Goal: Task Accomplishment & Management: Manage account settings

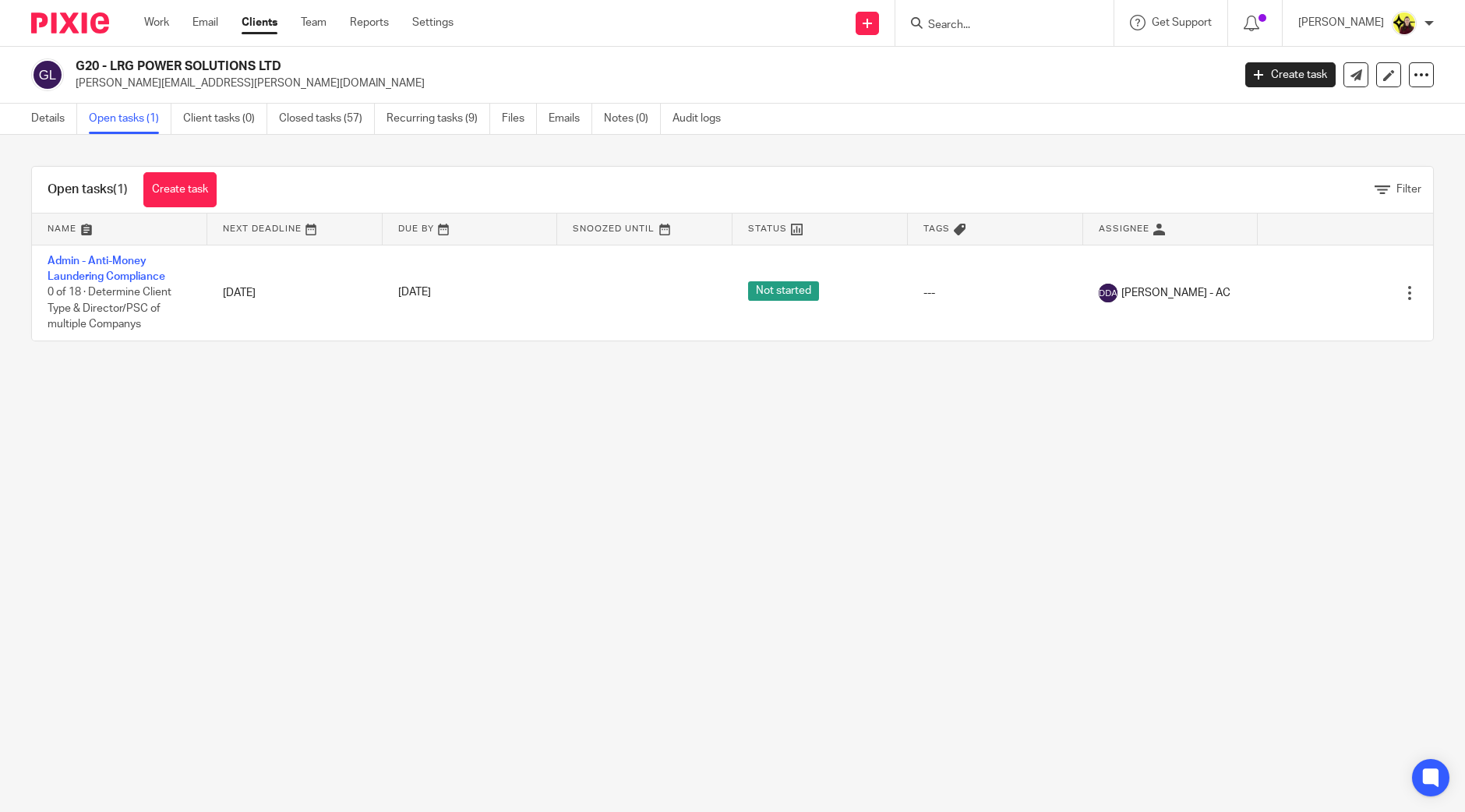
drag, startPoint x: 993, startPoint y: 6, endPoint x: 997, endPoint y: 19, distance: 13.6
click at [995, 8] on div at bounding box center [1004, 22] width 218 height 46
click at [997, 19] on input "Search" at bounding box center [996, 25] width 141 height 14
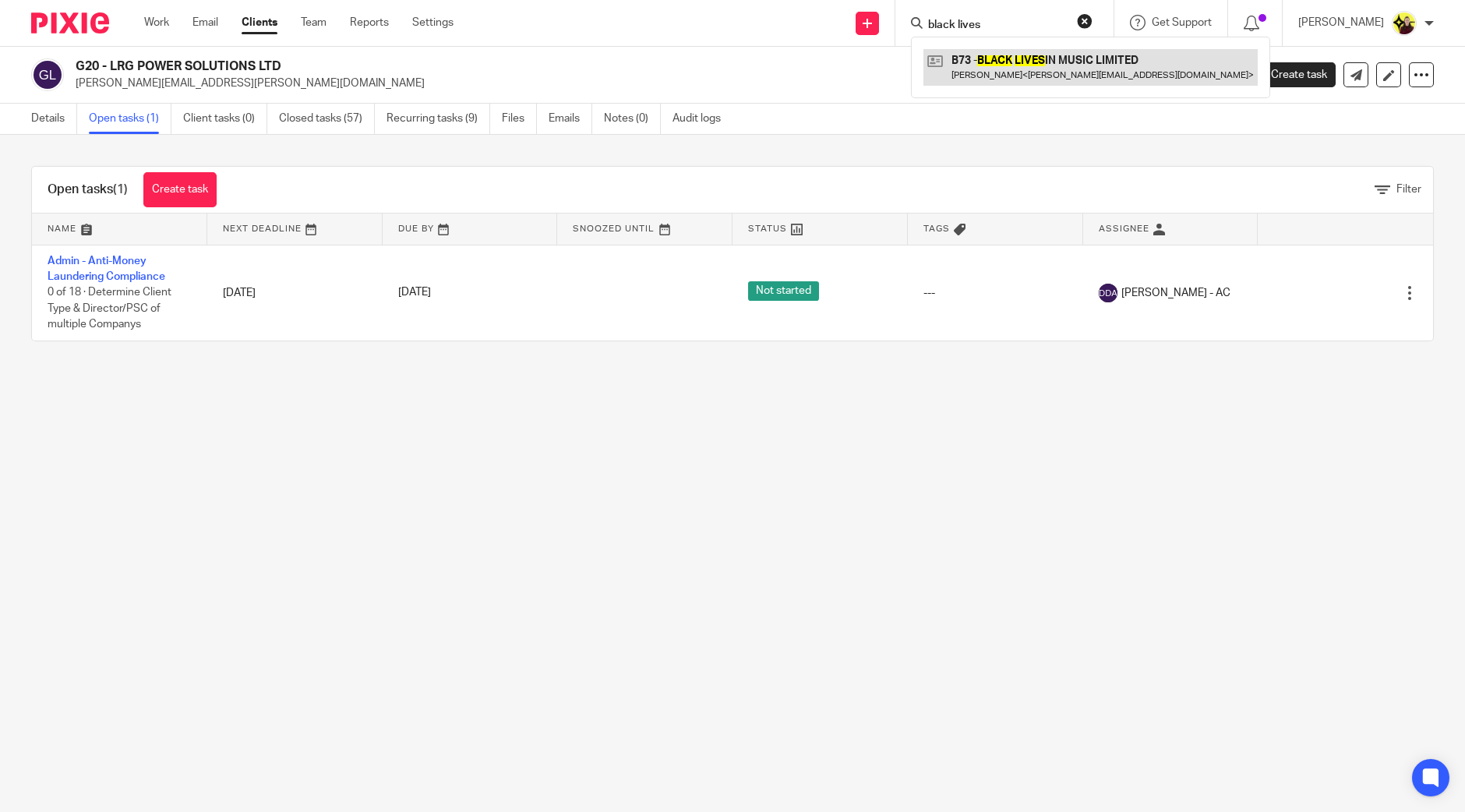
type input "black lives"
click at [1036, 59] on link at bounding box center [1091, 67] width 335 height 36
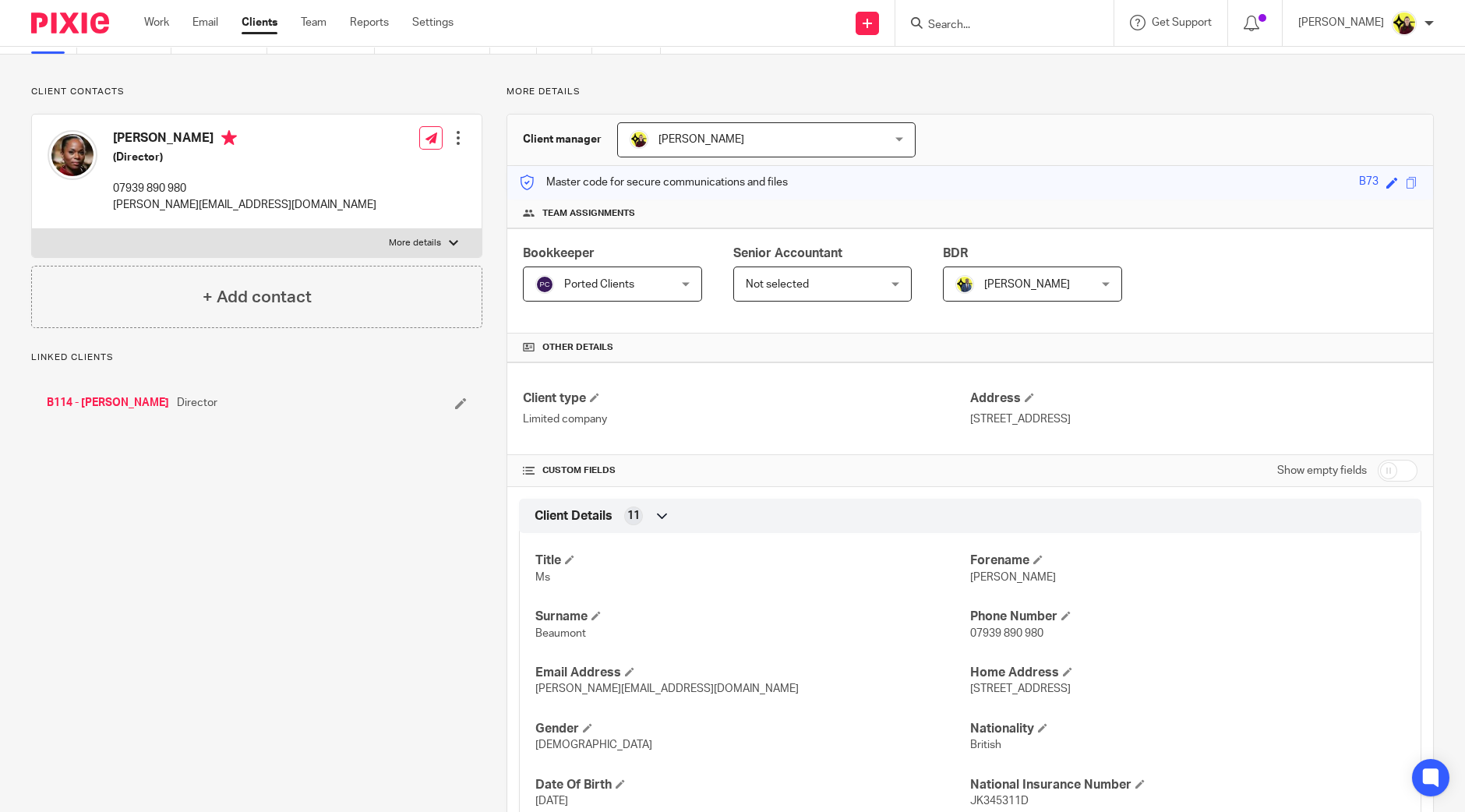
scroll to position [194, 0]
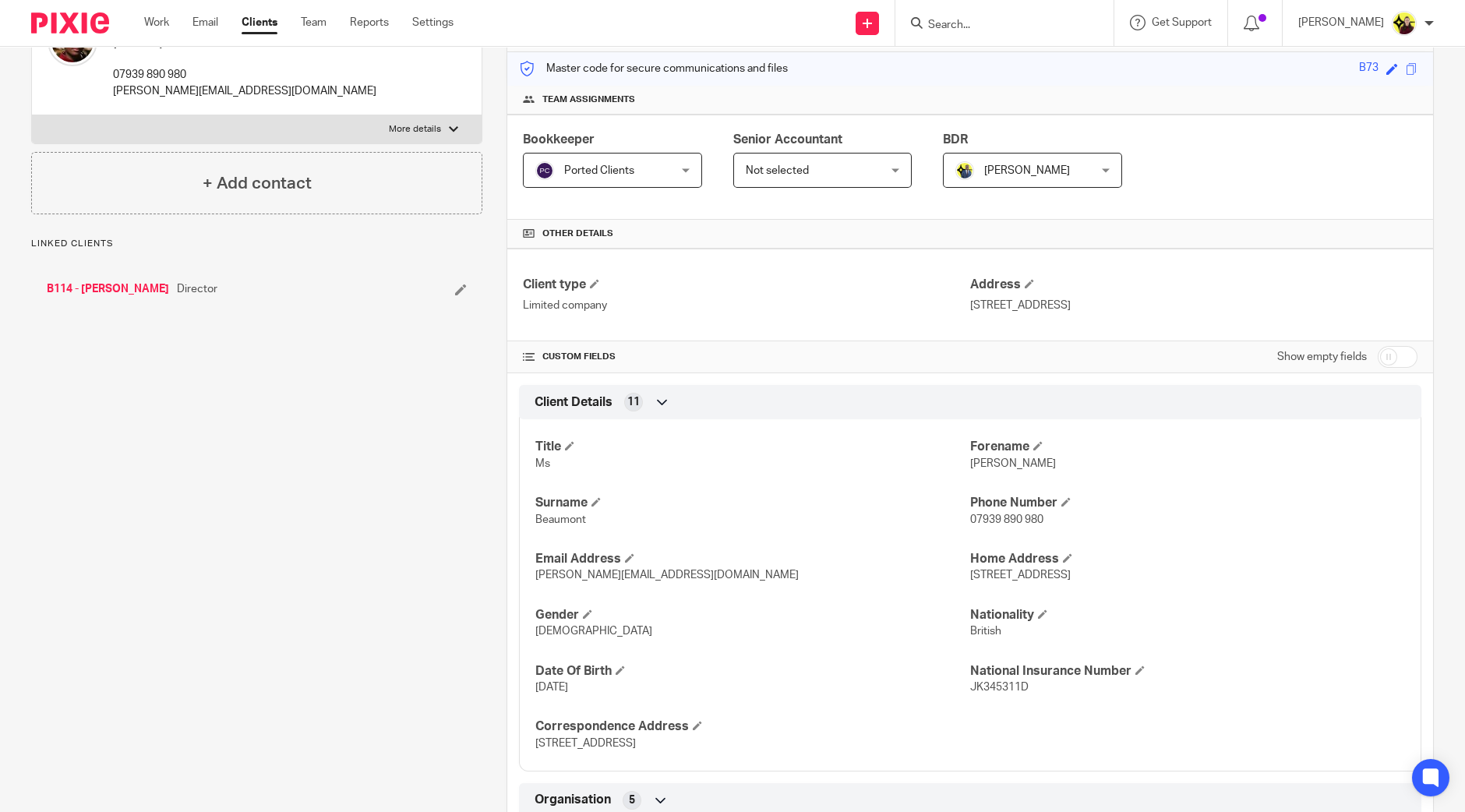
click at [1360, 347] on div "Show empty fields" at bounding box center [1348, 357] width 141 height 31
click at [1391, 347] on input "checkbox" at bounding box center [1397, 357] width 40 height 21
checkbox input "true"
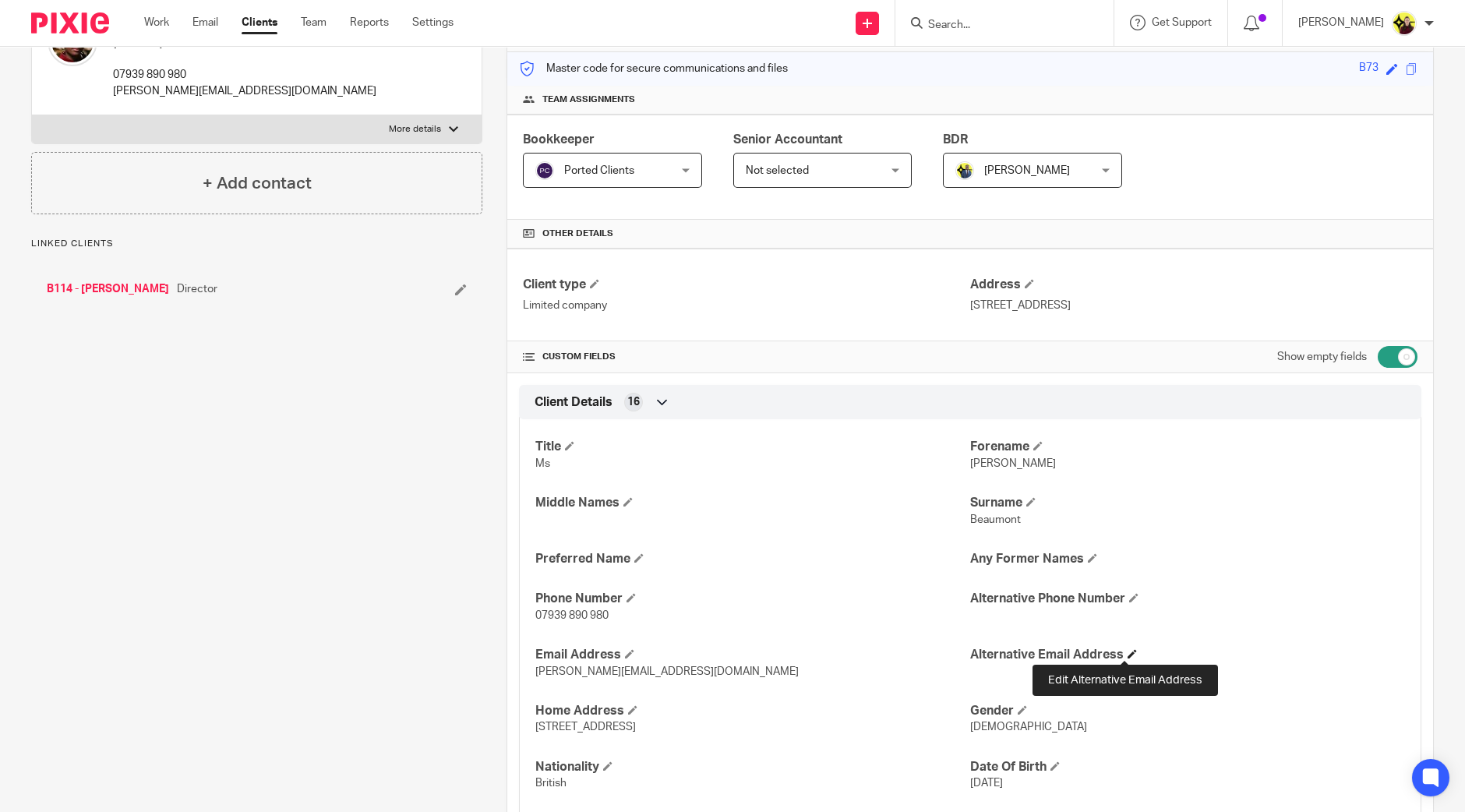
click at [1127, 654] on span at bounding box center [1132, 654] width 10 height 10
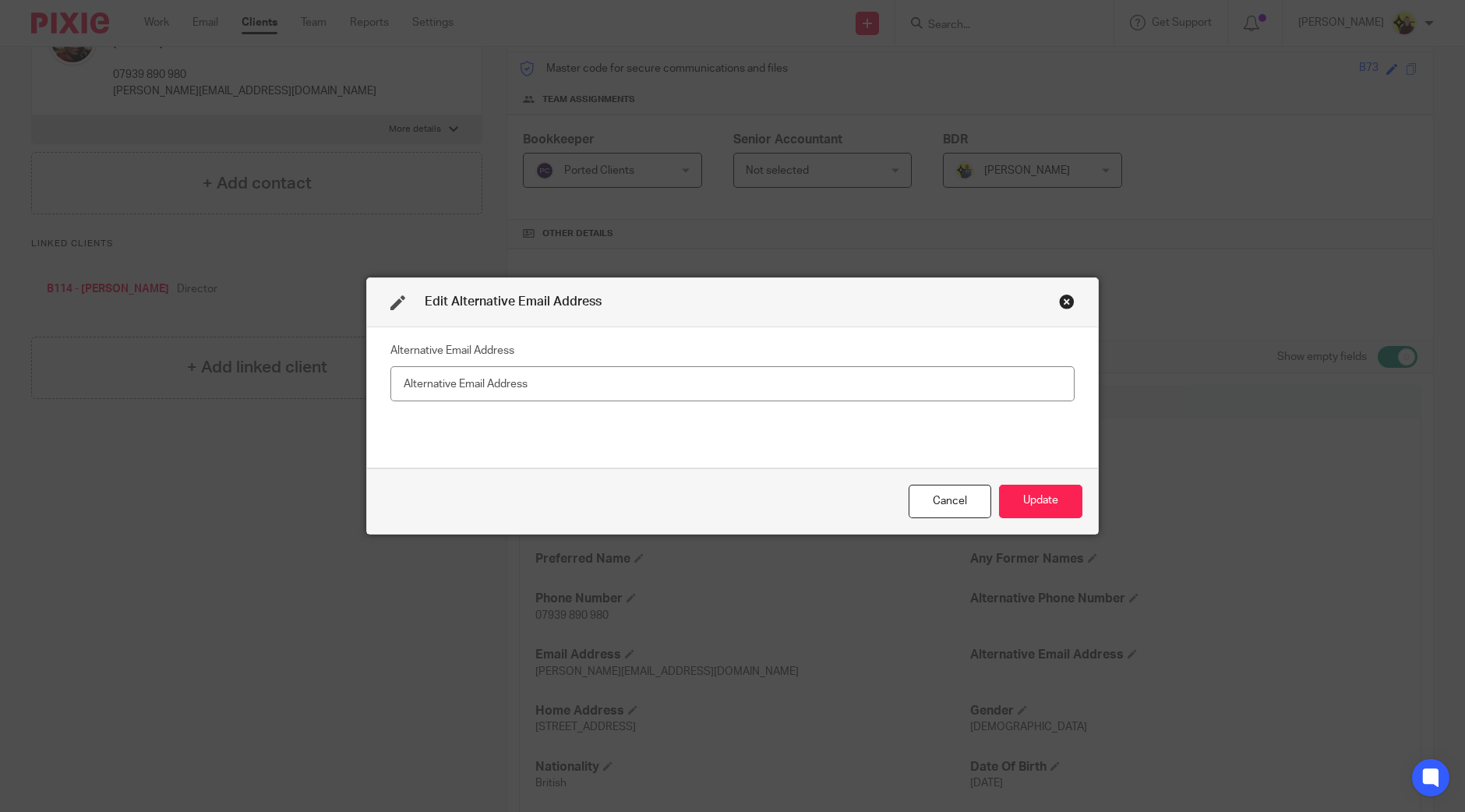
type input "v"
type input "finance@blim.org.uk"
click at [1016, 485] on button "Update" at bounding box center [1041, 502] width 83 height 34
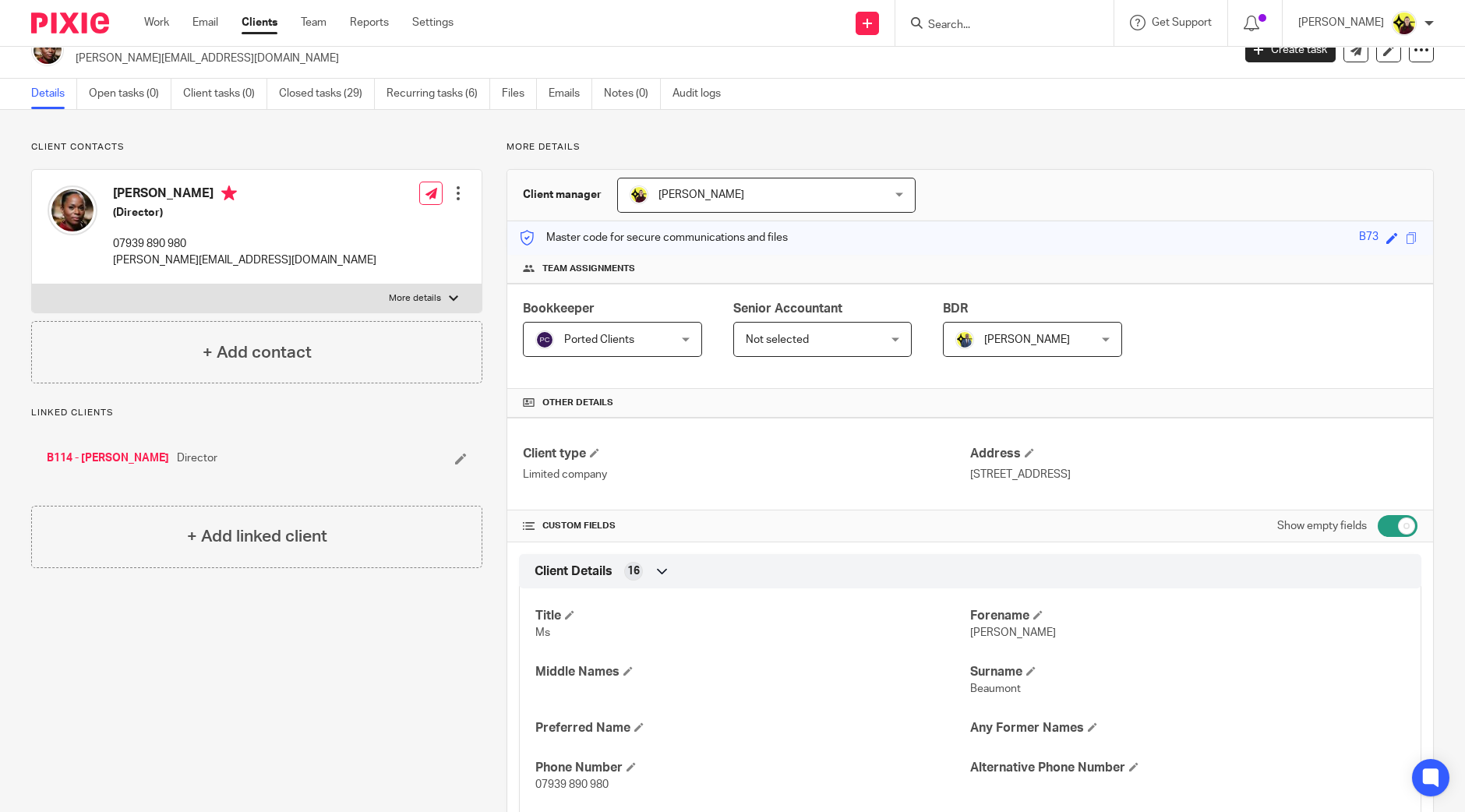
scroll to position [97, 0]
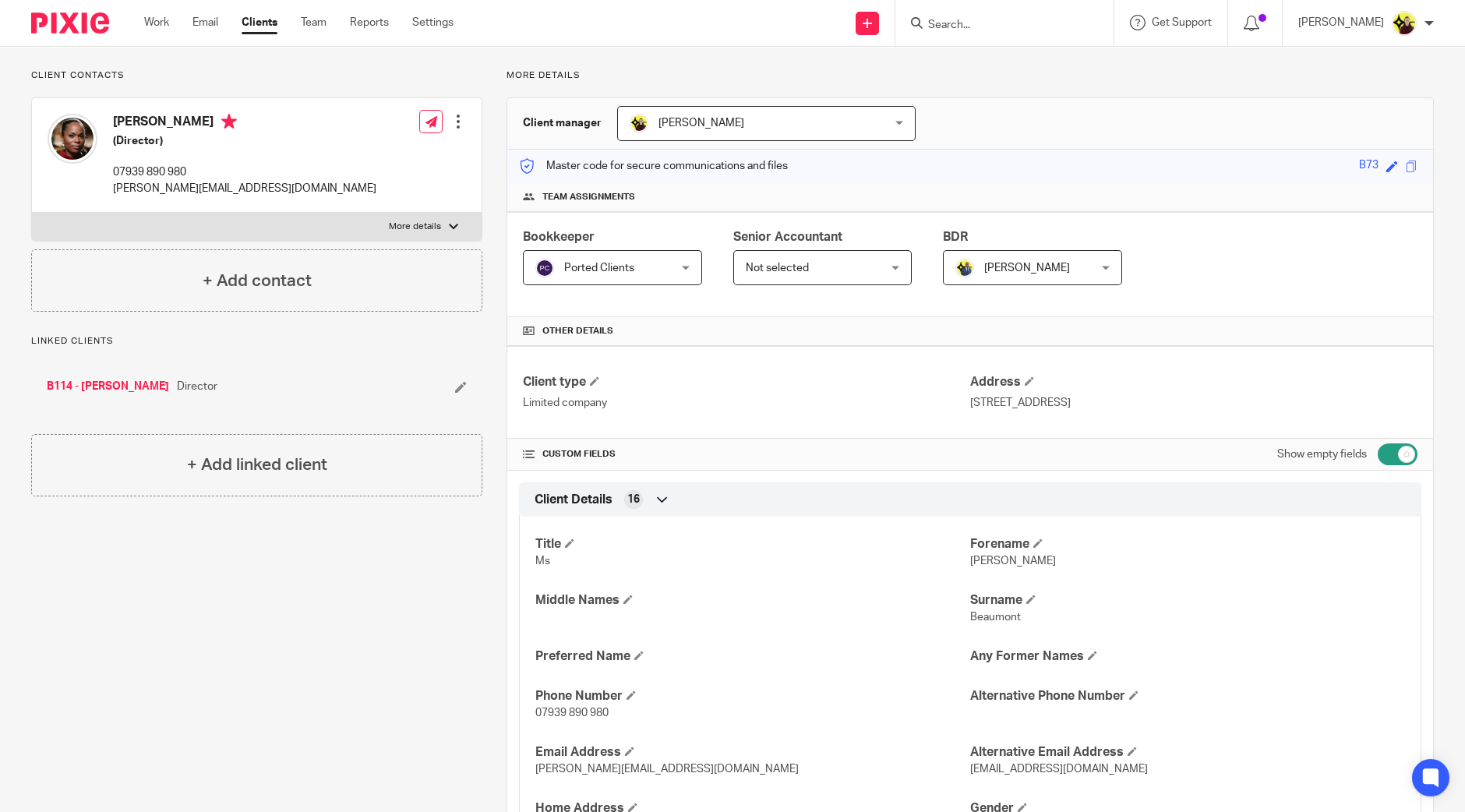
click at [978, 620] on span "Beaumont" at bounding box center [995, 617] width 50 height 11
click at [983, 593] on h4 "Surname" at bounding box center [1188, 601] width 435 height 16
click at [982, 569] on div "Title Ms Forename Charisse Middle Names Surname Beaumont Preferred Name Any For…" at bounding box center [970, 735] width 902 height 460
copy span "Charisse"
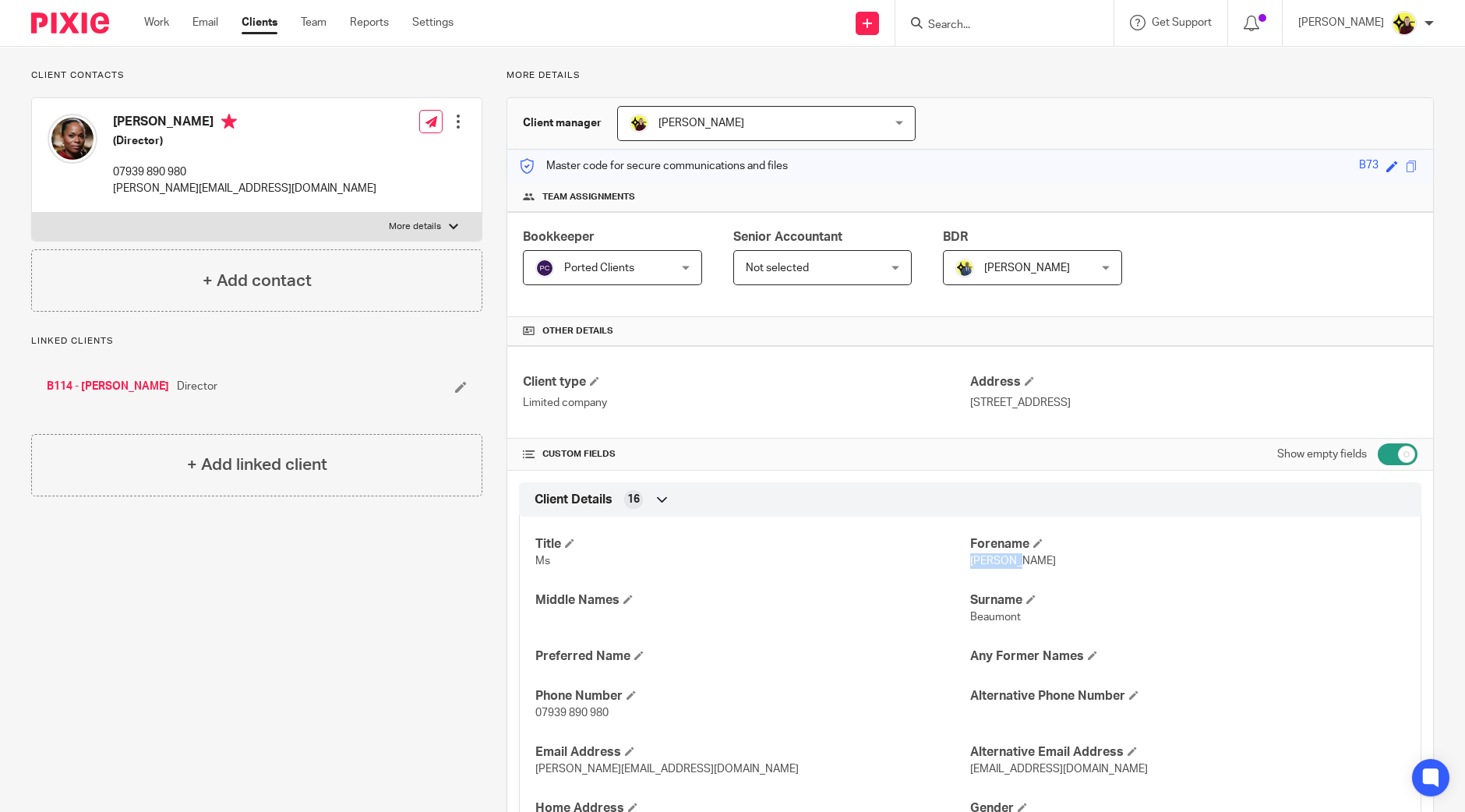
drag, startPoint x: 993, startPoint y: 14, endPoint x: 991, endPoint y: 25, distance: 11.2
click at [993, 14] on form at bounding box center [1009, 23] width 166 height 19
click at [991, 25] on input "Search" at bounding box center [996, 25] width 141 height 14
click at [985, 18] on input "Search" at bounding box center [996, 25] width 141 height 14
type input "j54"
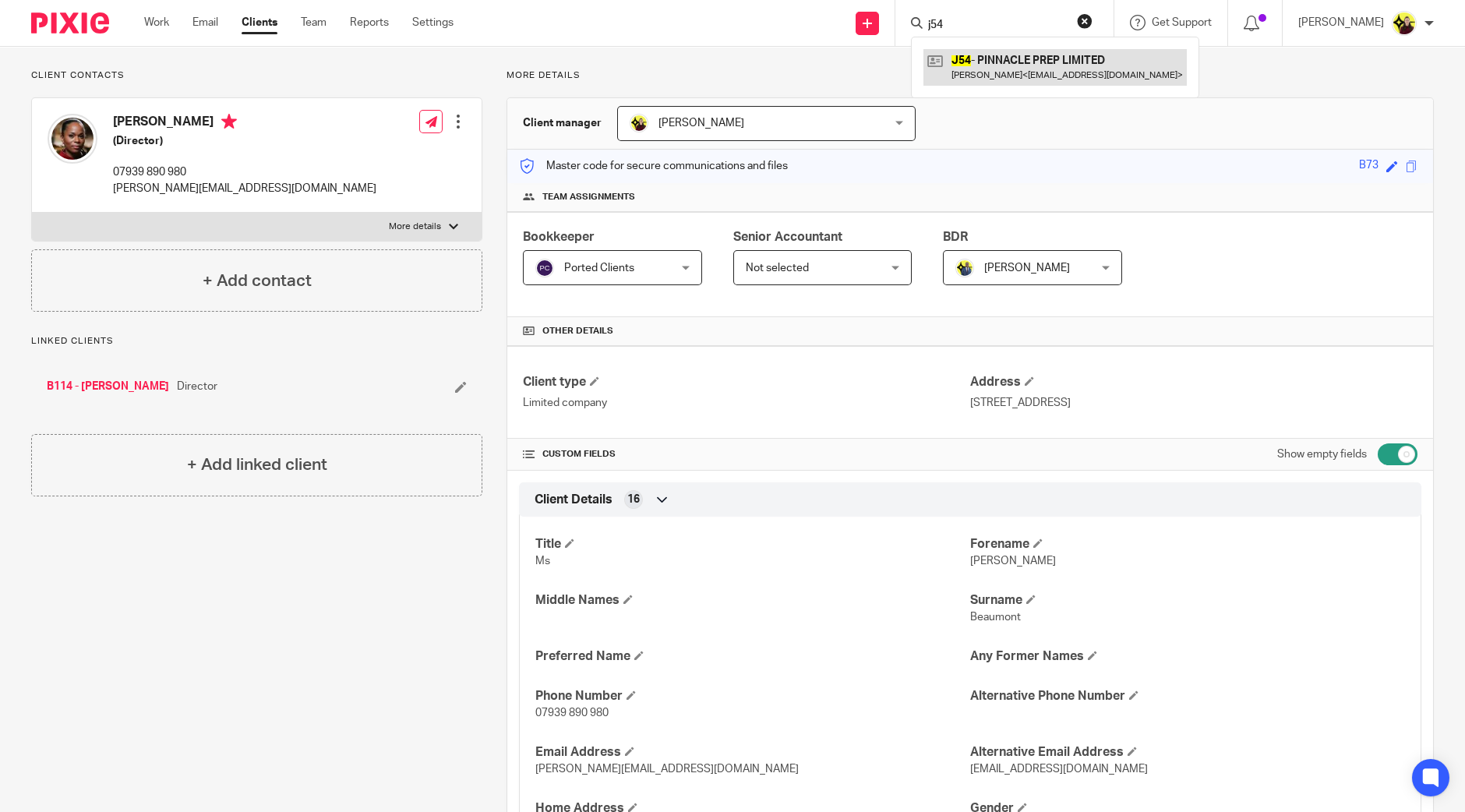
click at [994, 56] on link at bounding box center [1056, 67] width 264 height 36
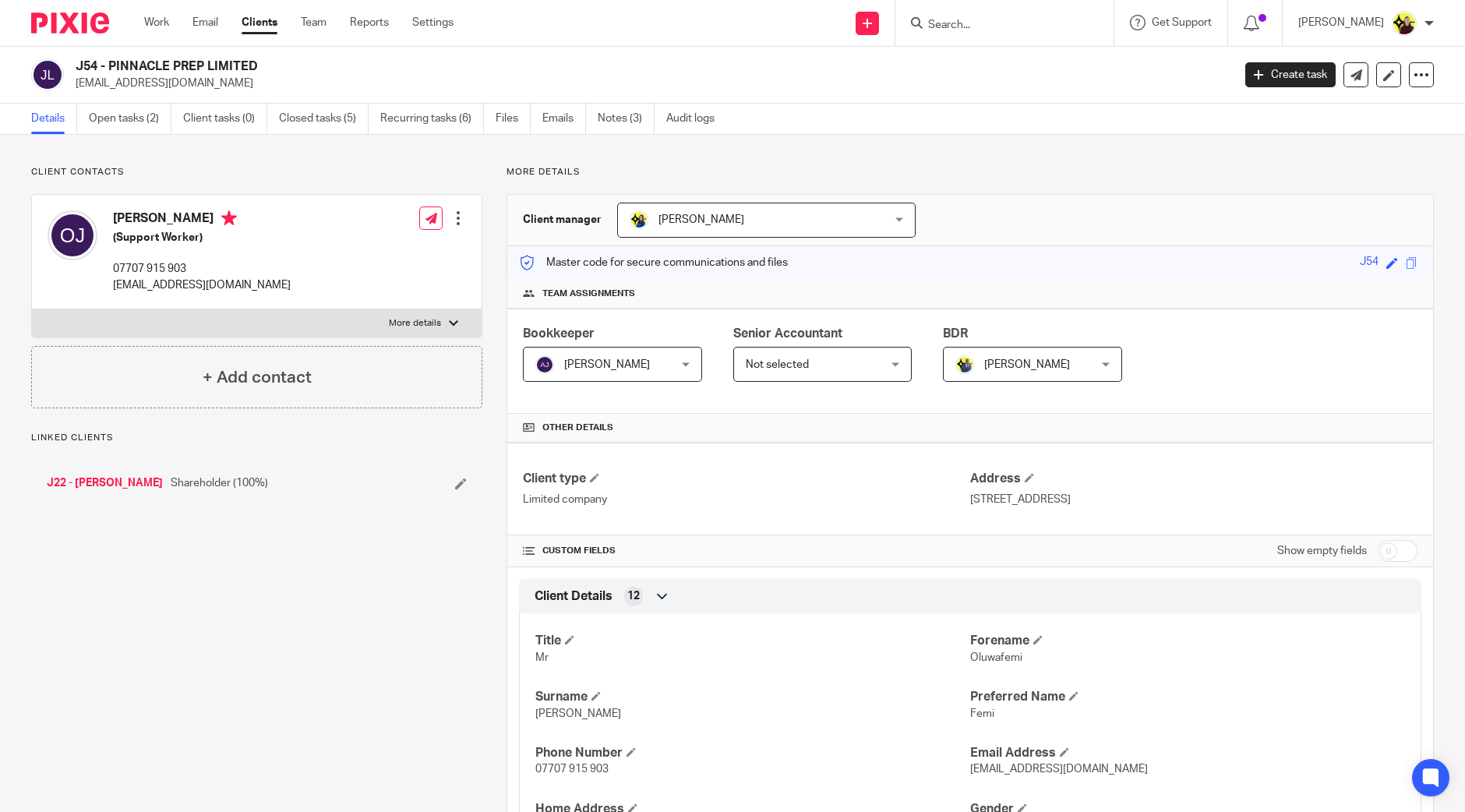
drag, startPoint x: 275, startPoint y: 56, endPoint x: 111, endPoint y: 68, distance: 164.4
click at [111, 68] on div "J54 - PINNACLE PREP LIMITED oluwafemijohnson2020@gmail.com Create task Update f…" at bounding box center [732, 75] width 1465 height 57
copy h2 "PINNACLE PREP LIMITED"
click at [135, 206] on div "Oluwafemi Johnson (Support Worker) 07707 915 903 oluwafemijohnson2020@gmail.com" at bounding box center [169, 251] width 244 height 98
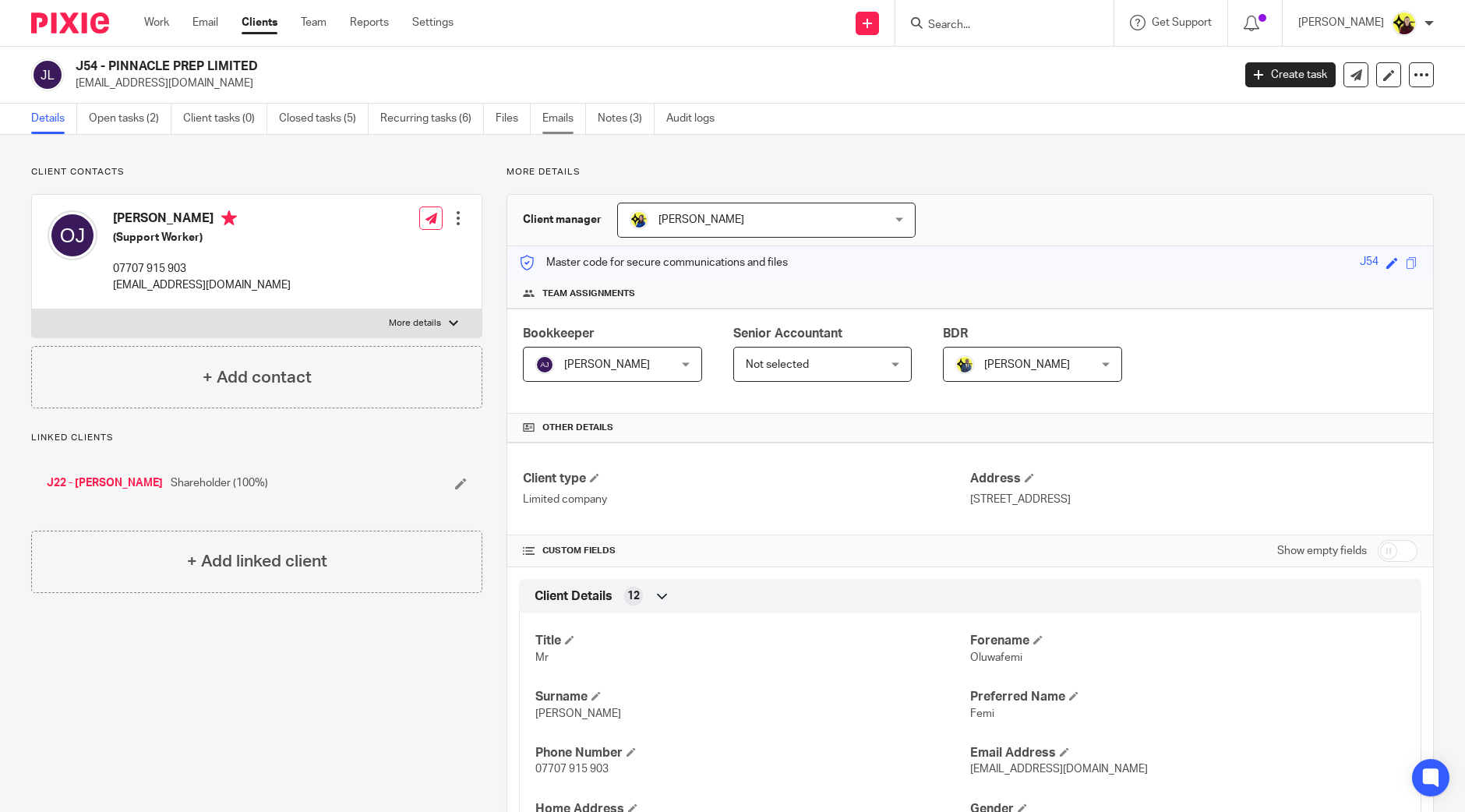
click at [562, 116] on link "Emails" at bounding box center [564, 118] width 44 height 30
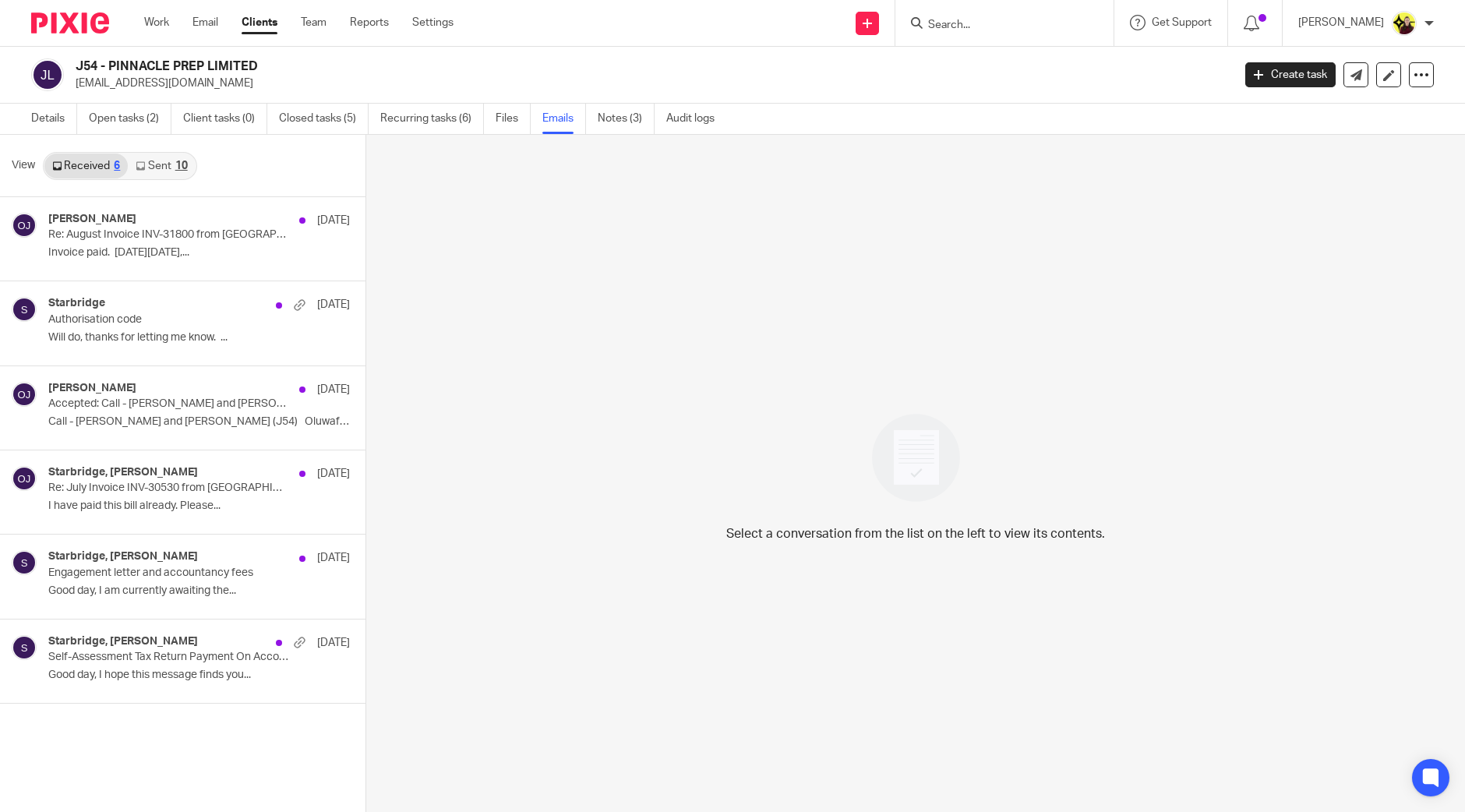
click at [150, 157] on link "Sent 10" at bounding box center [161, 166] width 67 height 25
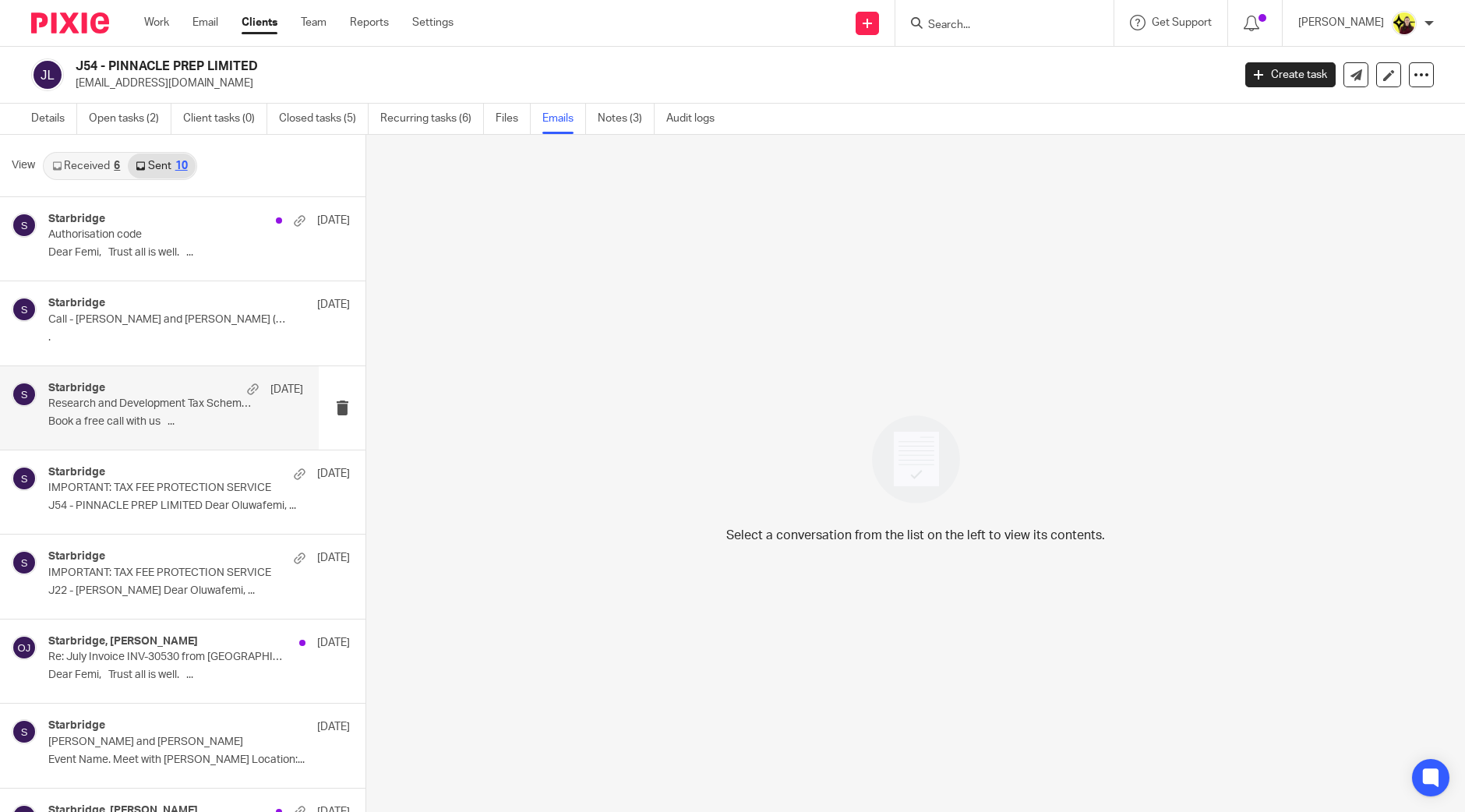
scroll to position [225, 0]
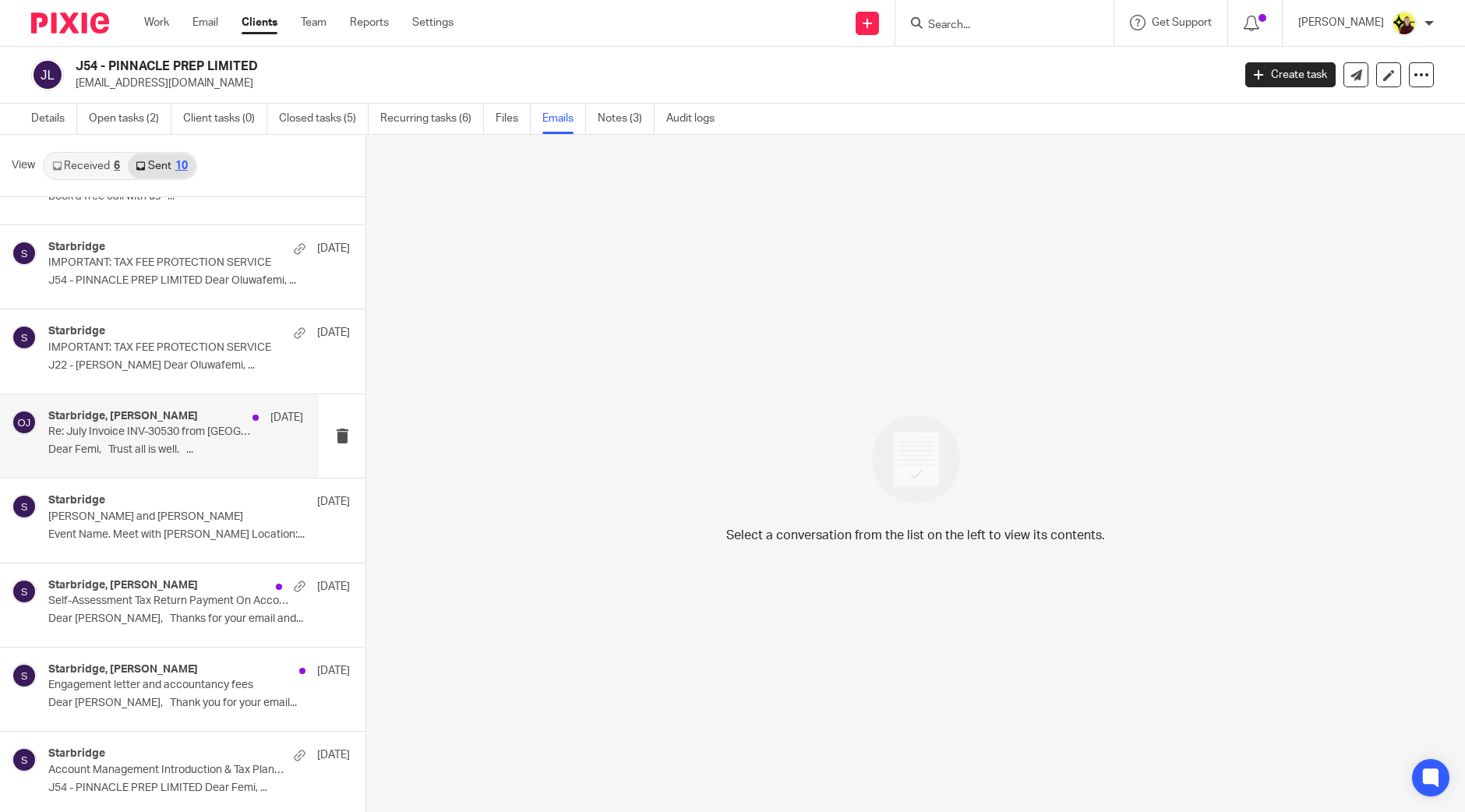
click at [118, 426] on p "Re: July Invoice INV-30530 from Starbridge for PINNACLE PREP LIMITED" at bounding box center [150, 433] width 204 height 14
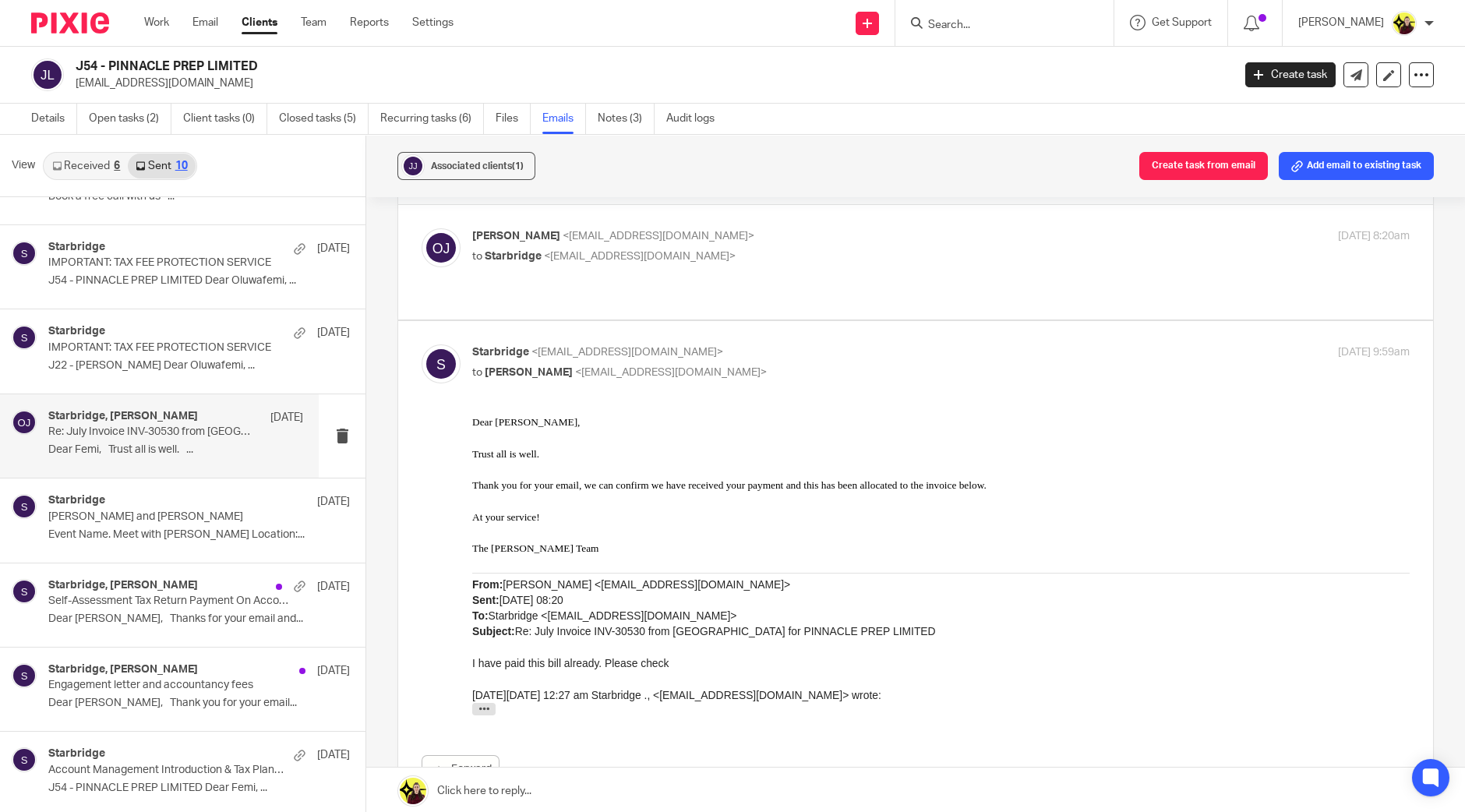
scroll to position [0, 0]
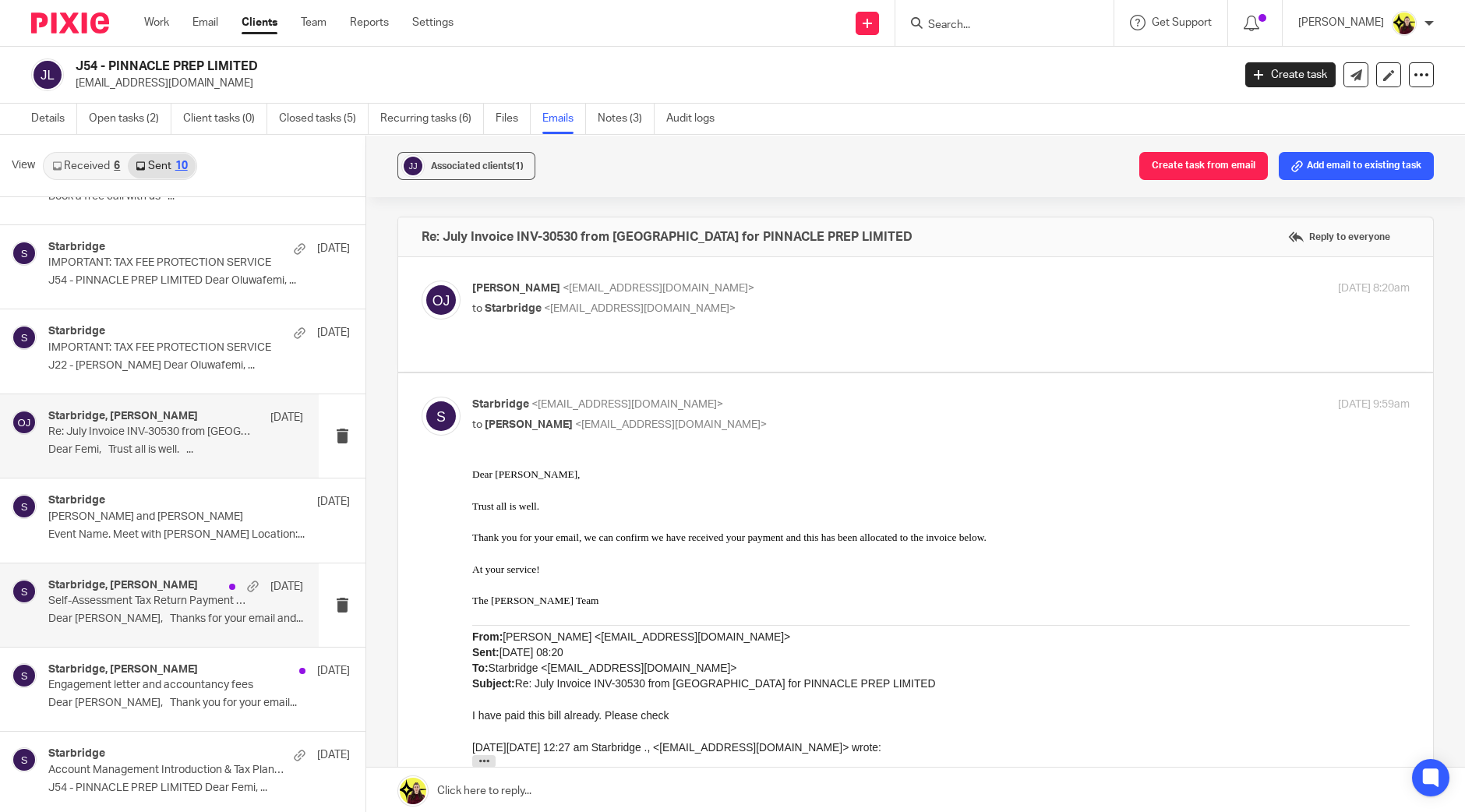
click at [121, 588] on h4 "Starbridge, Oluwafemi Johnson" at bounding box center [123, 586] width 149 height 14
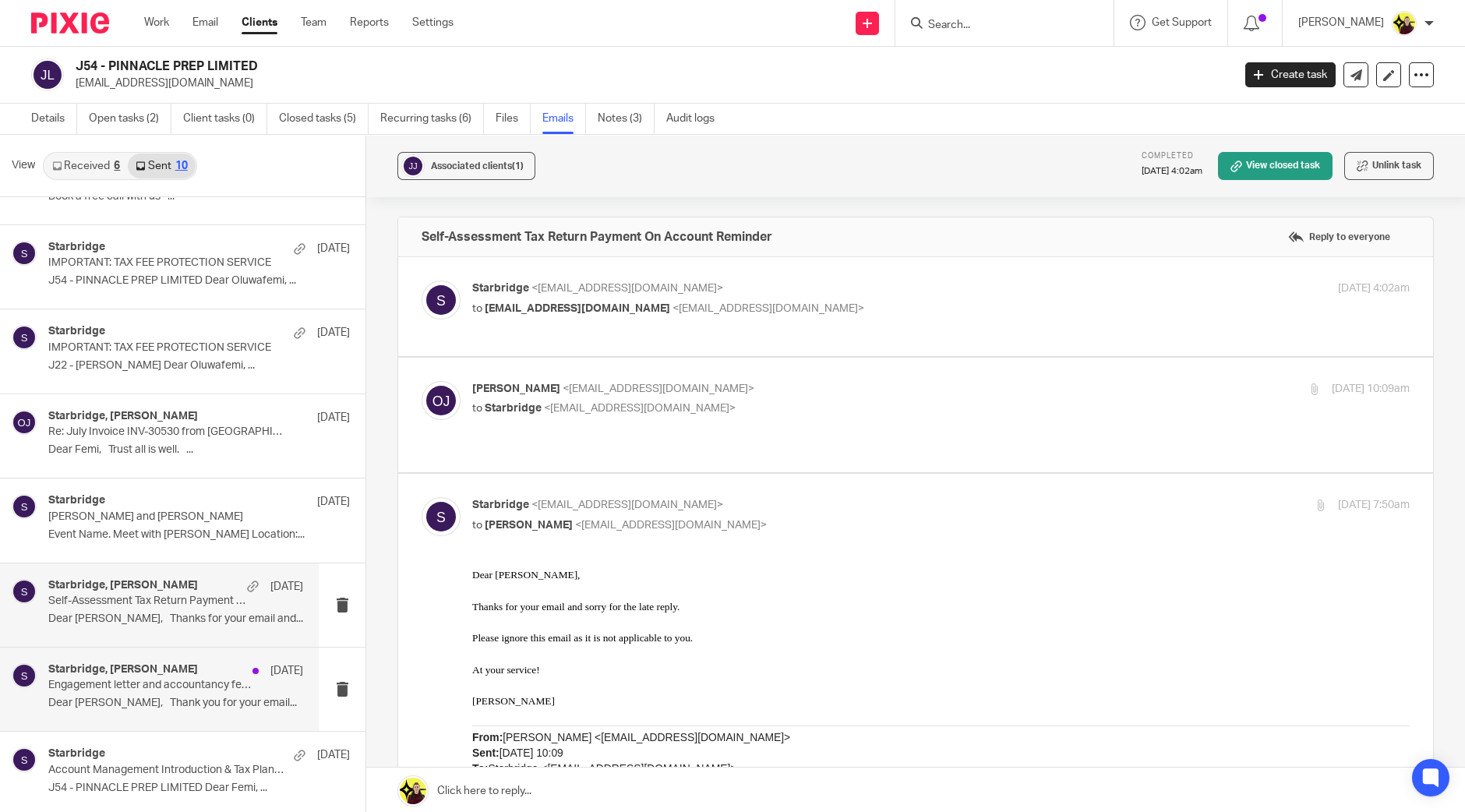
click at [152, 673] on h4 "Starbridge, Oluwafemi Johnson" at bounding box center [123, 670] width 149 height 14
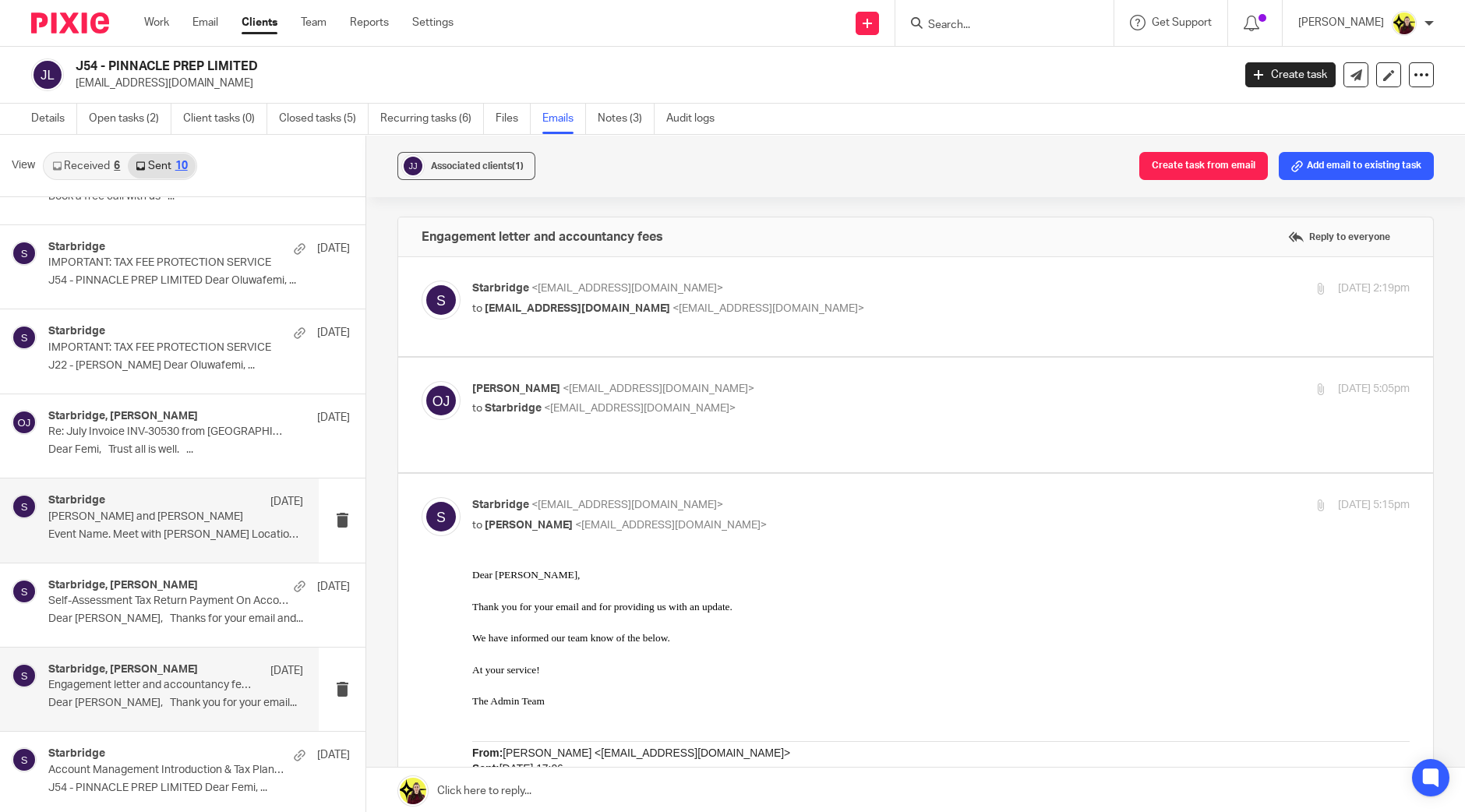
click at [112, 515] on p "Oluwafemi Johnson and Bobo Lee - Starbridge" at bounding box center [150, 517] width 204 height 14
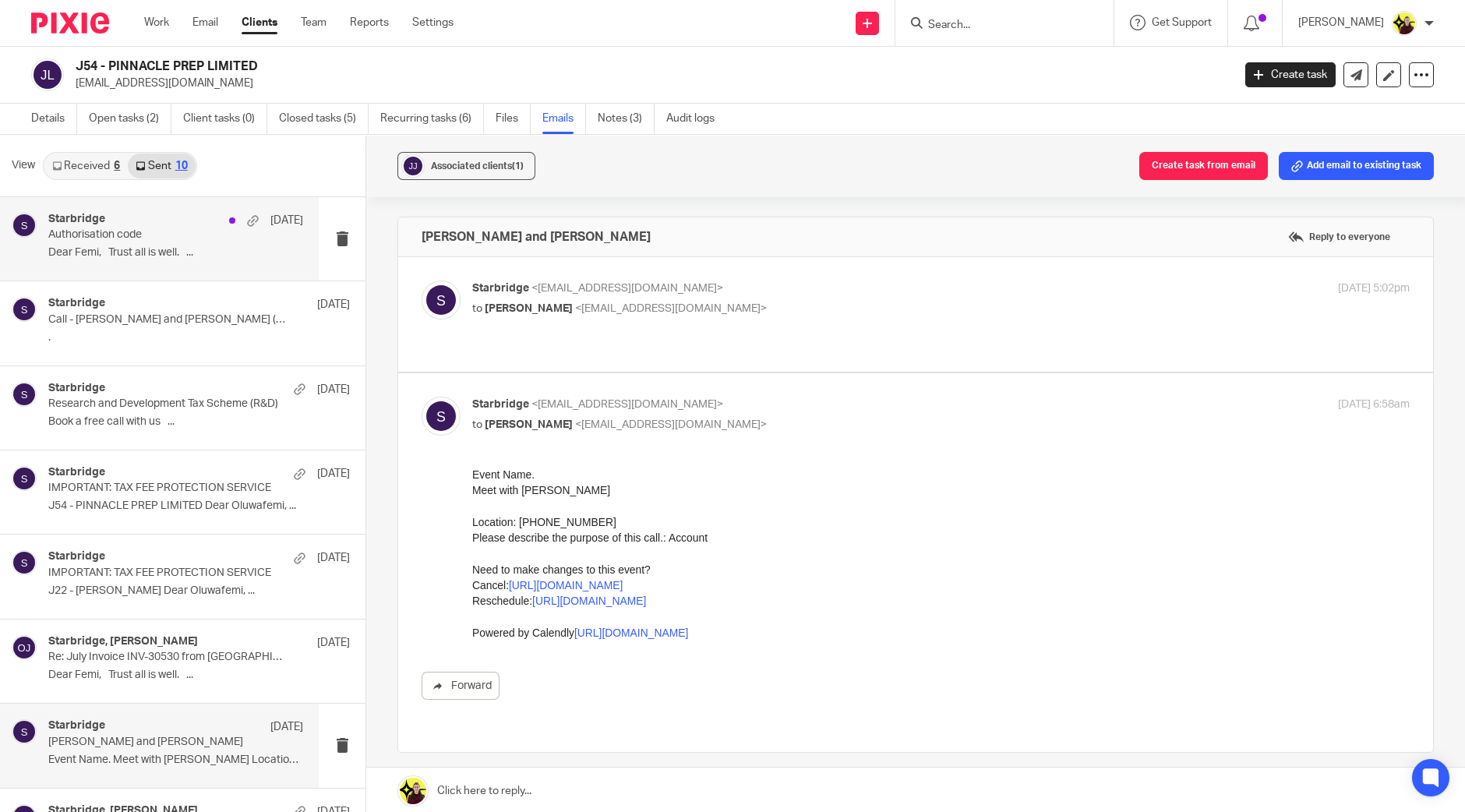
click at [157, 255] on p "Dear Femi, Trust all is well. ..." at bounding box center [176, 253] width 255 height 14
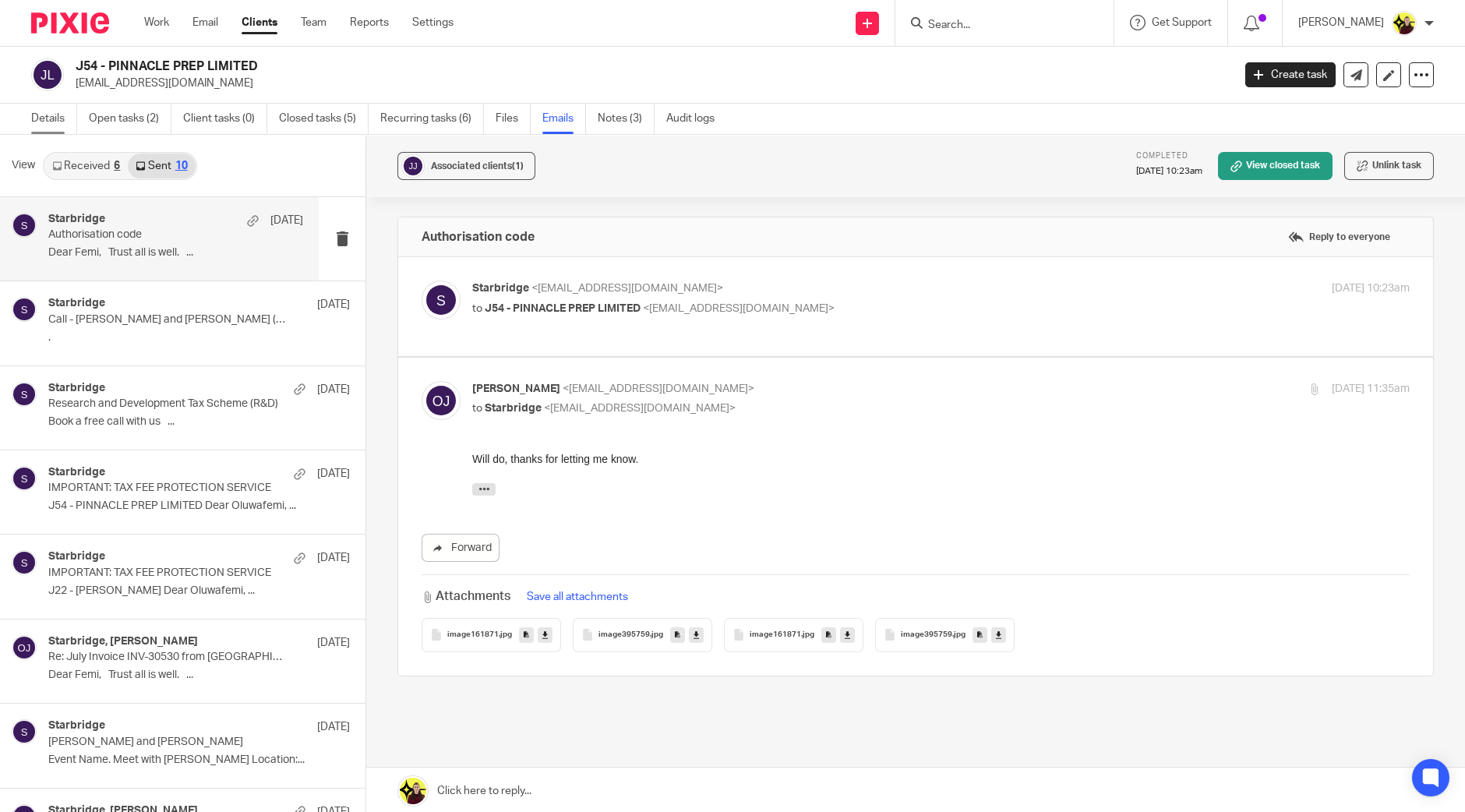
click at [68, 112] on link "Details" at bounding box center [53, 118] width 46 height 30
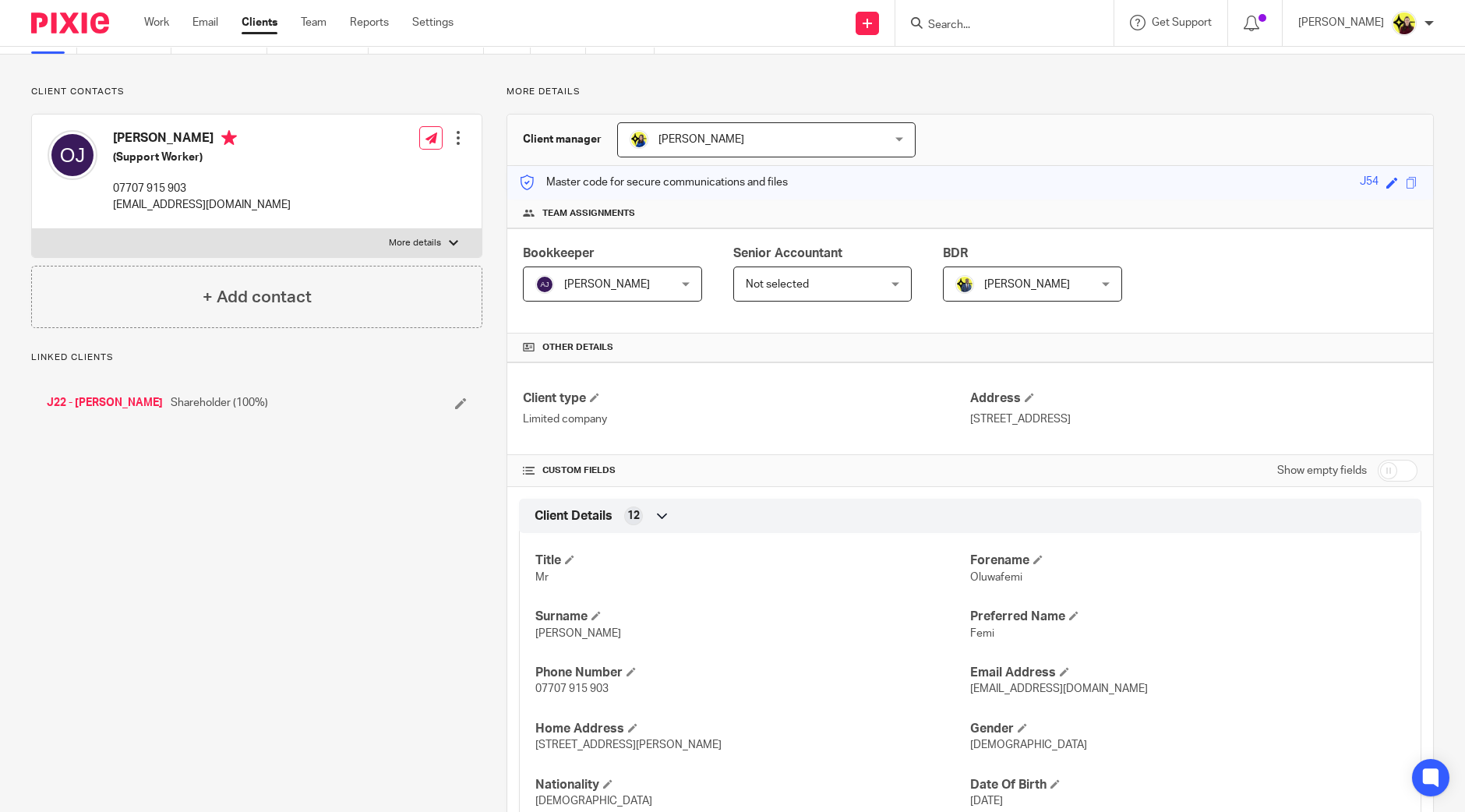
scroll to position [194, 0]
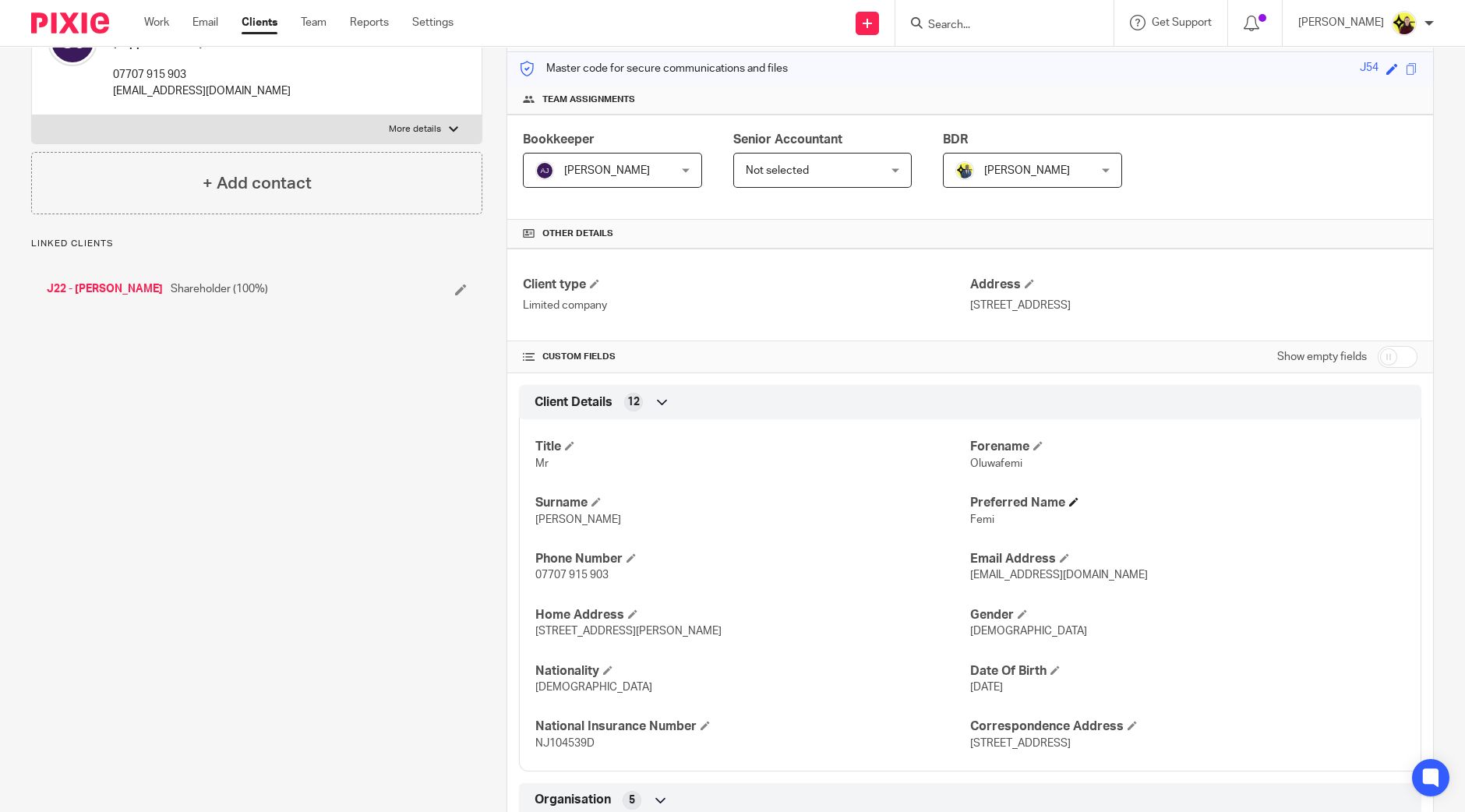
click at [973, 508] on h4 "Preferred Name" at bounding box center [1188, 503] width 435 height 16
click at [985, 514] on p "Femi" at bounding box center [1188, 520] width 435 height 16
click at [979, 514] on span "Femi" at bounding box center [982, 519] width 24 height 11
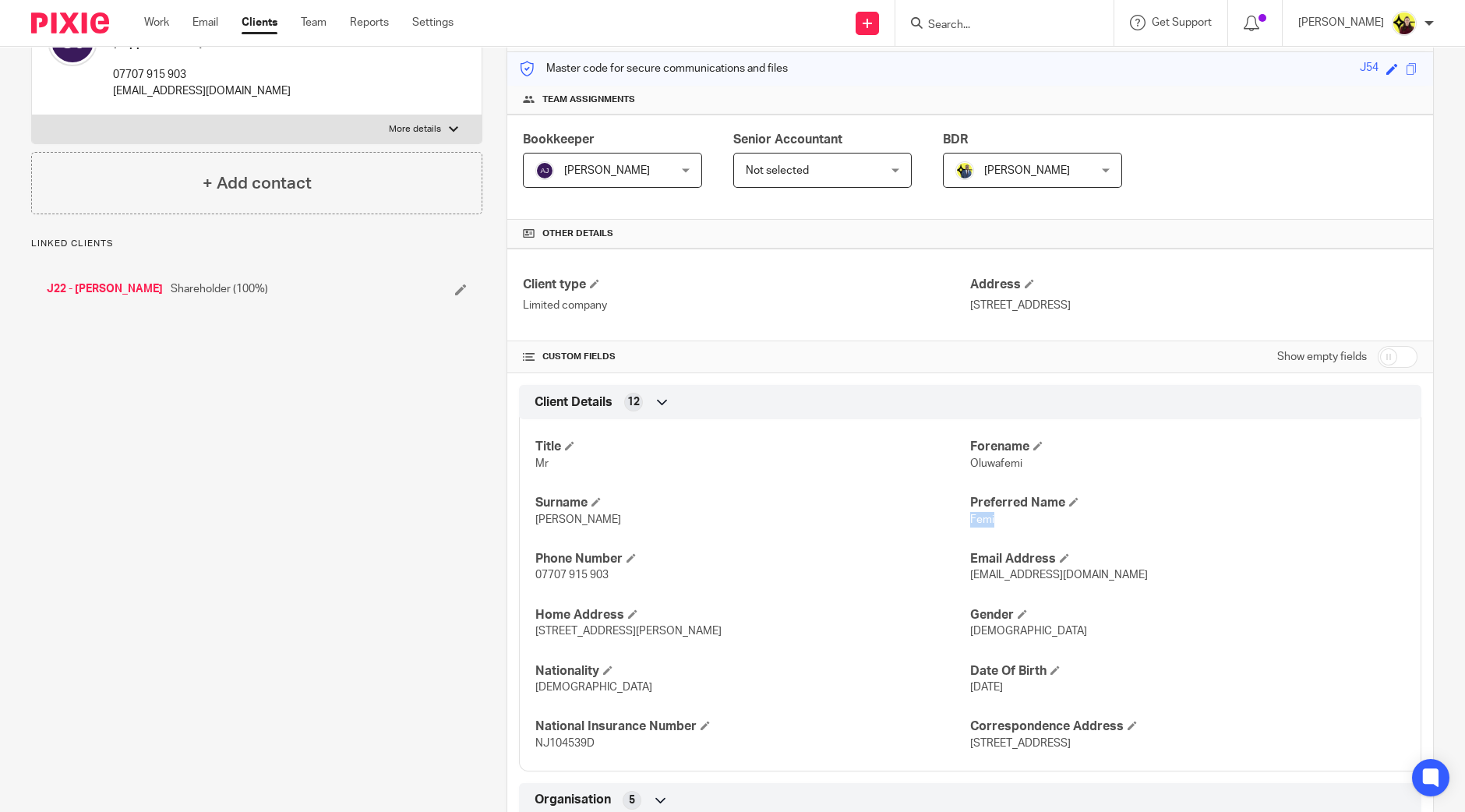
click at [979, 514] on span "Femi" at bounding box center [982, 519] width 24 height 11
copy span "Femi"
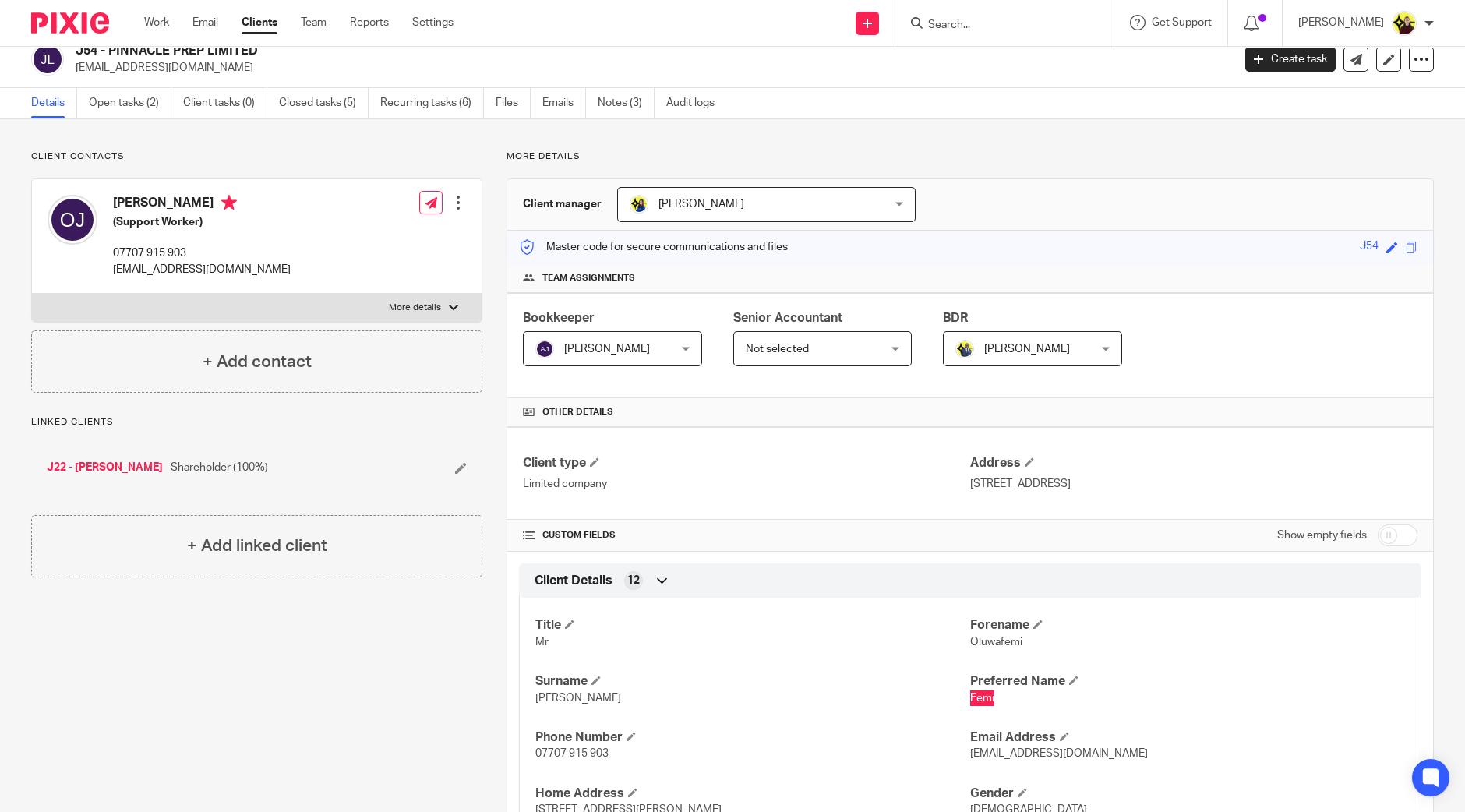
scroll to position [0, 0]
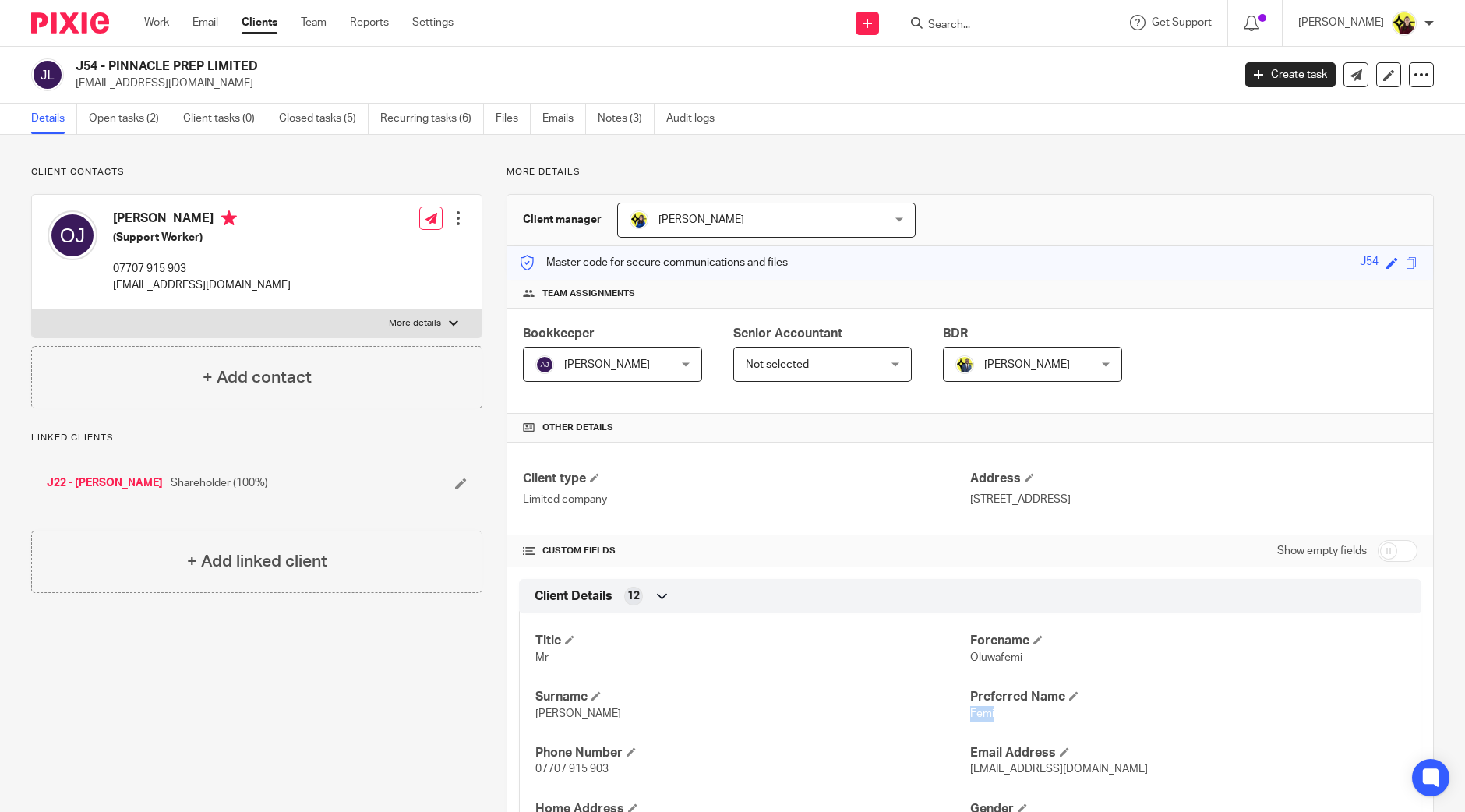
drag, startPoint x: 300, startPoint y: 56, endPoint x: 110, endPoint y: 65, distance: 190.2
click at [110, 65] on div "J54 - PINNACLE PREP LIMITED oluwafemijohnson2020@gmail.com Create task Update f…" at bounding box center [732, 75] width 1465 height 57
copy h2 "PINNACLE PREP LIMITED"
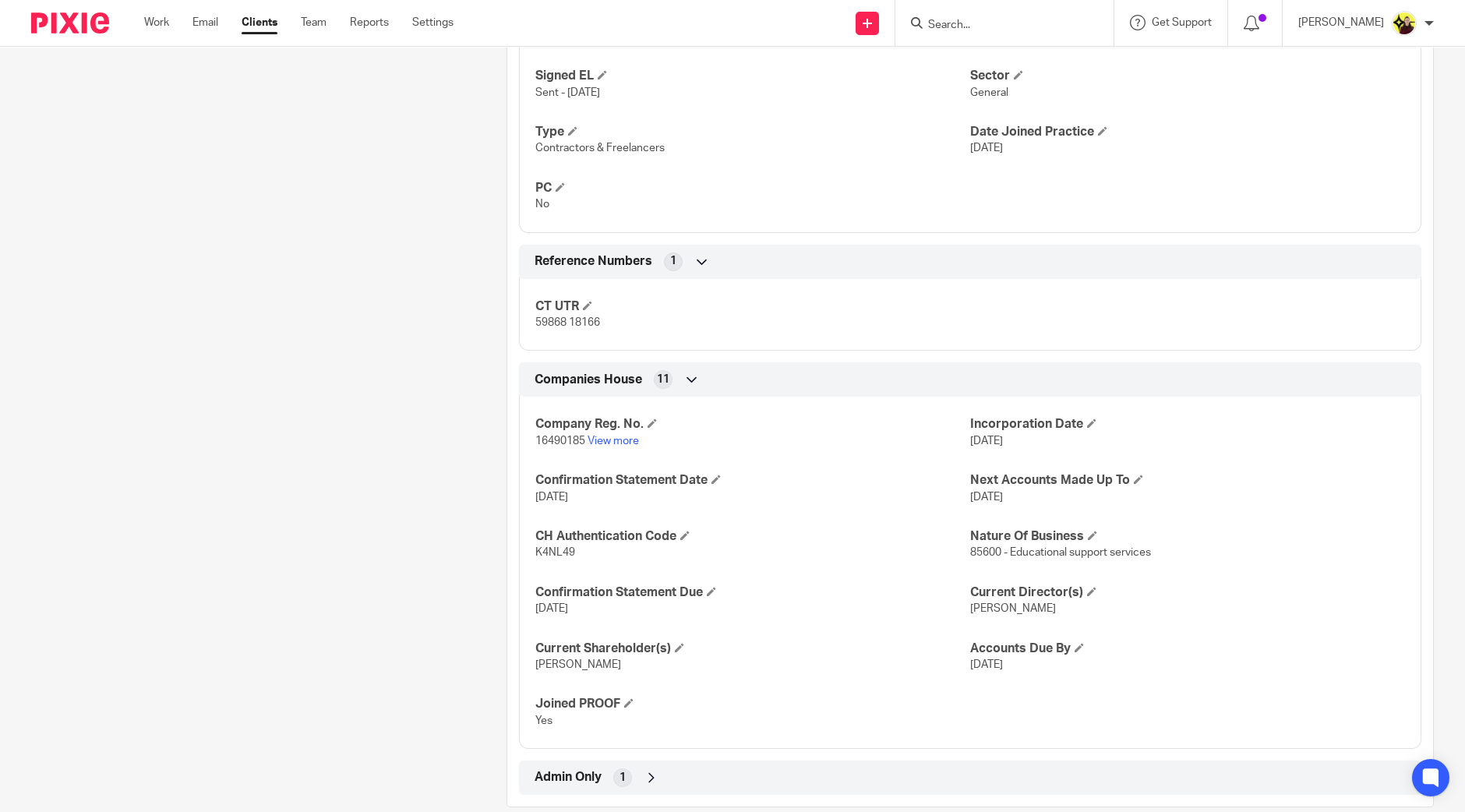
scroll to position [988, 0]
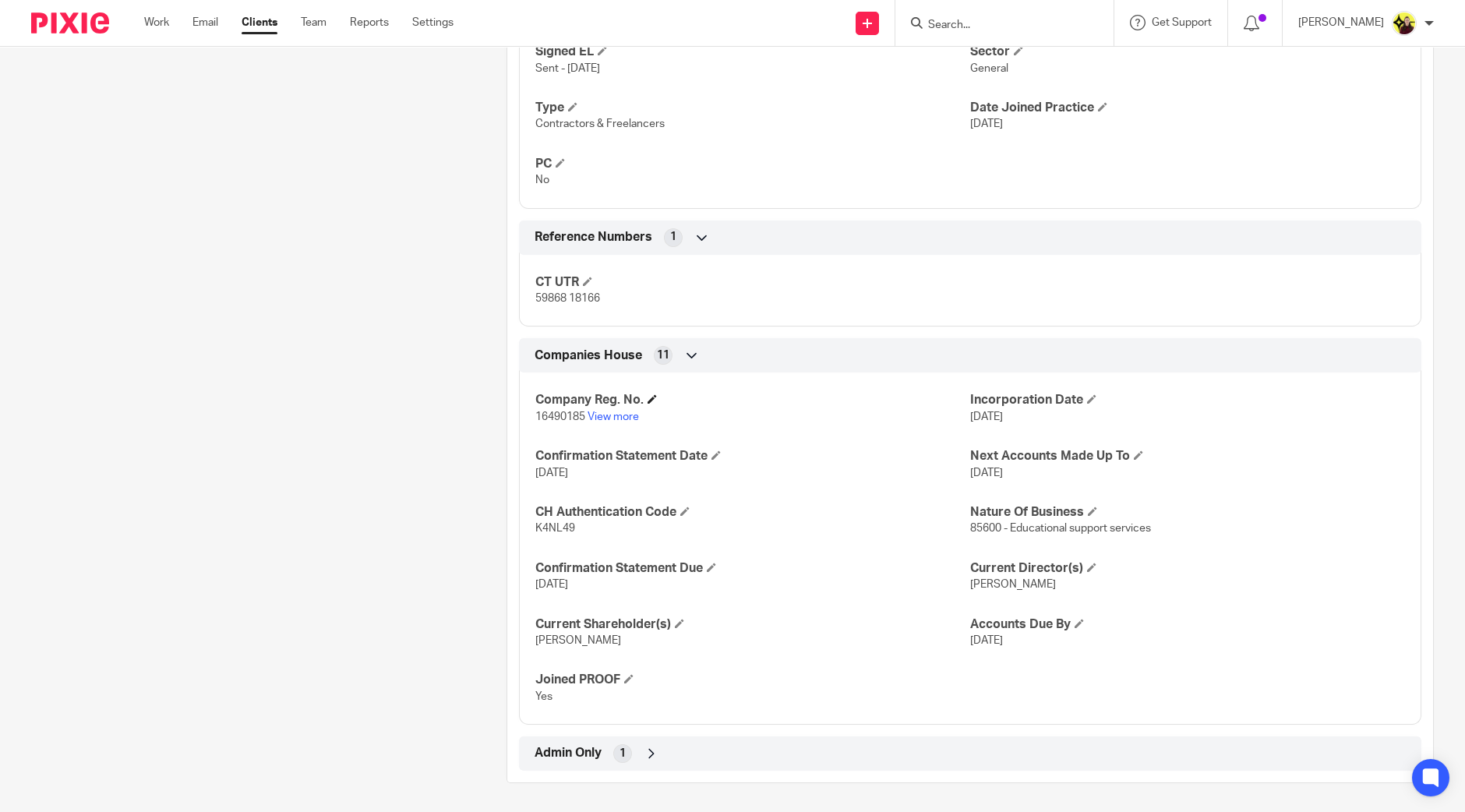
click at [608, 403] on h4 "Company Reg. No." at bounding box center [753, 400] width 435 height 16
click at [612, 409] on p "16490185 View more" at bounding box center [753, 417] width 435 height 16
click at [600, 419] on link "View more" at bounding box center [613, 416] width 51 height 11
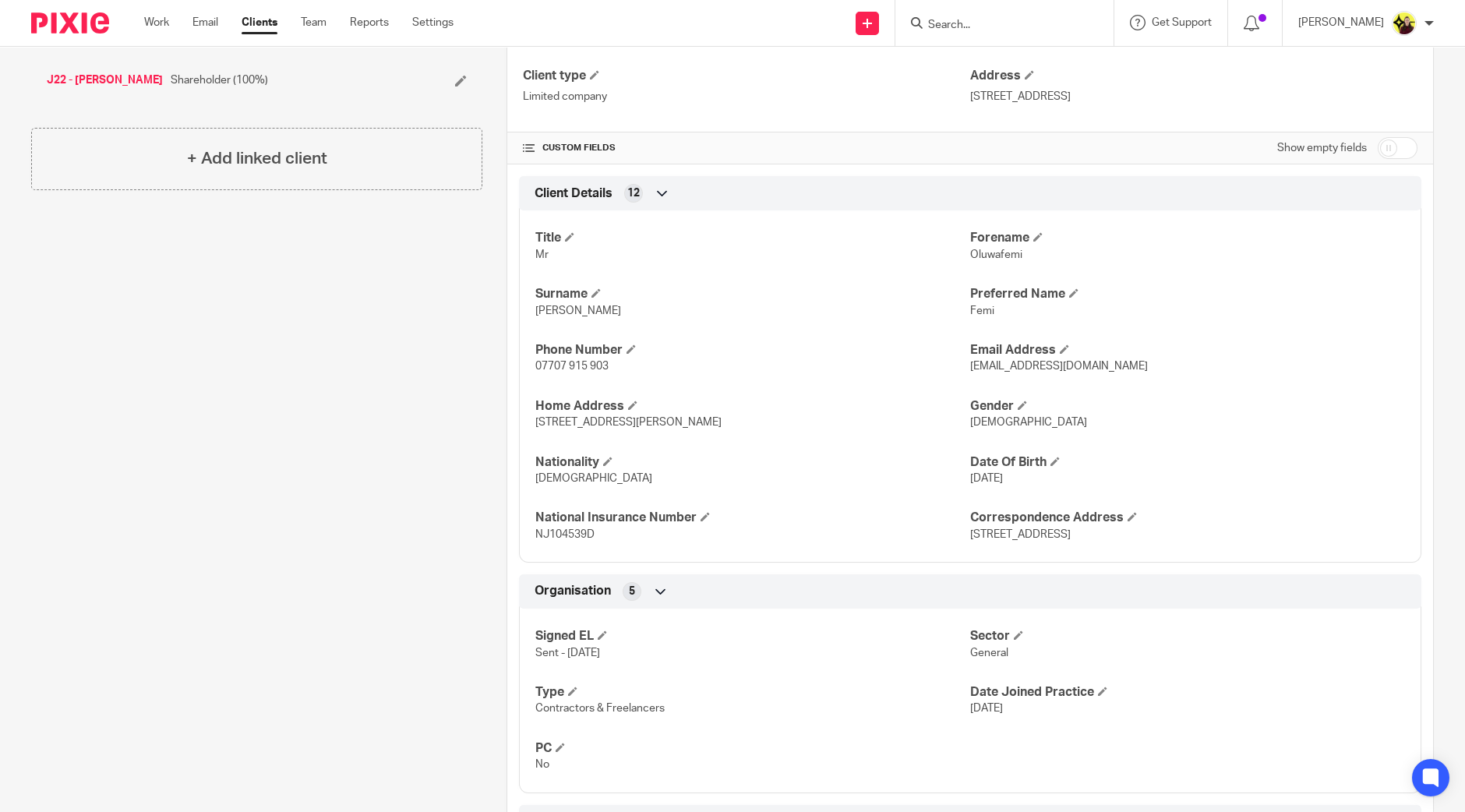
scroll to position [0, 0]
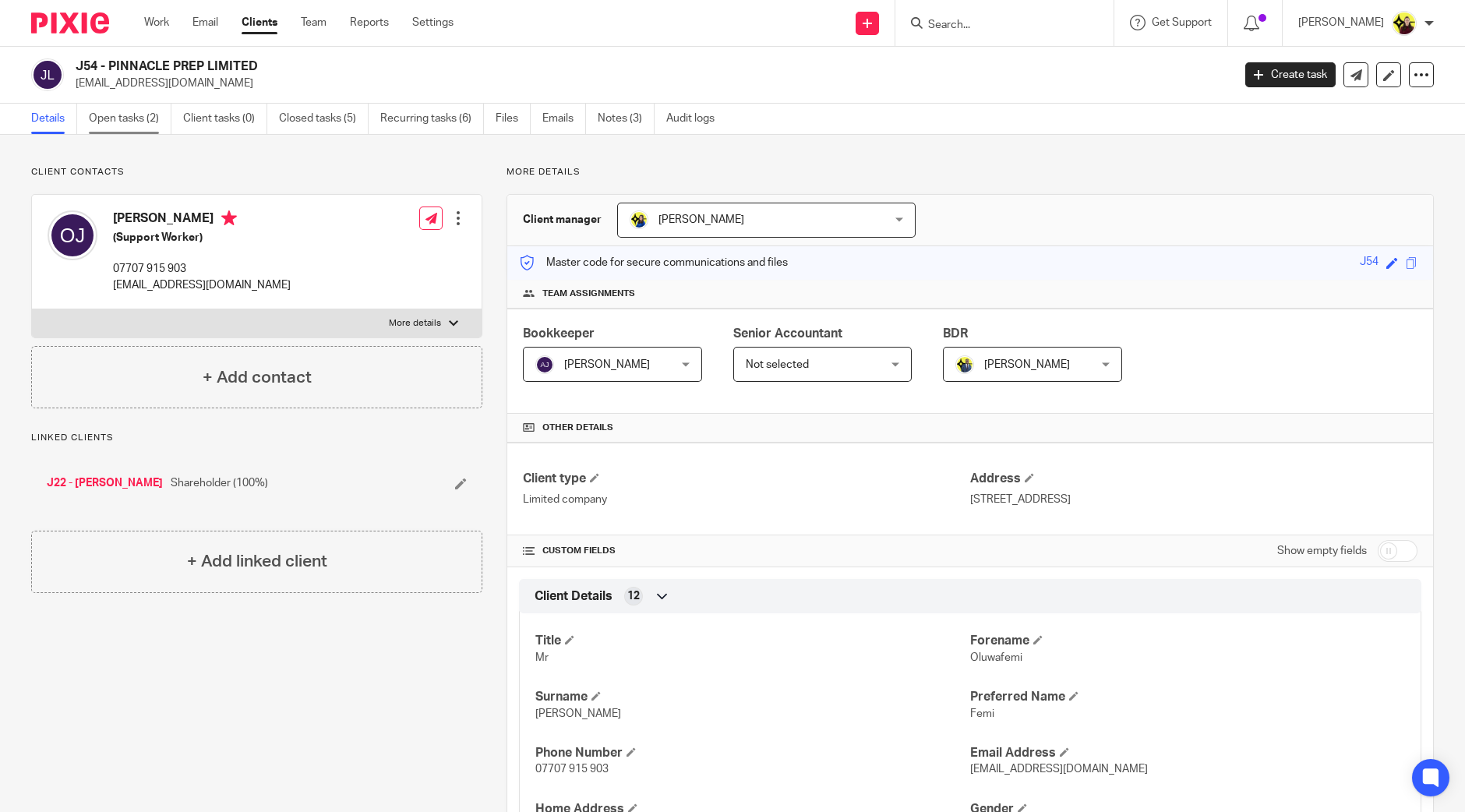
click at [157, 121] on link "Open tasks (2)" at bounding box center [130, 118] width 82 height 30
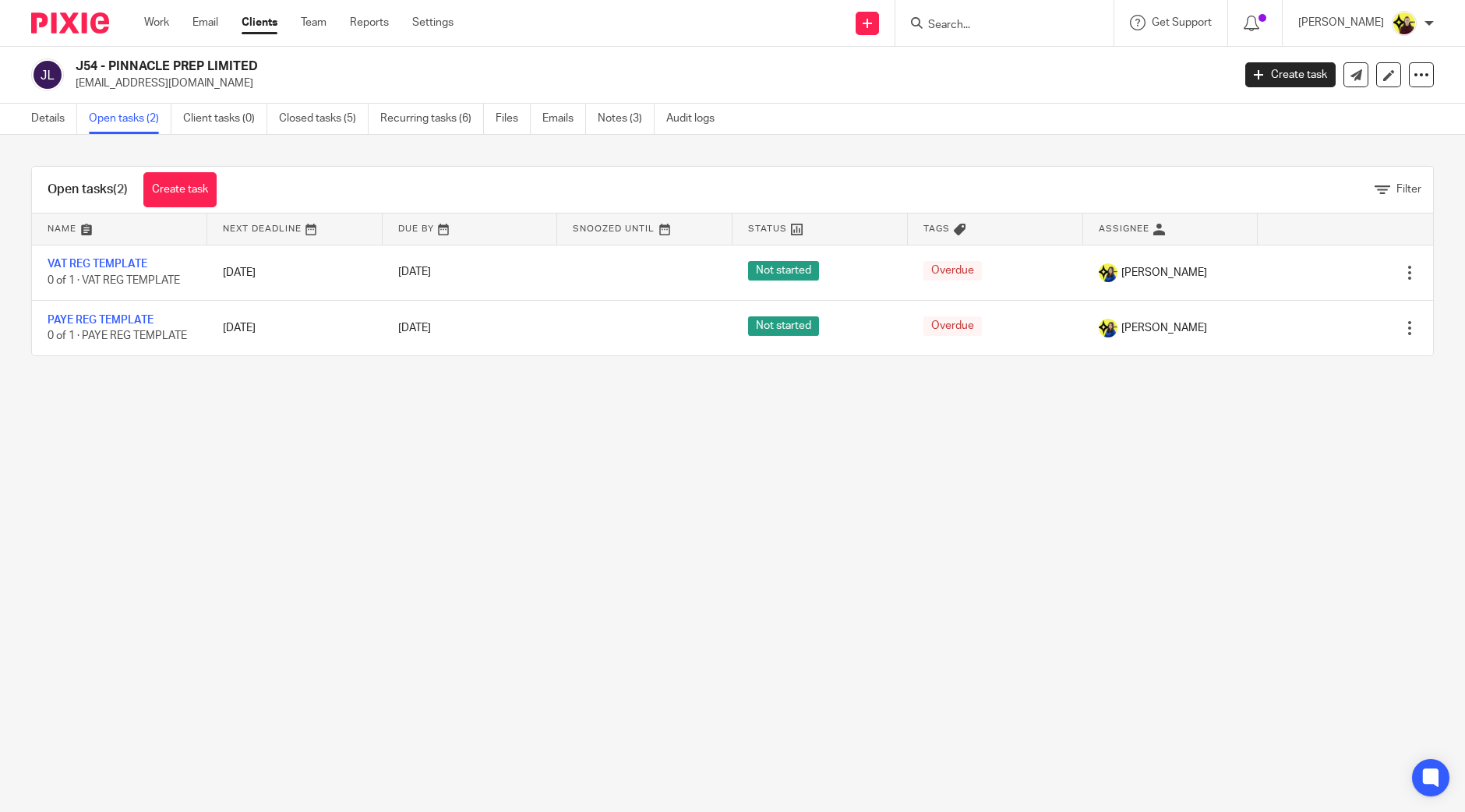
click at [209, 86] on p "[EMAIL_ADDRESS][DOMAIN_NAME]" at bounding box center [649, 83] width 1147 height 16
copy main "[EMAIL_ADDRESS][DOMAIN_NAME] Create task Update from Companies House Export dat…"
click at [1019, 11] on div at bounding box center [1004, 22] width 218 height 46
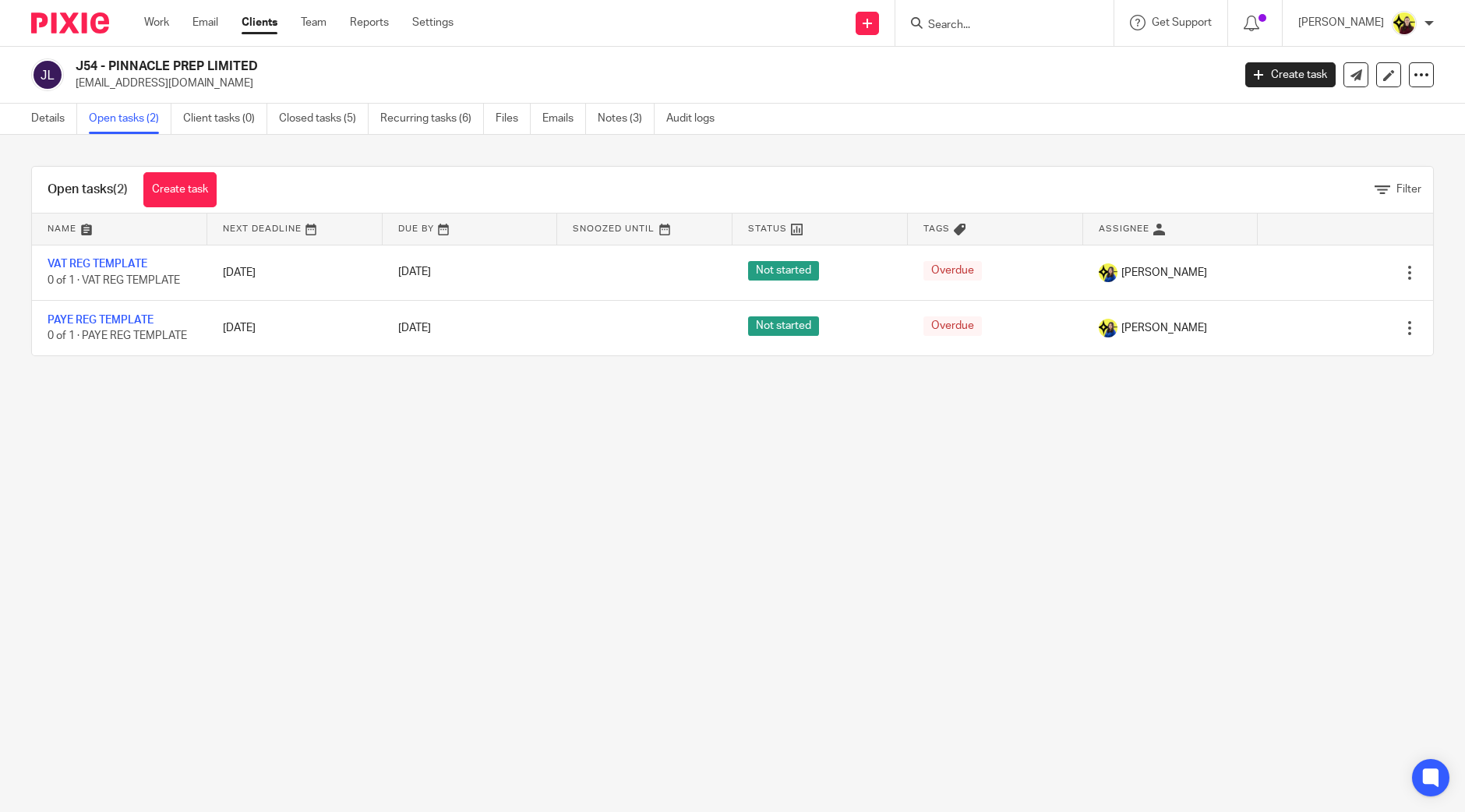
click at [1020, 27] on input "Search" at bounding box center [996, 25] width 141 height 14
paste input "Kardar Studios <[EMAIL_ADDRESS][DOMAIN_NAME]>"
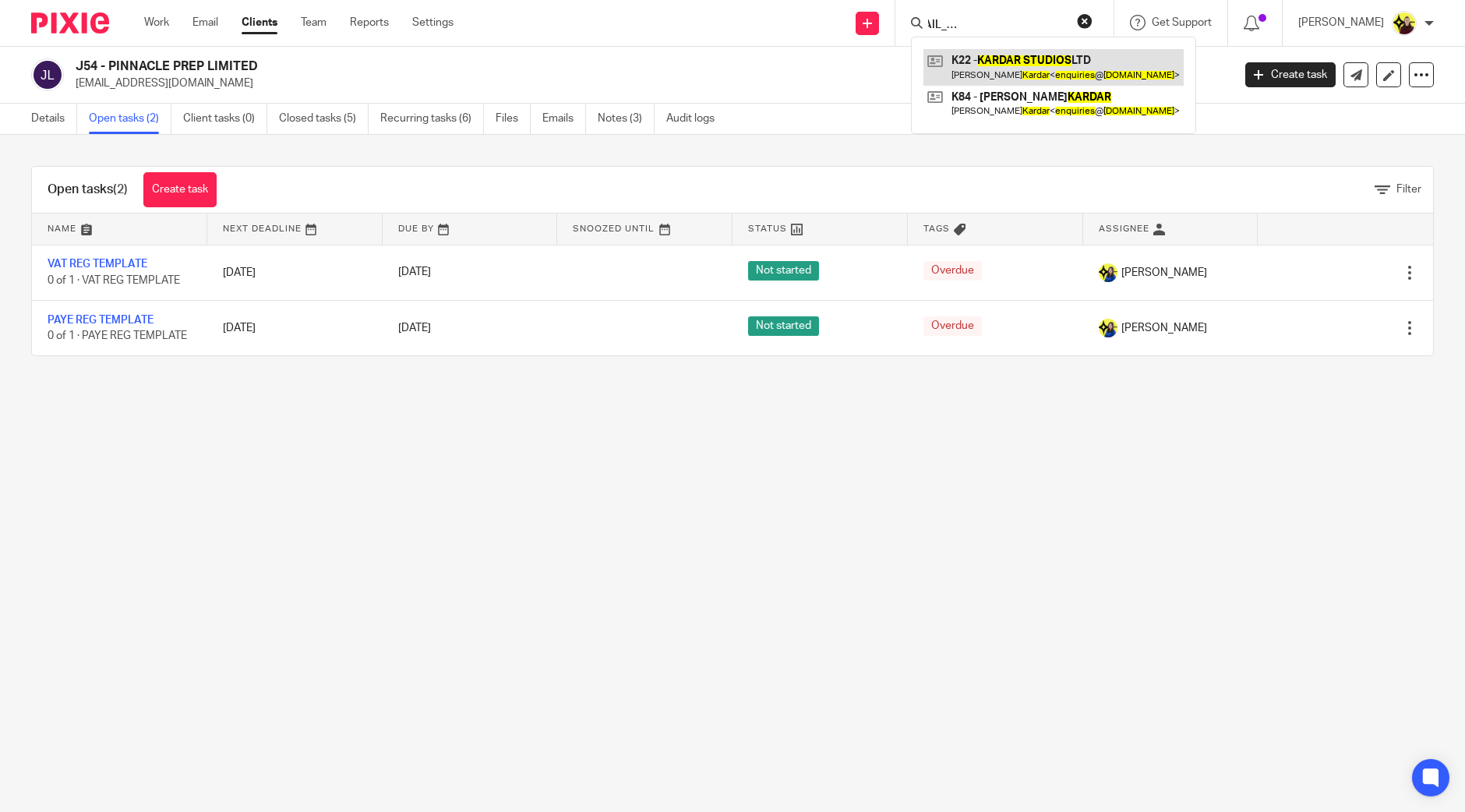
type input "Kardar Studios <[EMAIL_ADDRESS][DOMAIN_NAME]>"
click at [1041, 70] on link at bounding box center [1054, 67] width 260 height 36
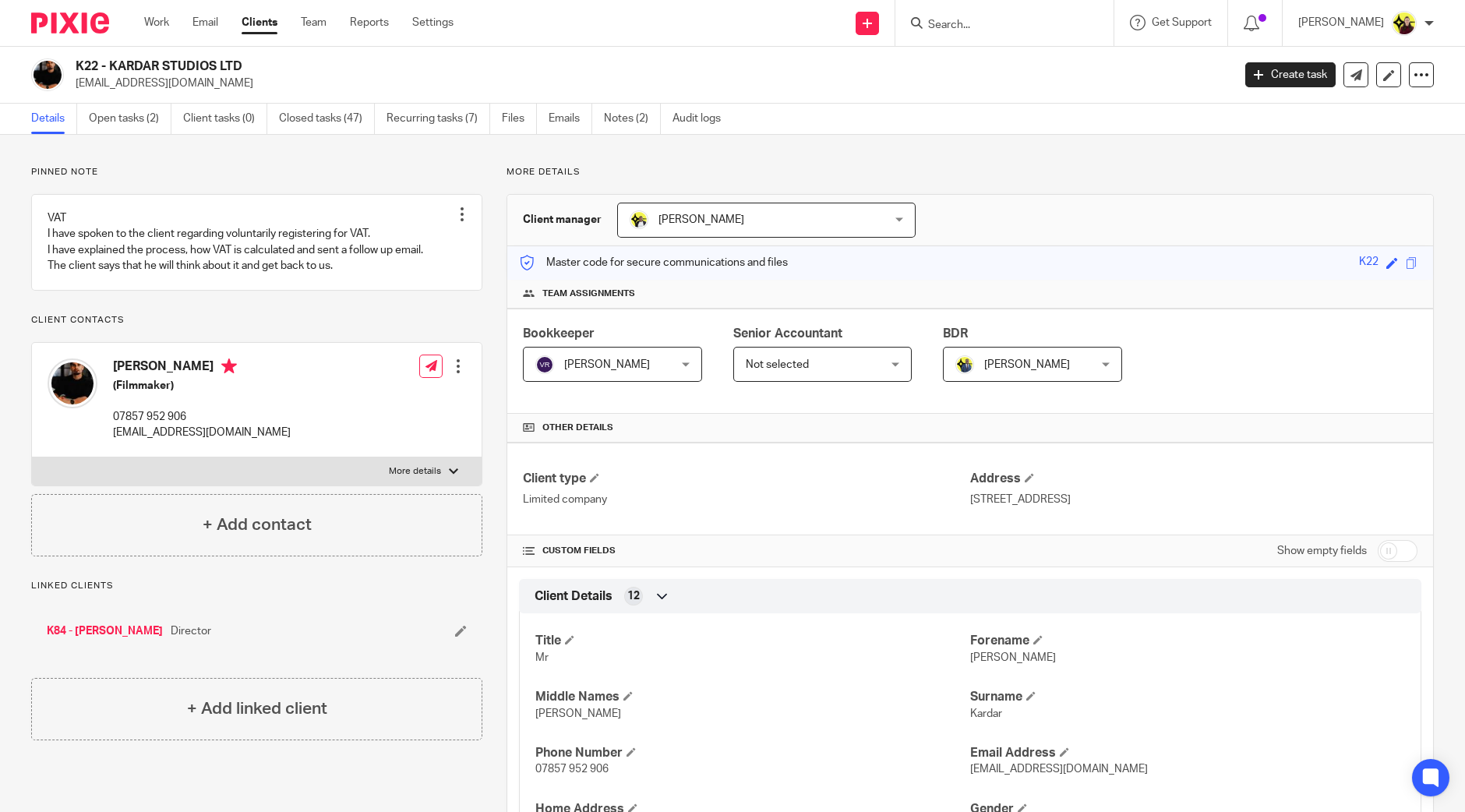
click at [1017, 29] on input "Search" at bounding box center [996, 25] width 141 height 14
paste input "AJALA PHARMA"
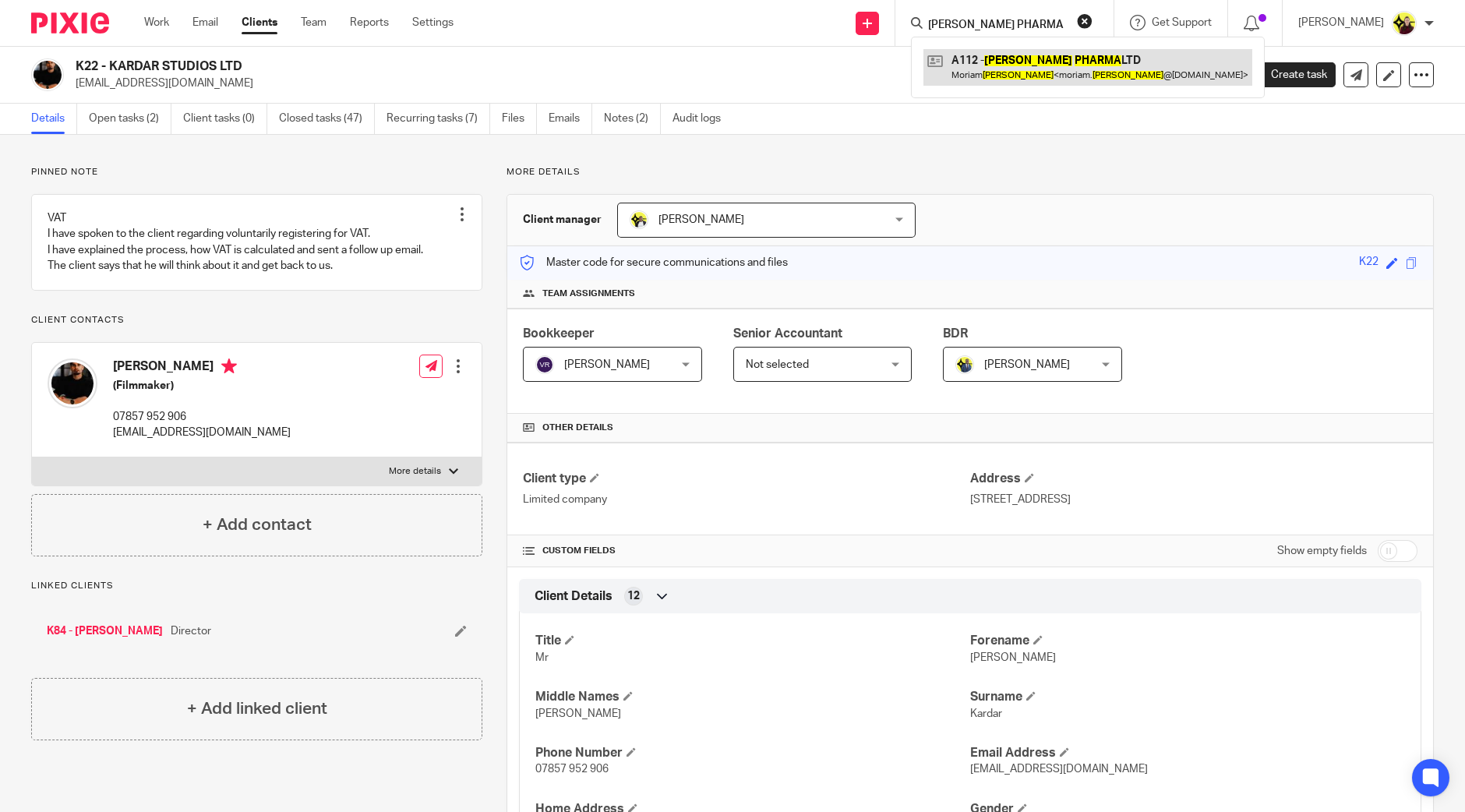
type input "AJALA PHARMA"
click at [1020, 64] on link at bounding box center [1088, 67] width 329 height 36
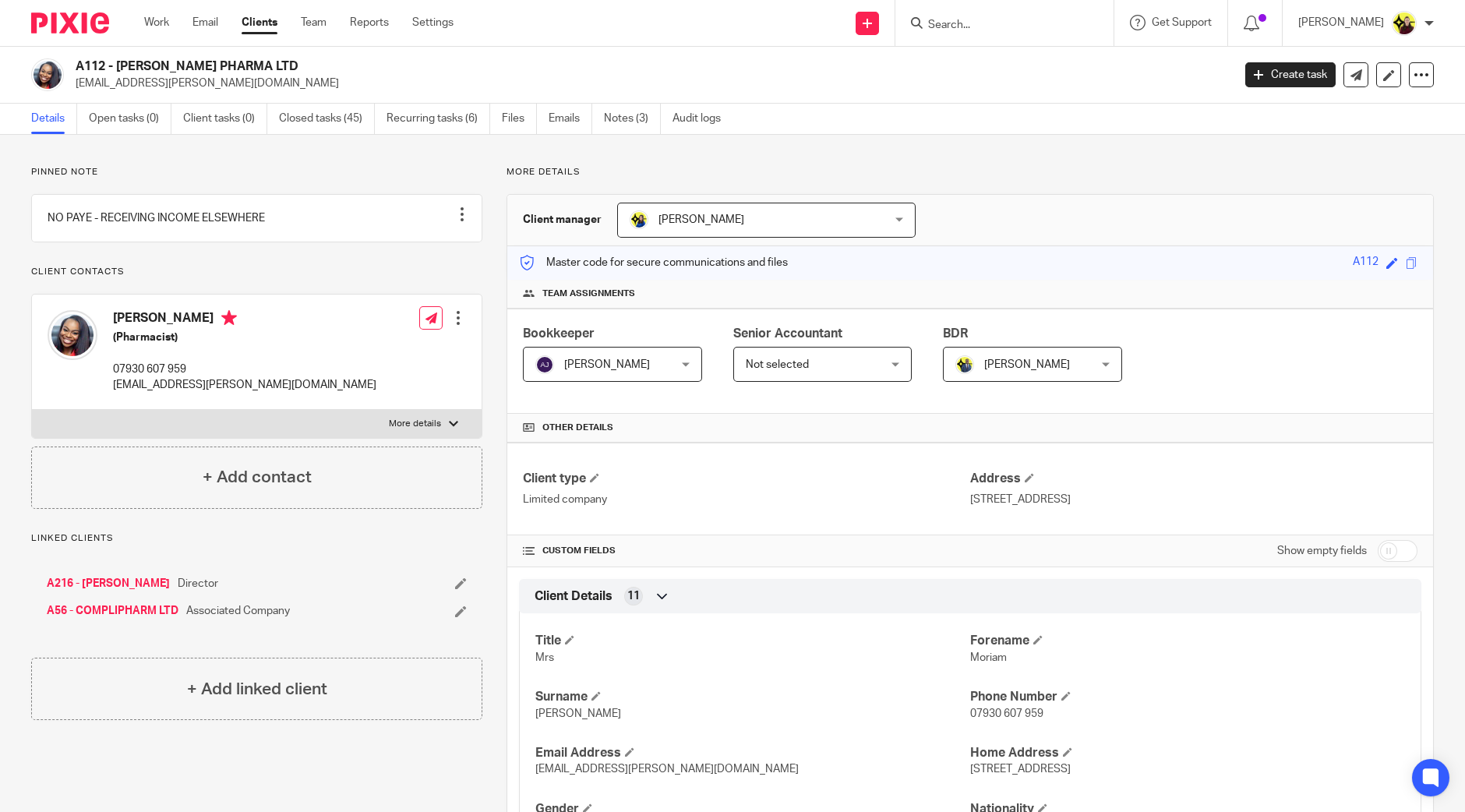
click at [982, 31] on input "Search" at bounding box center [996, 25] width 141 height 14
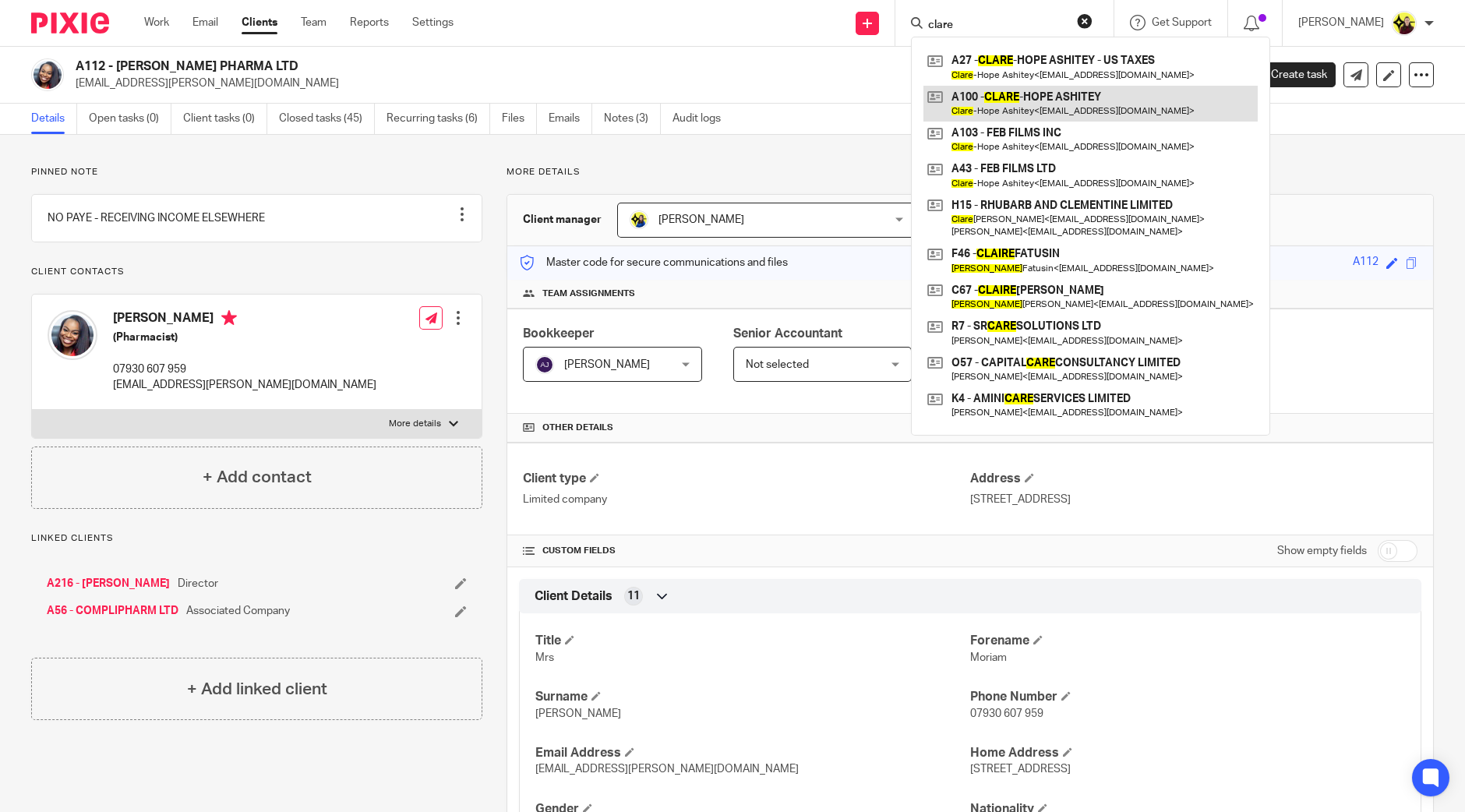
type input "clare"
click at [1016, 90] on link at bounding box center [1091, 103] width 335 height 36
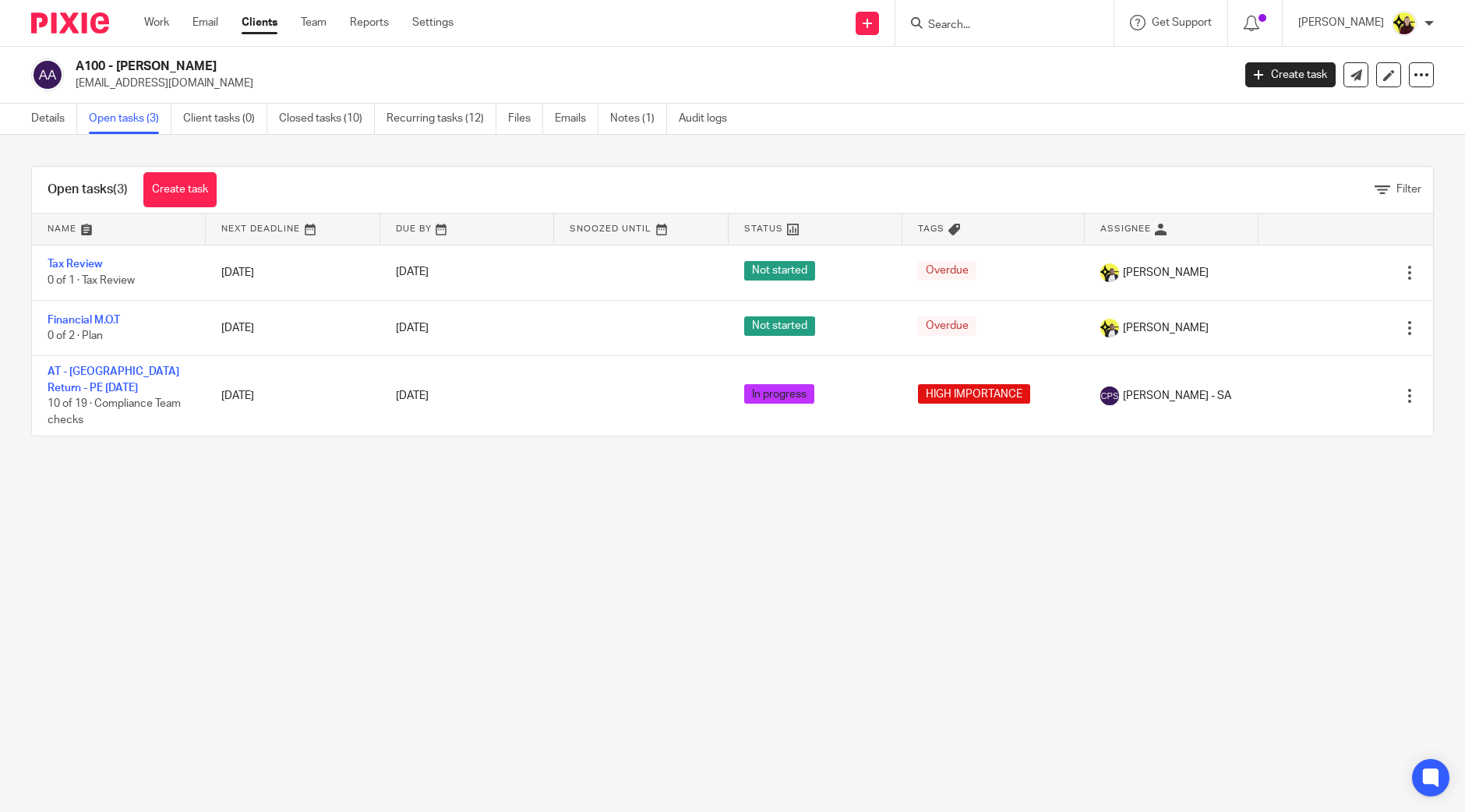
click at [949, 18] on input "Search" at bounding box center [996, 25] width 141 height 14
paste input "[PERSON_NAME] <[PERSON_NAME][EMAIL_ADDRESS][DOMAIN_NAME]>"
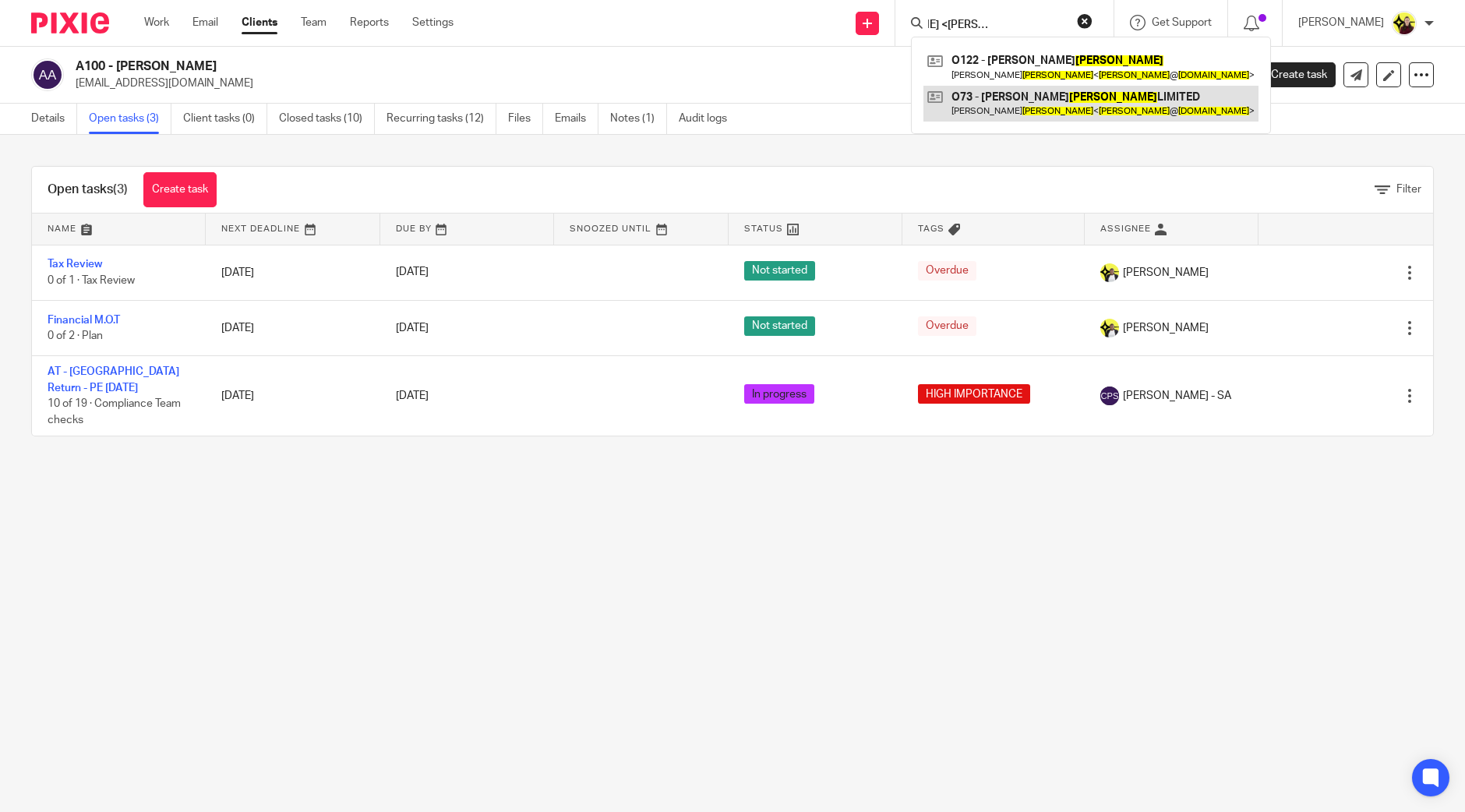
type input "[PERSON_NAME] <[PERSON_NAME][EMAIL_ADDRESS][DOMAIN_NAME]>"
click at [981, 92] on link at bounding box center [1091, 103] width 335 height 36
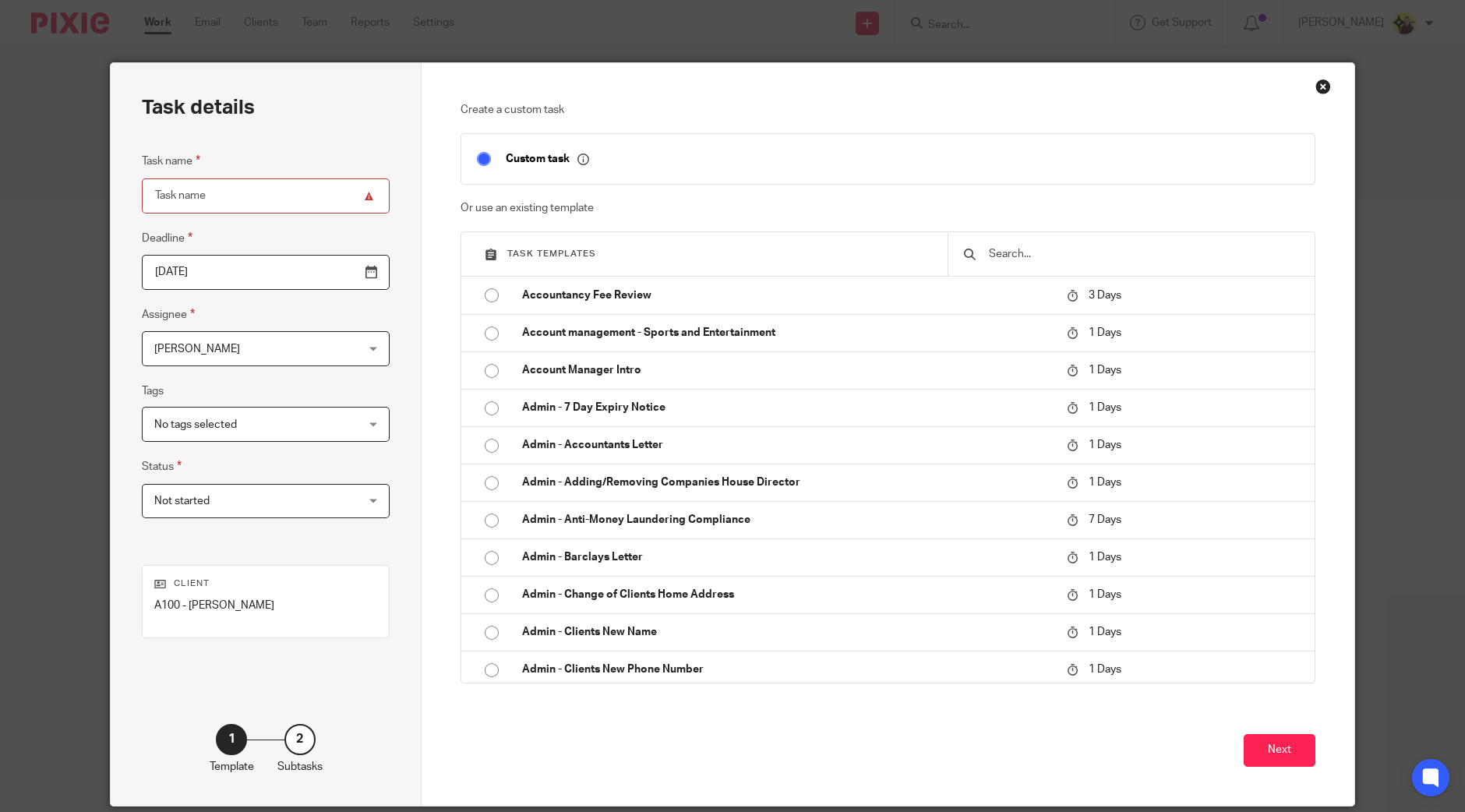
click at [1041, 259] on input "text" at bounding box center [1144, 254] width 312 height 17
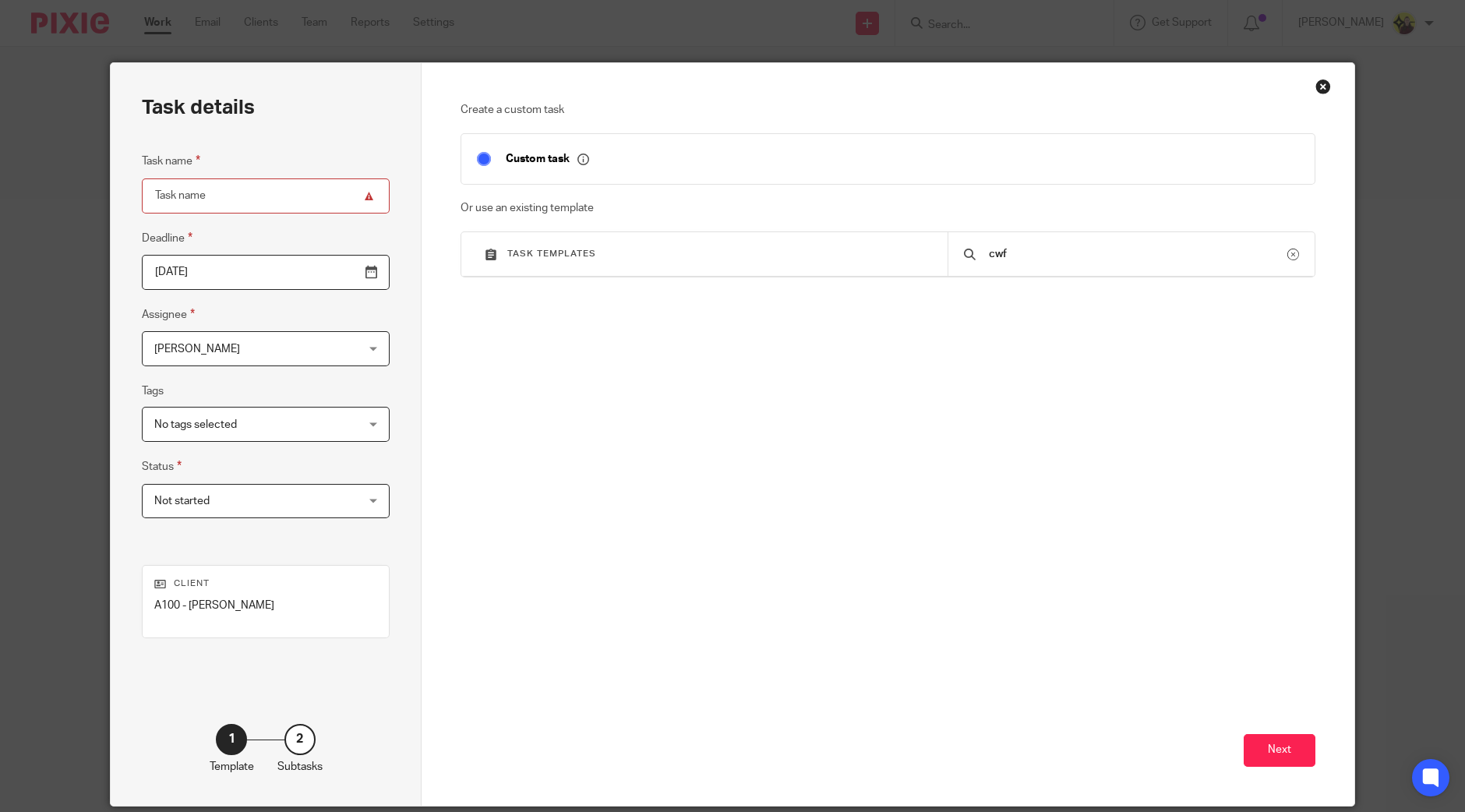
type input "cwf"
click at [1316, 83] on div "Close this dialog window" at bounding box center [1323, 86] width 16 height 16
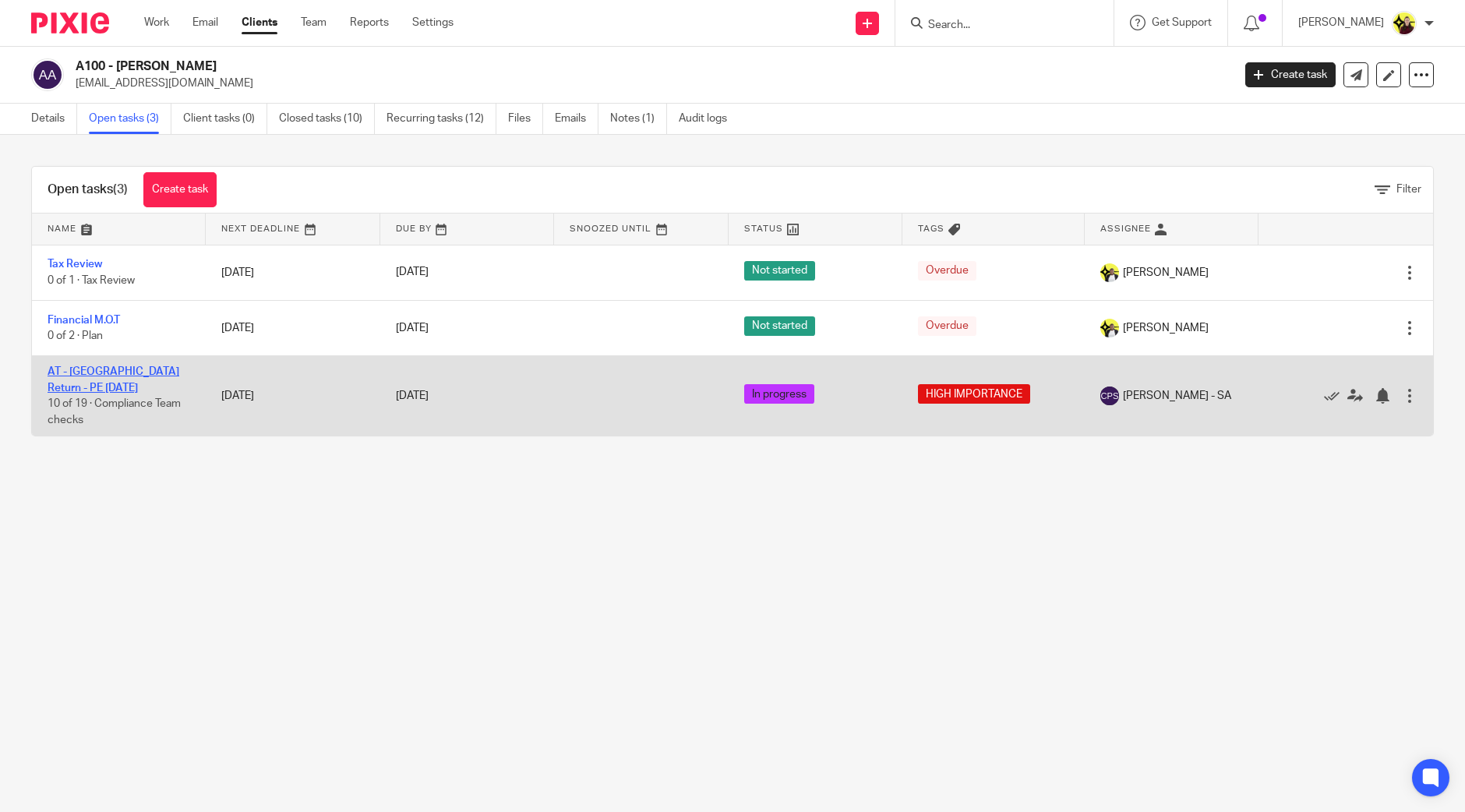
click at [105, 372] on link "AT - [GEOGRAPHIC_DATA] Return - PE [DATE]" at bounding box center [114, 379] width 132 height 26
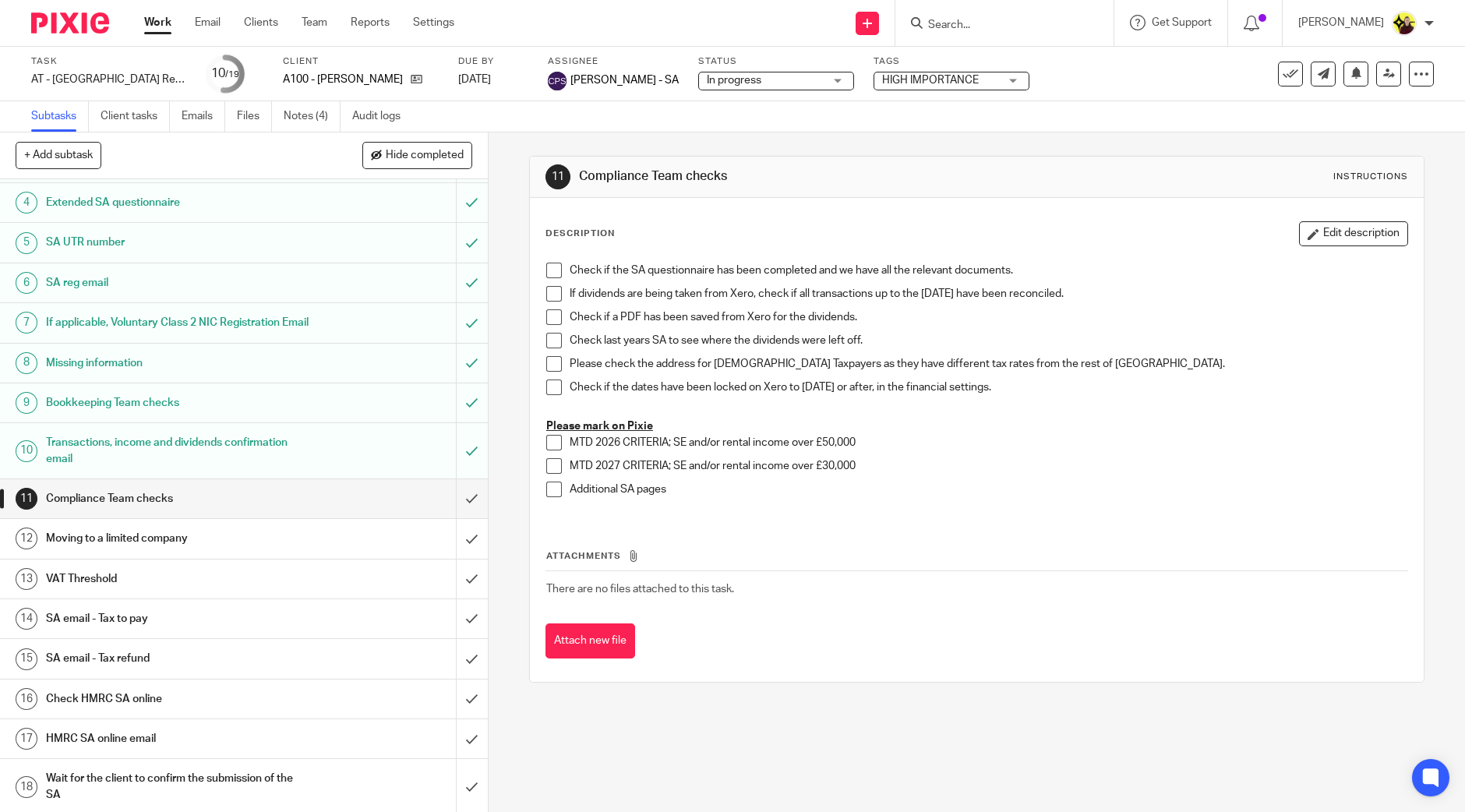
scroll to position [75, 0]
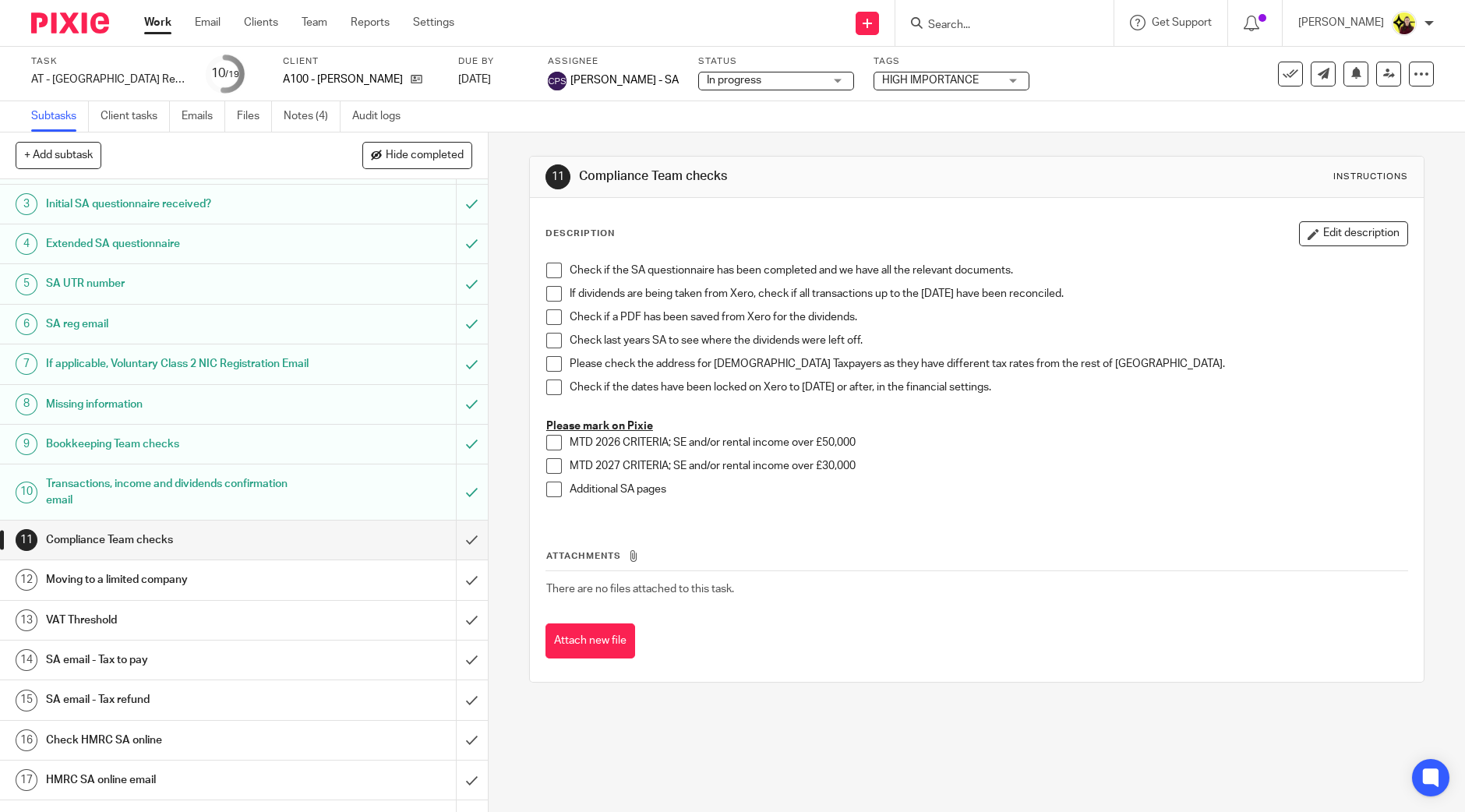
click at [196, 365] on h1 "If applicable, Voluntary Class 2 NIC Registration Email" at bounding box center [177, 364] width 263 height 23
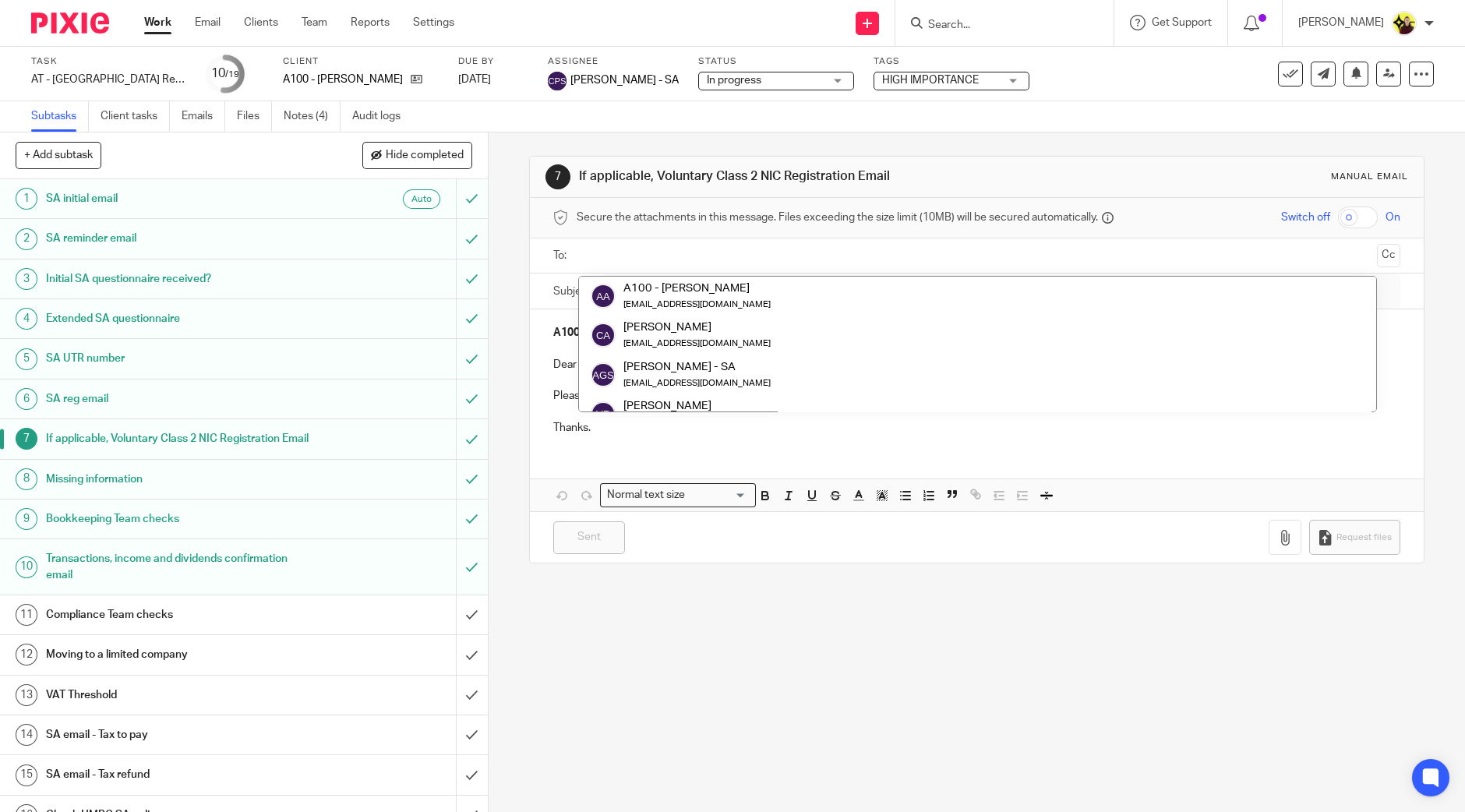
scroll to position [779, 0]
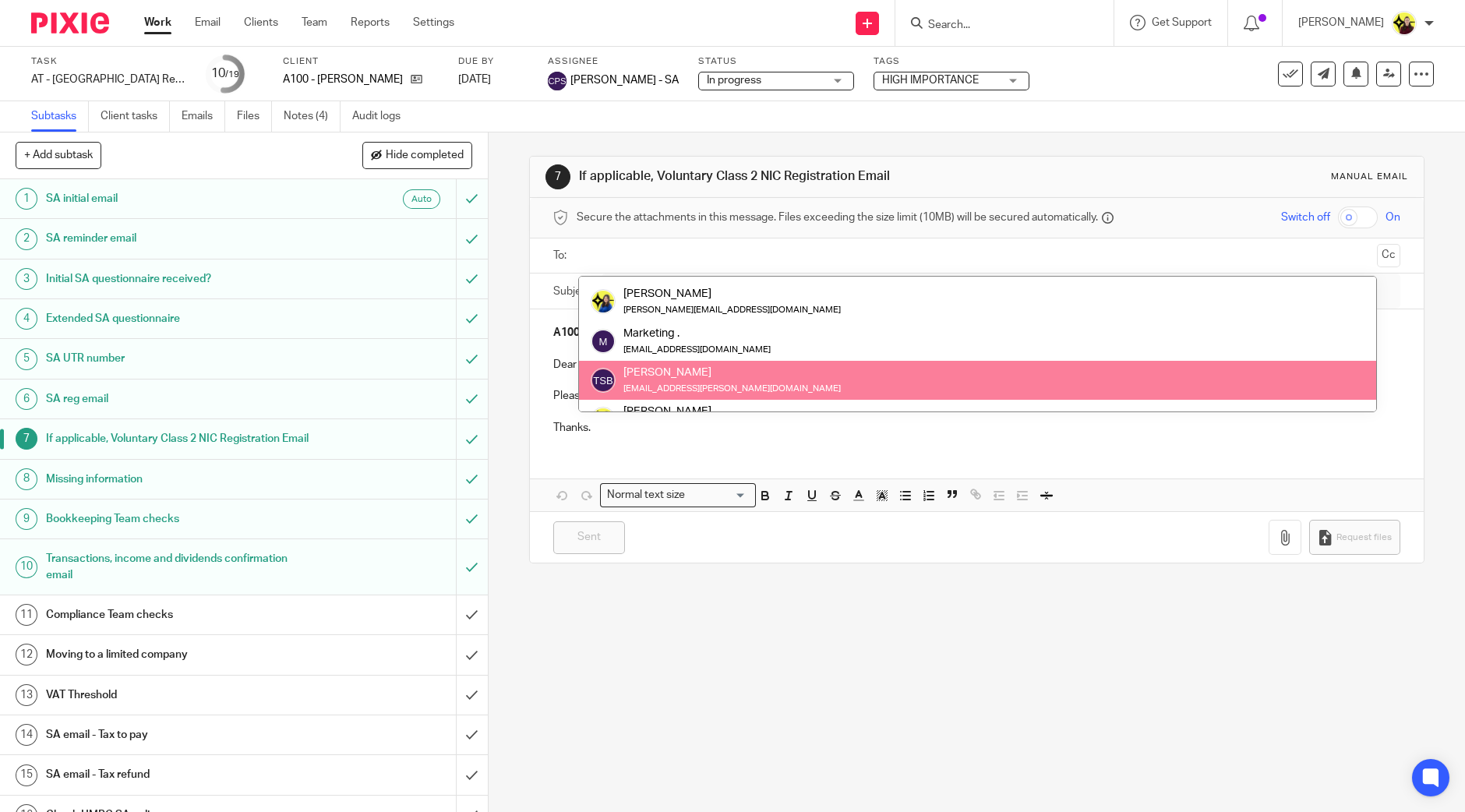
click at [538, 372] on div "A100 - [PERSON_NAME] Dear Team, Please complete a CWF1 form for the above clien…" at bounding box center [976, 378] width 894 height 138
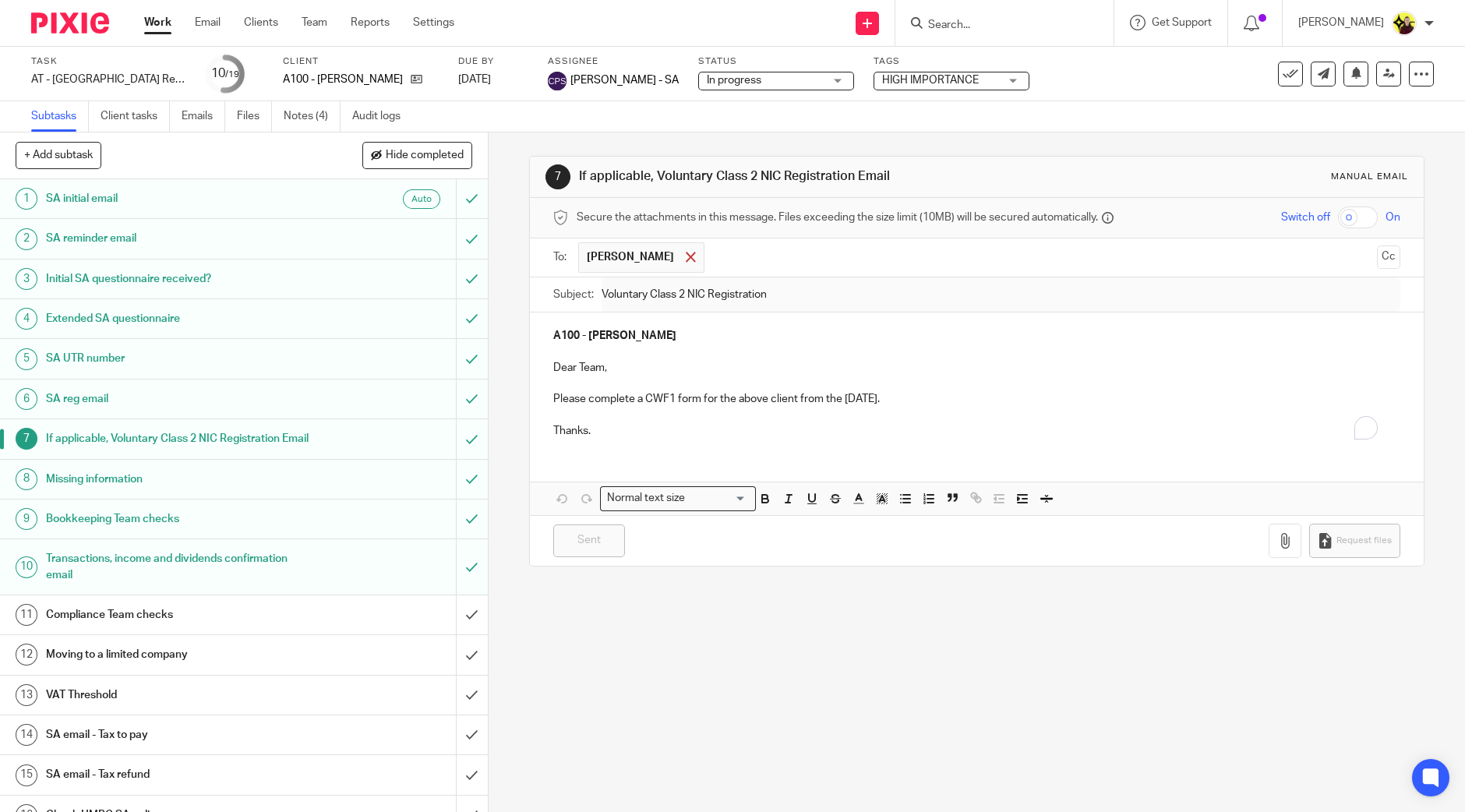
click at [696, 259] on span at bounding box center [691, 256] width 10 height 10
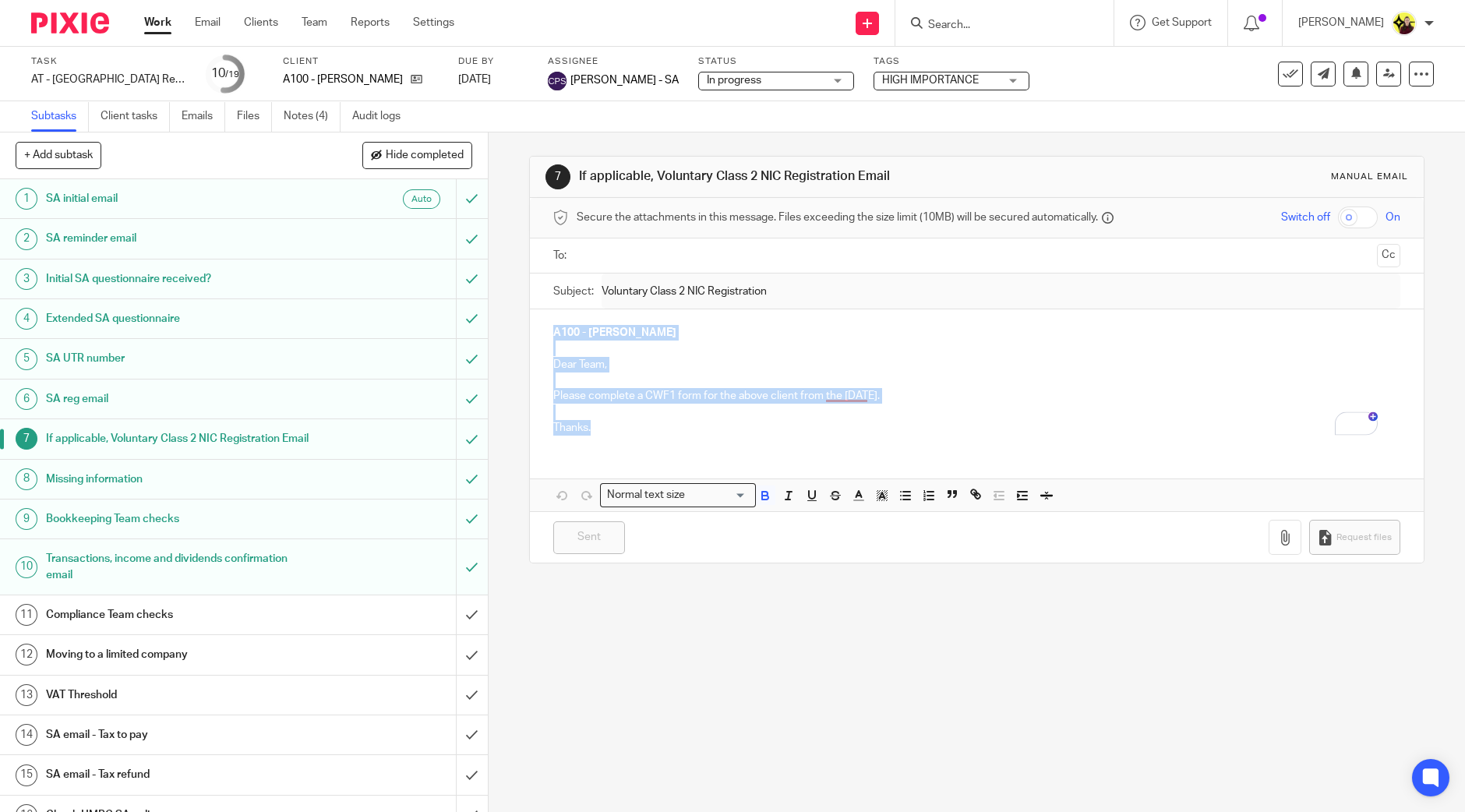
drag, startPoint x: 612, startPoint y: 438, endPoint x: 526, endPoint y: 324, distance: 142.8
click at [530, 324] on div "A100 - [PERSON_NAME] Dear Team, Please complete a CWF1 form for the above clien…" at bounding box center [976, 378] width 894 height 138
copy div "A100 - [PERSON_NAME] Dear Team, Please complete a CWF1 form for the above clien…"
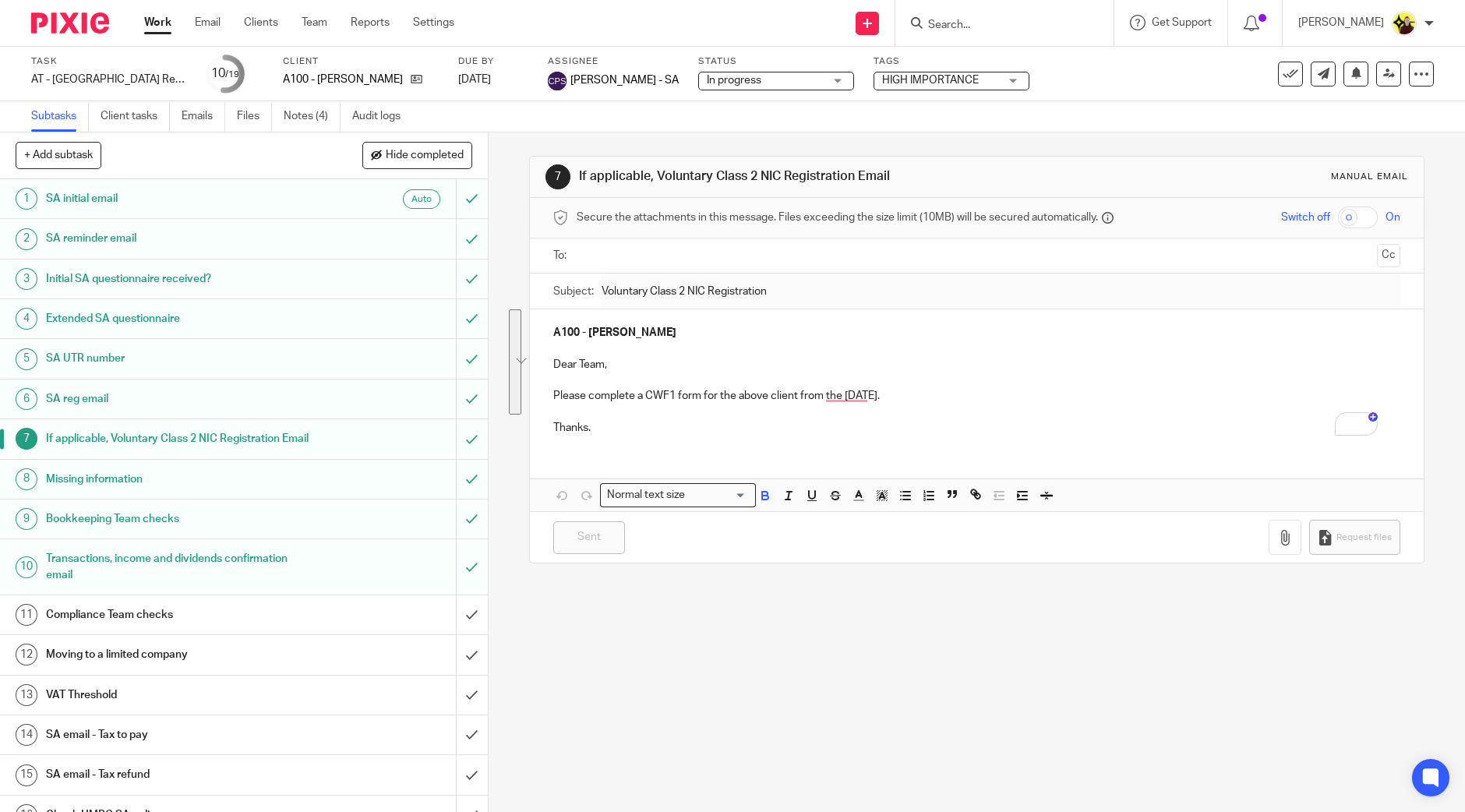
click at [641, 189] on div "7 If applicable, Voluntary Class 2 NIC Registration Email Manual email" at bounding box center [976, 177] width 894 height 42
drag, startPoint x: 655, startPoint y: 173, endPoint x: 906, endPoint y: 181, distance: 251.1
click at [906, 181] on h1 "If applicable, Voluntary Class 2 NIC Registration Email" at bounding box center [795, 177] width 431 height 16
drag, startPoint x: 651, startPoint y: 177, endPoint x: 846, endPoint y: 178, distance: 195.0
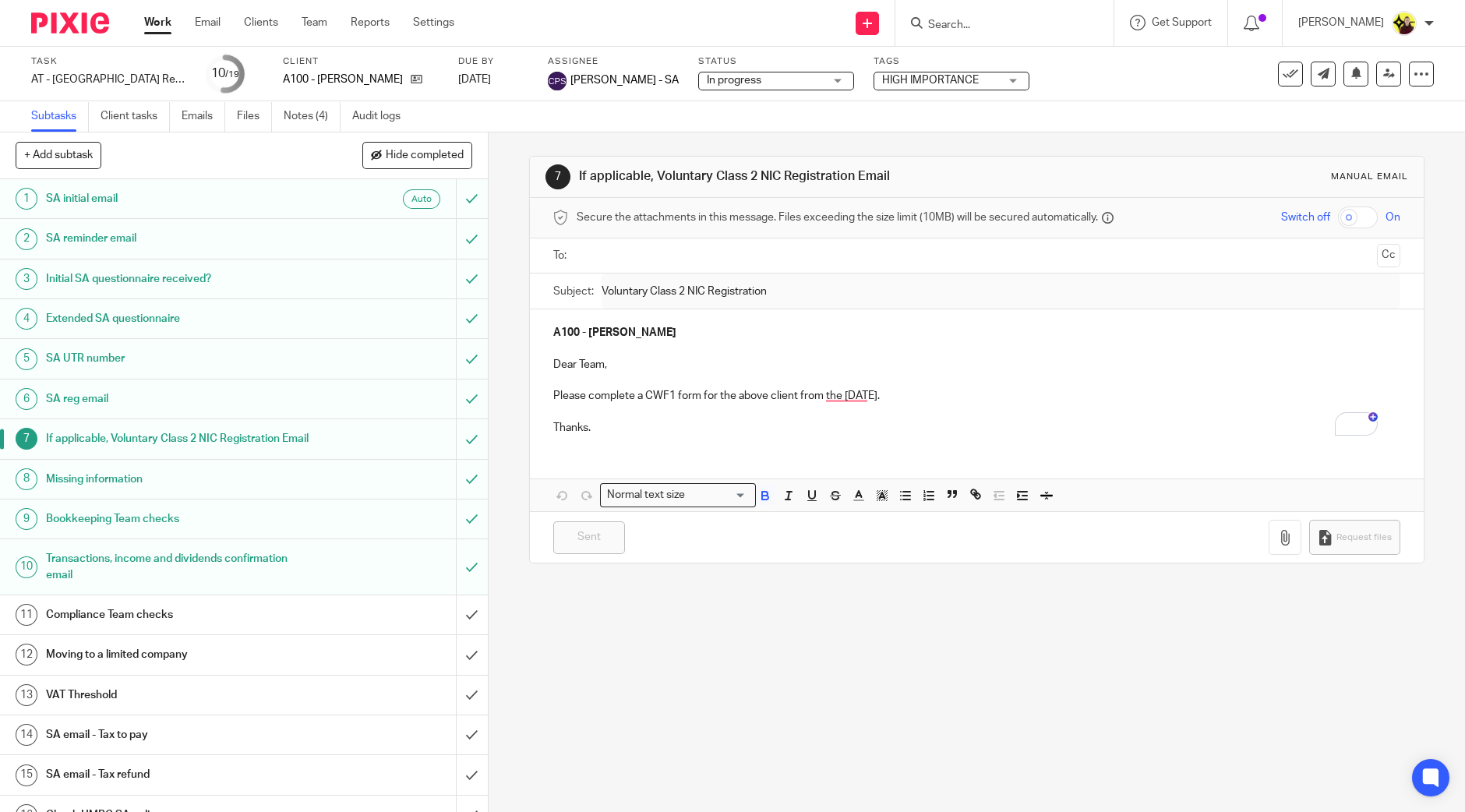
click at [846, 178] on h1 "If applicable, Voluntary Class 2 NIC Registration Email" at bounding box center [795, 177] width 431 height 16
copy h1 "Voluntary Class 2 NIC Registration"
click at [630, 320] on div "A100 - CLARE-HOPE ASHITEY Dear Team, Please complete a CWF1 form for the above …" at bounding box center [976, 378] width 894 height 138
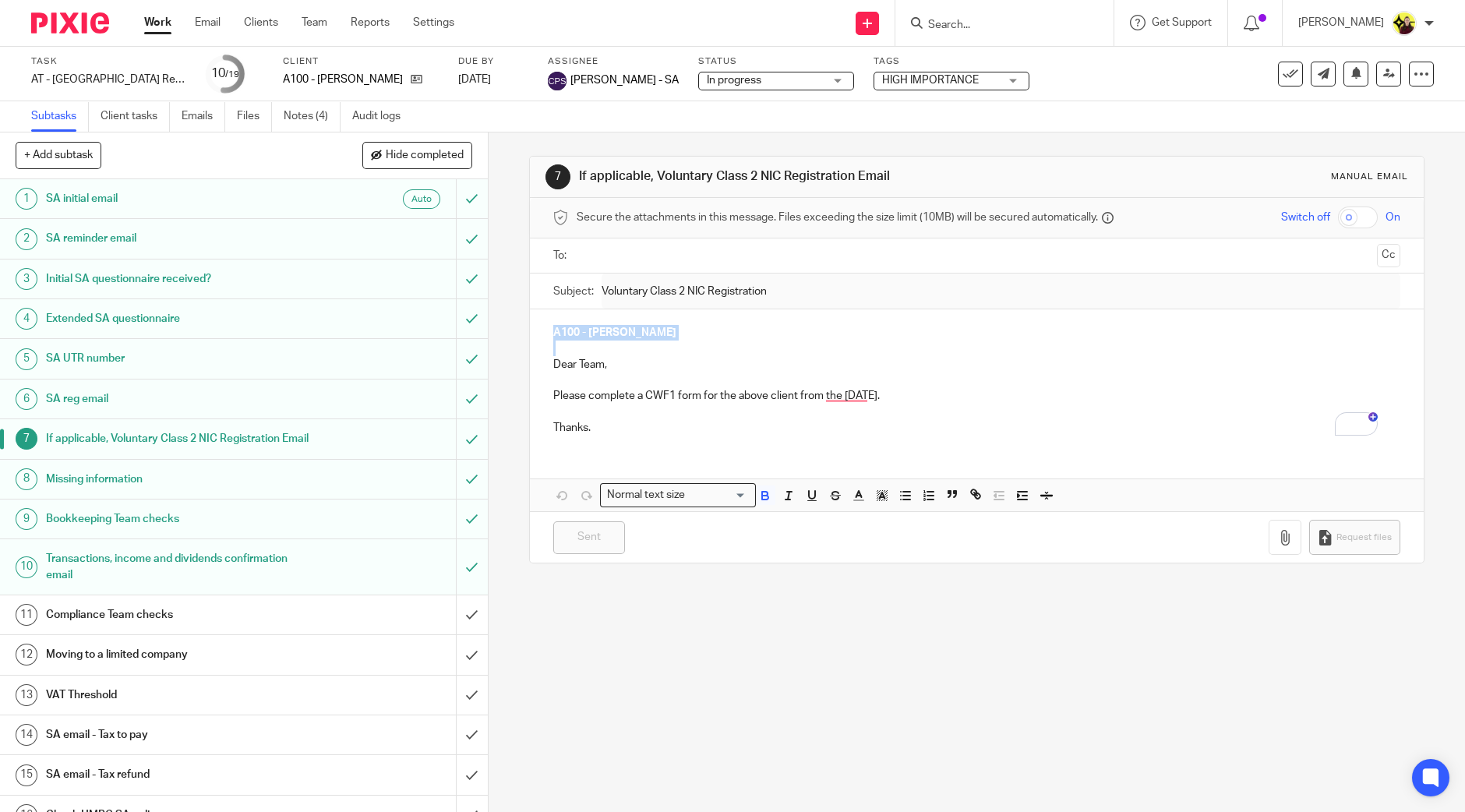
copy strong "A100 - CLARE-HOPE ASHITEY"
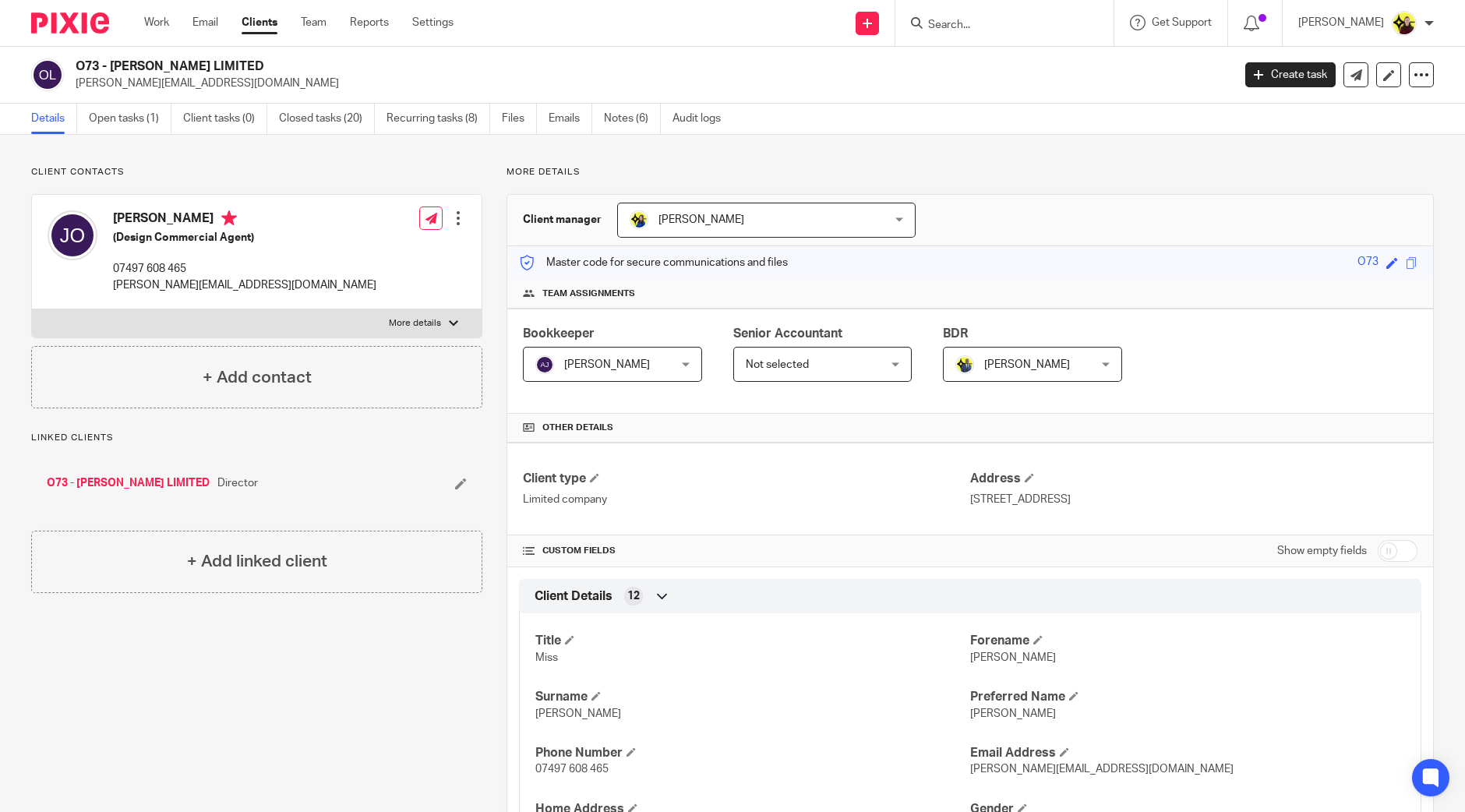
click at [1005, 30] on input "Search" at bounding box center [996, 25] width 141 height 14
click at [1001, 26] on input "Search" at bounding box center [996, 25] width 141 height 14
paste input "MYT-E LTD"
type input "MYT-E LTD"
click at [1001, 54] on link at bounding box center [1056, 67] width 264 height 36
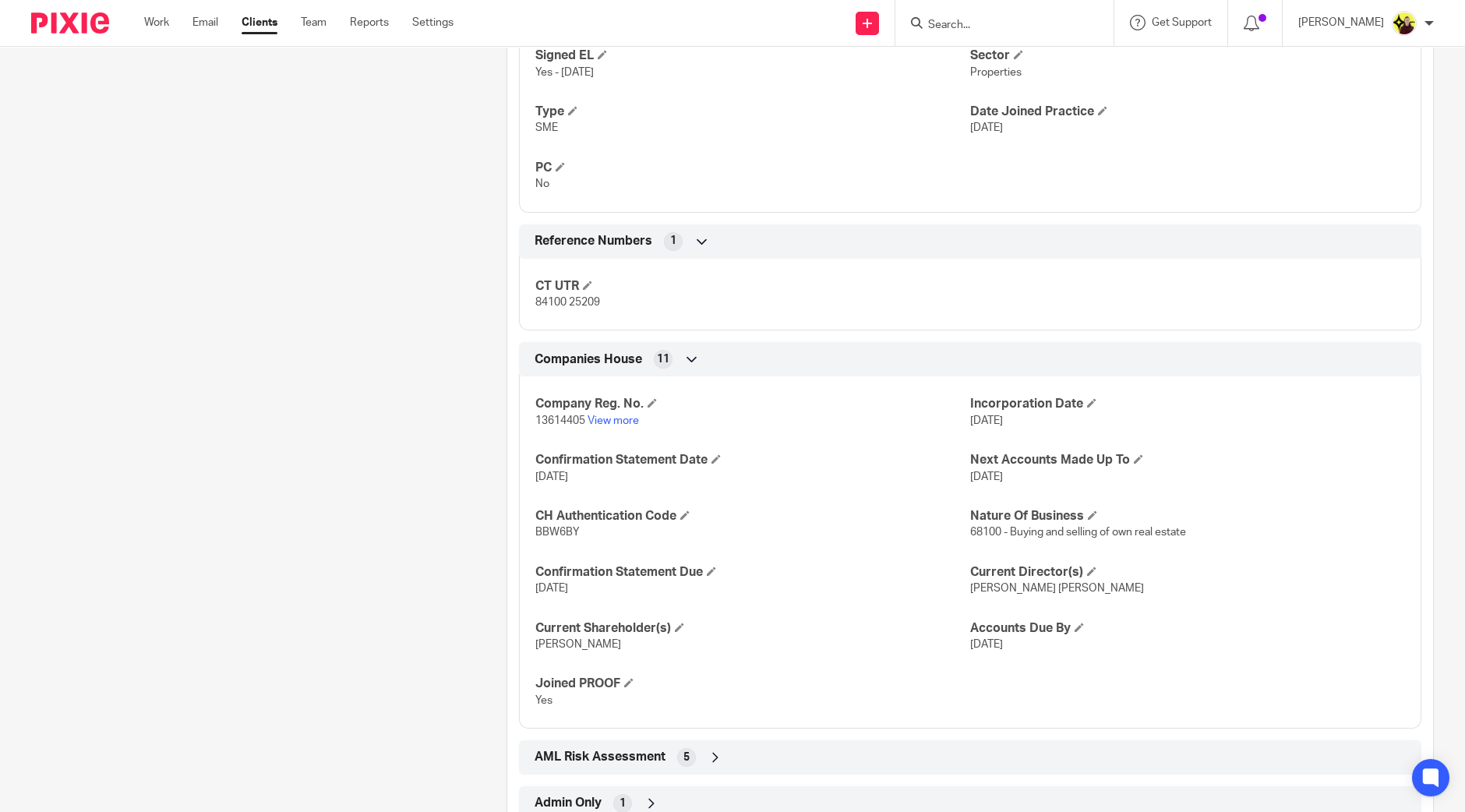
scroll to position [1033, 0]
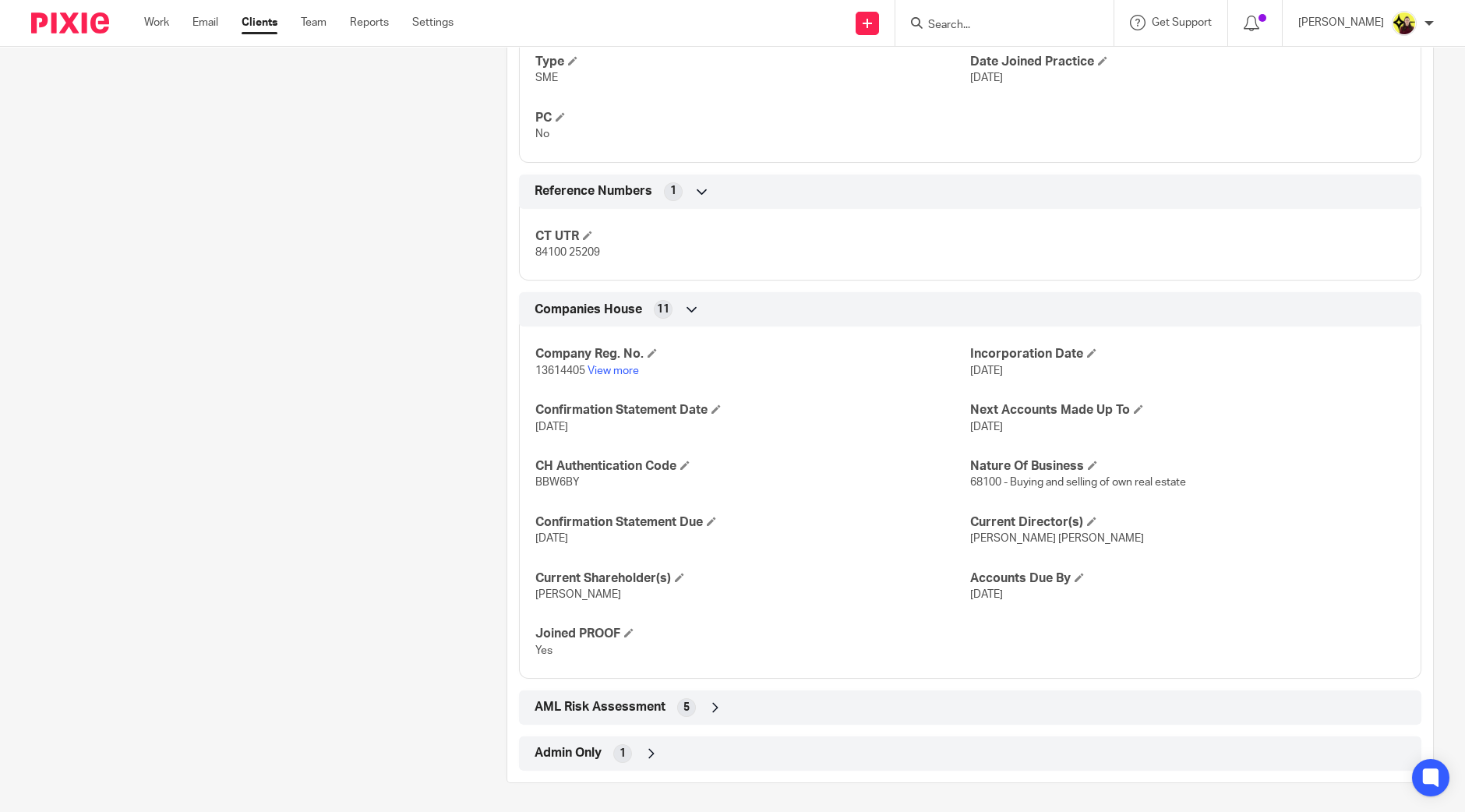
click at [544, 477] on span "BBW6BY" at bounding box center [558, 482] width 45 height 11
copy span "BBW6BY"
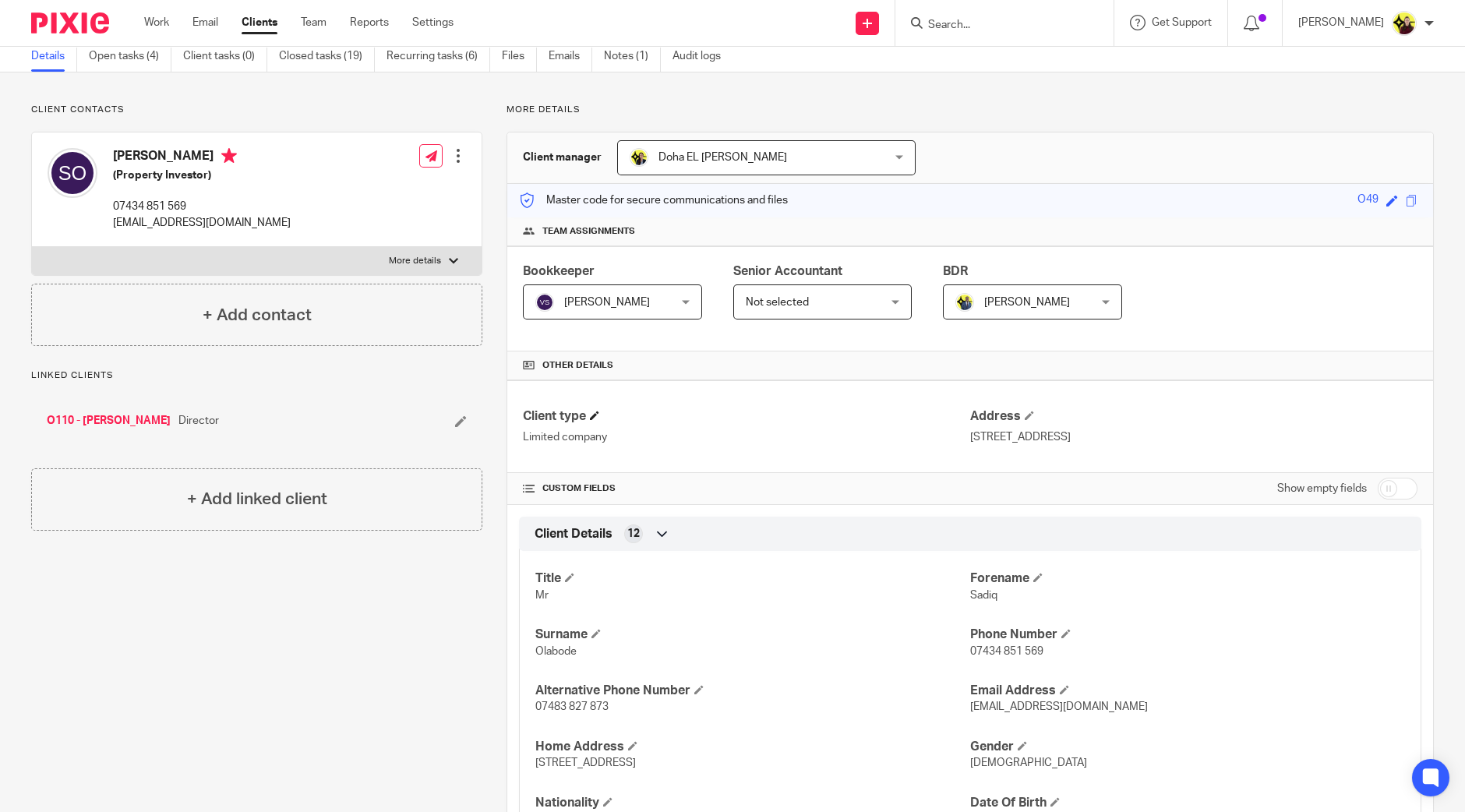
scroll to position [0, 0]
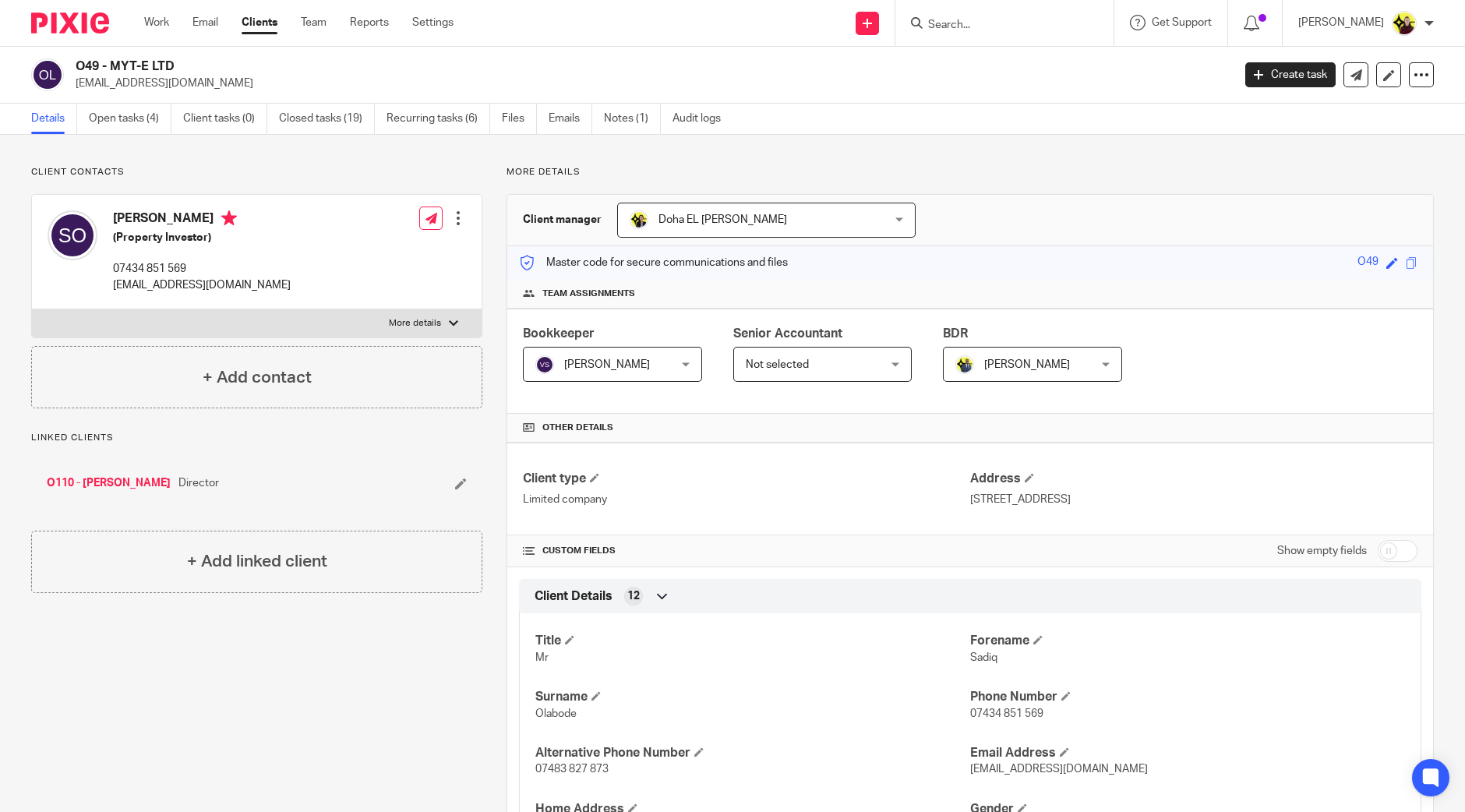
click at [1014, 31] on input "Search" at bounding box center [996, 25] width 141 height 14
paste input "WE ARE UNEDITED CIC"
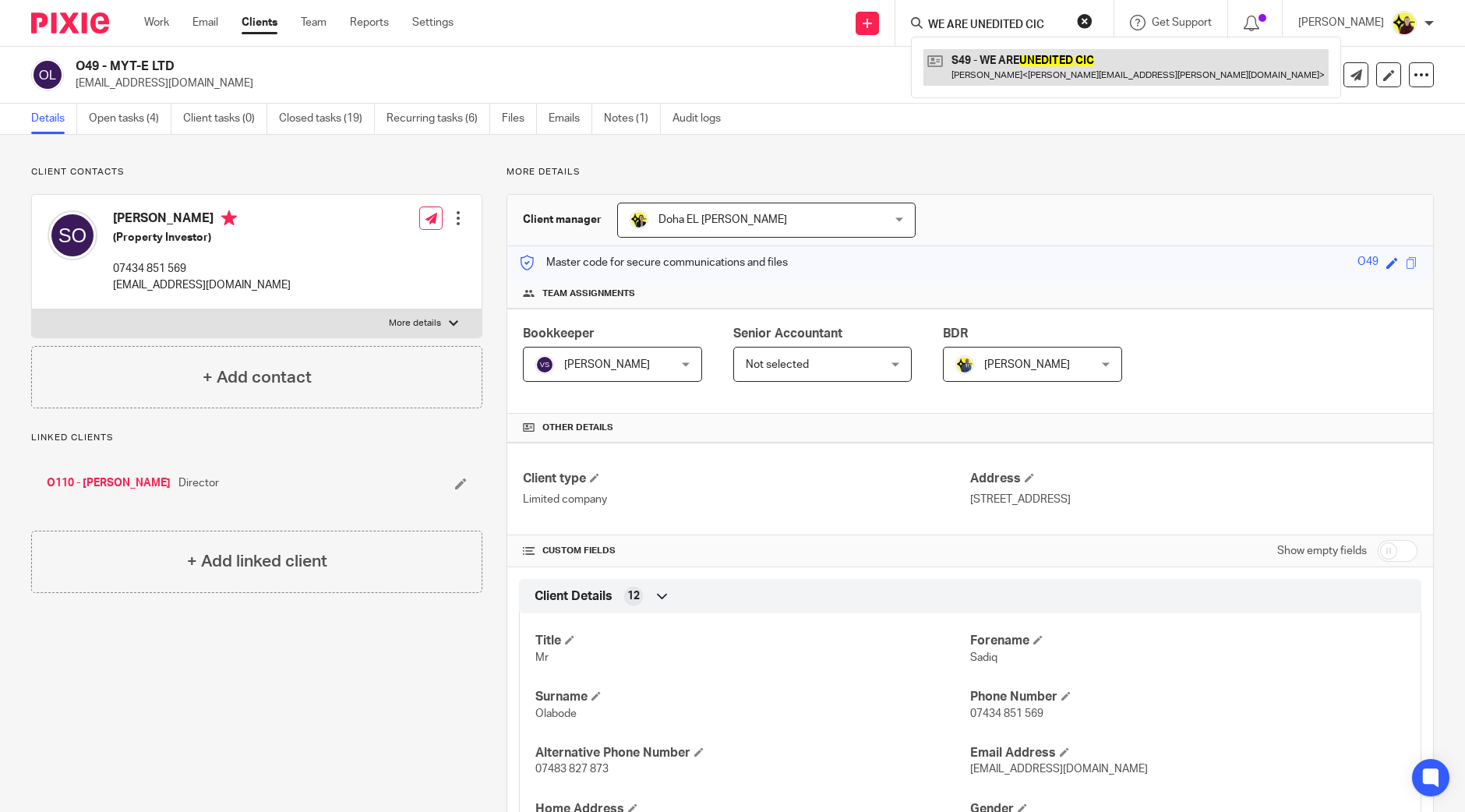
type input "WE ARE UNEDITED CIC"
click at [1027, 75] on link at bounding box center [1126, 67] width 406 height 36
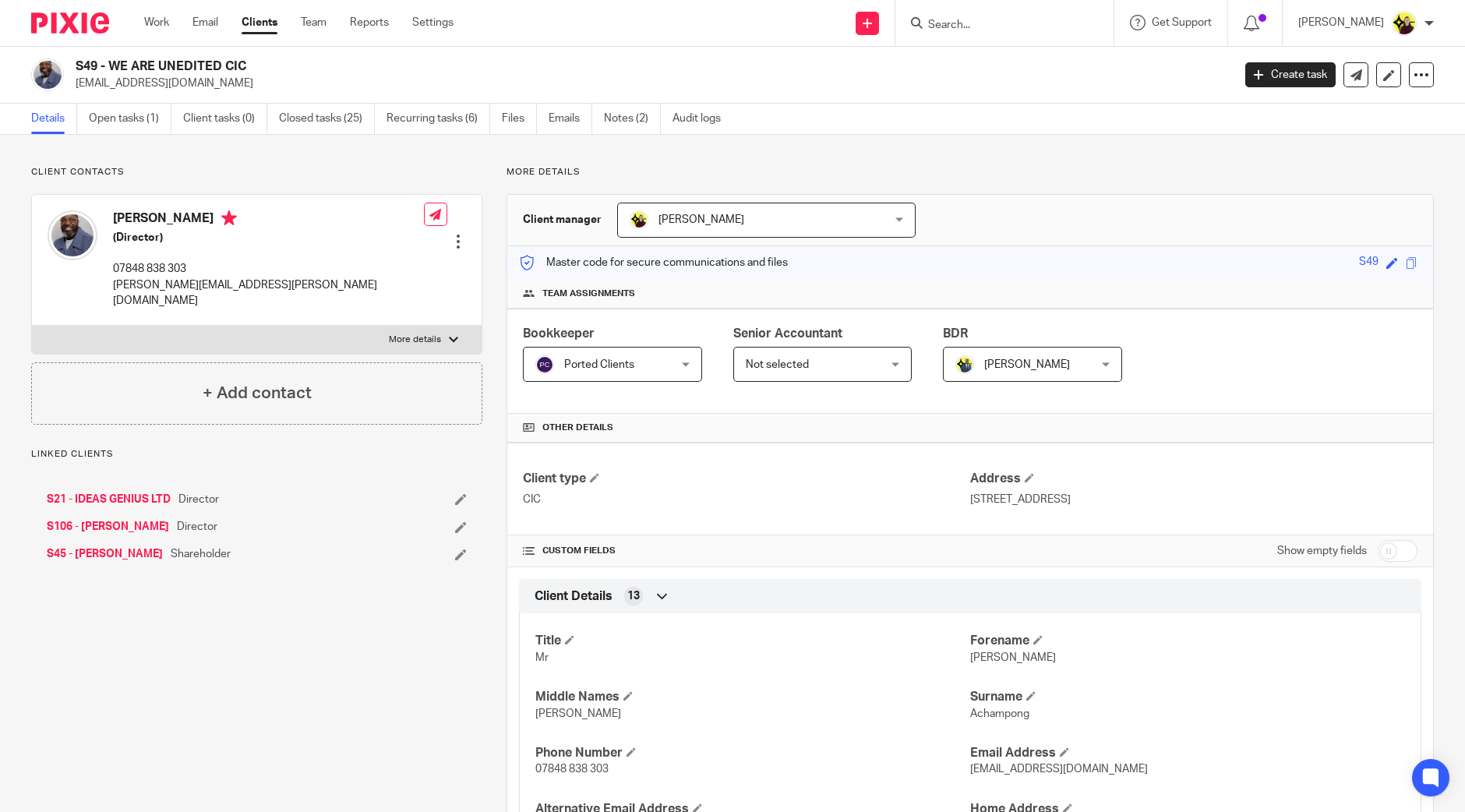
click at [129, 91] on div "S49 - WE ARE UNEDITED CIC accounts@weareunedited.com Create task Update from Co…" at bounding box center [732, 75] width 1465 height 57
copy main "accounts@weareunedited.com Create task Update from Companies House Export data …"
click at [133, 207] on div "Bernard Achampong (Director) 07848 838 303 bernard.achampong@weareunedited.com" at bounding box center [236, 259] width 376 height 114
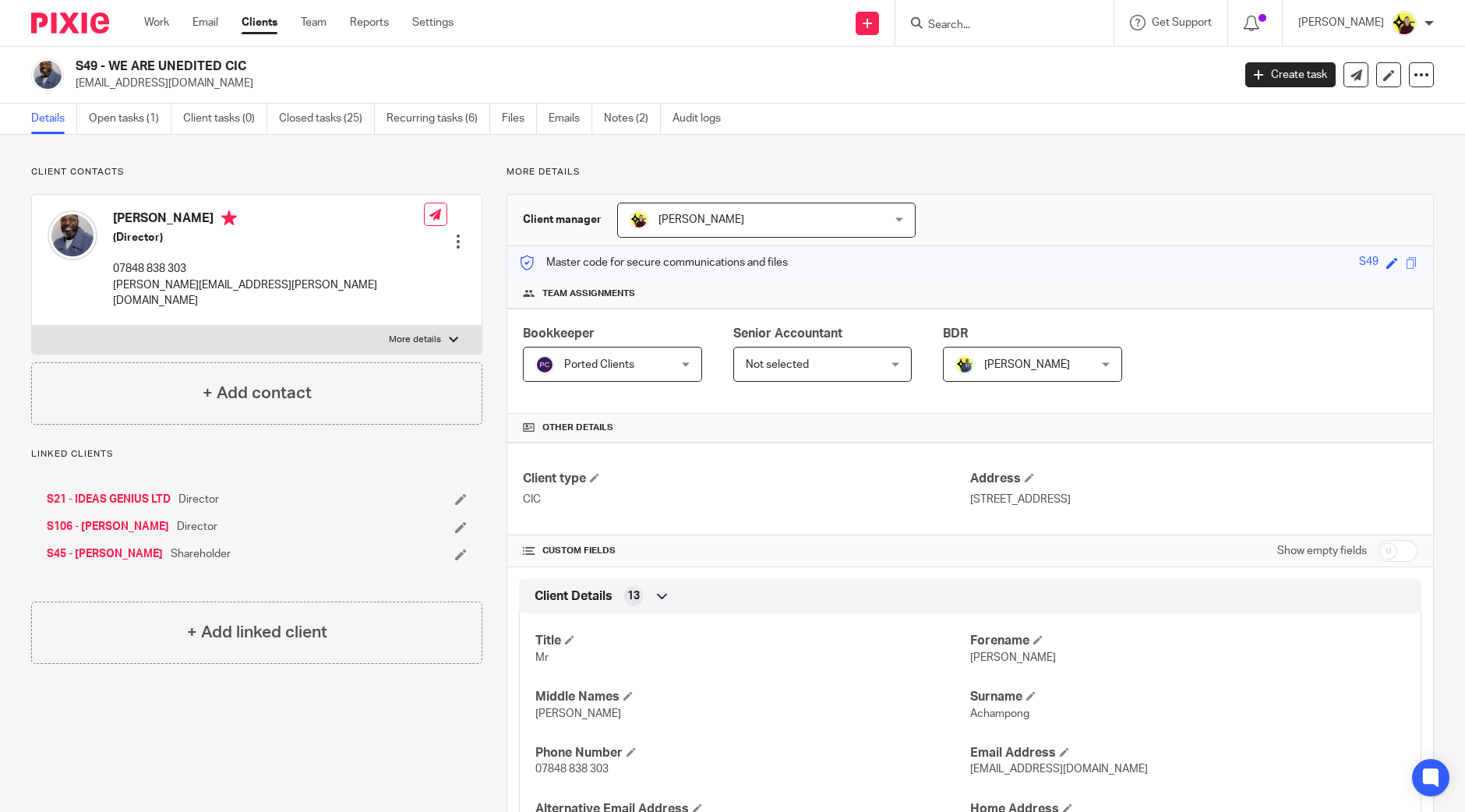
click at [133, 207] on div "Bernard Achampong (Director) 07848 838 303 bernard.achampong@weareunedited.com" at bounding box center [236, 259] width 376 height 114
copy h4 "Bernard"
click at [1033, 26] on input "Search" at bounding box center [996, 25] width 141 height 14
type input "freddie co"
click at [1049, 80] on link at bounding box center [1066, 67] width 286 height 36
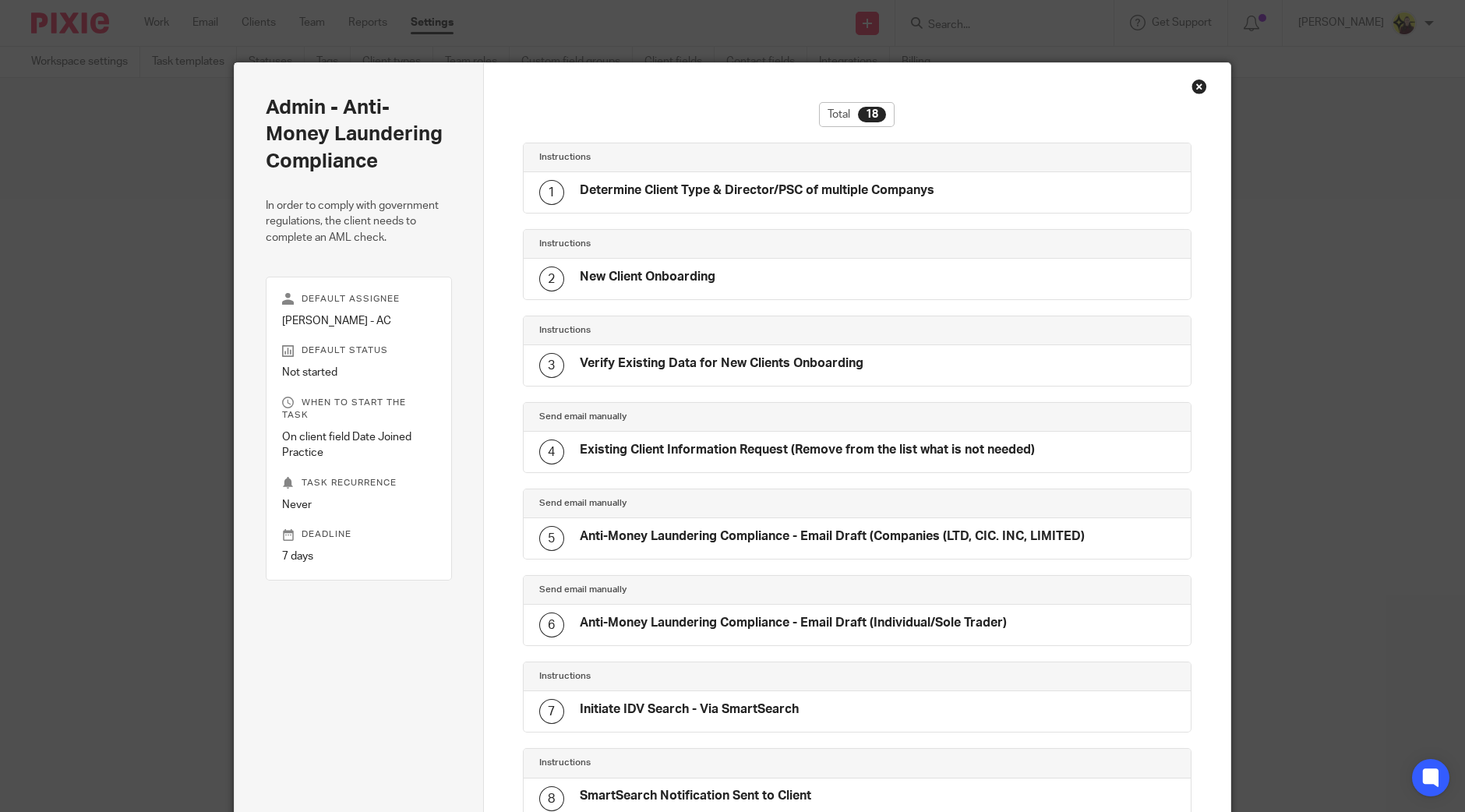
click at [1191, 85] on div "Close this dialog window" at bounding box center [1199, 86] width 16 height 16
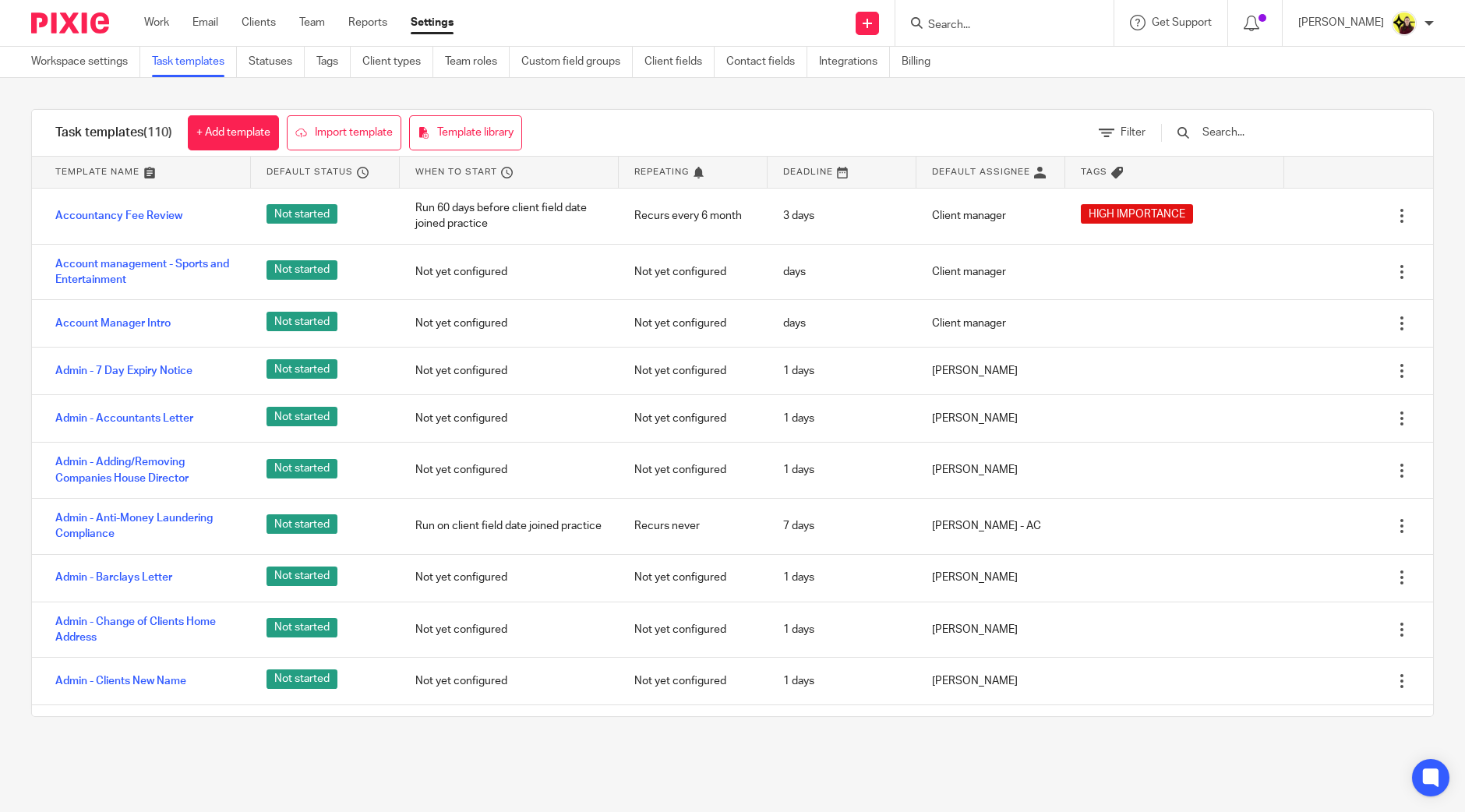
click at [976, 25] on input "Search" at bounding box center [996, 25] width 141 height 14
type input "p17"
click at [996, 55] on link at bounding box center [1080, 67] width 313 height 36
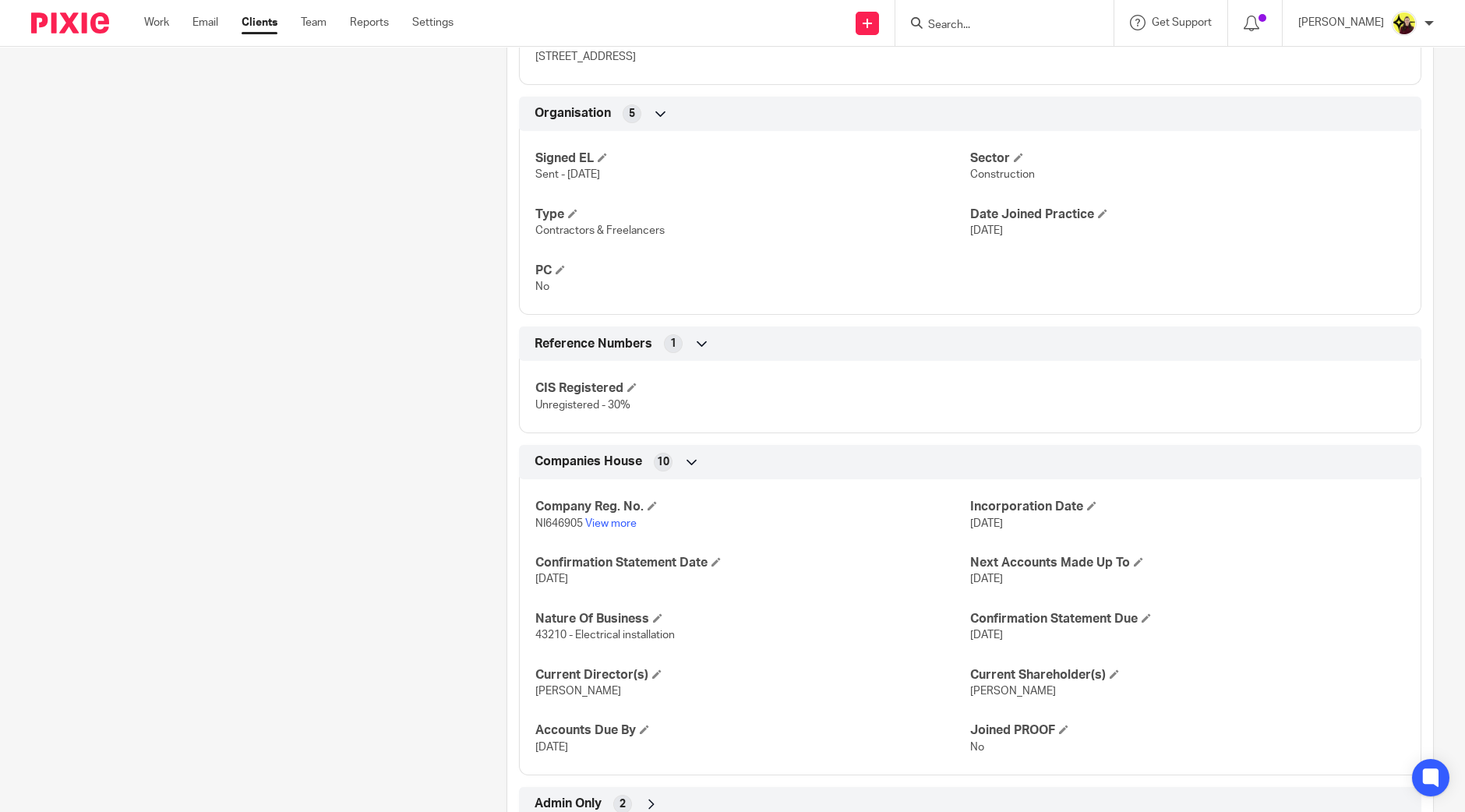
scroll to position [988, 0]
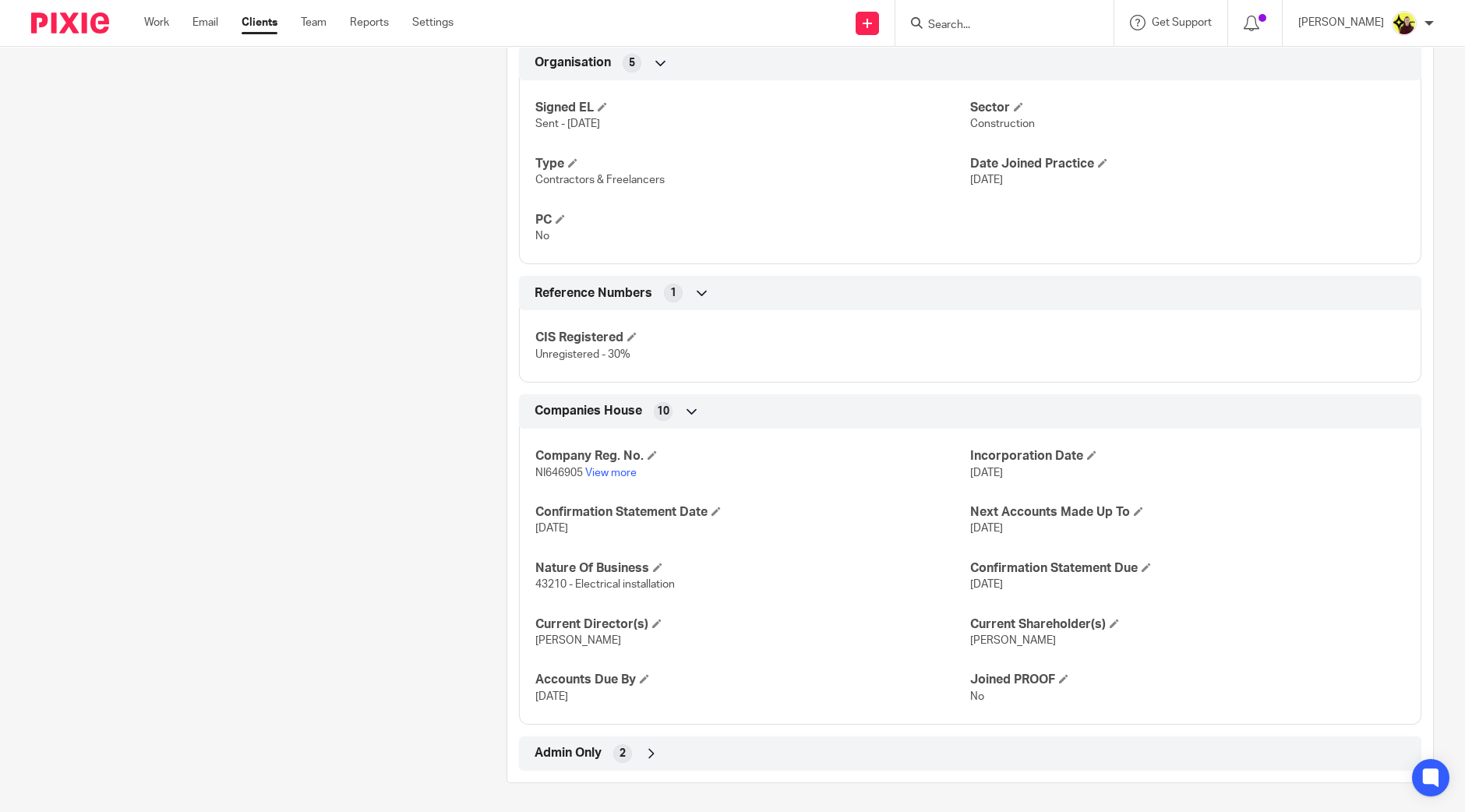
click at [703, 750] on div "Admin Only 2" at bounding box center [970, 753] width 879 height 26
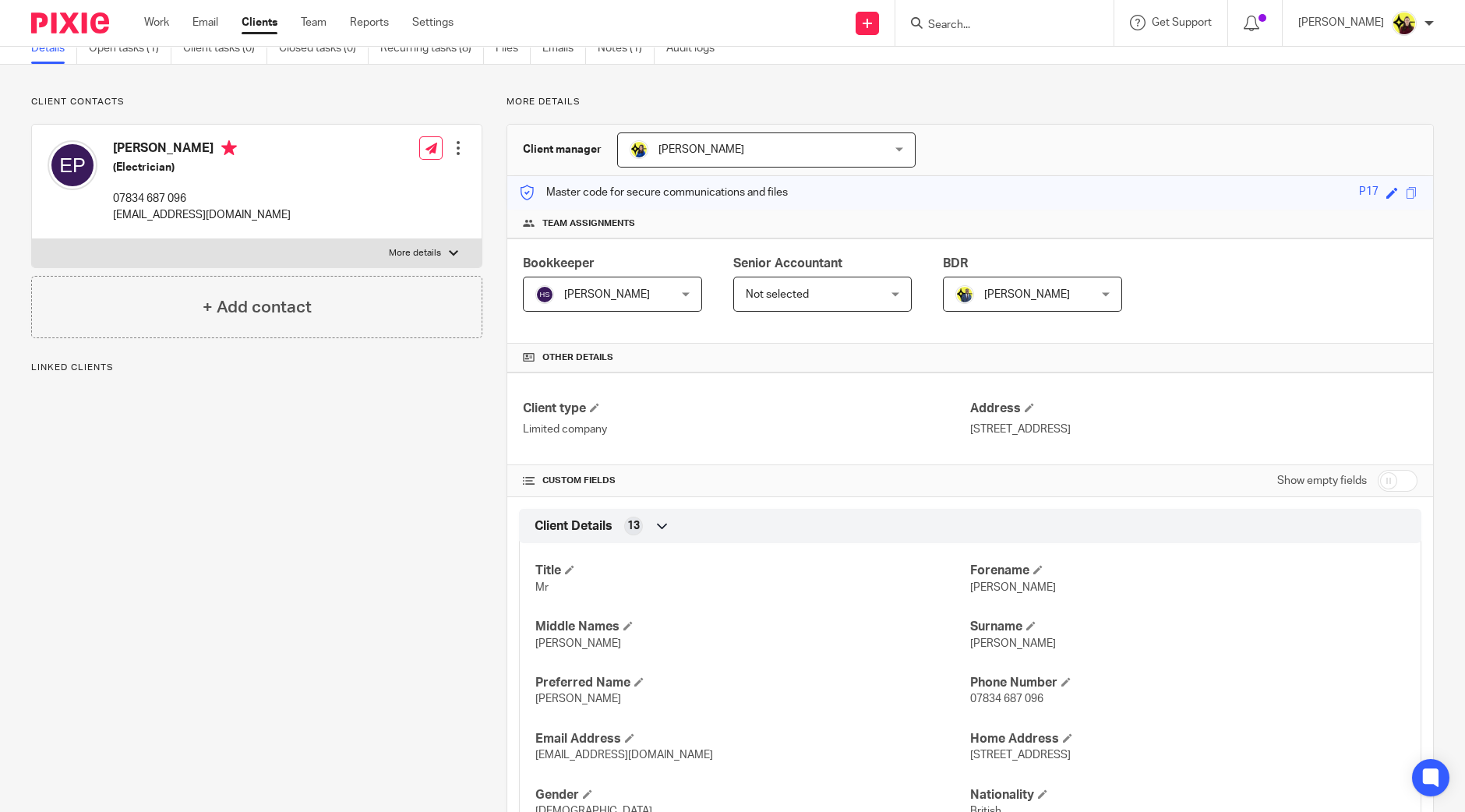
scroll to position [0, 0]
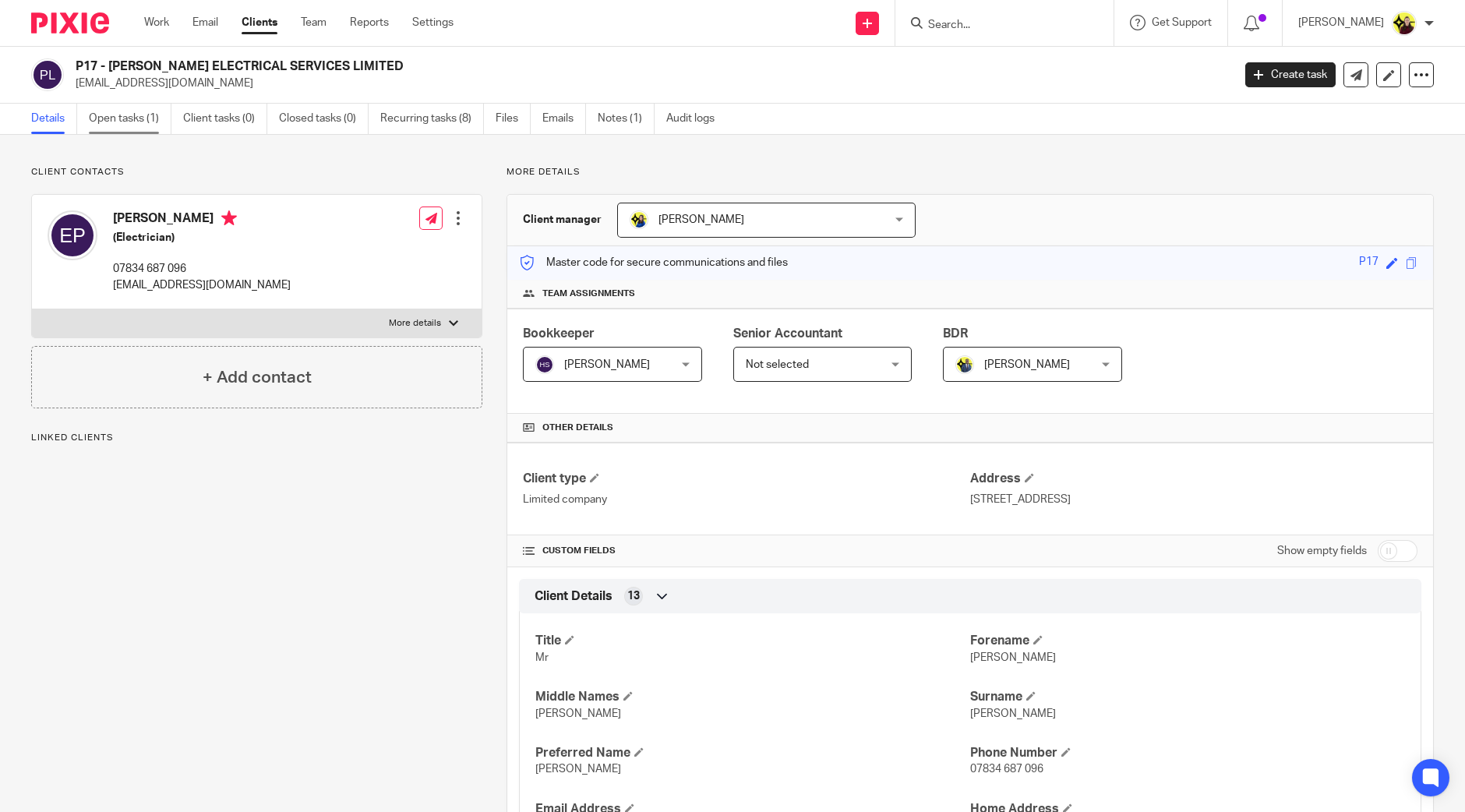
click at [133, 107] on link "Open tasks (1)" at bounding box center [130, 118] width 82 height 30
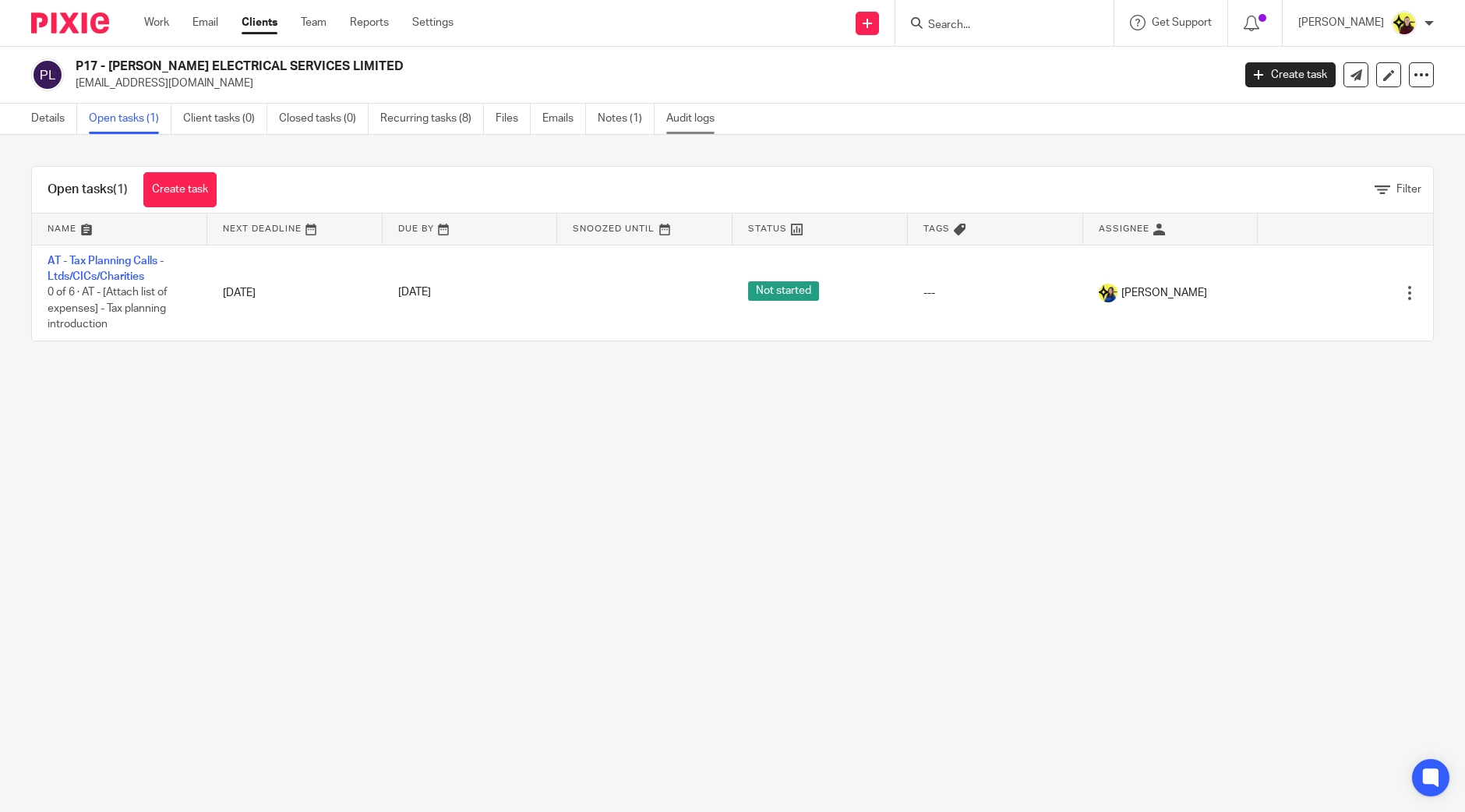
click at [667, 126] on link "Audit logs" at bounding box center [697, 118] width 60 height 30
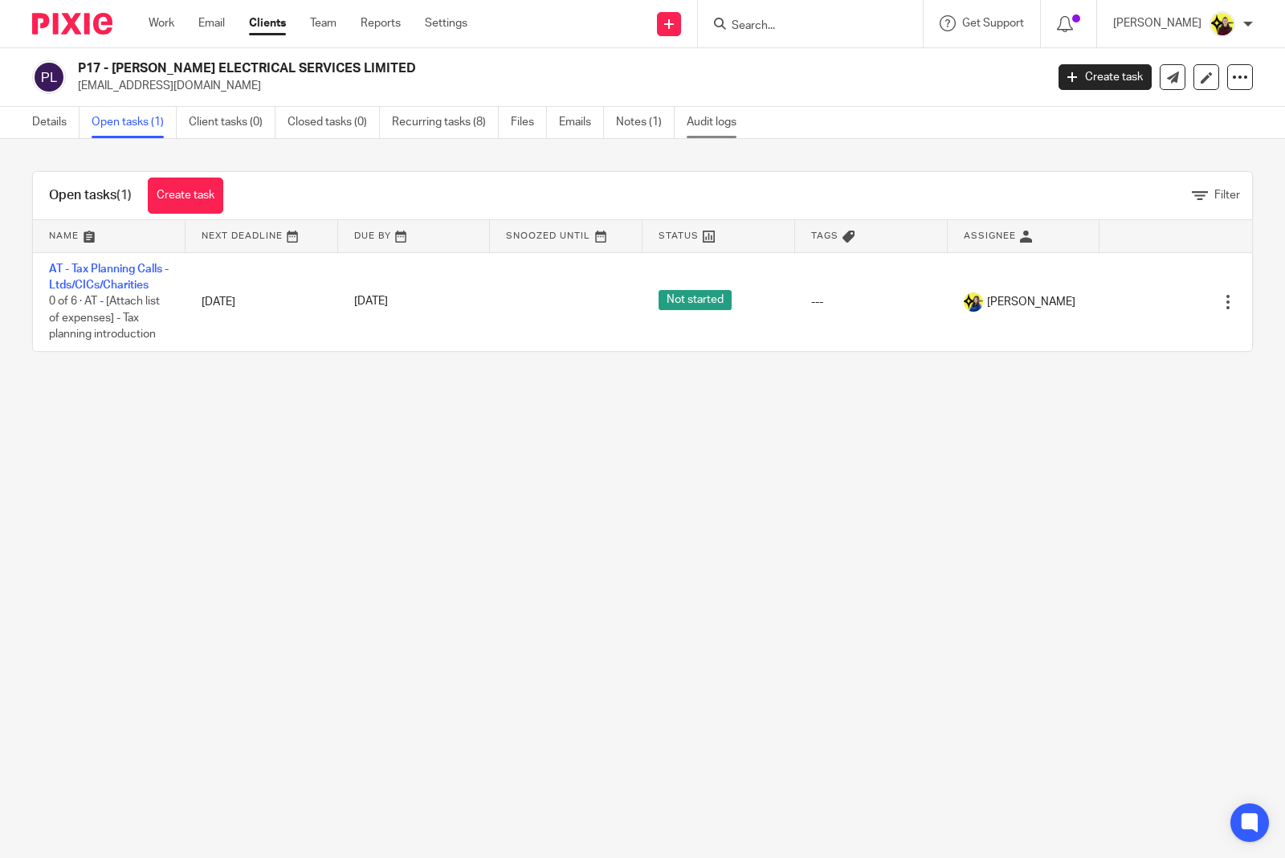
click at [720, 125] on link "Audit logs" at bounding box center [718, 122] width 62 height 31
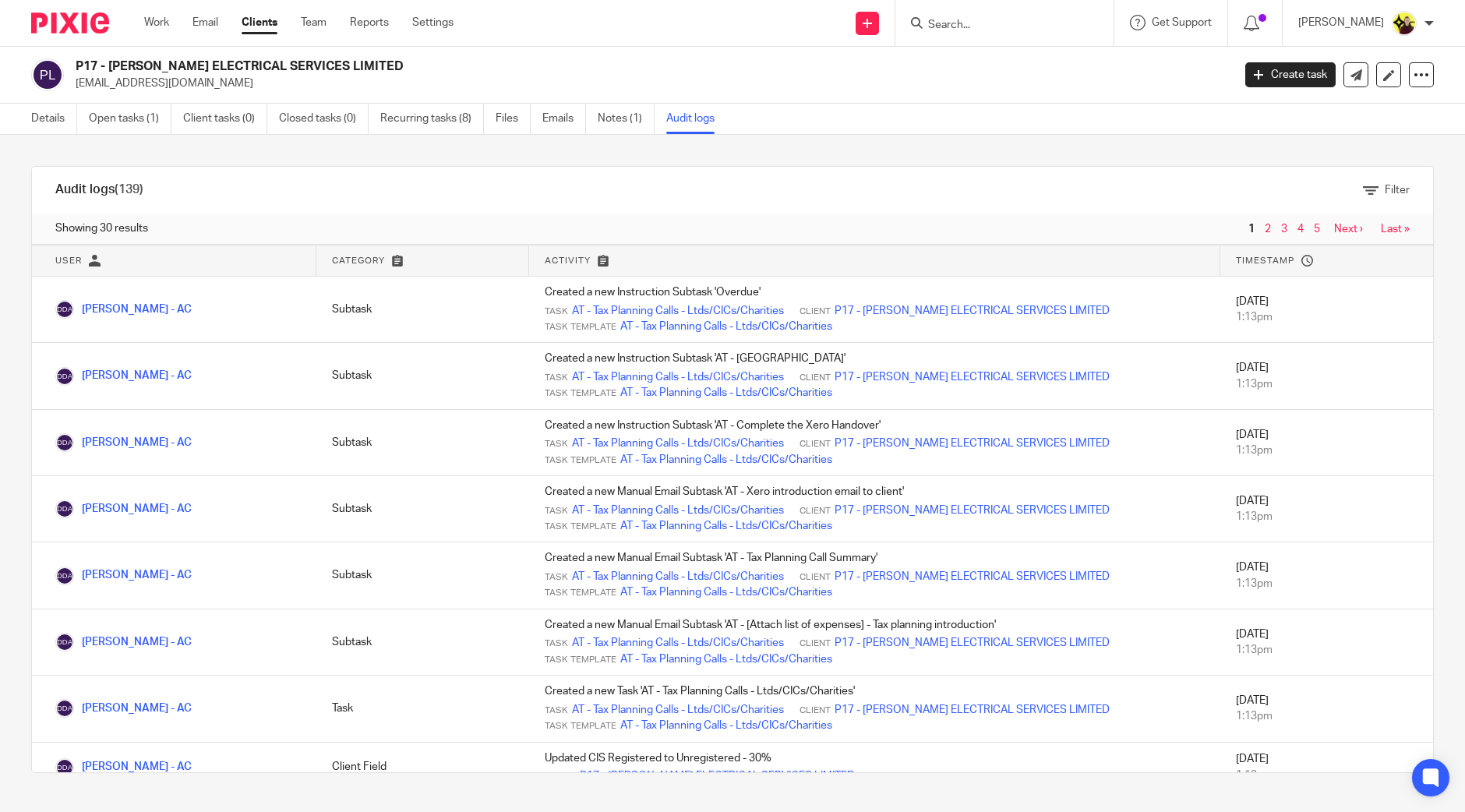
click at [1025, 29] on input "Search" at bounding box center [996, 25] width 141 height 14
paste input "Speech [PERSON_NAME] <[EMAIL_ADDRESS][DOMAIN_NAME]>"
type input "Speech [PERSON_NAME] <[EMAIL_ADDRESS][DOMAIN_NAME]>"
click at [1021, 54] on link at bounding box center [1057, 67] width 266 height 36
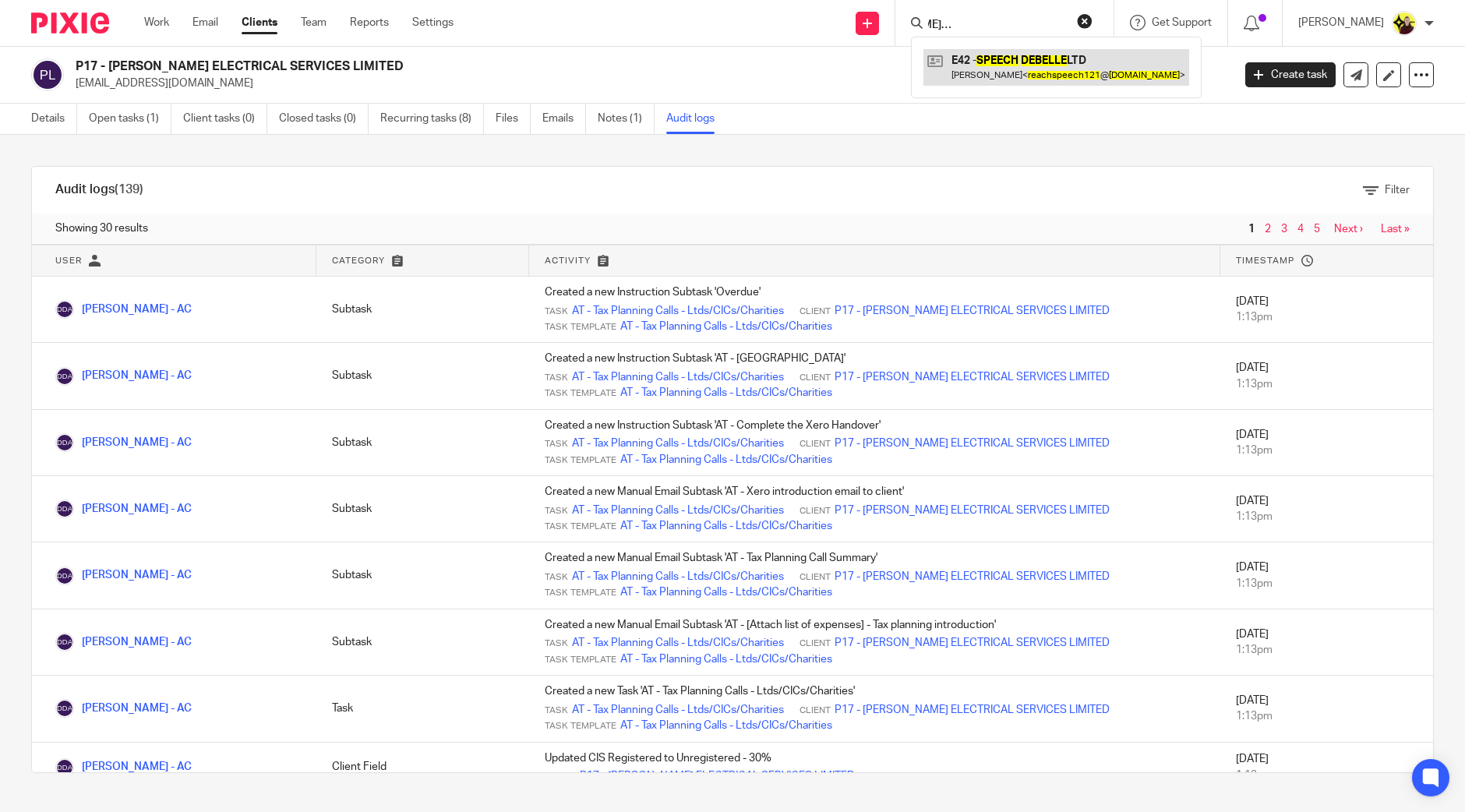
scroll to position [0, 0]
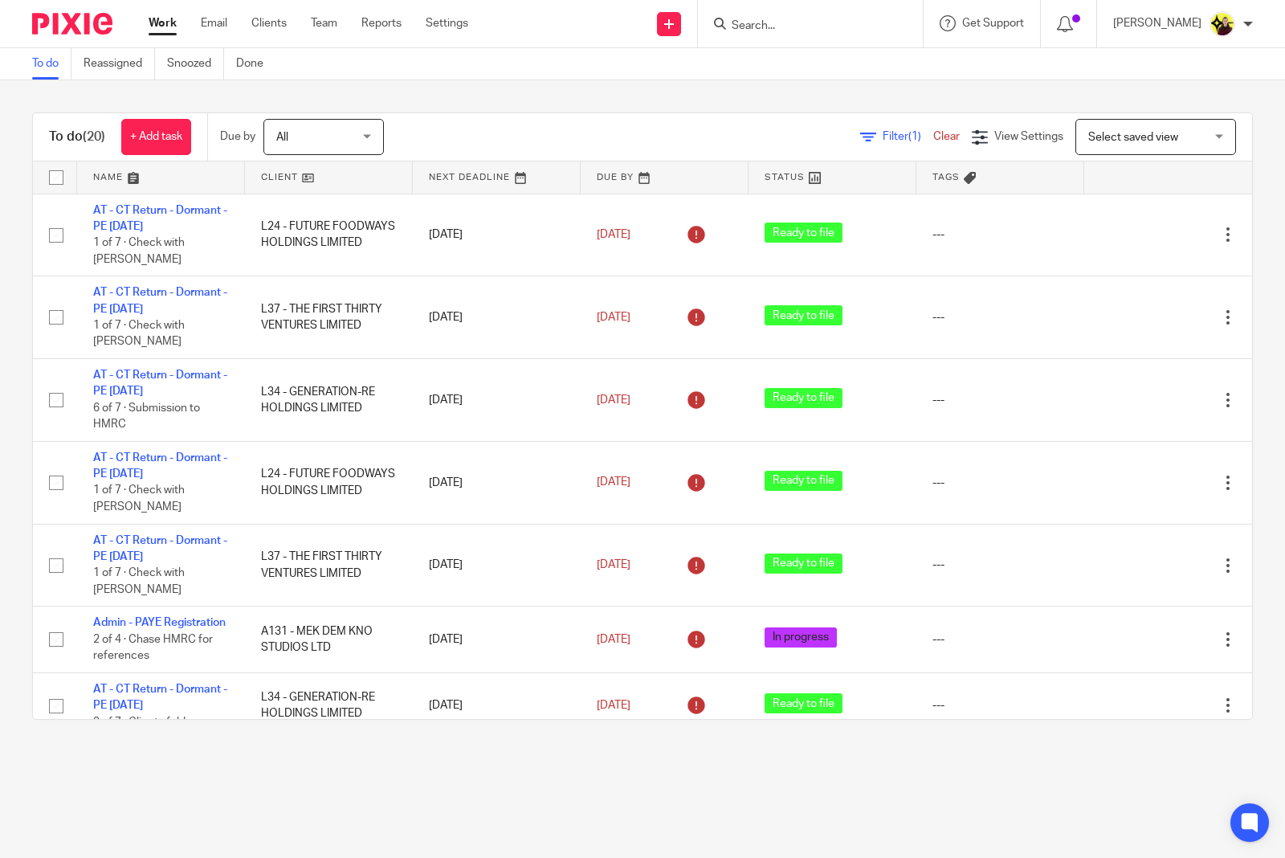
click at [783, 29] on input "Search" at bounding box center [802, 26] width 145 height 14
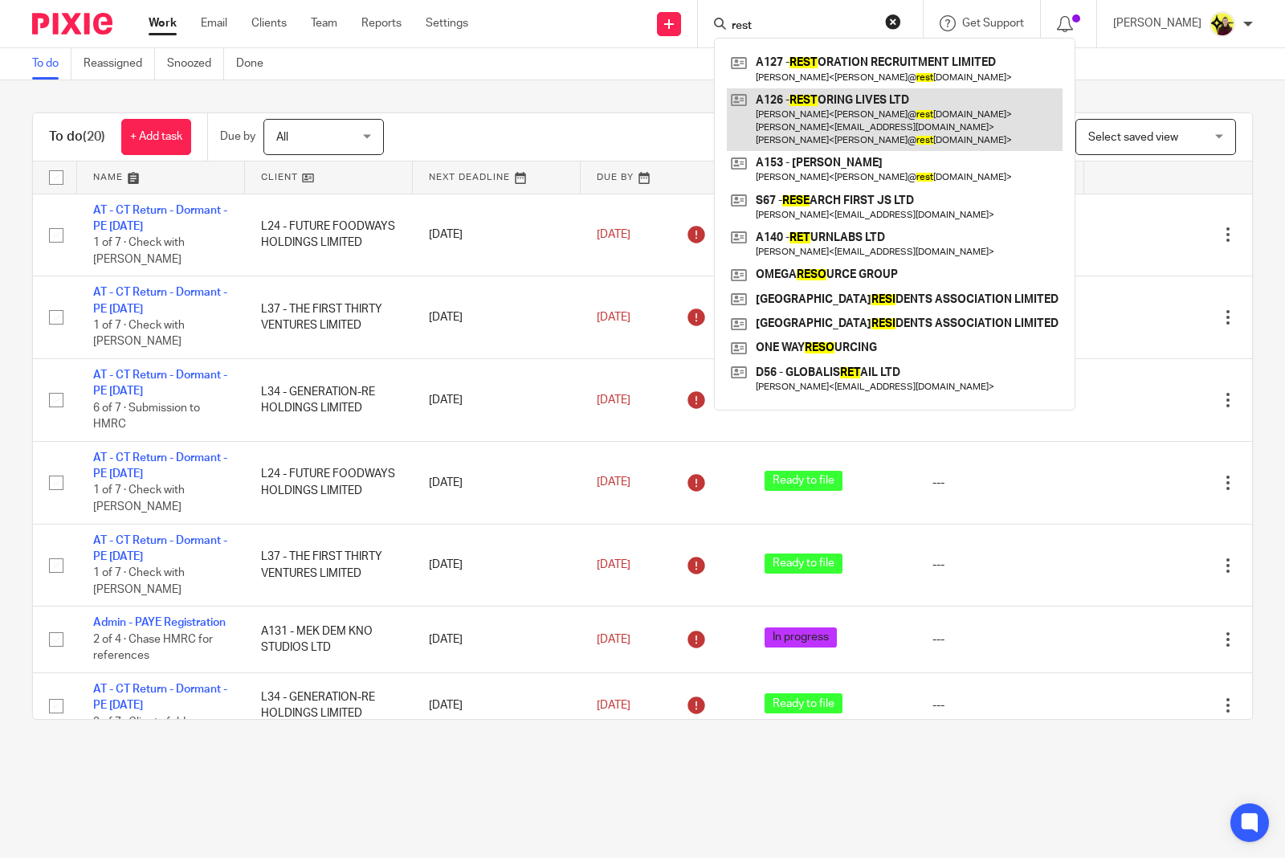
type input "rest"
click at [780, 109] on link at bounding box center [895, 119] width 336 height 63
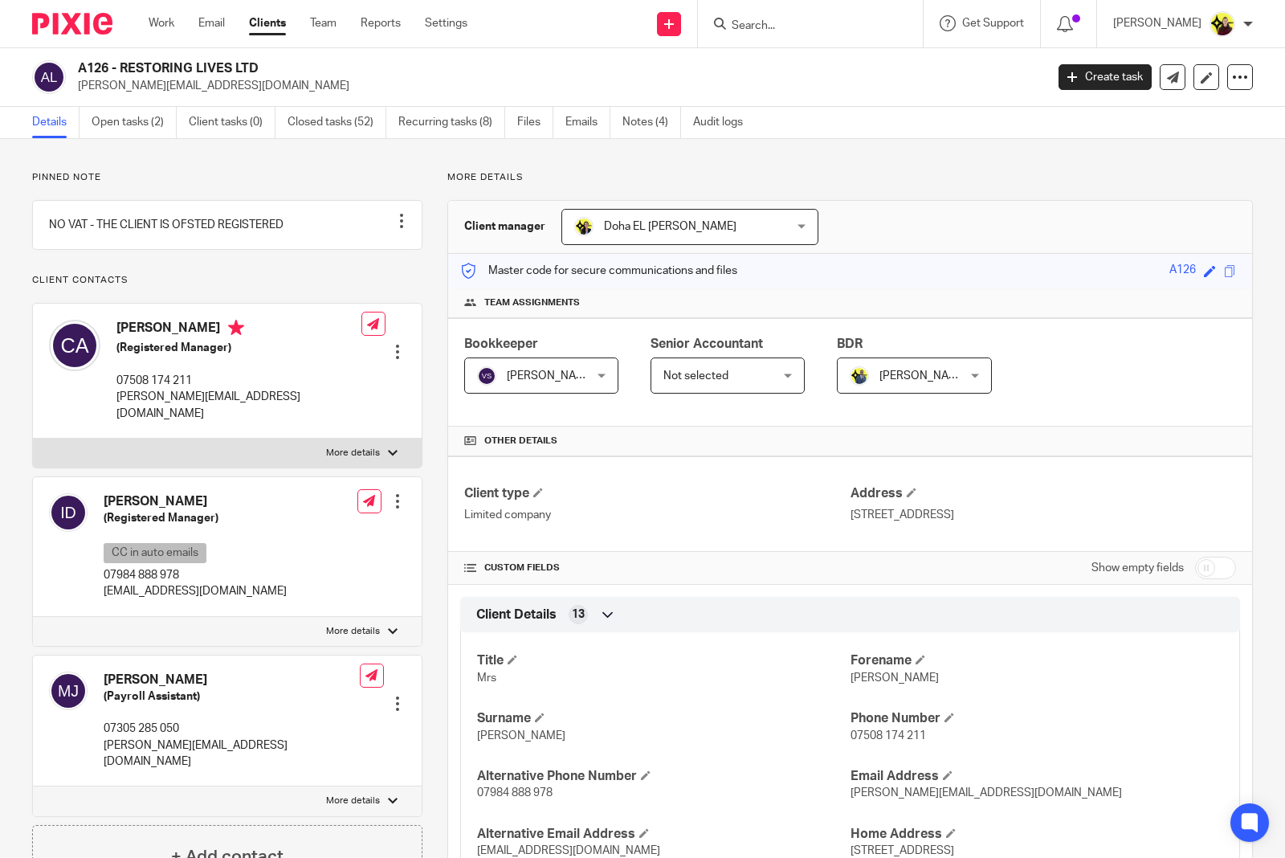
click at [836, 26] on input "Search" at bounding box center [802, 26] width 145 height 14
type input "b44"
click at [814, 61] on link at bounding box center [863, 69] width 272 height 37
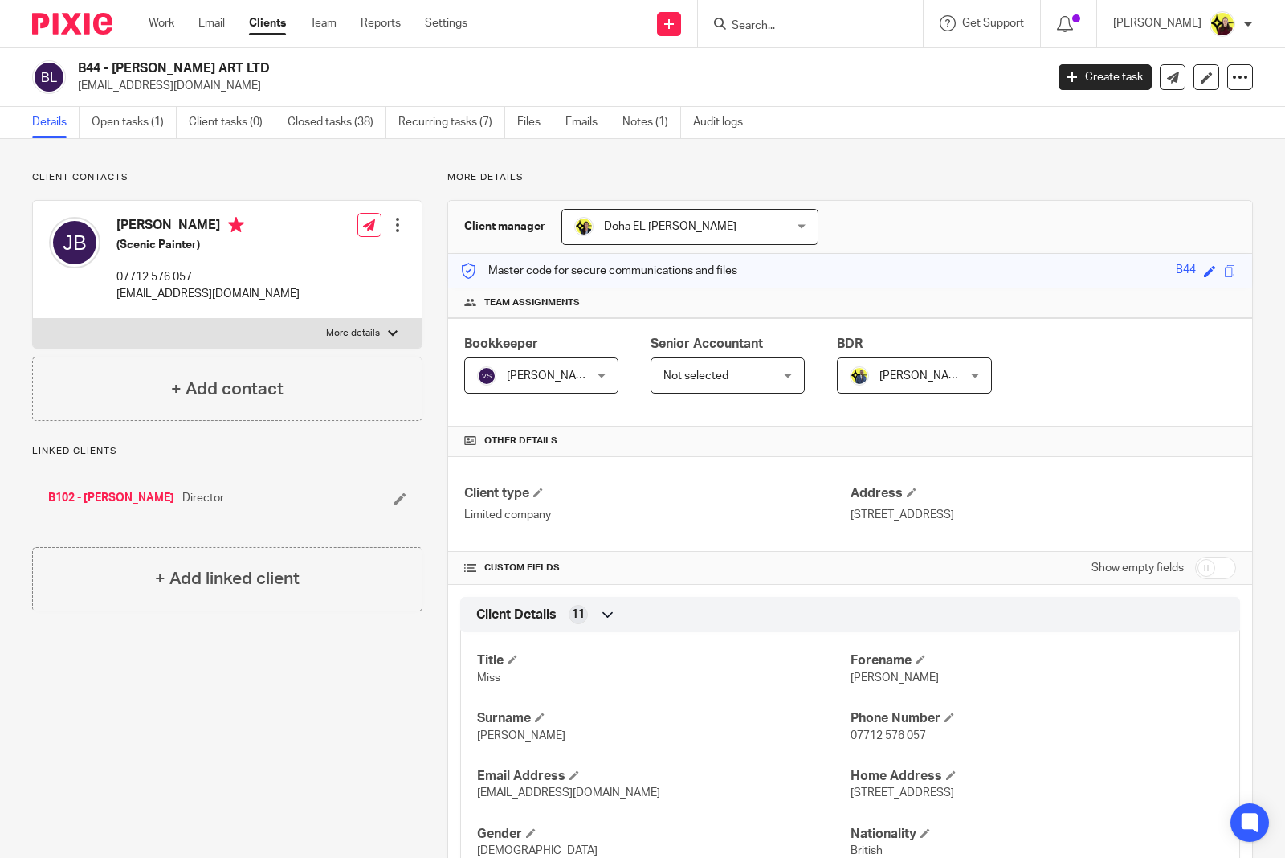
click at [812, 28] on input "Search" at bounding box center [802, 26] width 145 height 14
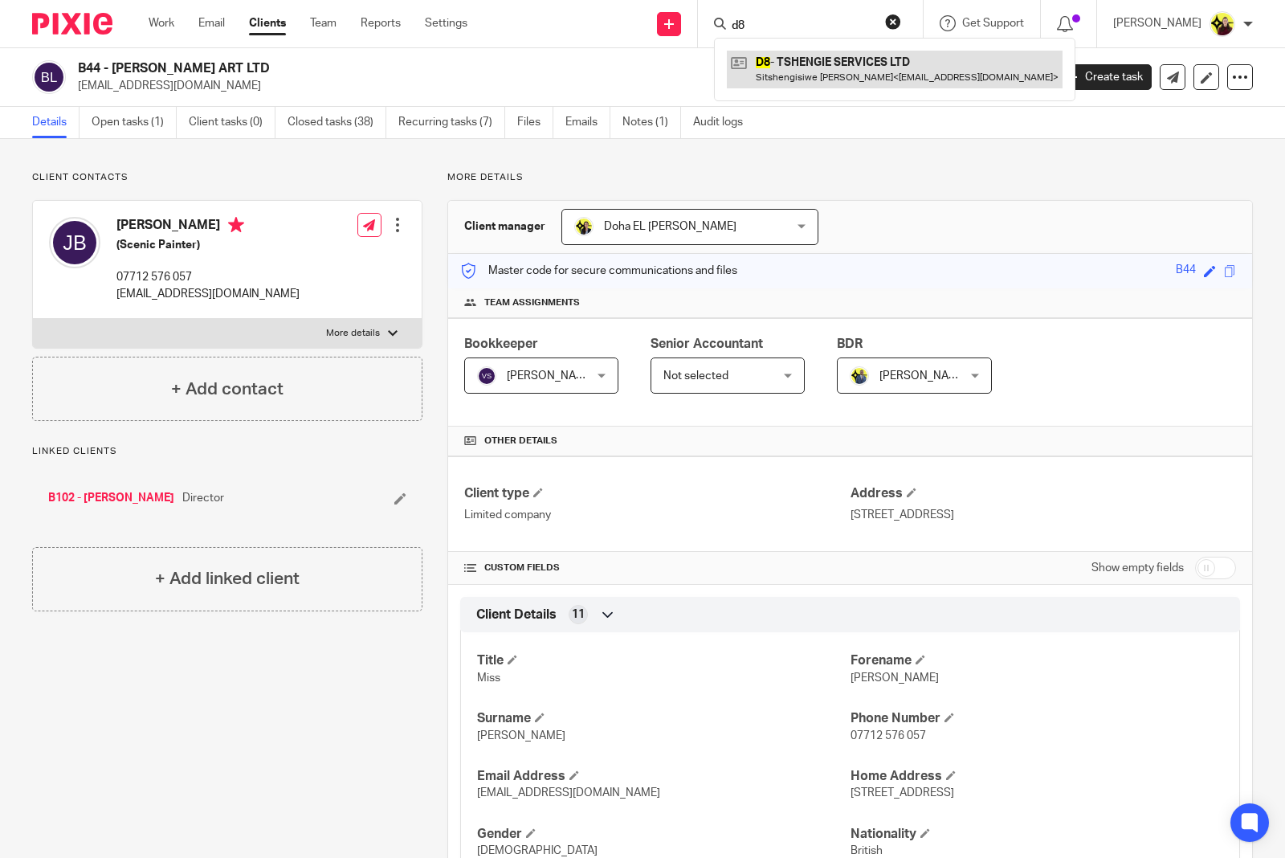
type input "d8"
click at [825, 65] on link at bounding box center [895, 69] width 336 height 37
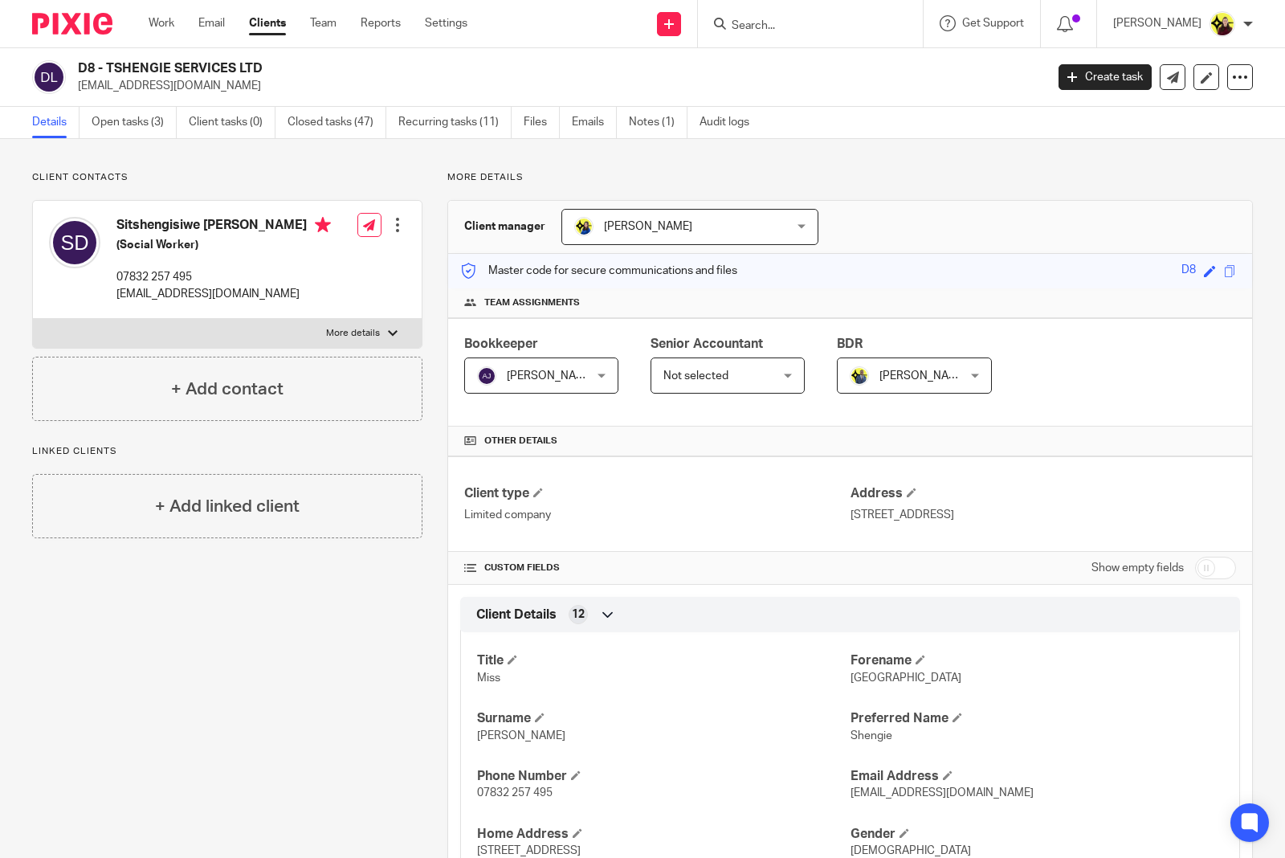
scroll to position [100, 0]
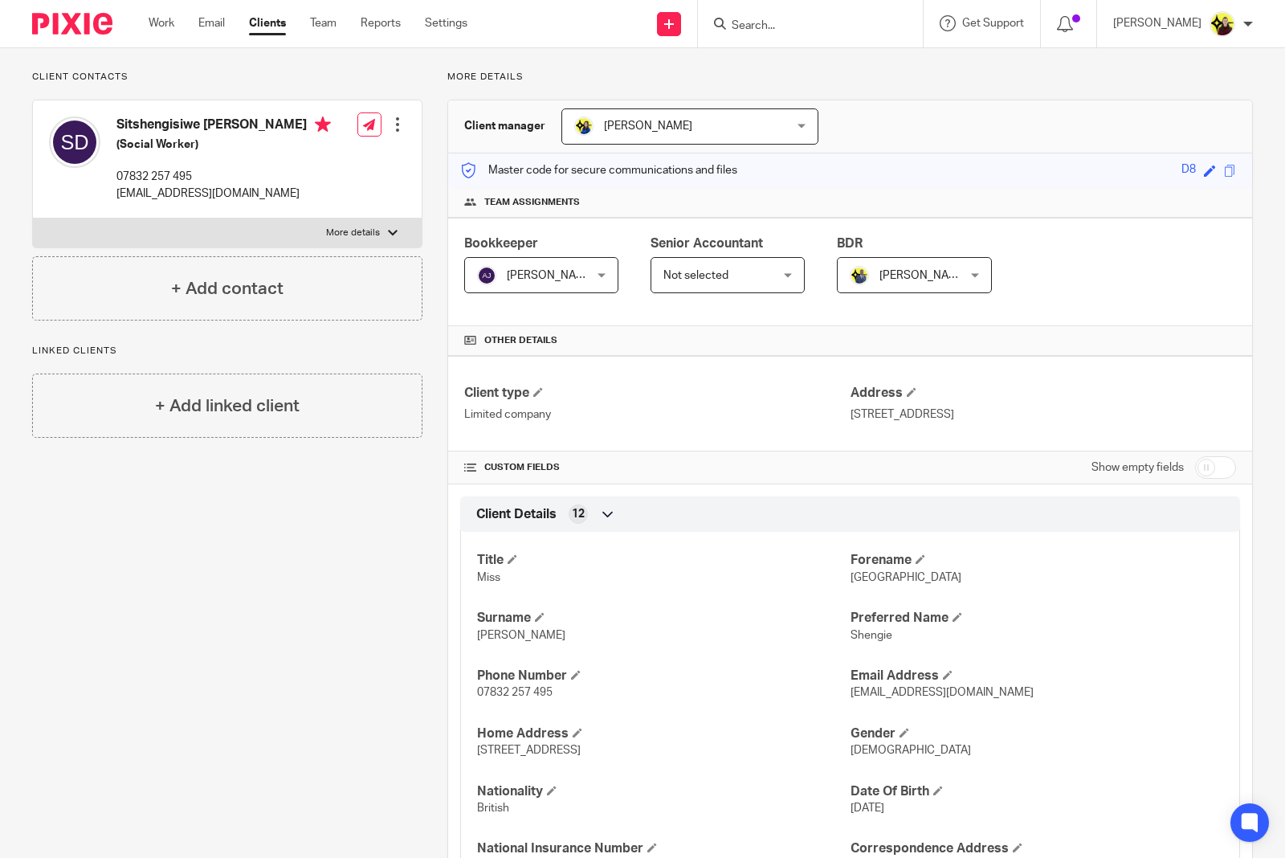
click at [852, 635] on span "Shengie" at bounding box center [872, 635] width 42 height 11
copy span "Shengie"
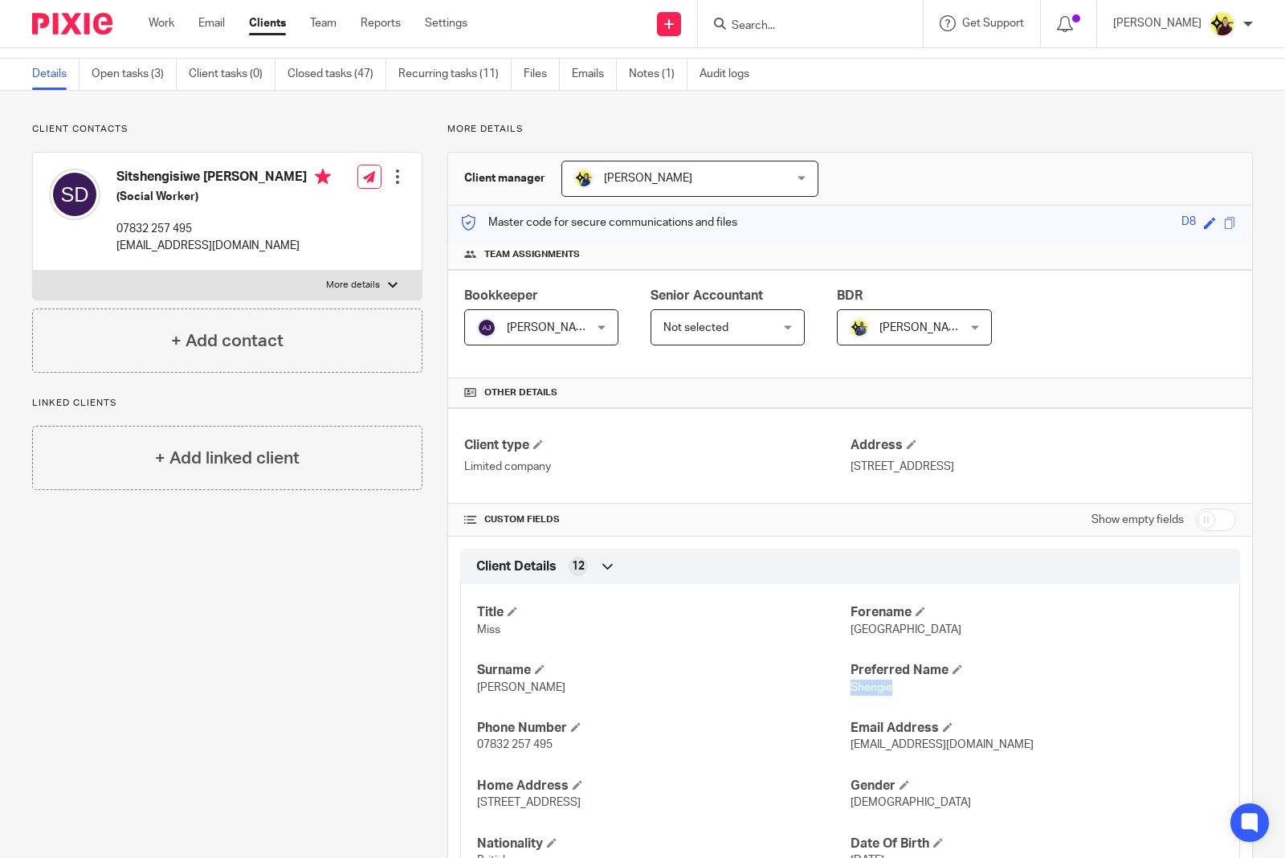
scroll to position [0, 0]
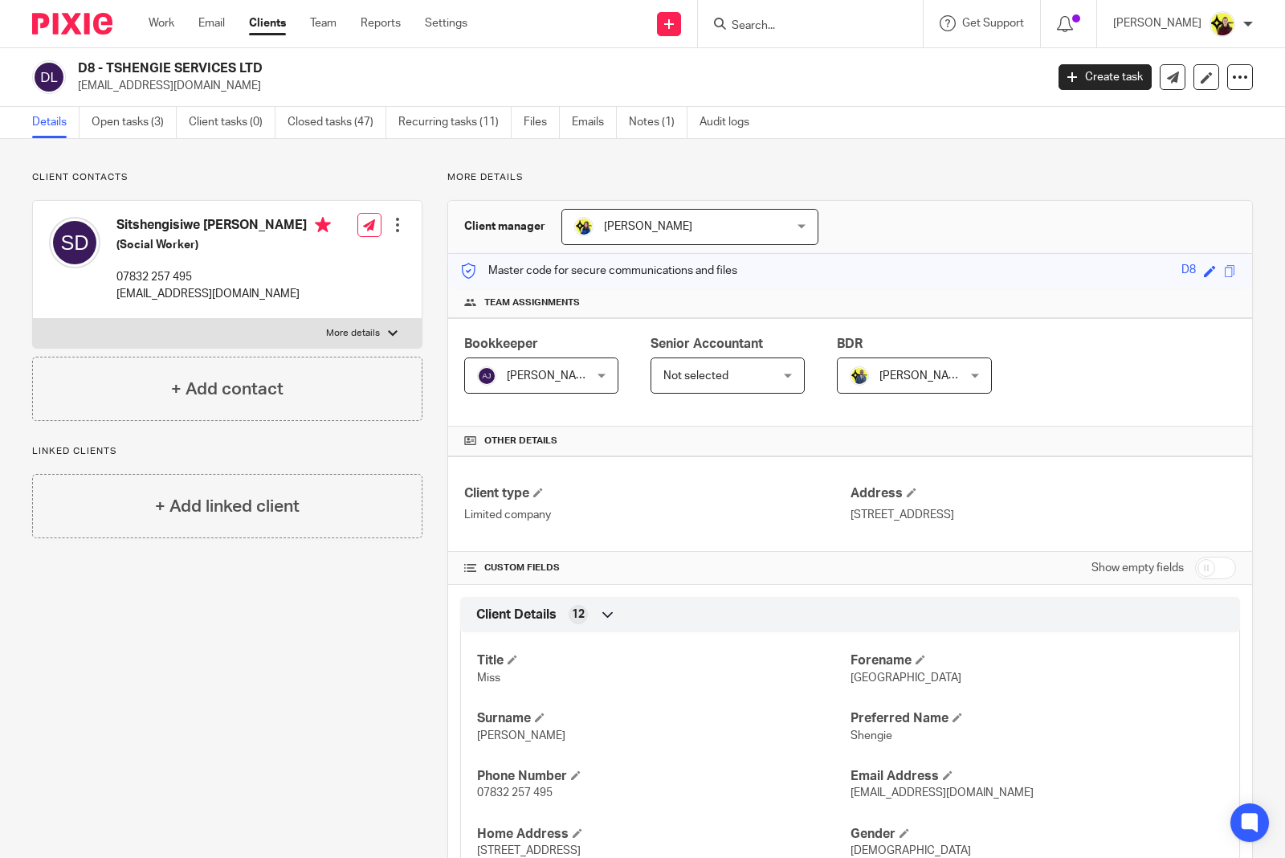
click at [815, 26] on input "Search" at bounding box center [802, 26] width 145 height 14
type input "d"
type input "f3"
click at [827, 72] on link at bounding box center [863, 69] width 272 height 37
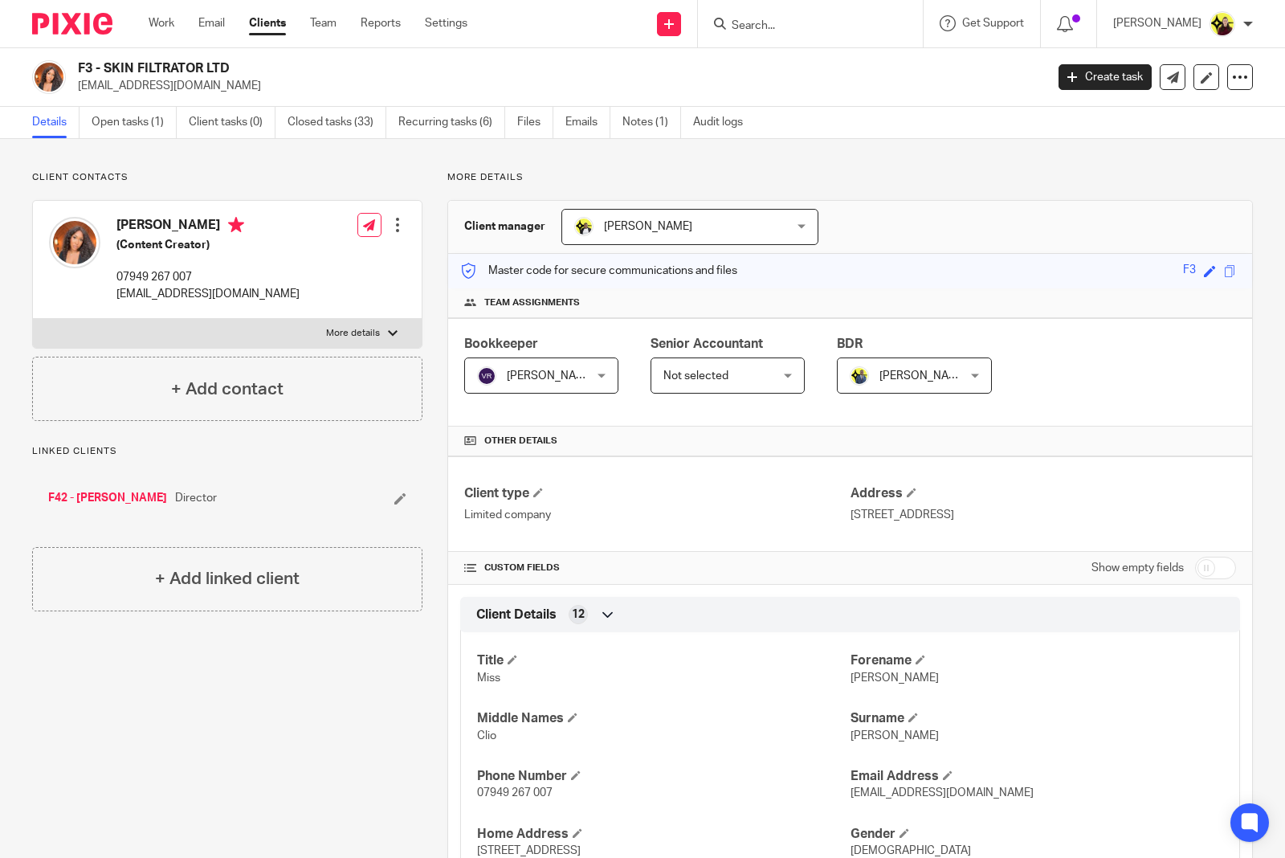
click at [781, 25] on input "Search" at bounding box center [802, 26] width 145 height 14
type input "f60"
click at [852, 64] on link at bounding box center [863, 69] width 272 height 37
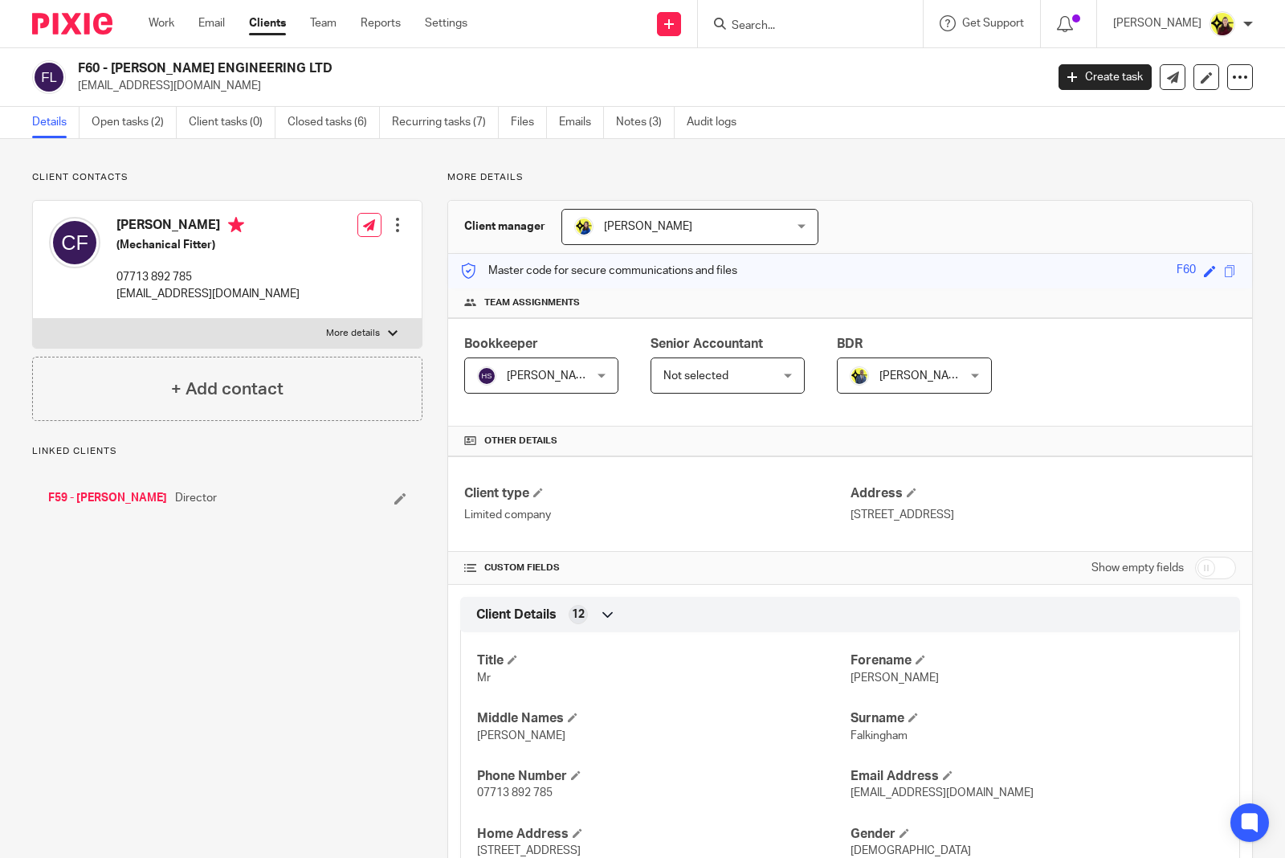
click at [838, 25] on input "Search" at bounding box center [802, 26] width 145 height 14
type input "z12"
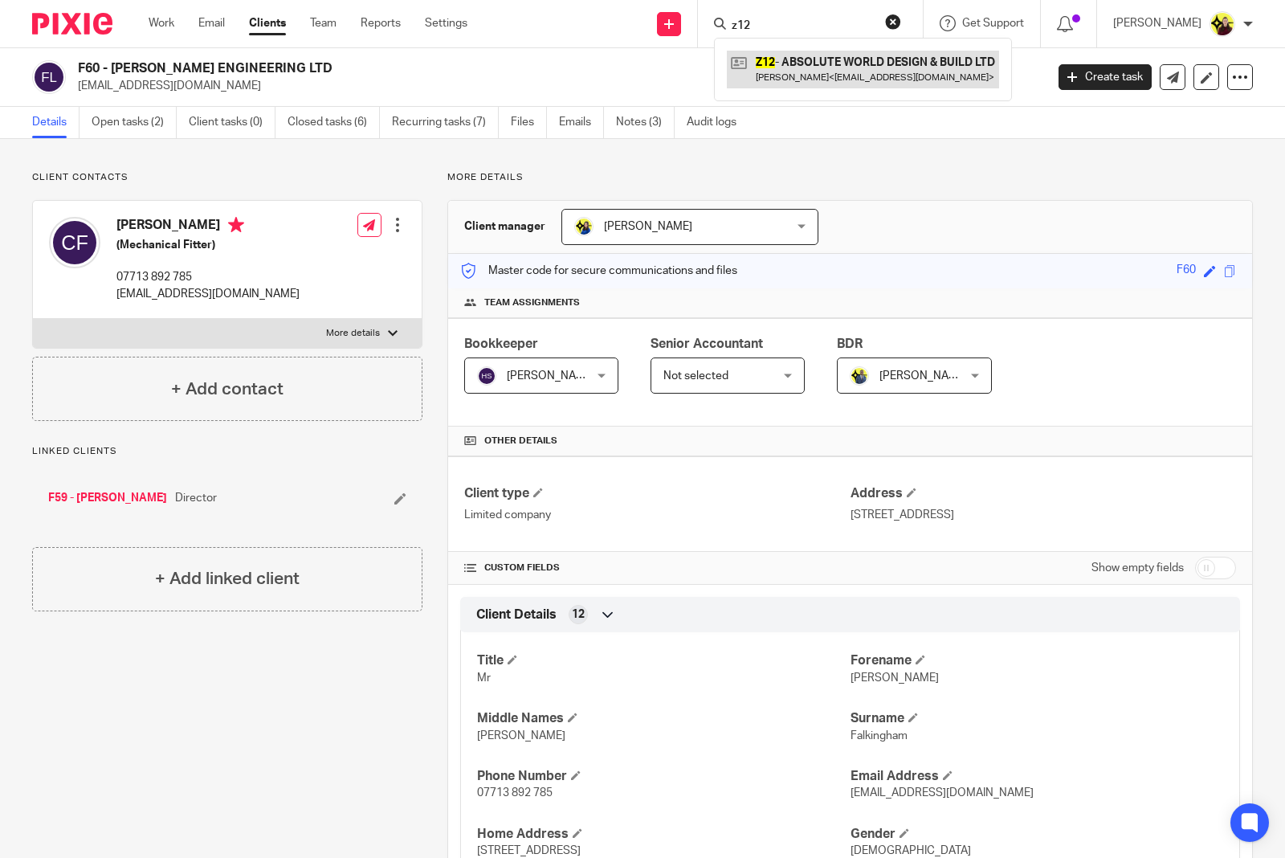
click at [827, 78] on link at bounding box center [863, 69] width 272 height 37
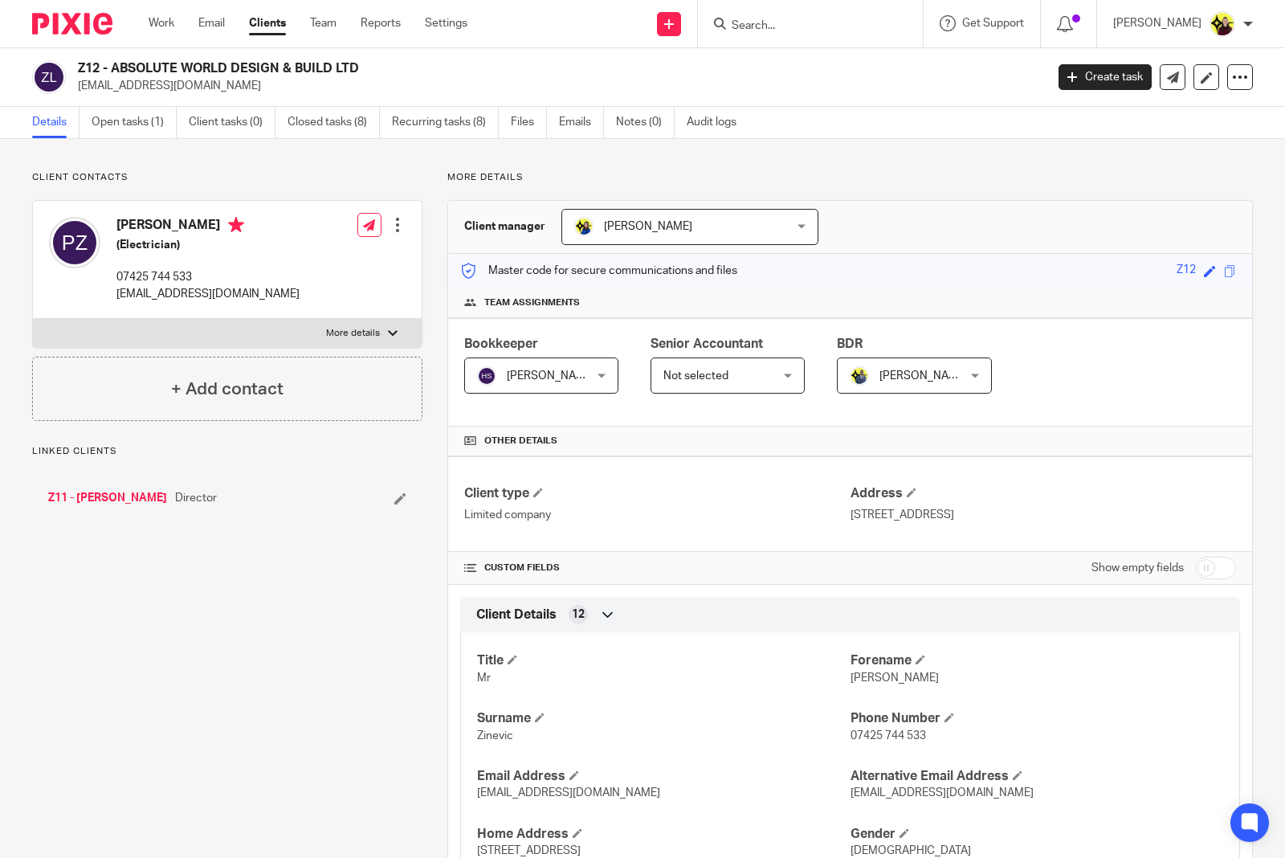
click at [119, 495] on link "Z11 - PAVEL ZINEVIC" at bounding box center [107, 498] width 119 height 16
click at [790, 29] on input "Search" at bounding box center [802, 26] width 145 height 14
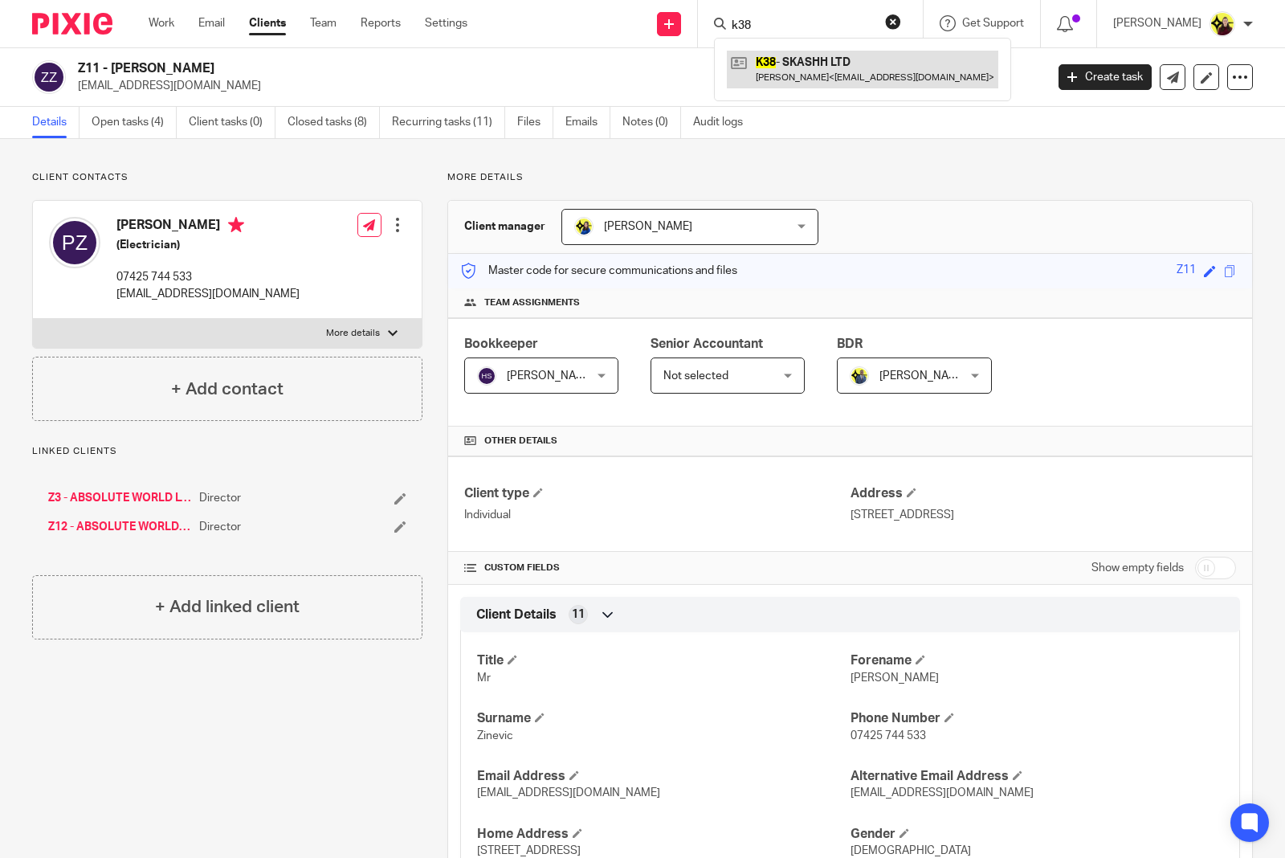
type input "k38"
click at [812, 75] on link at bounding box center [863, 69] width 272 height 37
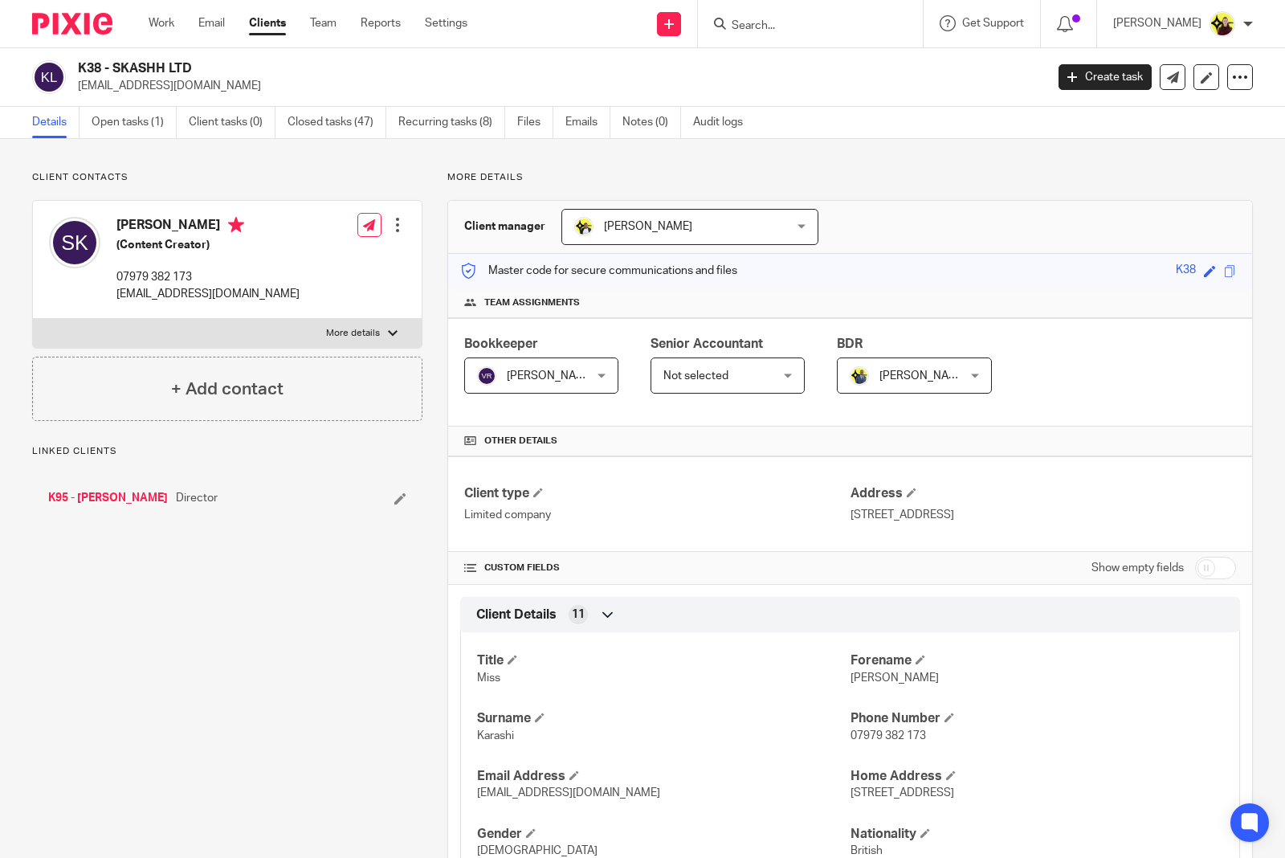
click at [806, 25] on input "Search" at bounding box center [802, 26] width 145 height 14
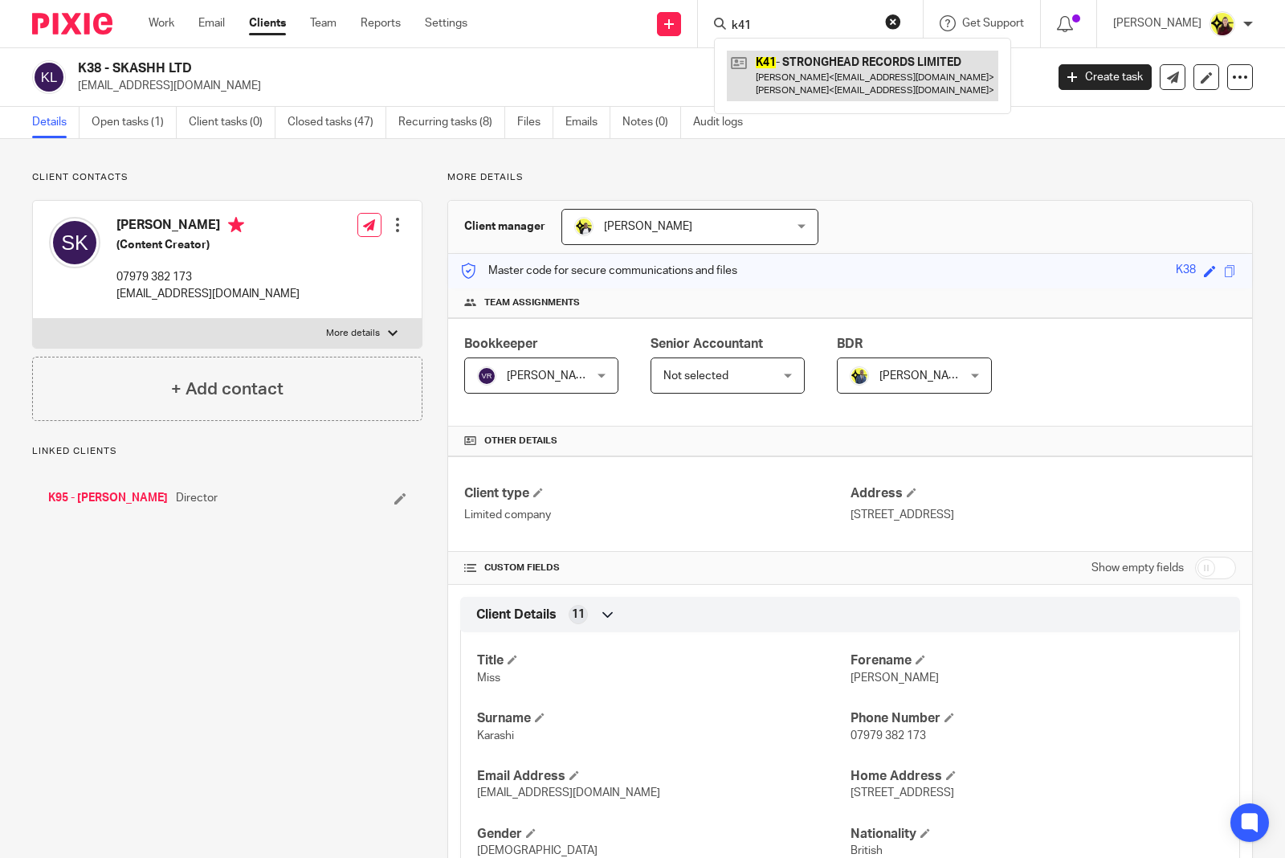
type input "k41"
click at [812, 59] on link at bounding box center [863, 76] width 272 height 50
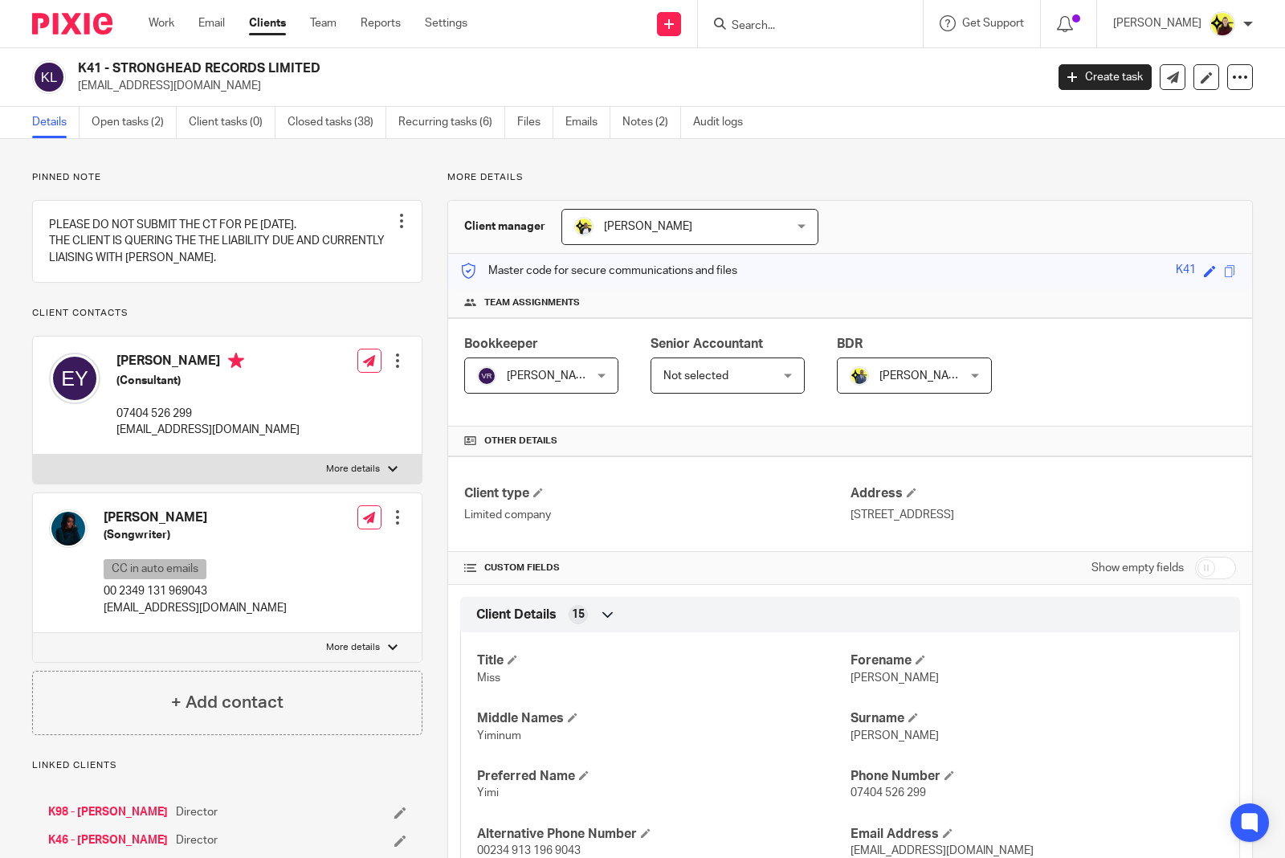
click at [157, 480] on label "More details" at bounding box center [227, 469] width 389 height 29
click at [33, 455] on input "More details" at bounding box center [32, 454] width 1 height 1
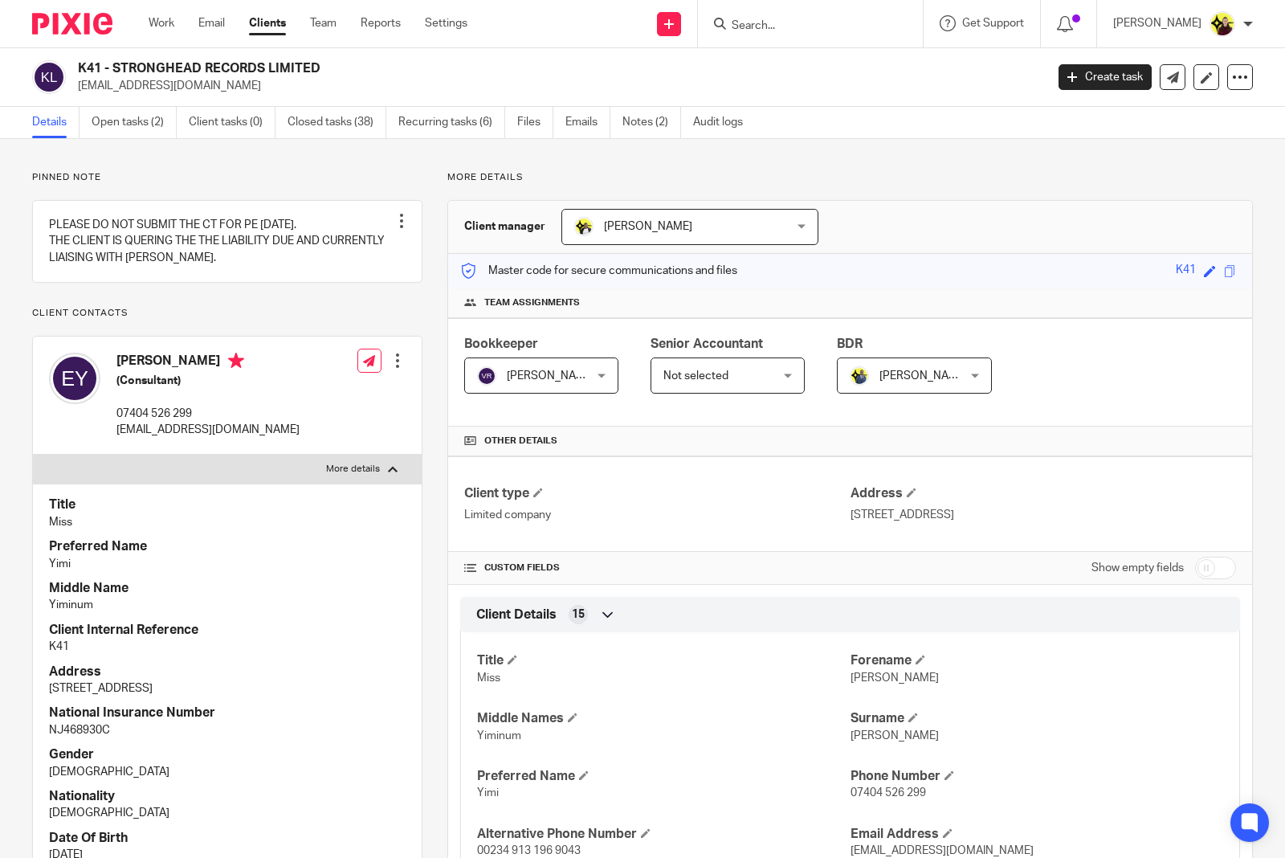
click at [157, 480] on label "More details" at bounding box center [227, 469] width 389 height 29
click at [33, 455] on input "More details" at bounding box center [32, 454] width 1 height 1
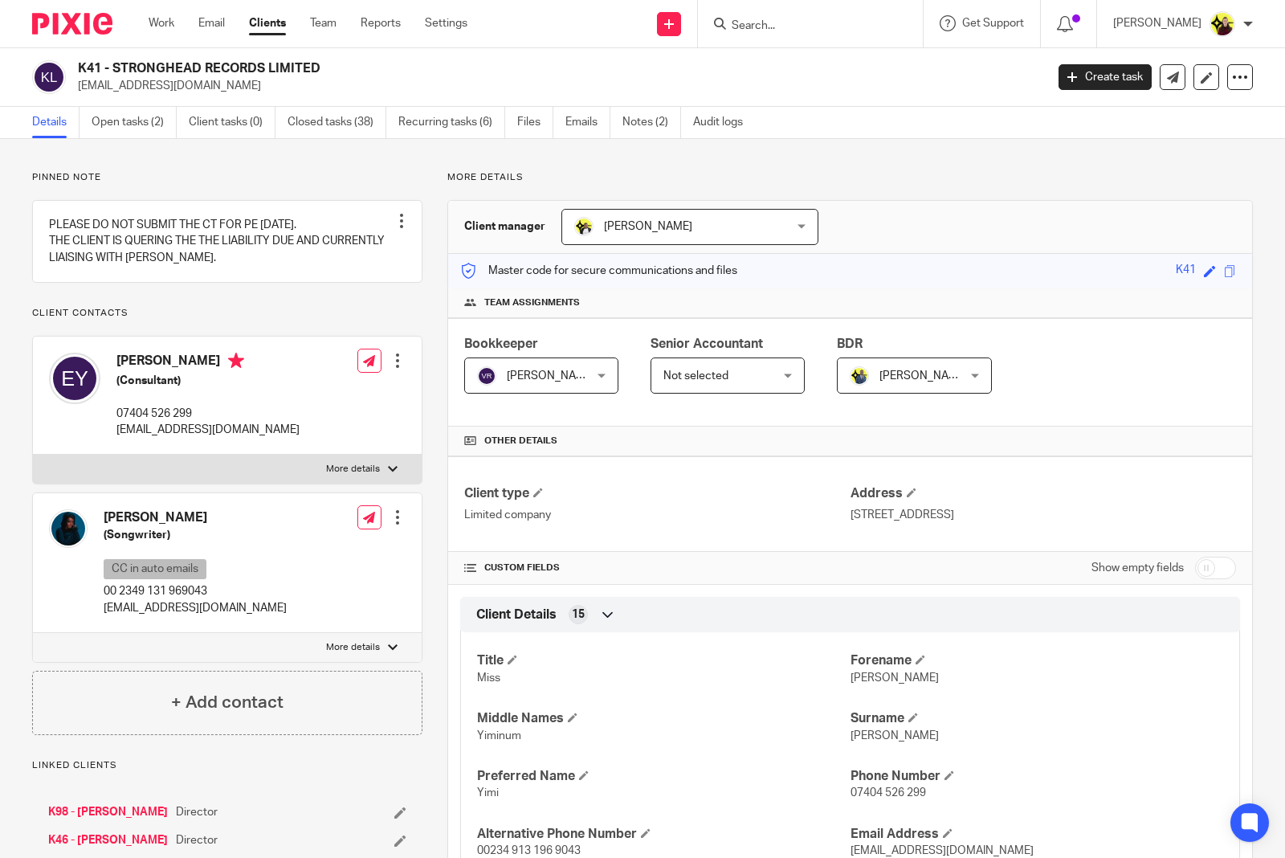
click at [157, 480] on label "More details" at bounding box center [227, 469] width 389 height 29
click at [33, 455] on input "More details" at bounding box center [32, 454] width 1 height 1
checkbox input "true"
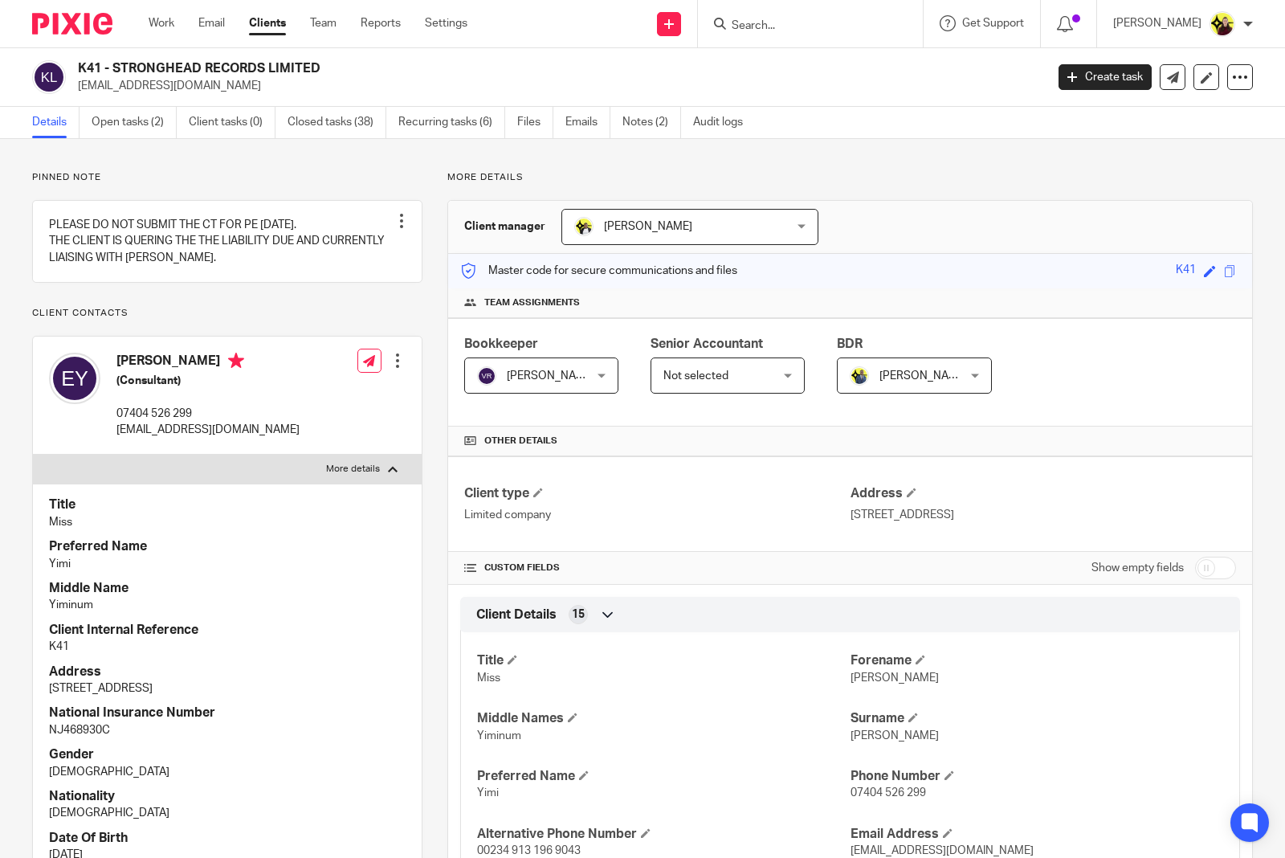
click at [60, 572] on p "Yimi" at bounding box center [227, 564] width 357 height 16
copy p "Yimi"
click at [774, 31] on input "Search" at bounding box center [802, 26] width 145 height 14
type input "k43"
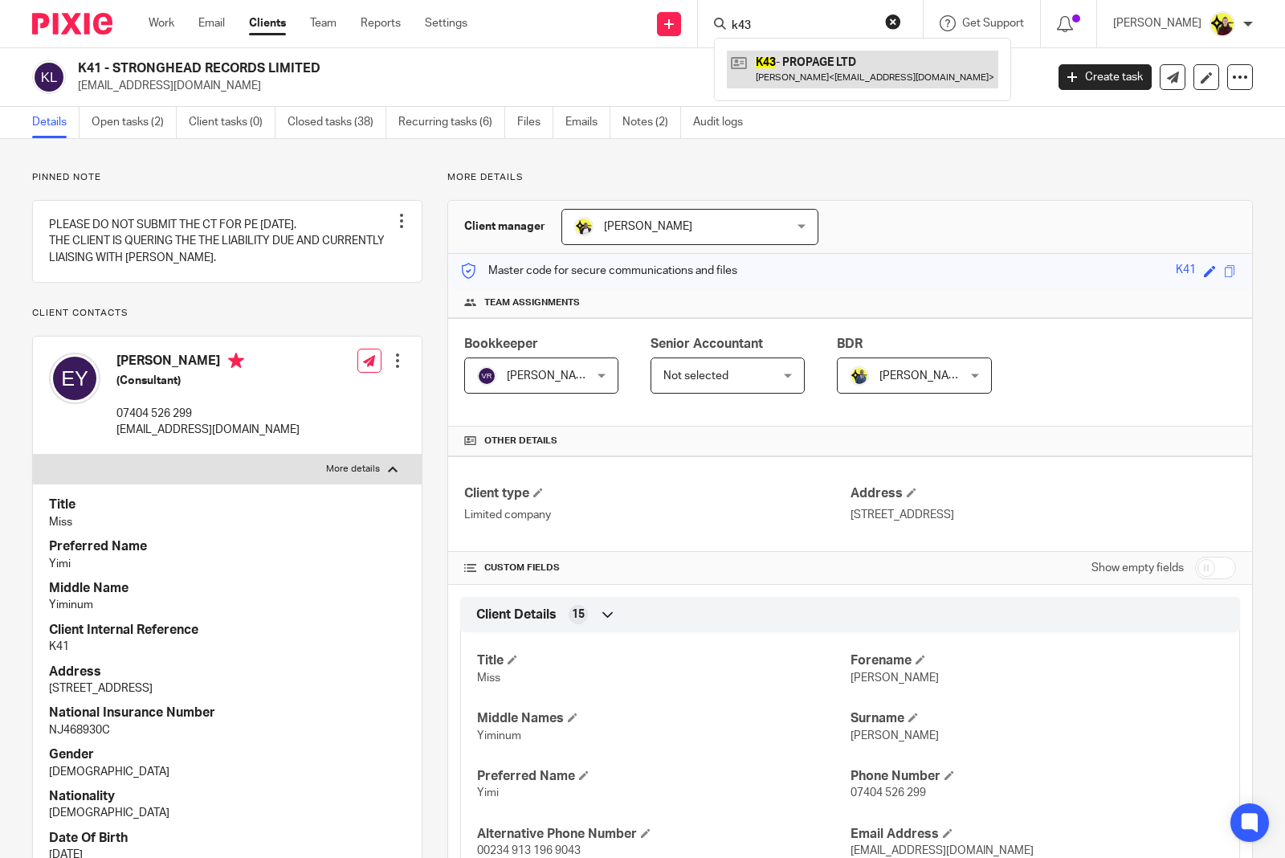
click at [798, 65] on link at bounding box center [863, 69] width 272 height 37
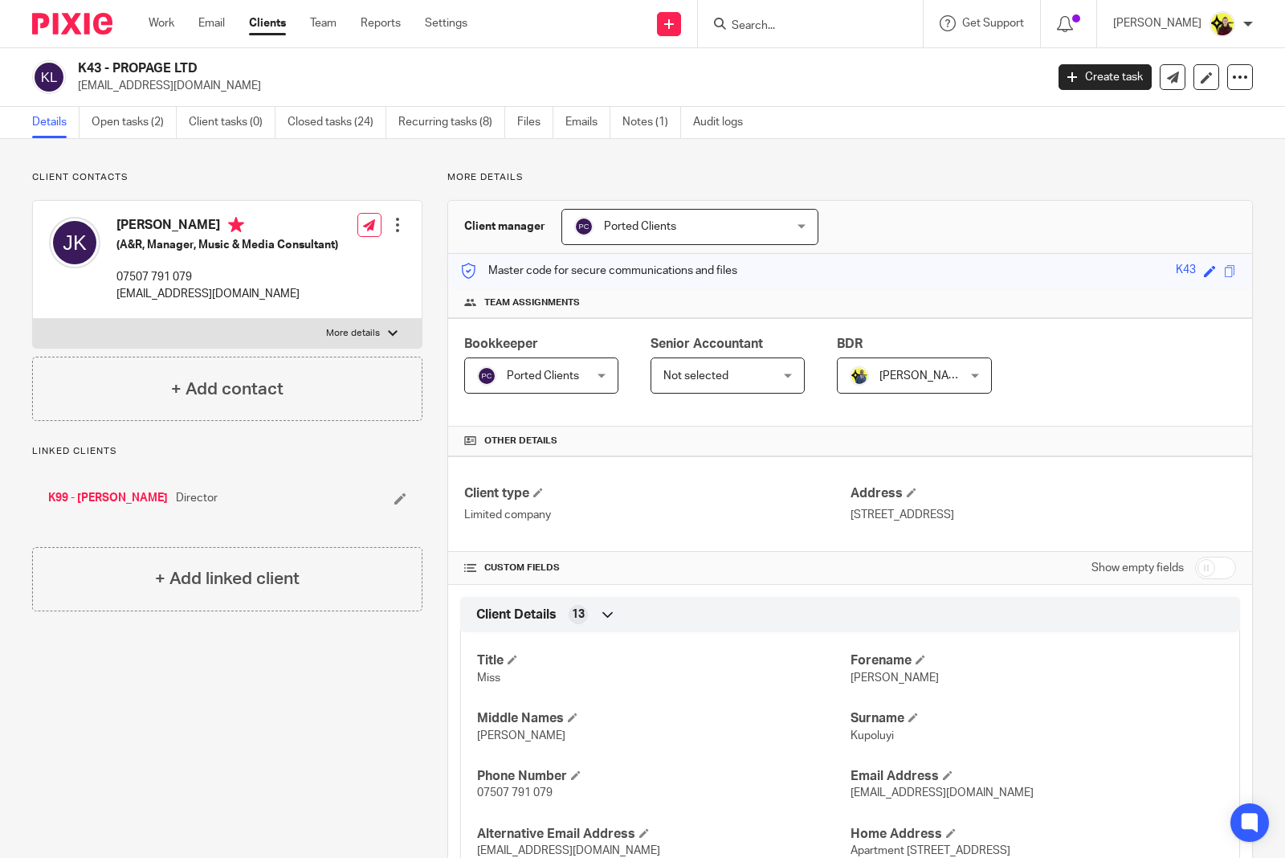
click at [834, 28] on input "Search" at bounding box center [802, 26] width 145 height 14
type input "m42"
click at [840, 75] on link at bounding box center [886, 69] width 319 height 37
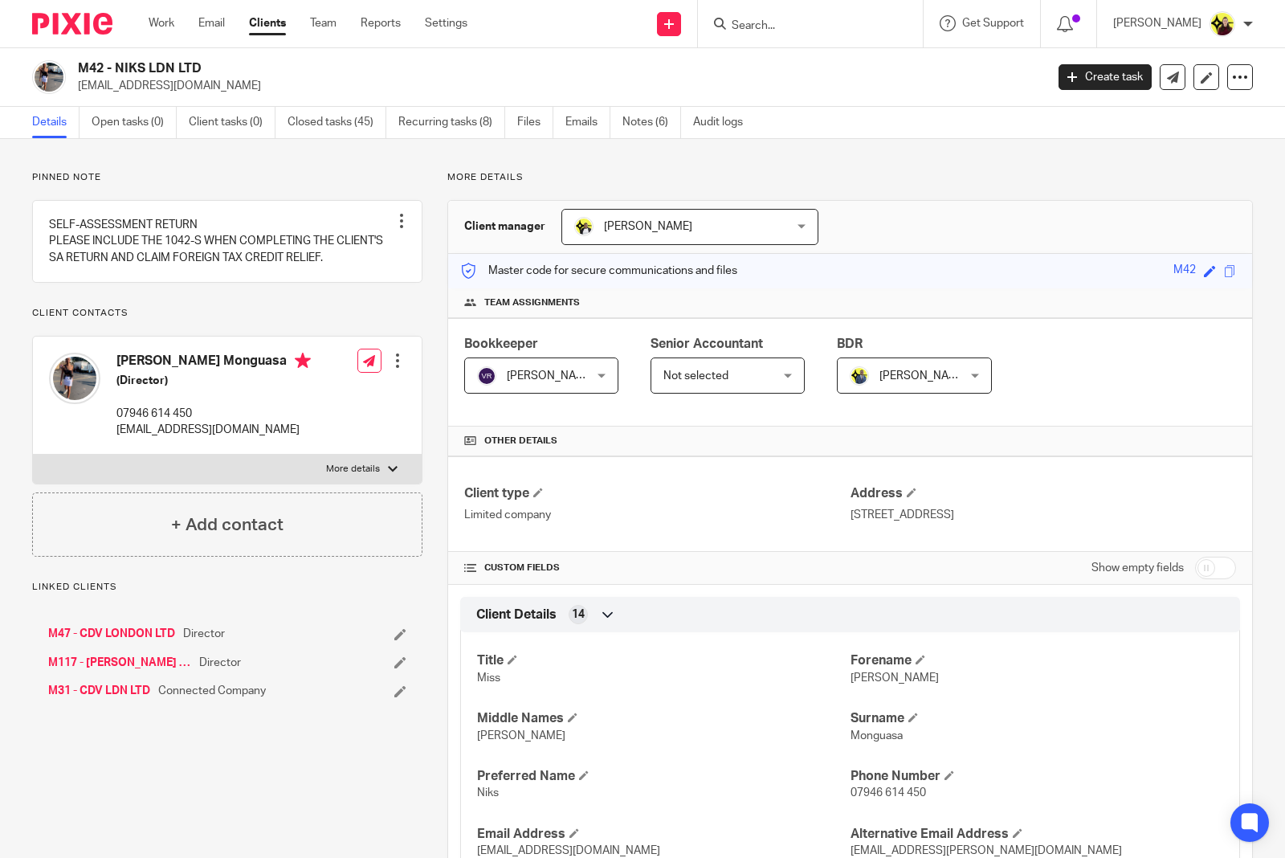
drag, startPoint x: 285, startPoint y: 484, endPoint x: 235, endPoint y: 503, distance: 53.4
click at [285, 484] on label "More details" at bounding box center [227, 469] width 389 height 29
click at [33, 455] on input "More details" at bounding box center [32, 454] width 1 height 1
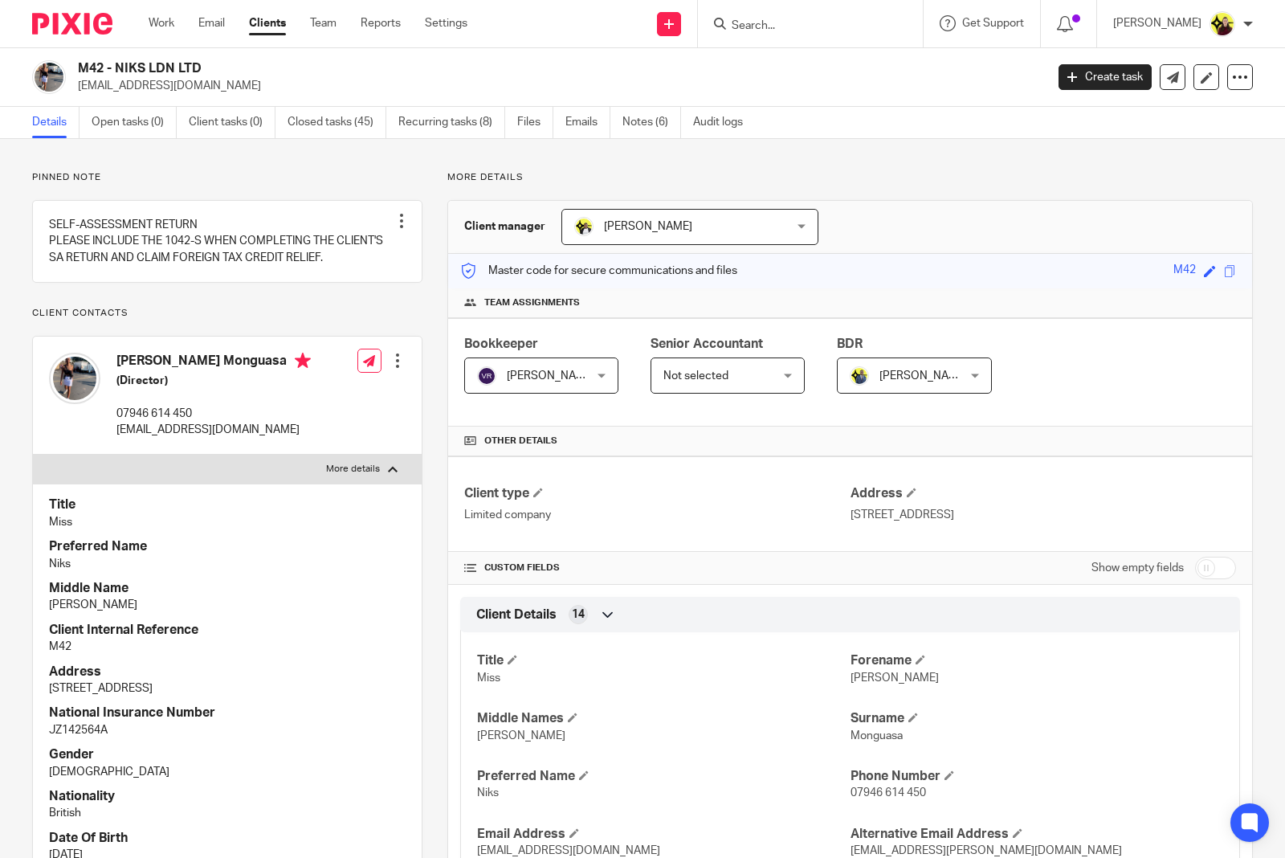
click at [48, 584] on div "Title Miss Preferred Name Niks Middle Name Nancy Client Internal Reference M42 …" at bounding box center [227, 742] width 389 height 517
click at [157, 482] on label "More details" at bounding box center [227, 469] width 389 height 29
click at [33, 455] on input "More details" at bounding box center [32, 454] width 1 height 1
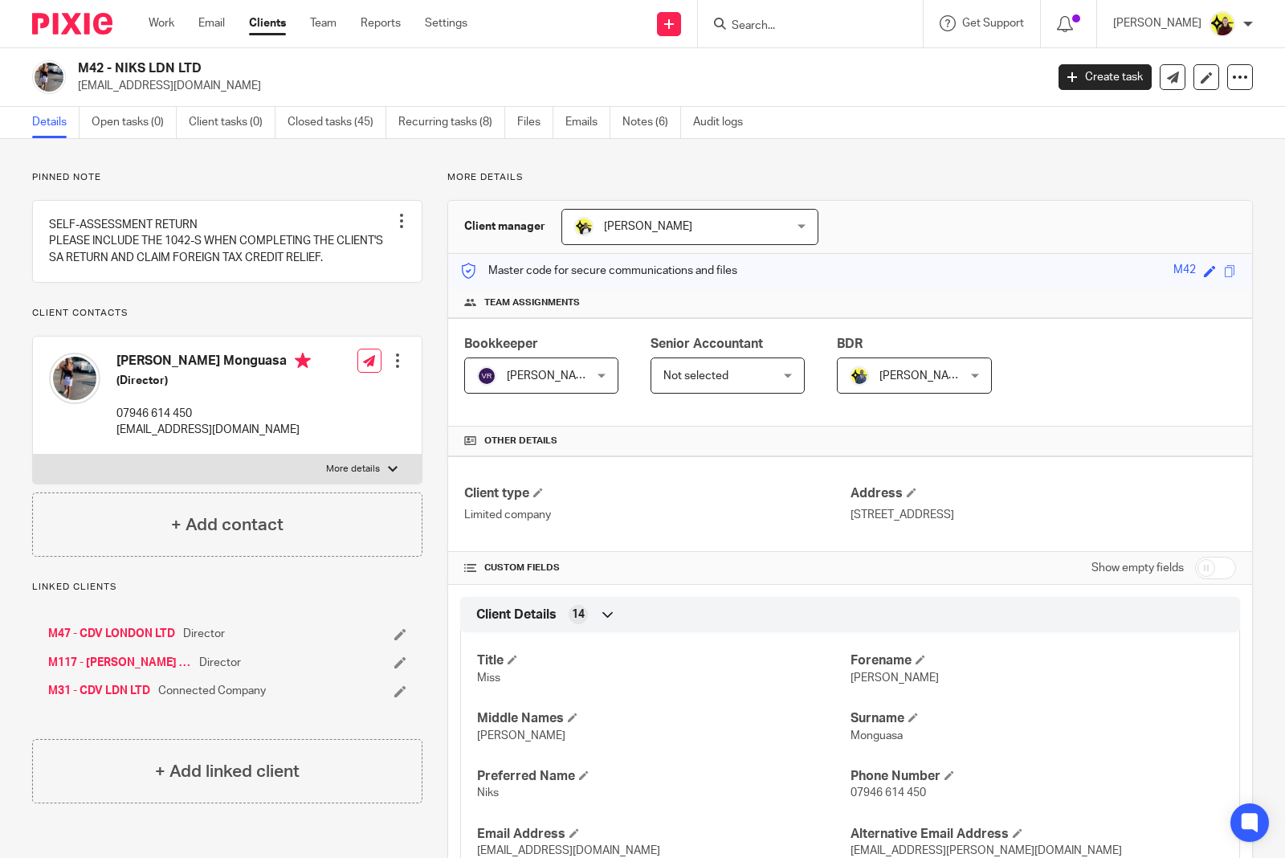
click at [134, 478] on label "More details" at bounding box center [227, 469] width 389 height 29
click at [33, 455] on input "More details" at bounding box center [32, 454] width 1 height 1
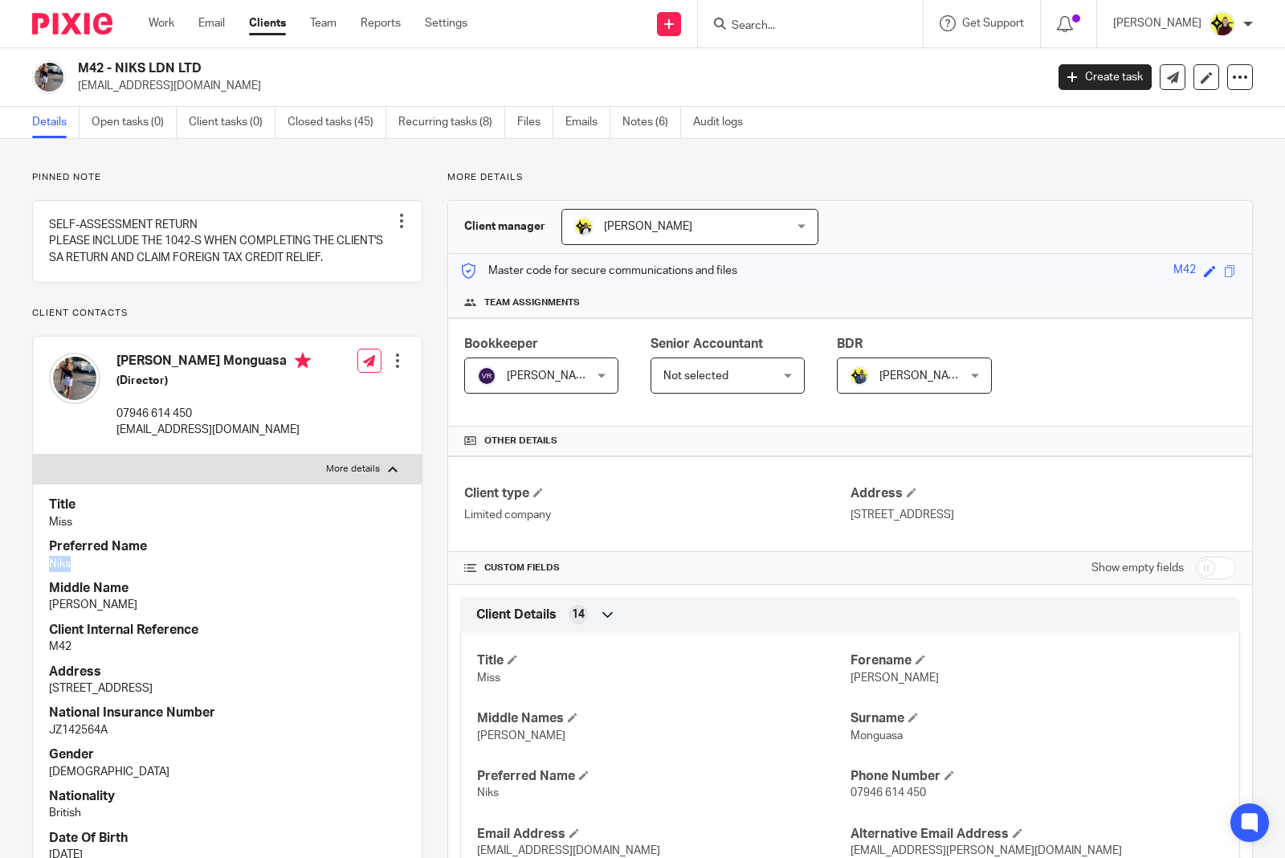
click at [49, 572] on p "Niks" at bounding box center [227, 564] width 357 height 16
click at [182, 480] on label "More details" at bounding box center [227, 469] width 389 height 29
click at [33, 455] on input "More details" at bounding box center [32, 454] width 1 height 1
checkbox input "false"
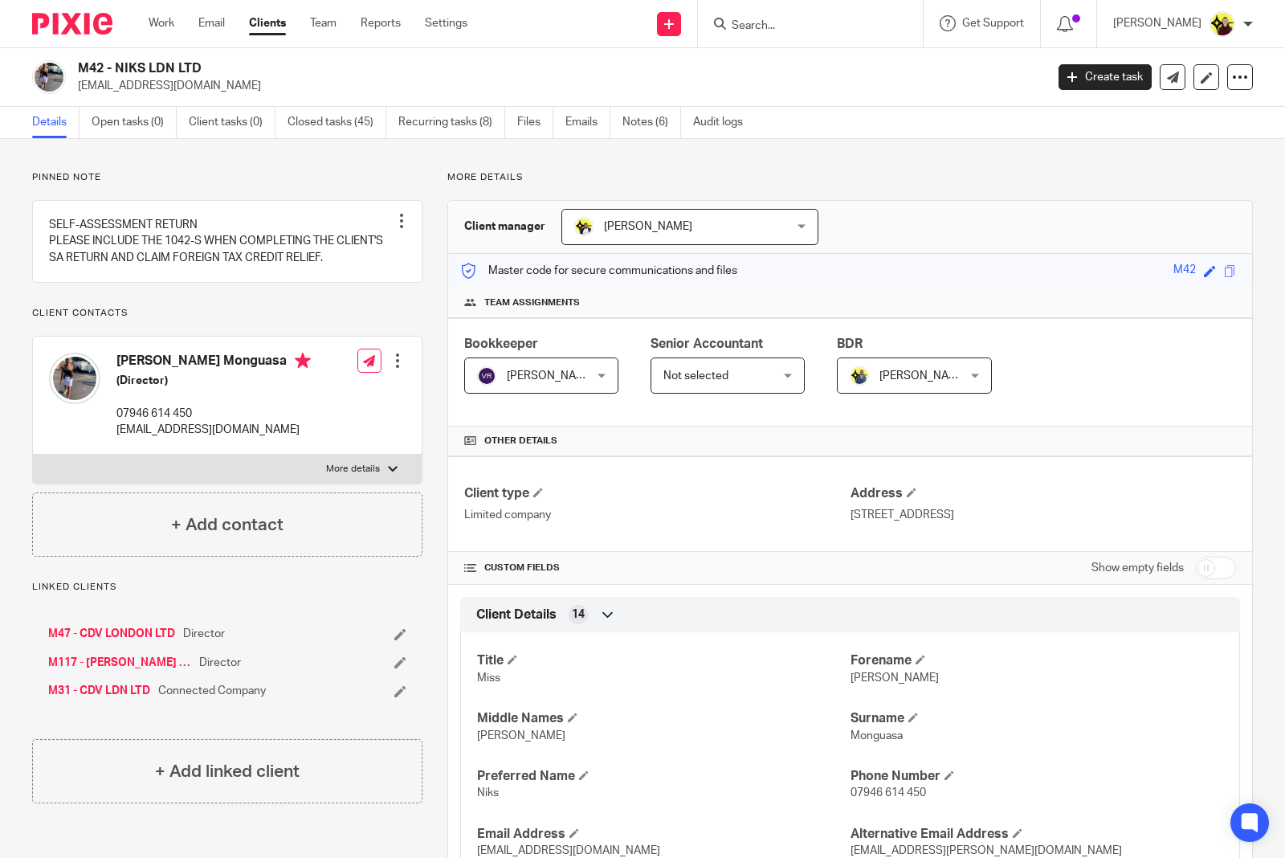
click at [794, 20] on input "Search" at bounding box center [802, 26] width 145 height 14
type input "o5"
click at [807, 58] on link at bounding box center [863, 69] width 272 height 37
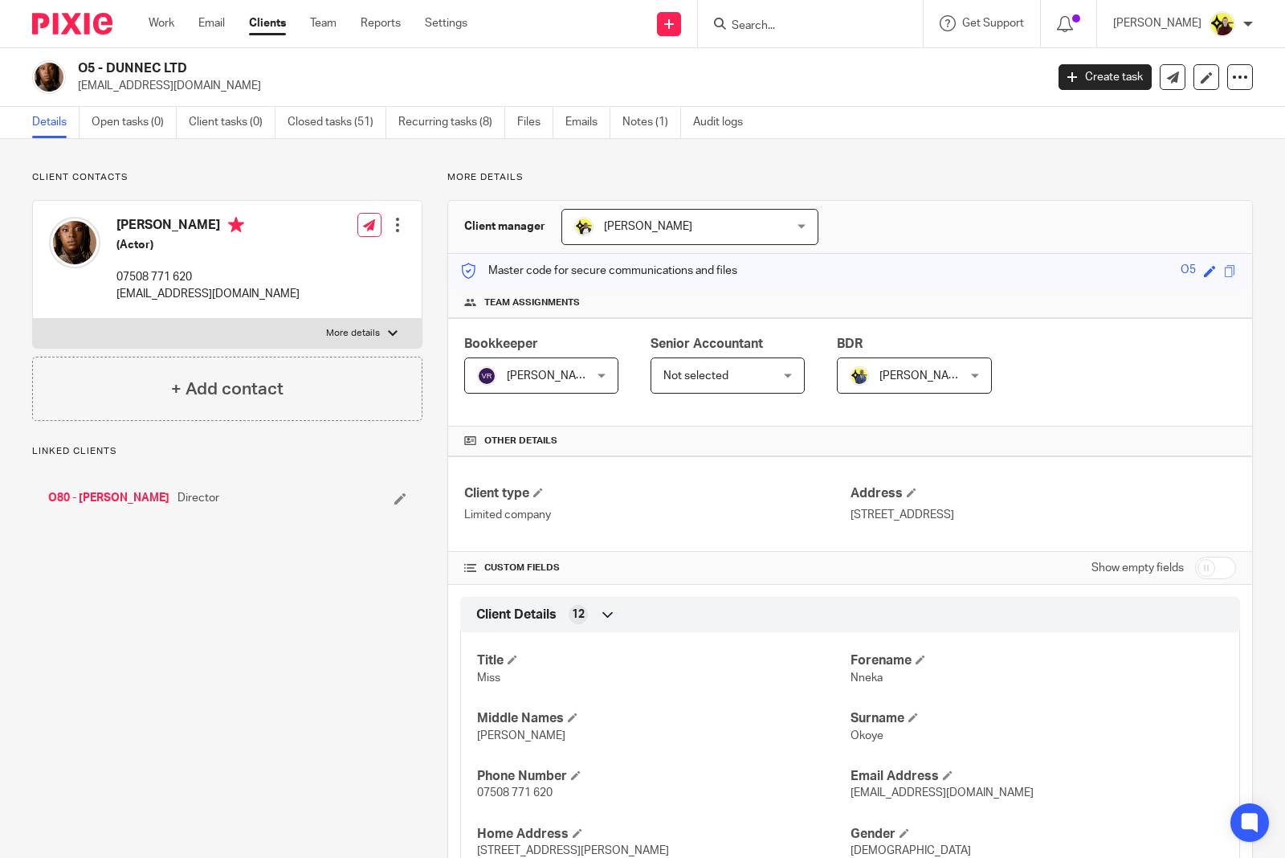
click at [797, 27] on input "Search" at bounding box center [802, 26] width 145 height 14
type input "o28"
click at [810, 63] on link at bounding box center [863, 69] width 272 height 37
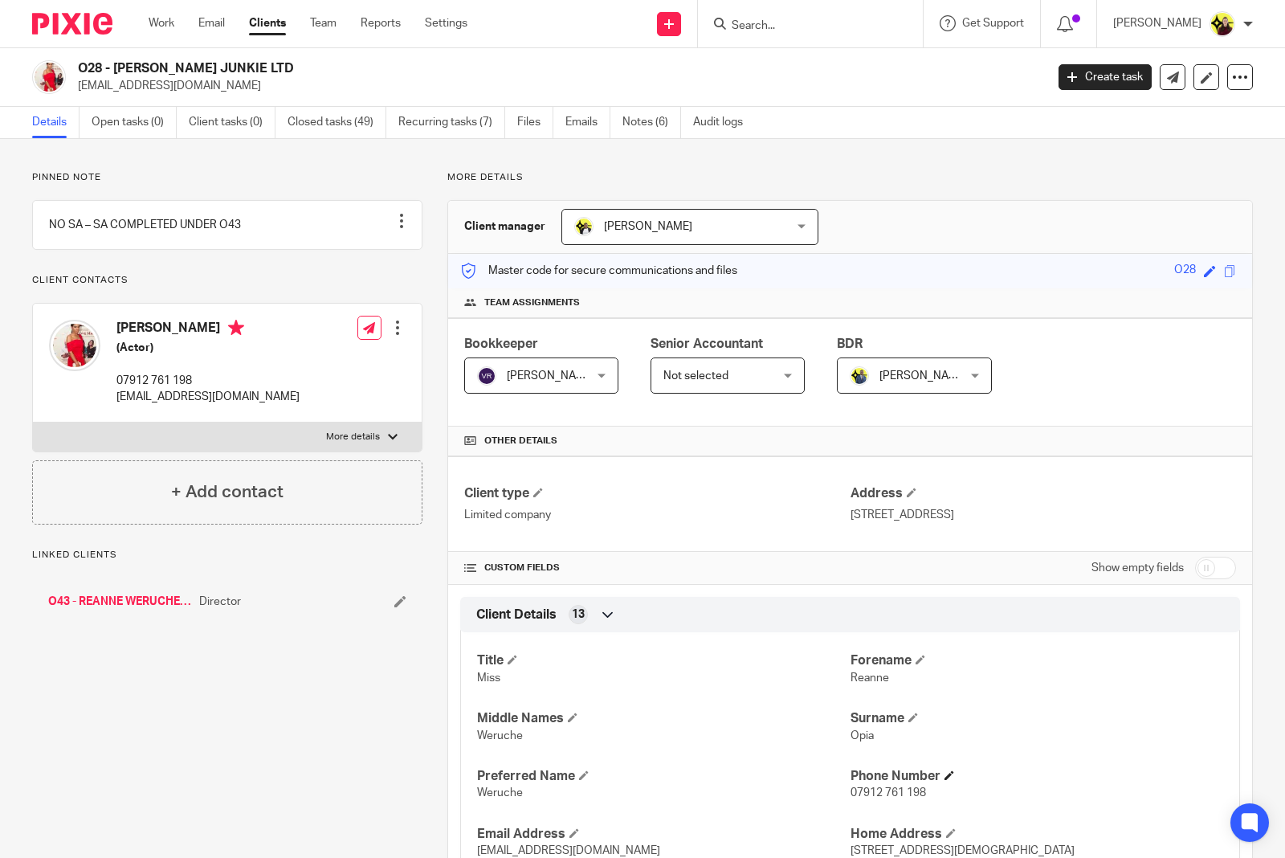
scroll to position [201, 0]
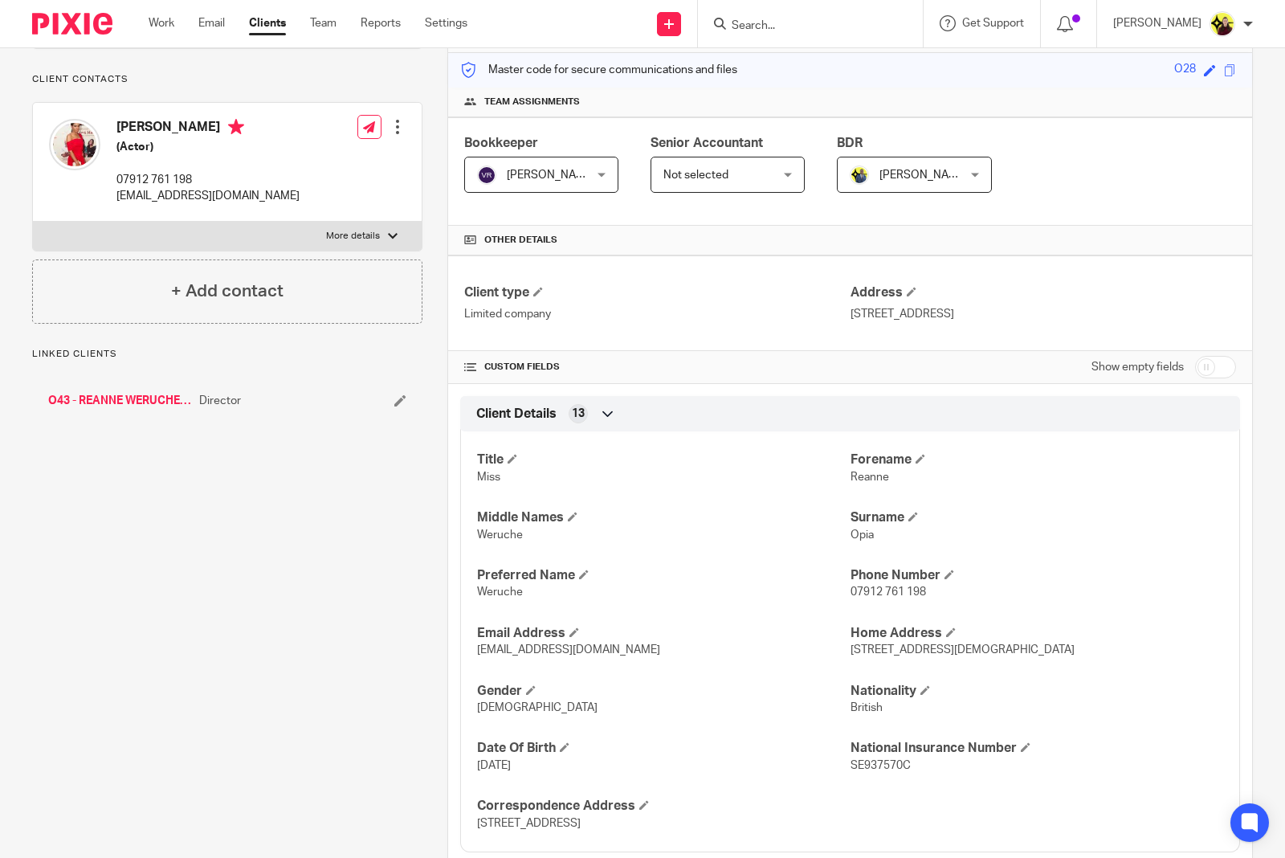
click at [499, 605] on div "Title Miss [PERSON_NAME] Middle Names Weruche Surname [PERSON_NAME] Preferred N…" at bounding box center [850, 635] width 780 height 433
copy span "Weruche"
click at [837, 21] on input "Search" at bounding box center [802, 26] width 145 height 14
type input "p3"
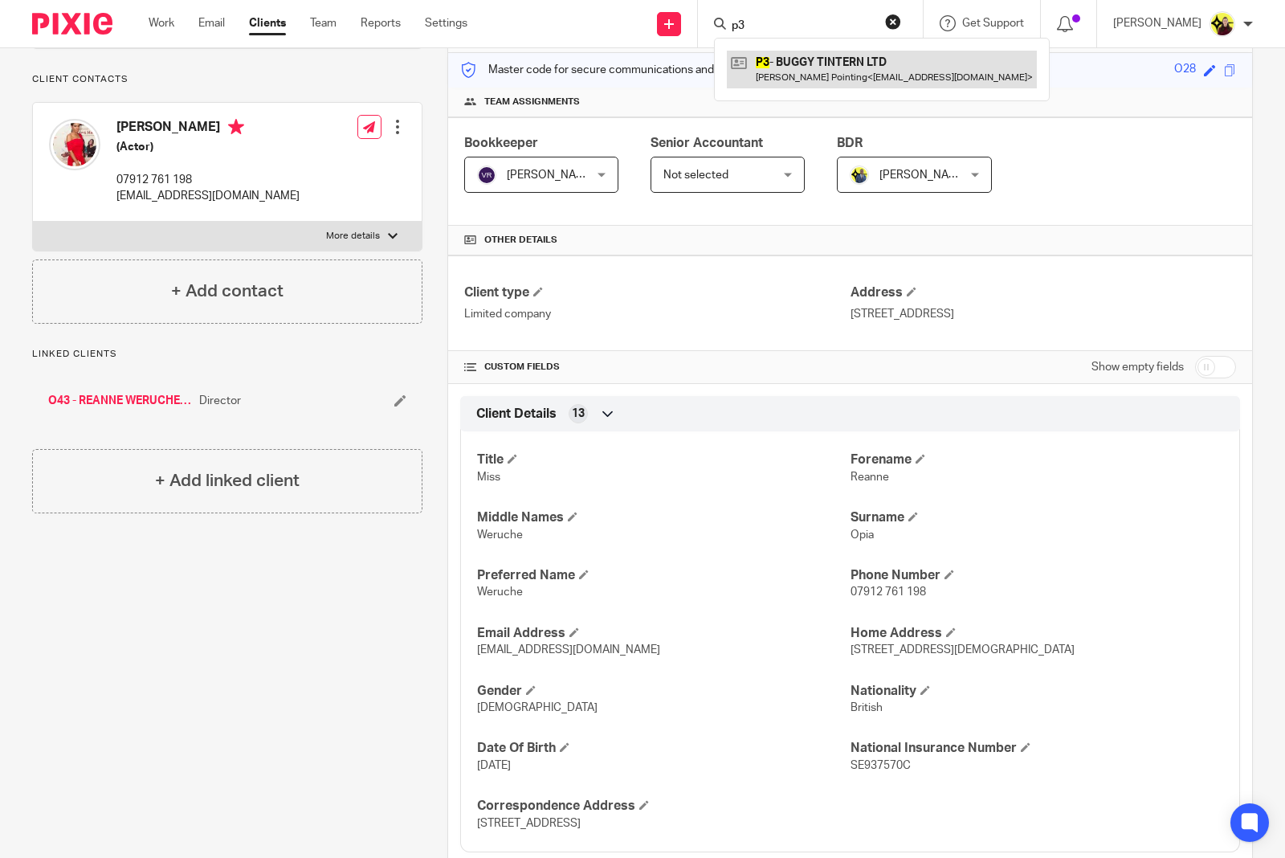
click at [858, 77] on link at bounding box center [882, 69] width 310 height 37
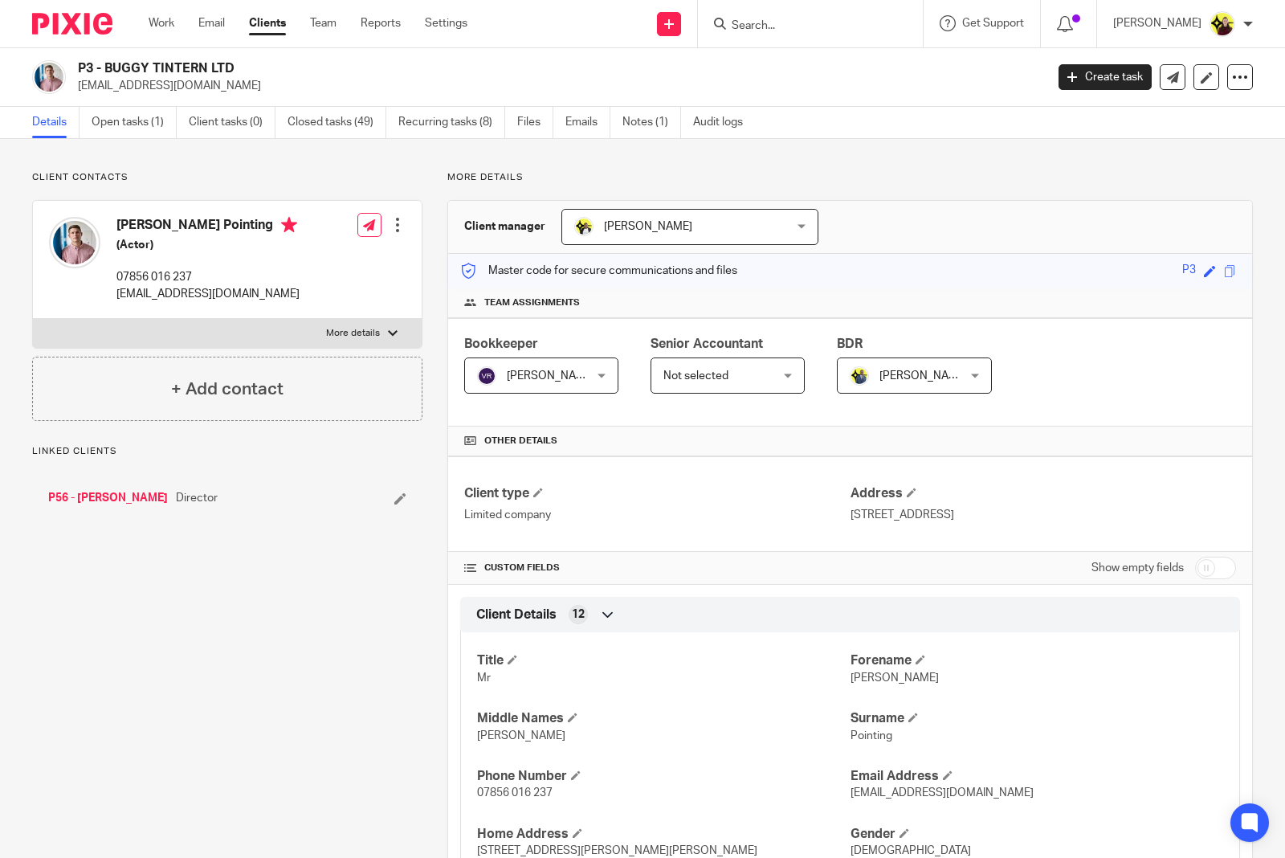
click at [815, 24] on input "Search" at bounding box center [802, 26] width 145 height 14
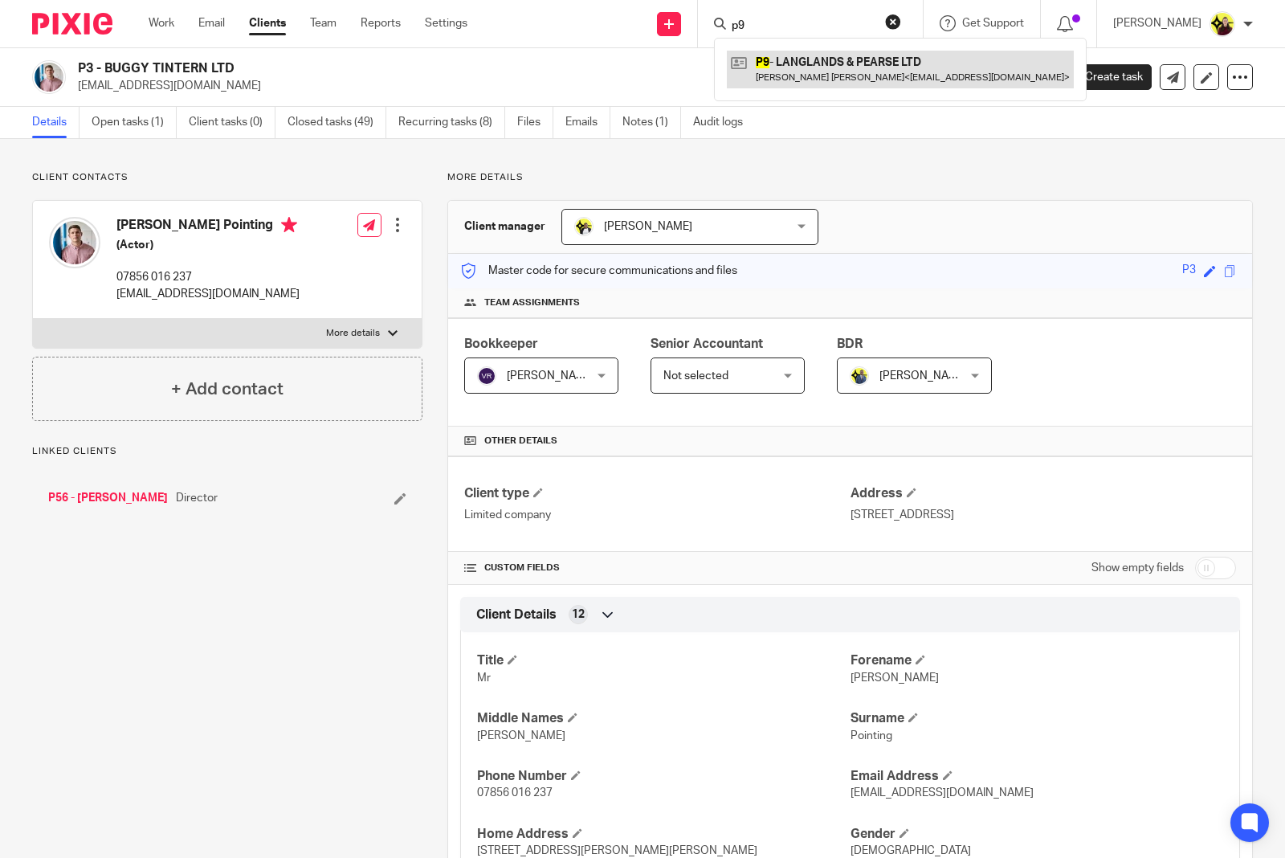
type input "p9"
click at [821, 55] on link at bounding box center [900, 69] width 347 height 37
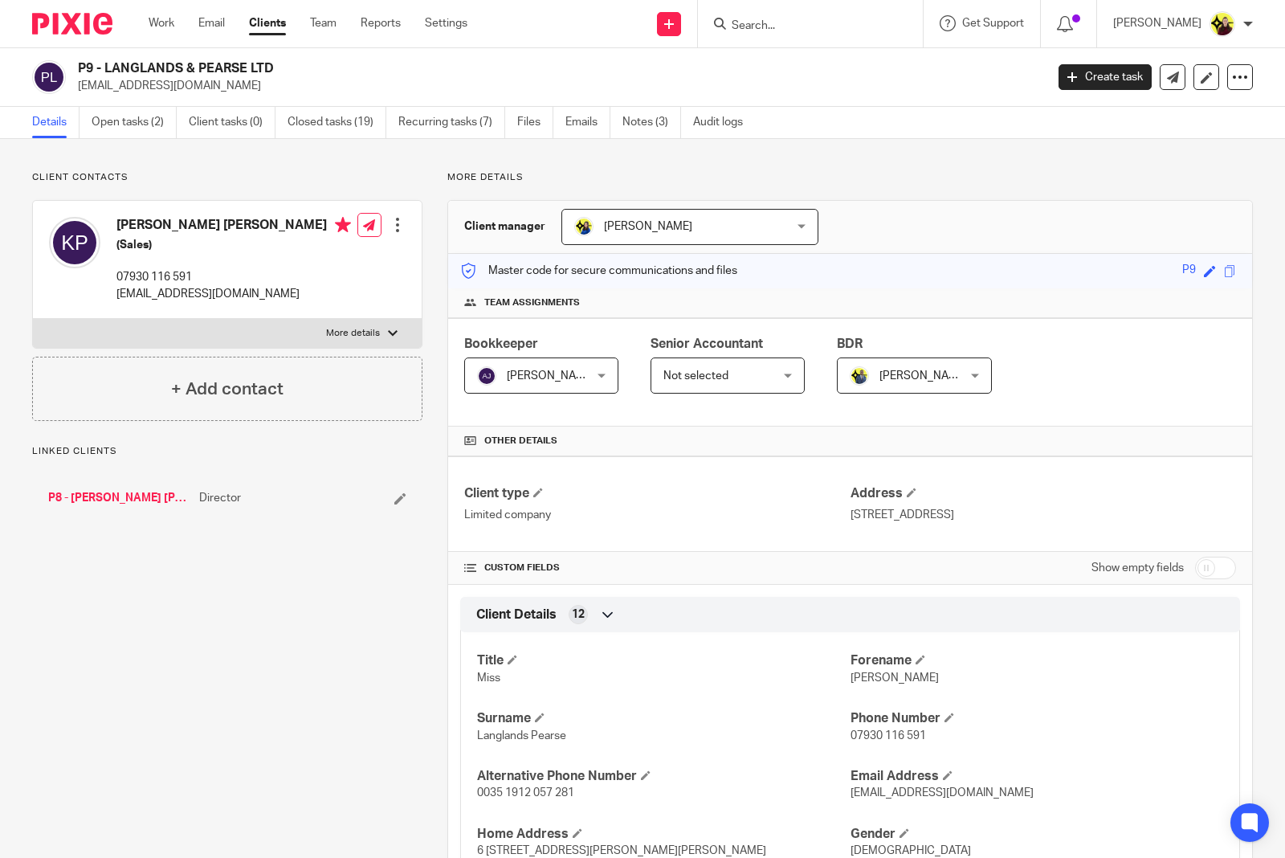
click at [798, 28] on input "Search" at bounding box center [802, 26] width 145 height 14
type input "p12"
click at [800, 60] on link at bounding box center [863, 69] width 272 height 37
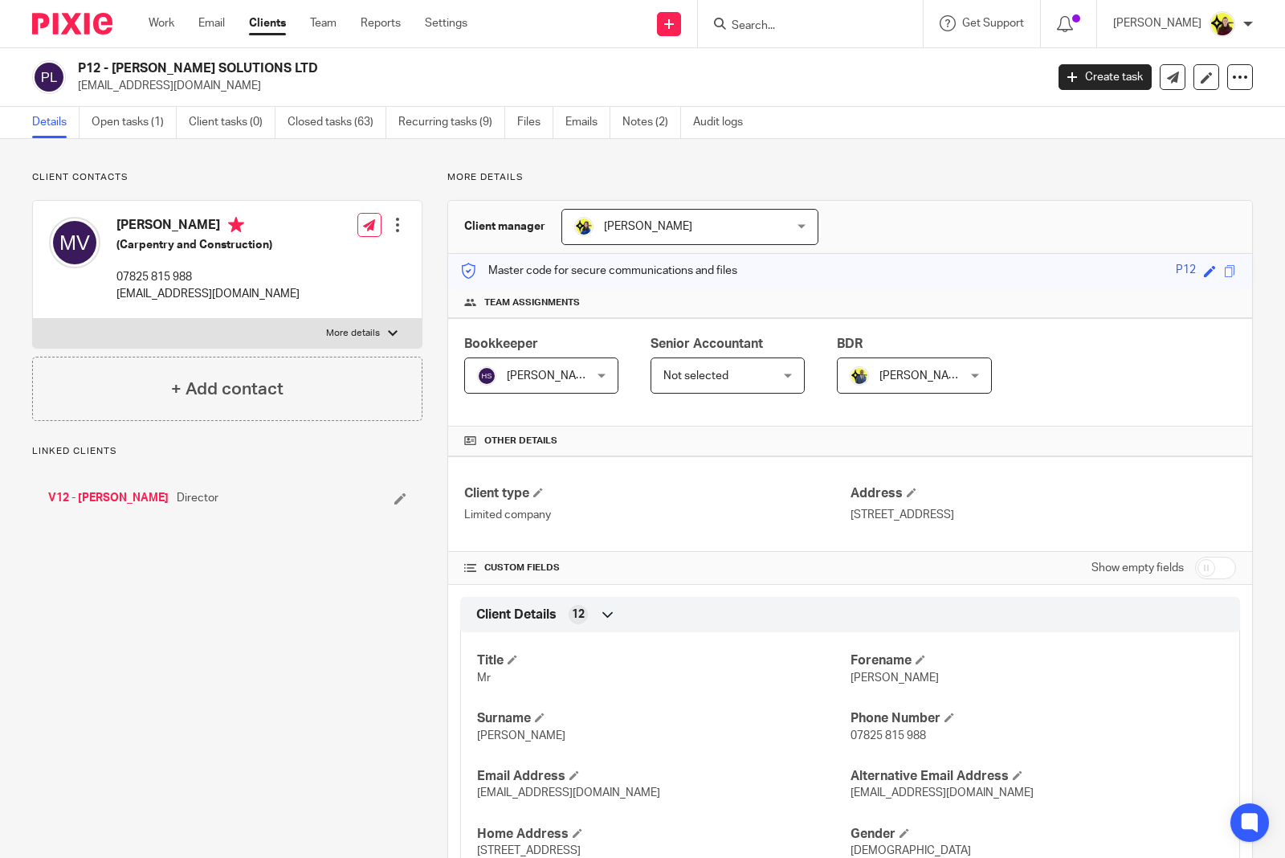
click at [776, 31] on input "Search" at bounding box center [802, 26] width 145 height 14
type input "s17"
click at [780, 62] on link at bounding box center [863, 69] width 272 height 37
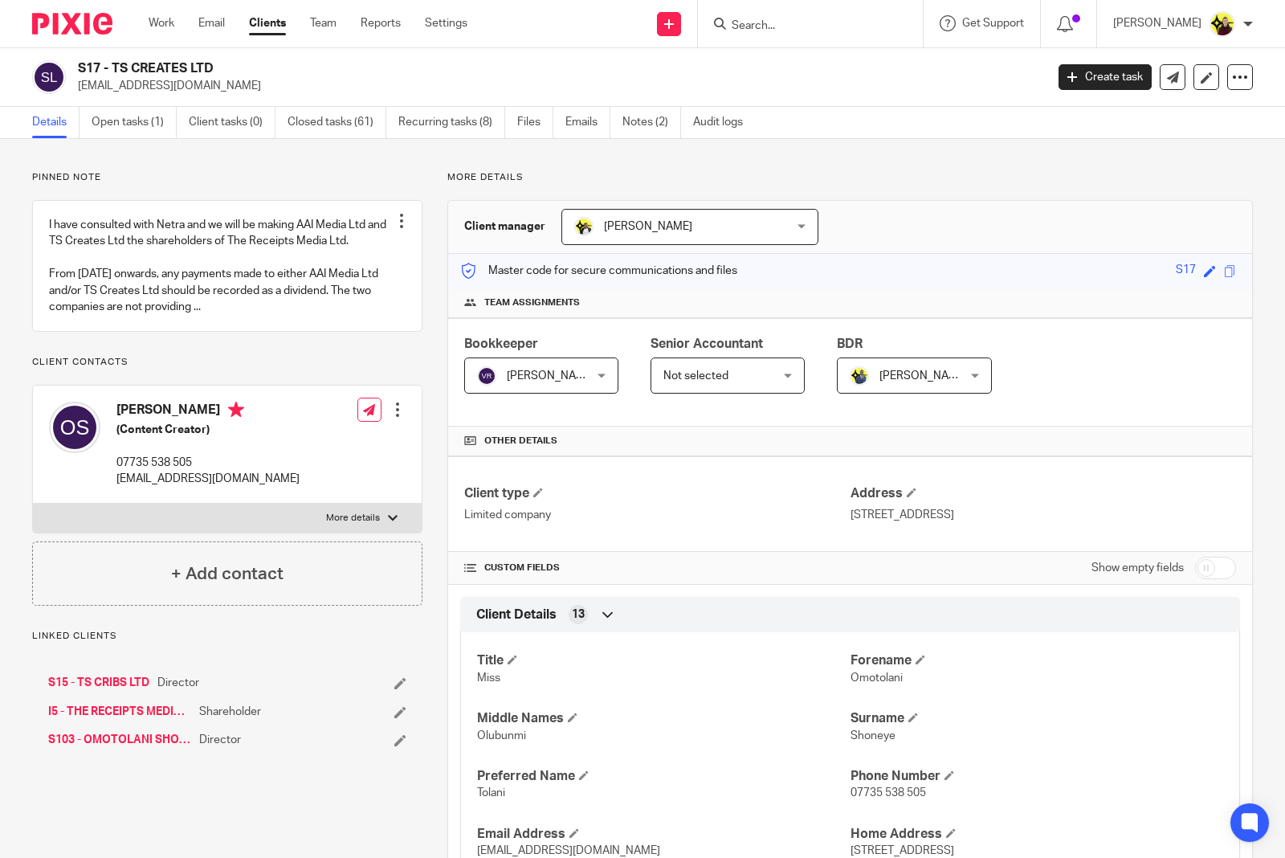
scroll to position [201, 0]
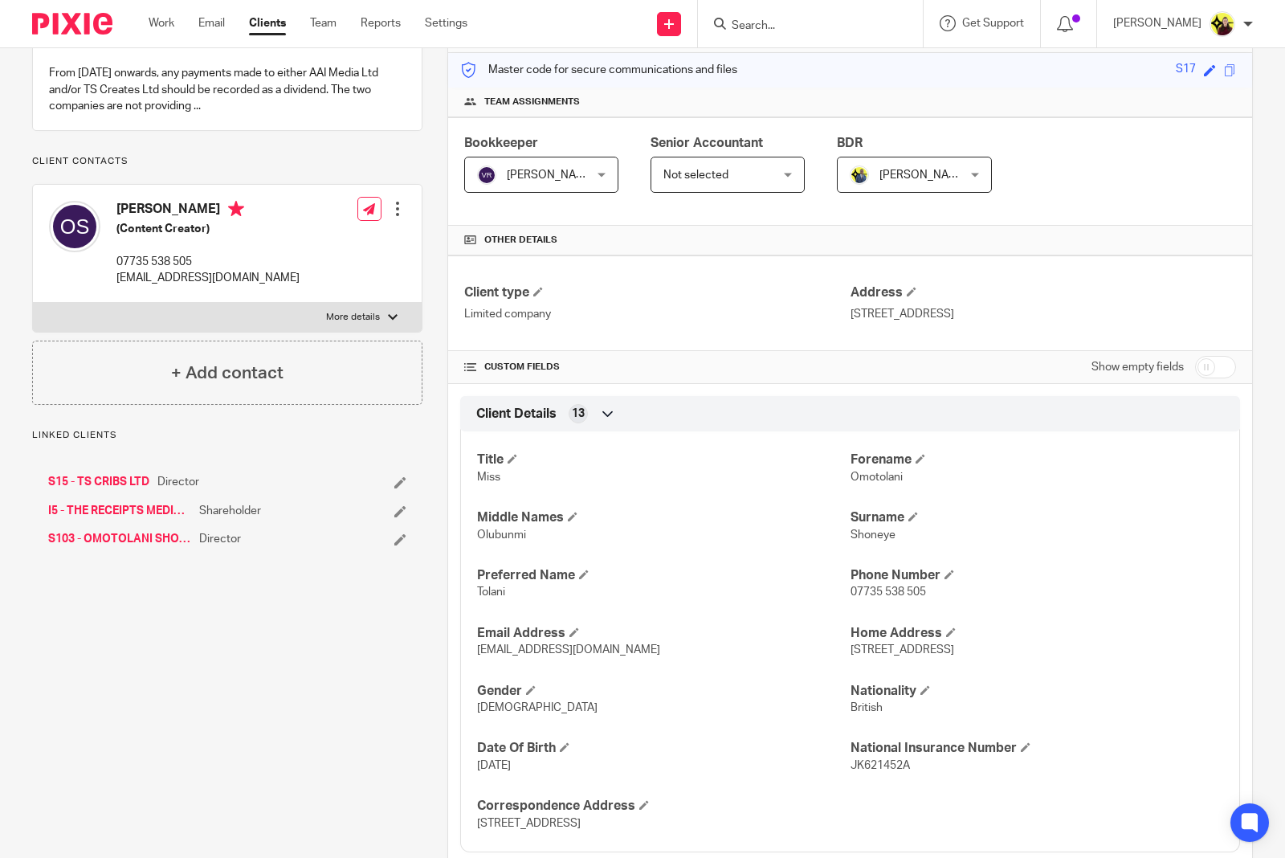
click at [477, 589] on span "Tolani" at bounding box center [491, 591] width 28 height 11
copy span "Tolani"
click at [776, 21] on input "Search" at bounding box center [802, 26] width 145 height 14
type input "s41"
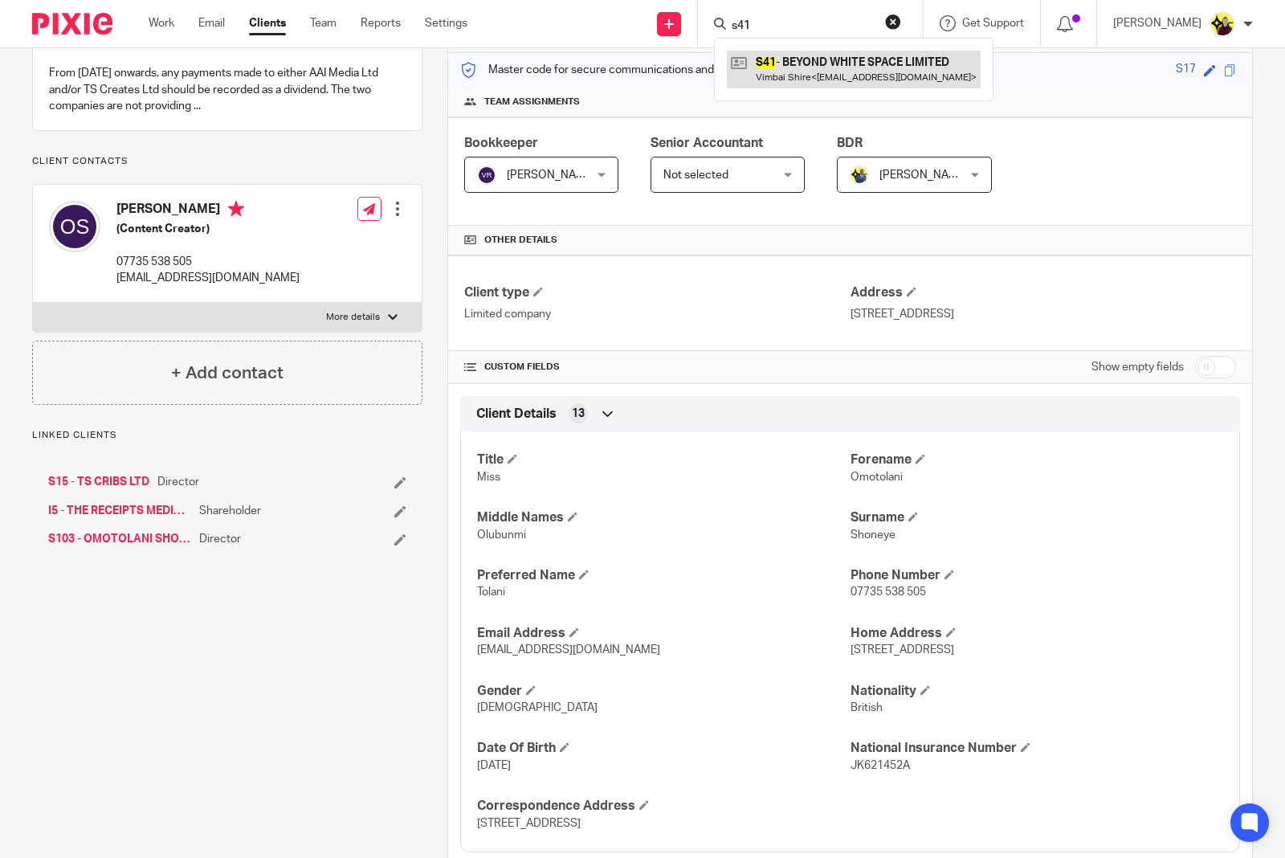
click at [783, 73] on link at bounding box center [854, 69] width 254 height 37
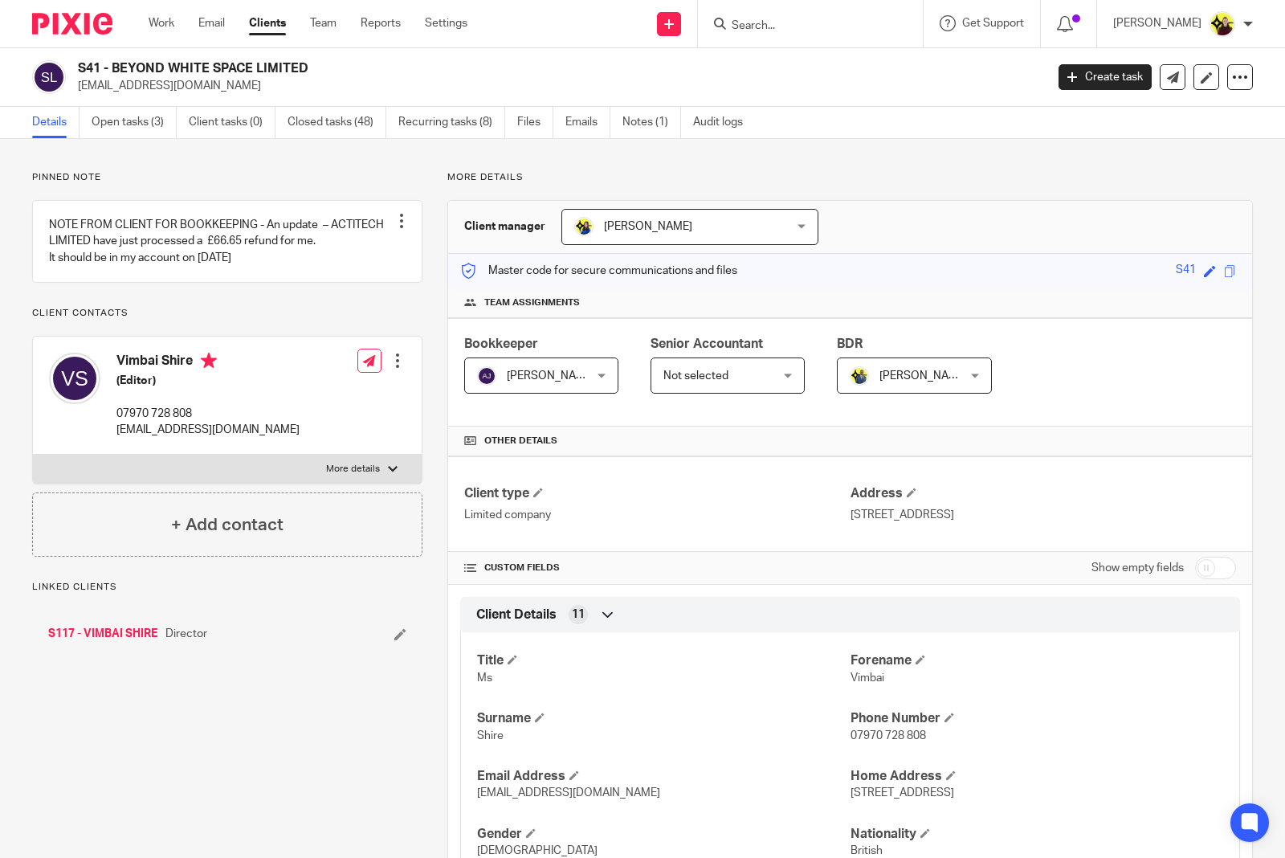
click at [785, 30] on input "Search" at bounding box center [802, 26] width 145 height 14
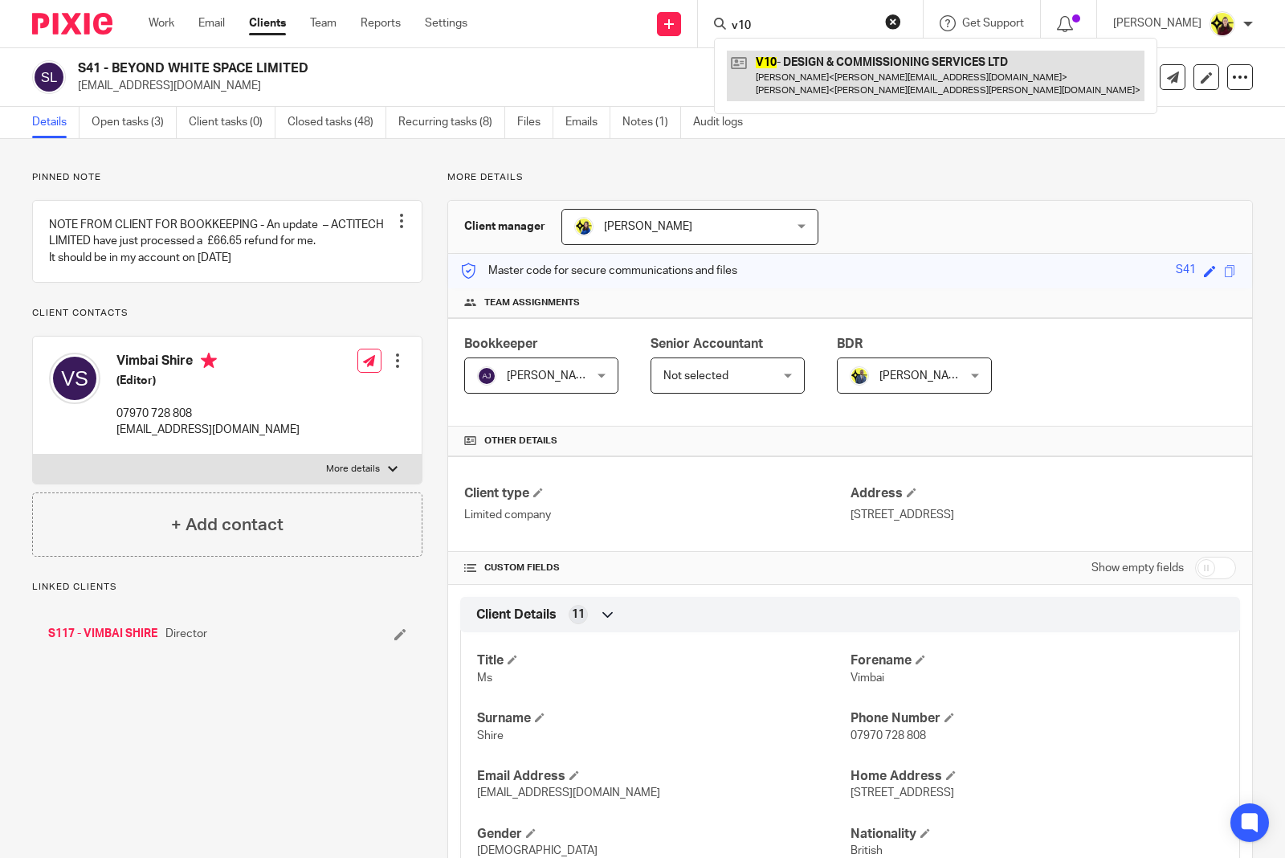
type input "v10"
click at [803, 64] on link at bounding box center [936, 76] width 418 height 50
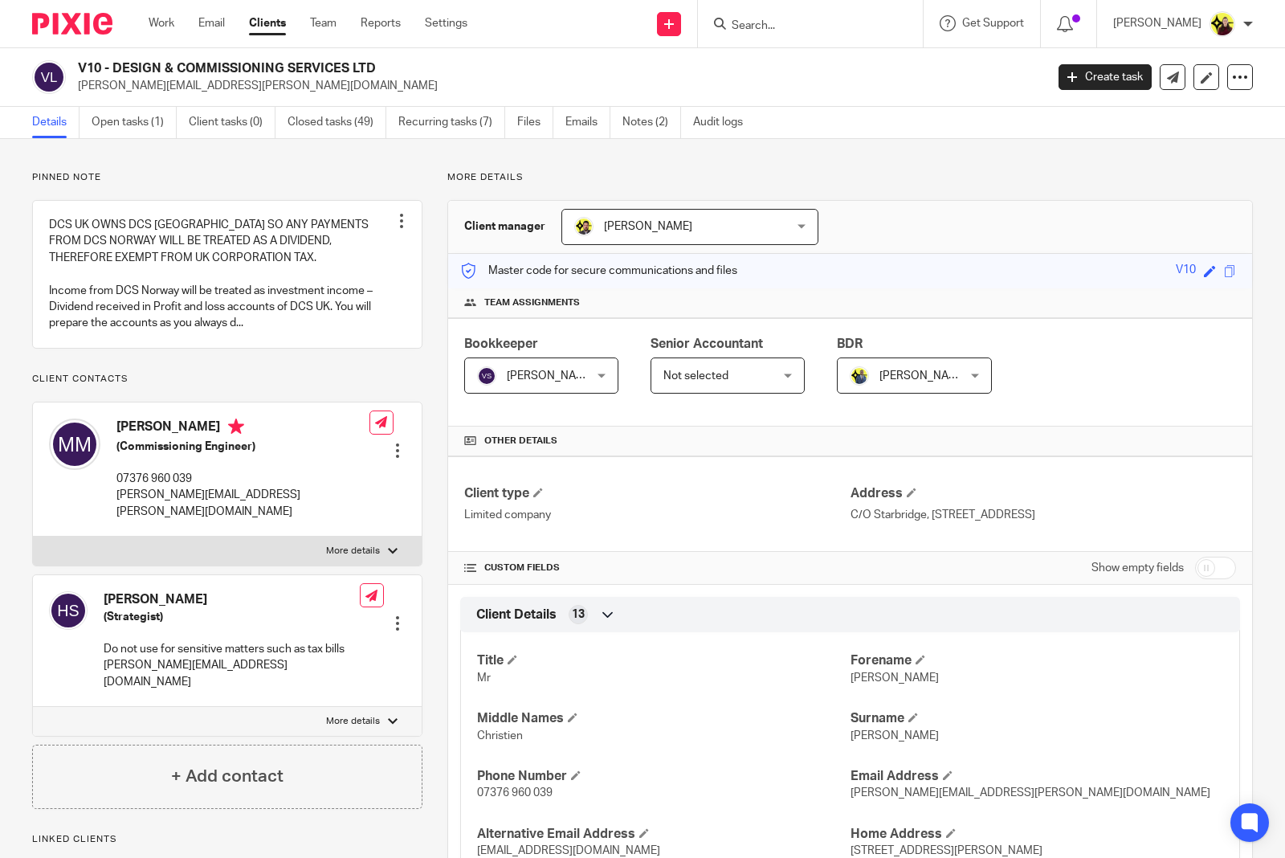
click at [781, 24] on input "Search" at bounding box center [802, 26] width 145 height 14
type input "w30"
click at [823, 71] on link at bounding box center [863, 69] width 272 height 37
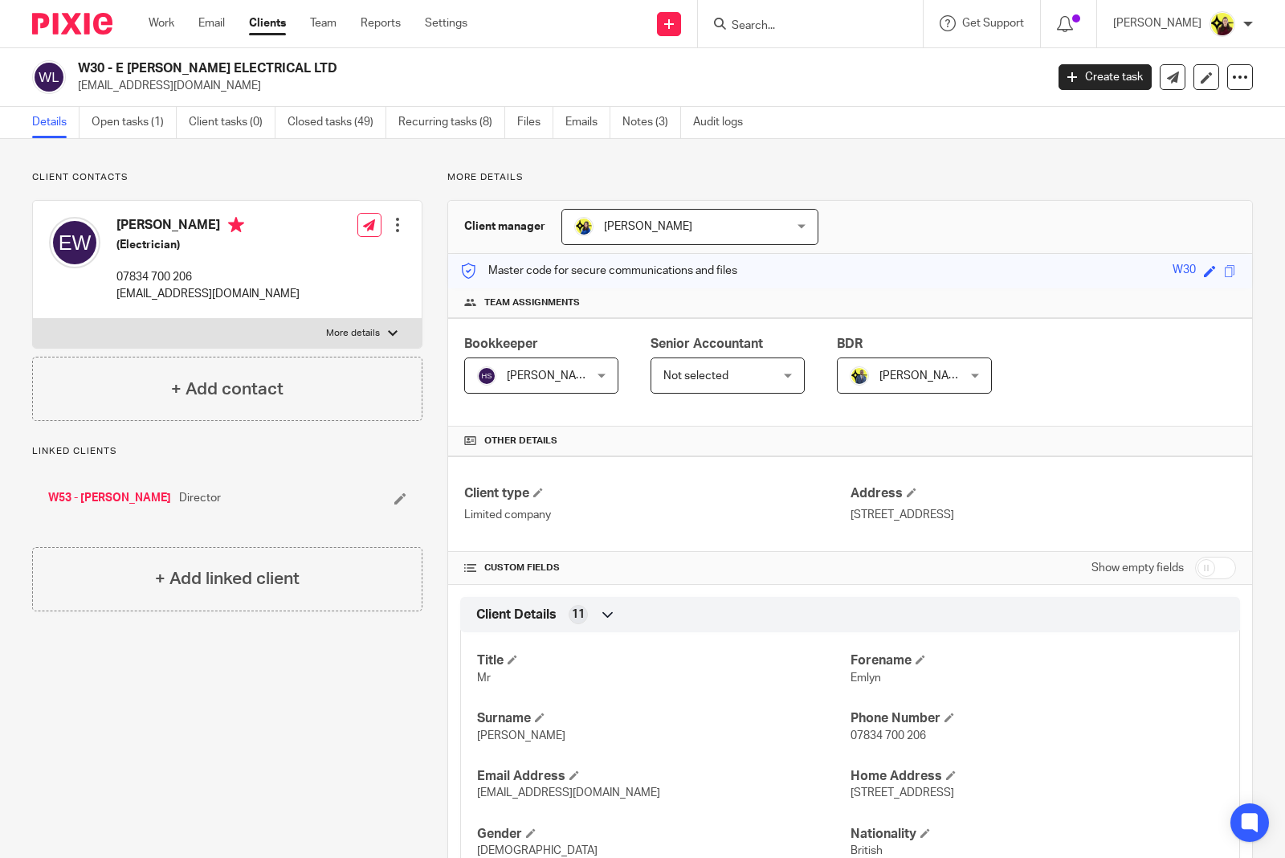
click at [795, 27] on input "Search" at bounding box center [802, 26] width 145 height 14
type input "h23"
click at [807, 63] on link at bounding box center [863, 69] width 272 height 37
click at [826, 20] on input "Search" at bounding box center [802, 26] width 145 height 14
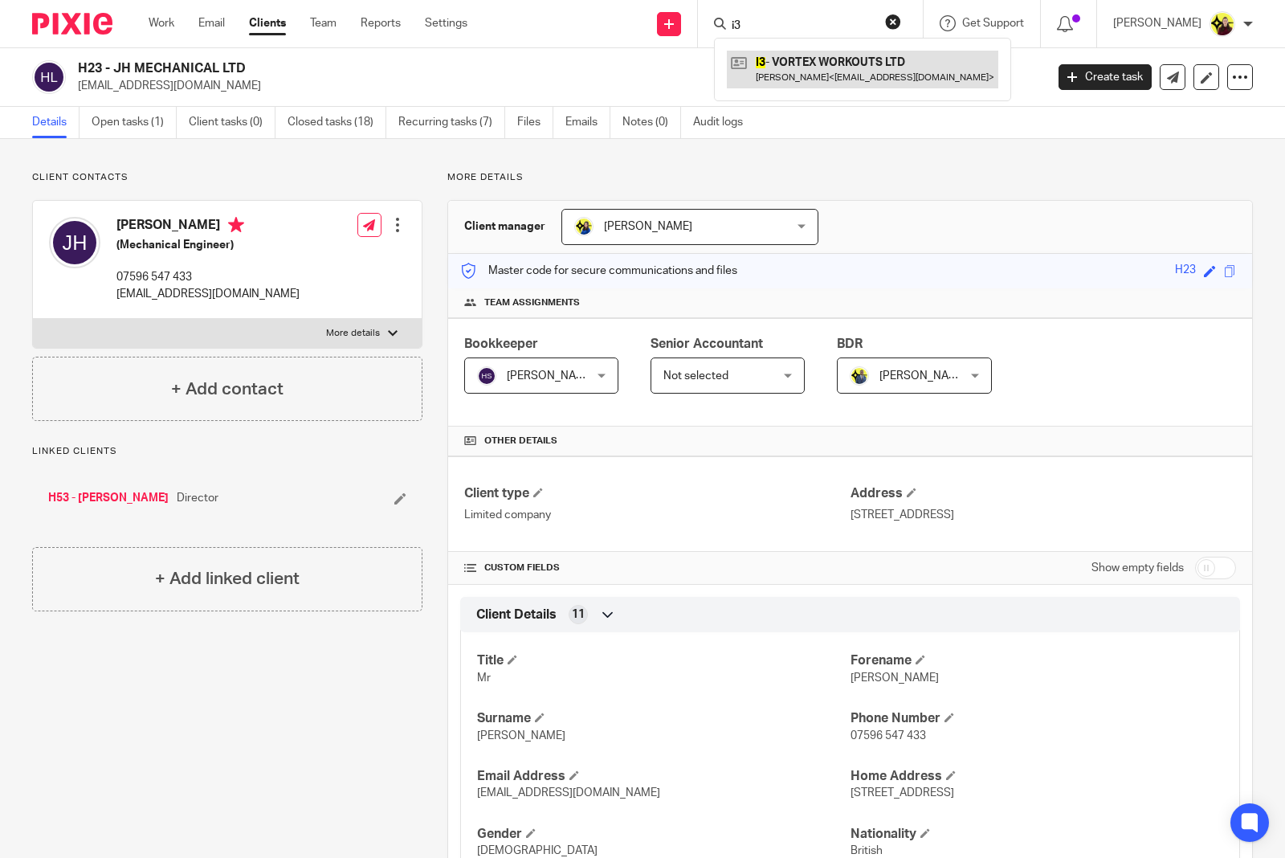
type input "i3"
click at [816, 62] on link at bounding box center [863, 69] width 272 height 37
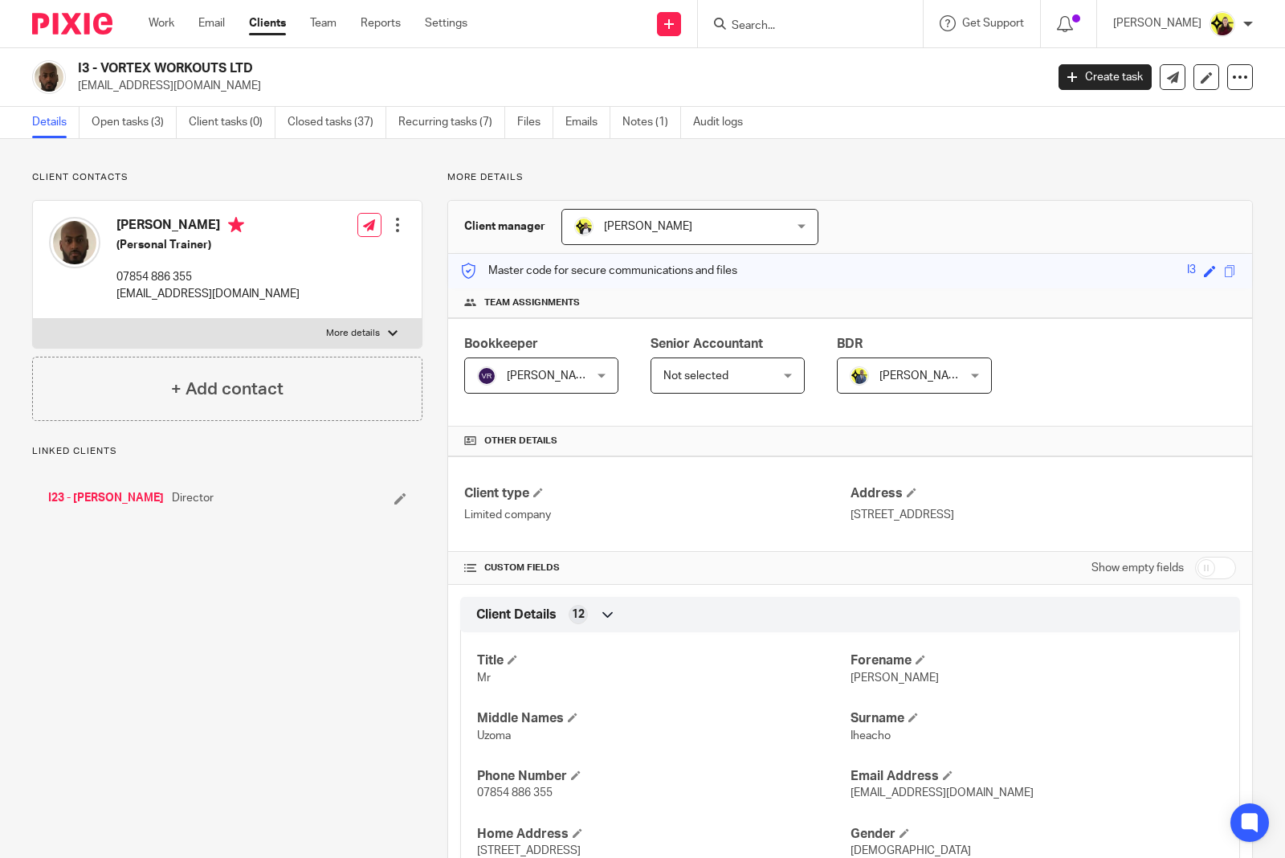
click at [789, 26] on input "Search" at bounding box center [802, 26] width 145 height 14
type input "j3"
click at [779, 52] on link at bounding box center [863, 69] width 272 height 37
click at [789, 28] on input "Search" at bounding box center [802, 26] width 145 height 14
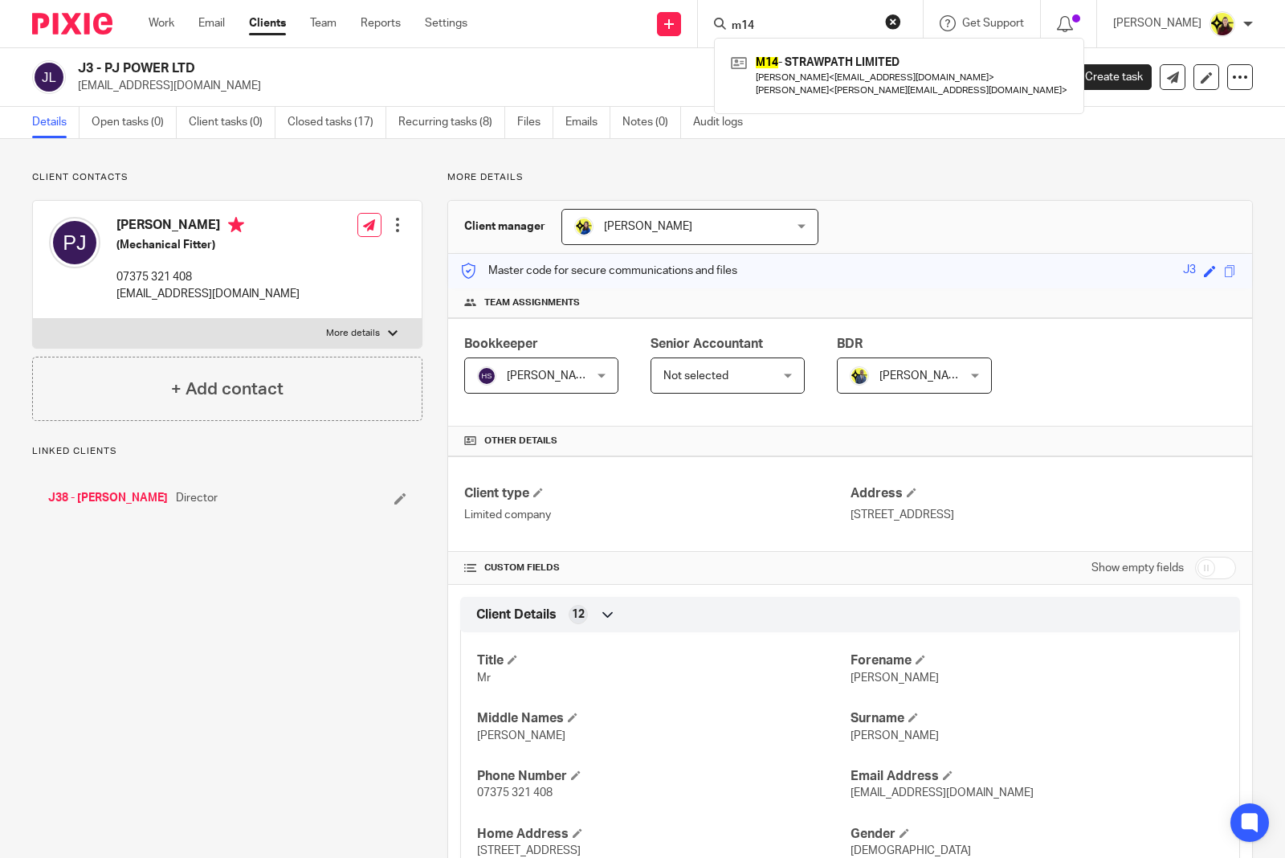
type input "m14"
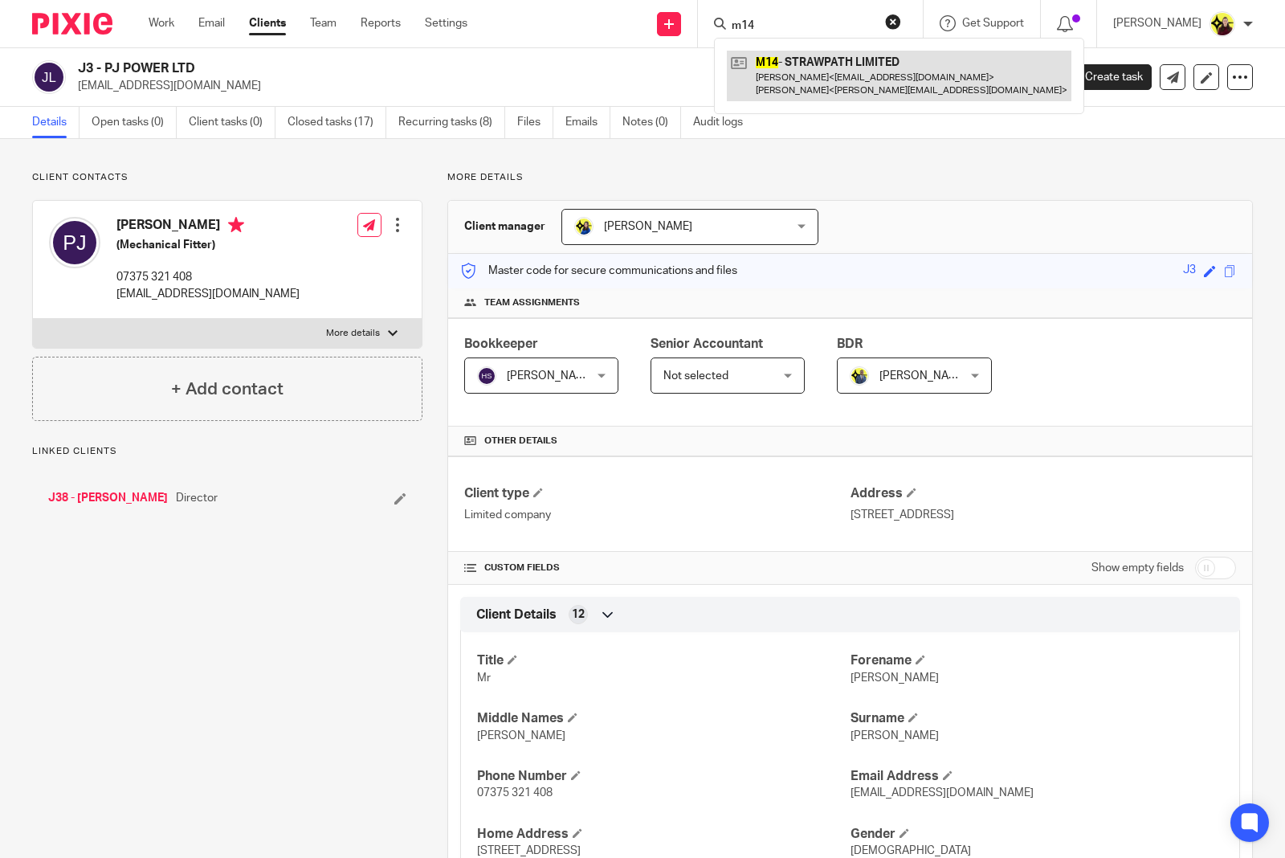
click at [791, 55] on link at bounding box center [899, 76] width 345 height 50
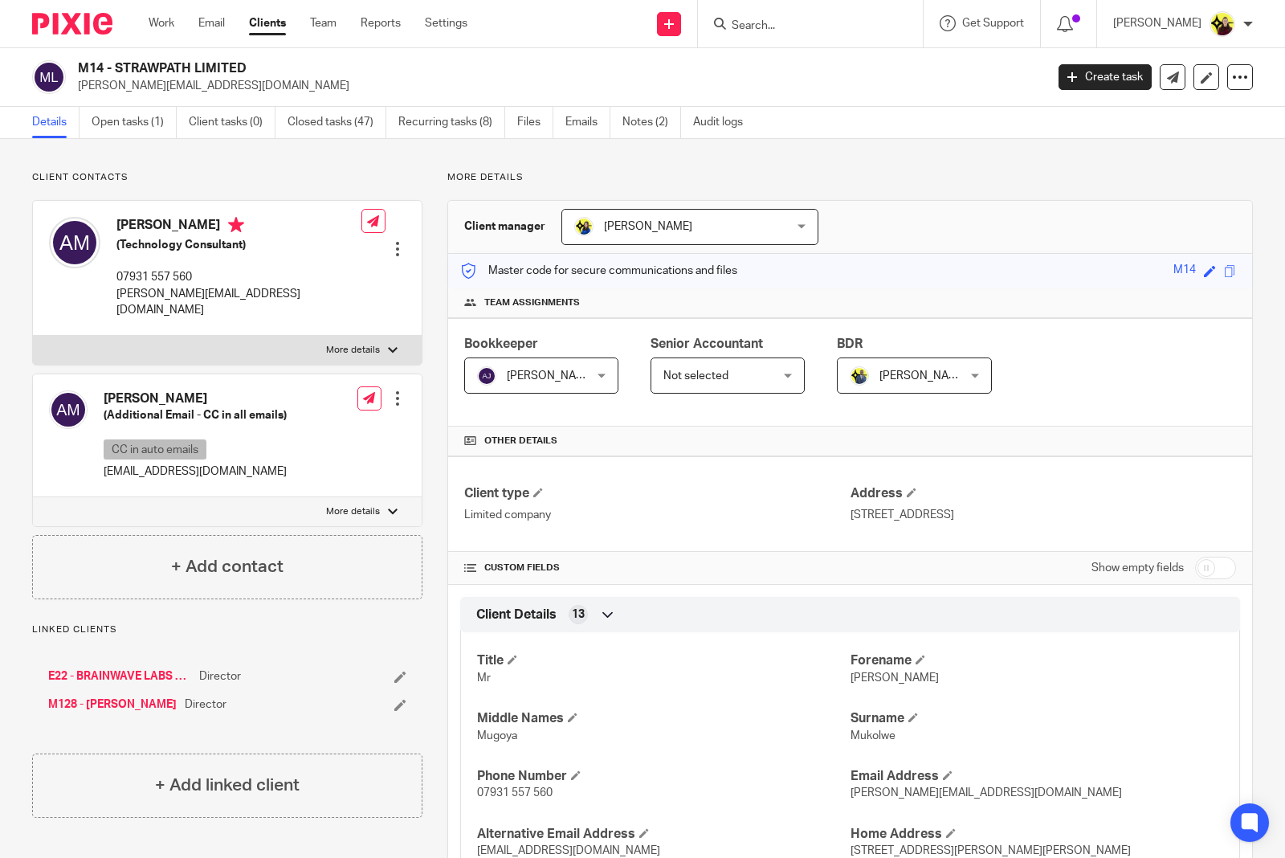
click at [825, 27] on input "Search" at bounding box center [802, 26] width 145 height 14
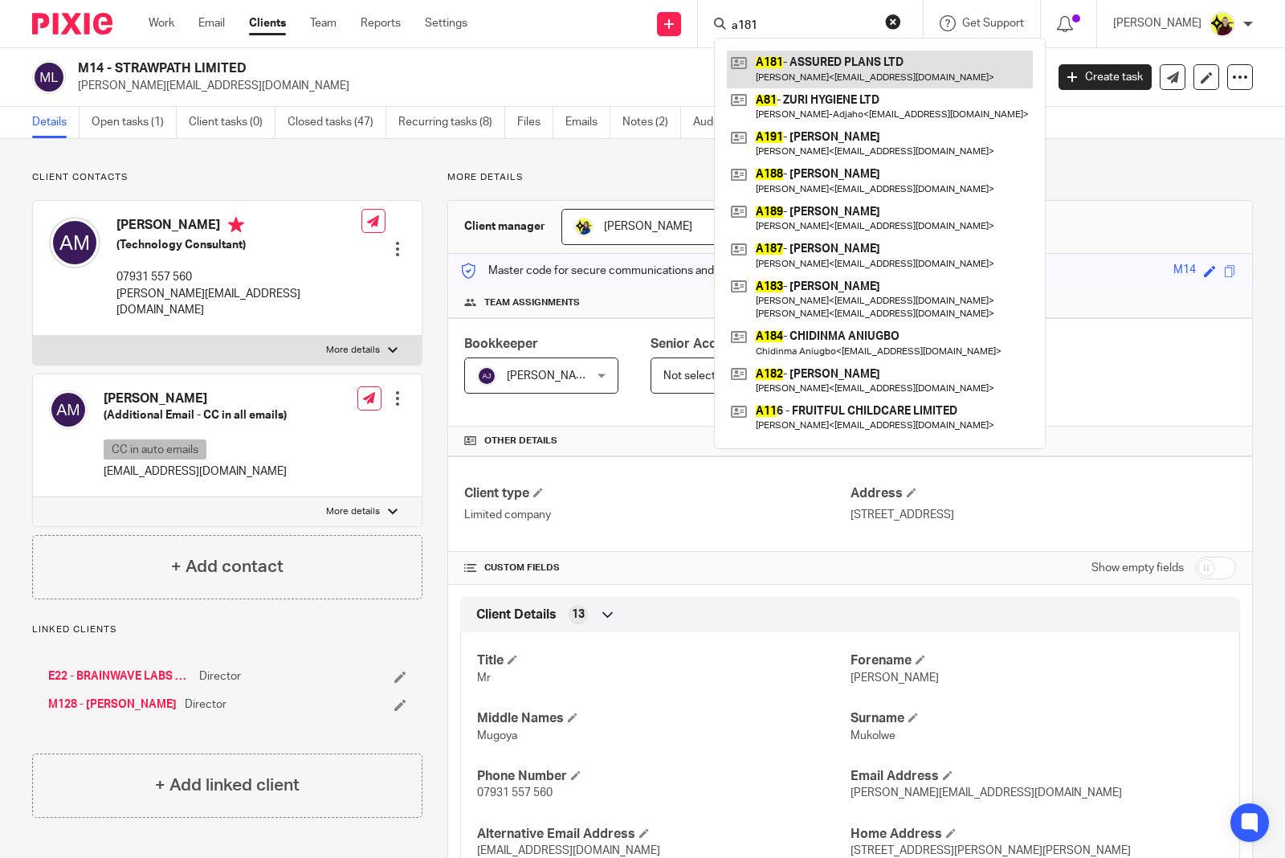
type input "a181"
click at [821, 59] on link at bounding box center [880, 69] width 306 height 37
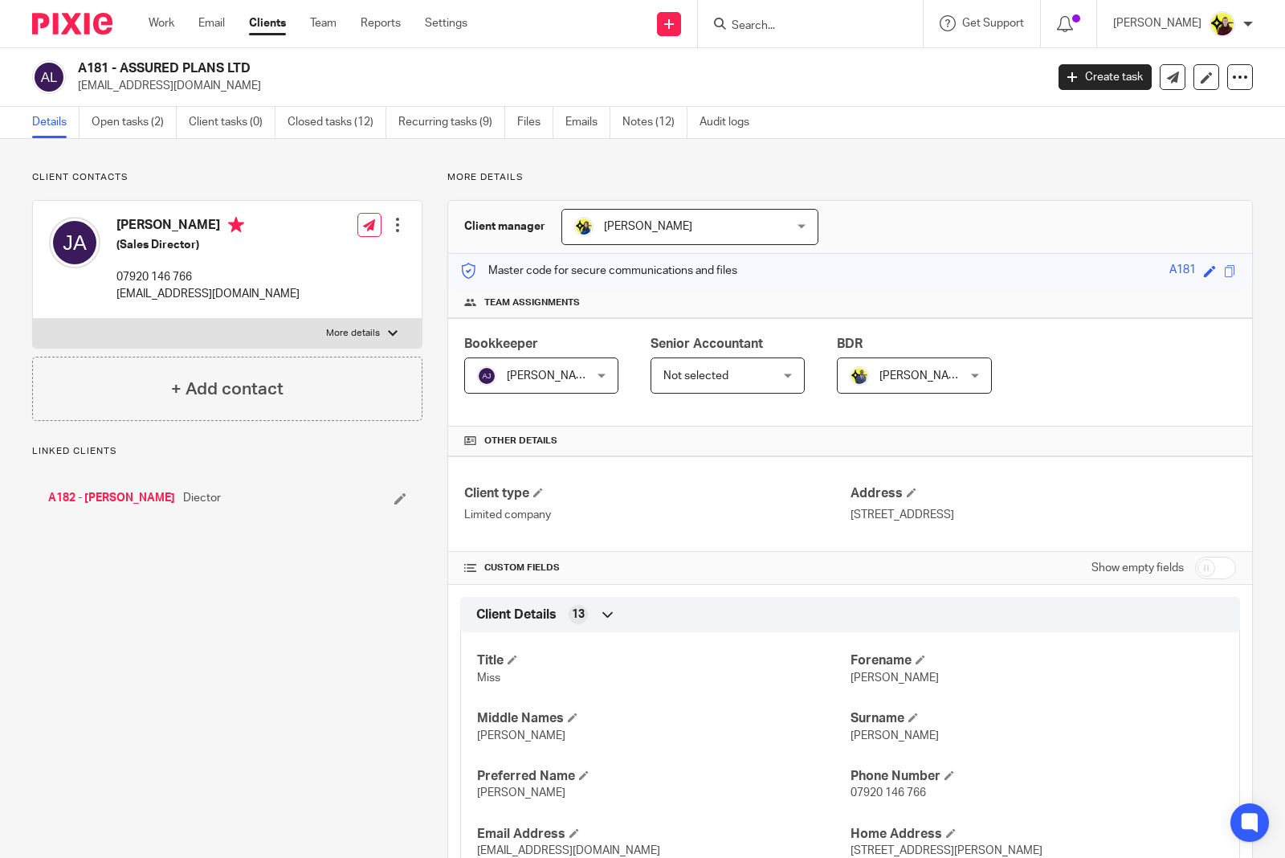
click at [797, 19] on input "Search" at bounding box center [802, 26] width 145 height 14
type input "a81"
click at [798, 57] on link at bounding box center [880, 69] width 306 height 37
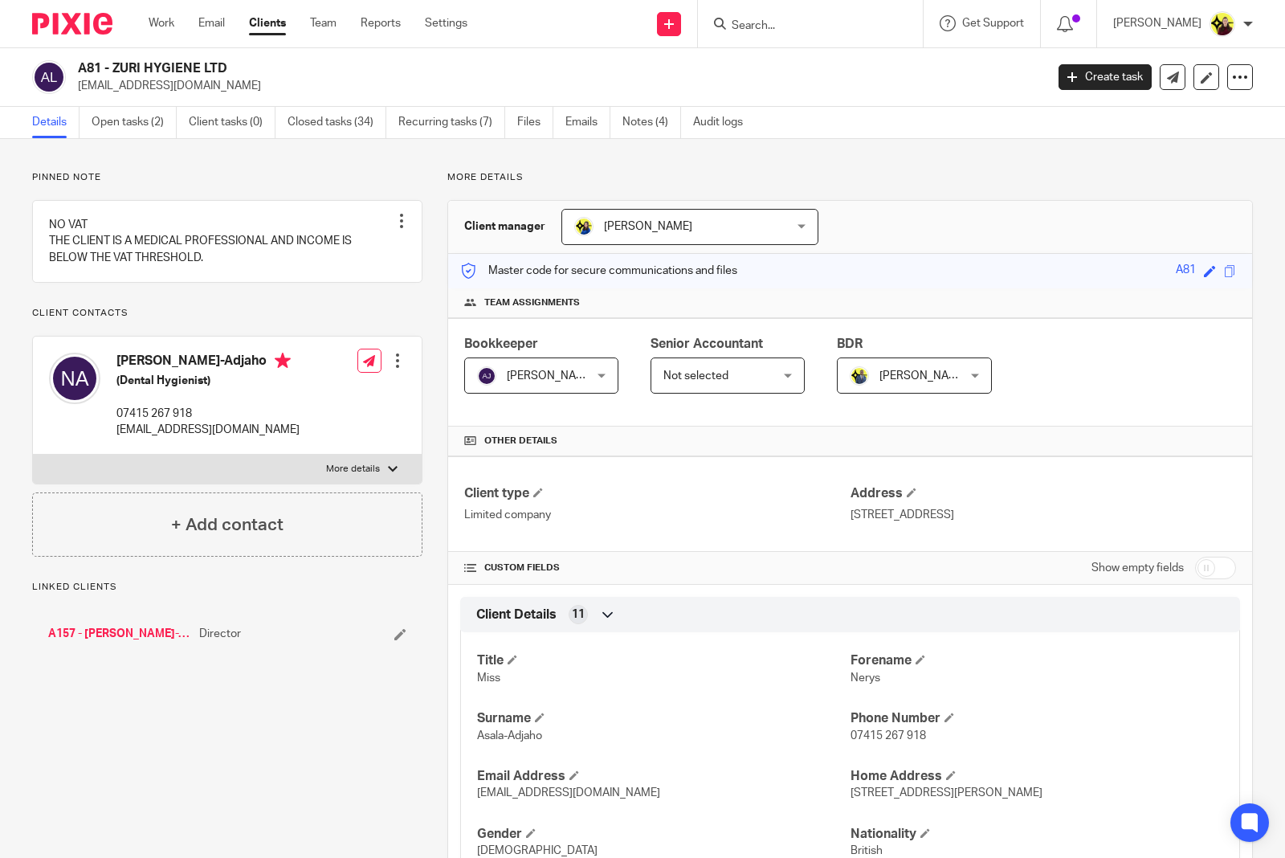
click at [805, 30] on input "Search" at bounding box center [802, 26] width 145 height 14
type input "g13"
click at [814, 57] on link at bounding box center [863, 69] width 272 height 37
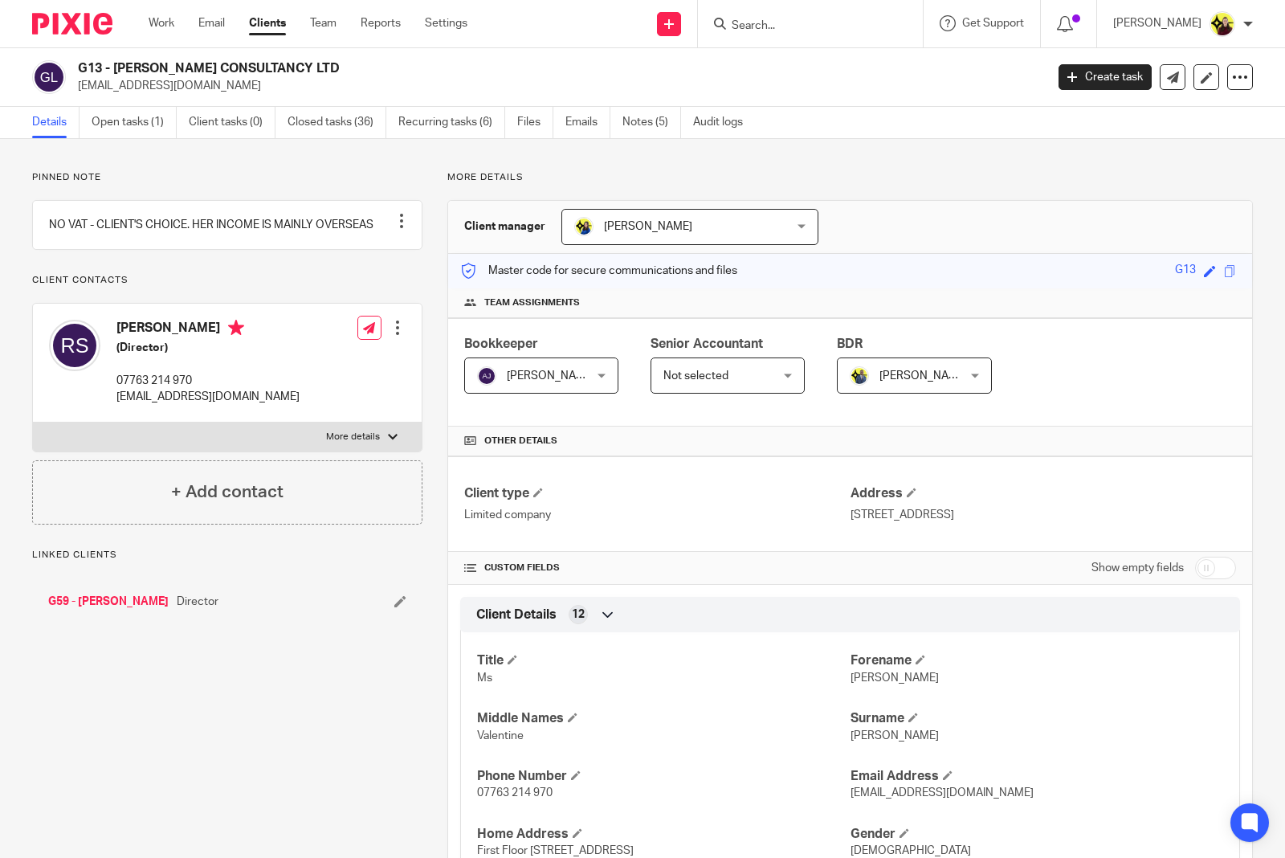
click at [818, 22] on input "Search" at bounding box center [802, 26] width 145 height 14
type input "g16"
click at [816, 63] on link at bounding box center [863, 69] width 272 height 37
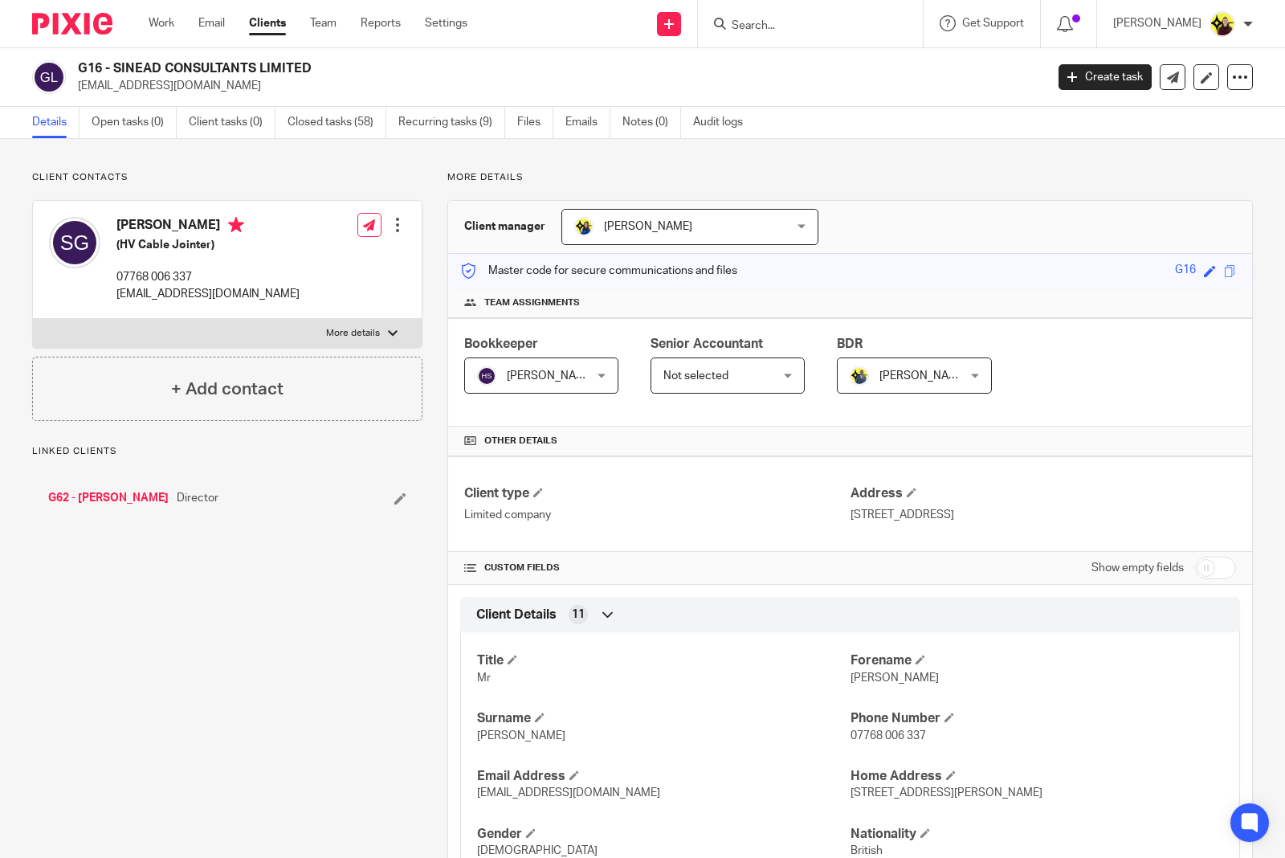
click at [830, 19] on input "Search" at bounding box center [802, 26] width 145 height 14
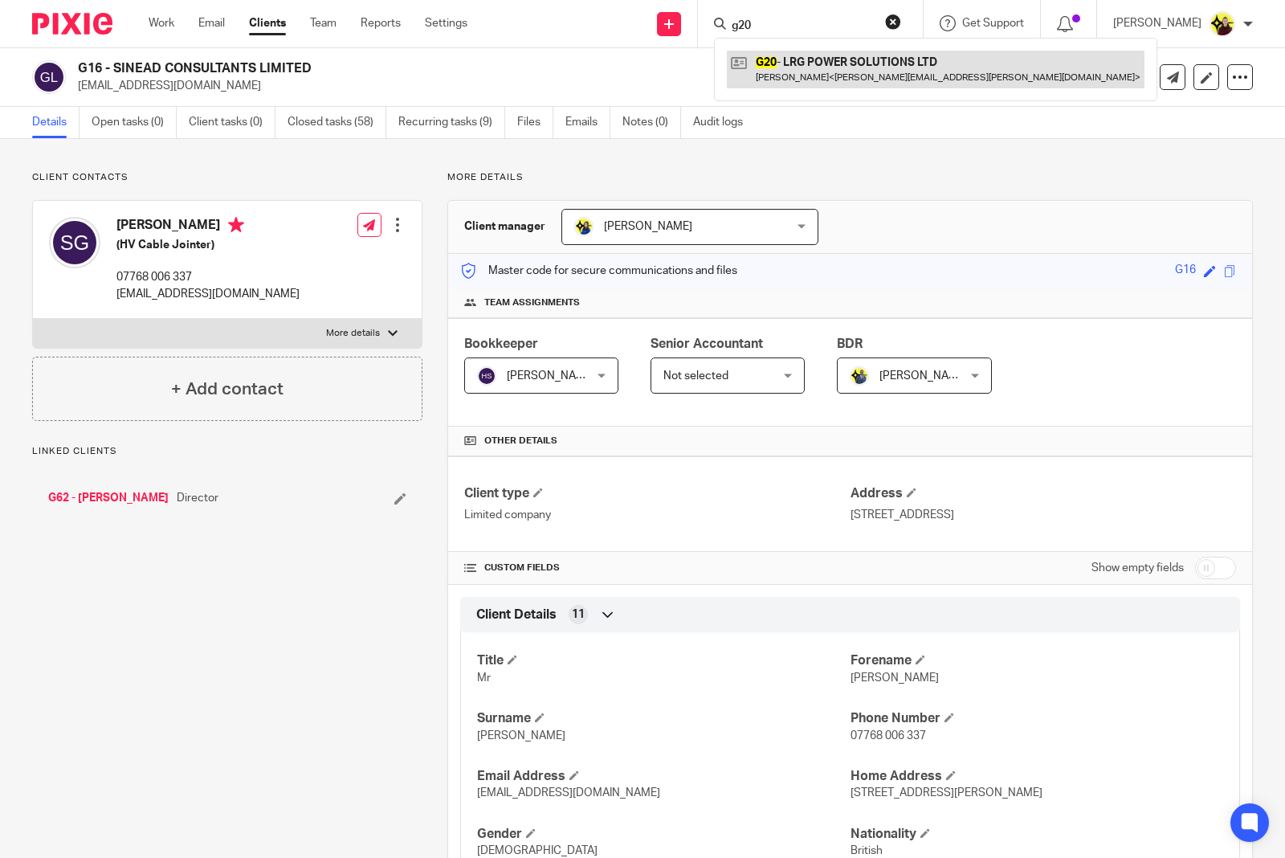
type input "g20"
click at [840, 57] on link at bounding box center [936, 69] width 418 height 37
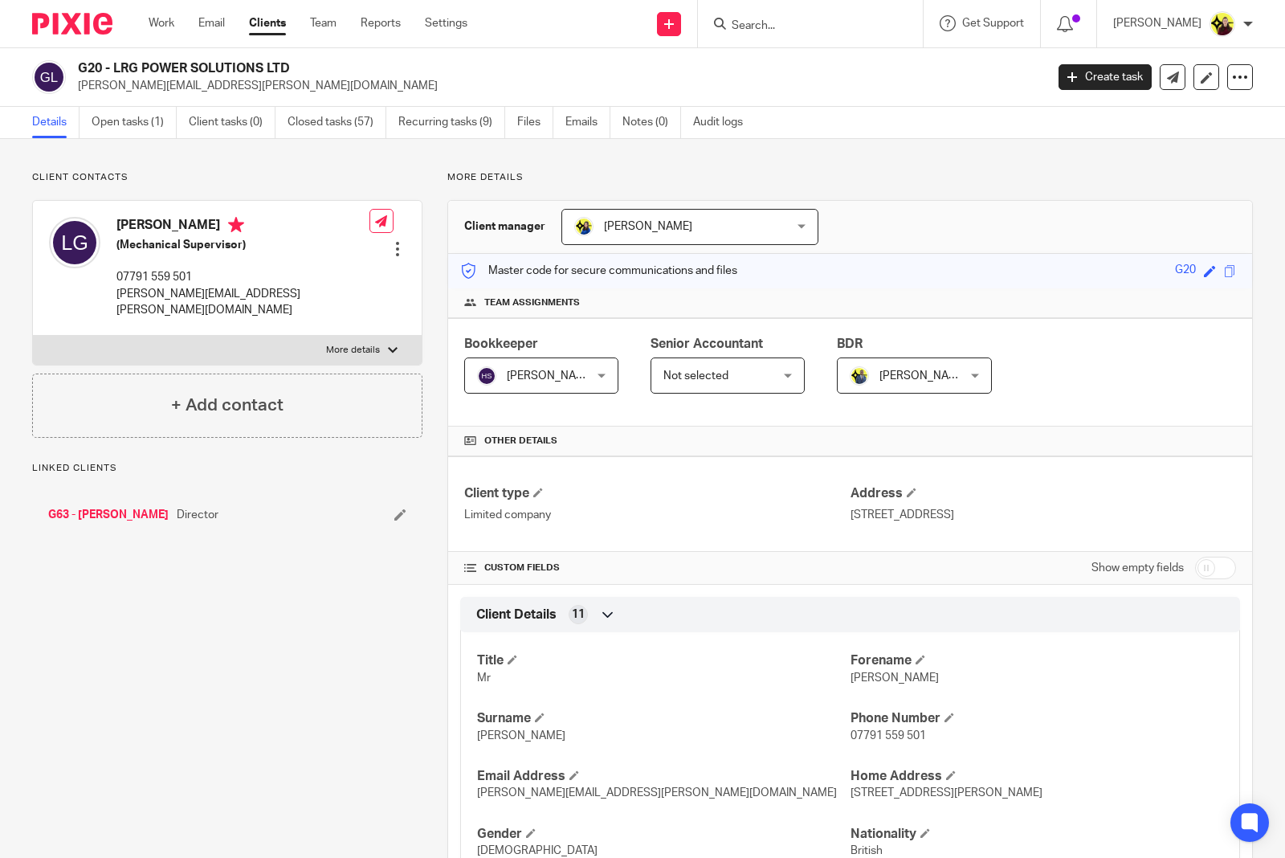
click at [795, 26] on input "Search" at bounding box center [802, 26] width 145 height 14
type input "a84"
click at [830, 67] on link at bounding box center [863, 69] width 272 height 37
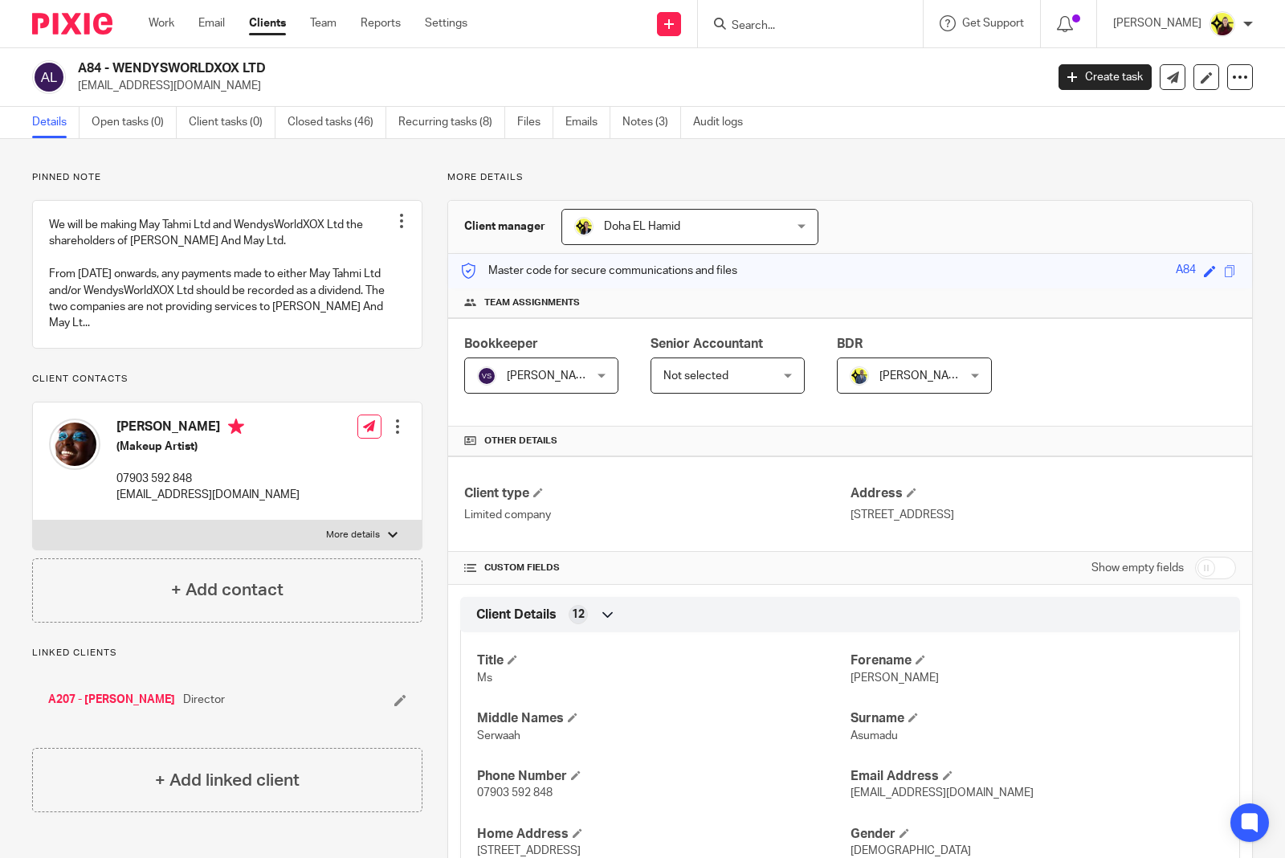
click input "Search"
type input "a43"
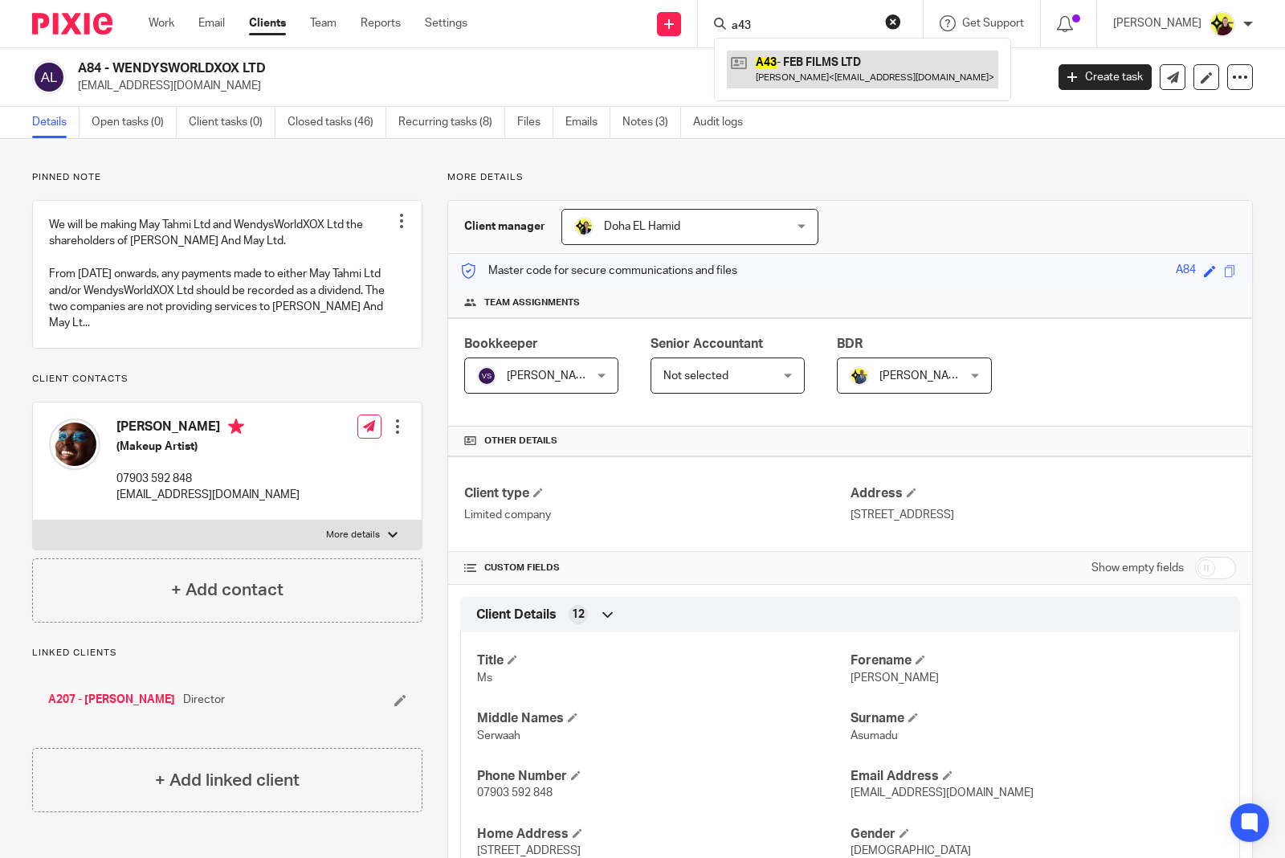
click link
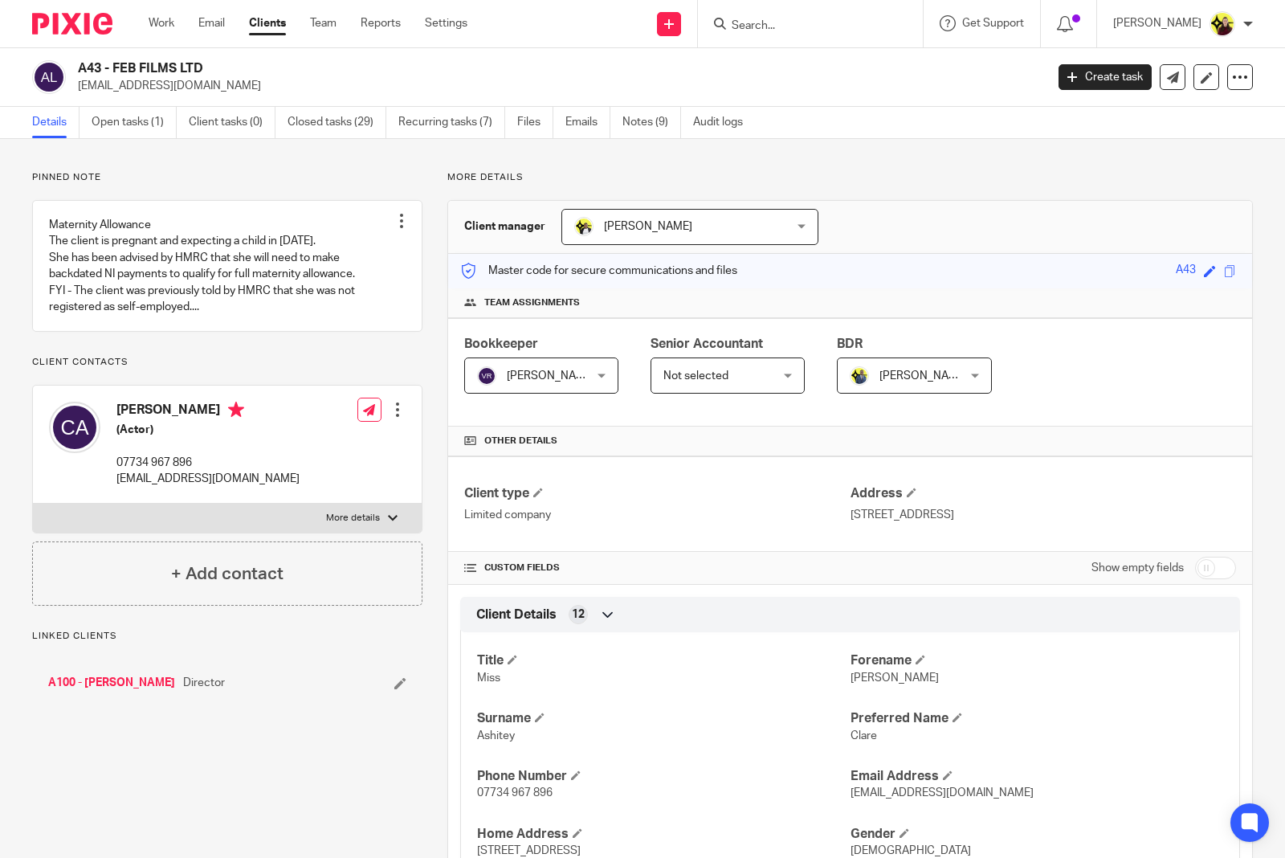
scroll to position [201, 0]
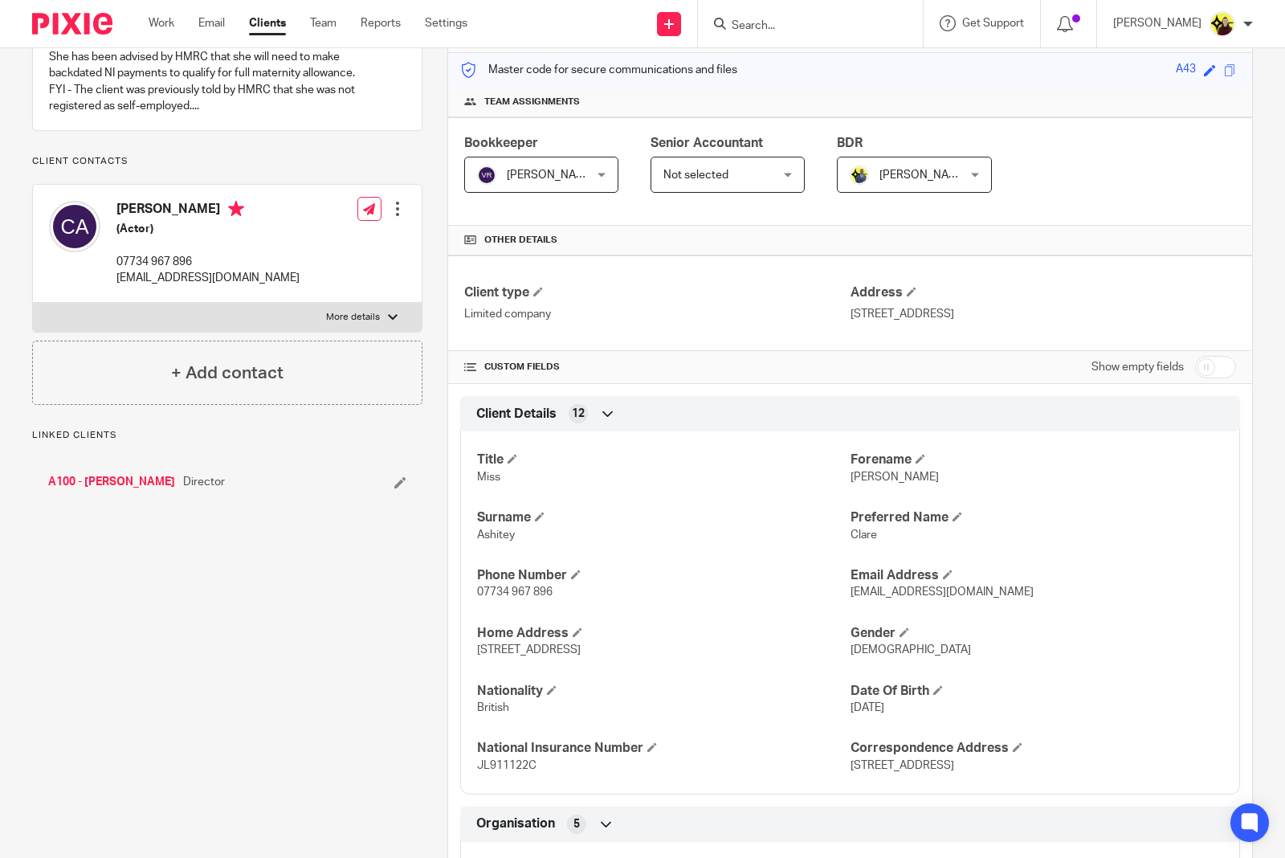
click at [852, 543] on p "Clare" at bounding box center [1037, 535] width 373 height 16
copy span "Clare"
click at [805, 26] on input "Search" at bounding box center [802, 26] width 145 height 14
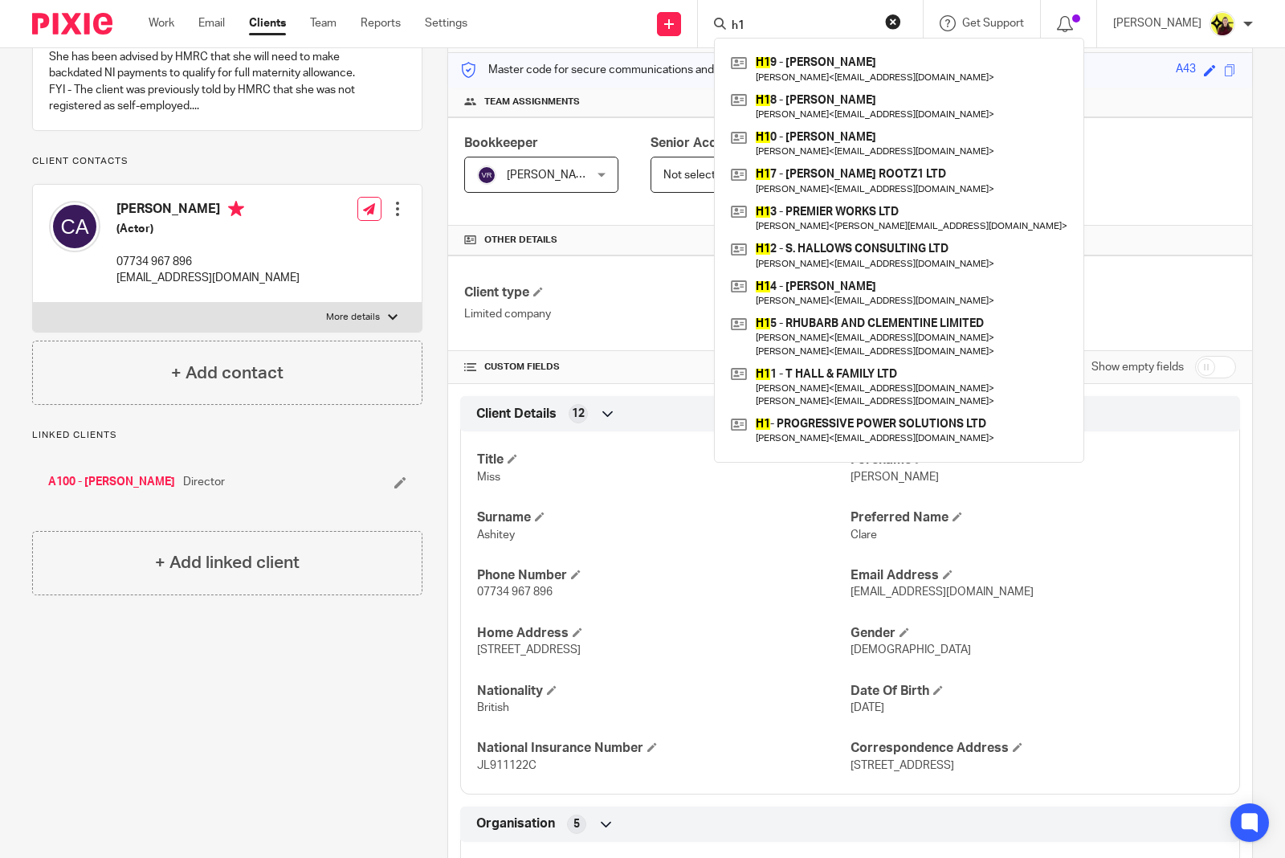
drag, startPoint x: 805, startPoint y: 46, endPoint x: 802, endPoint y: 30, distance: 16.4
click at [805, 46] on div "H1 9 - BENJAMIN HURST Benjamin Hurst < ben@therealbenhurst.com > H1 8 - MOHAMMA…" at bounding box center [899, 250] width 370 height 424
click at [802, 30] on input "h1" at bounding box center [802, 26] width 145 height 14
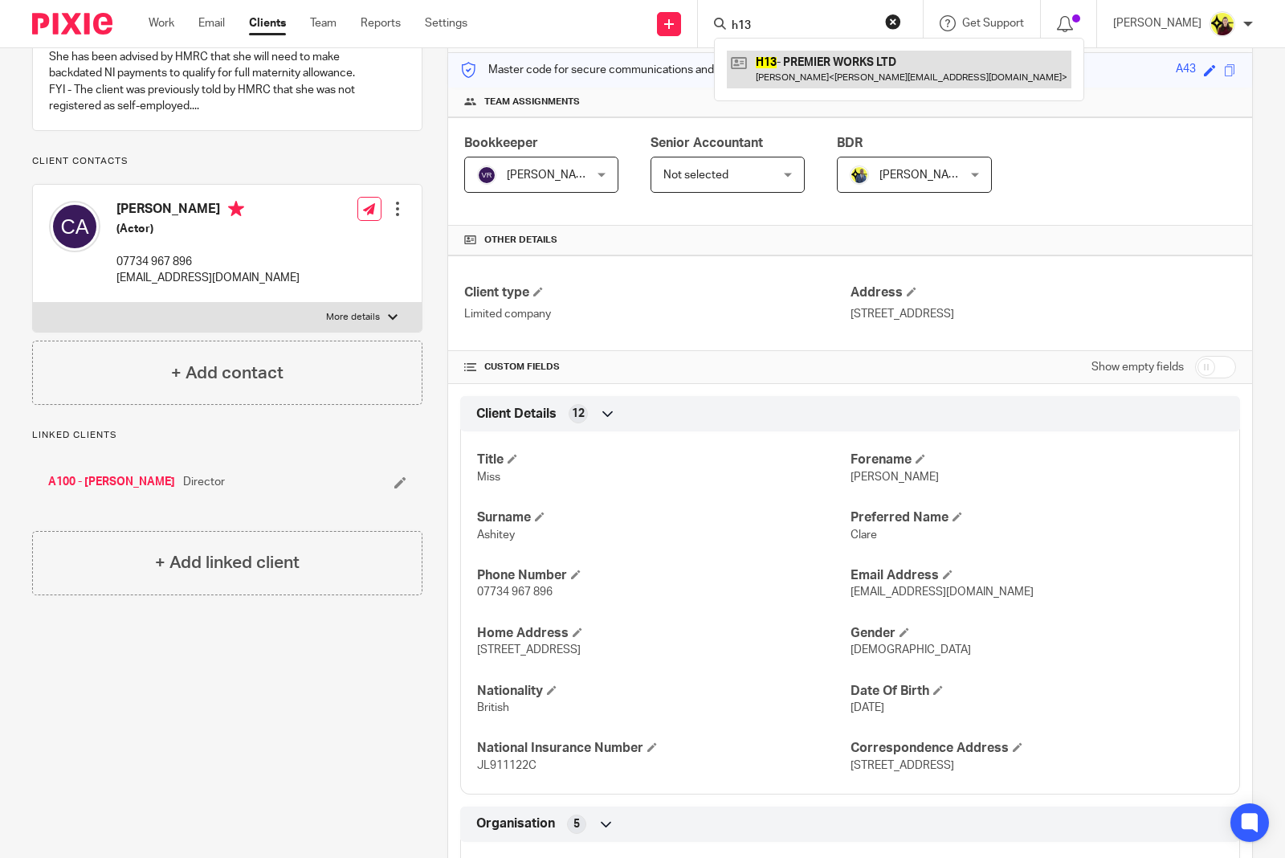
type input "h13"
click at [799, 67] on link at bounding box center [899, 69] width 345 height 37
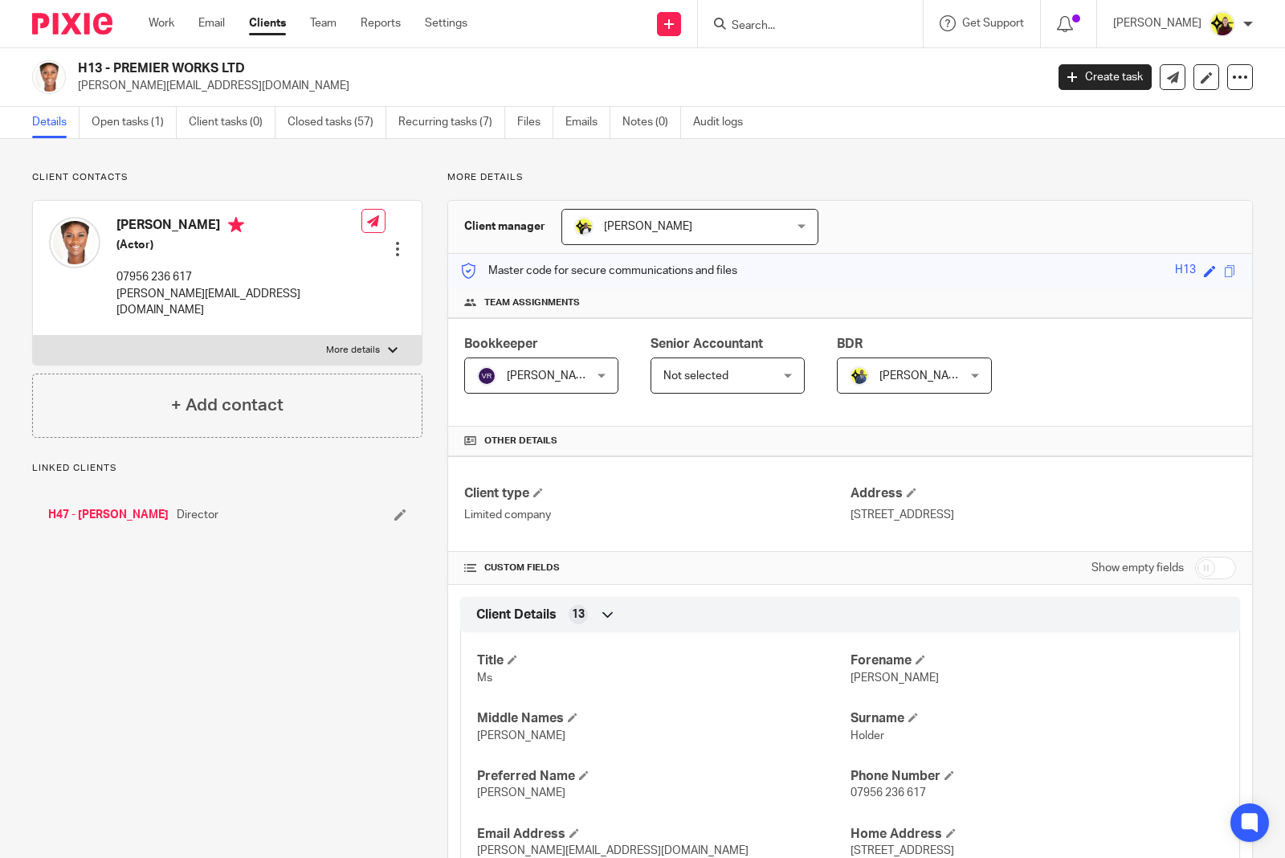
scroll to position [100, 0]
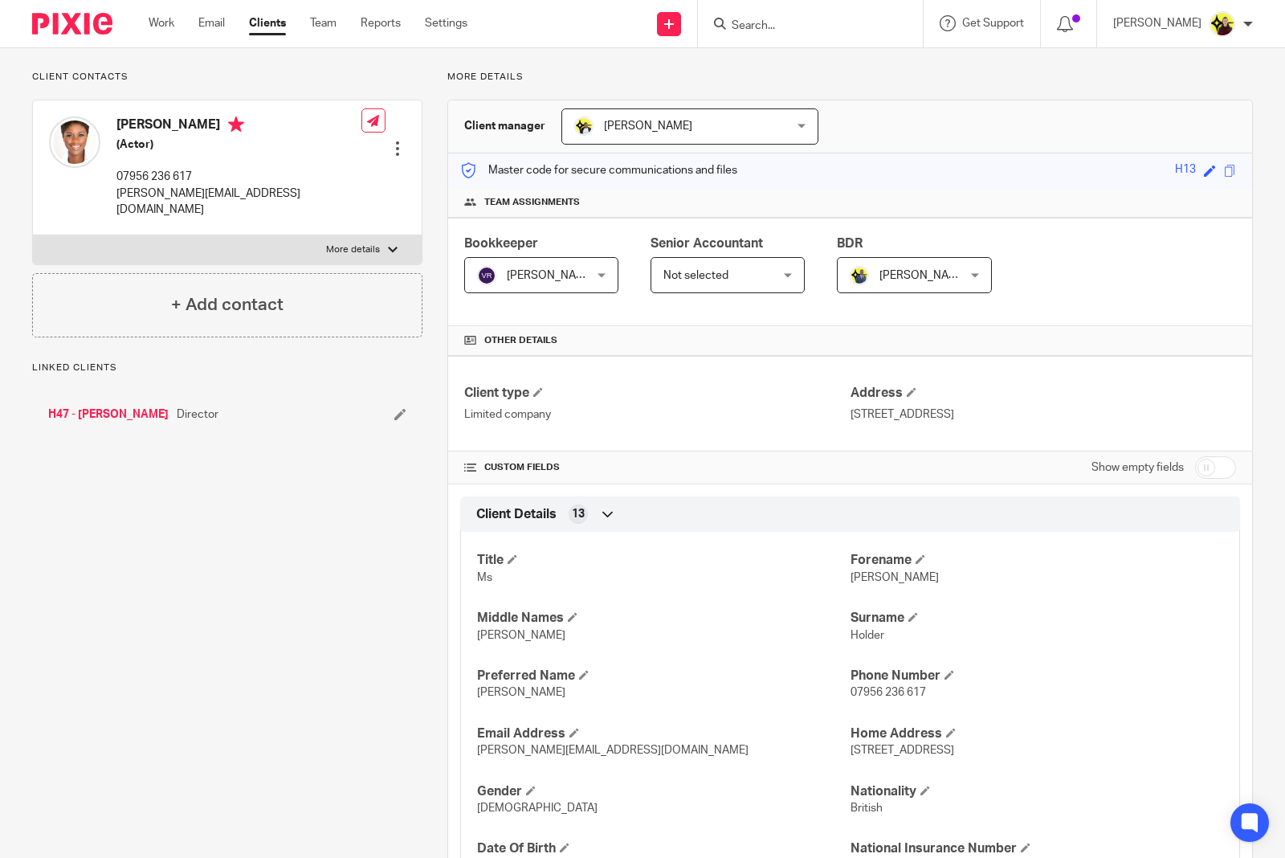
click at [487, 695] on span "Ginny" at bounding box center [521, 692] width 88 height 11
copy span "Ginny"
click at [760, 22] on input "Search" at bounding box center [802, 26] width 145 height 14
type input "d39"
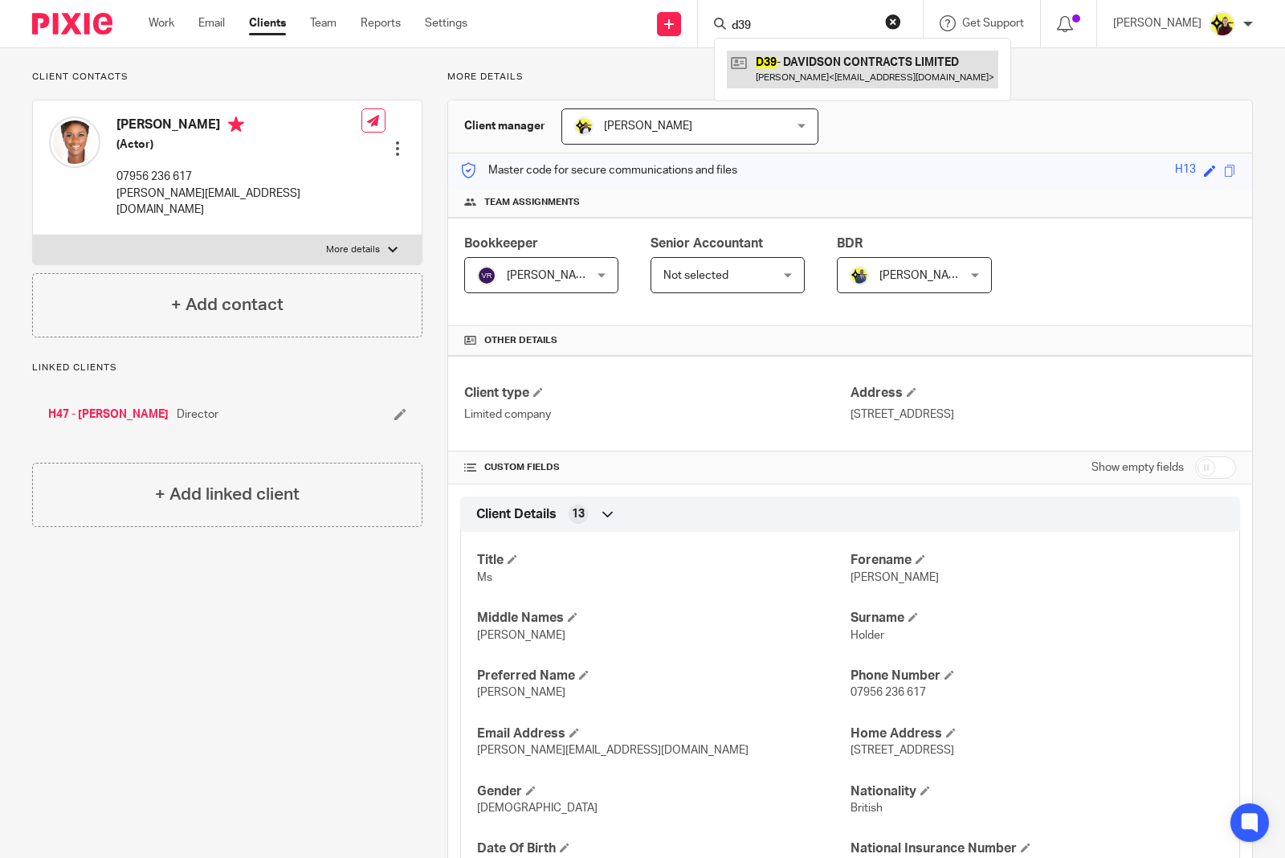
click at [804, 68] on link at bounding box center [863, 69] width 272 height 37
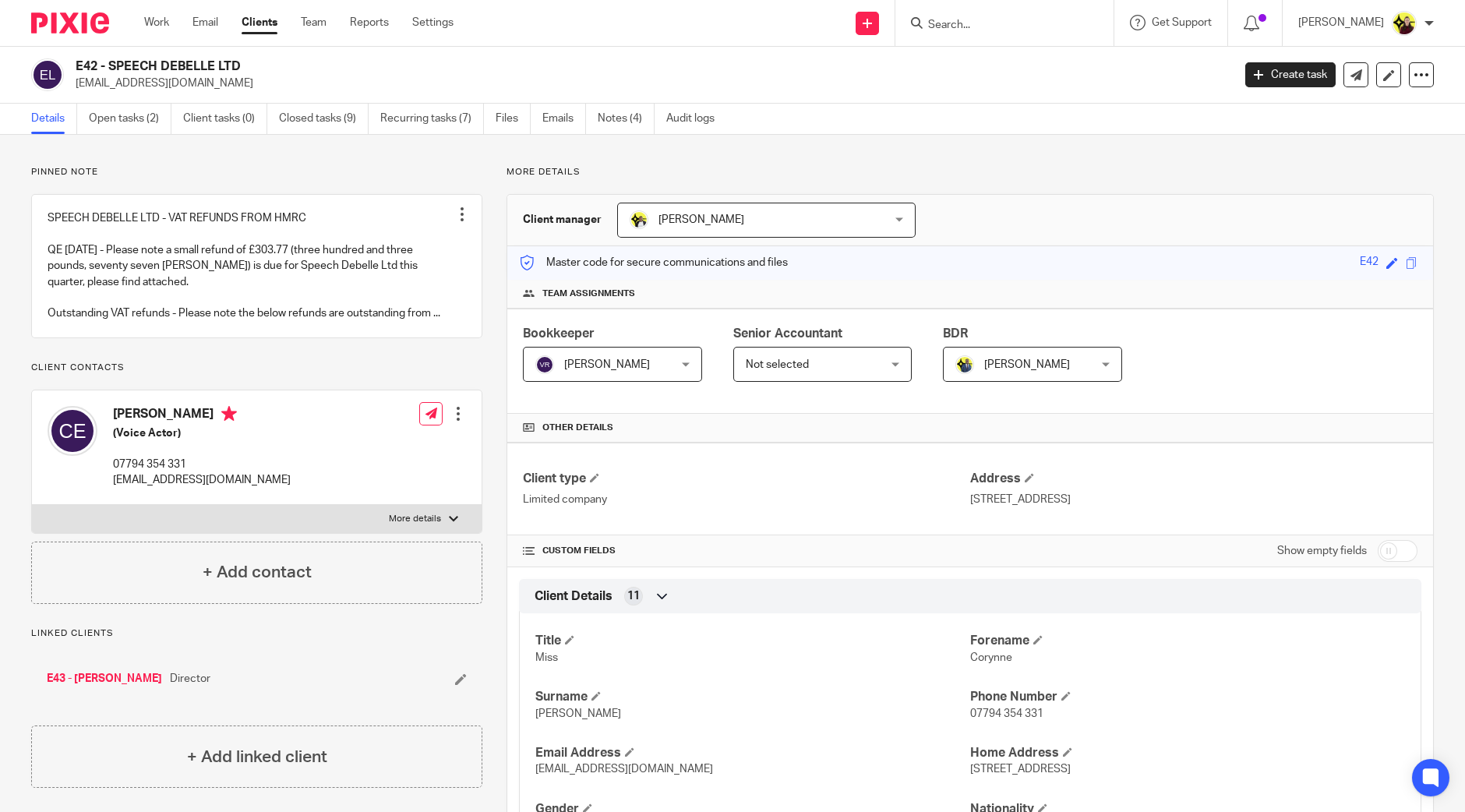
click at [1045, 23] on input "Search" at bounding box center [996, 25] width 141 height 14
paste input "Alice Clarke <alice_francesca@hotmail.com>"
click at [1013, 23] on input "Alice Clarke <alice_francesca@hotmail.com>" at bounding box center [996, 25] width 141 height 14
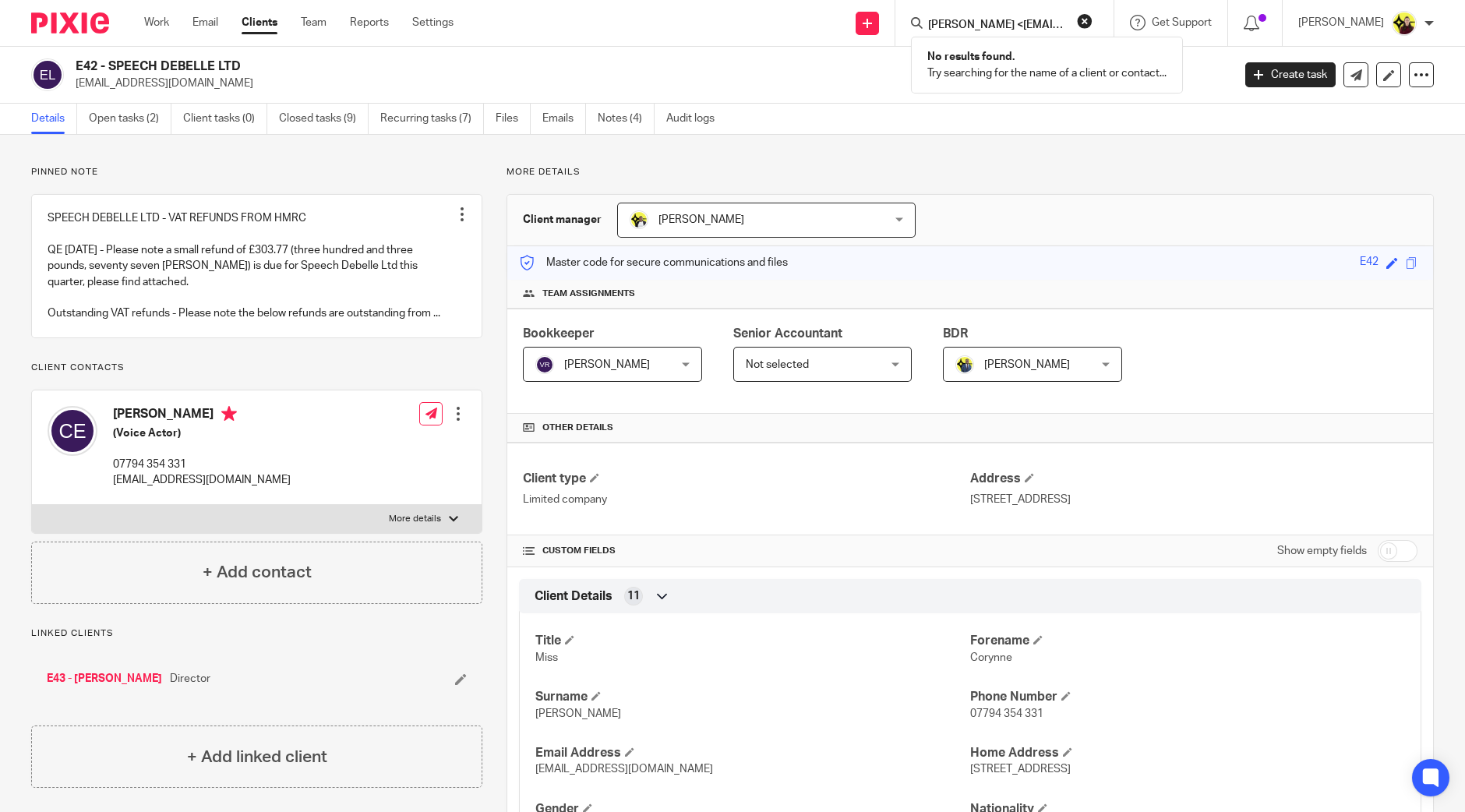
paste input "ryan eversley-robertson <kingdomlocums@g"
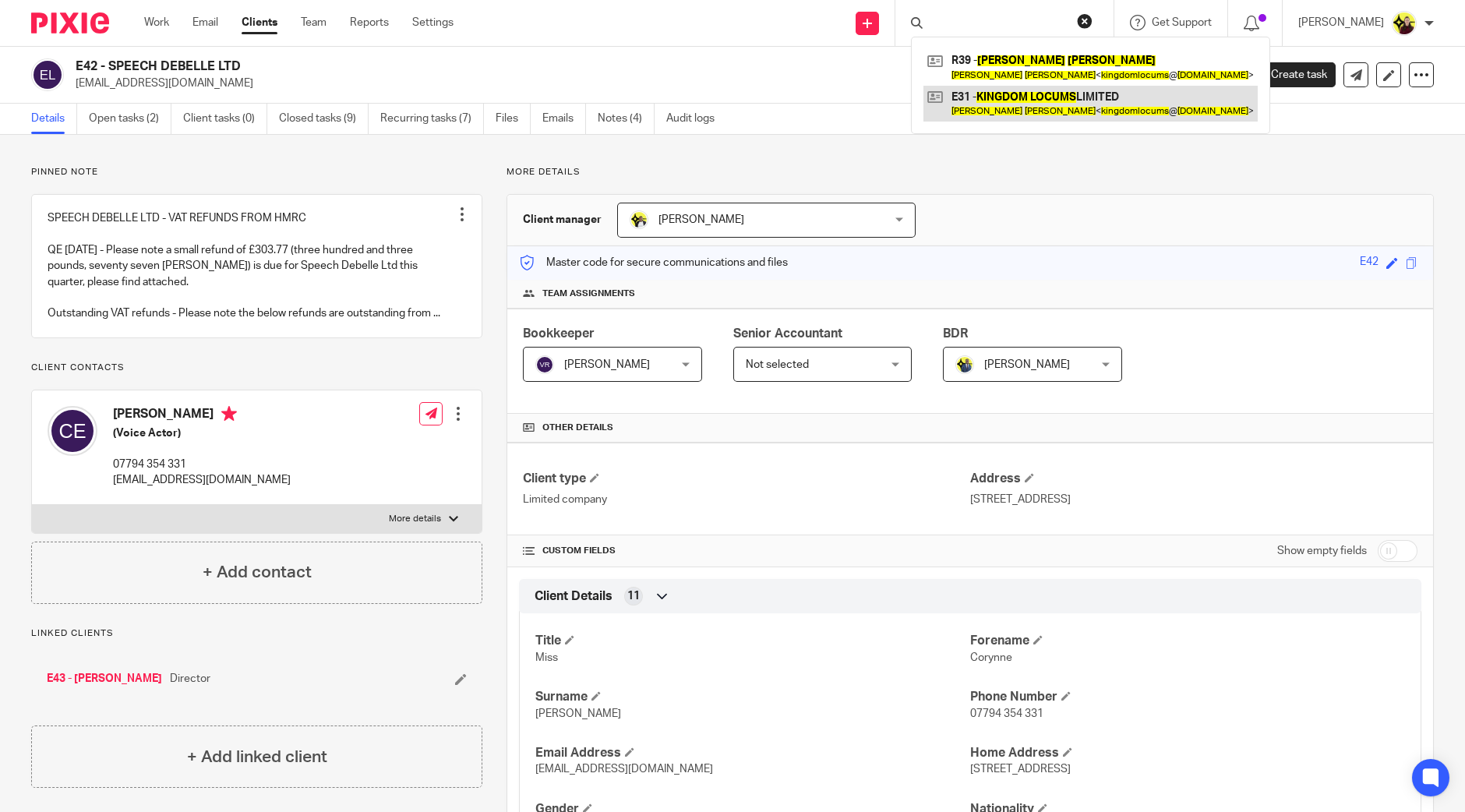
type input "ryan eversley-robertson <kingdomlocums@gmail.com>"
click at [1029, 97] on link at bounding box center [1091, 103] width 335 height 36
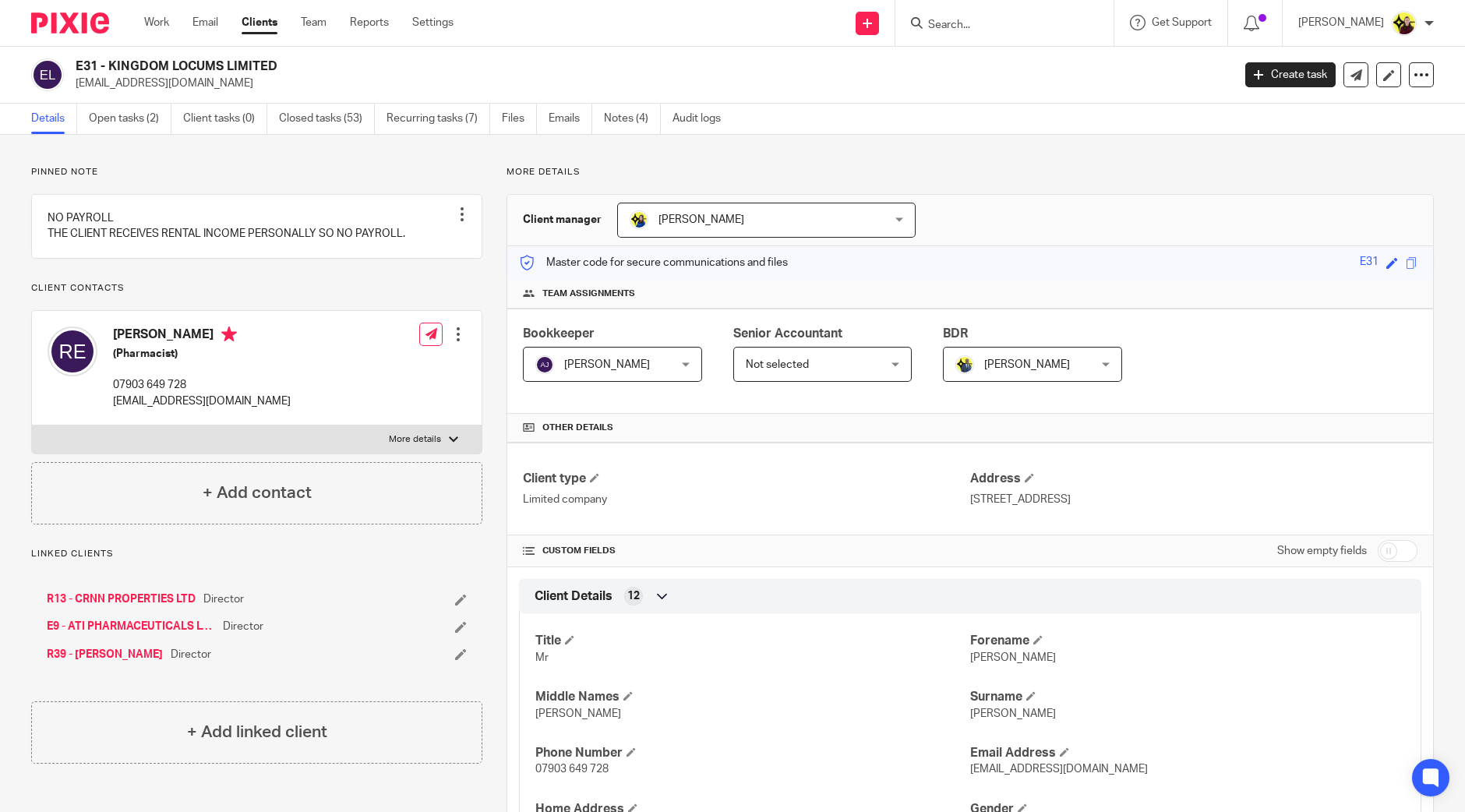
click at [191, 346] on h4 "[PERSON_NAME]" at bounding box center [201, 337] width 178 height 19
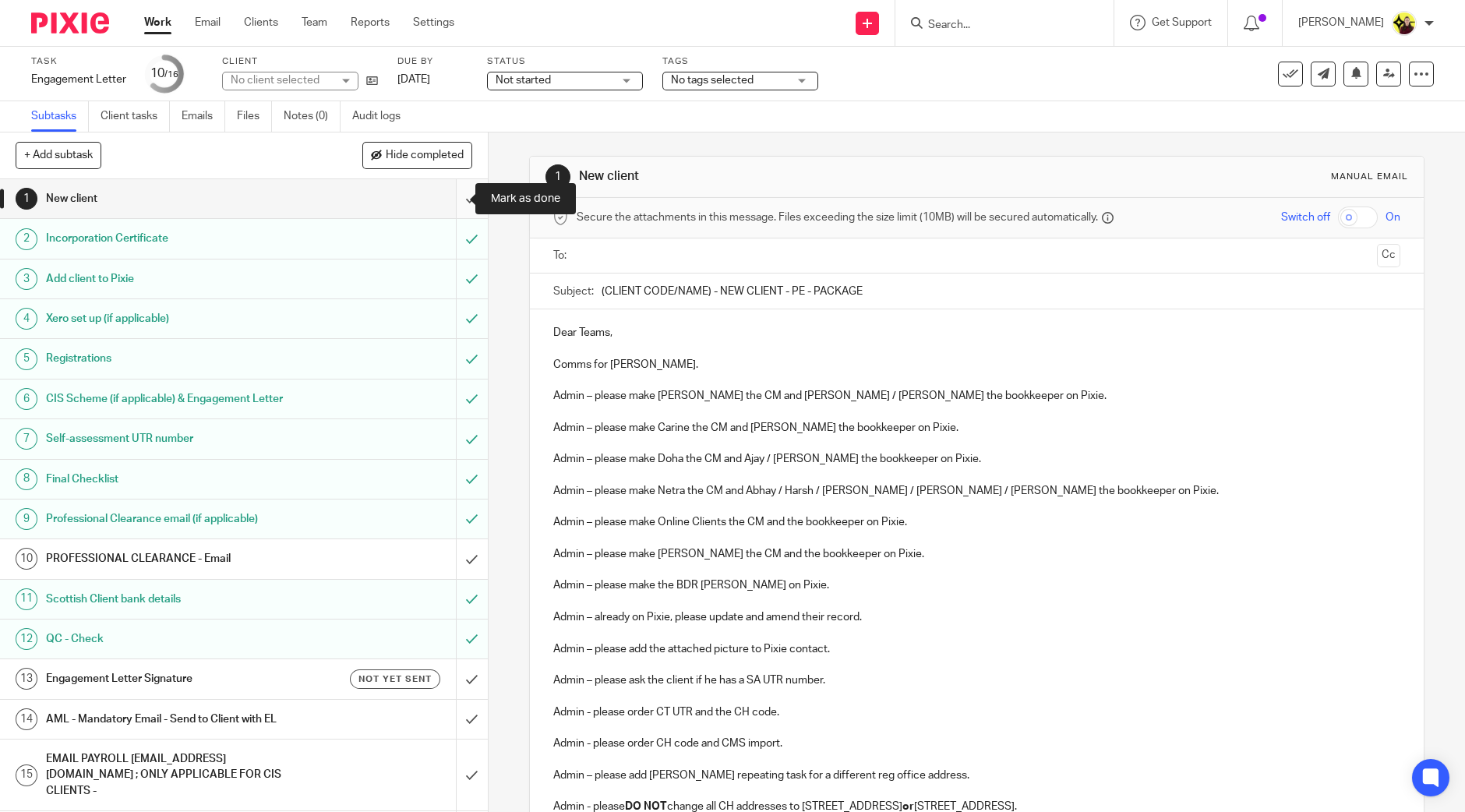
click at [454, 199] on input "submit" at bounding box center [244, 199] width 488 height 39
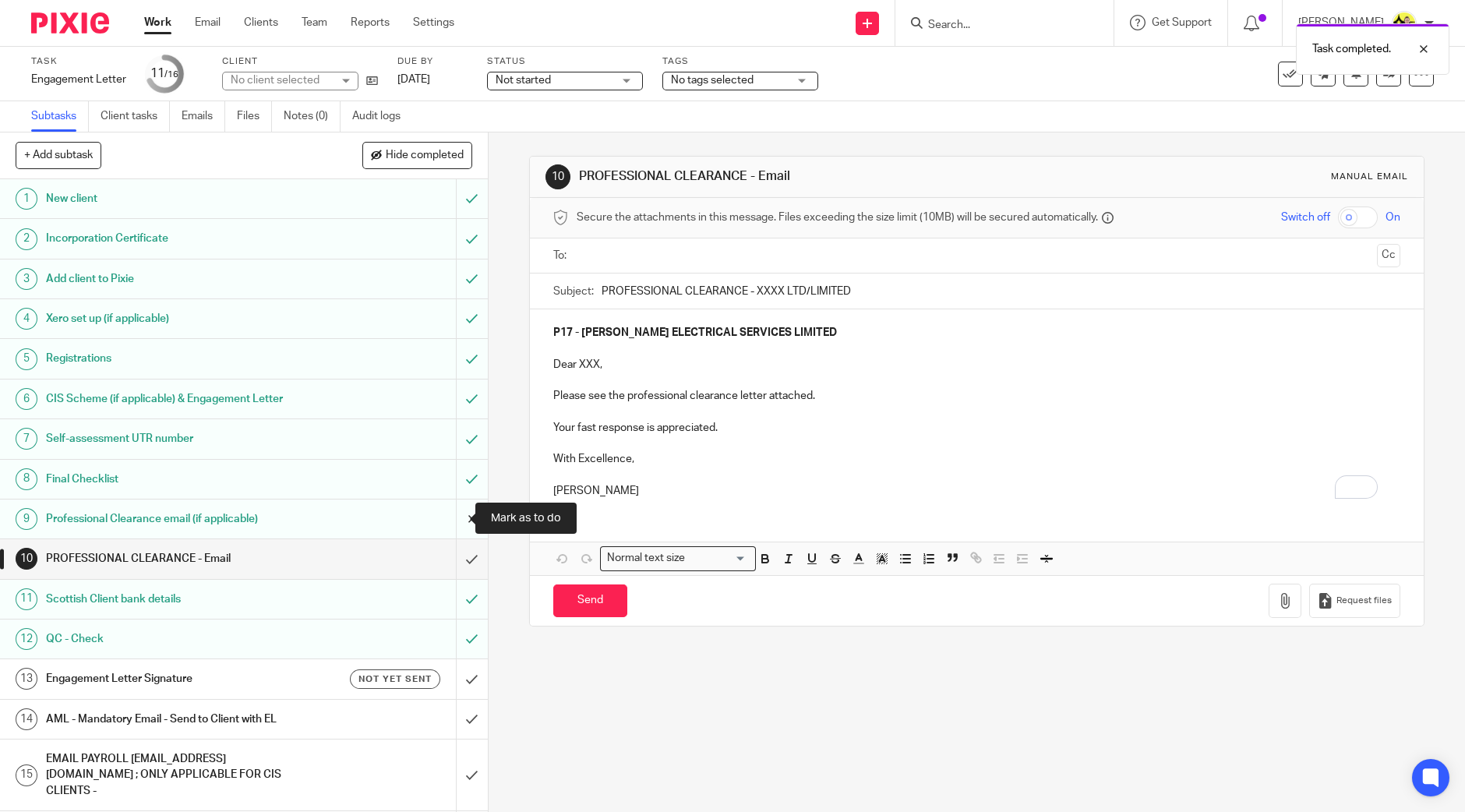
click at [444, 519] on input "submit" at bounding box center [244, 519] width 488 height 39
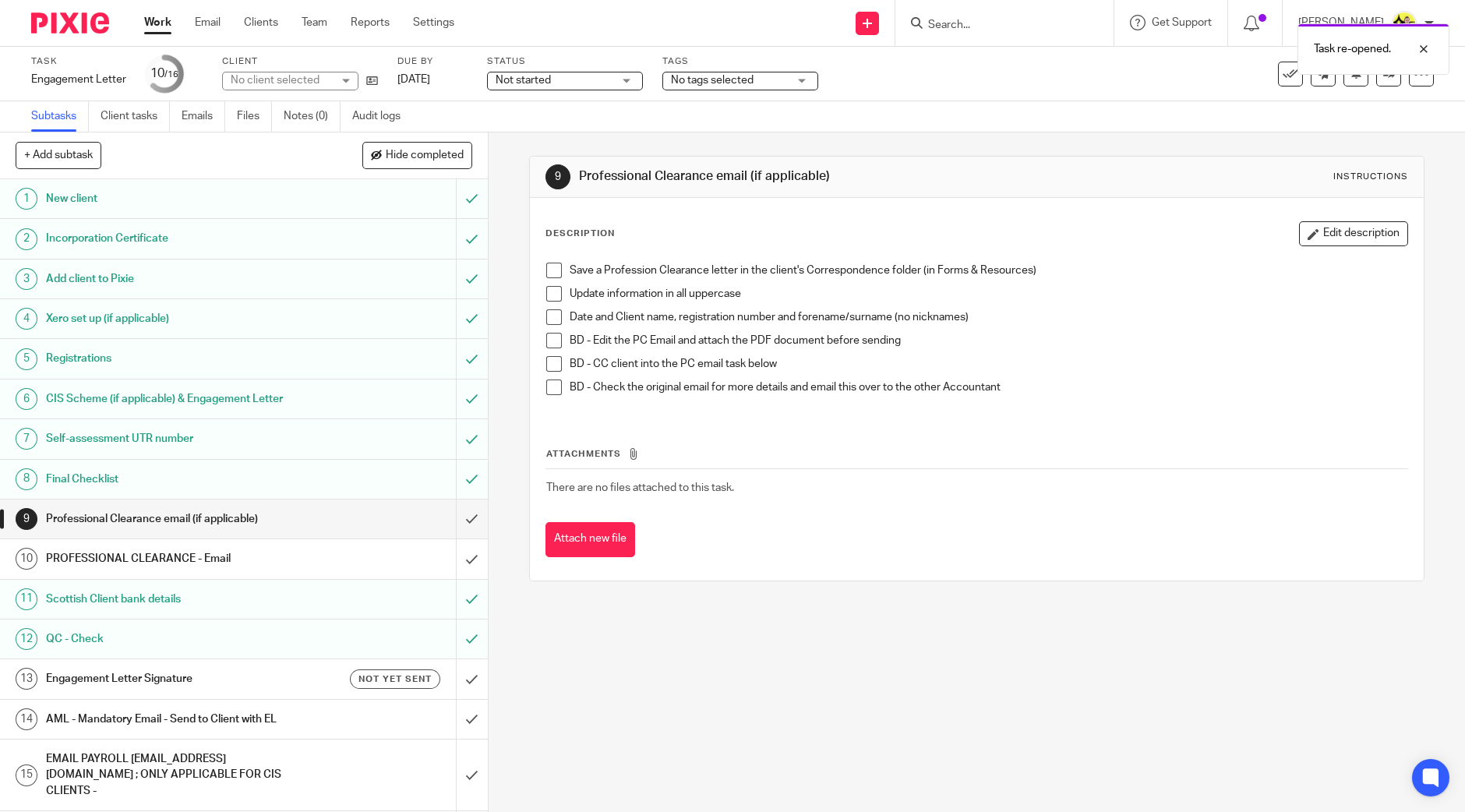
click at [353, 559] on div "PROFESSIONAL CLEARANCE - Email" at bounding box center [243, 559] width 395 height 23
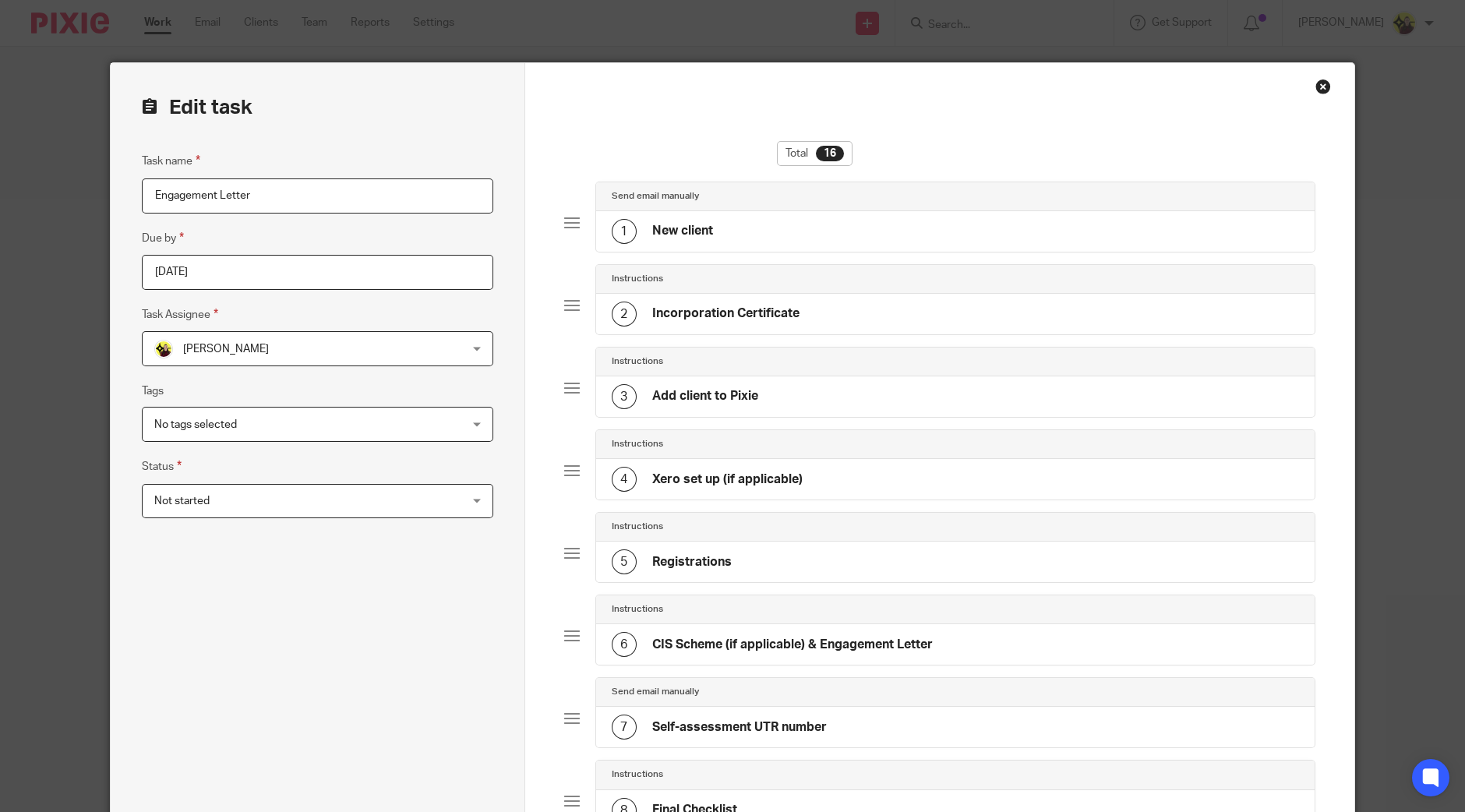
scroll to position [487, 0]
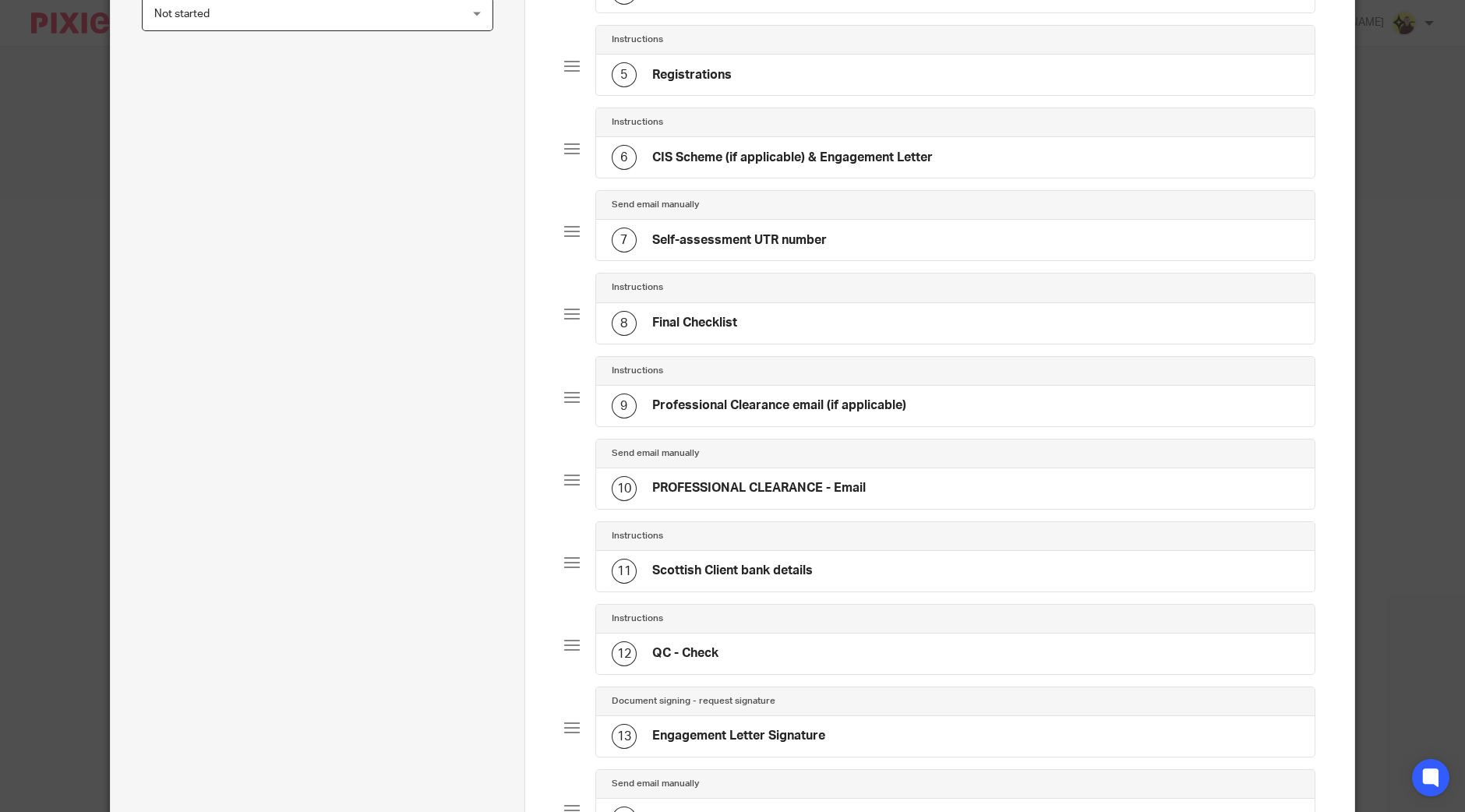
click at [783, 480] on h4 "PROFESSIONAL CLEARANCE - Email" at bounding box center [759, 488] width 213 height 16
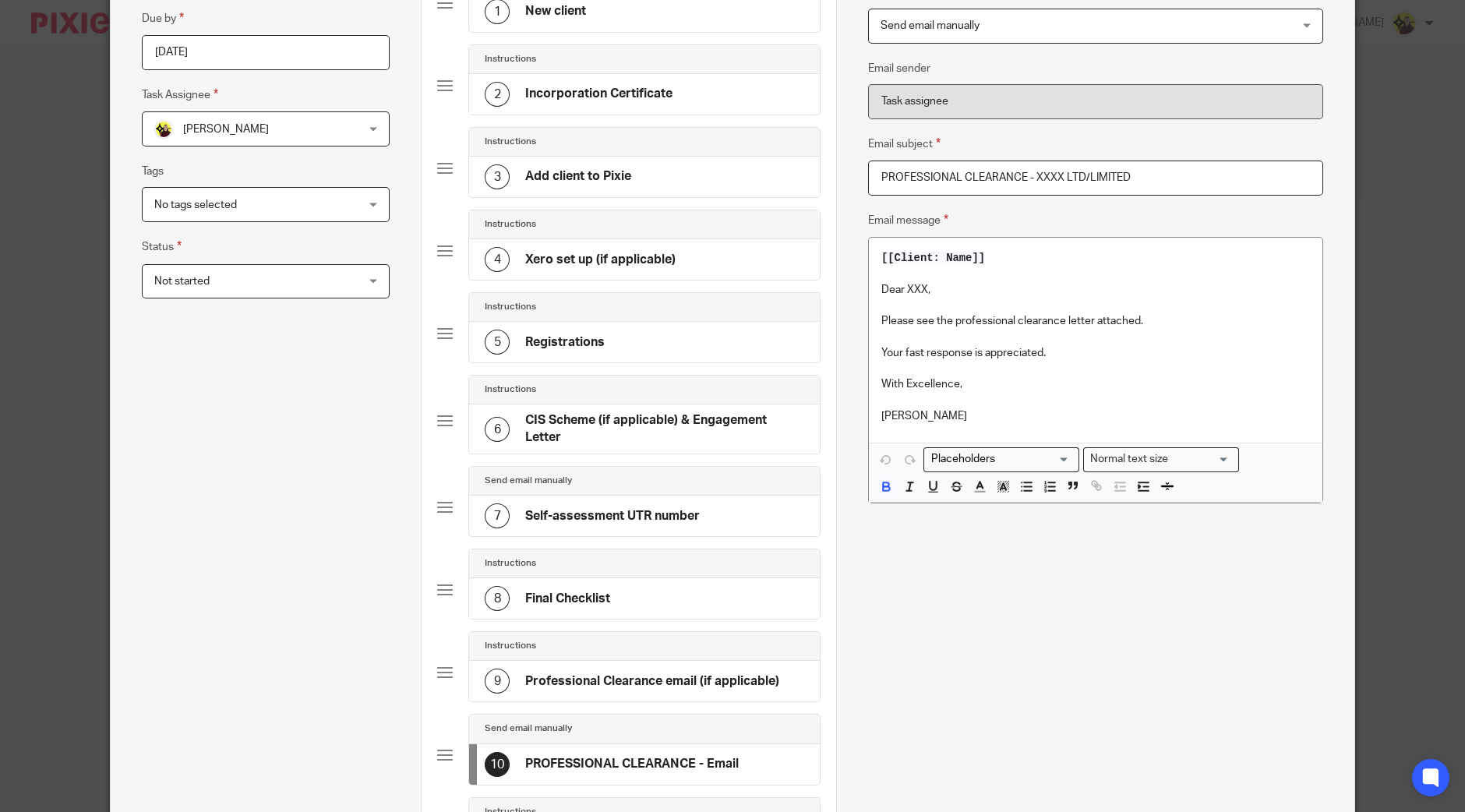
scroll to position [389, 0]
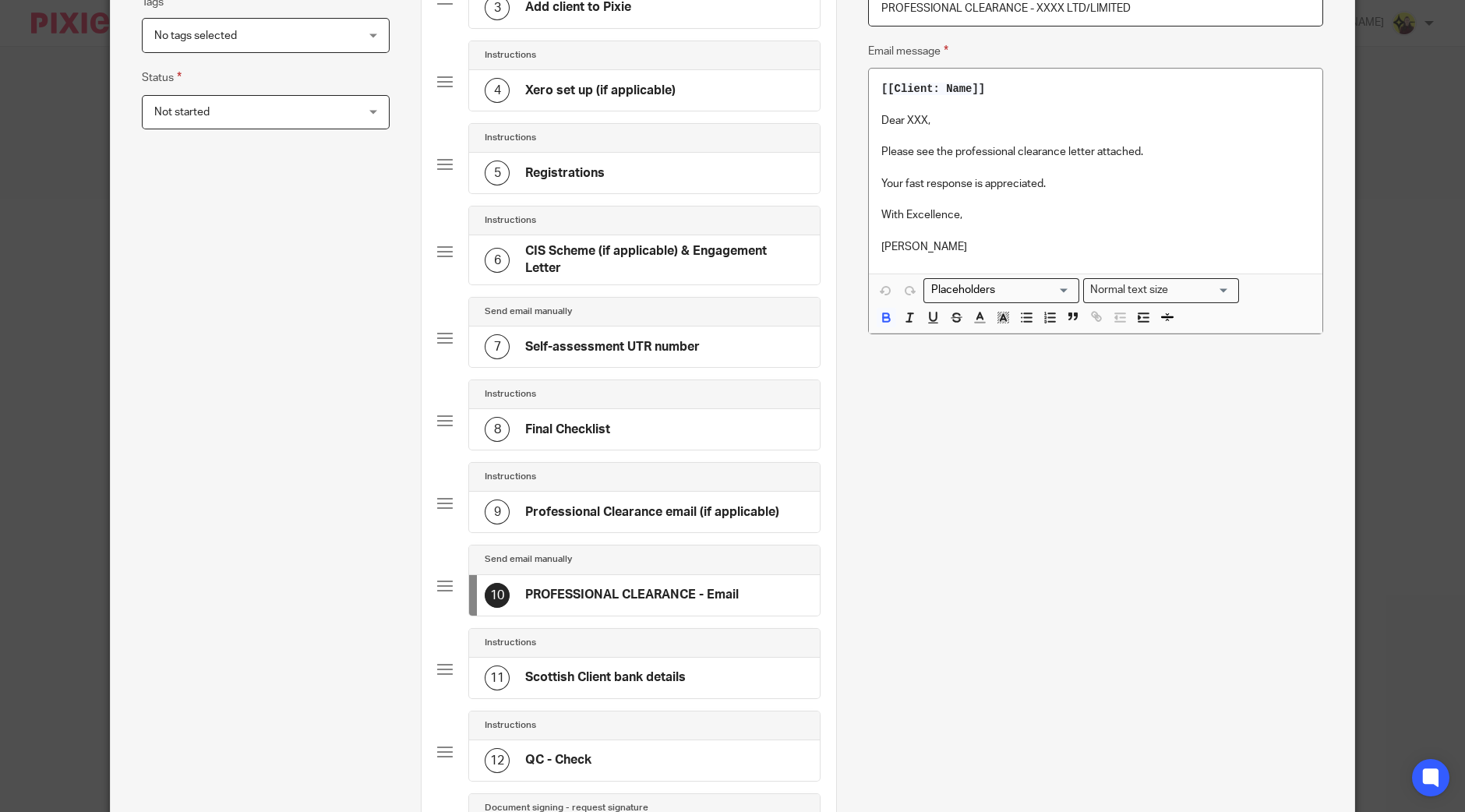
click at [652, 509] on h4 "Professional Clearance email (if applicable)" at bounding box center [652, 512] width 254 height 16
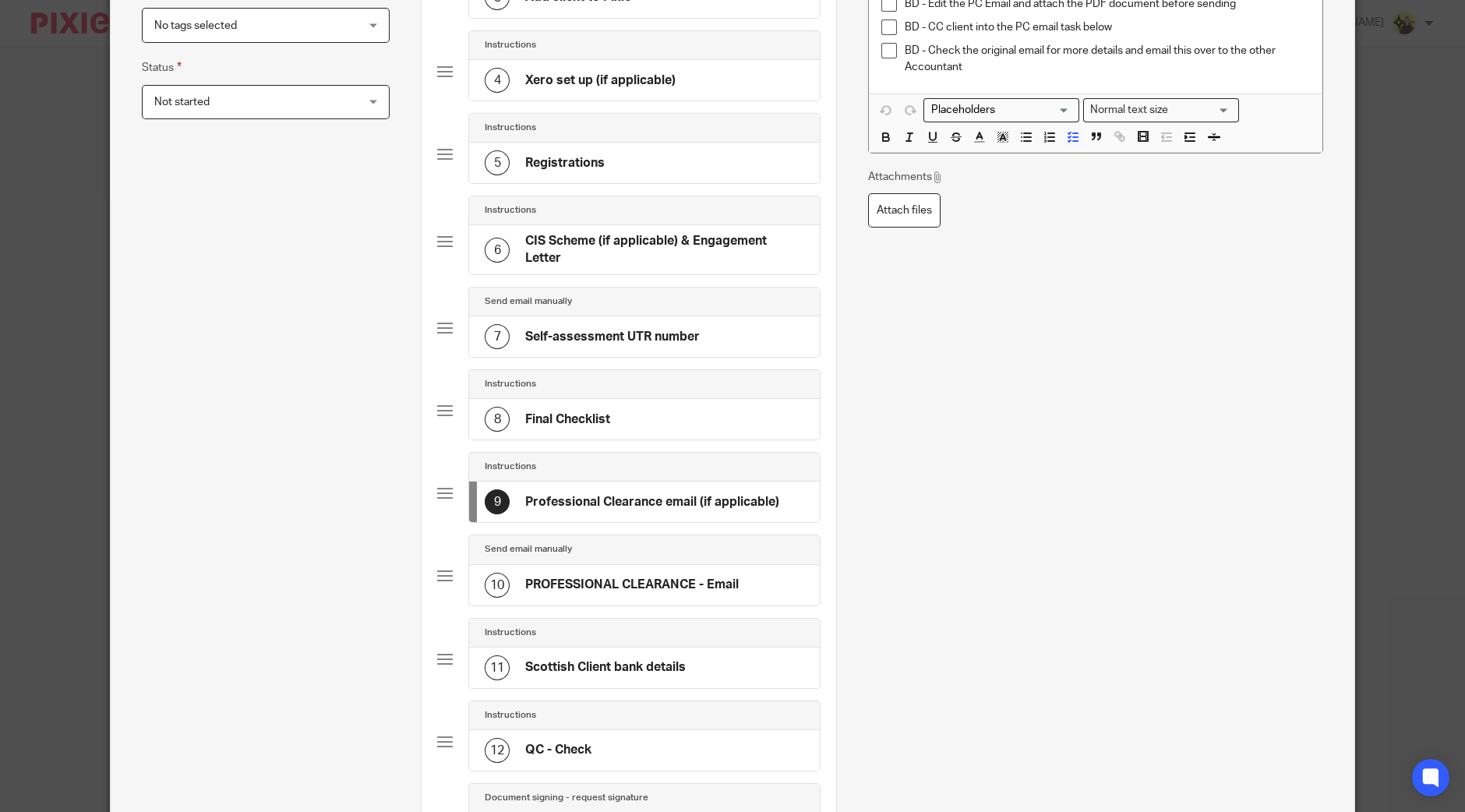
scroll to position [487, 0]
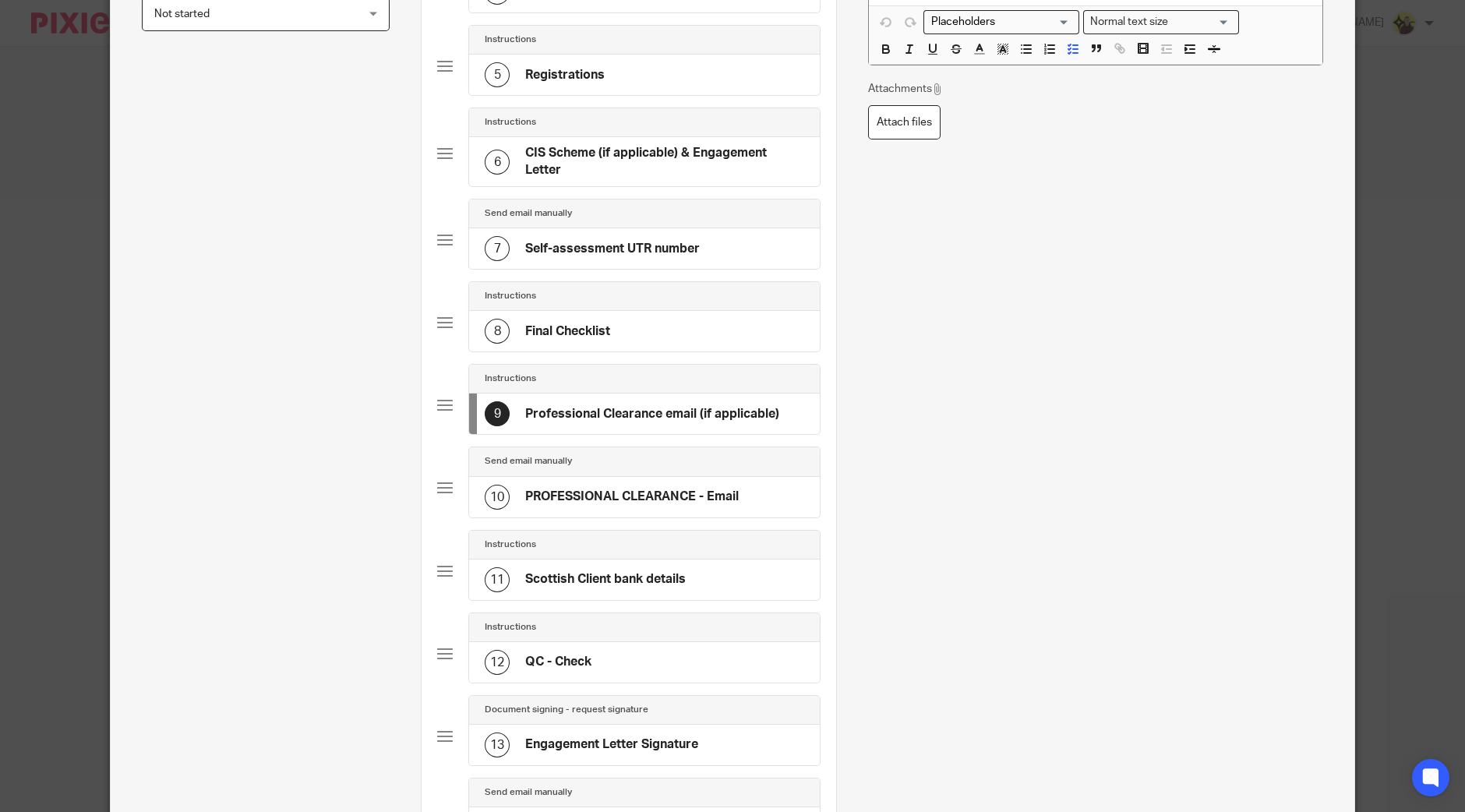
click at [616, 477] on div "10 PROFESSIONAL CLEARANCE - Email" at bounding box center [645, 498] width 351 height 41
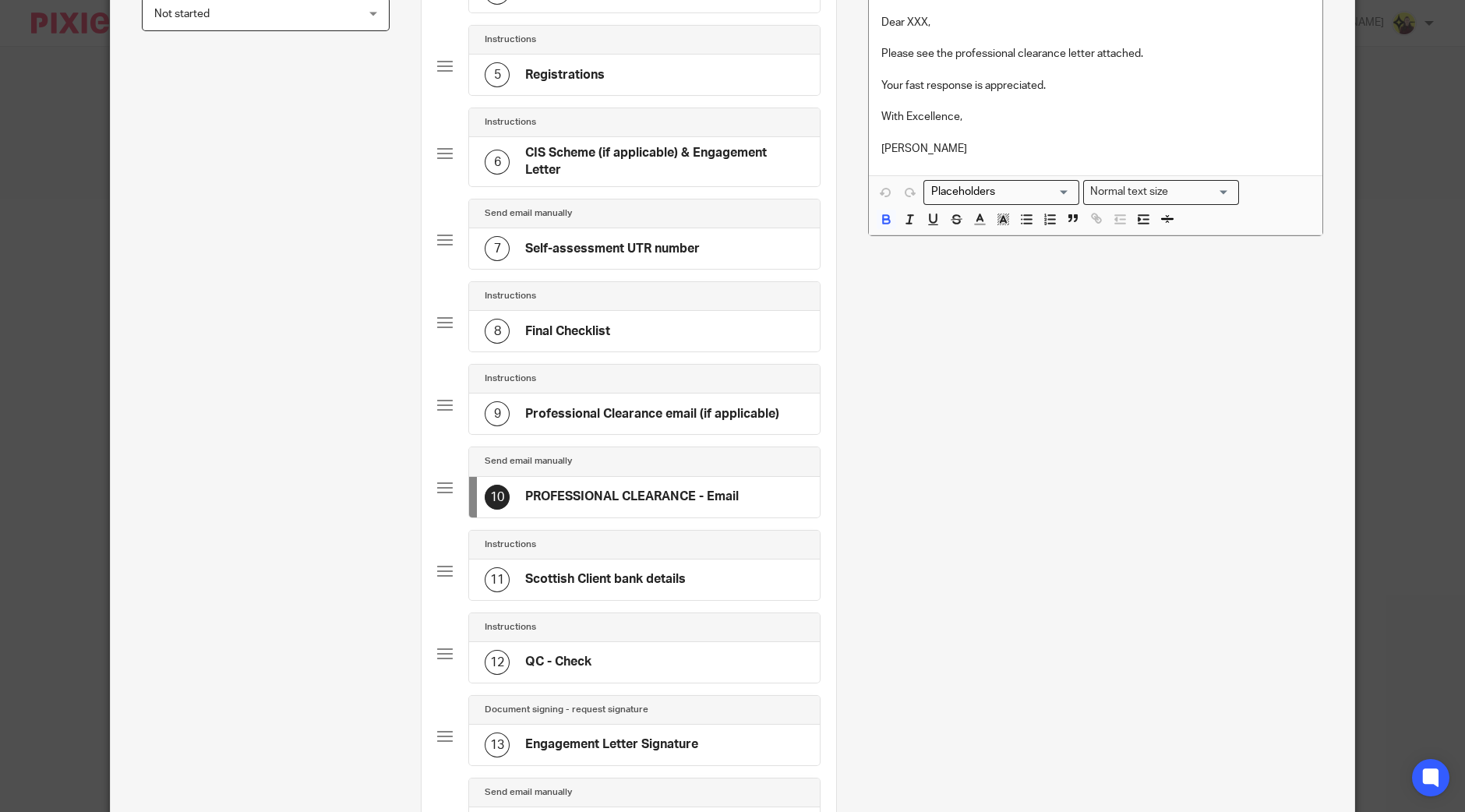
scroll to position [0, 0]
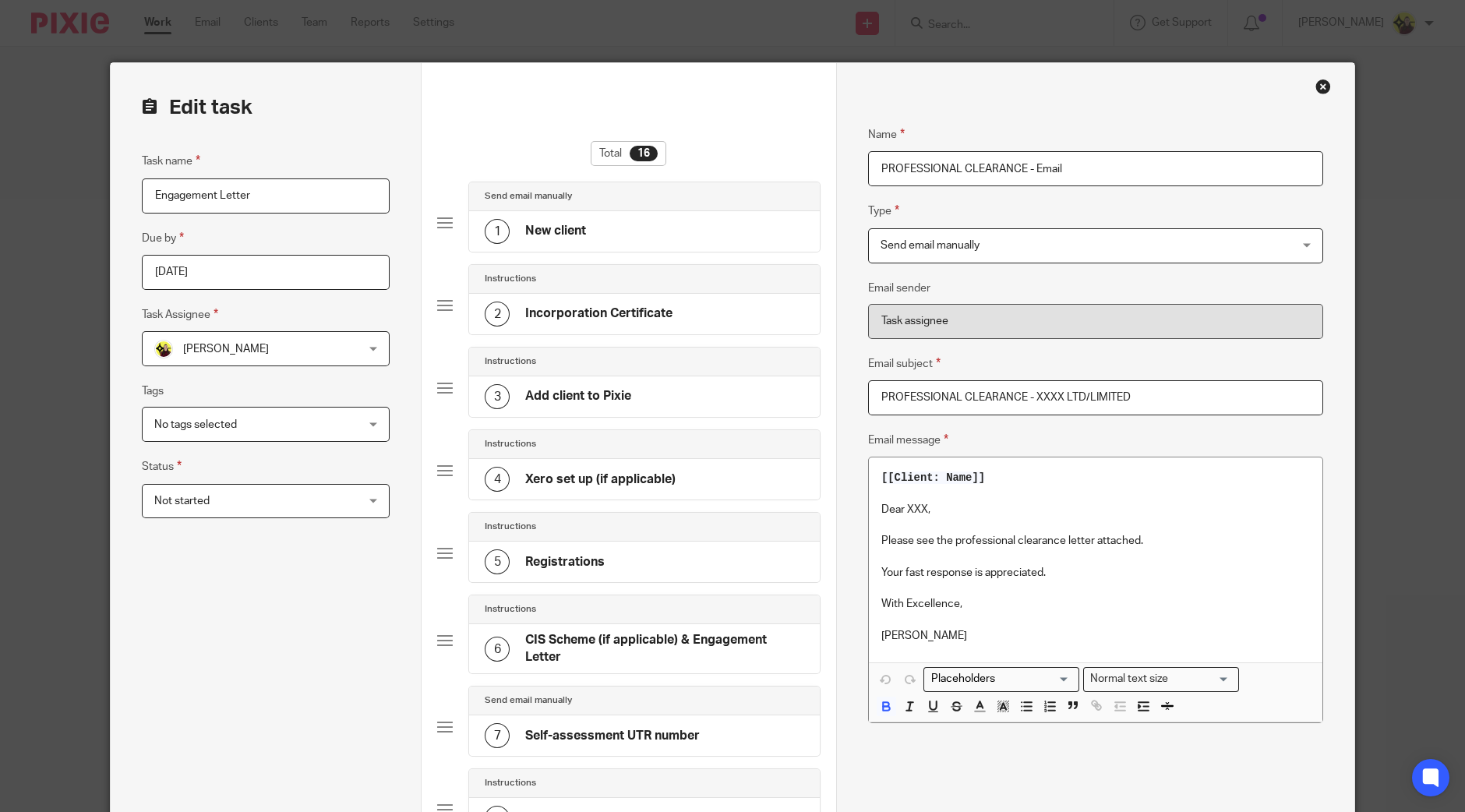
drag, startPoint x: 1028, startPoint y: 392, endPoint x: 1304, endPoint y: 411, distance: 276.7
click at [1304, 411] on input "PROFESSIONAL CLEARANCE - XXXX LTD/LIMITED" at bounding box center [1095, 398] width 455 height 35
paste input "EDWARD PEARCE ELECTRICAL SERVICES LIMITED"
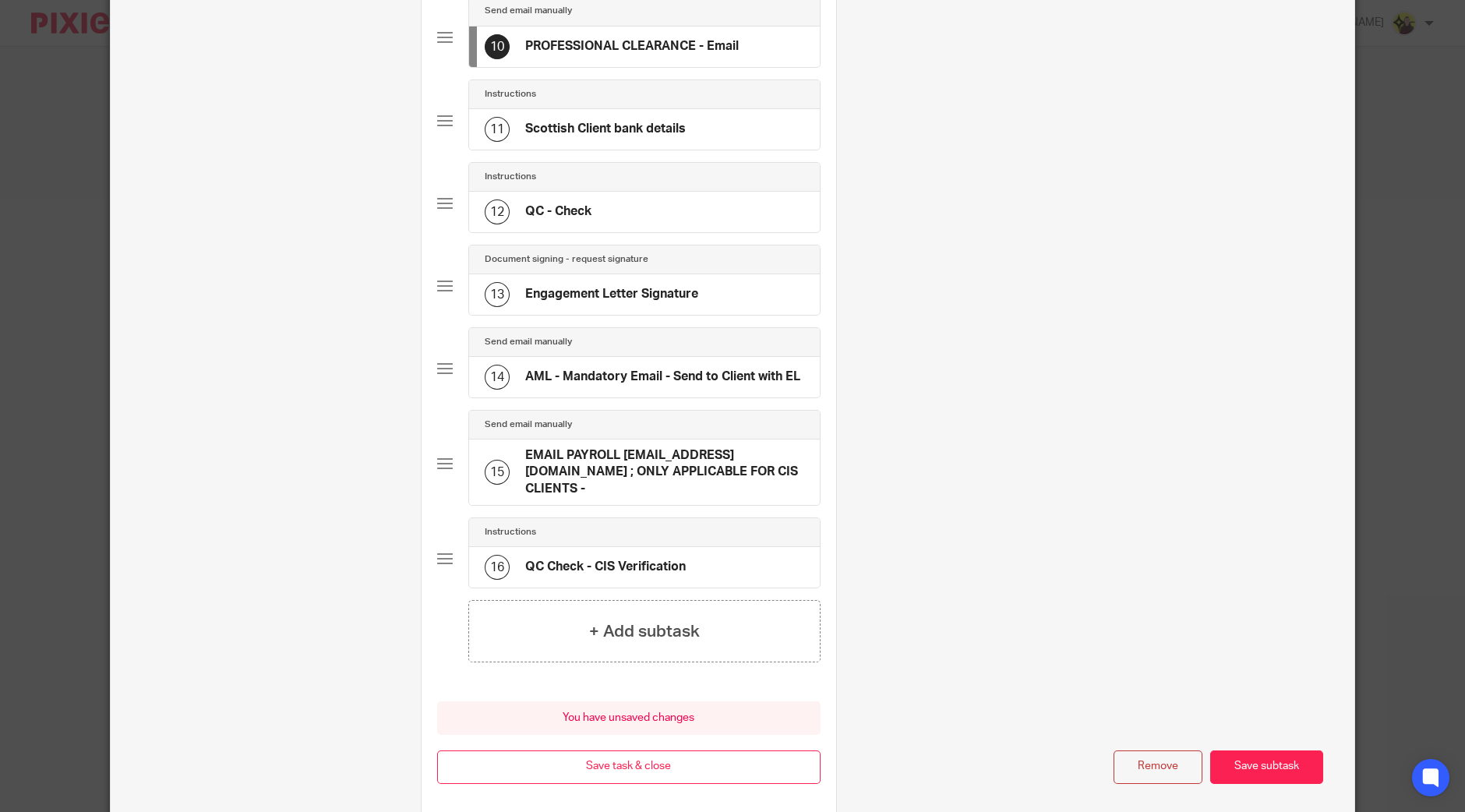
scroll to position [988, 0]
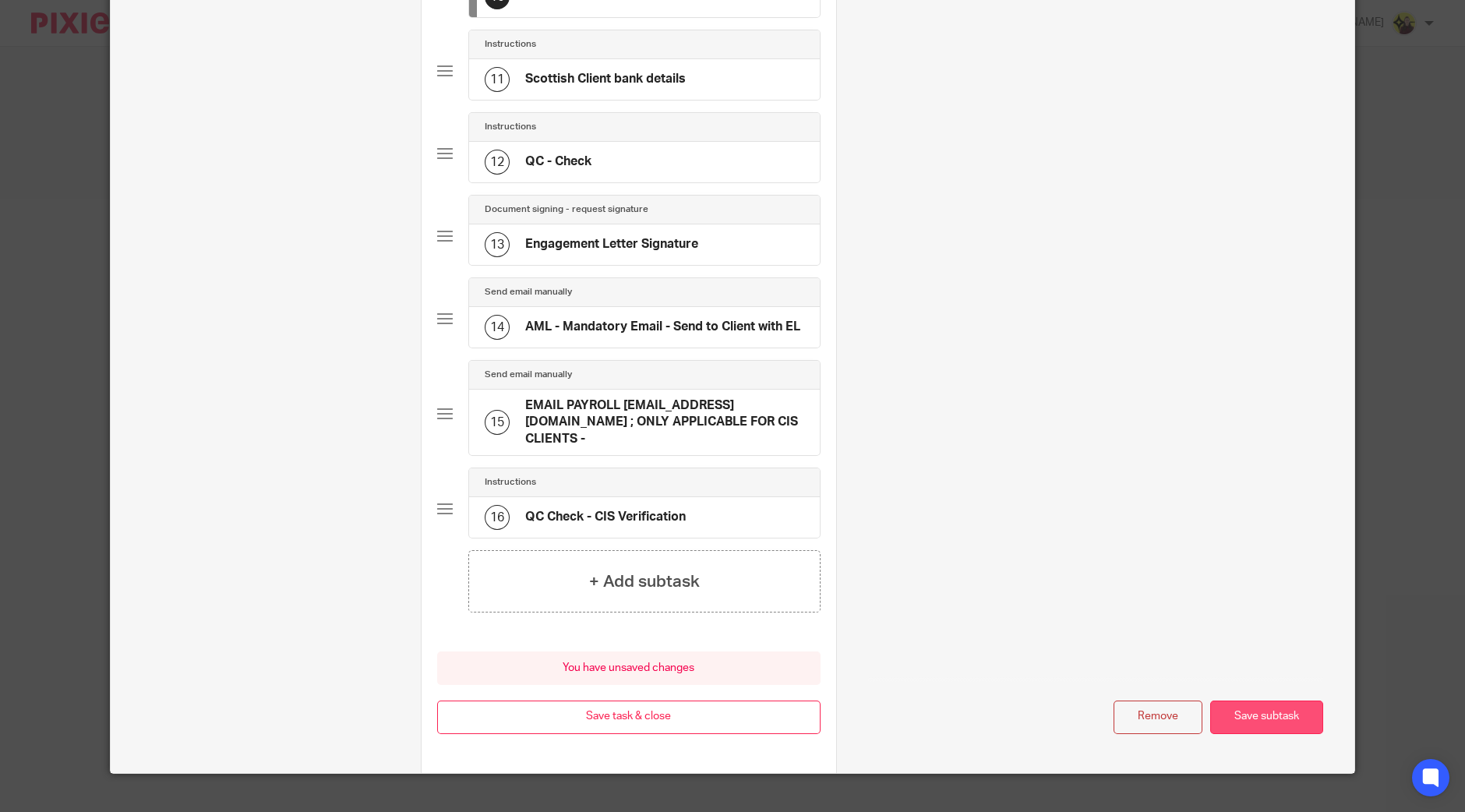
type input "PROFESSIONAL CLEARANCE - EDWARD PEARCE ELECTRICAL SERVICES LIMITED"
click at [1258, 700] on button "Save subtask" at bounding box center [1267, 717] width 113 height 34
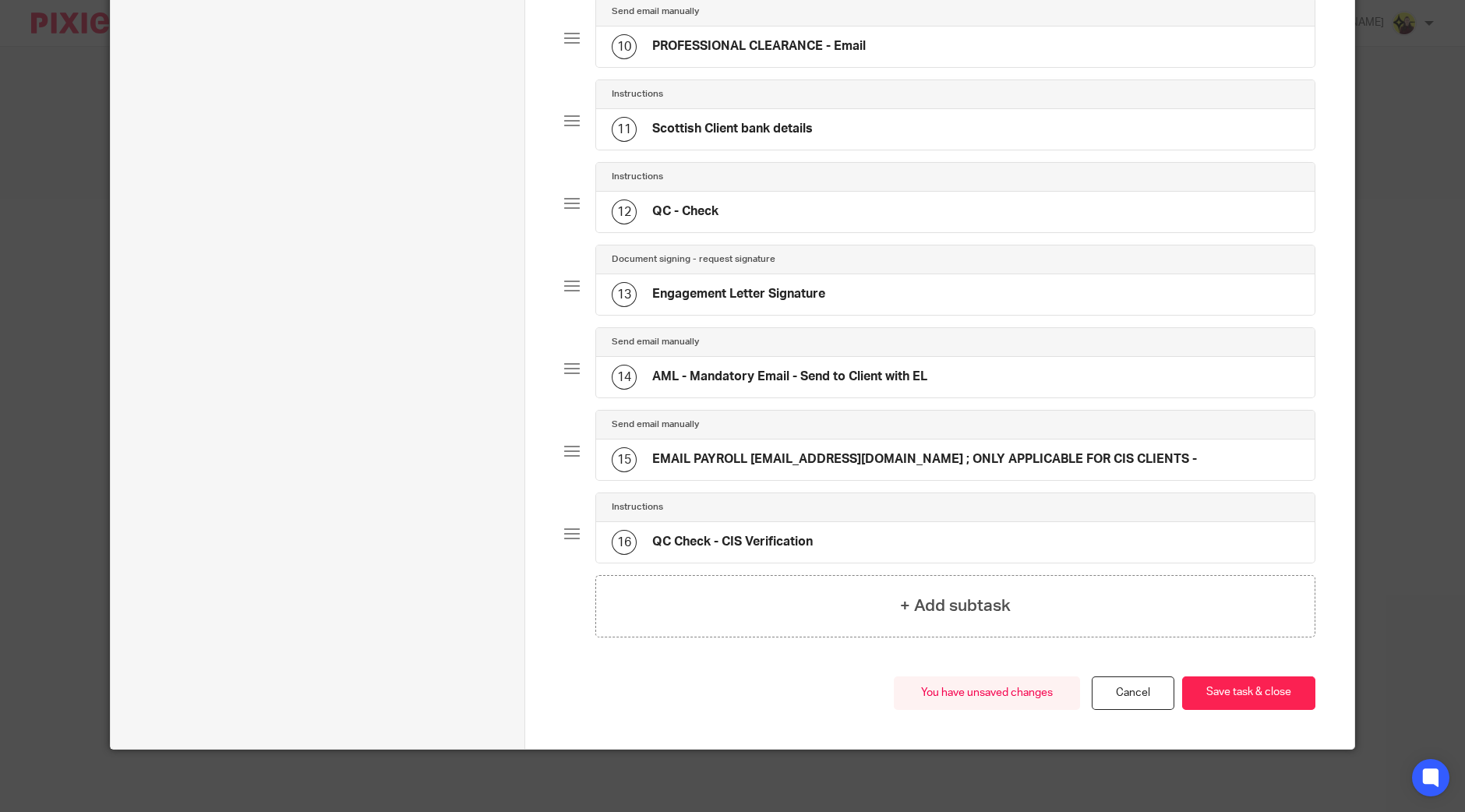
scroll to position [922, 0]
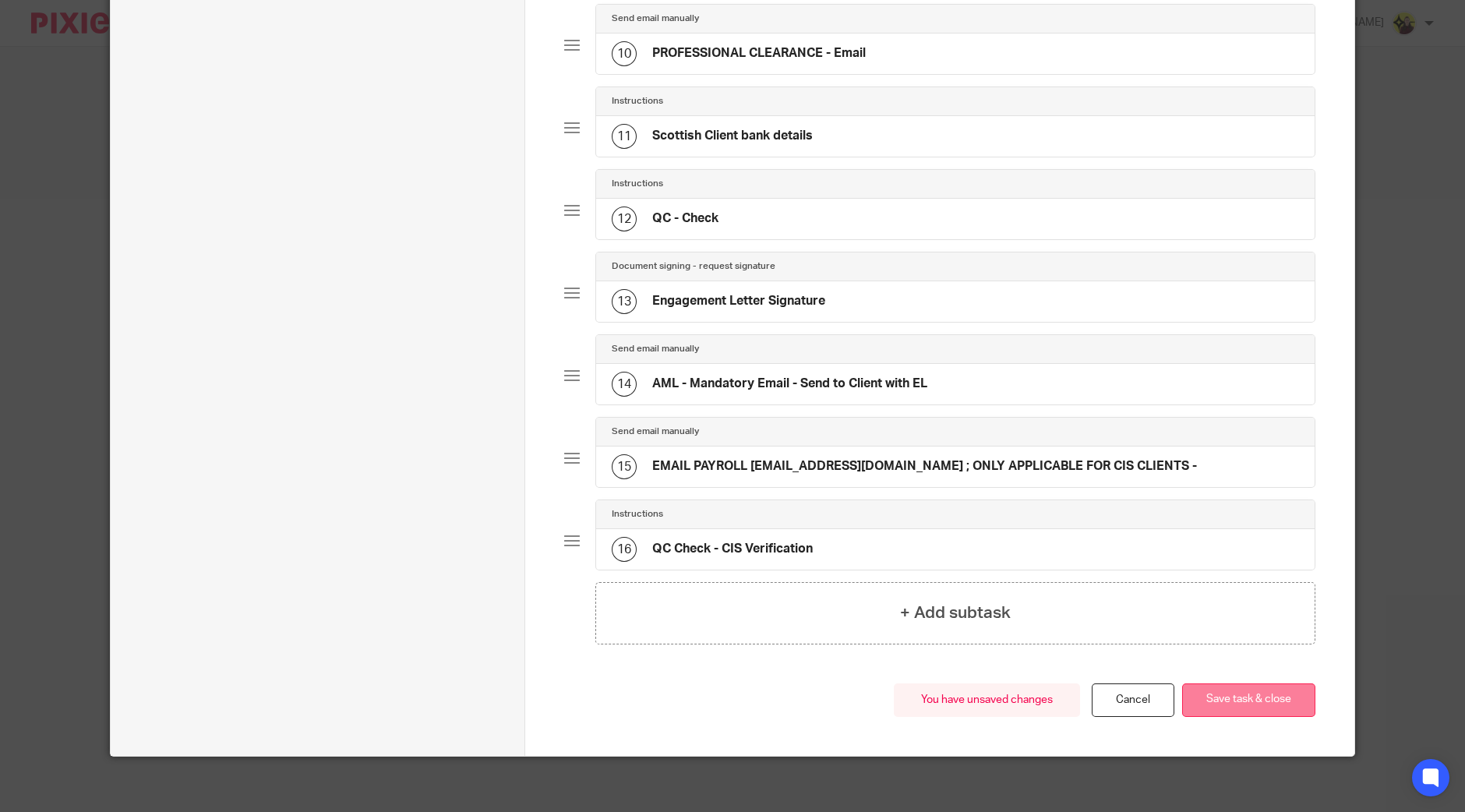
click at [1260, 691] on button "Save task & close" at bounding box center [1249, 700] width 133 height 34
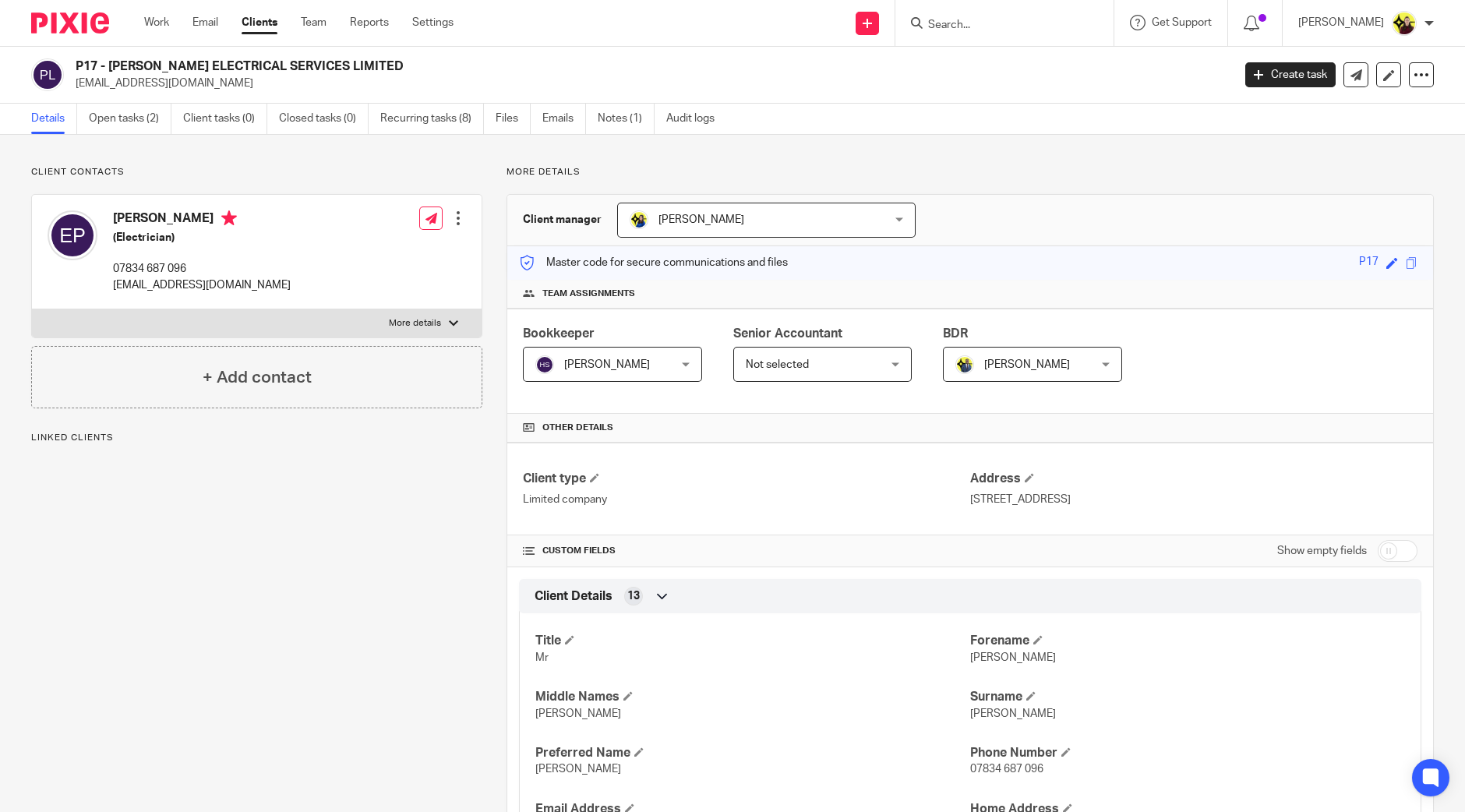
click at [1357, 64] on div "Create task Update from Companies House Export data Merge Archive client Delete…" at bounding box center [1340, 75] width 188 height 25
click at [1377, 69] on link at bounding box center [1389, 75] width 25 height 25
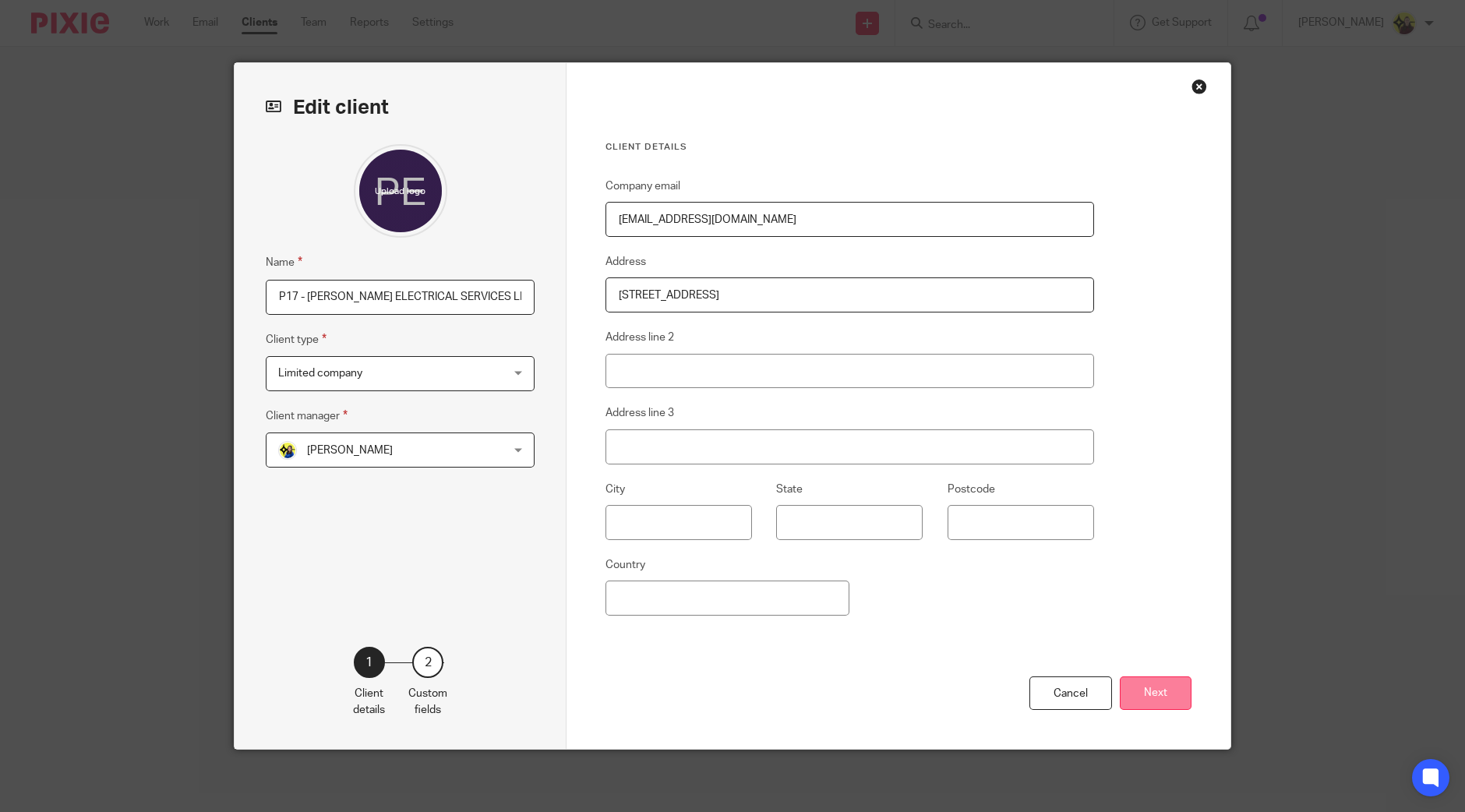
click at [1138, 685] on button "Next" at bounding box center [1156, 693] width 72 height 34
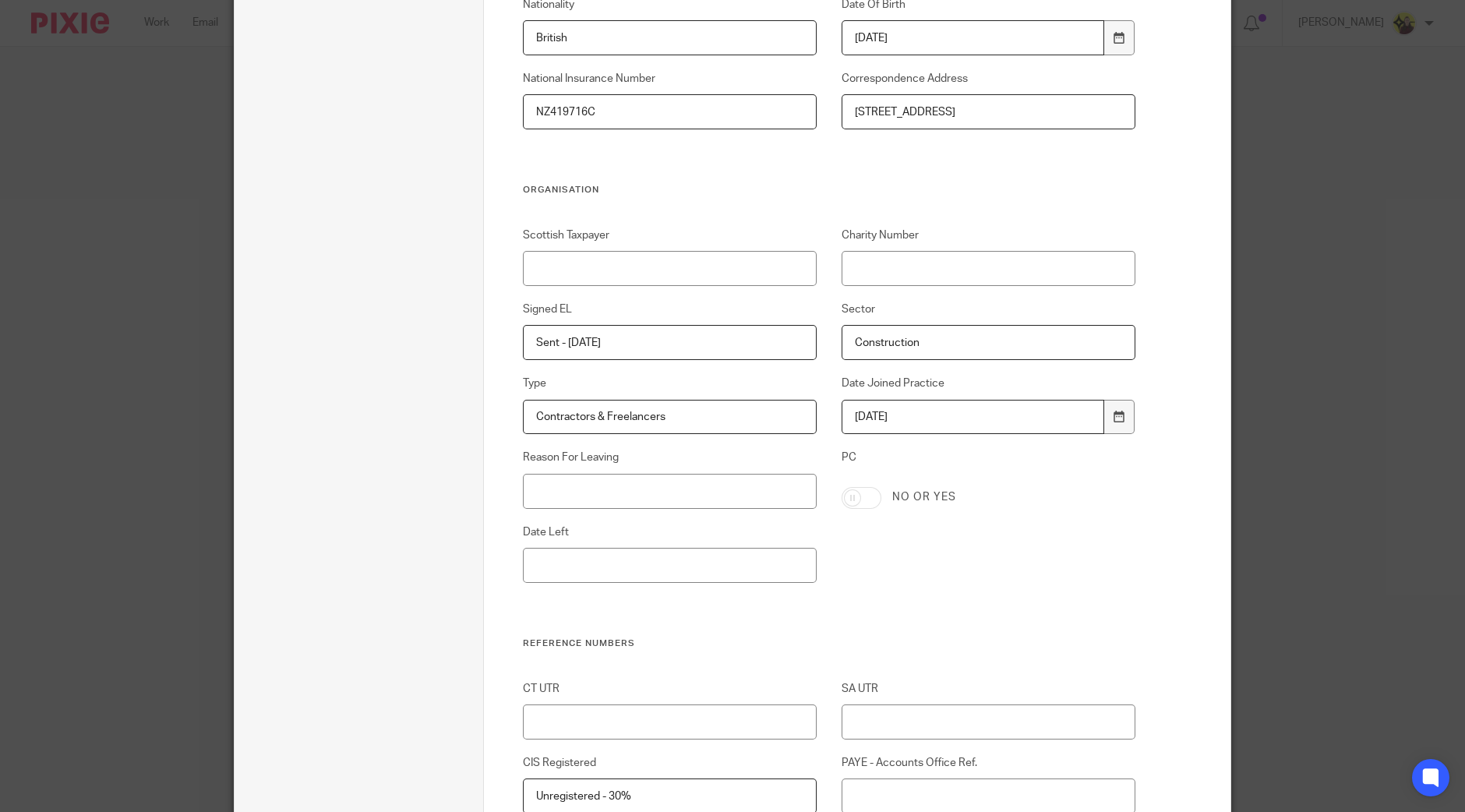
scroll to position [681, 0]
drag, startPoint x: 993, startPoint y: 414, endPoint x: 458, endPoint y: 358, distance: 537.9
click at [850, 498] on input "PC" at bounding box center [862, 493] width 40 height 21
checkbox input "true"
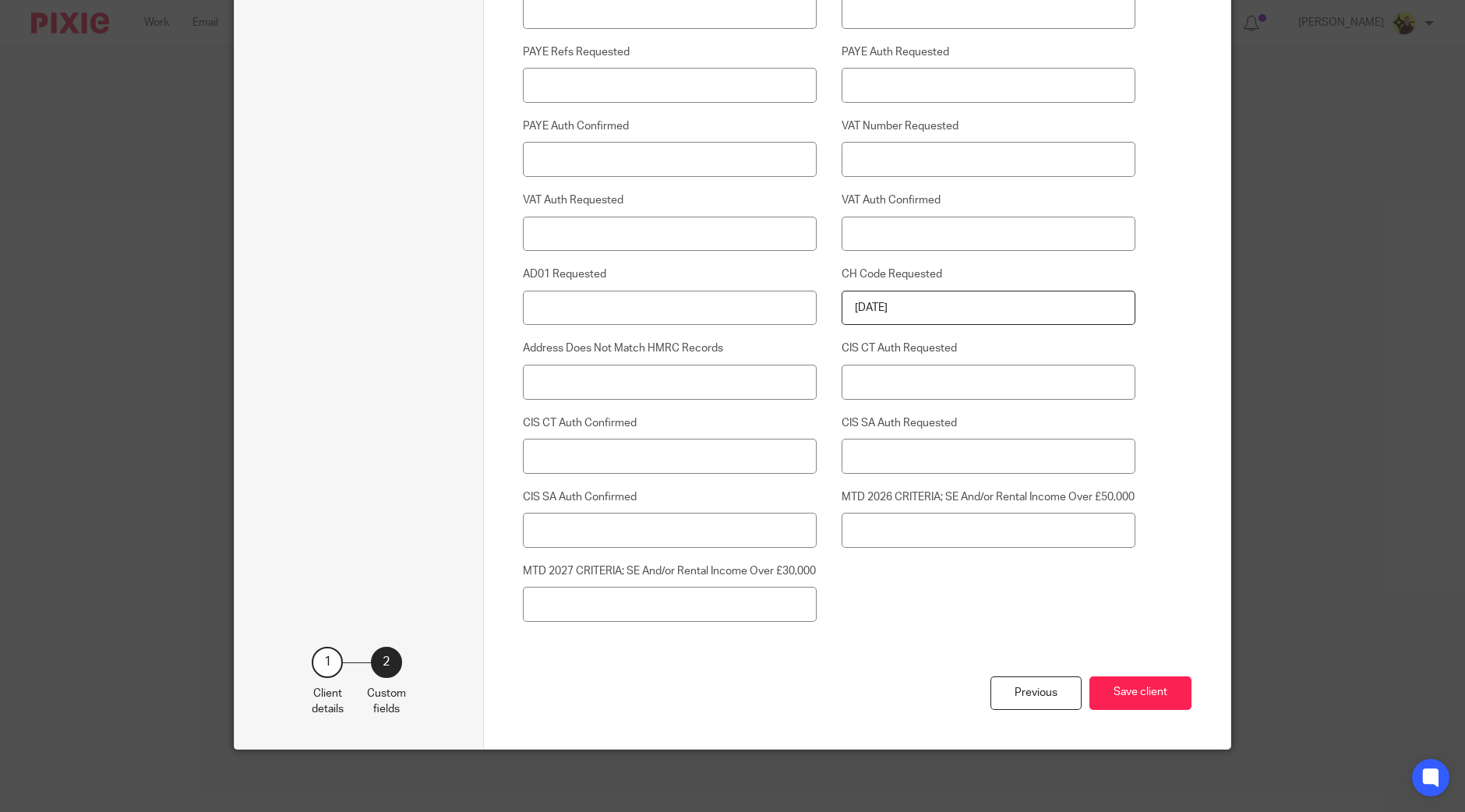
scroll to position [3383, 0]
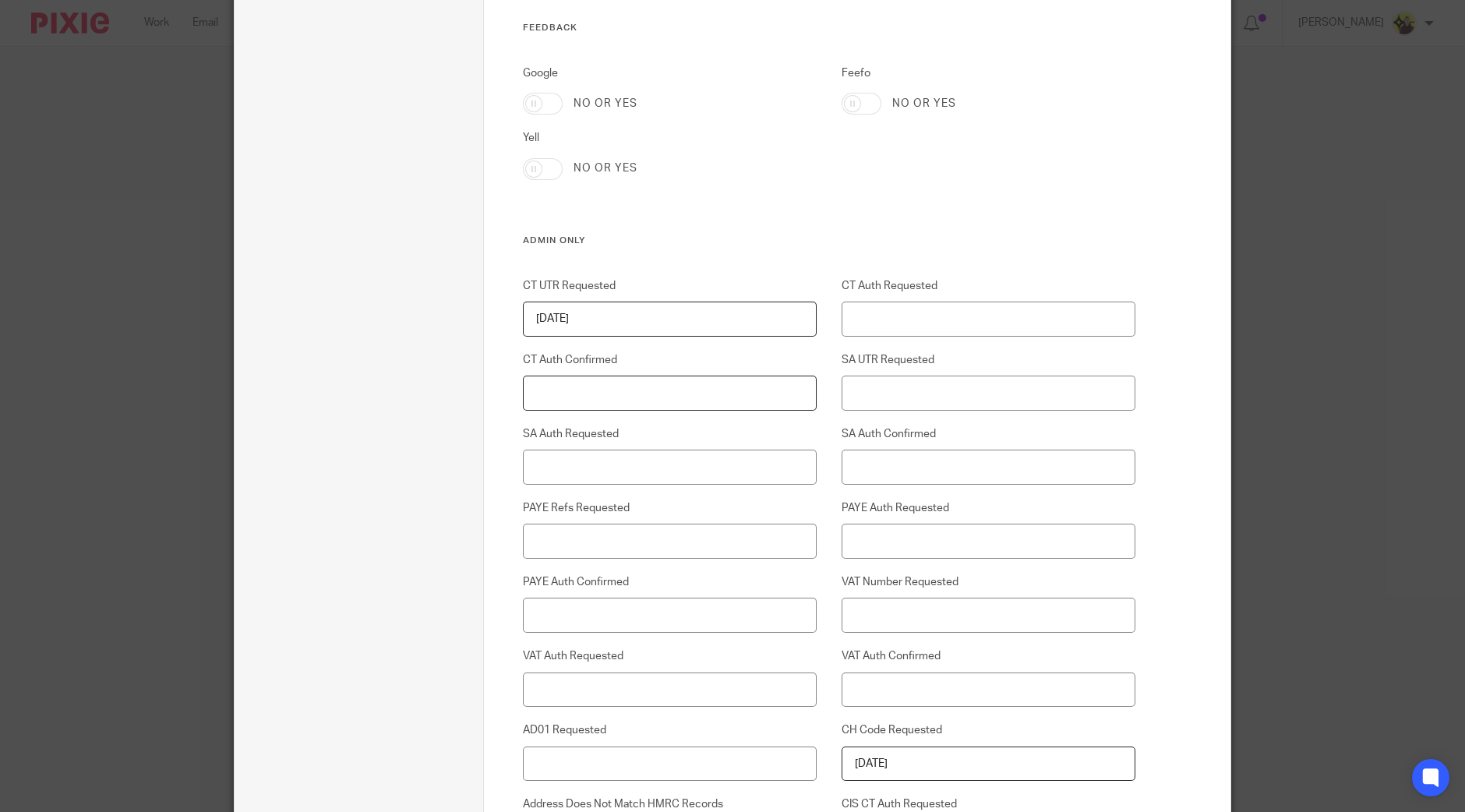
click at [640, 393] on input "CT Auth Confirmed" at bounding box center [670, 393] width 295 height 35
click at [557, 598] on input "PAYE Auth Confirmed" at bounding box center [670, 615] width 295 height 35
click at [549, 553] on input "PAYE Refs Requested" at bounding box center [670, 541] width 295 height 35
click at [549, 553] on input "pc" at bounding box center [670, 541] width 295 height 35
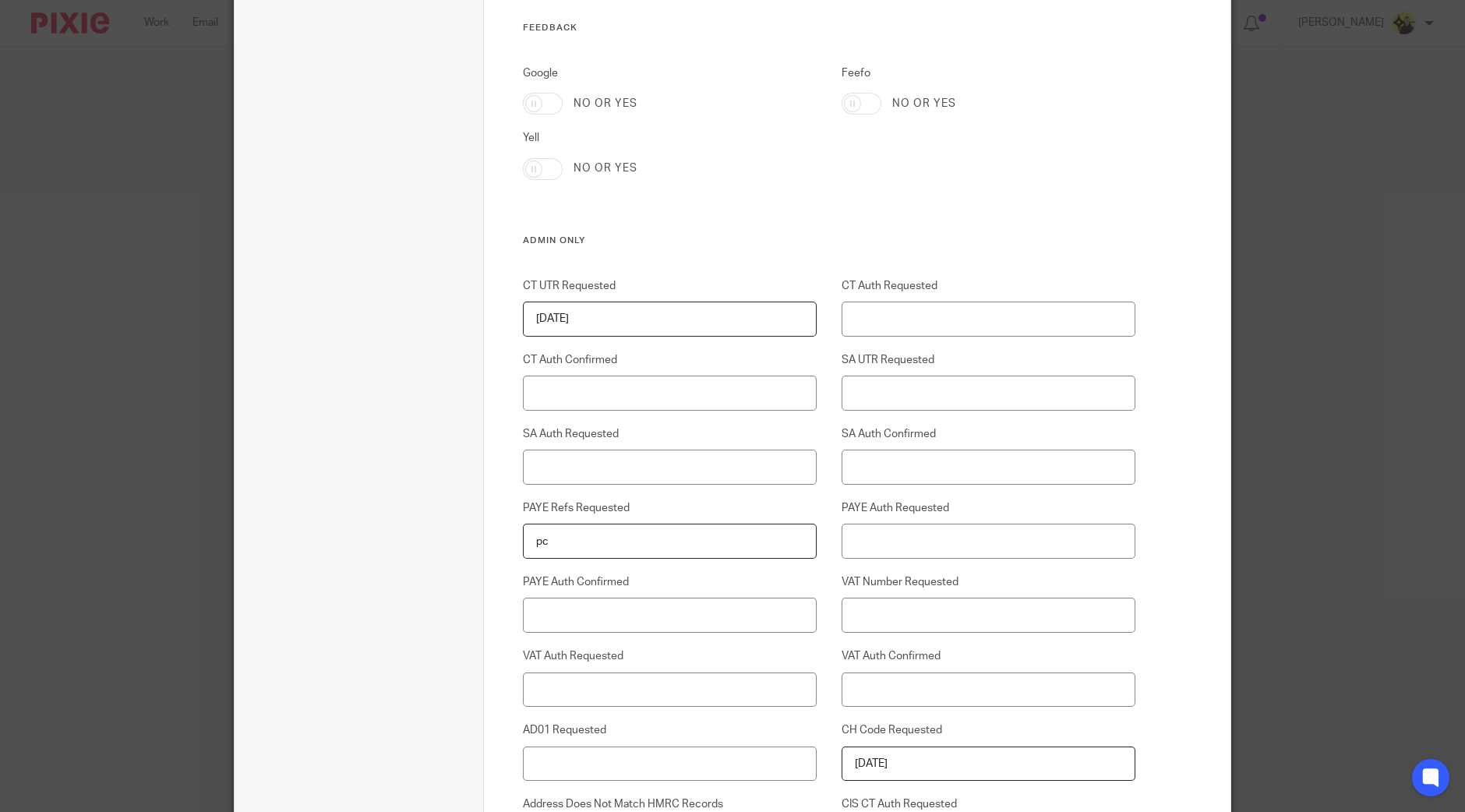
click at [549, 553] on input "pc" at bounding box center [670, 541] width 295 height 35
click at [549, 553] on input "PC" at bounding box center [670, 541] width 295 height 35
type input "PC"
click at [973, 604] on input "VAT Number Requested" at bounding box center [990, 615] width 295 height 35
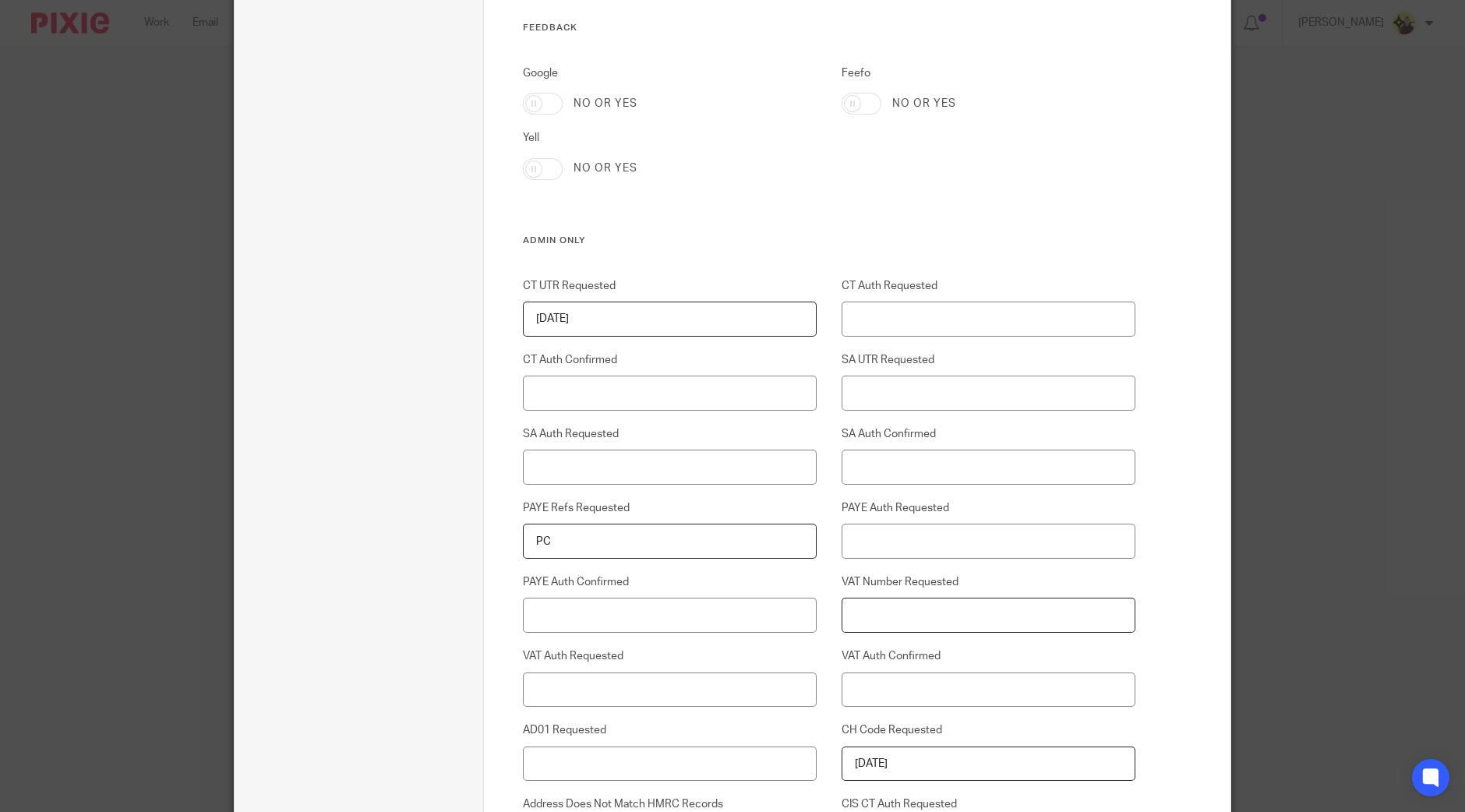
paste input "PC"
type input "PC"
click at [523, 313] on input "26-09-2025" at bounding box center [670, 319] width 295 height 35
paste input "PC"
type input "PC - 26-09-2025"
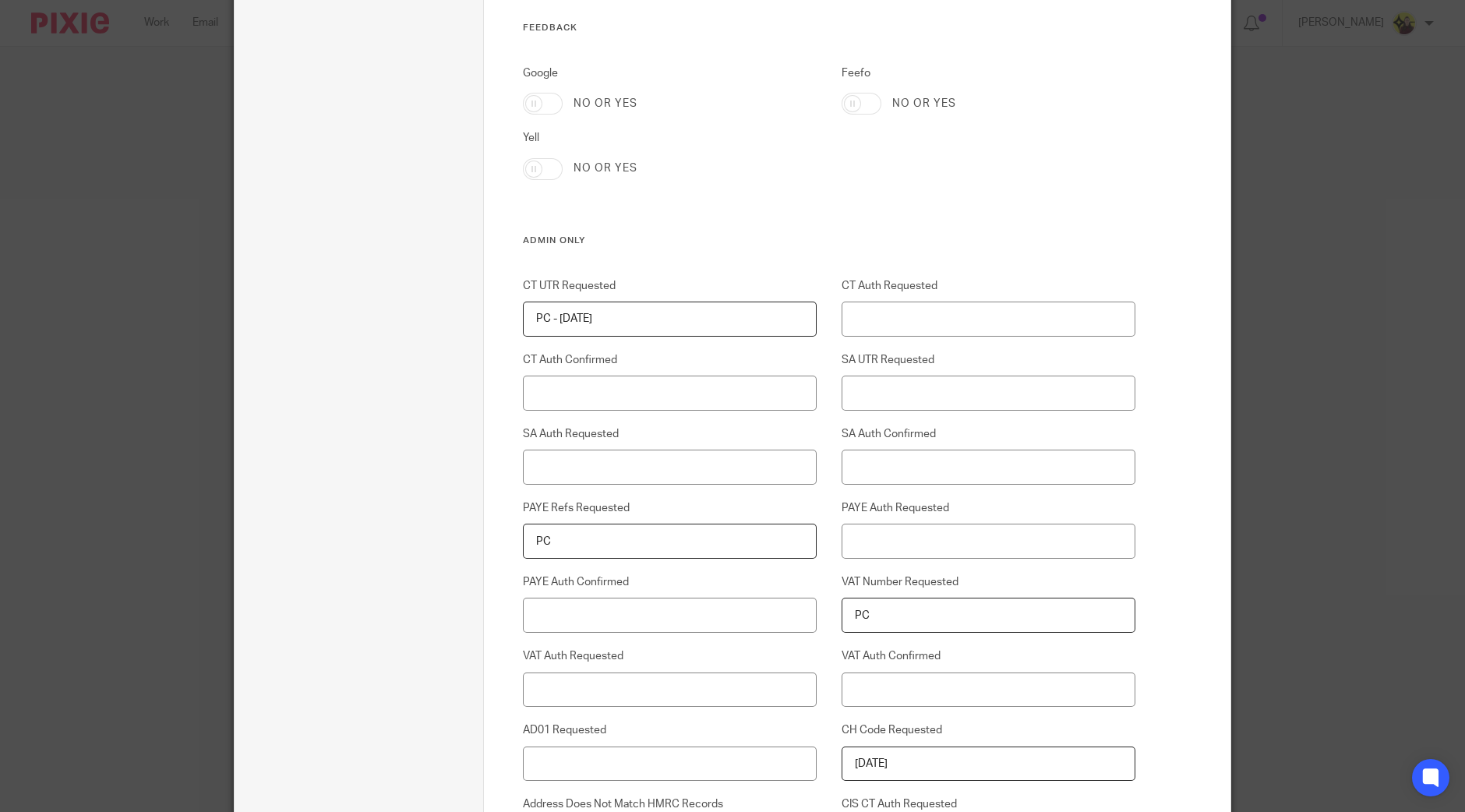
drag, startPoint x: 491, startPoint y: 553, endPoint x: 794, endPoint y: 606, distance: 307.6
drag, startPoint x: 928, startPoint y: 629, endPoint x: 575, endPoint y: 614, distance: 353.3
click at [575, 614] on div "CT UTR Requested PC - 26-09-2025 CT Auth Requested CT Auth Confirmed SA UTR Req…" at bounding box center [816, 705] width 637 height 855
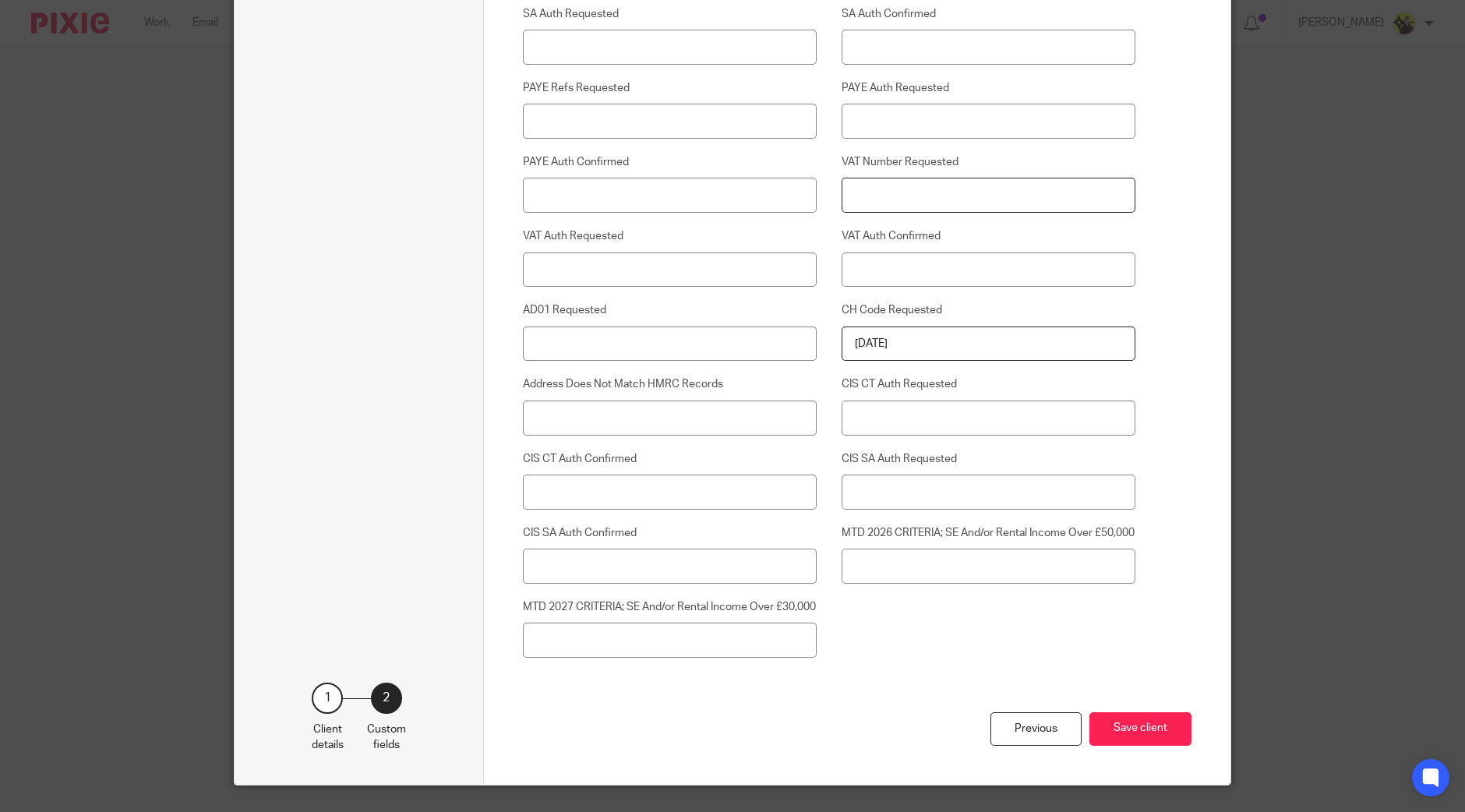
scroll to position [3871, 0]
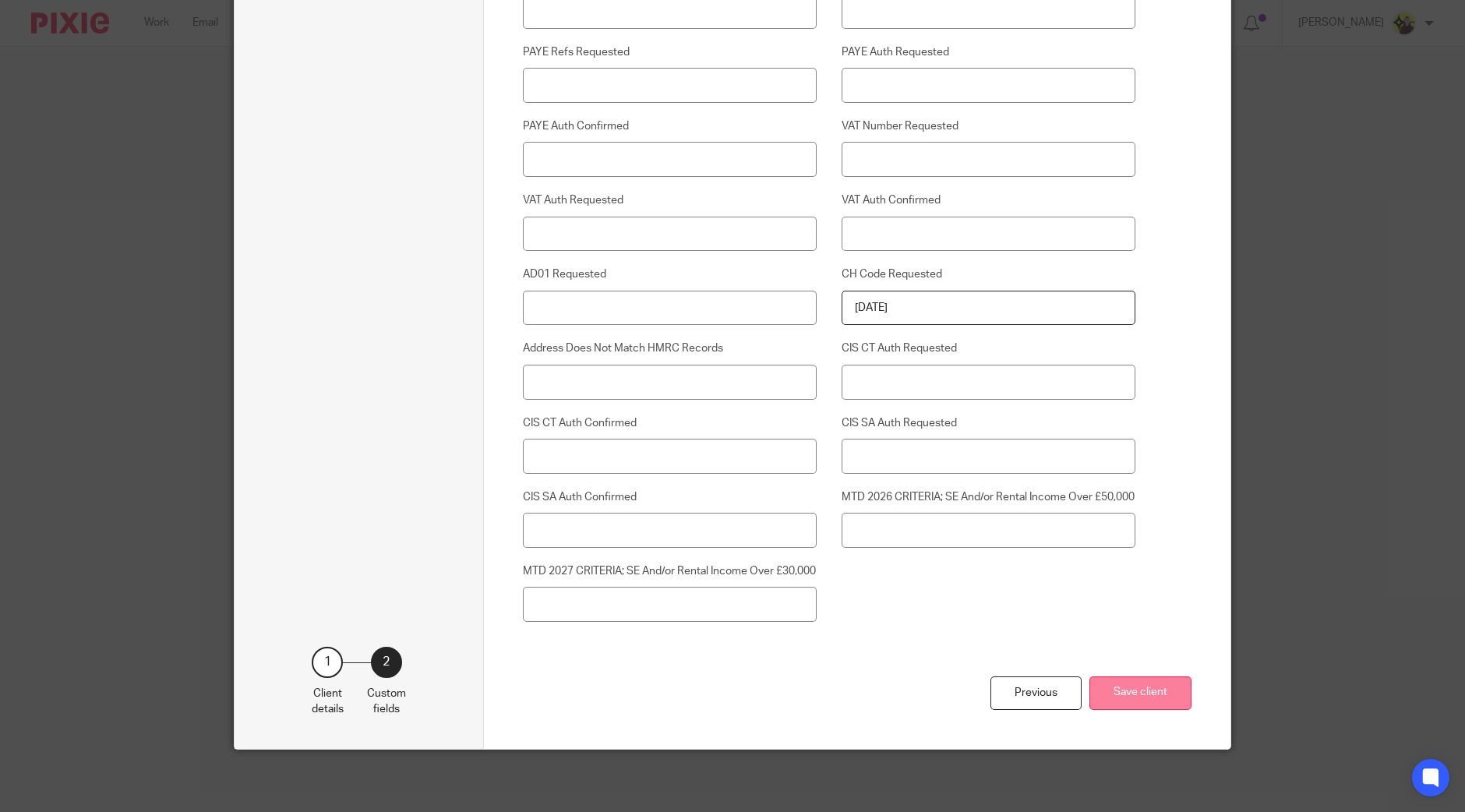
click at [1115, 699] on button "Save client" at bounding box center [1140, 693] width 102 height 34
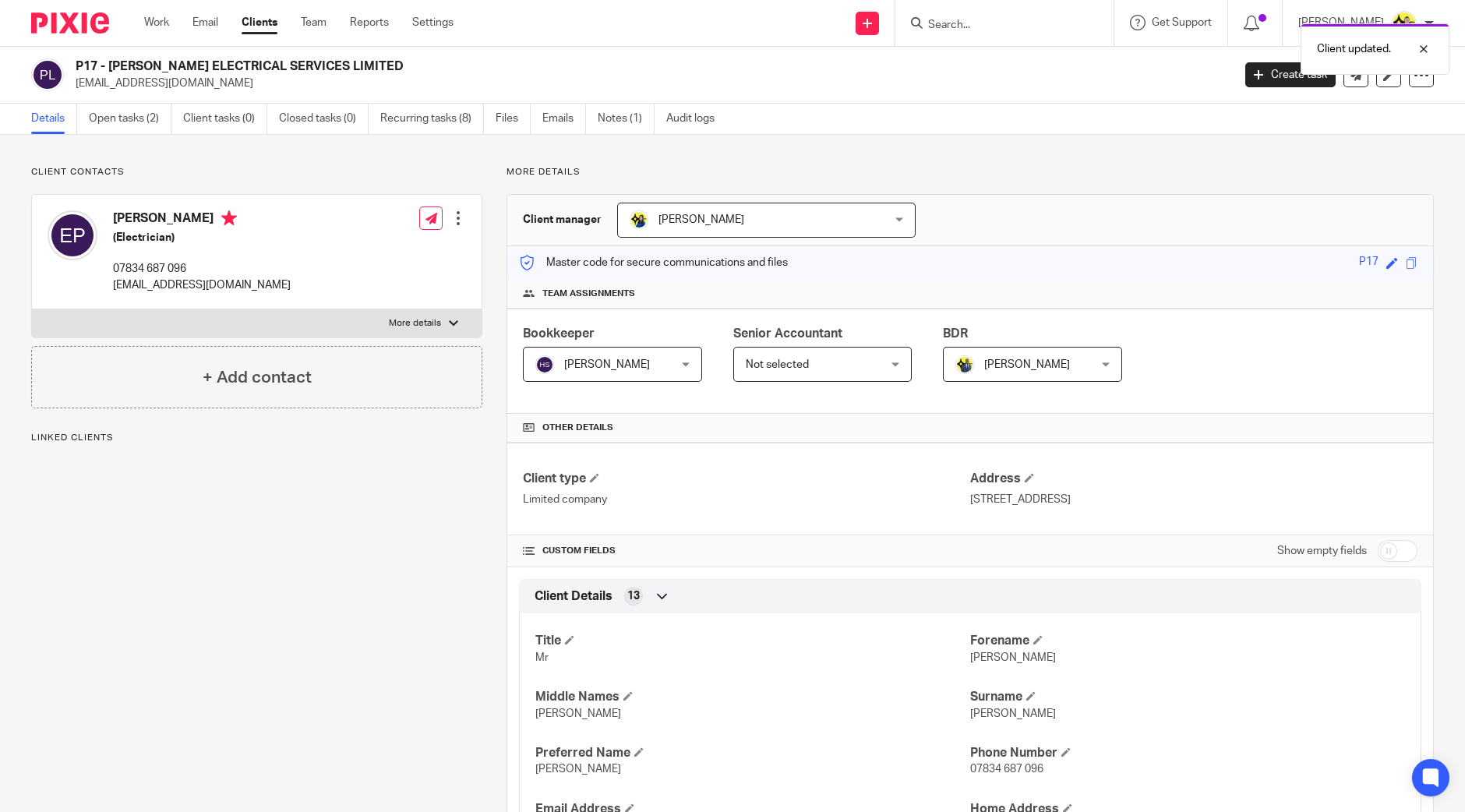
click at [458, 218] on div at bounding box center [458, 218] width 16 height 16
click at [409, 249] on link "Edit contact" at bounding box center [383, 252] width 148 height 22
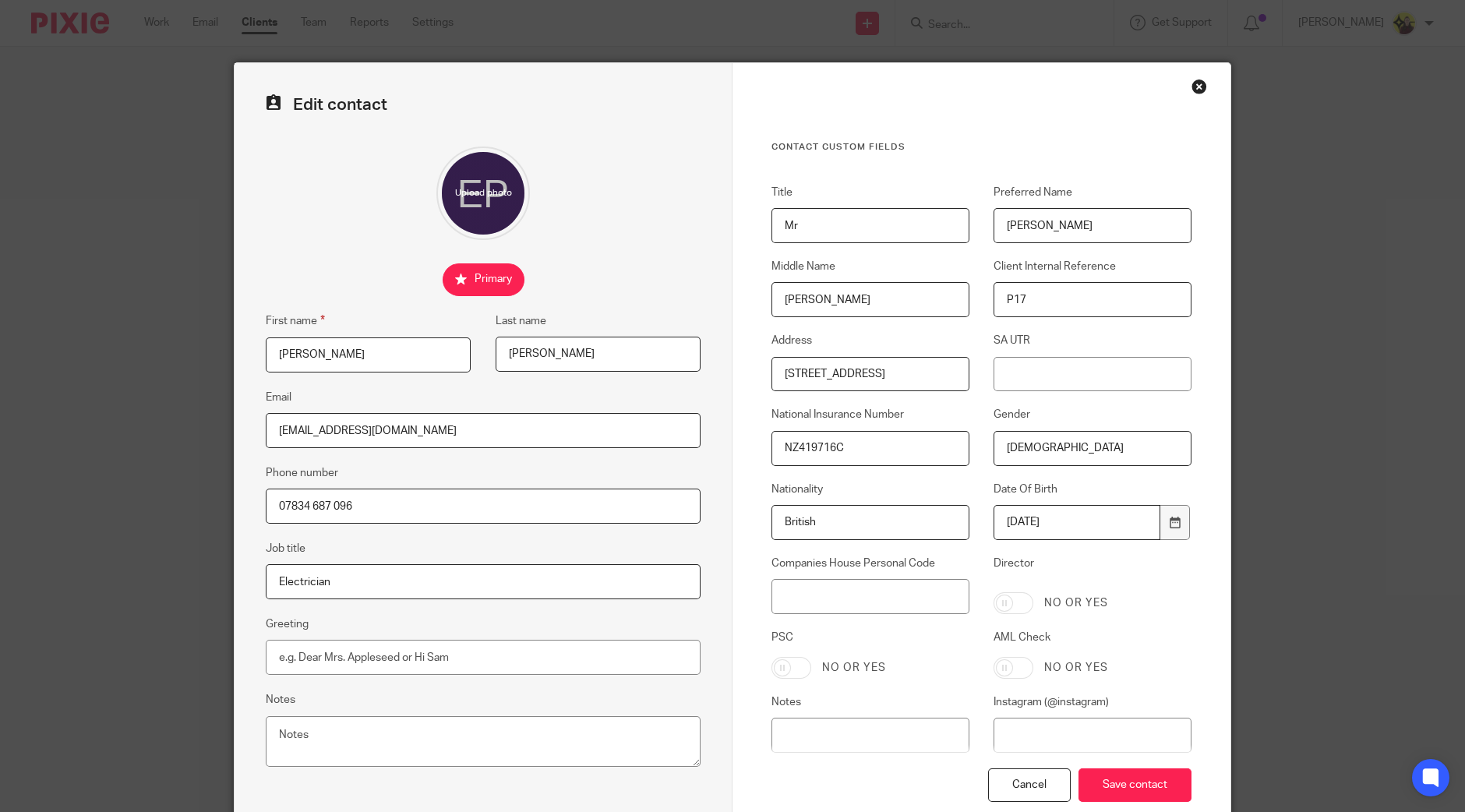
click at [993, 594] on input "Director" at bounding box center [1013, 603] width 40 height 21
checkbox input "true"
click at [772, 667] on input "PSC" at bounding box center [791, 667] width 40 height 21
checkbox input "true"
click at [1132, 785] on input "Save contact" at bounding box center [1135, 785] width 113 height 34
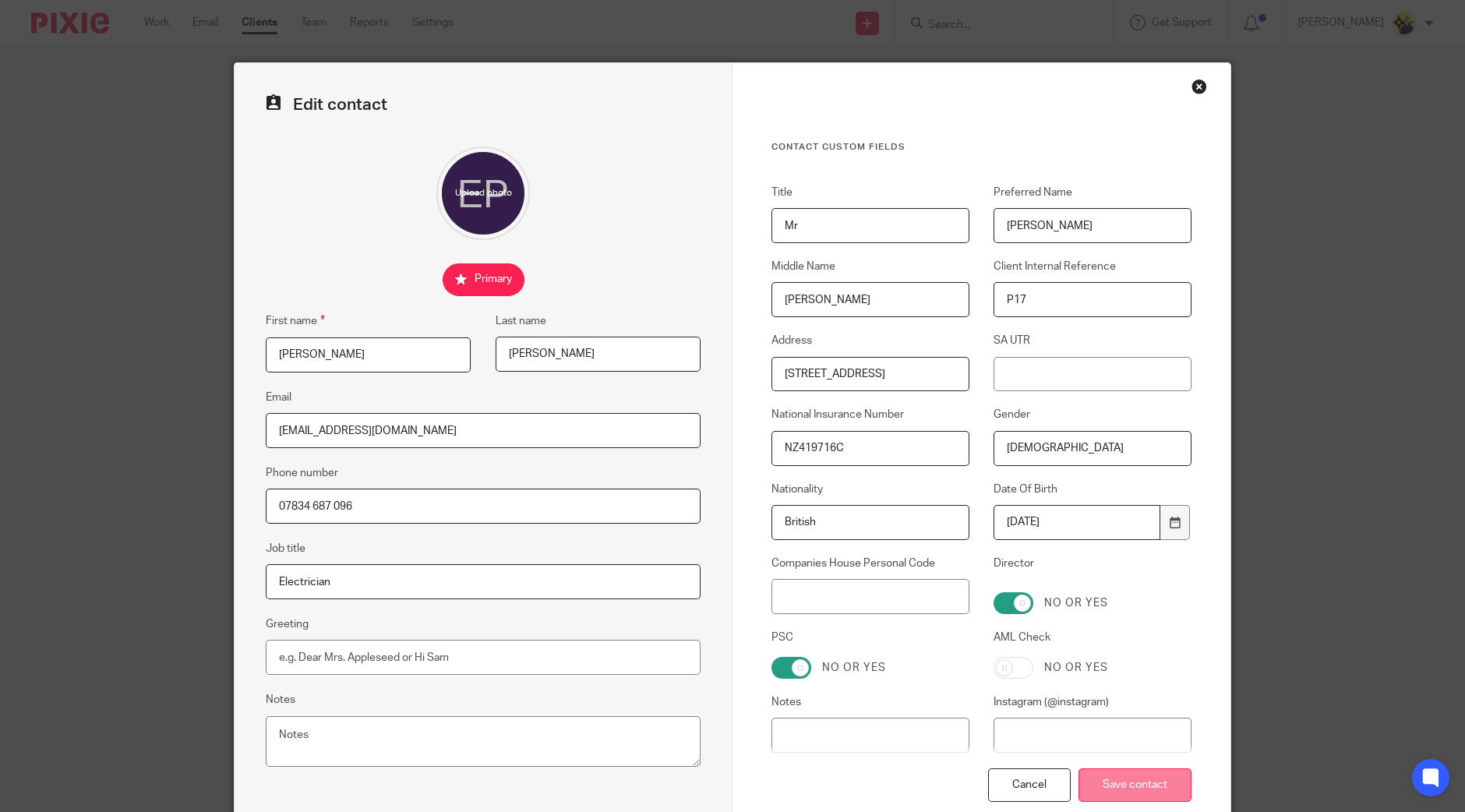
click at [1125, 787] on input "Save contact" at bounding box center [1135, 785] width 113 height 34
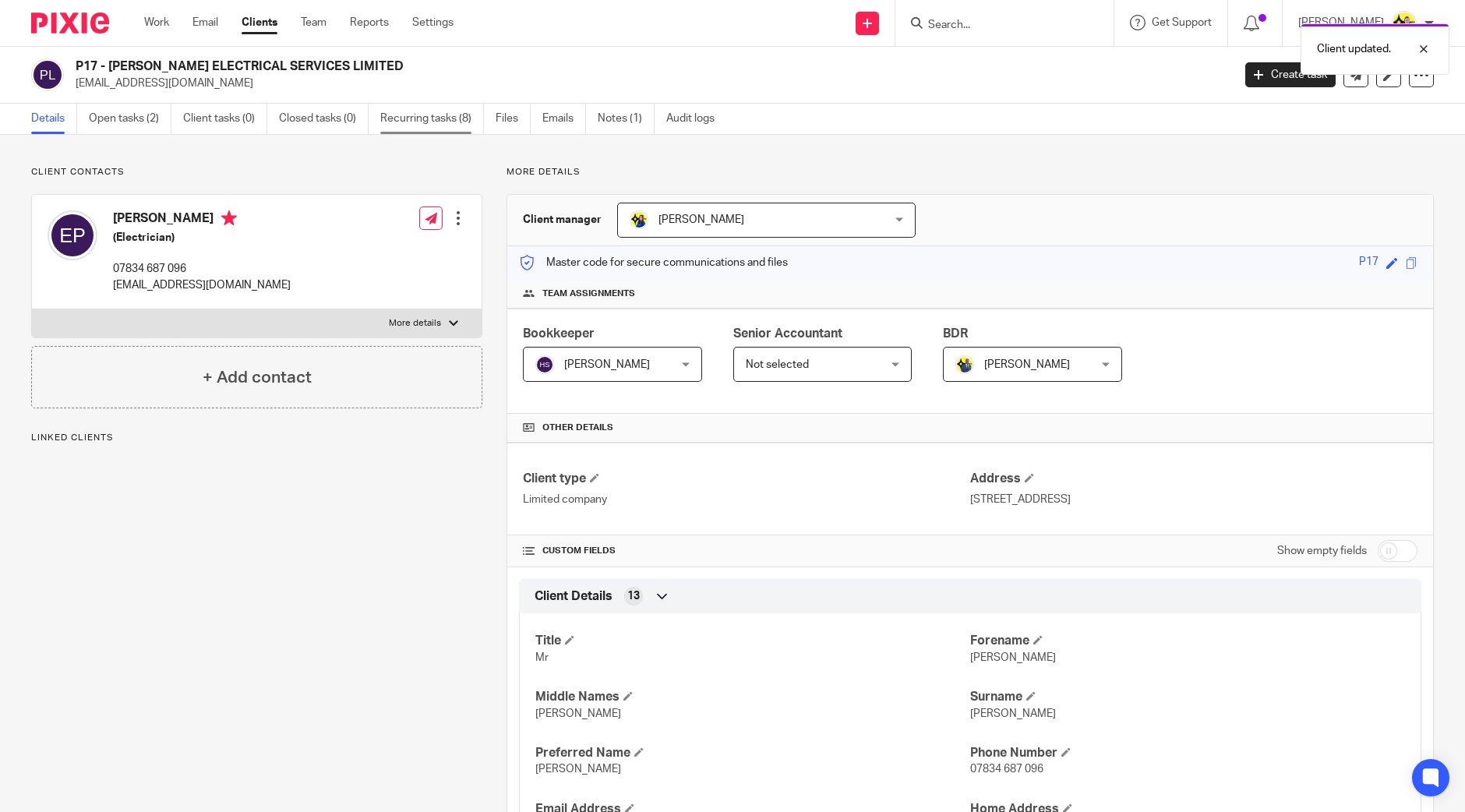
click at [430, 121] on link "Recurring tasks (8)" at bounding box center [432, 118] width 104 height 30
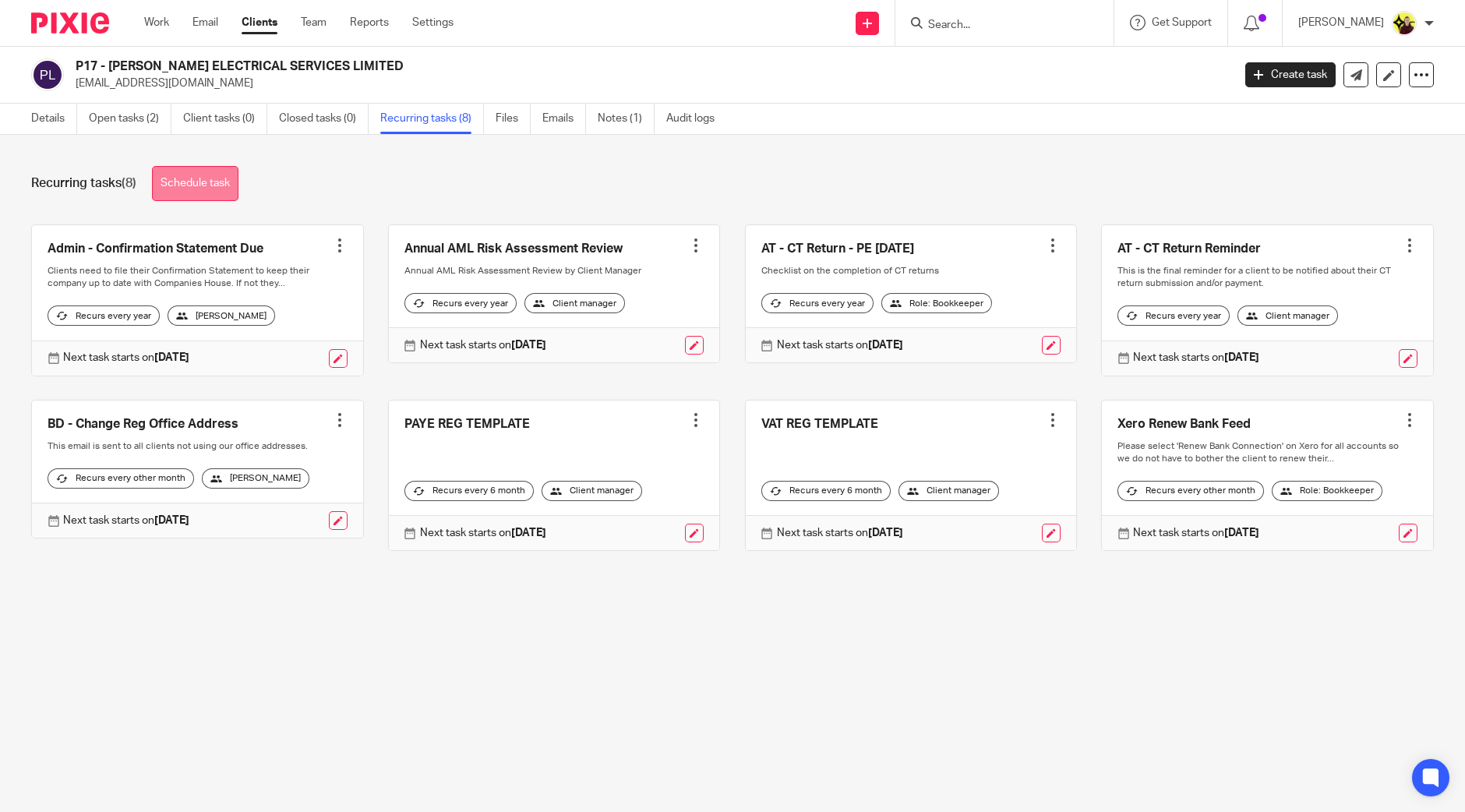
click at [216, 178] on link "Schedule task" at bounding box center [195, 183] width 86 height 35
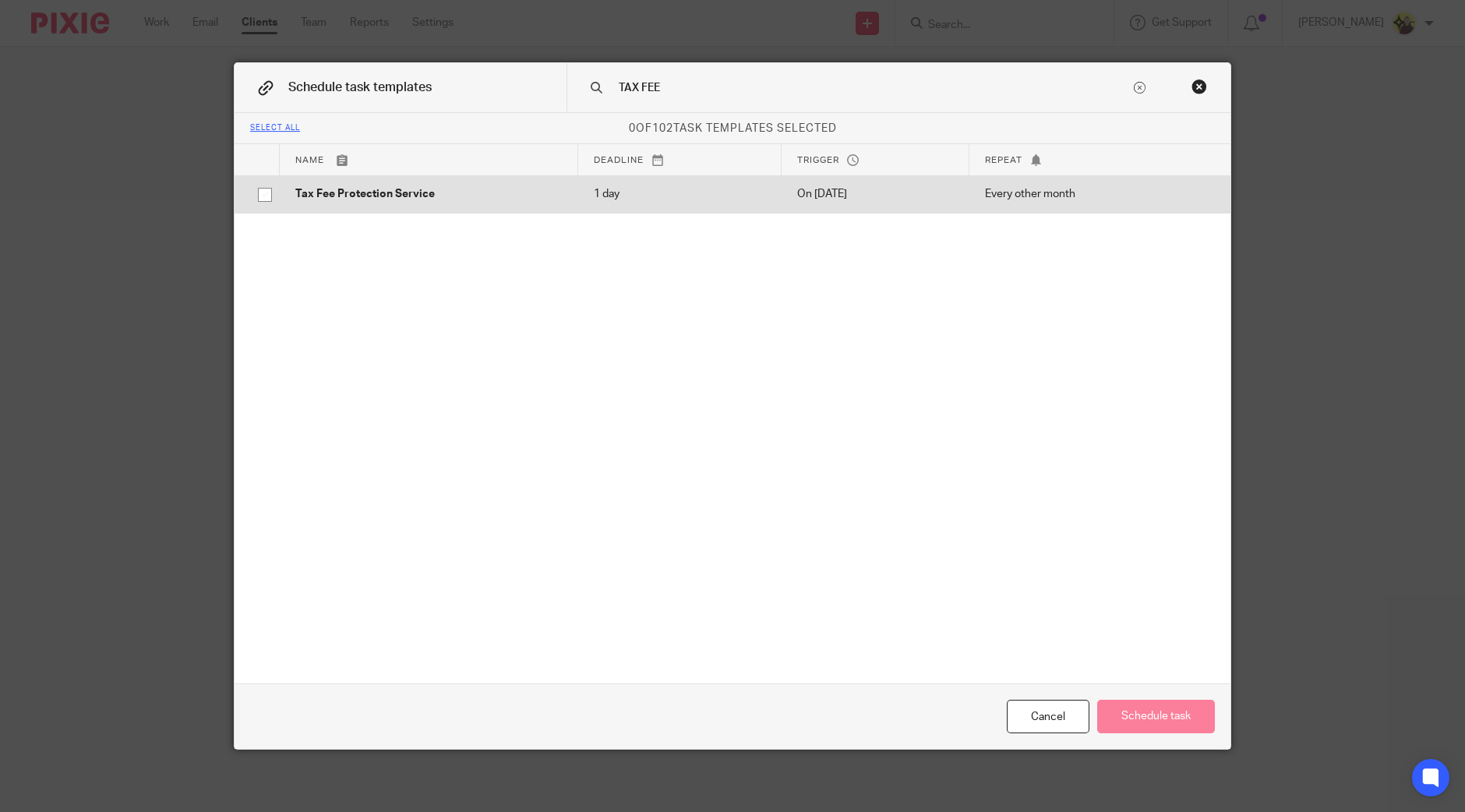
type input "TAX FEE"
click at [434, 195] on p "Tax Fee Protection Service" at bounding box center [429, 194] width 268 height 16
checkbox input "true"
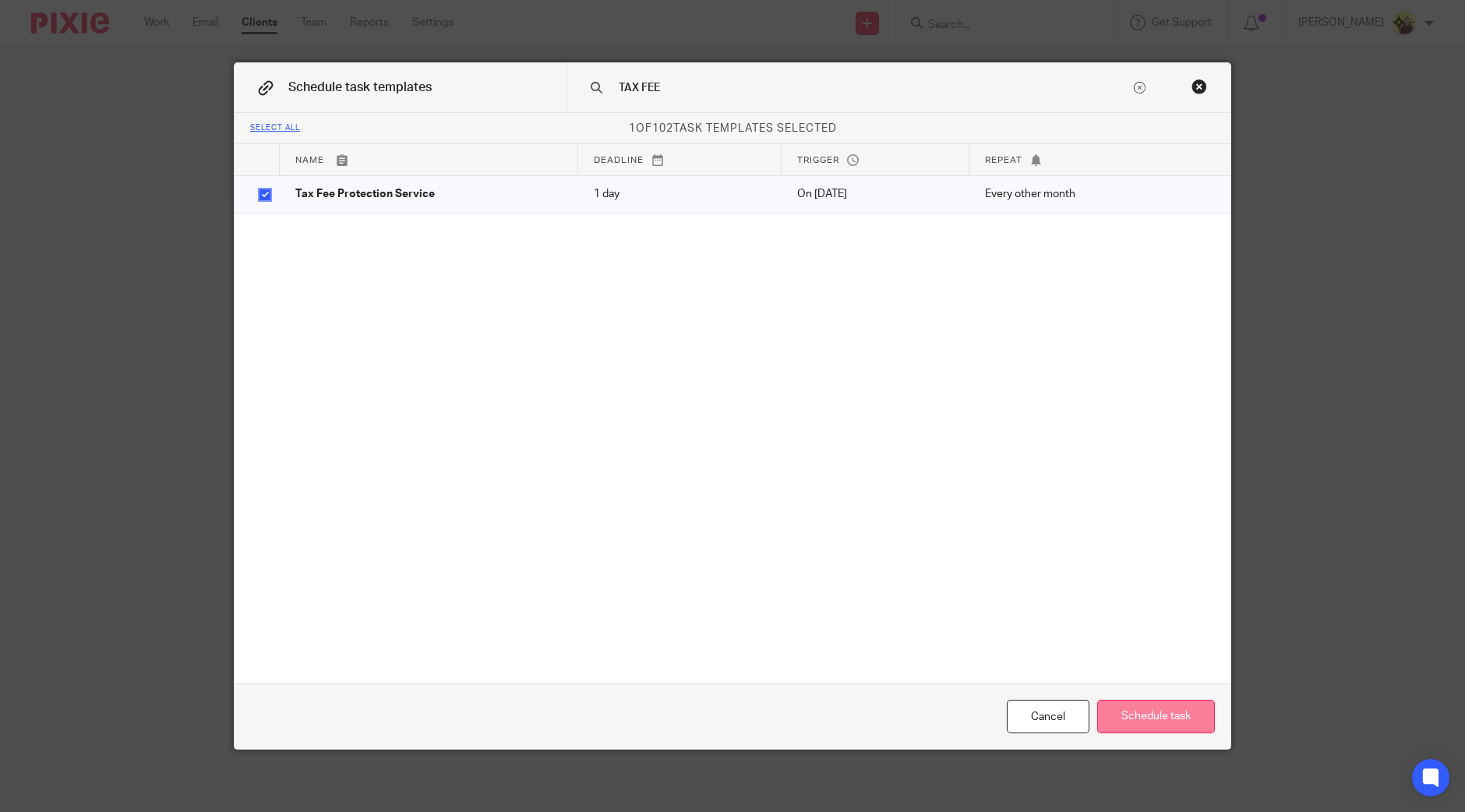
click at [1146, 713] on button "Schedule task" at bounding box center [1156, 716] width 117 height 34
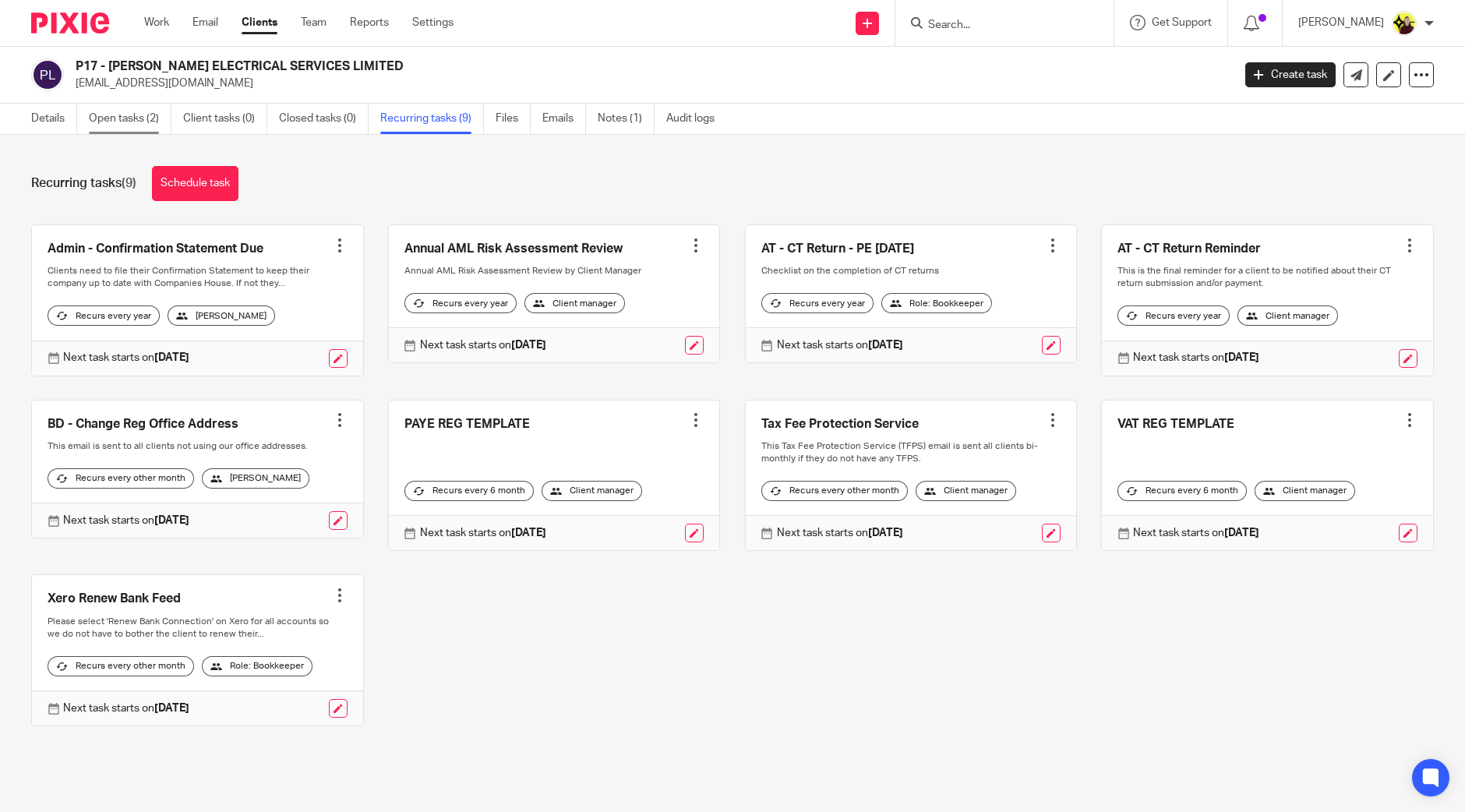
click at [129, 125] on link "Open tasks (2)" at bounding box center [130, 118] width 82 height 30
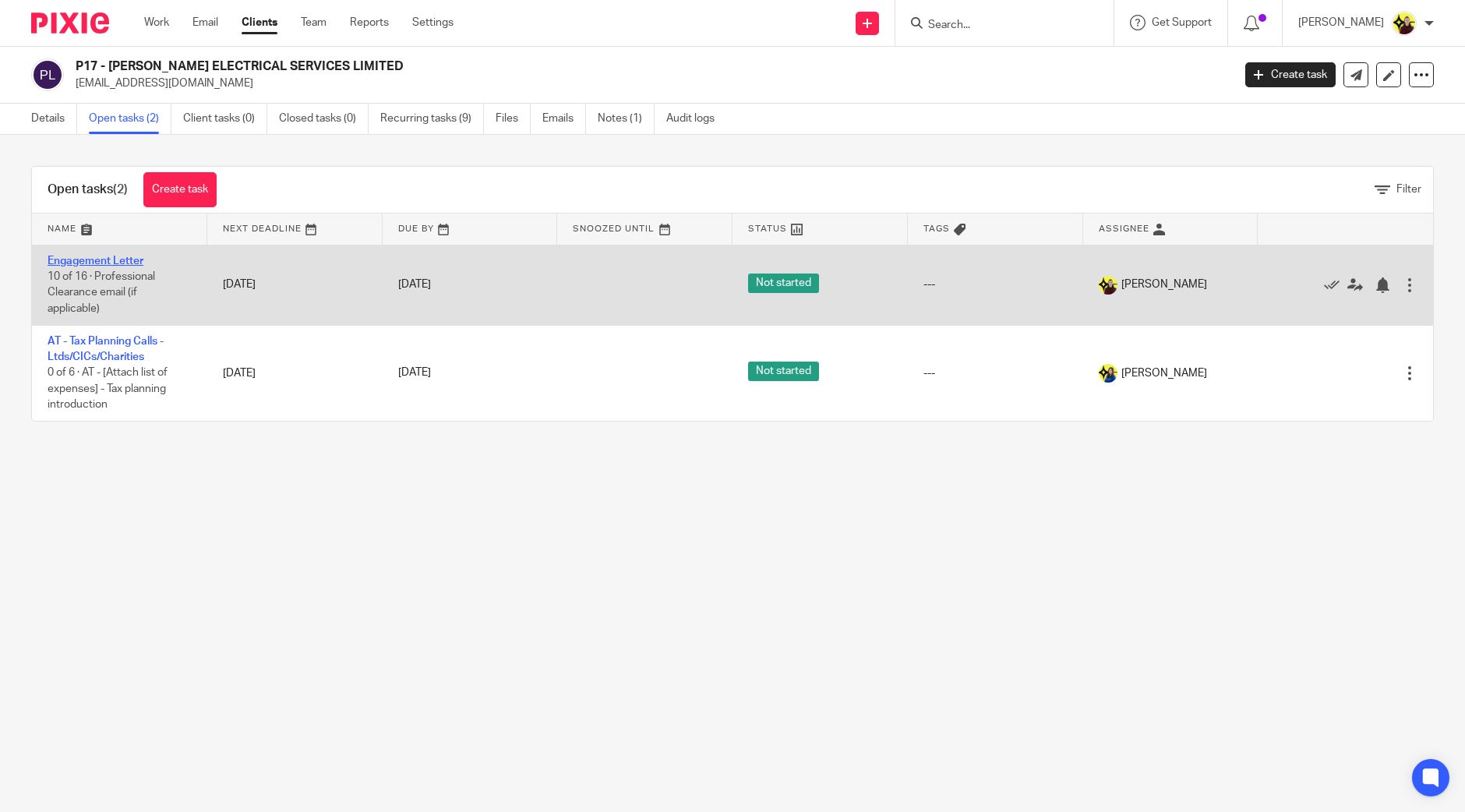
click at [105, 256] on link "Engagement Letter" at bounding box center [95, 261] width 96 height 11
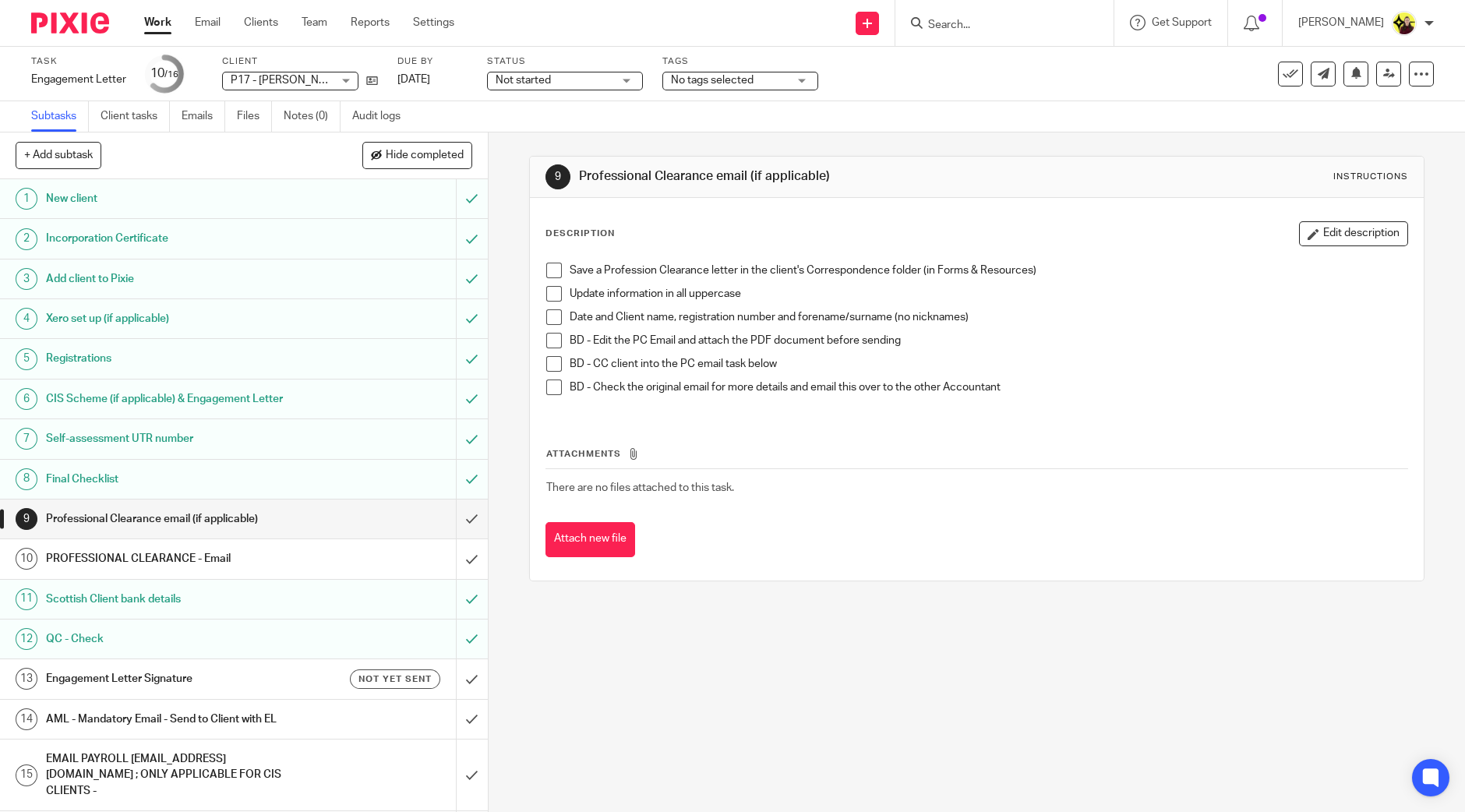
drag, startPoint x: 595, startPoint y: 545, endPoint x: 1449, endPoint y: 149, distance: 941.3
click at [595, 545] on button "Attach new file" at bounding box center [590, 539] width 89 height 35
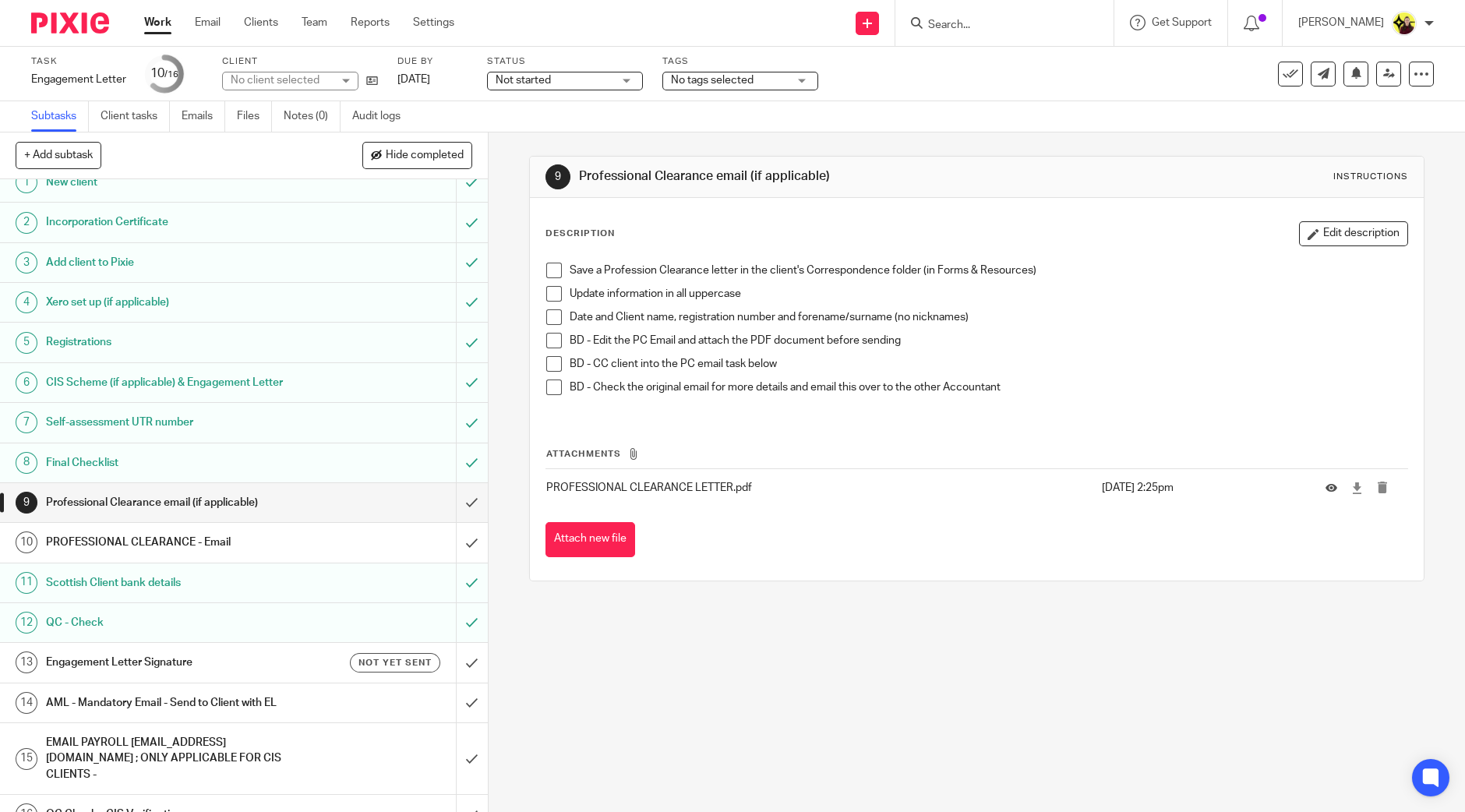
scroll to position [21, 0]
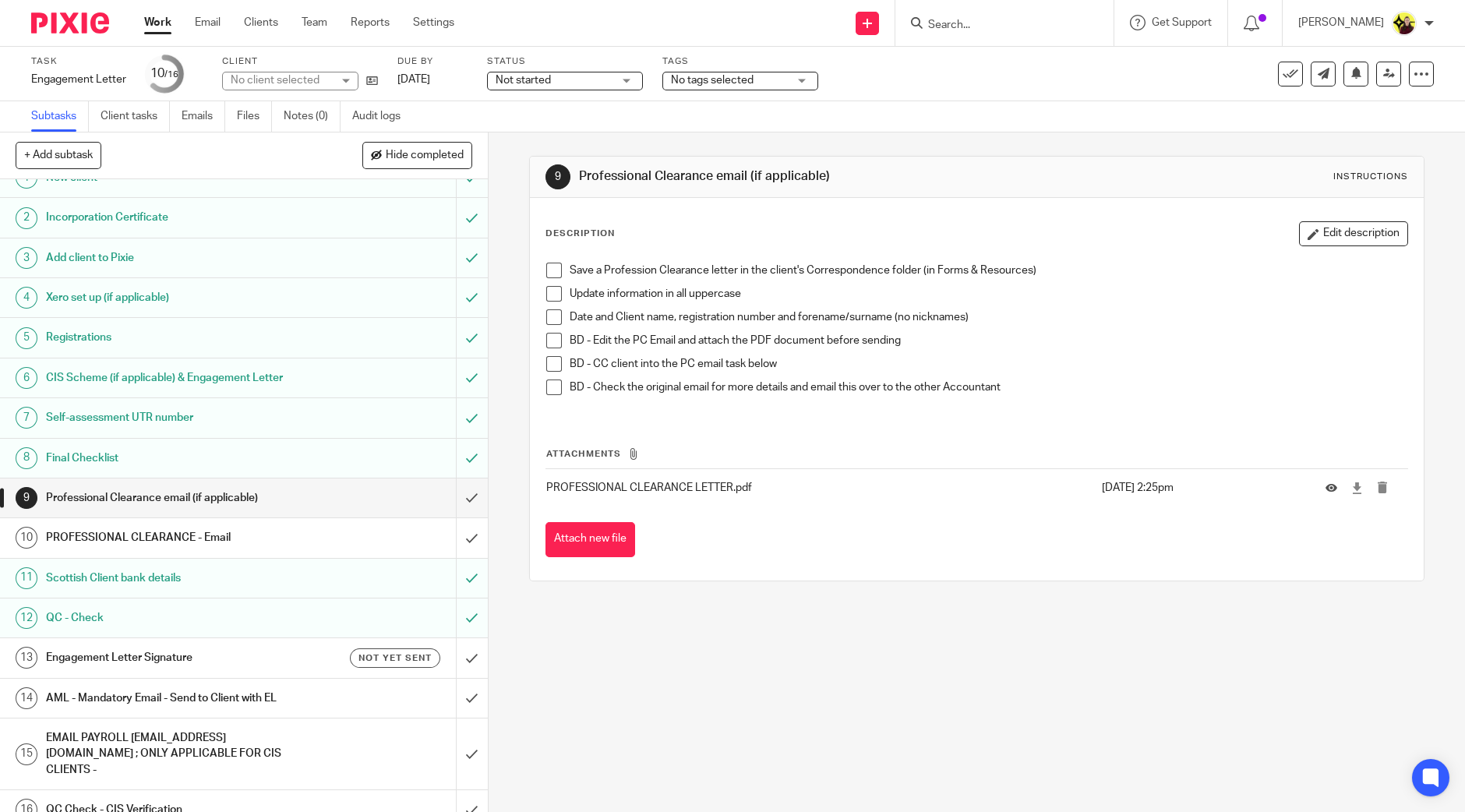
drag, startPoint x: 222, startPoint y: 659, endPoint x: 408, endPoint y: 620, distance: 190.0
click at [222, 659] on h1 "Engagement Letter Signature" at bounding box center [177, 658] width 263 height 23
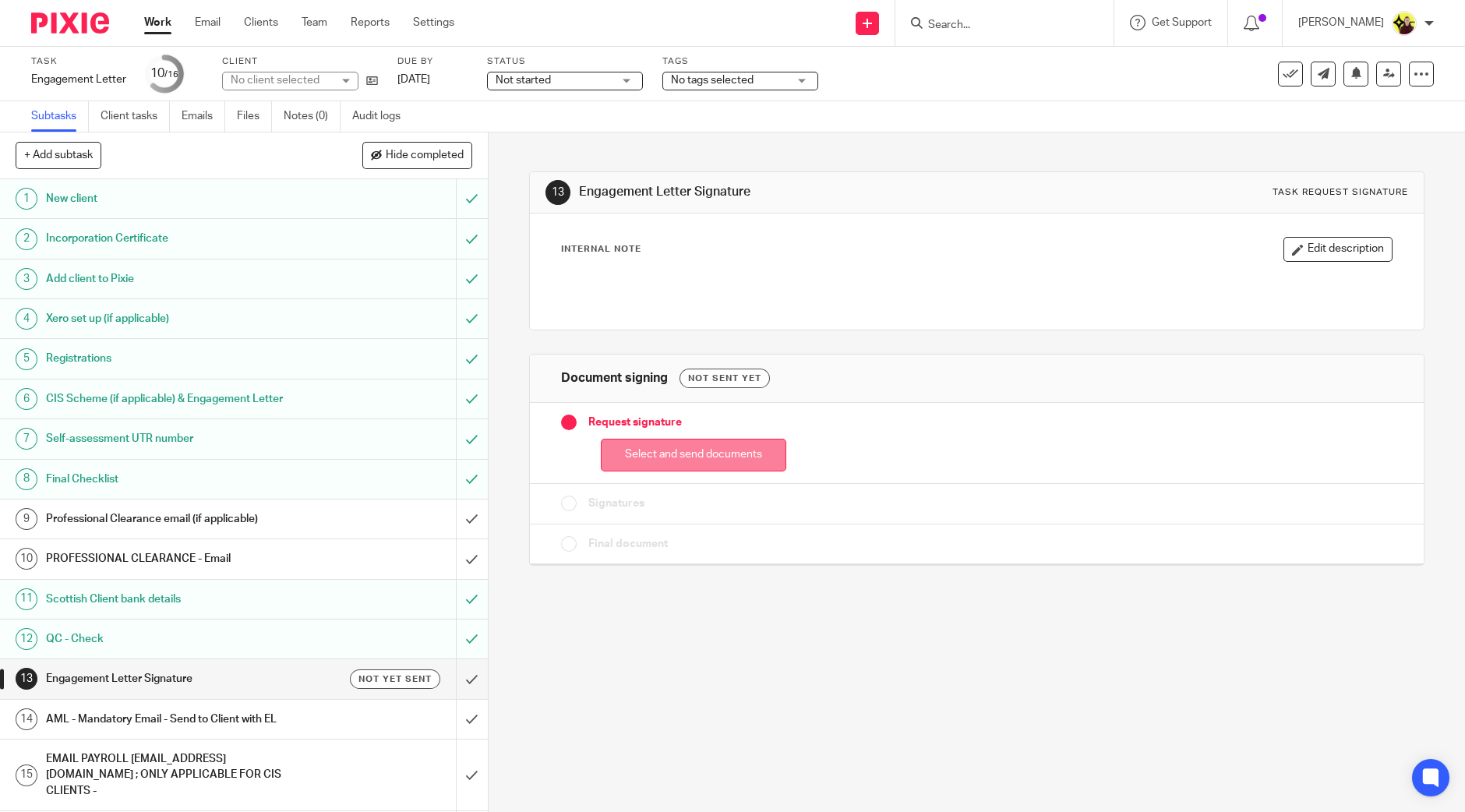
click at [678, 454] on button "Select and send documents" at bounding box center [693, 455] width 185 height 34
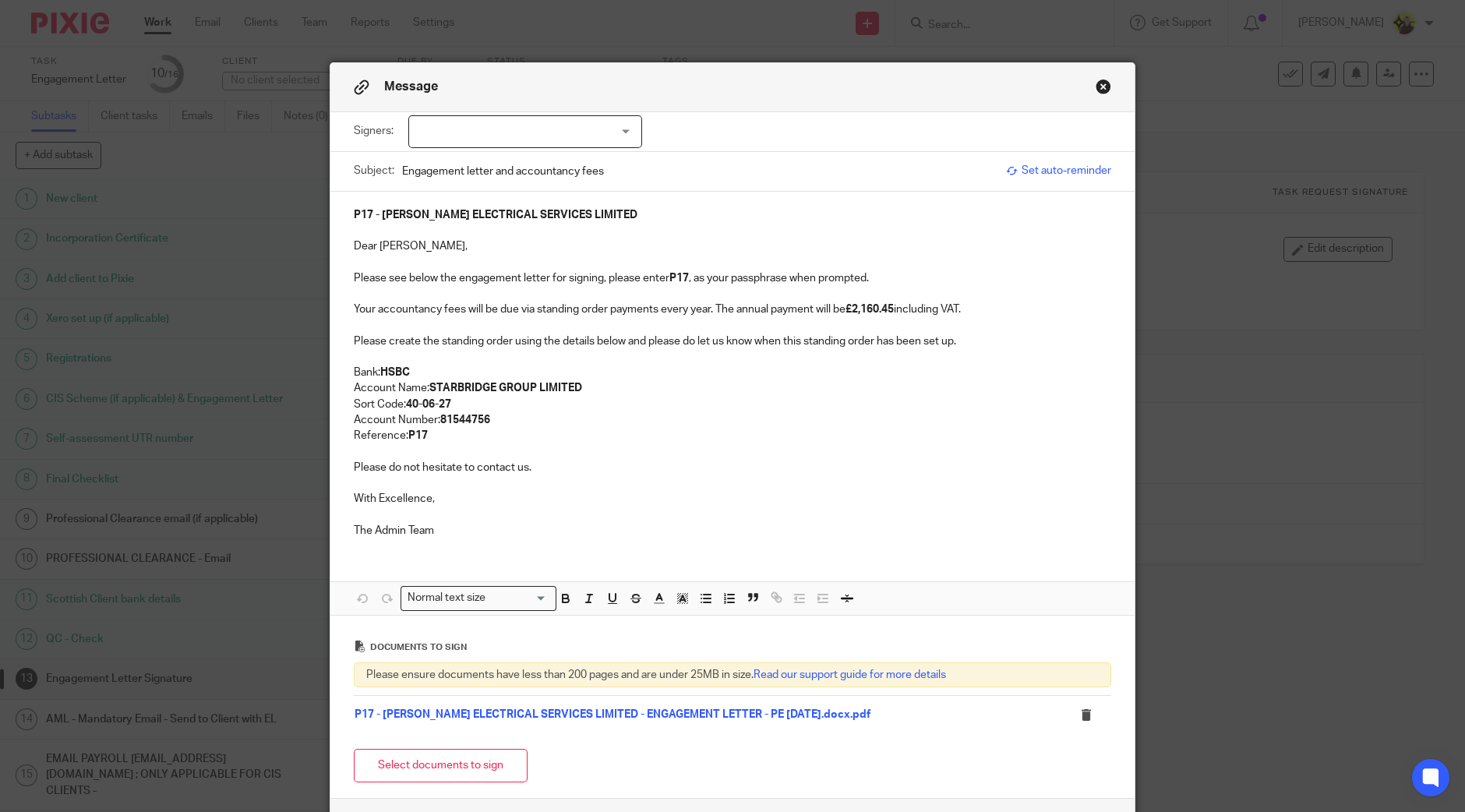
click at [1011, 169] on span "Set auto-reminder" at bounding box center [1058, 171] width 105 height 16
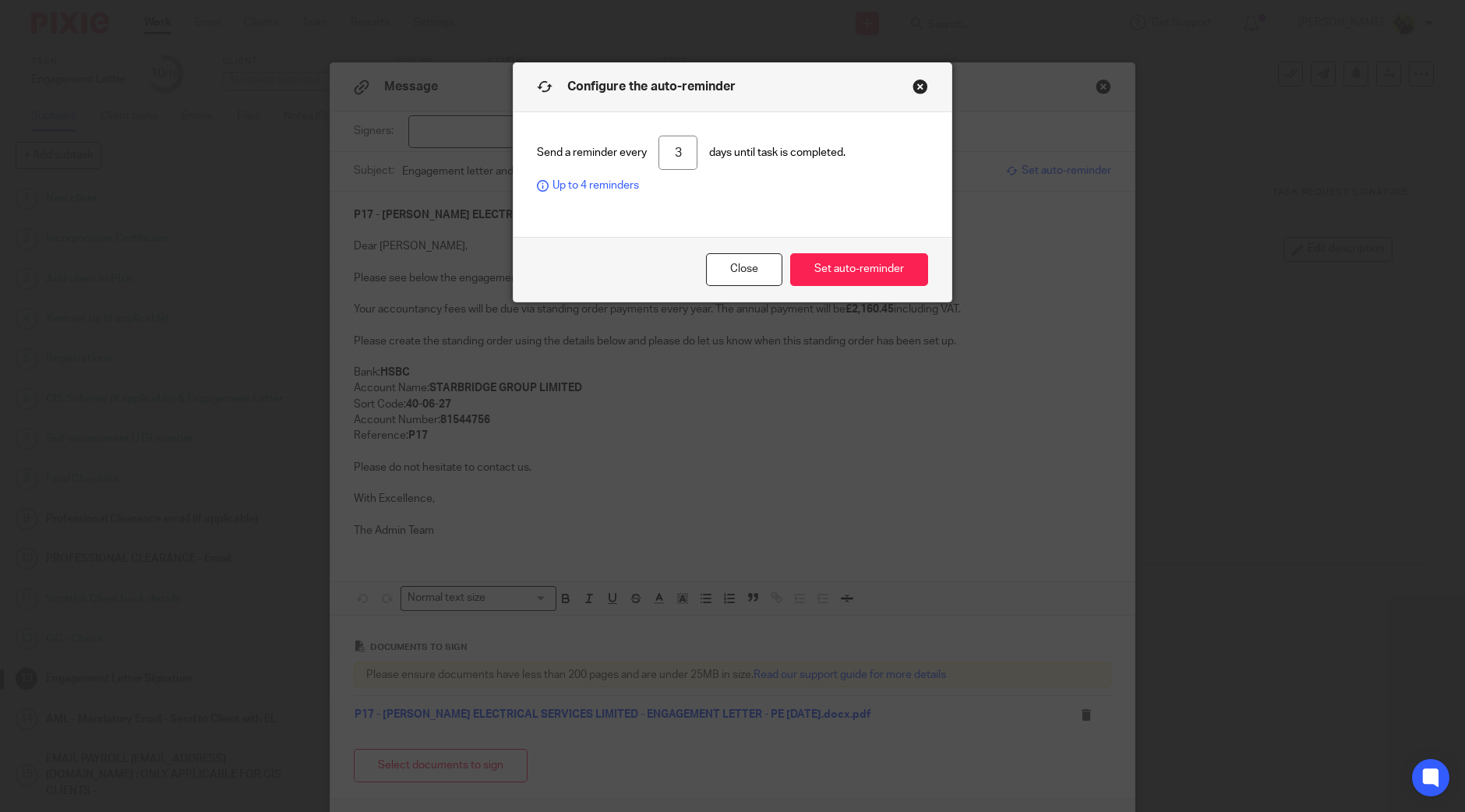
drag, startPoint x: 666, startPoint y: 161, endPoint x: 732, endPoint y: 162, distance: 66.0
click at [733, 160] on div "Send a reminder every 3 days until task is completed. Up to 4 reminders" at bounding box center [732, 165] width 391 height 58
type input "7"
click at [829, 260] on button "Set auto-reminder" at bounding box center [860, 270] width 138 height 34
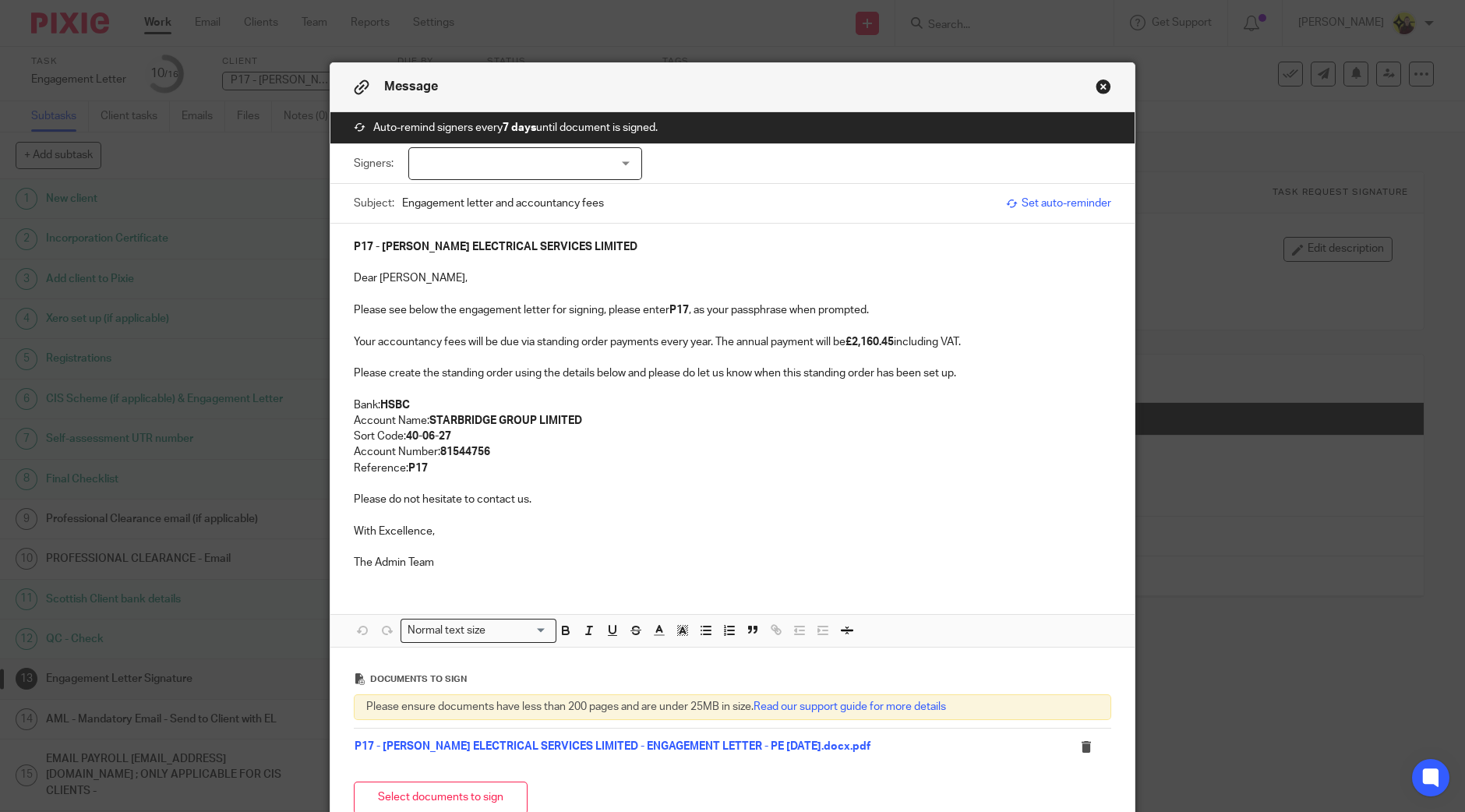
drag, startPoint x: 626, startPoint y: 734, endPoint x: 616, endPoint y: 739, distance: 11.2
click at [1088, 734] on td at bounding box center [1080, 747] width 63 height 38
click at [1080, 739] on div at bounding box center [1091, 747] width 23 height 16
click at [1080, 745] on icon at bounding box center [1086, 747] width 12 height 12
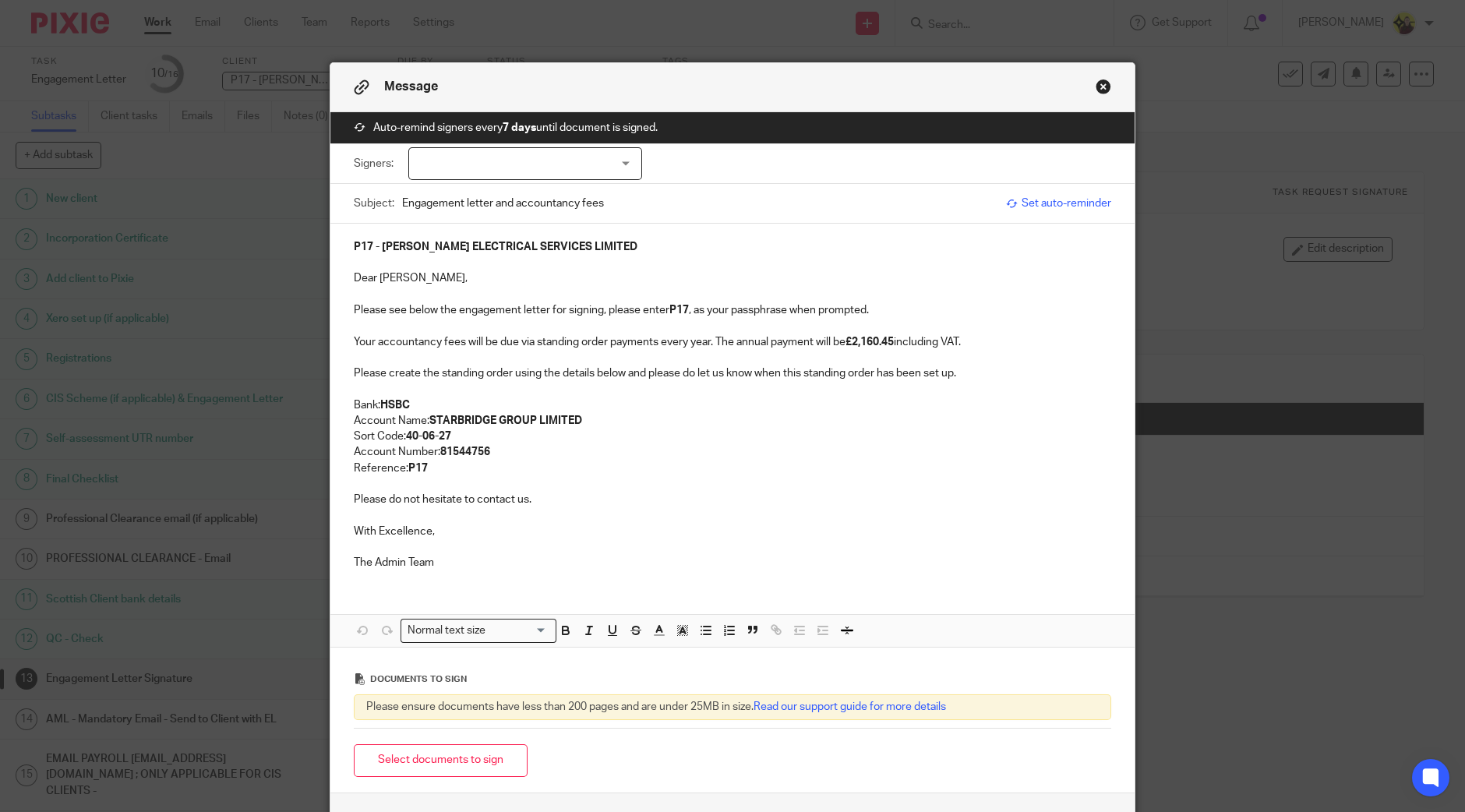
drag, startPoint x: 454, startPoint y: 766, endPoint x: 588, endPoint y: 729, distance: 139.0
click at [454, 766] on button "Select documents to sign" at bounding box center [440, 761] width 174 height 34
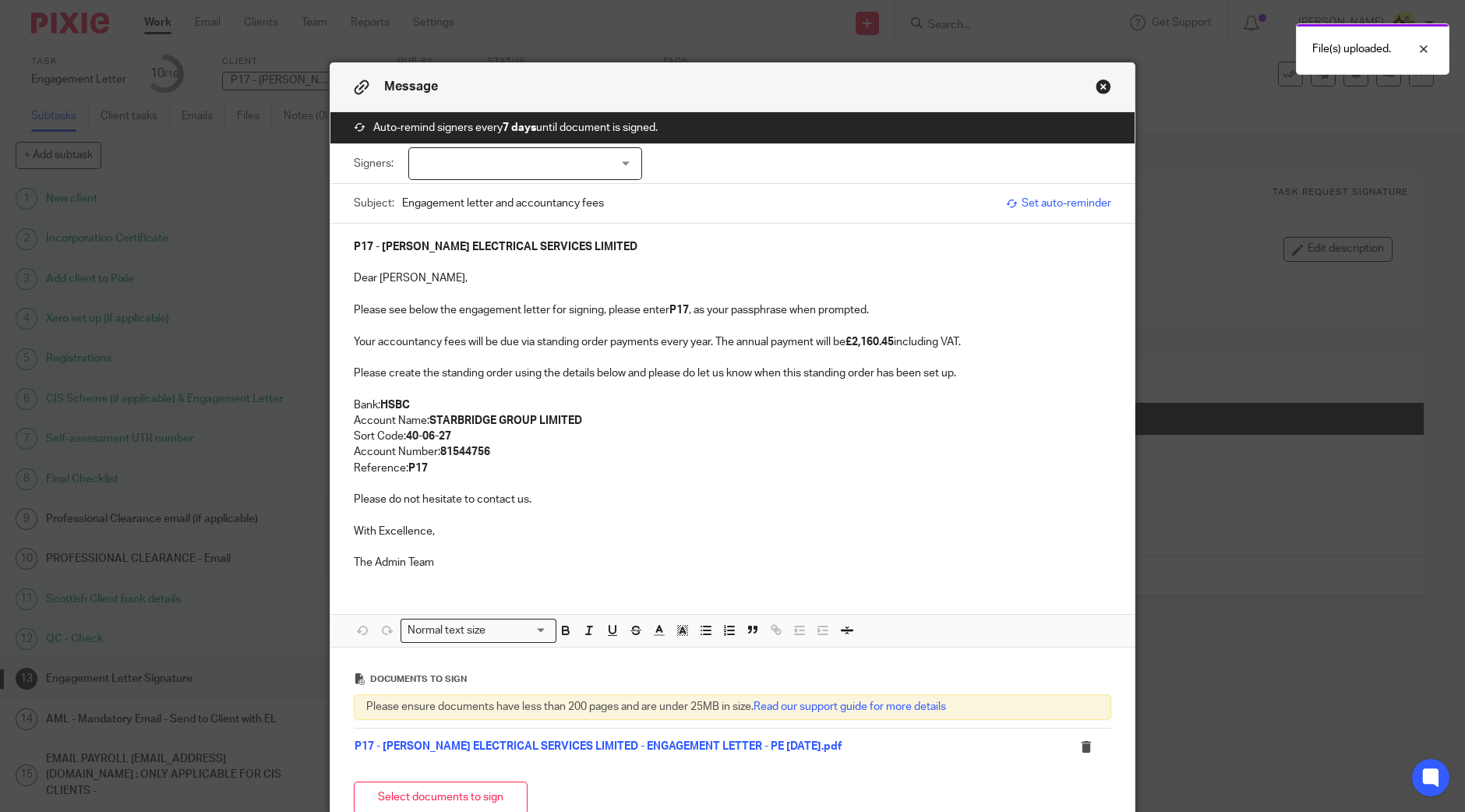
click at [528, 165] on div at bounding box center [525, 164] width 234 height 33
click at [508, 196] on li "[PERSON_NAME]" at bounding box center [517, 195] width 232 height 32
checkbox input "true"
click at [540, 313] on p "Please see below the engagement letter for signing, please enter P17 , as your …" at bounding box center [732, 310] width 758 height 16
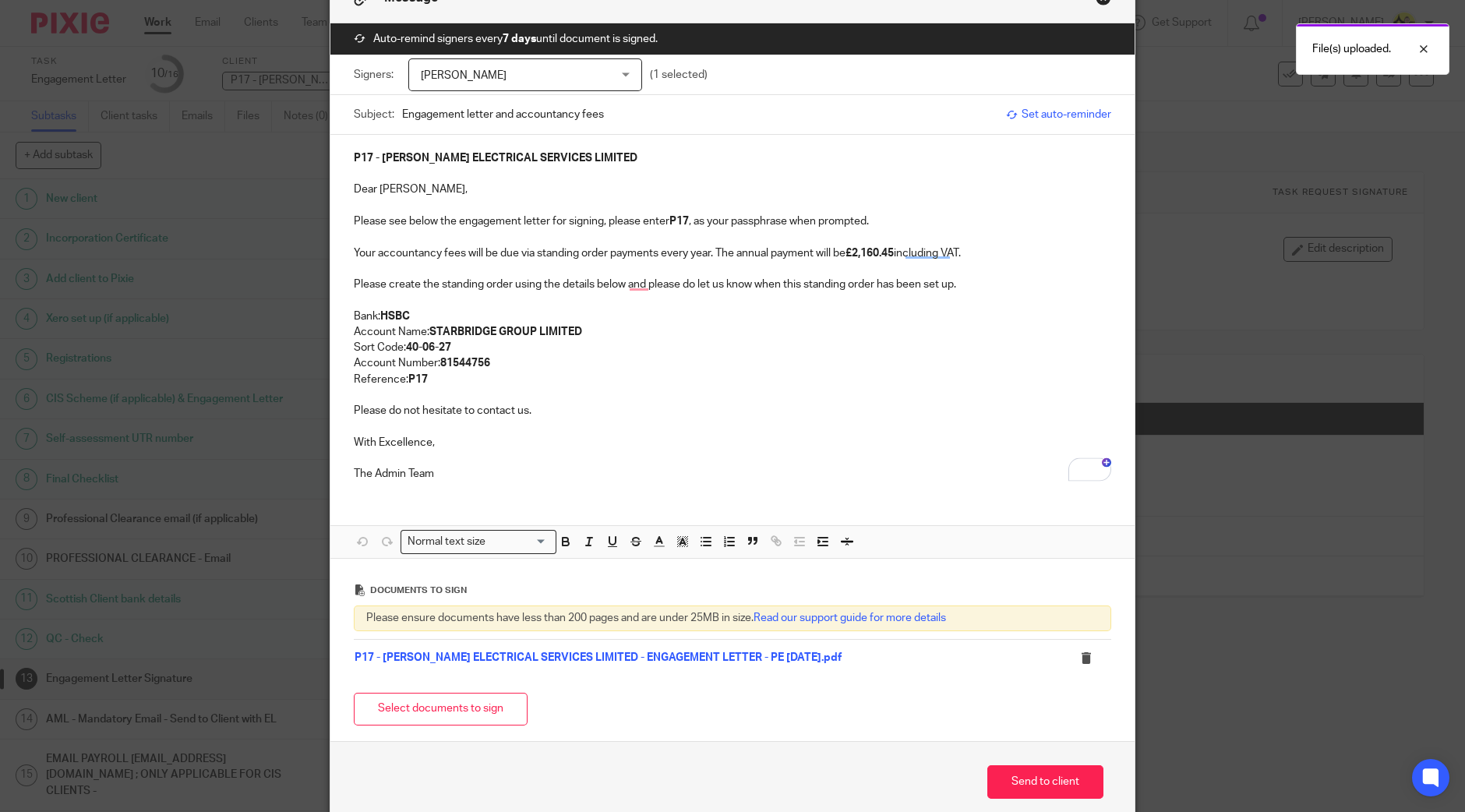
scroll to position [159, 0]
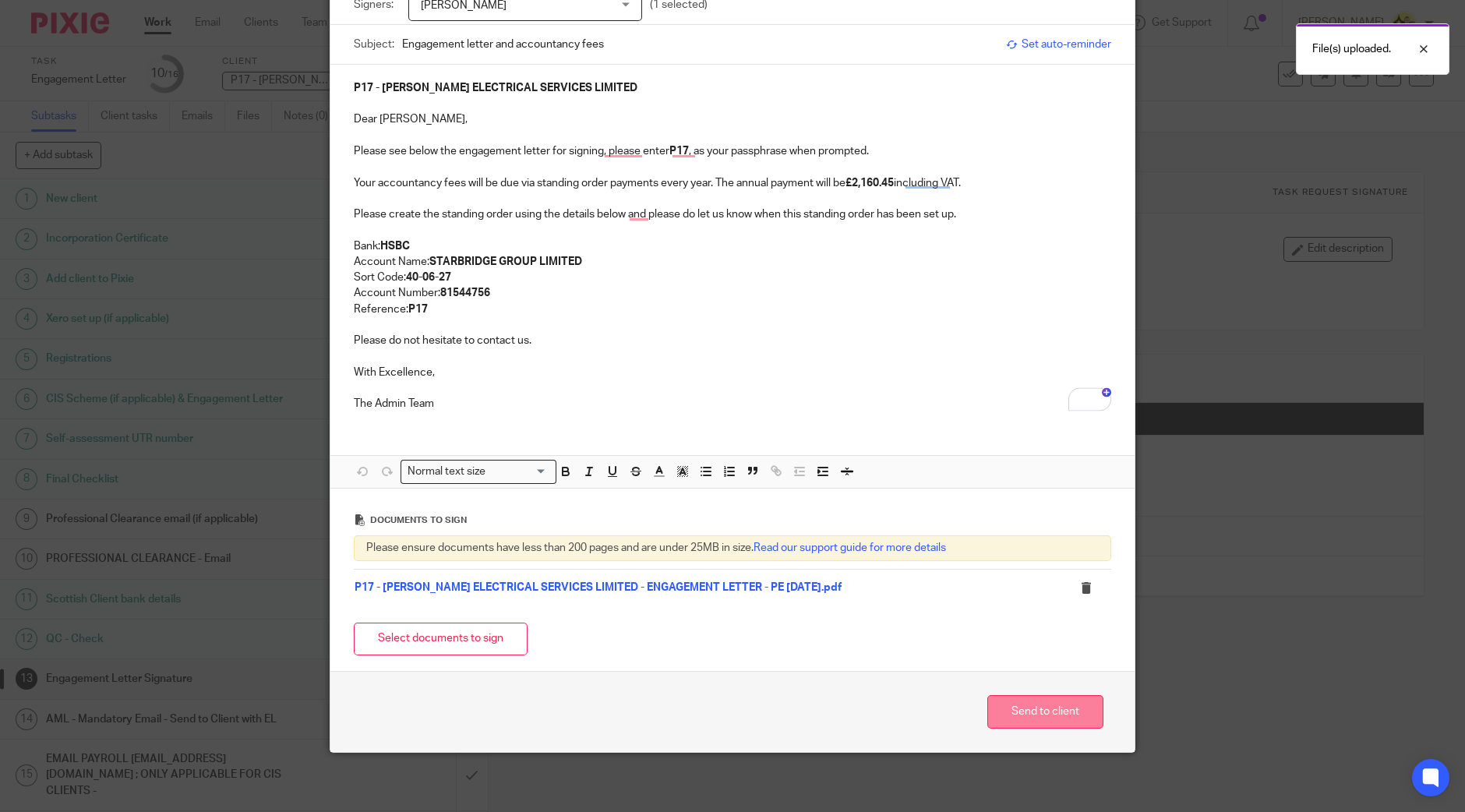
click at [1049, 714] on button "Send to client" at bounding box center [1046, 712] width 116 height 34
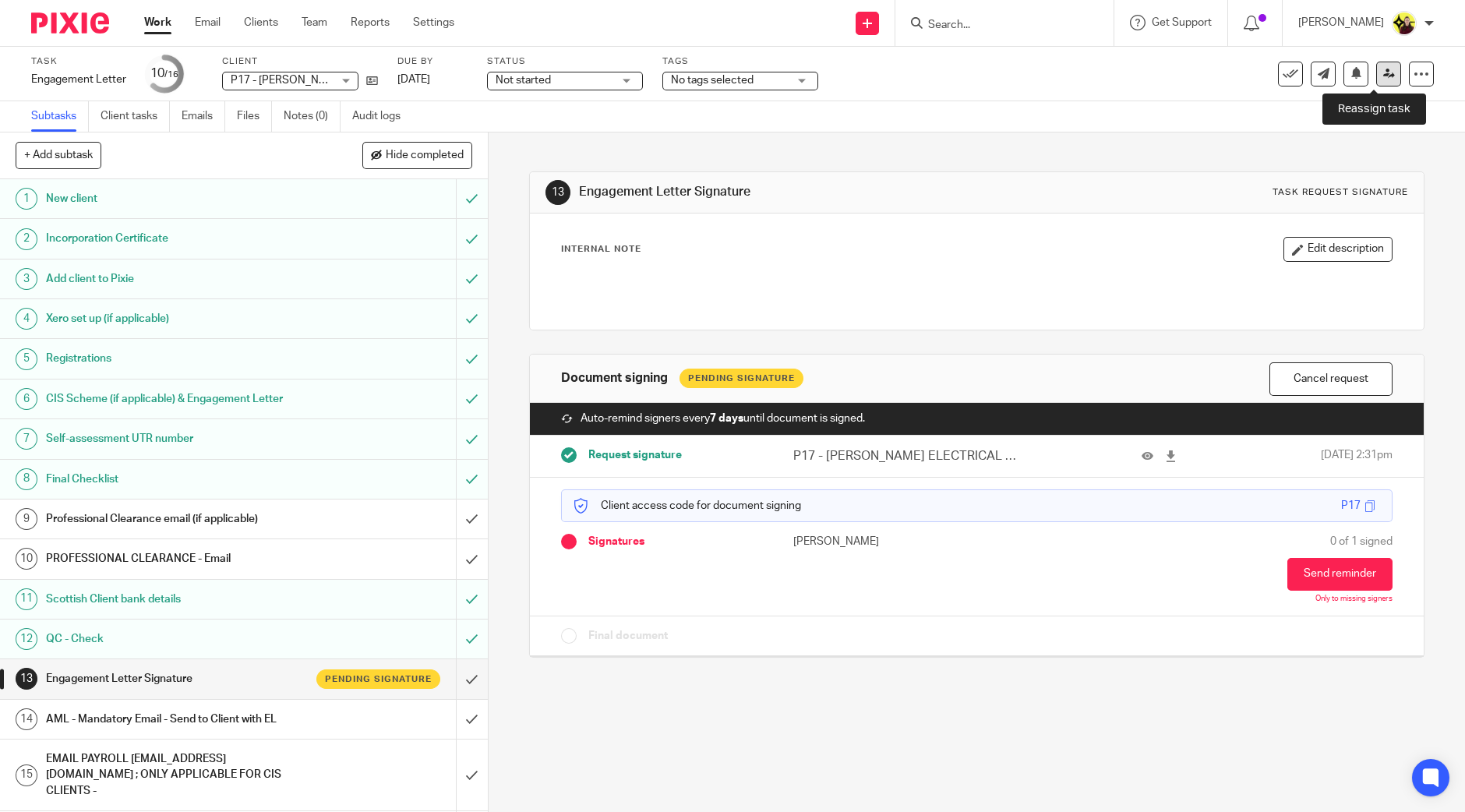
click at [1377, 74] on link at bounding box center [1389, 74] width 25 height 25
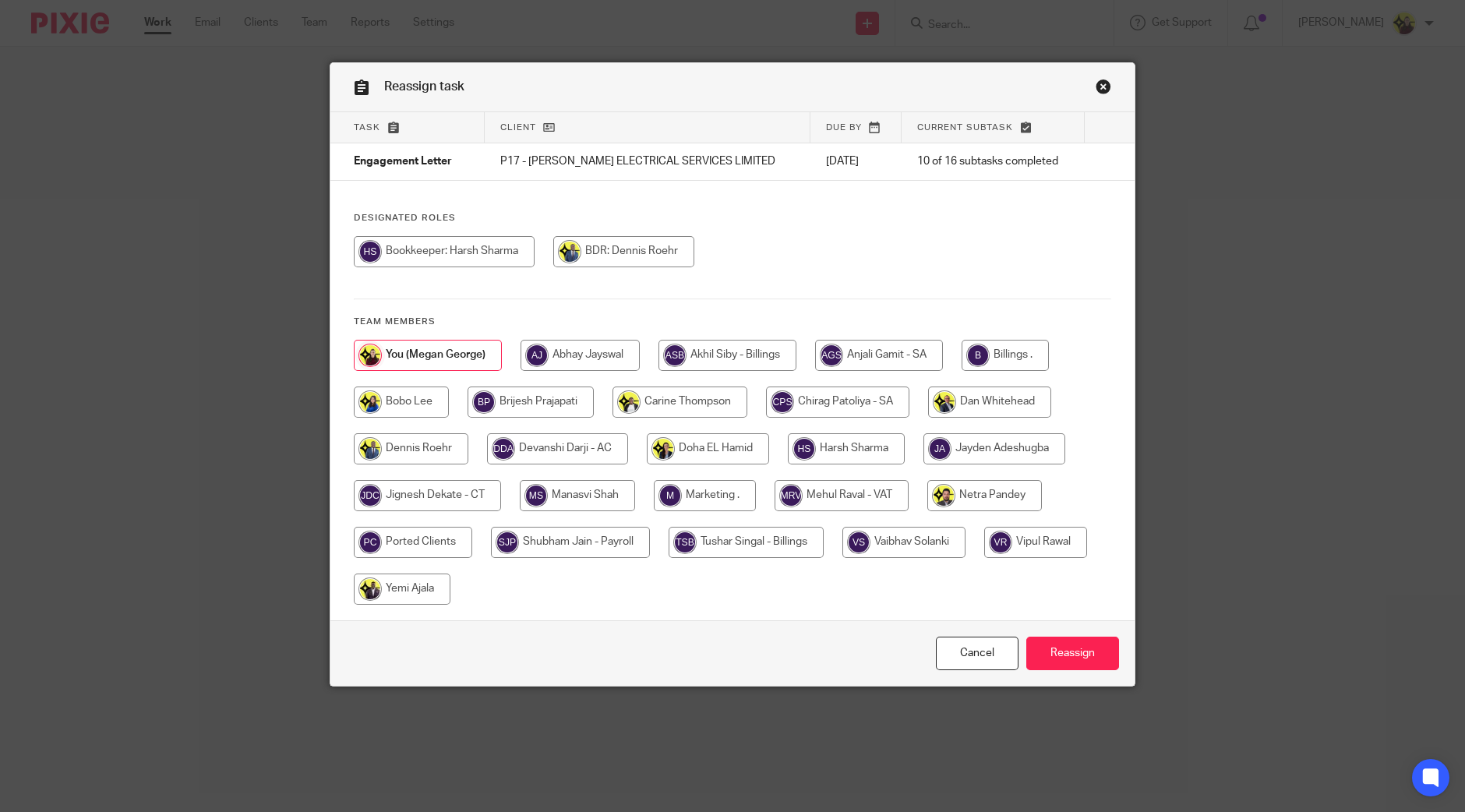
drag, startPoint x: 404, startPoint y: 590, endPoint x: 639, endPoint y: 604, distance: 235.4
click at [404, 591] on input "radio" at bounding box center [403, 589] width 97 height 31
radio input "true"
click at [1108, 663] on input "Reassign" at bounding box center [1073, 653] width 93 height 34
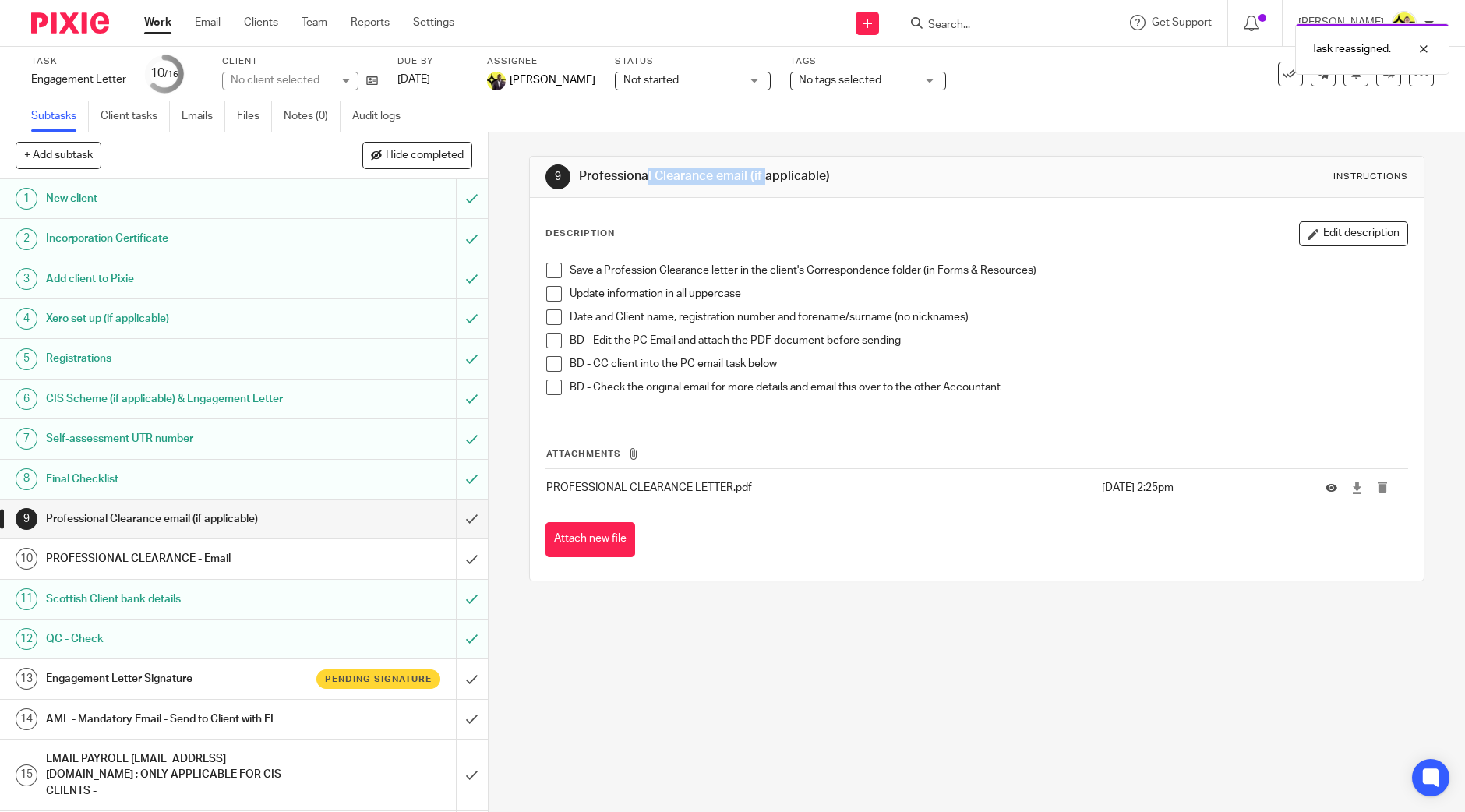
drag, startPoint x: 703, startPoint y: 171, endPoint x: 575, endPoint y: 174, distance: 128.0
click at [579, 174] on h1 "Professional Clearance email (if applicable)" at bounding box center [795, 177] width 431 height 16
copy h1 "Professional Clearance"
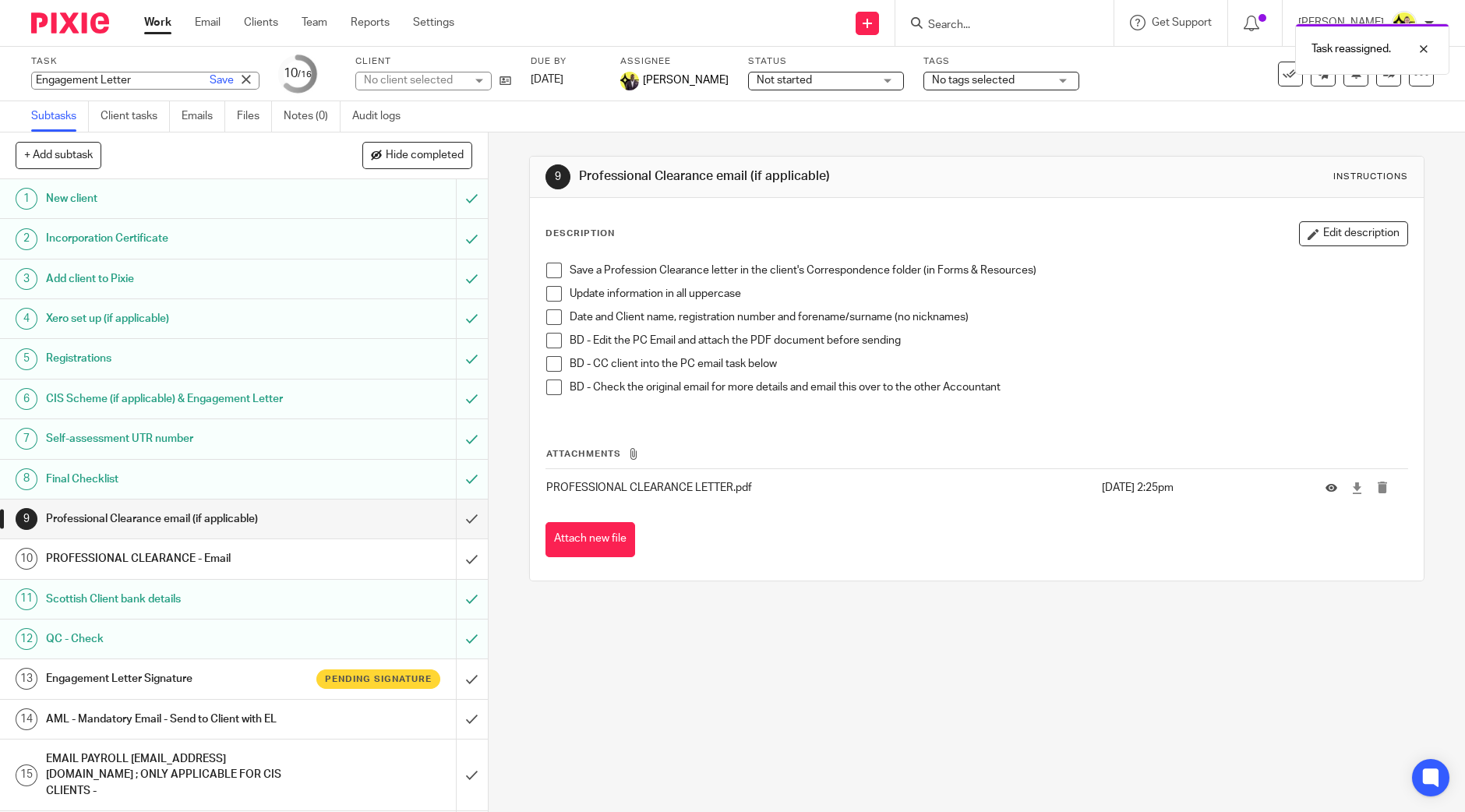
click at [102, 75] on div "Engagement Letter Save Engagement Letter" at bounding box center [145, 81] width 228 height 17
paste input "Professional Clearance"
type input "Professional Clearance"
click at [210, 80] on link "Save" at bounding box center [221, 81] width 24 height 16
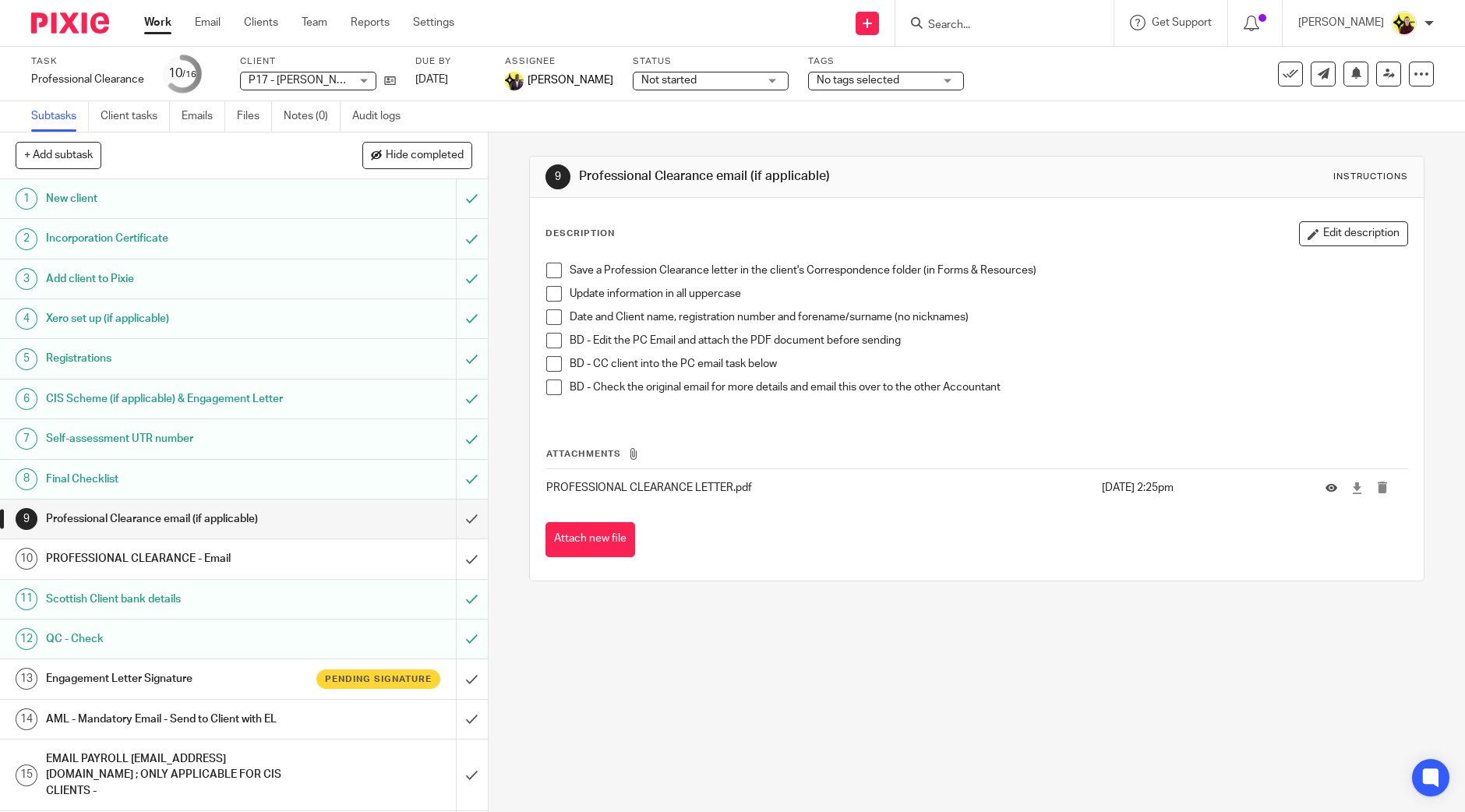
click at [989, 21] on input "Search" at bounding box center [996, 25] width 141 height 14
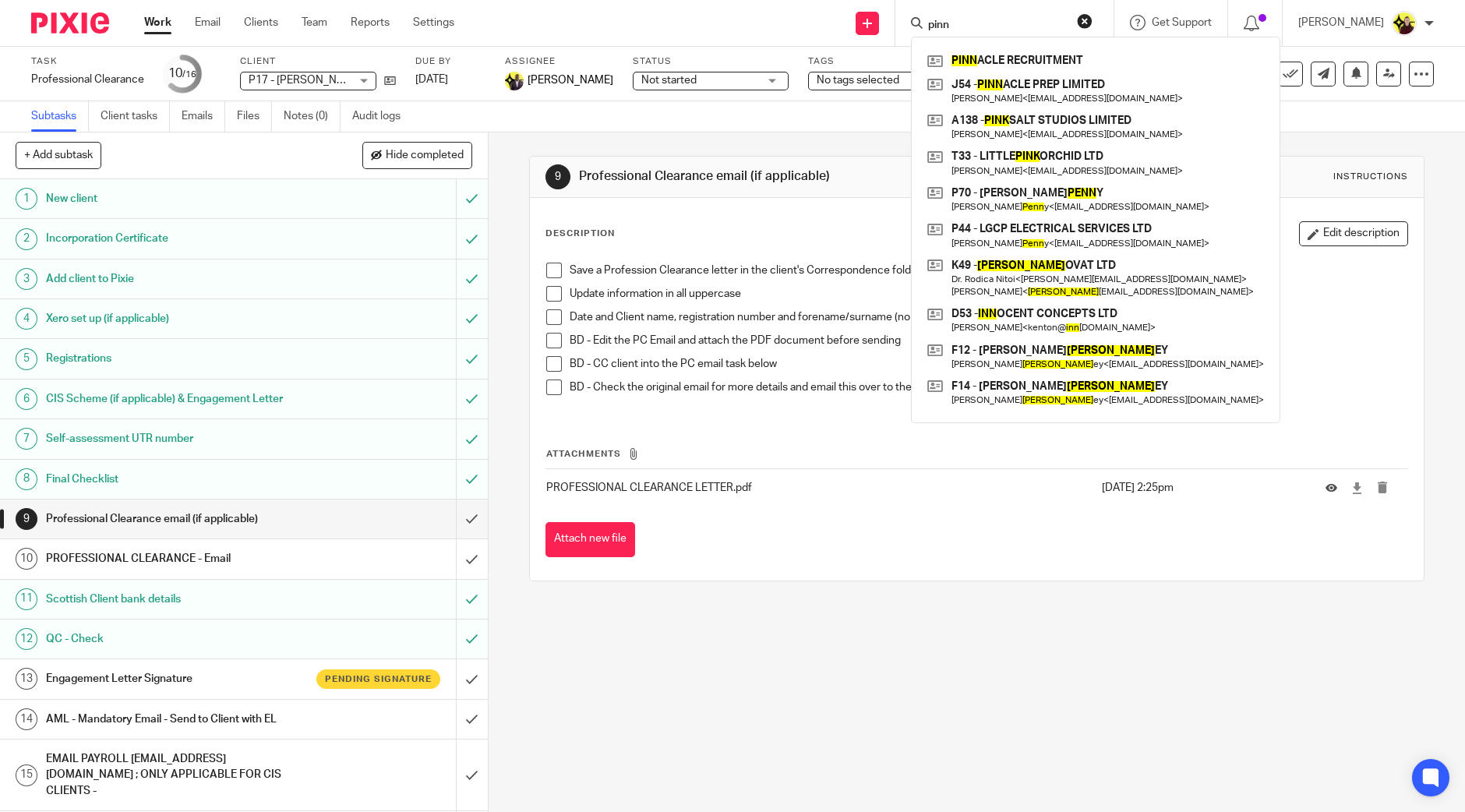
click at [1005, 28] on input "pinn" at bounding box center [996, 25] width 141 height 14
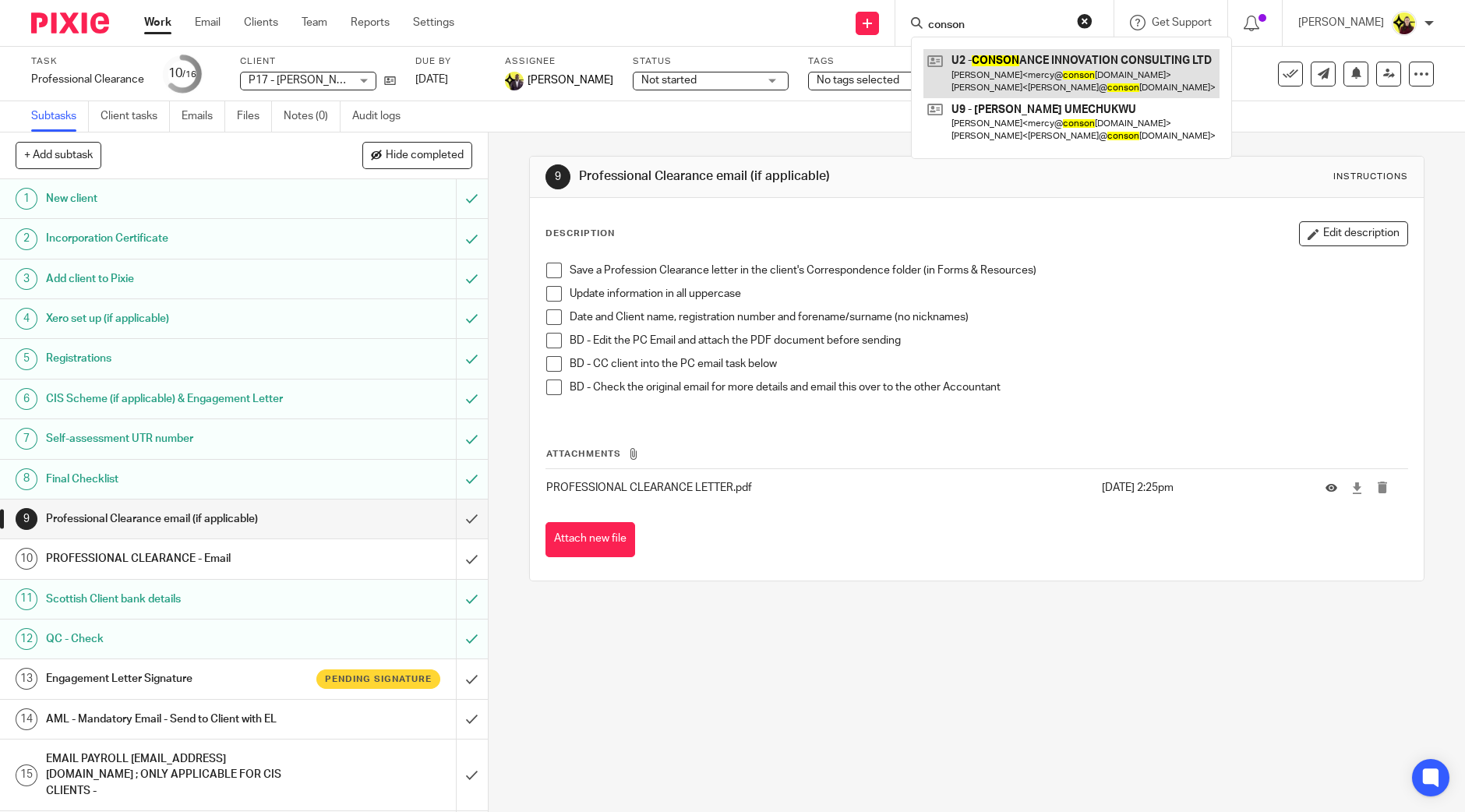
type input "conson"
click at [1014, 60] on link at bounding box center [1071, 74] width 296 height 49
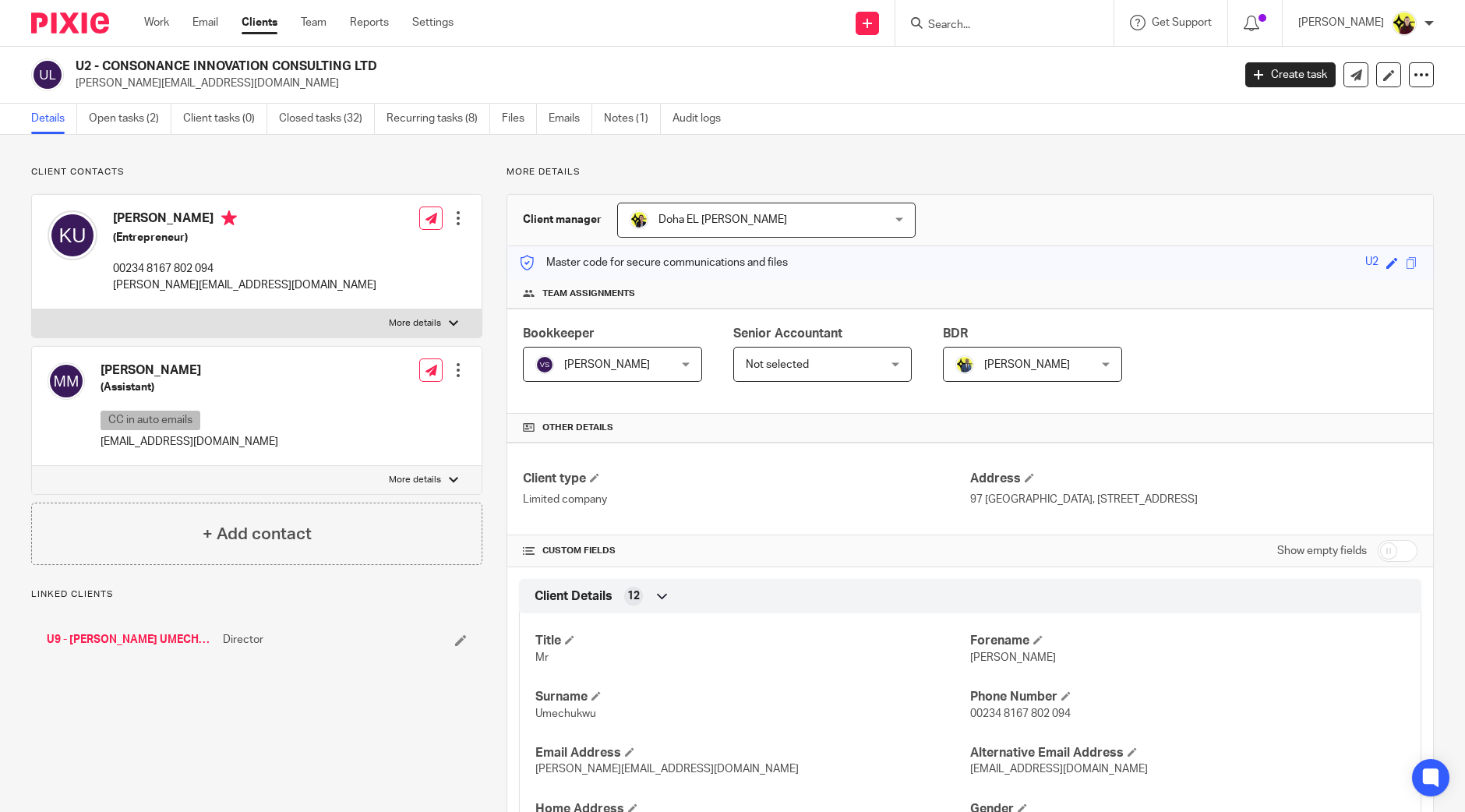
click at [128, 64] on h2 "U2 - CONSONANCE INNOVATION CONSULTING LTD" at bounding box center [535, 66] width 918 height 16
copy h2 "CONSONANCE"
click at [985, 24] on input "Search" at bounding box center [996, 25] width 141 height 14
paste input "07904 769134"
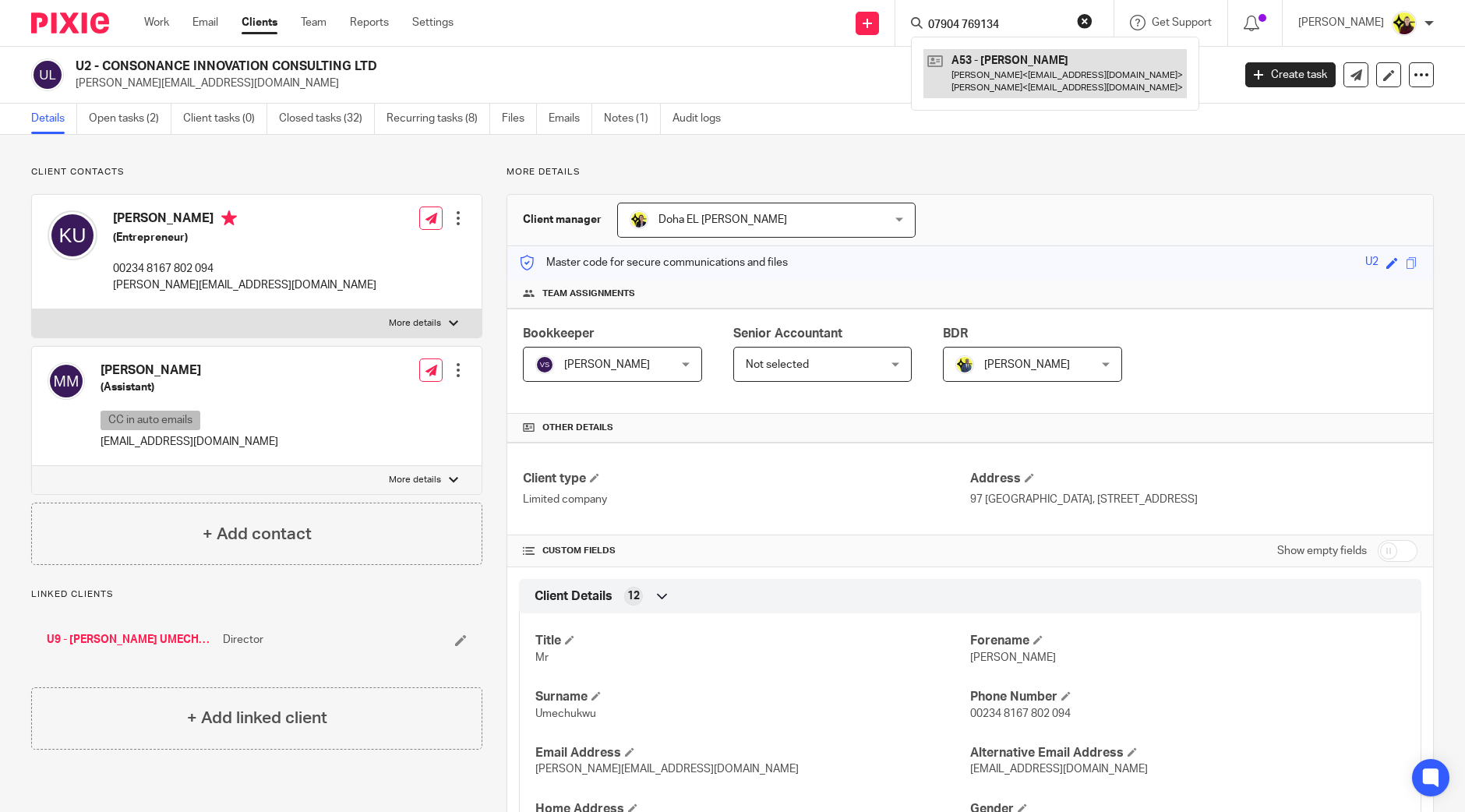
type input "07904 769134"
click at [1014, 49] on link at bounding box center [1056, 74] width 264 height 49
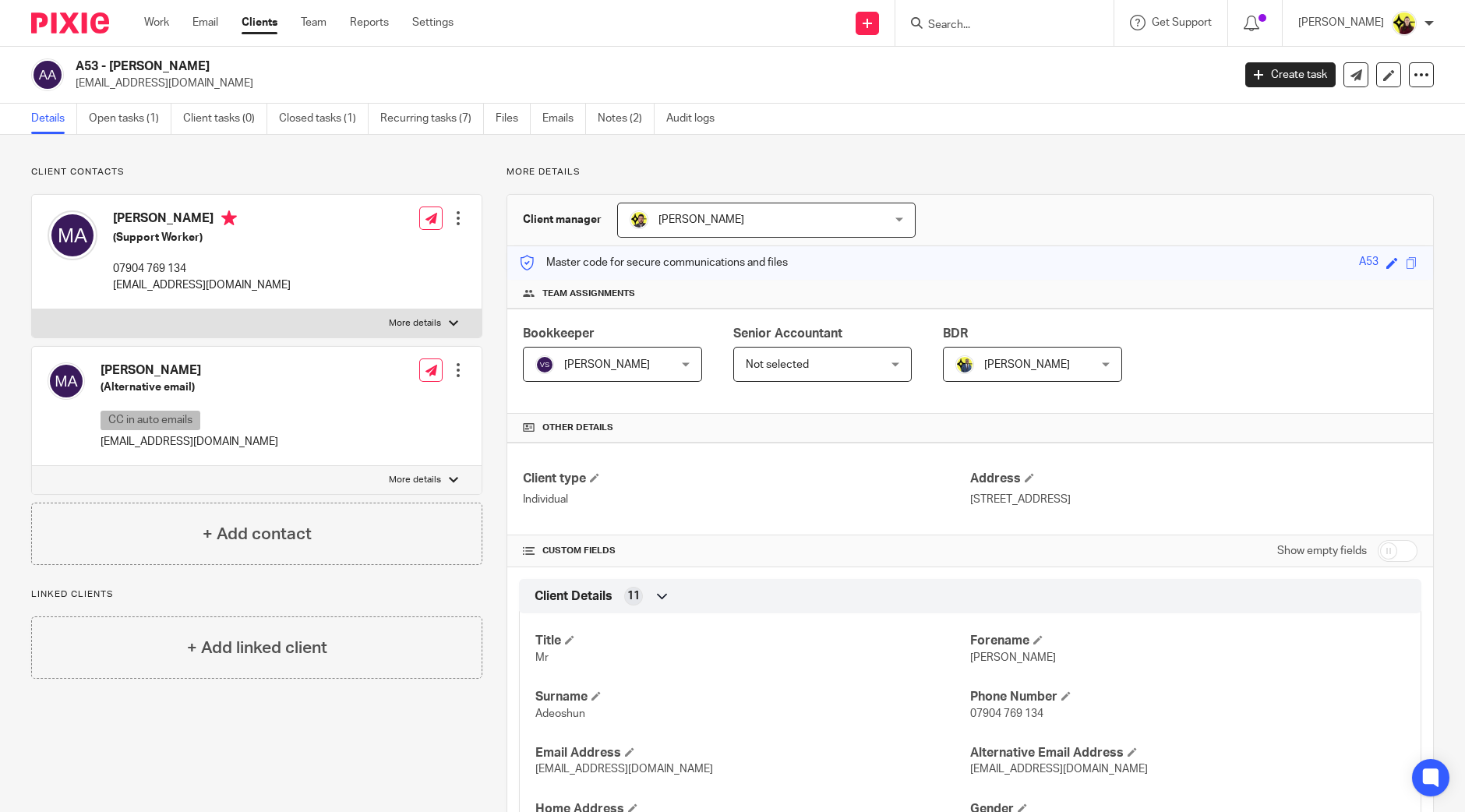
click at [370, 306] on div "Michael Adeoshun (Support Worker) 07904 769 134 daviesojo@hotmail.co.uk Edit co…" at bounding box center [257, 252] width 450 height 114
click at [112, 192] on div "Client contacts Michael Adeoshun (Alternative email) CC in auto emails mladeosh…" at bounding box center [256, 365] width 451 height 399
copy h4 "Michael Adeoshun"
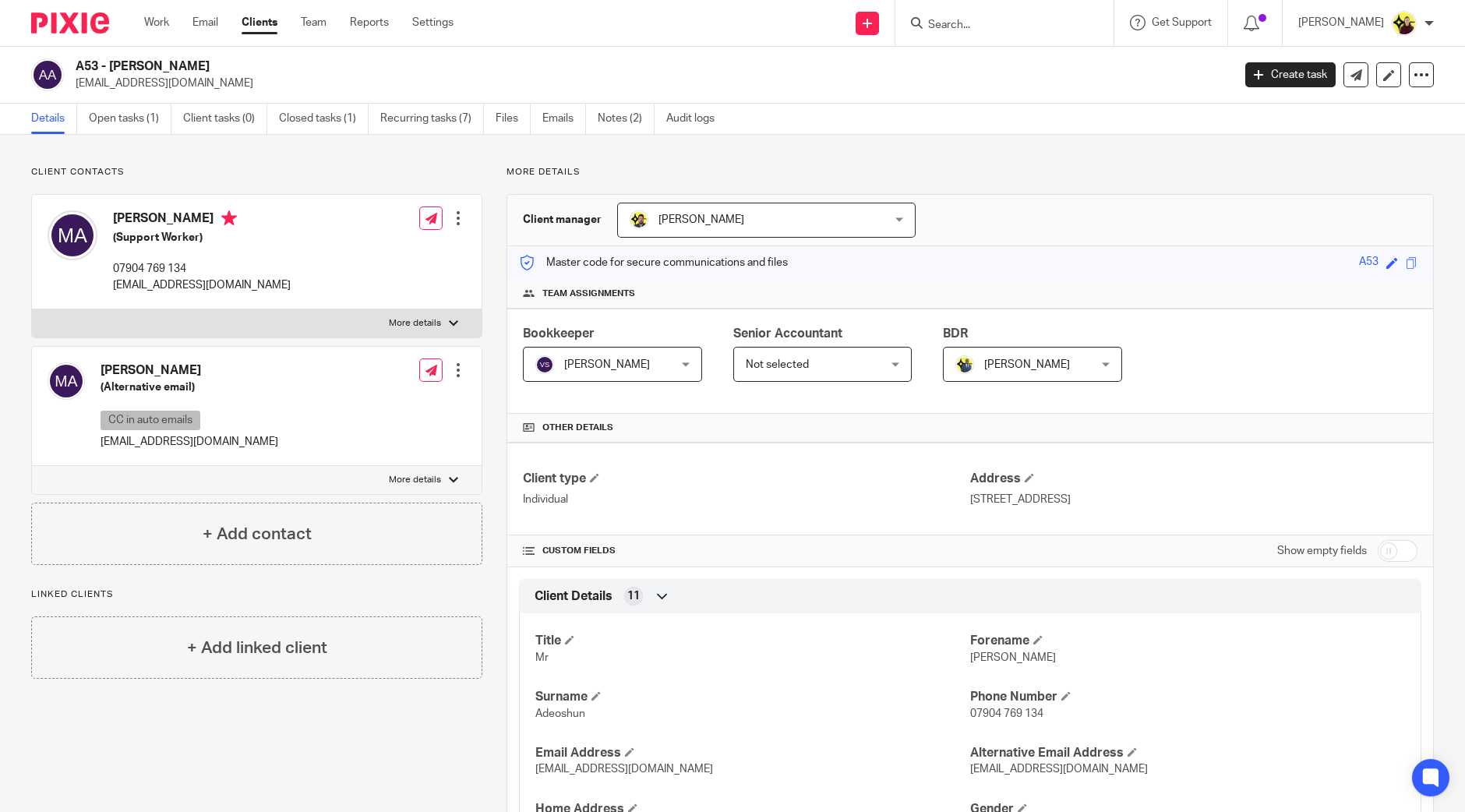
click at [962, 14] on form at bounding box center [1009, 23] width 166 height 19
click at [970, 24] on input "Search" at bounding box center [996, 25] width 141 height 14
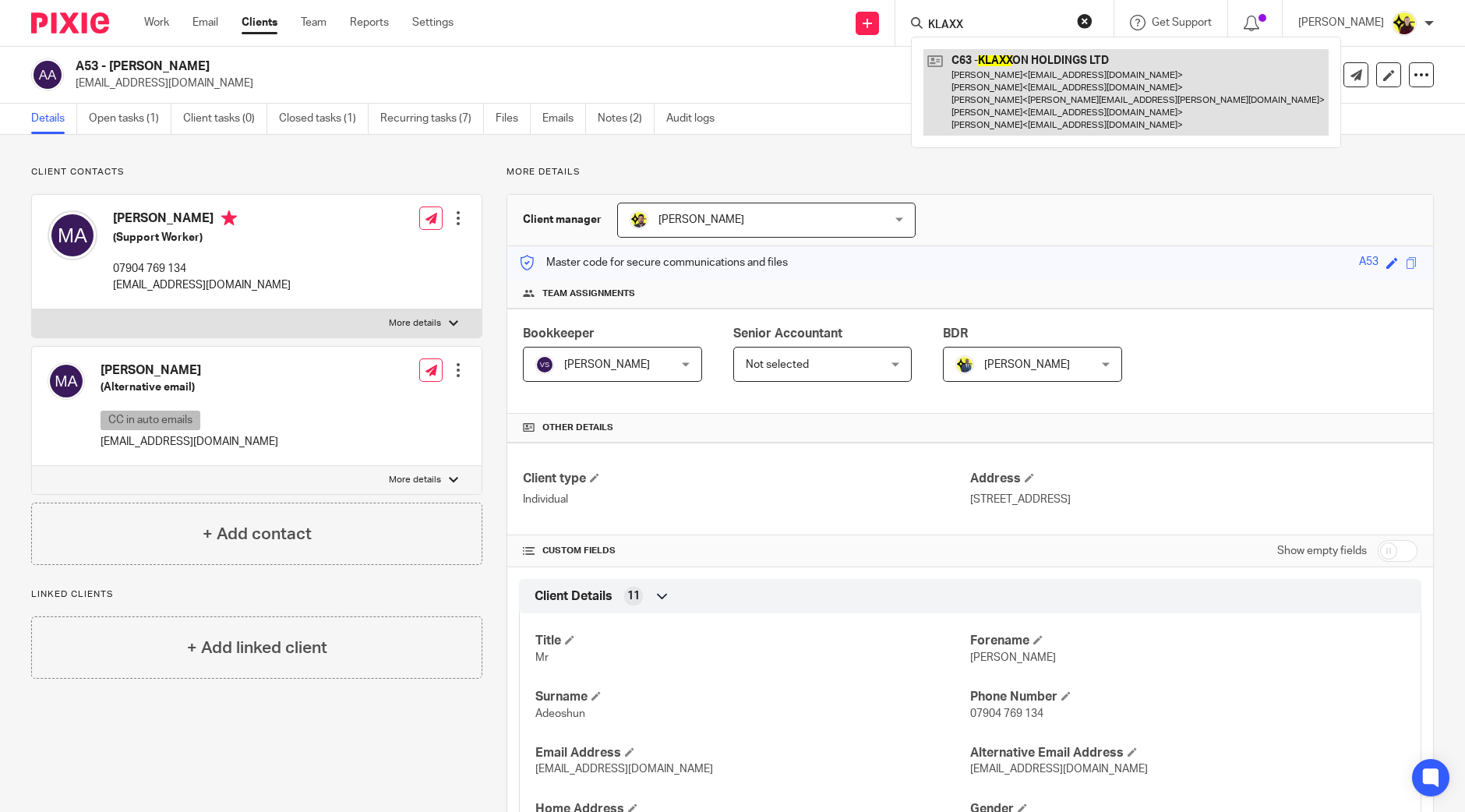
type input "KLAXX"
click at [982, 105] on link at bounding box center [1126, 92] width 406 height 86
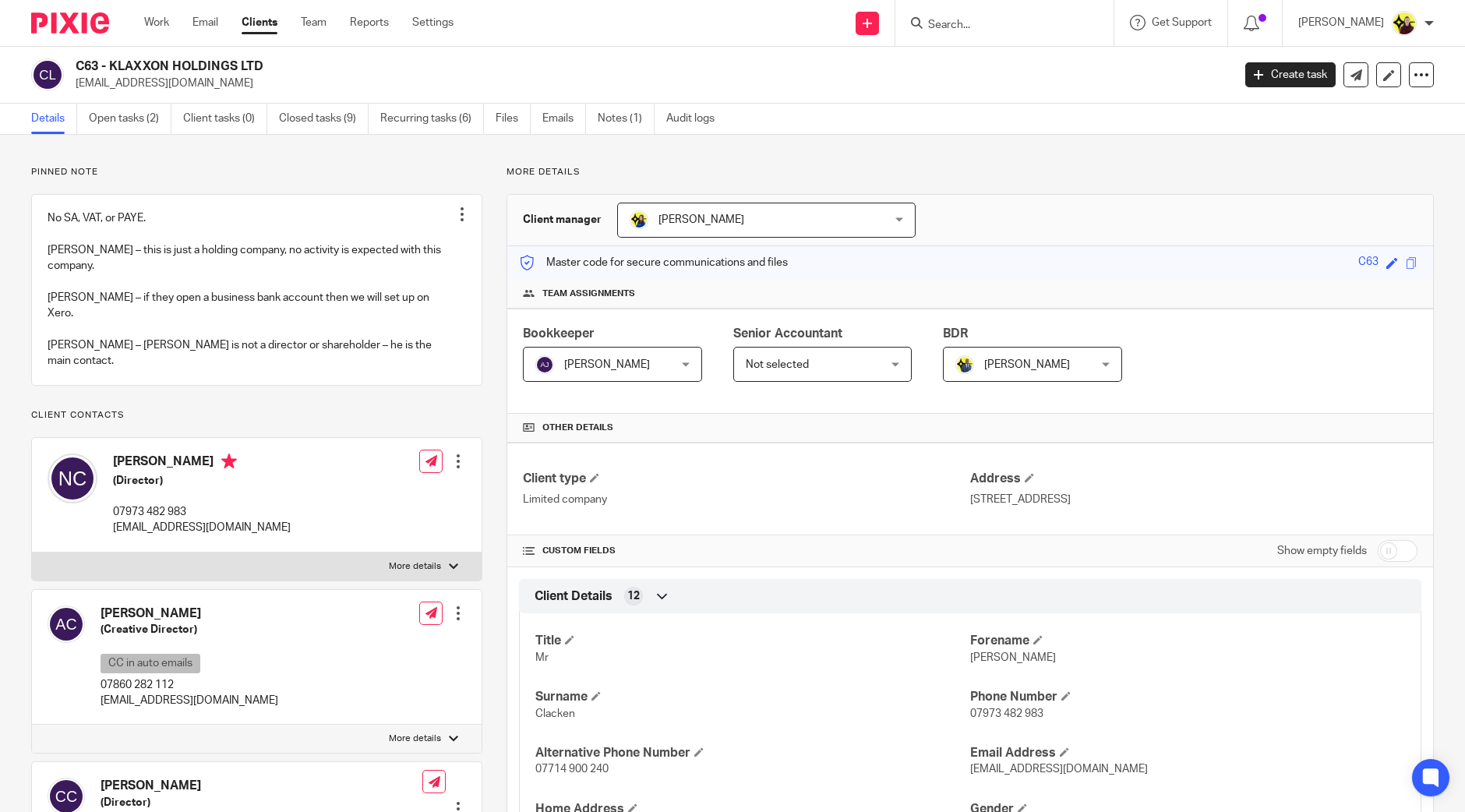
click at [146, 58] on h2 "C63 - KLAXXON HOLDINGS LTD" at bounding box center [535, 66] width 918 height 16
click at [1016, 14] on form at bounding box center [1009, 23] width 166 height 19
click at [988, 25] on input "Search" at bounding box center [996, 25] width 141 height 14
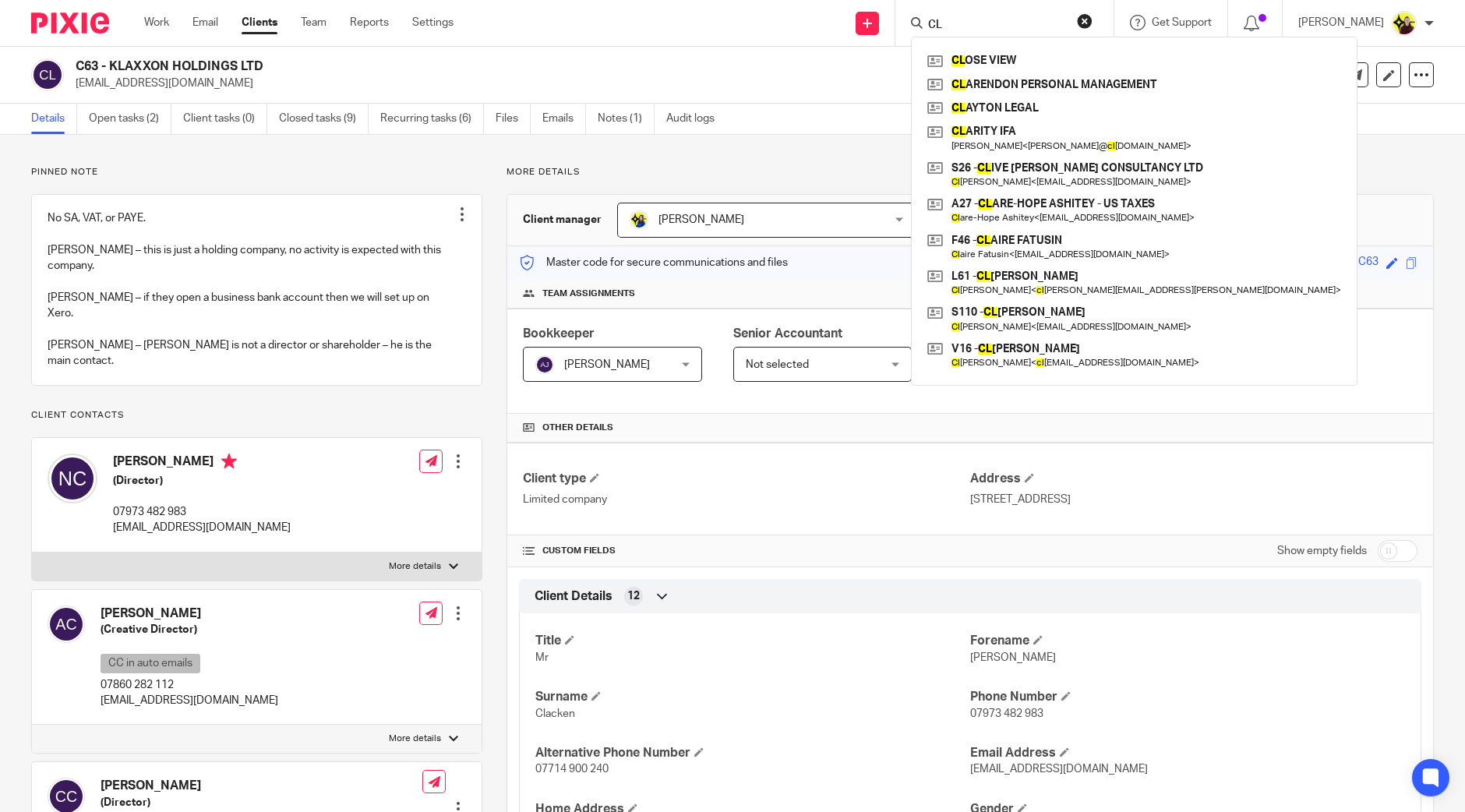
type input "C"
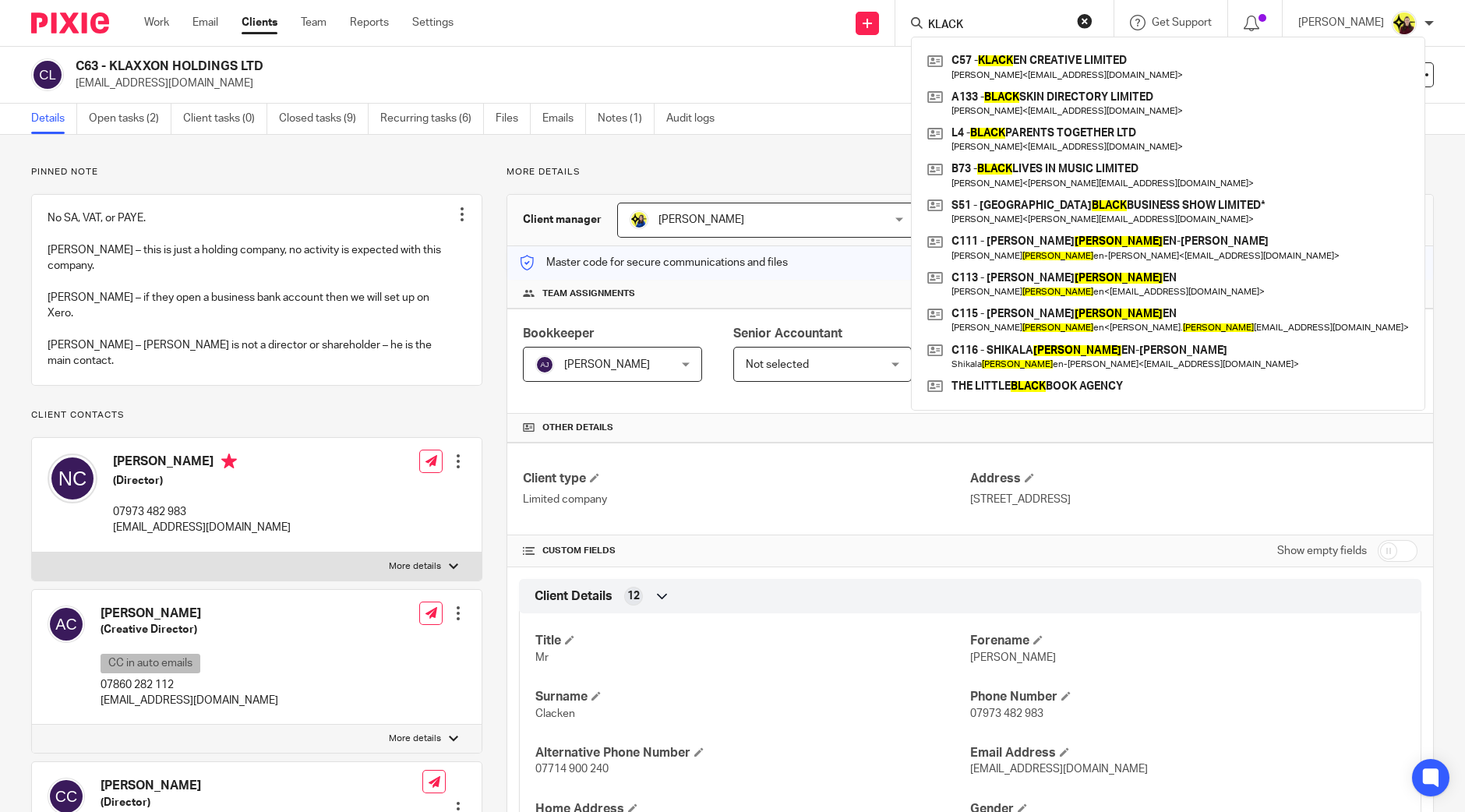
type input "KLACK"
click at [1017, 46] on div "C57 - KLACK EN CREATIVE LIMITED Andre Clacken-Lewin < andreryann@gmail.com > A1…" at bounding box center [1168, 224] width 514 height 374
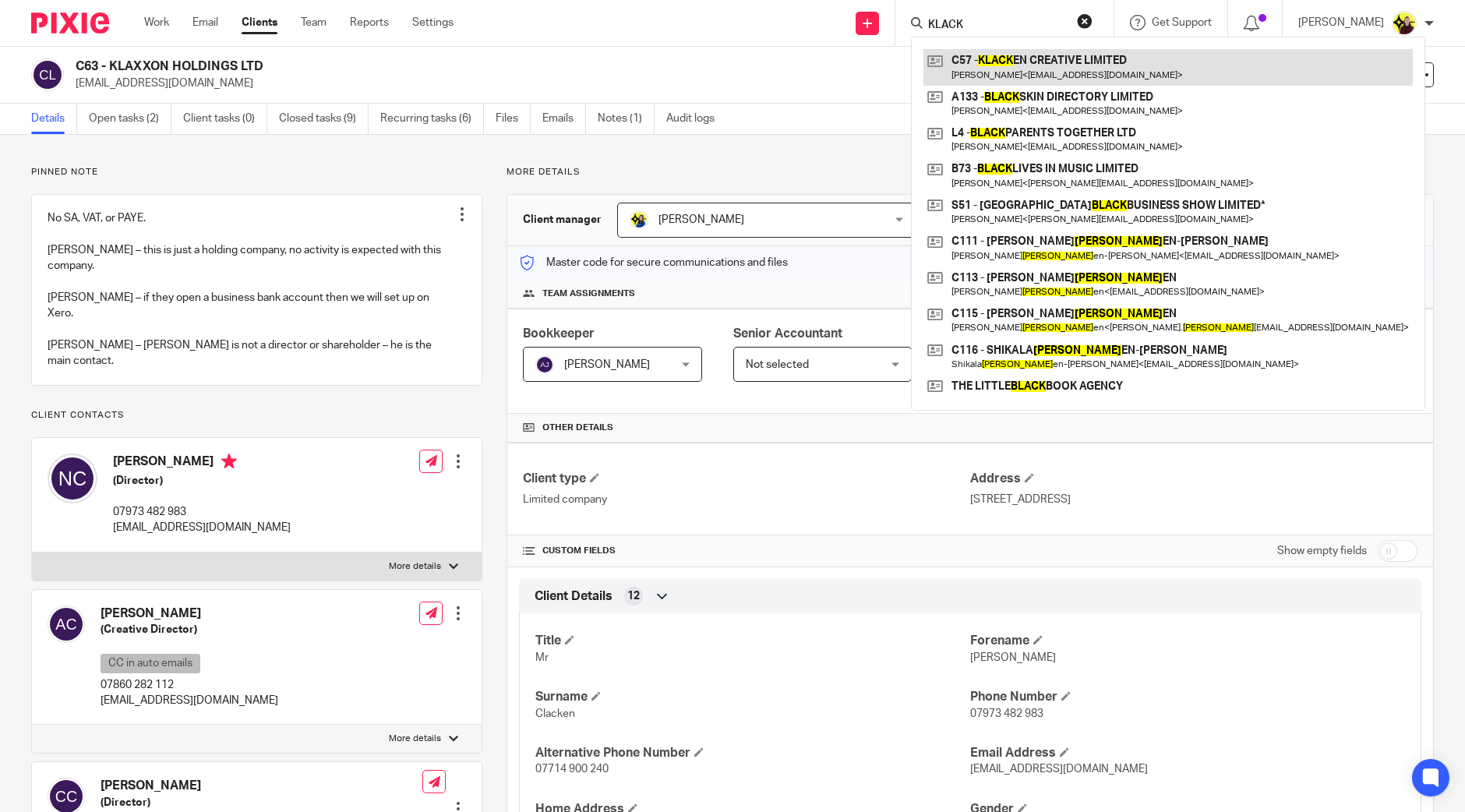
click at [1024, 50] on link at bounding box center [1168, 67] width 490 height 36
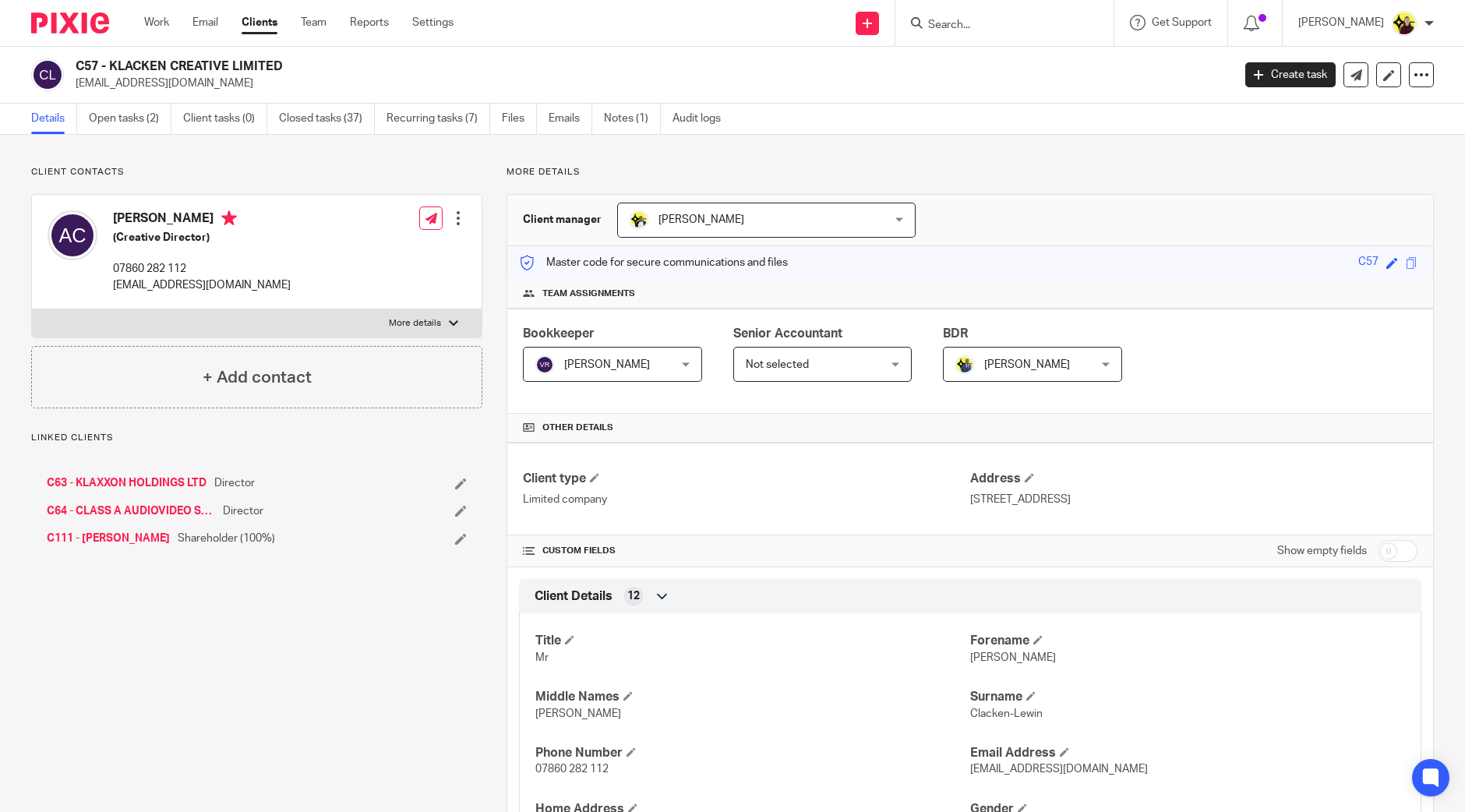
drag, startPoint x: 113, startPoint y: 64, endPoint x: 187, endPoint y: 62, distance: 74.0
click at [187, 62] on h2 "C57 - KLACKEN CREATIVE LIMITED" at bounding box center [535, 66] width 918 height 16
copy h2 "KLACKEN CR"
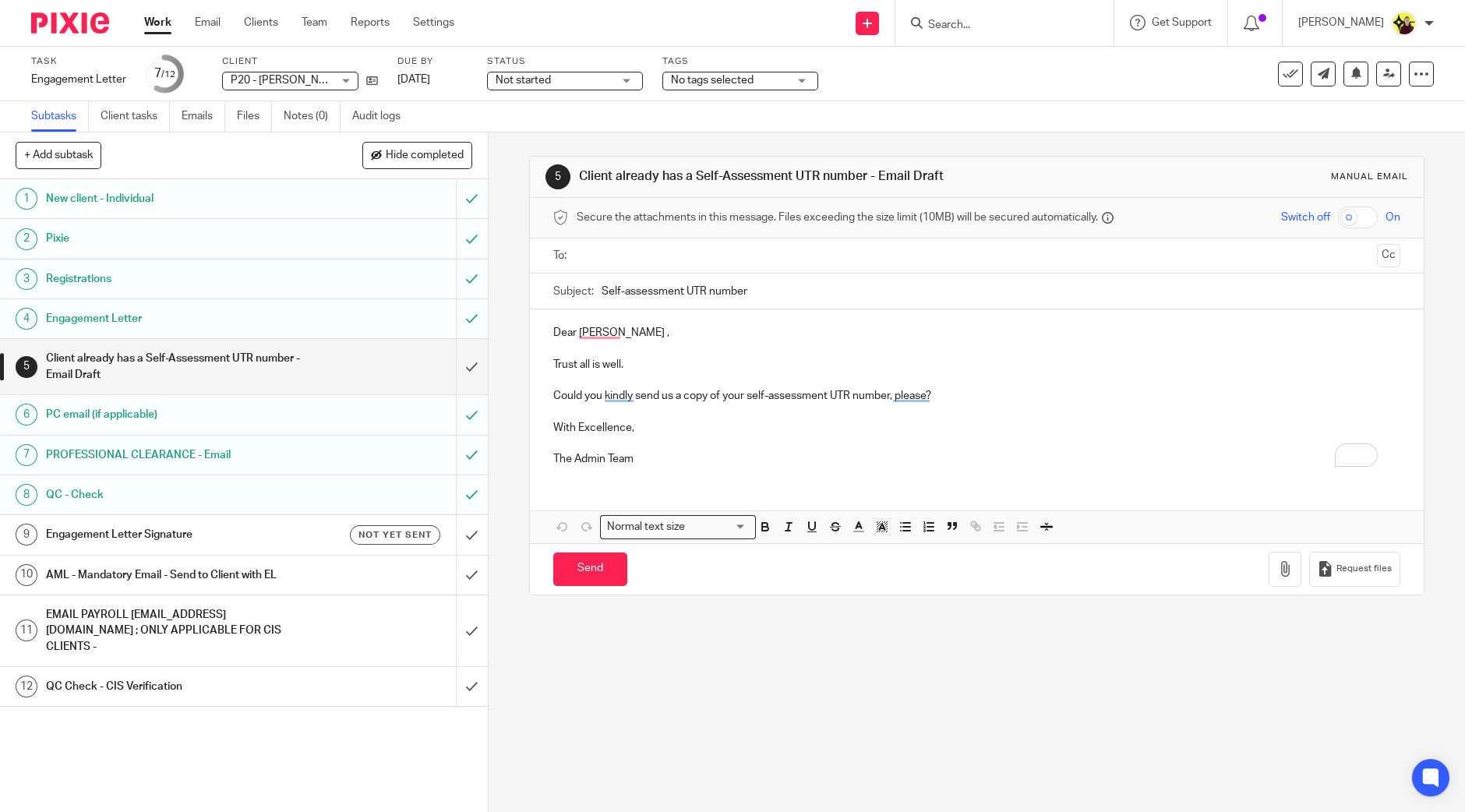
click at [275, 542] on h1 "Engagement Letter Signature" at bounding box center [177, 535] width 263 height 23
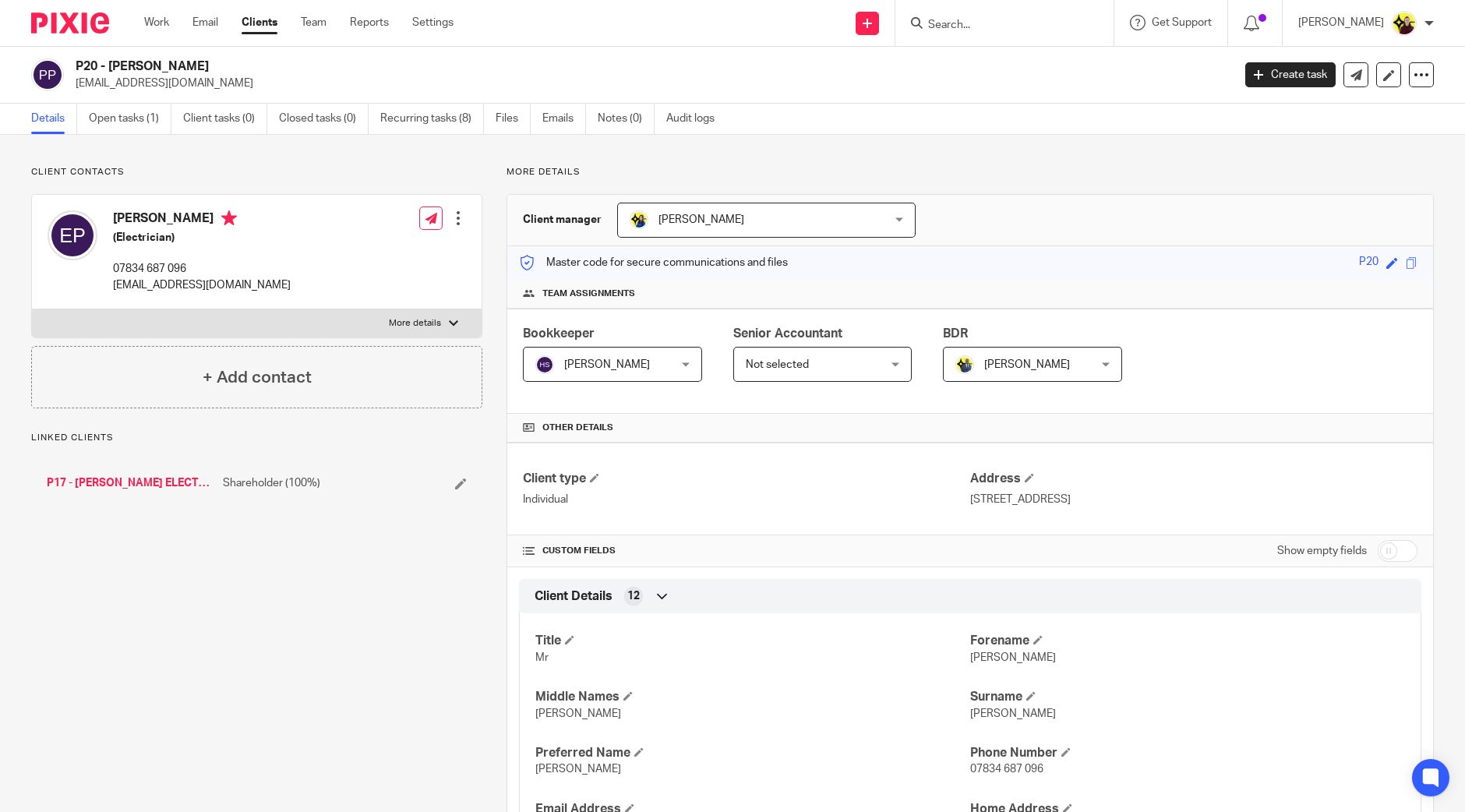
click at [1374, 87] on div "P20 - EDWARD PEARCE epeservices1@gmail.com Create task Update from Companies Ho…" at bounding box center [732, 75] width 1403 height 33
click at [1377, 81] on link at bounding box center [1389, 75] width 25 height 25
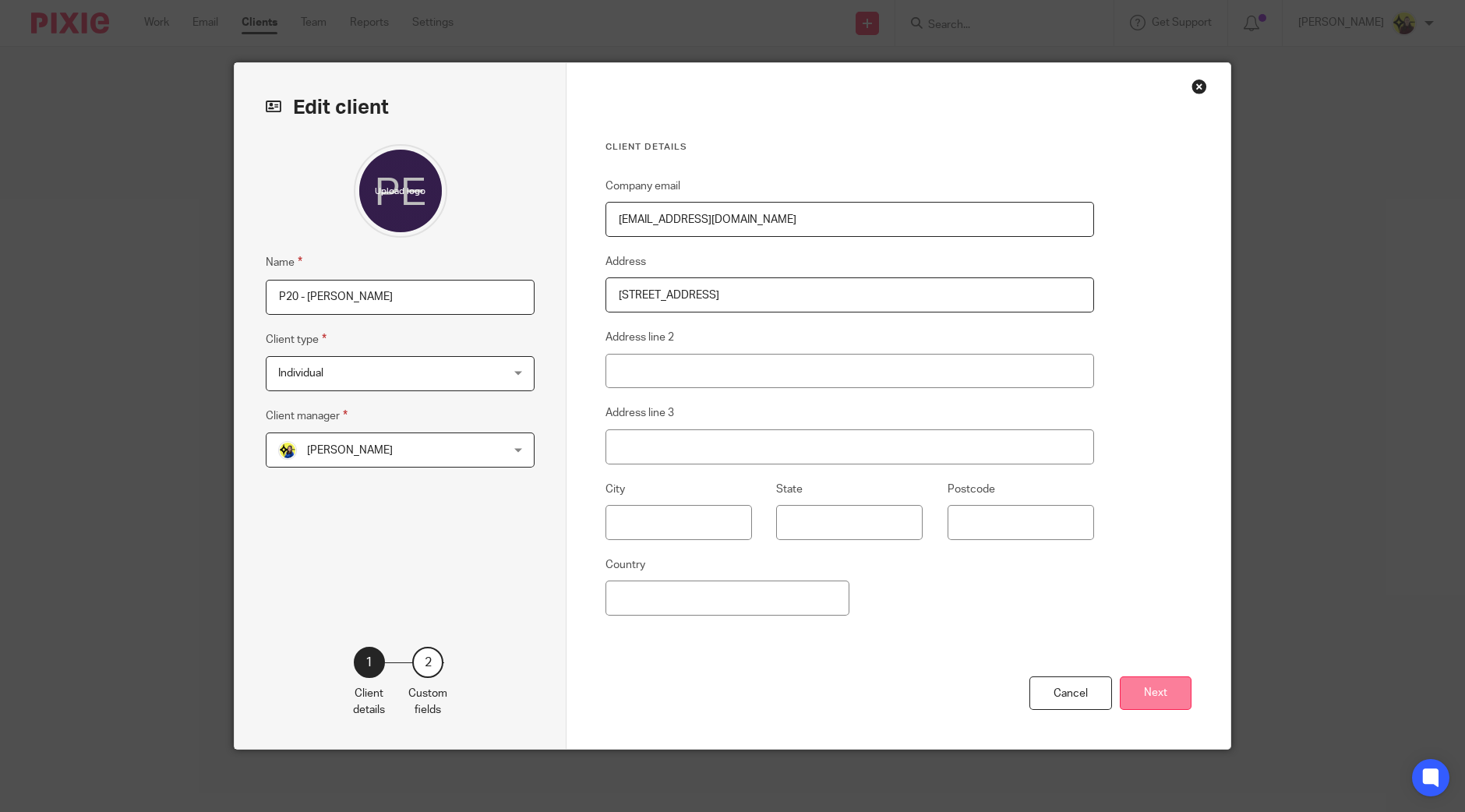
click at [1154, 691] on button "Next" at bounding box center [1156, 693] width 72 height 34
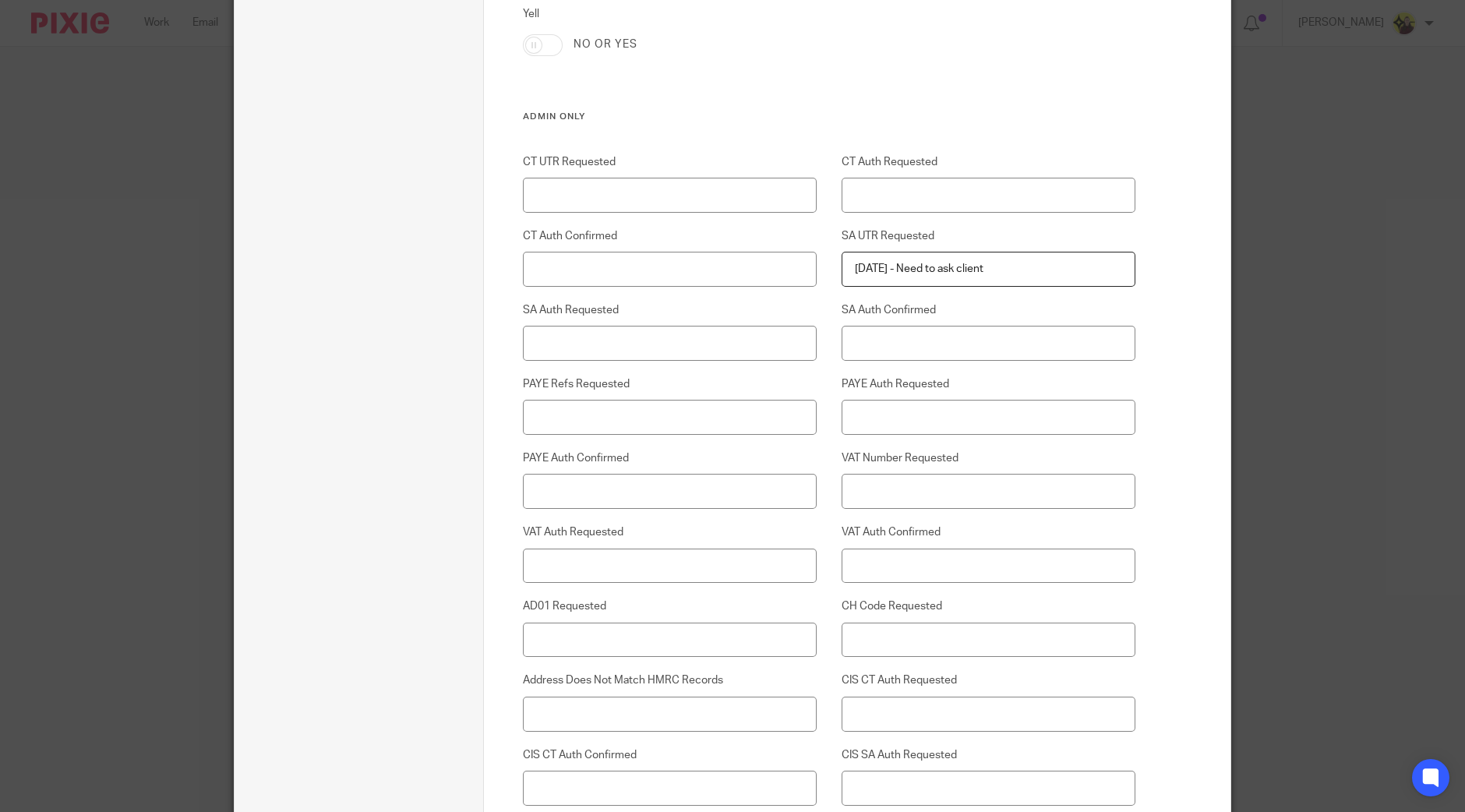
scroll to position [3871, 0]
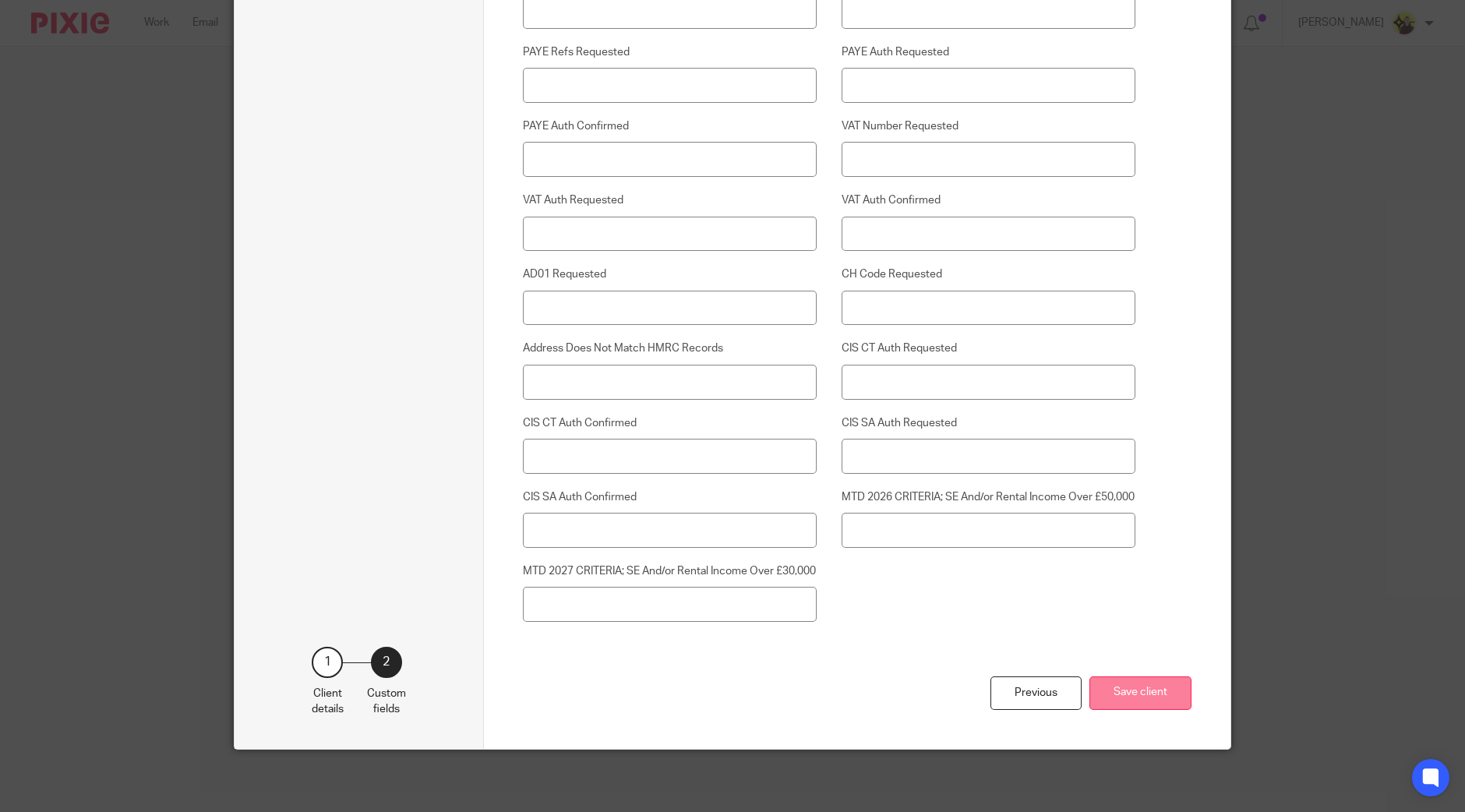
click at [1151, 699] on button "Save client" at bounding box center [1140, 693] width 102 height 34
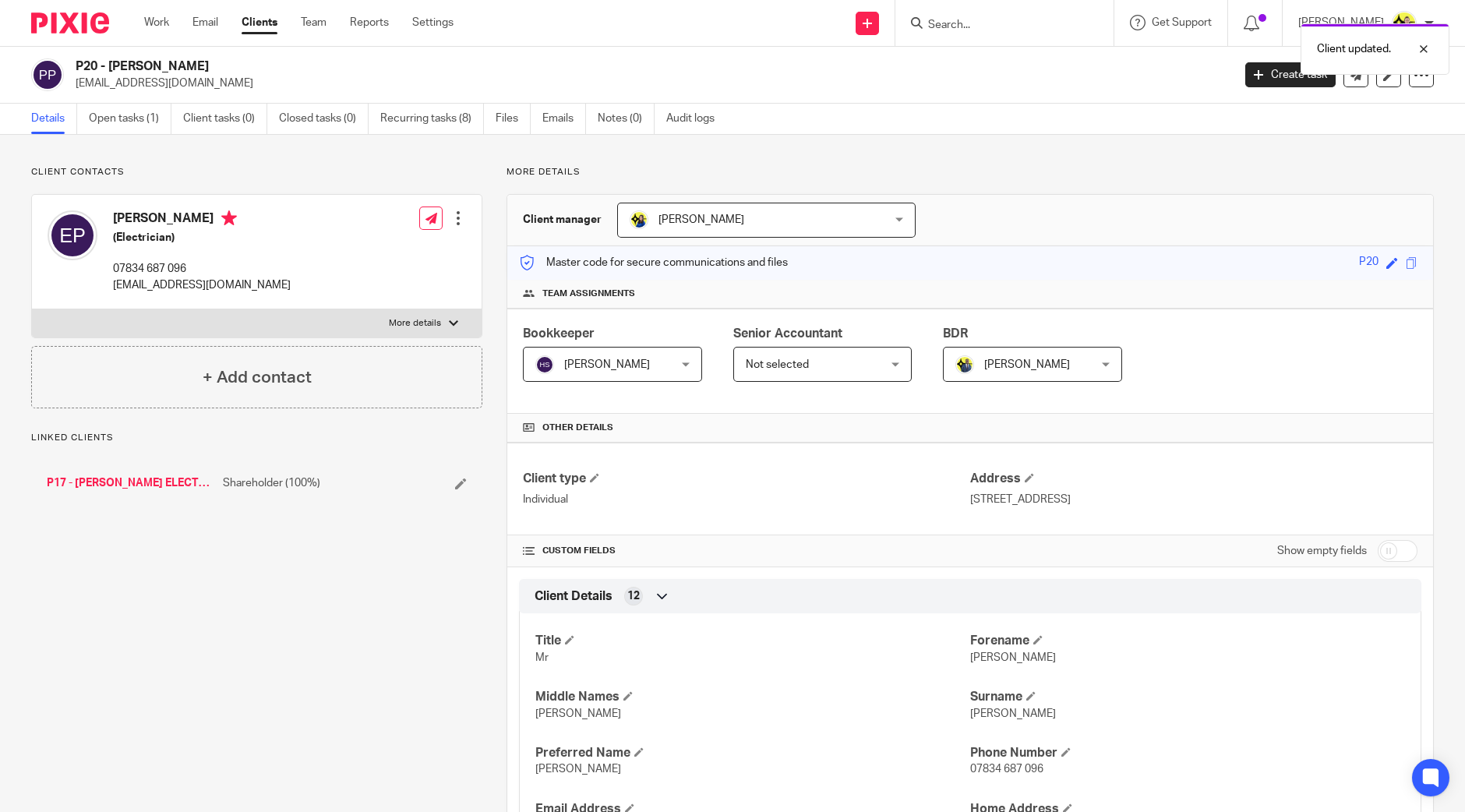
click at [427, 333] on label "More details" at bounding box center [257, 323] width 450 height 28
click at [32, 309] on input "More details" at bounding box center [31, 309] width 1 height 1
checkbox input "true"
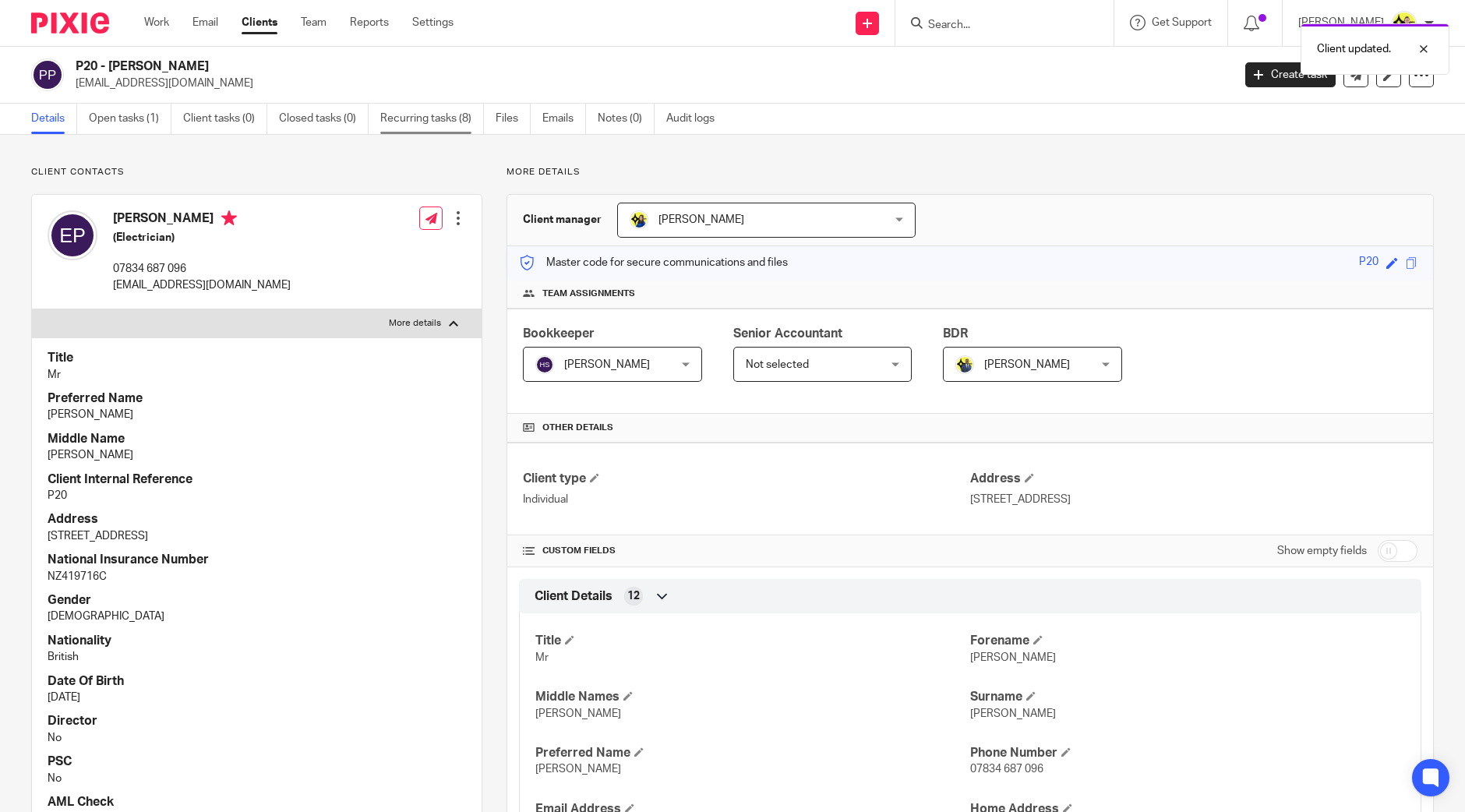
click at [447, 120] on link "Recurring tasks (8)" at bounding box center [432, 118] width 104 height 30
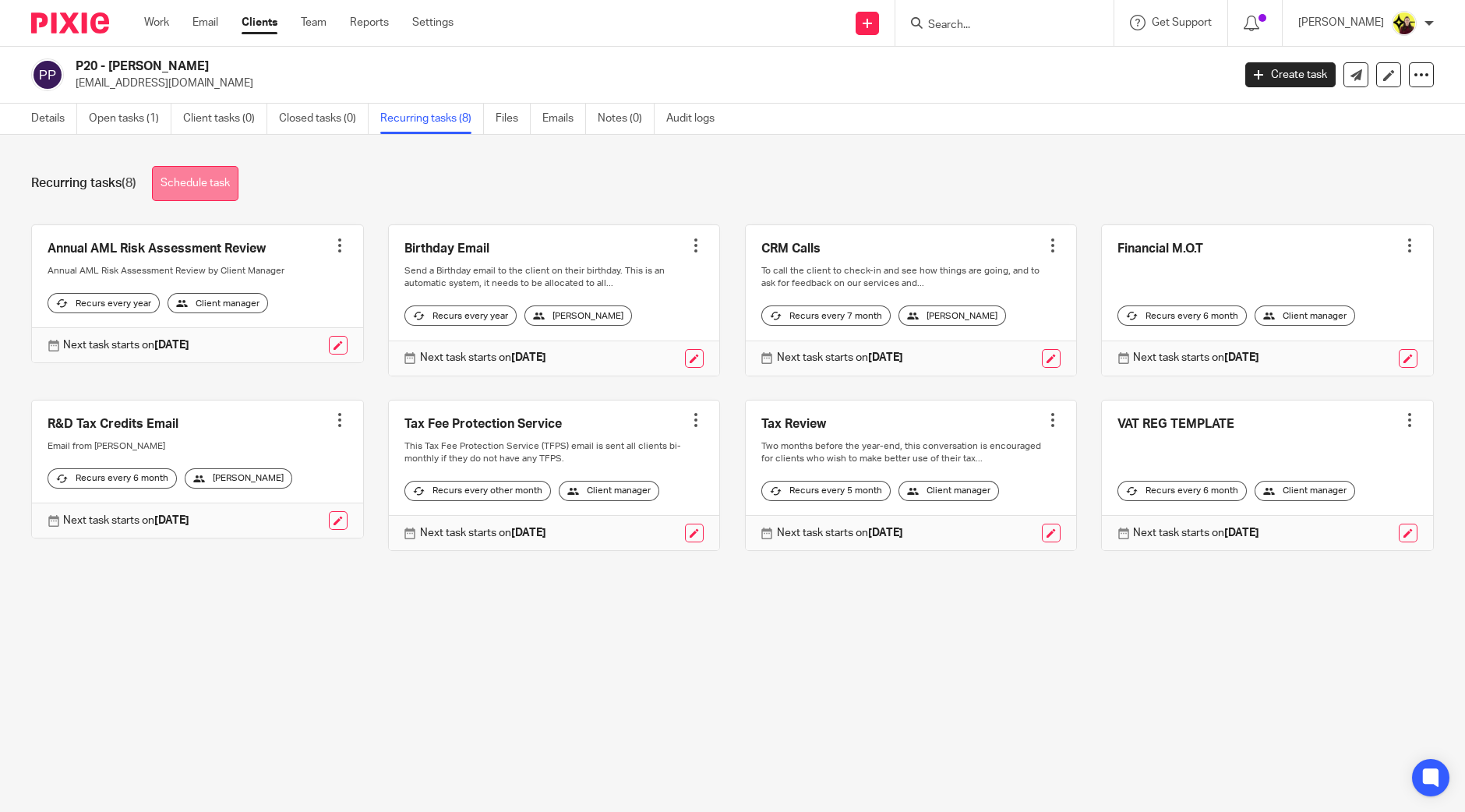
click at [218, 184] on link "Schedule task" at bounding box center [195, 183] width 86 height 35
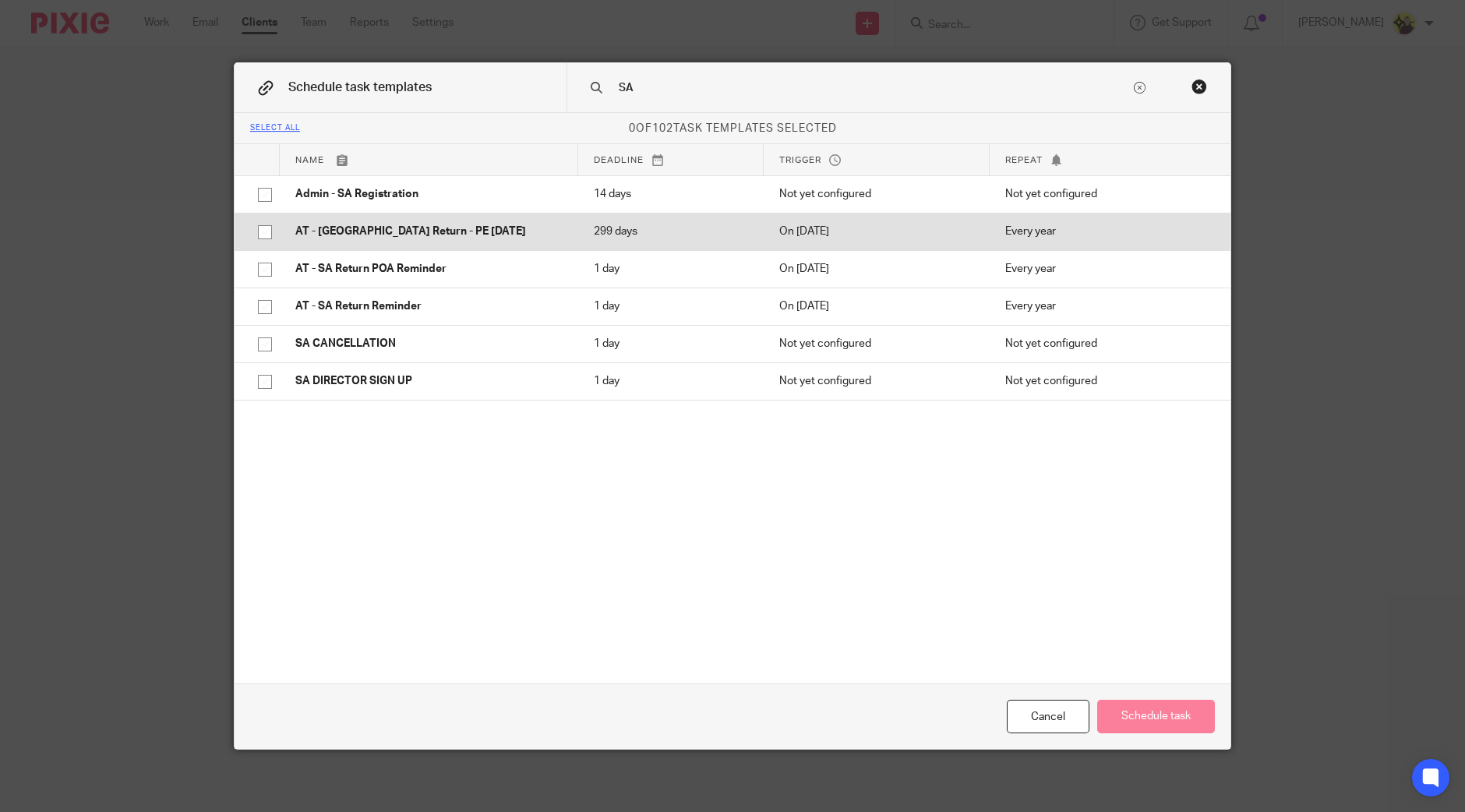
type input "SA"
click at [402, 240] on td "AT - [GEOGRAPHIC_DATA] Return - PE [DATE]" at bounding box center [429, 231] width 299 height 38
checkbox input "true"
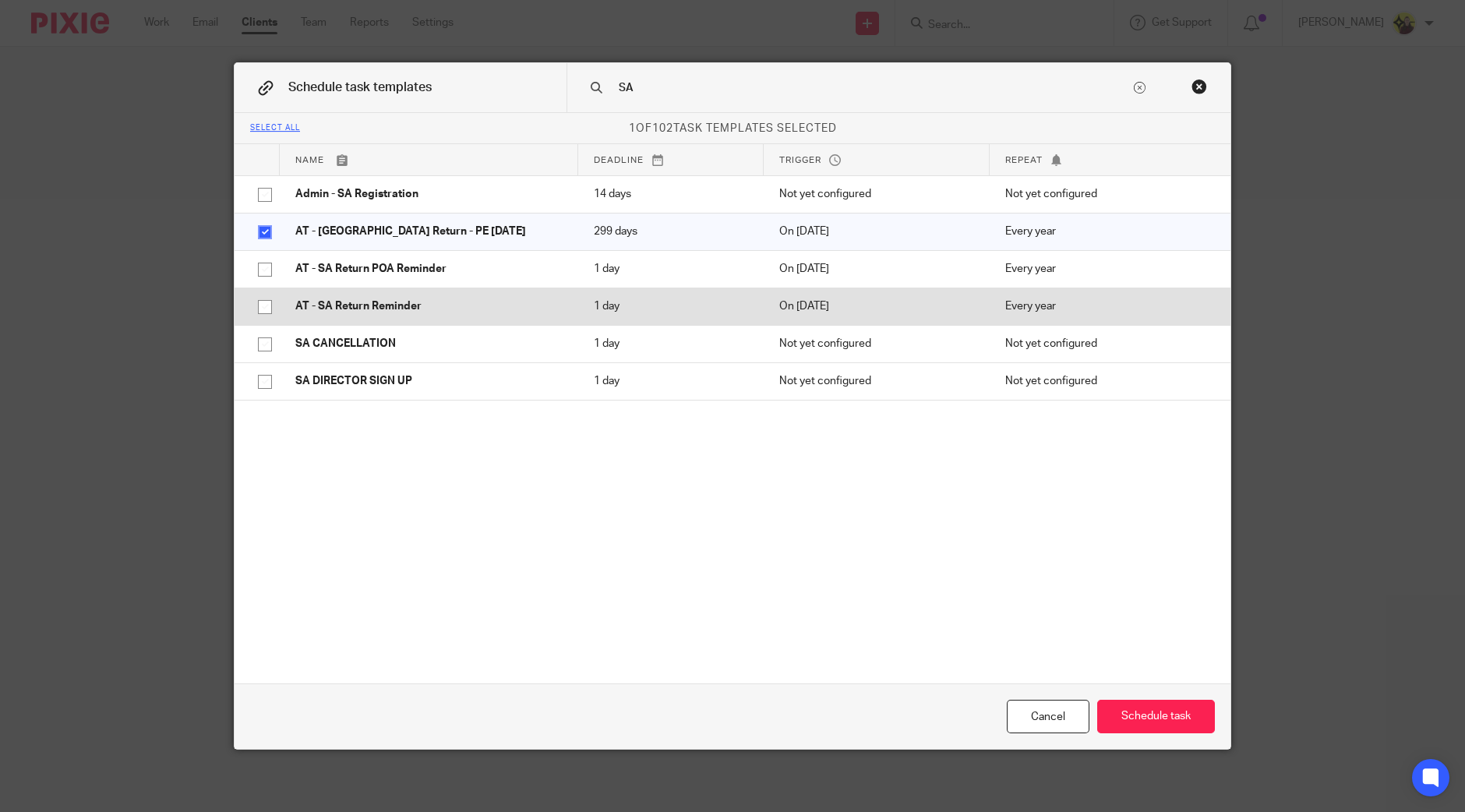
click at [382, 297] on td "AT - SA Return Reminder" at bounding box center [429, 306] width 299 height 38
checkbox input "true"
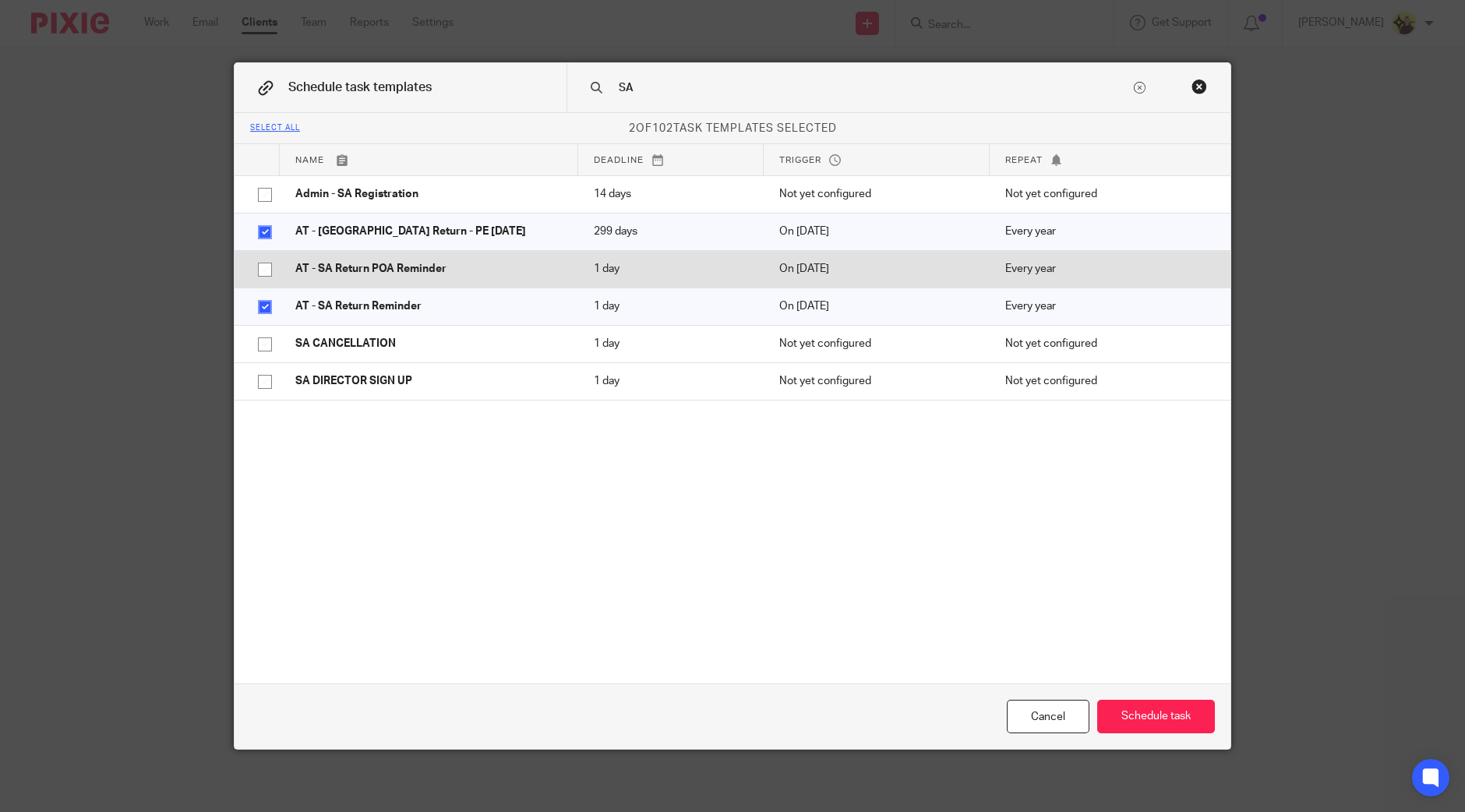
click at [390, 263] on p "AT - SA Return POA Reminder" at bounding box center [429, 269] width 268 height 16
checkbox input "true"
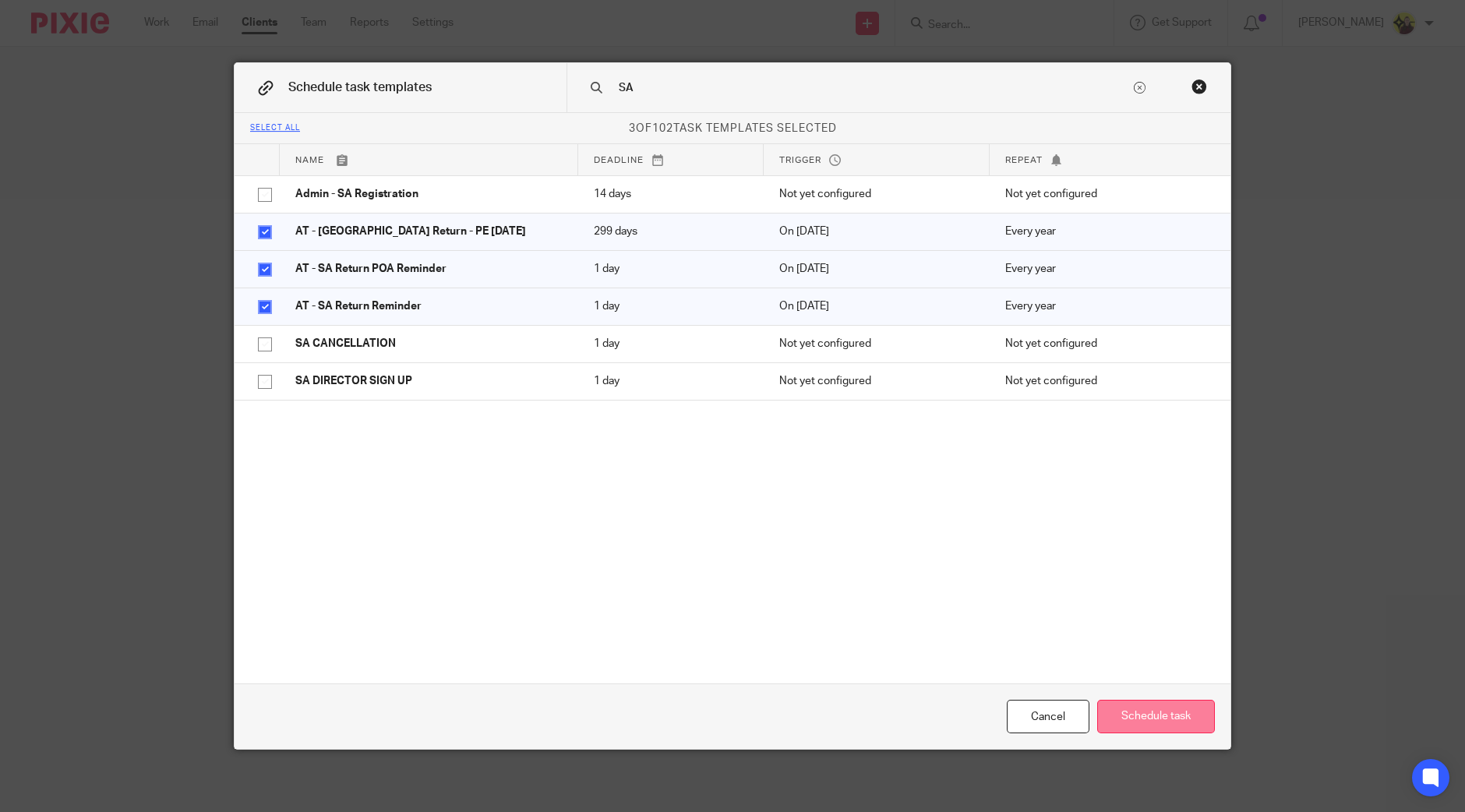
click at [1140, 724] on button "Schedule task" at bounding box center [1156, 716] width 117 height 34
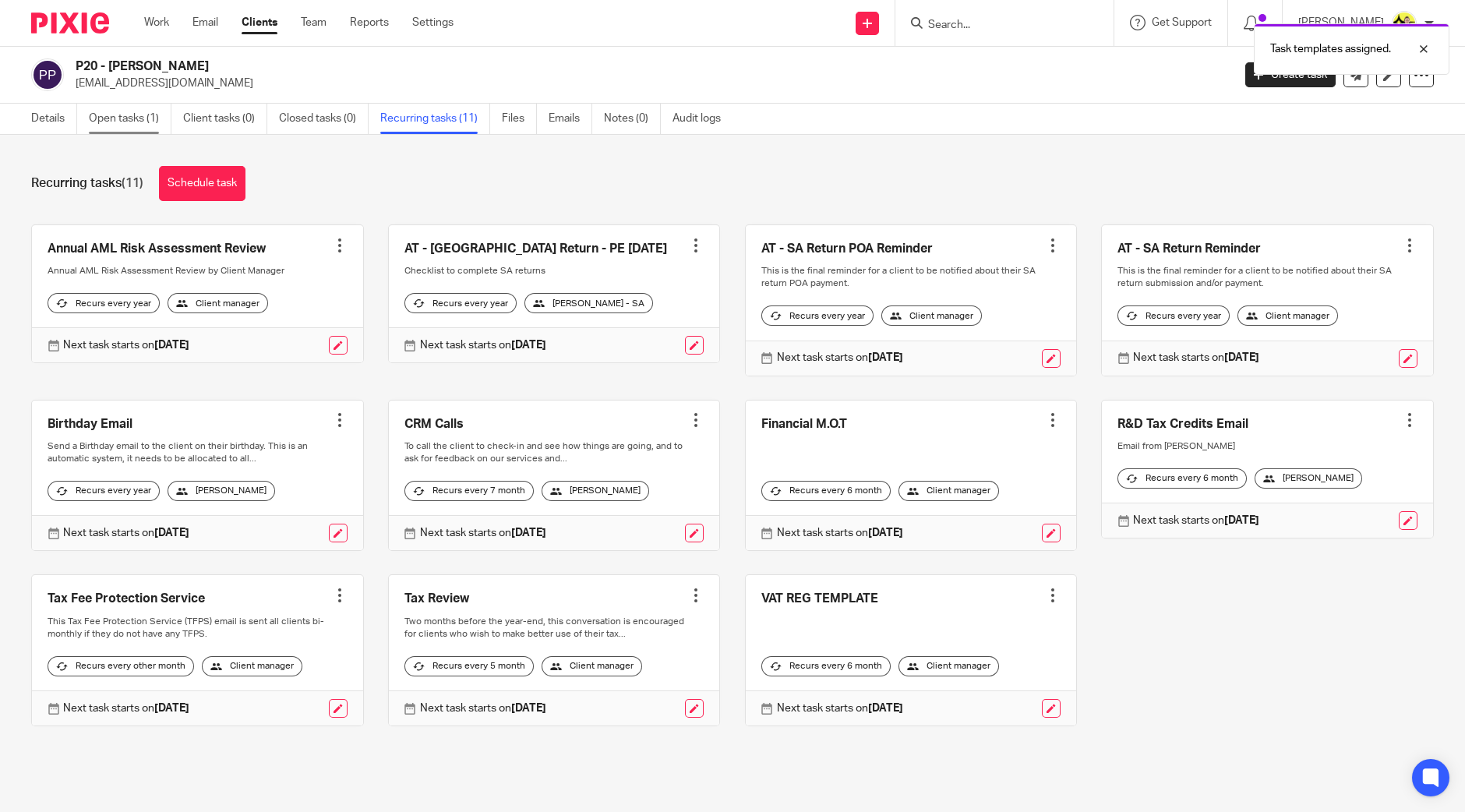
click at [137, 115] on link "Open tasks (1)" at bounding box center [130, 118] width 82 height 30
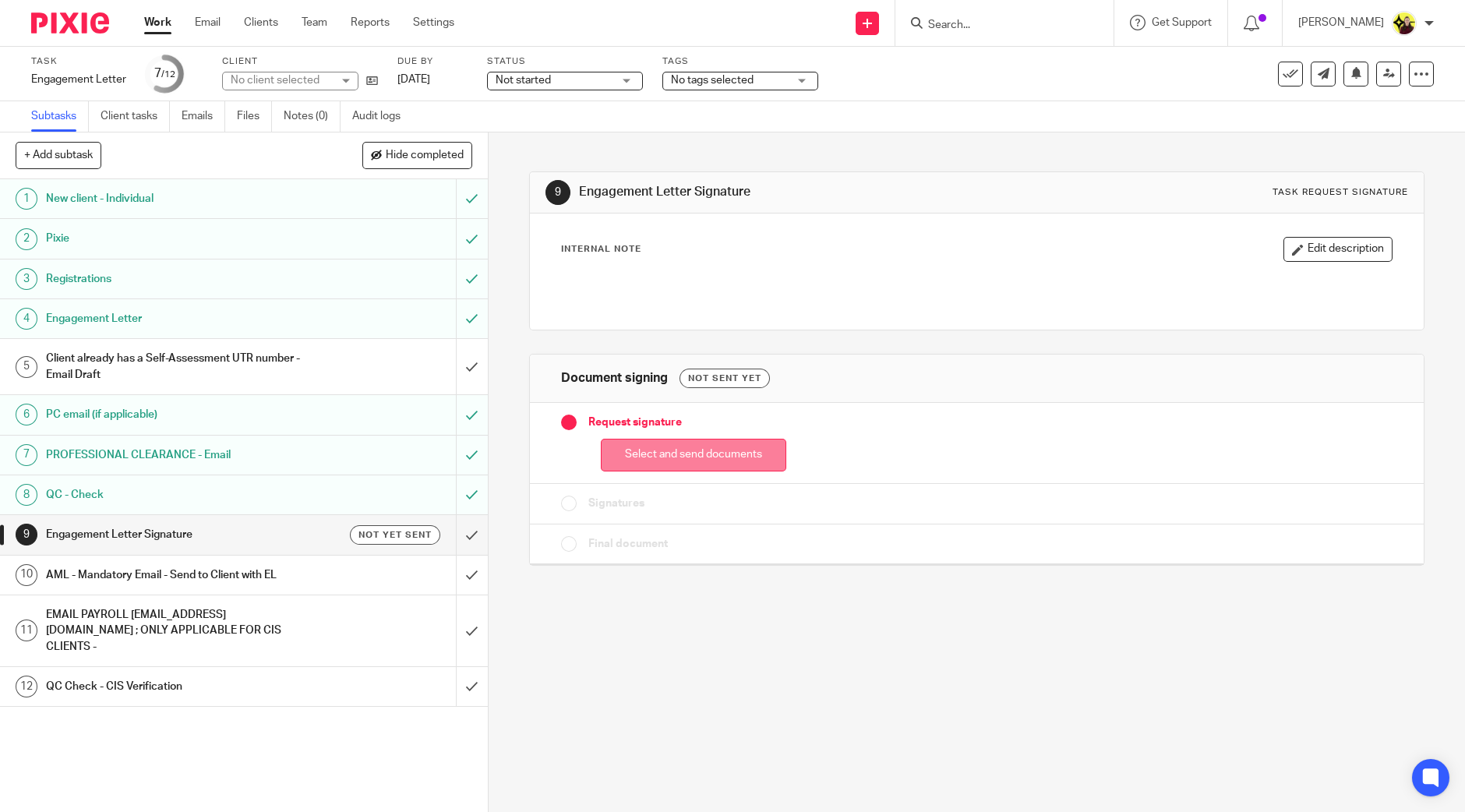
click at [747, 454] on button "Select and send documents" at bounding box center [693, 455] width 185 height 34
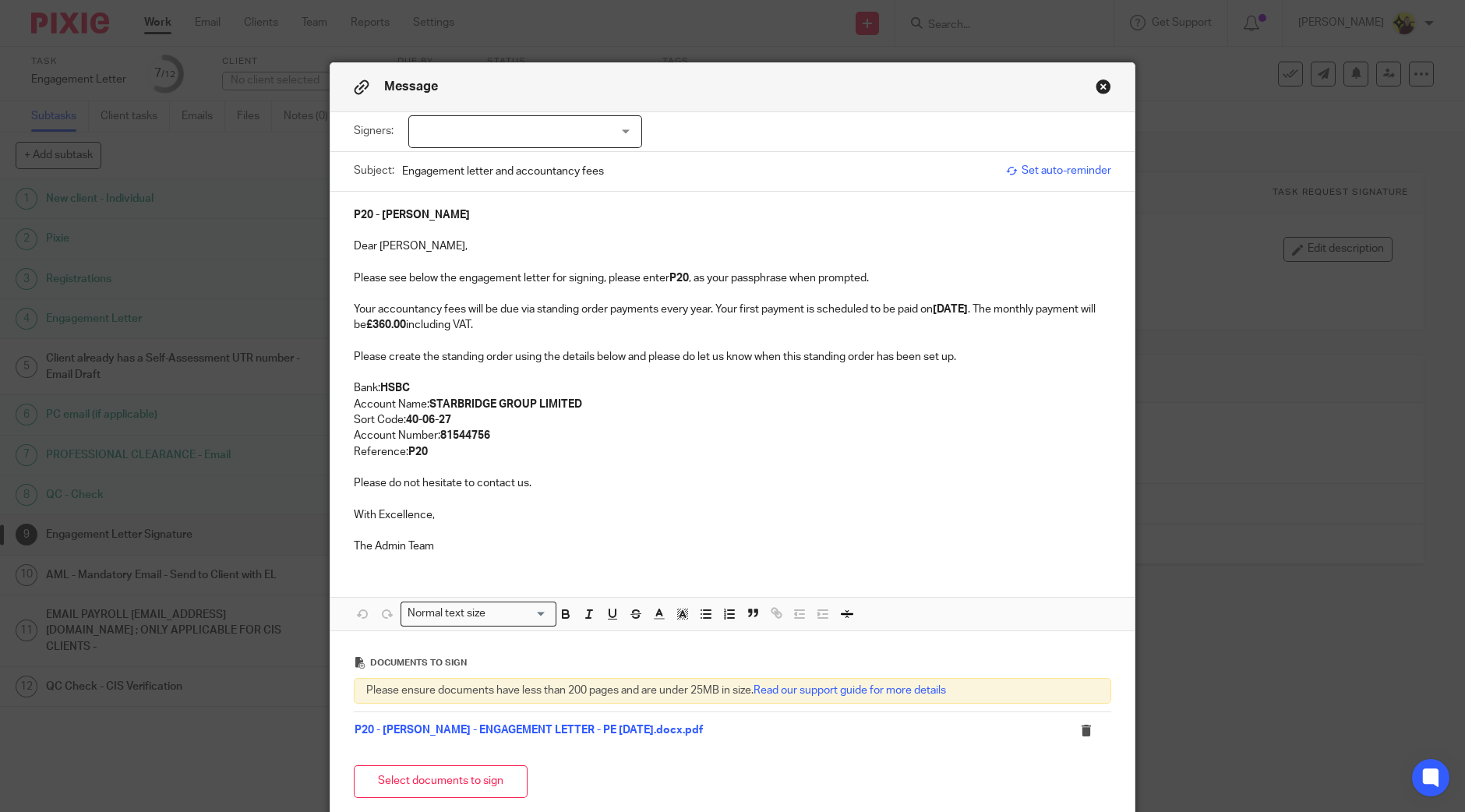
click at [1057, 180] on div "Subject: Engagement letter and accountancy fees Set auto-reminder" at bounding box center [732, 172] width 758 height 39
click at [1023, 168] on span "Set auto-reminder" at bounding box center [1058, 171] width 105 height 16
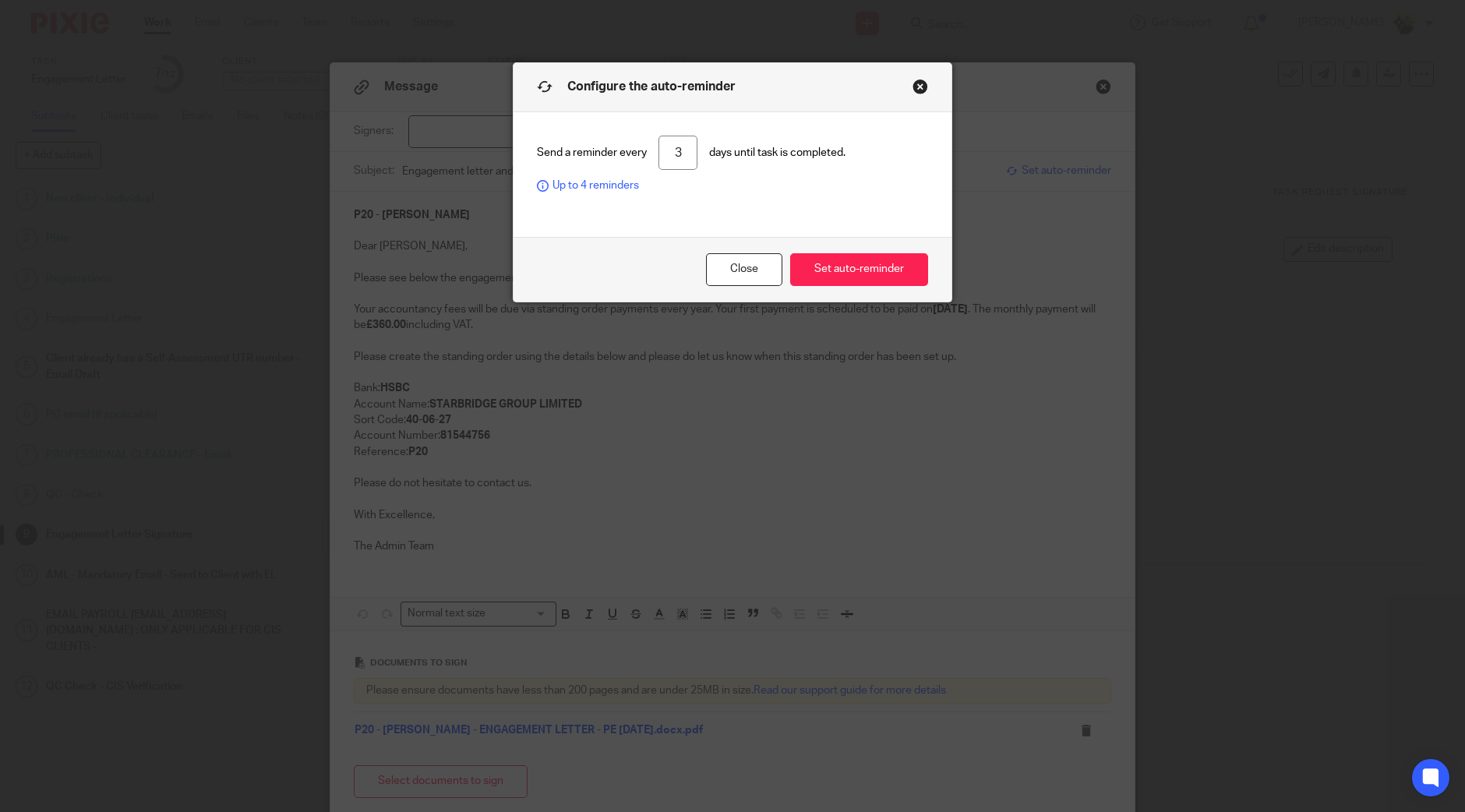
drag, startPoint x: 653, startPoint y: 161, endPoint x: 746, endPoint y: 161, distance: 93.0
click at [746, 161] on div "Send a reminder every 3 days until task is completed. Up to 4 reminders" at bounding box center [732, 165] width 391 height 58
type input "7"
click at [811, 268] on button "Set auto-reminder" at bounding box center [860, 270] width 138 height 34
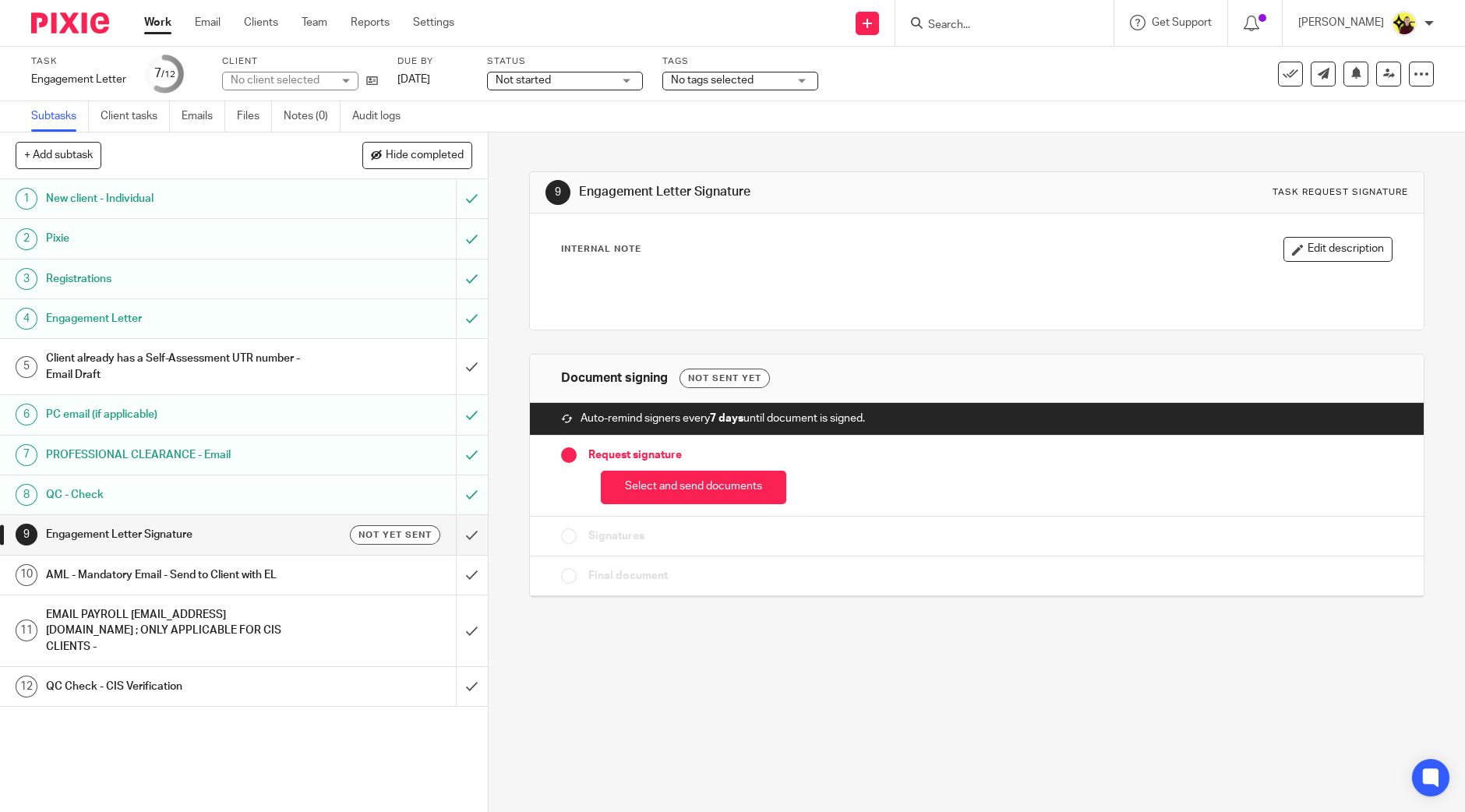
click at [683, 482] on button "Select and send documents" at bounding box center [693, 487] width 185 height 34
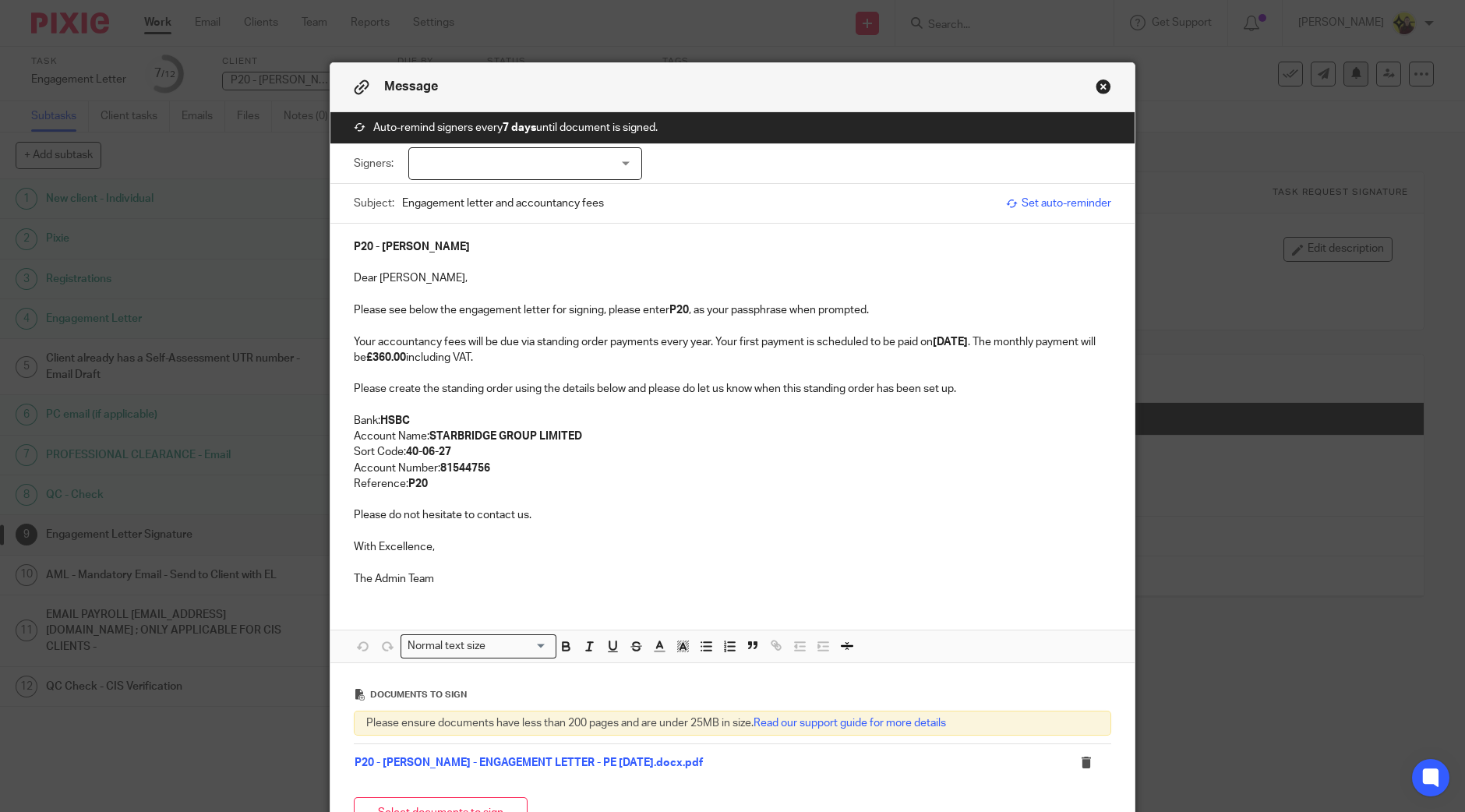
drag, startPoint x: 1097, startPoint y: 85, endPoint x: 1338, endPoint y: 70, distance: 241.5
click at [1097, 85] on button "Close modal" at bounding box center [1104, 86] width 16 height 16
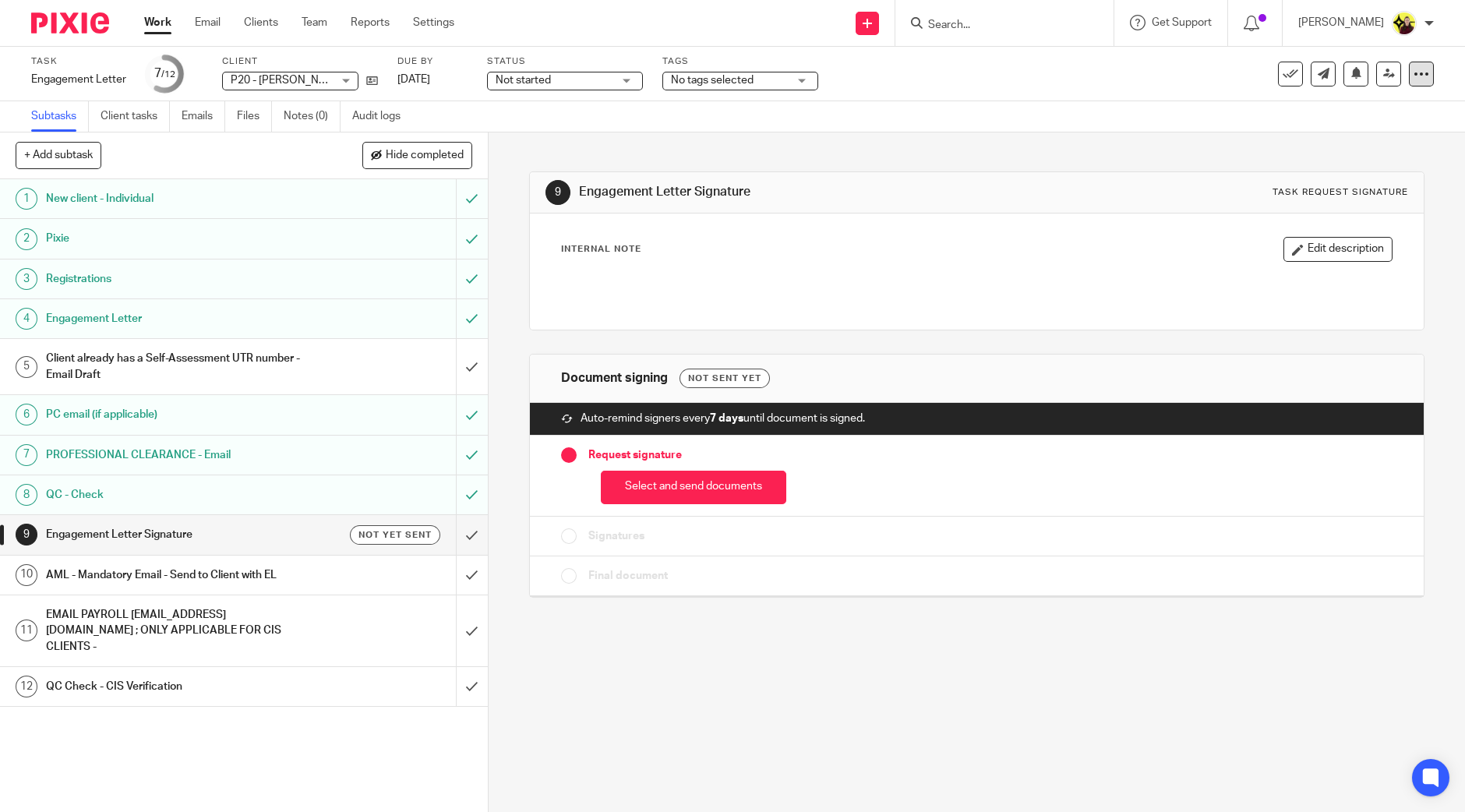
click at [1410, 81] on div at bounding box center [1422, 74] width 25 height 25
click at [1328, 138] on link "Advanced task editor" at bounding box center [1358, 136] width 103 height 11
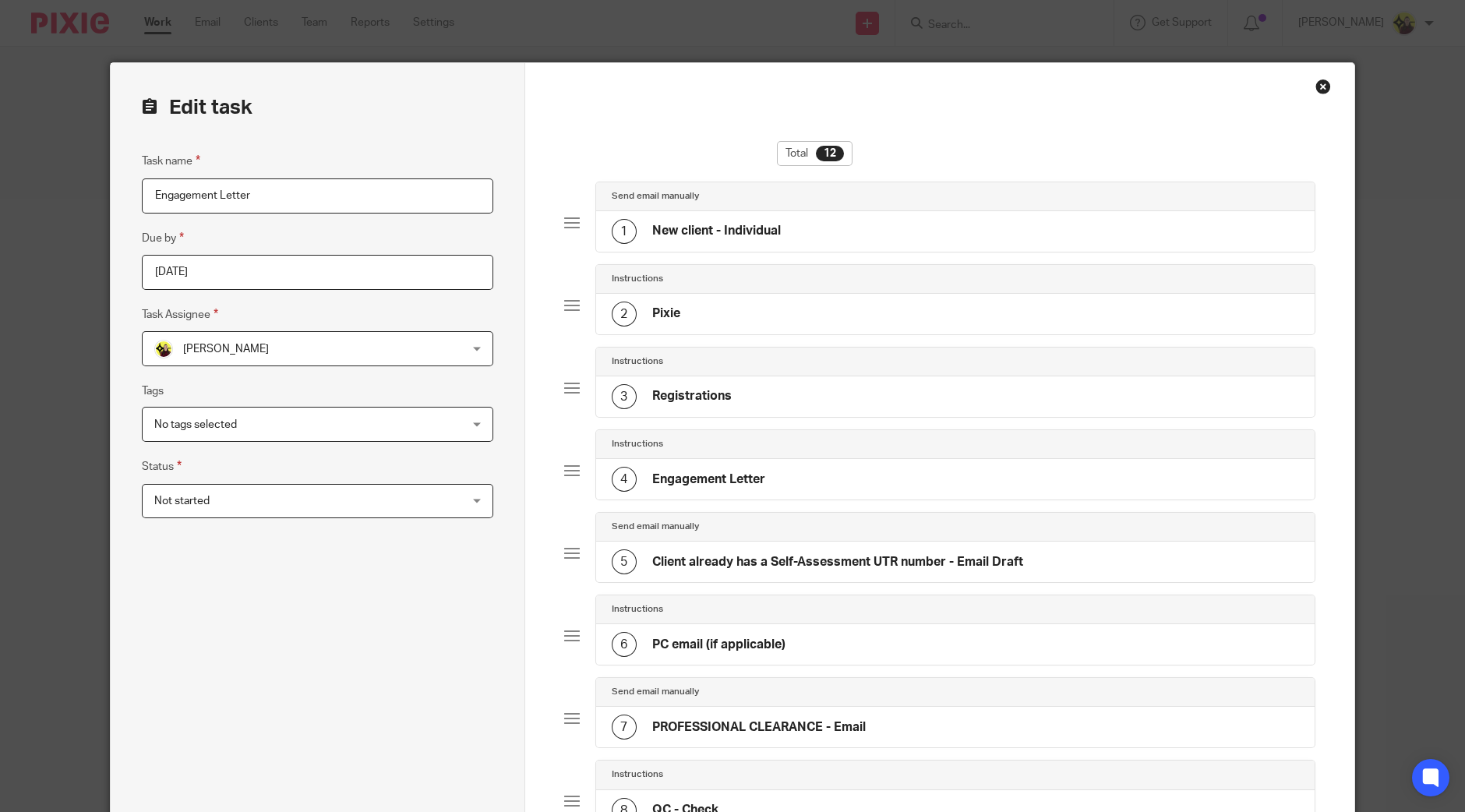
scroll to position [487, 0]
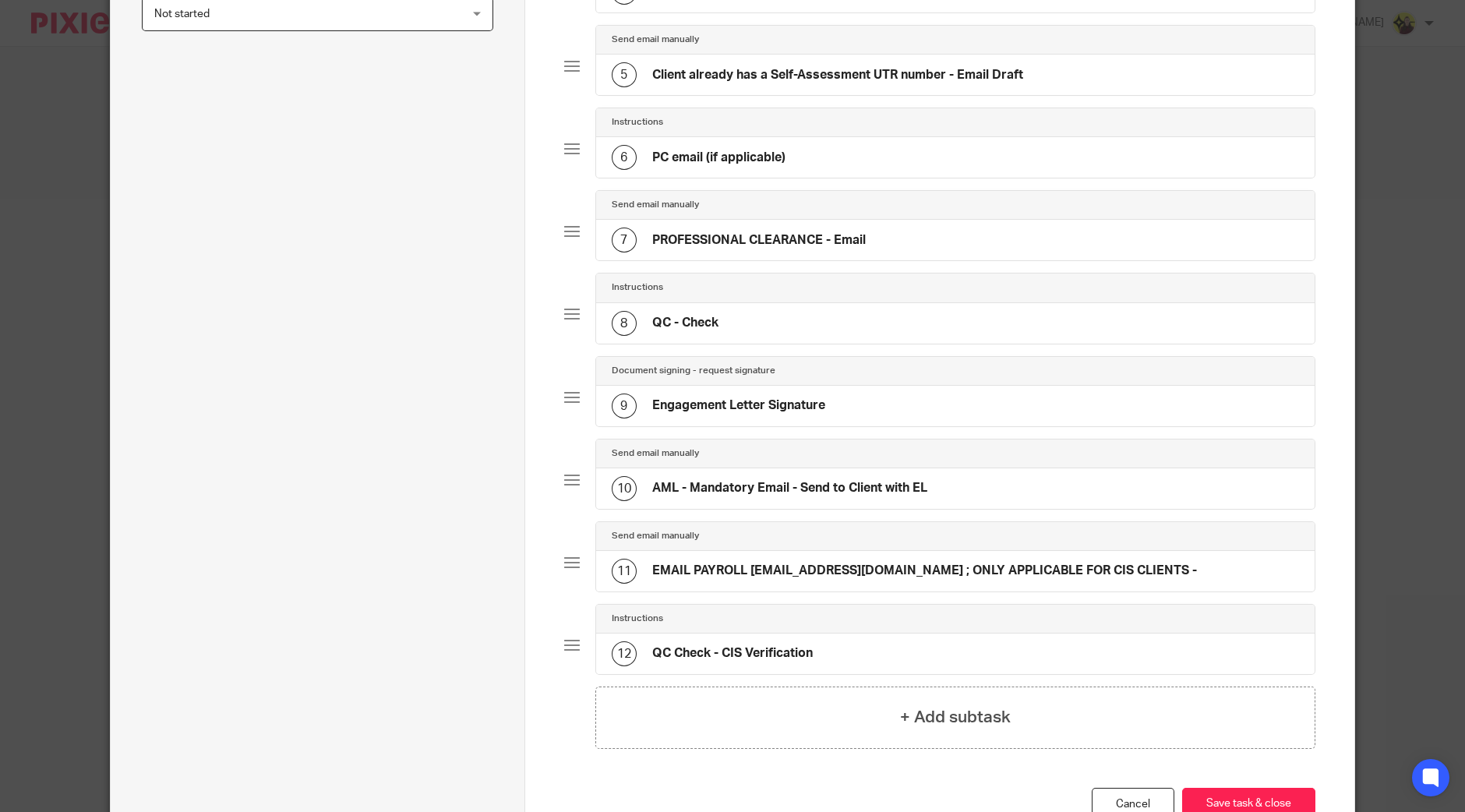
click at [712, 371] on h4 "Document signing - request signature" at bounding box center [694, 371] width 164 height 13
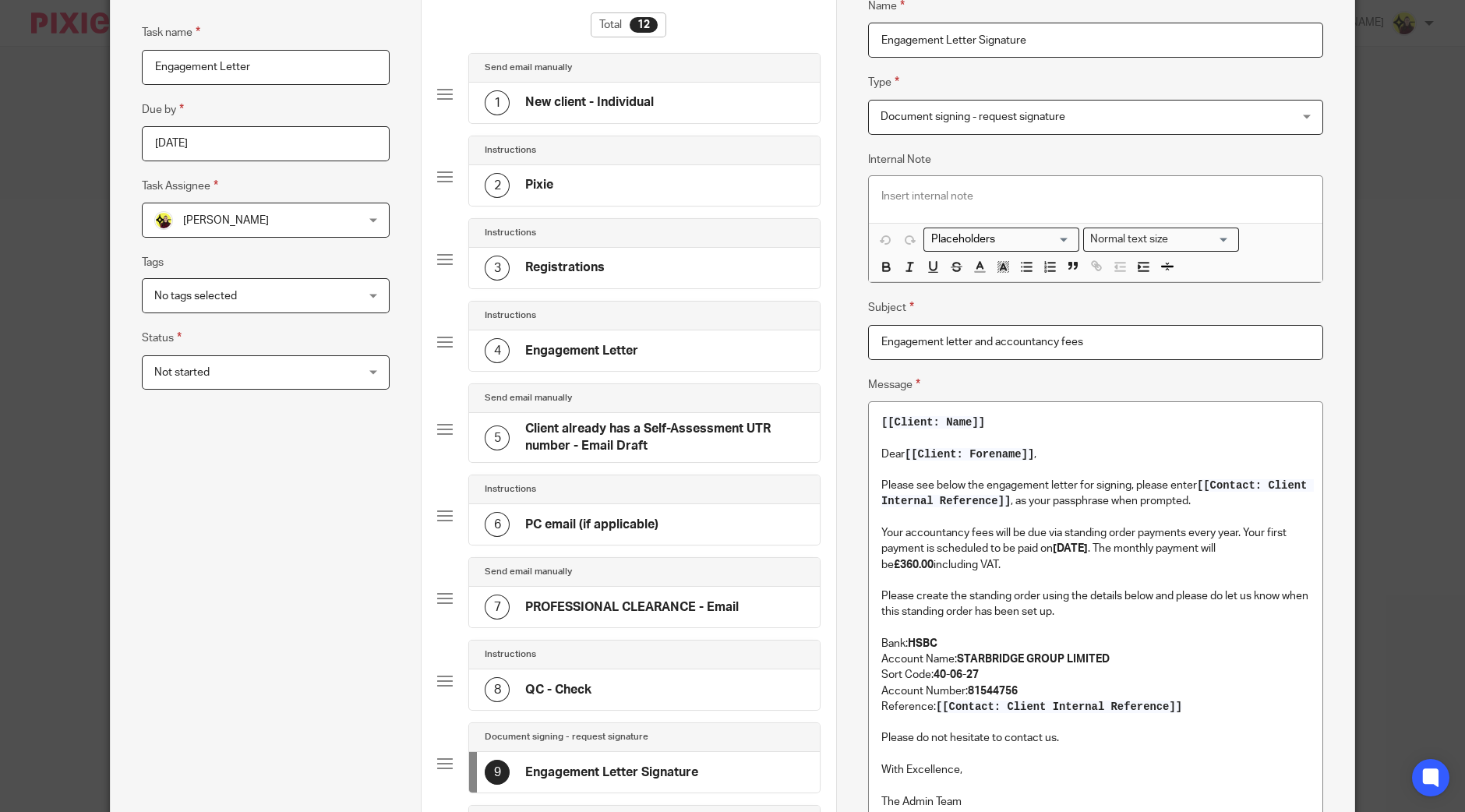
scroll to position [194, 0]
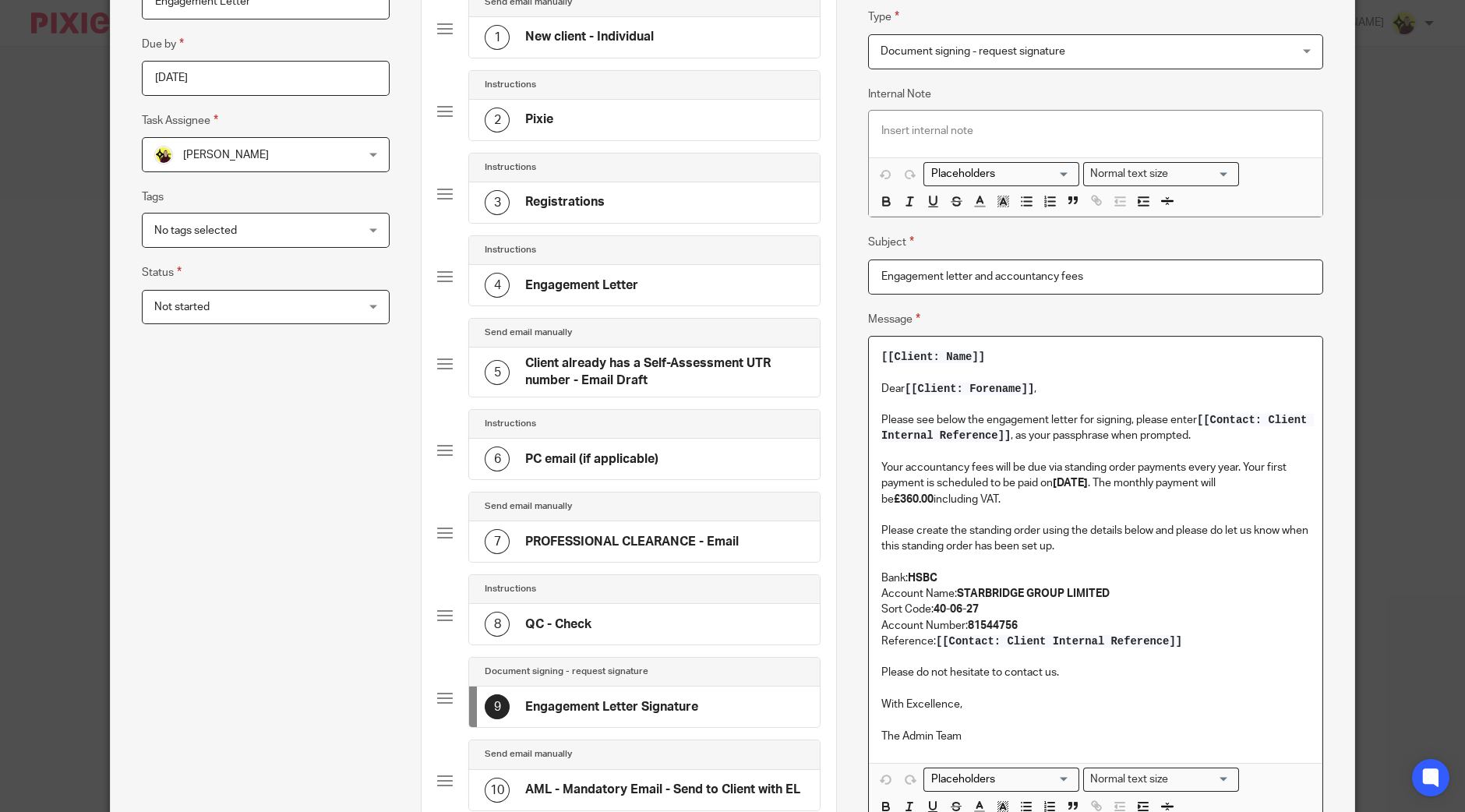
click at [1173, 482] on p "Your accountancy fees will be due via standing order payments every year. Your …" at bounding box center [1096, 483] width 429 height 48
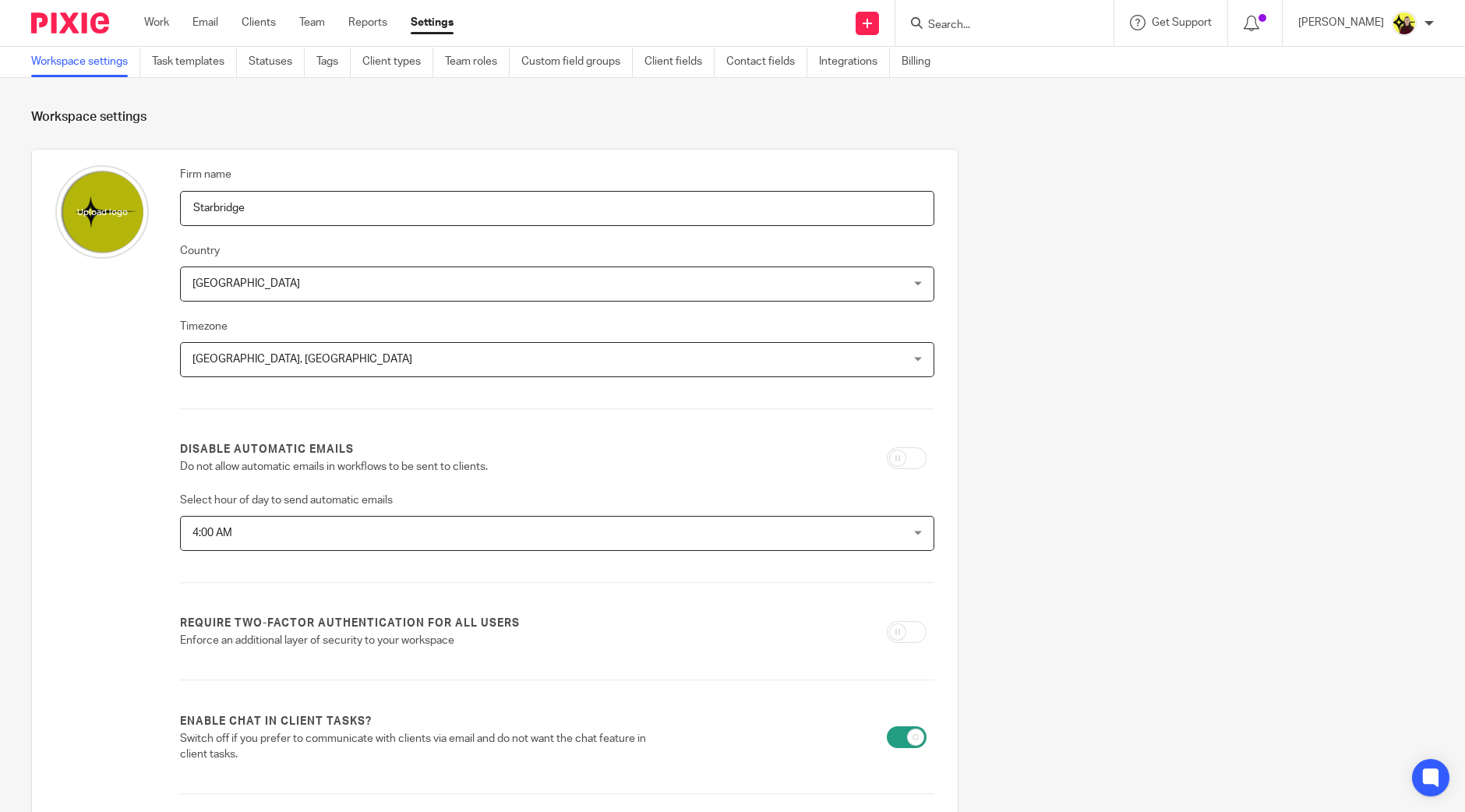
click at [179, 40] on div "Work Email Clients Team Reports Settings Work Email Clients Team Reports Settin…" at bounding box center [303, 22] width 348 height 46
click at [179, 50] on link "Task templates" at bounding box center [195, 61] width 85 height 30
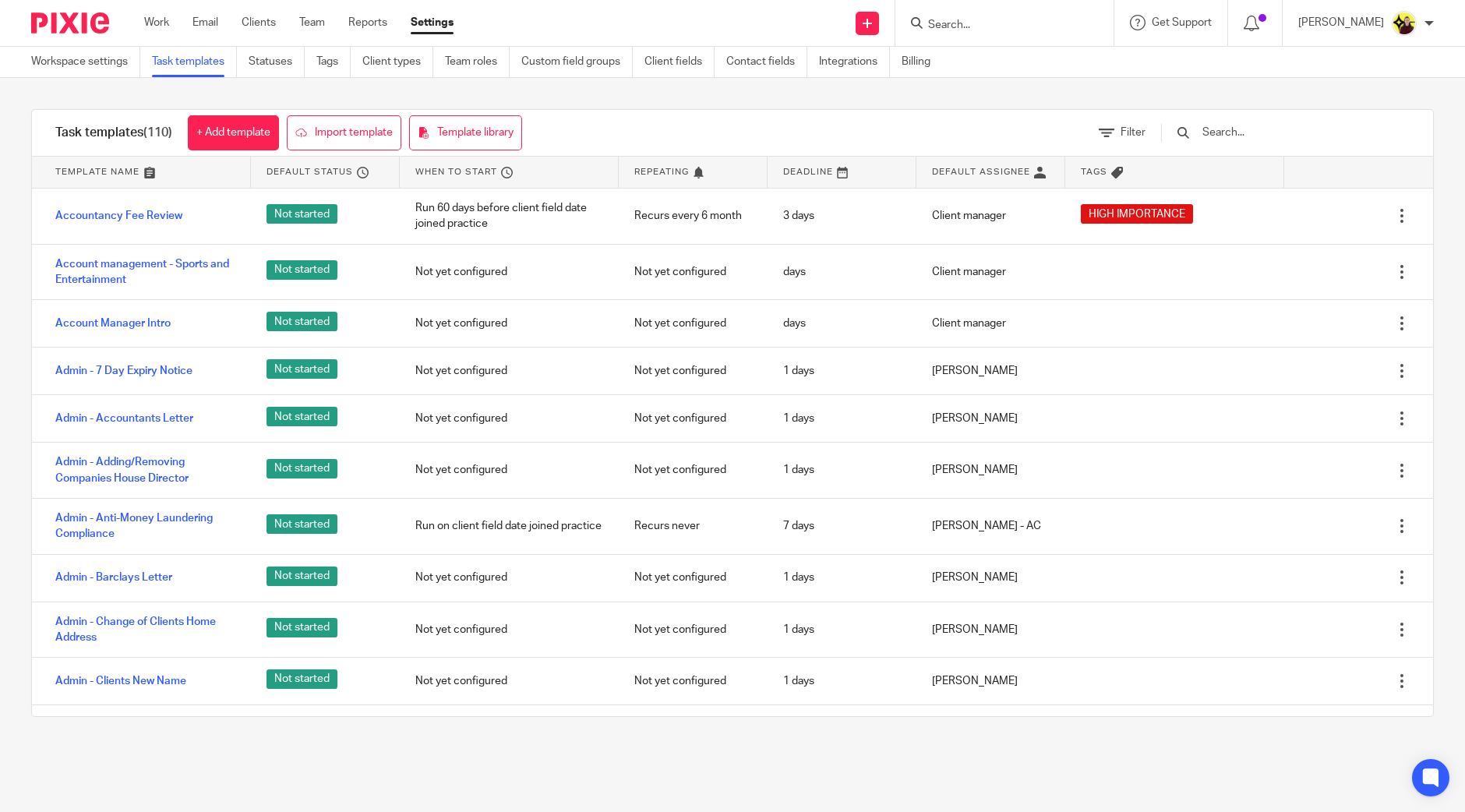
click at [1283, 142] on div at bounding box center [1278, 132] width 264 height 46
click at [1271, 127] on input "text" at bounding box center [1291, 133] width 181 height 17
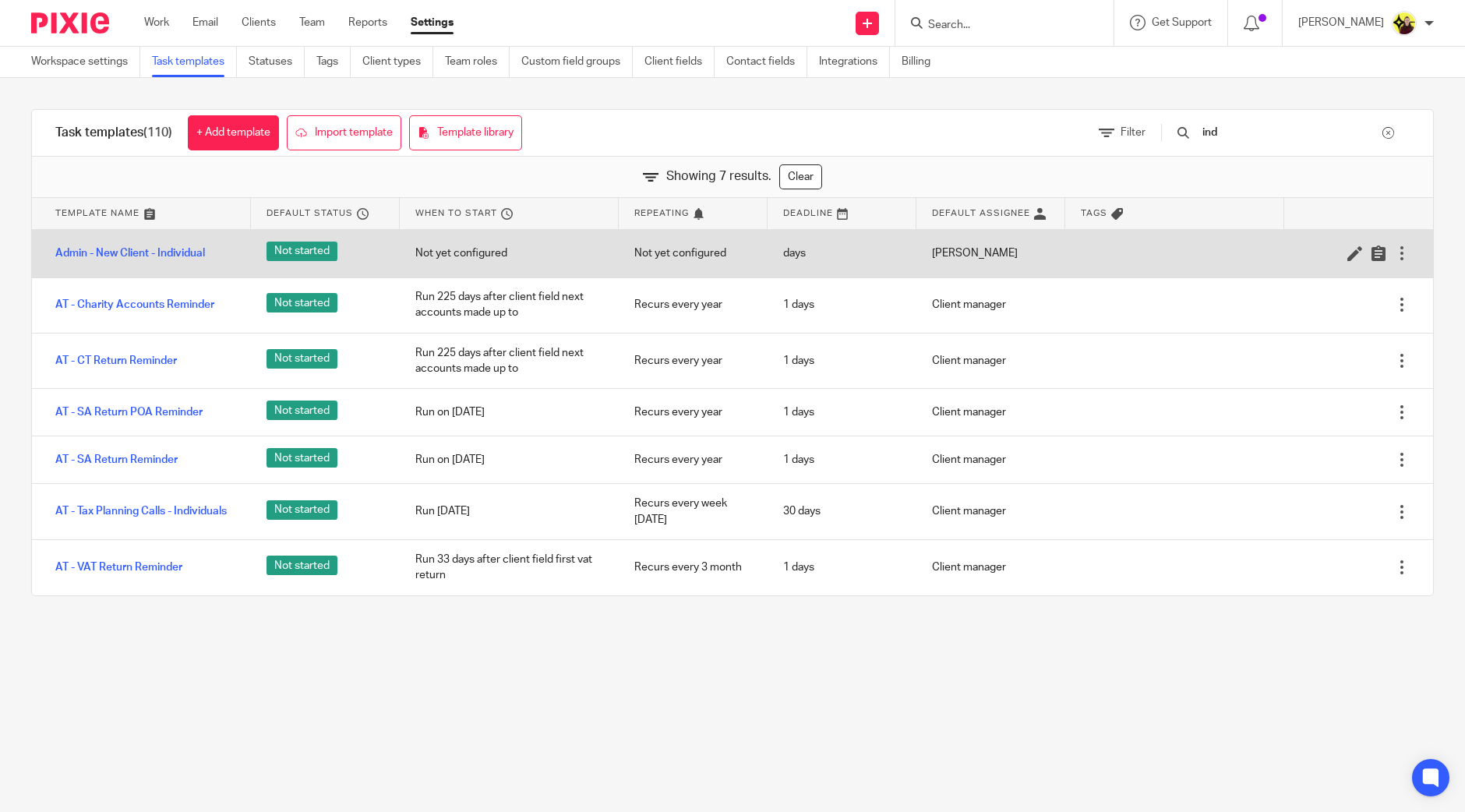
type input "ind"
click at [1329, 249] on div at bounding box center [1351, 253] width 117 height 16
click at [1348, 258] on icon at bounding box center [1355, 253] width 16 height 16
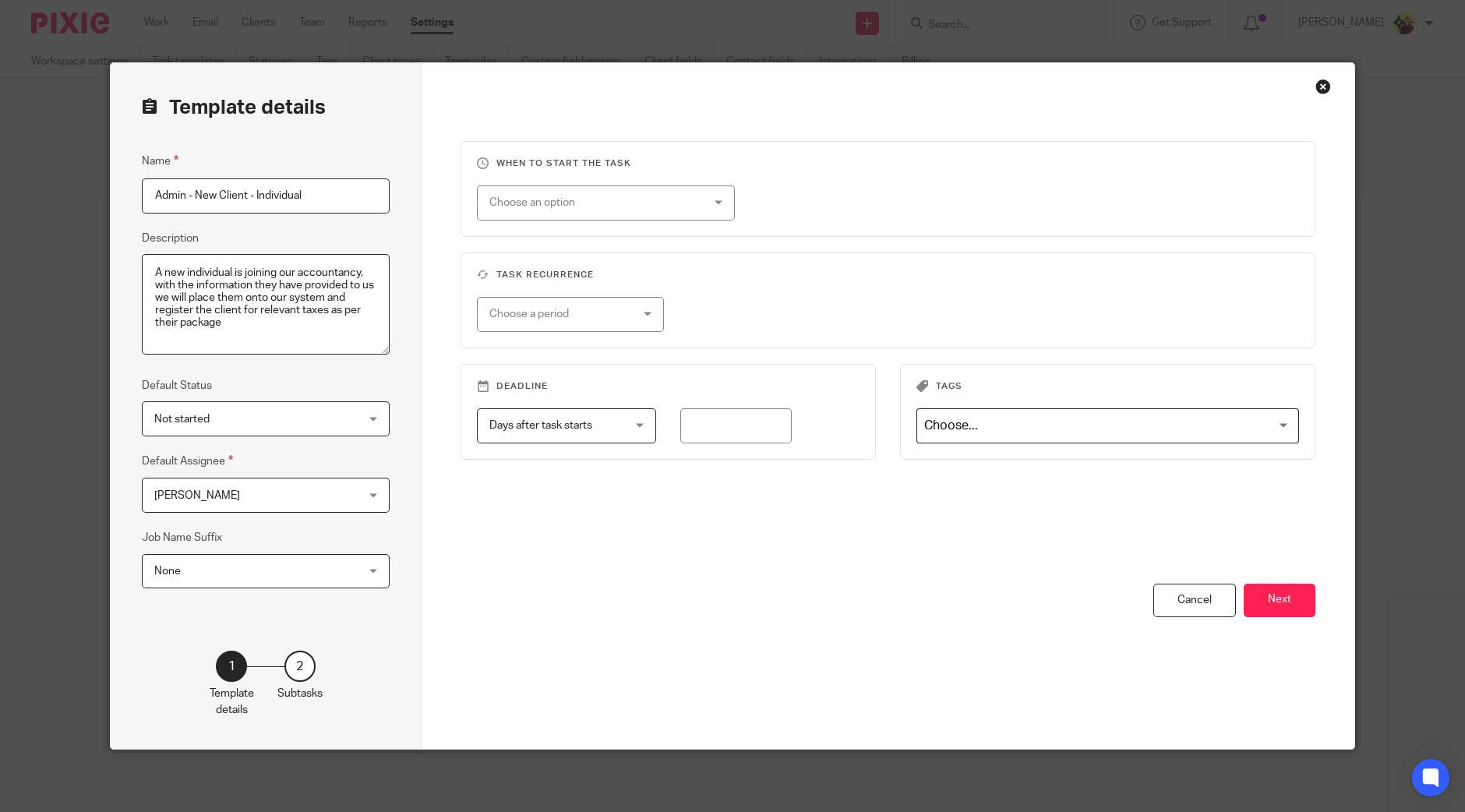
click at [1283, 598] on button "Next" at bounding box center [1280, 601] width 72 height 34
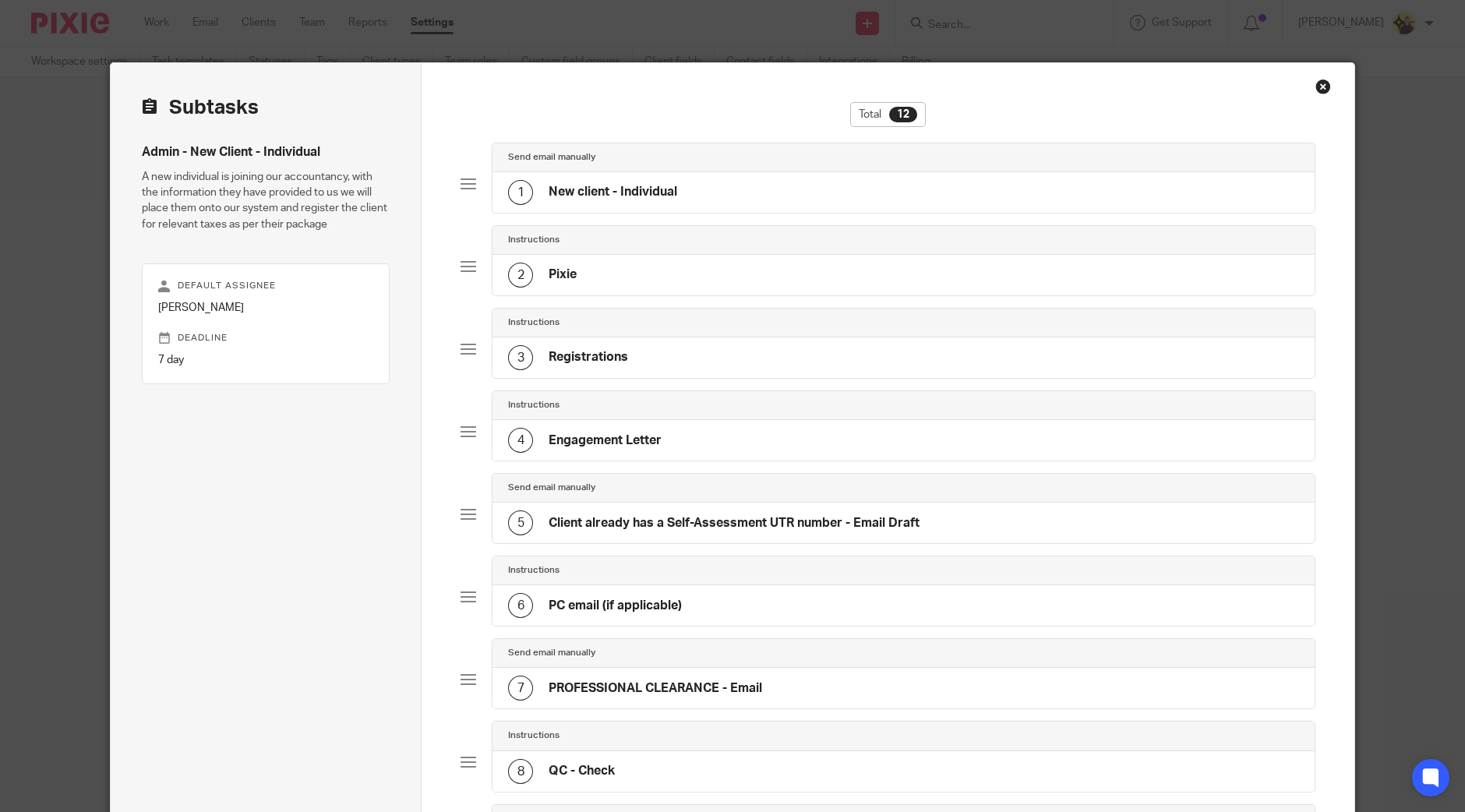
scroll to position [553, 0]
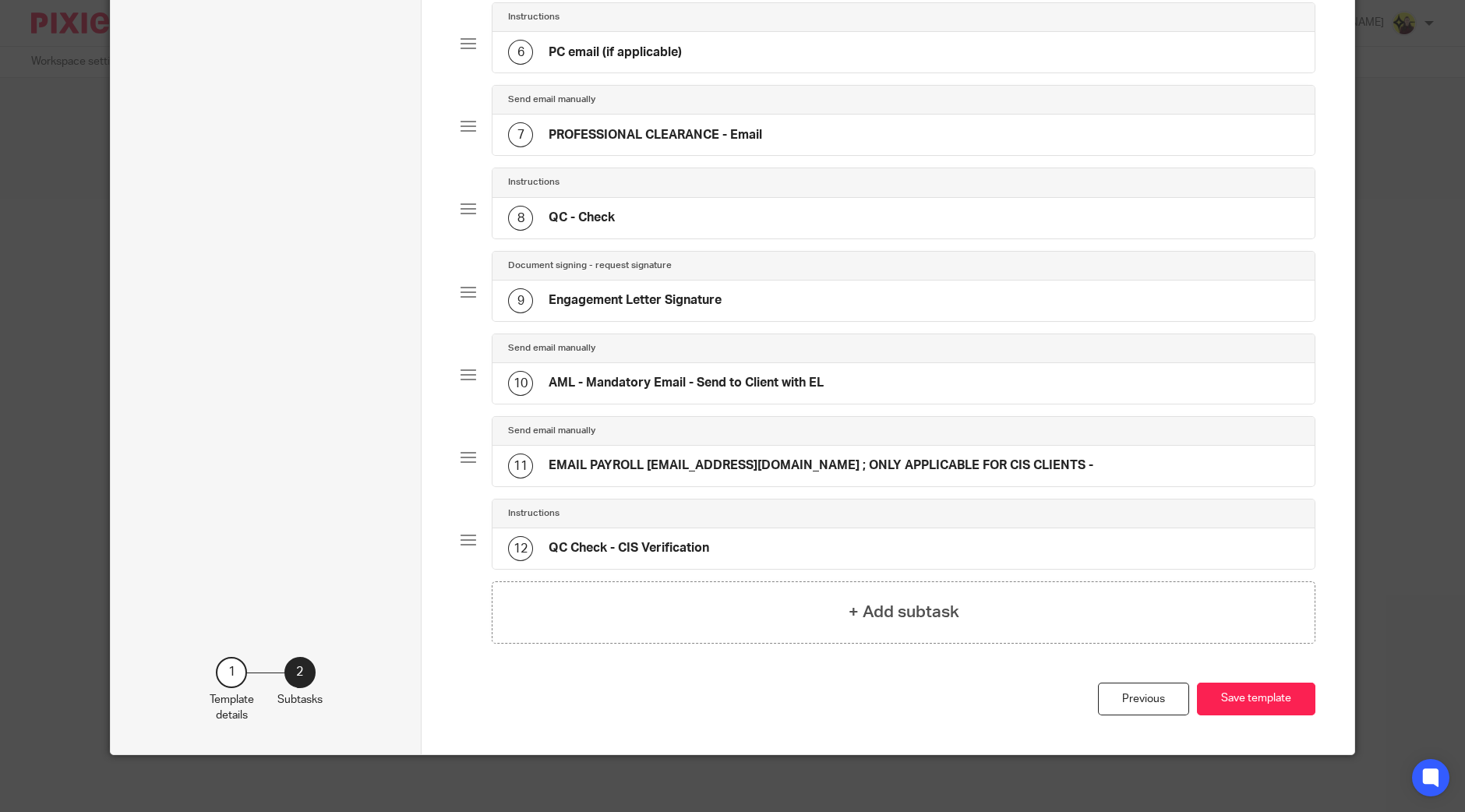
click at [640, 303] on h4 "Engagement Letter Signature" at bounding box center [635, 300] width 173 height 16
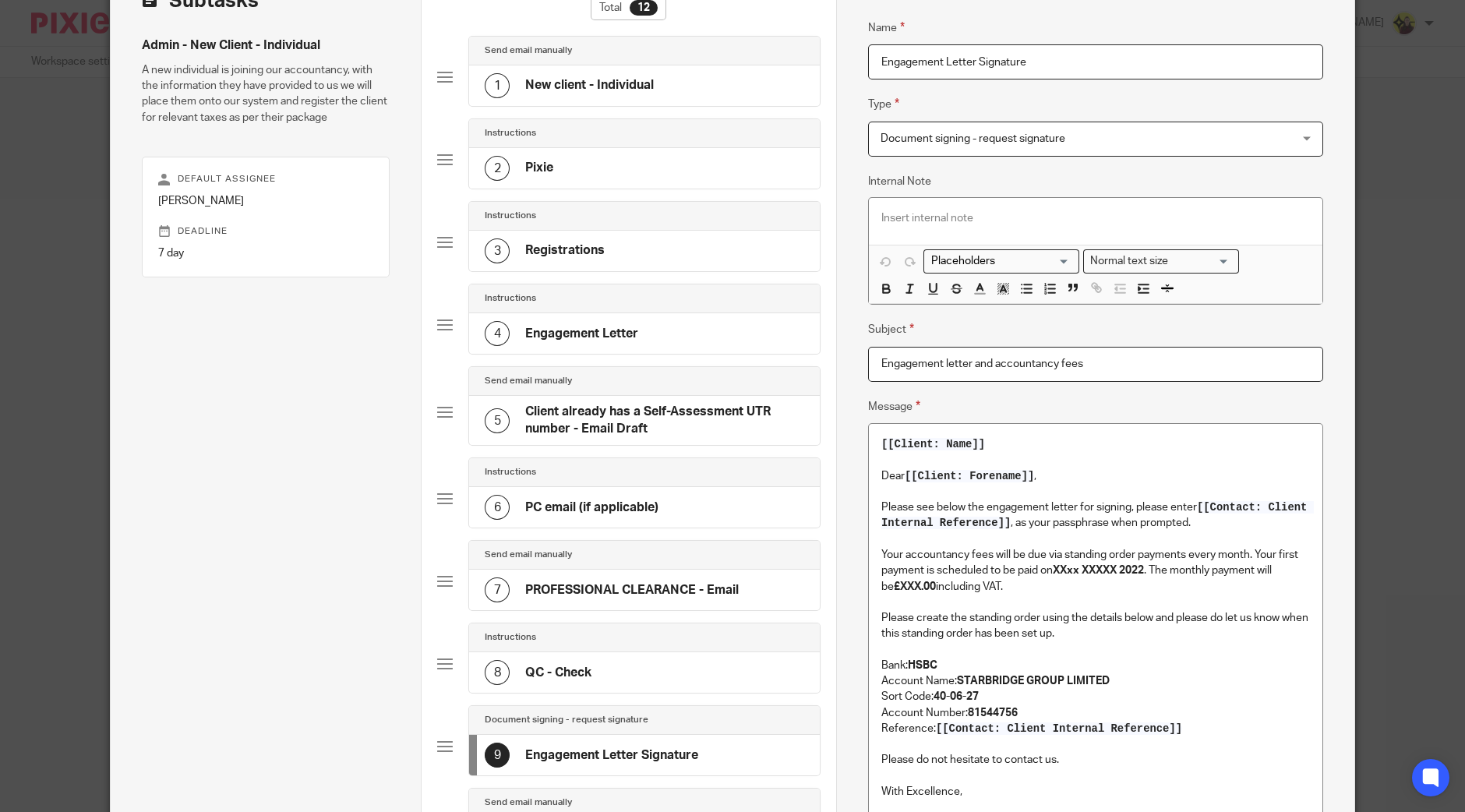
scroll to position [292, 0]
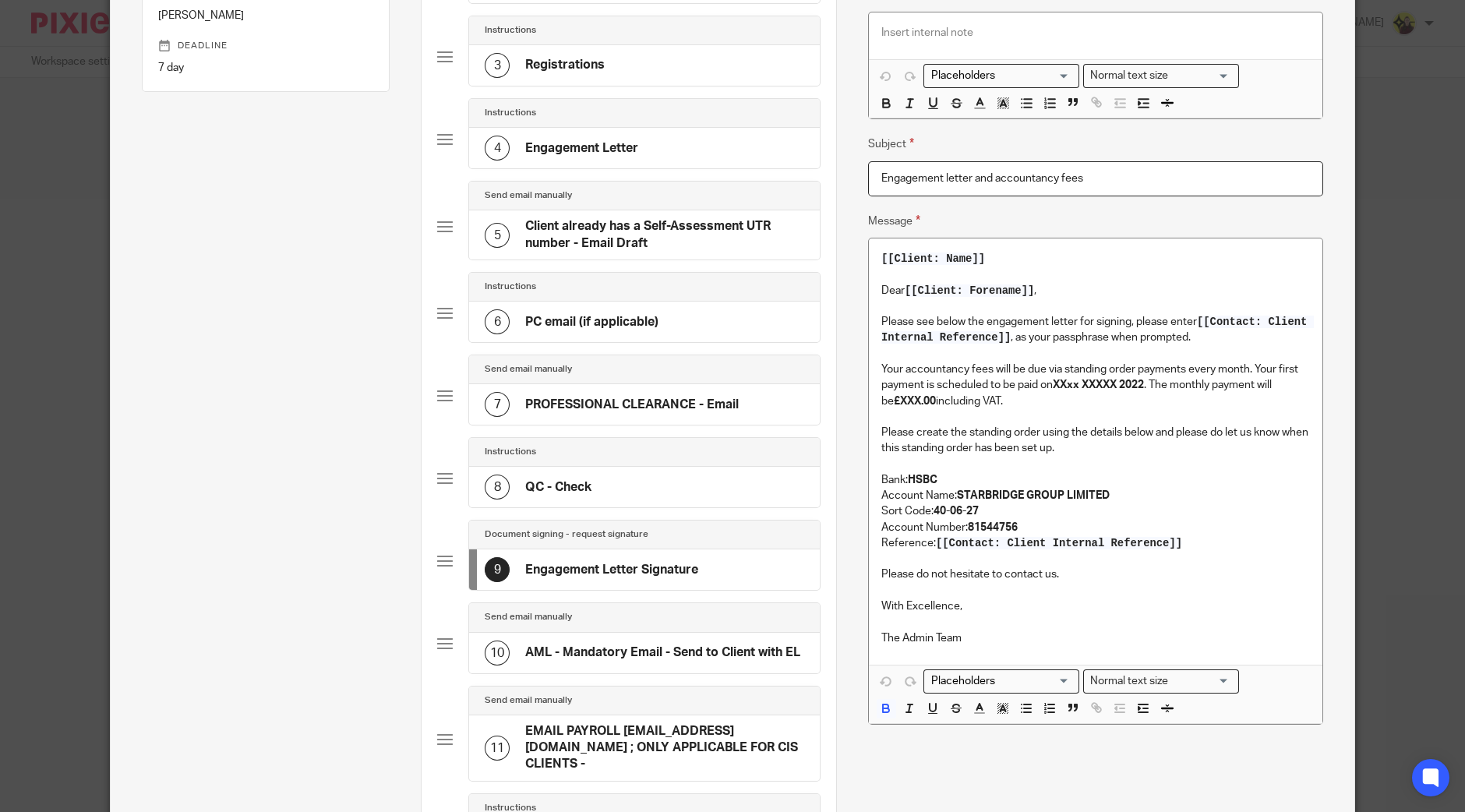
click at [1171, 379] on p "Your accountancy fees will be due via standing order payments every month. Your…" at bounding box center [1096, 385] width 429 height 48
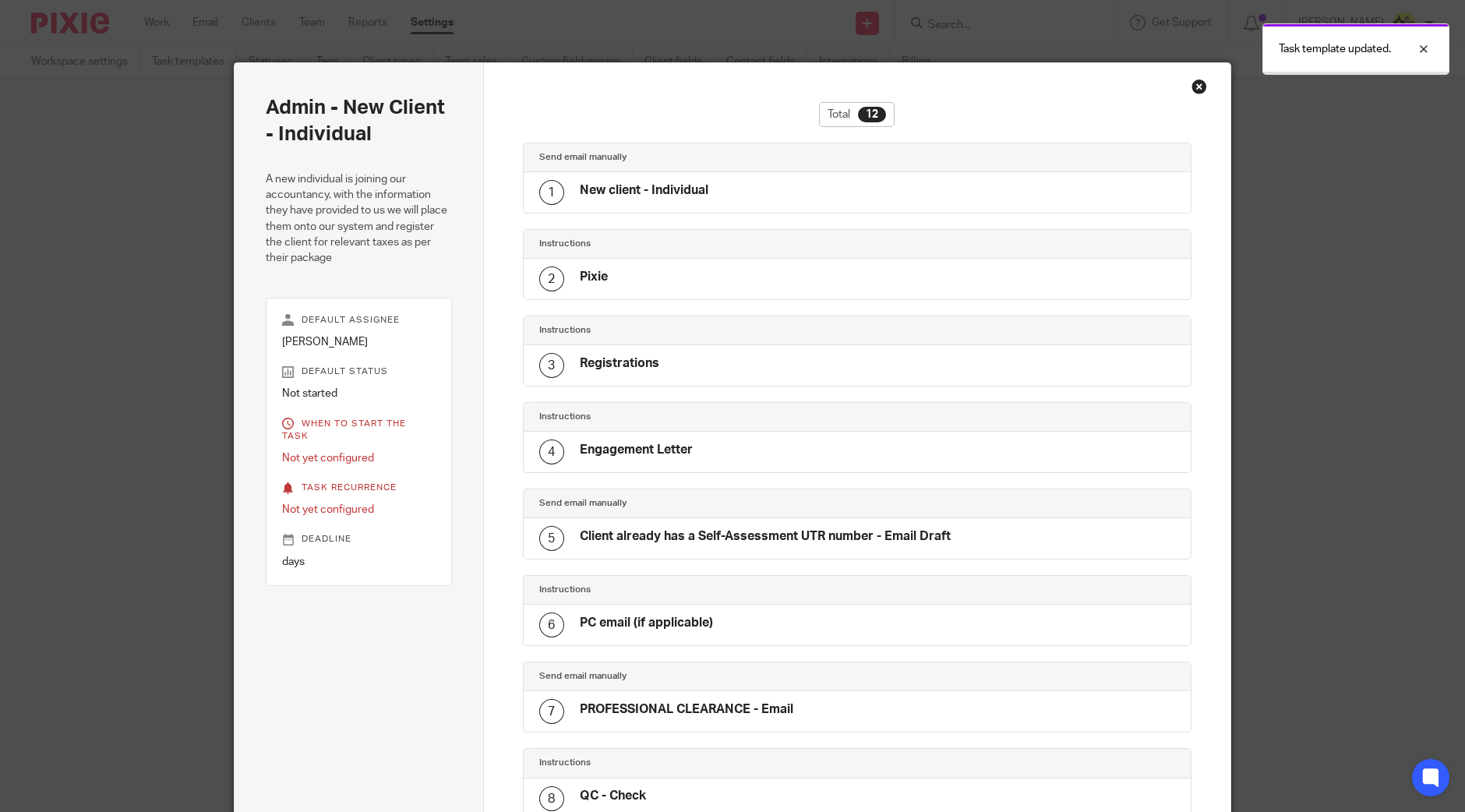
scroll to position [504, 0]
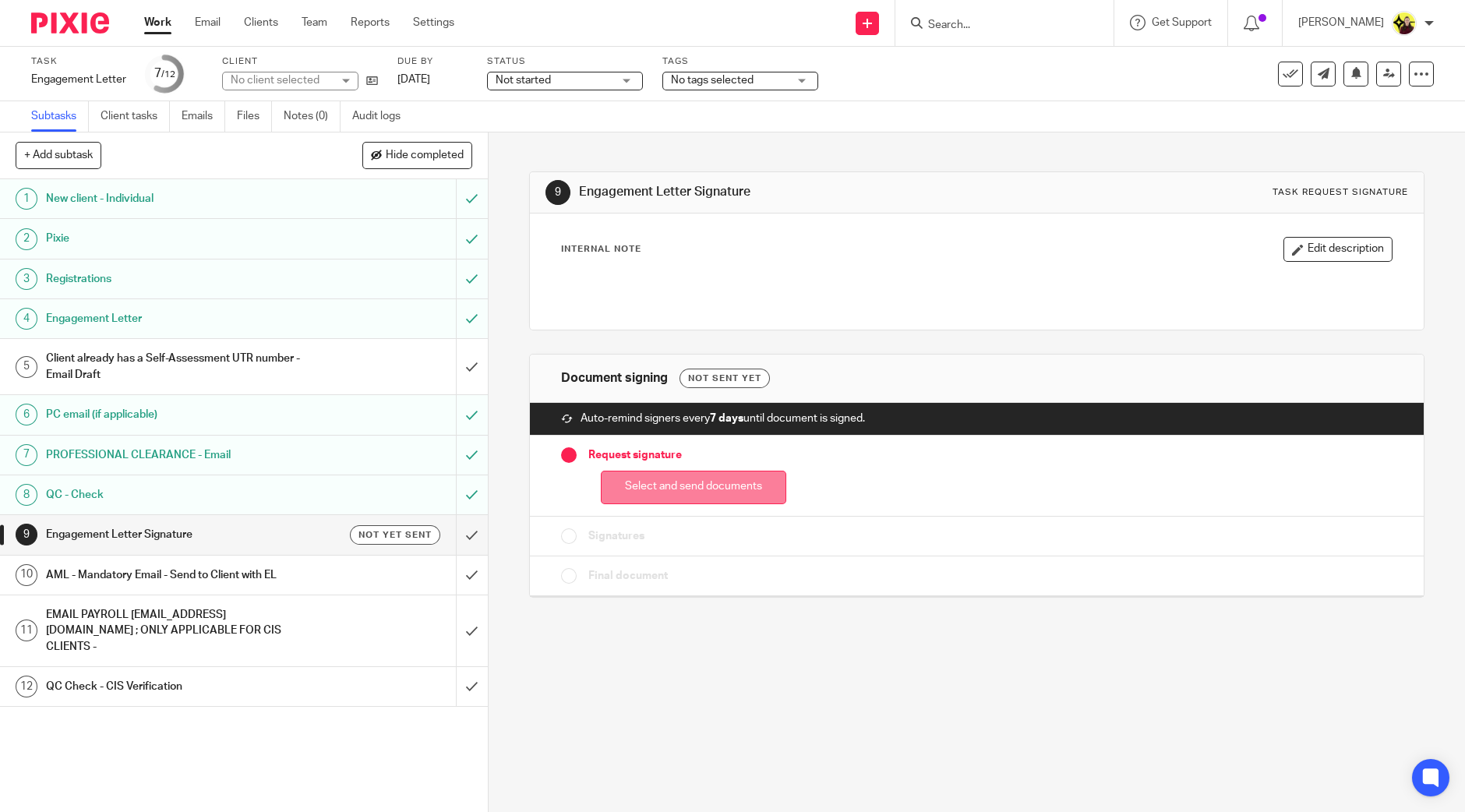
click at [745, 497] on button "Select and send documents" at bounding box center [693, 487] width 185 height 34
click at [658, 486] on button "Select and send documents" at bounding box center [693, 487] width 185 height 34
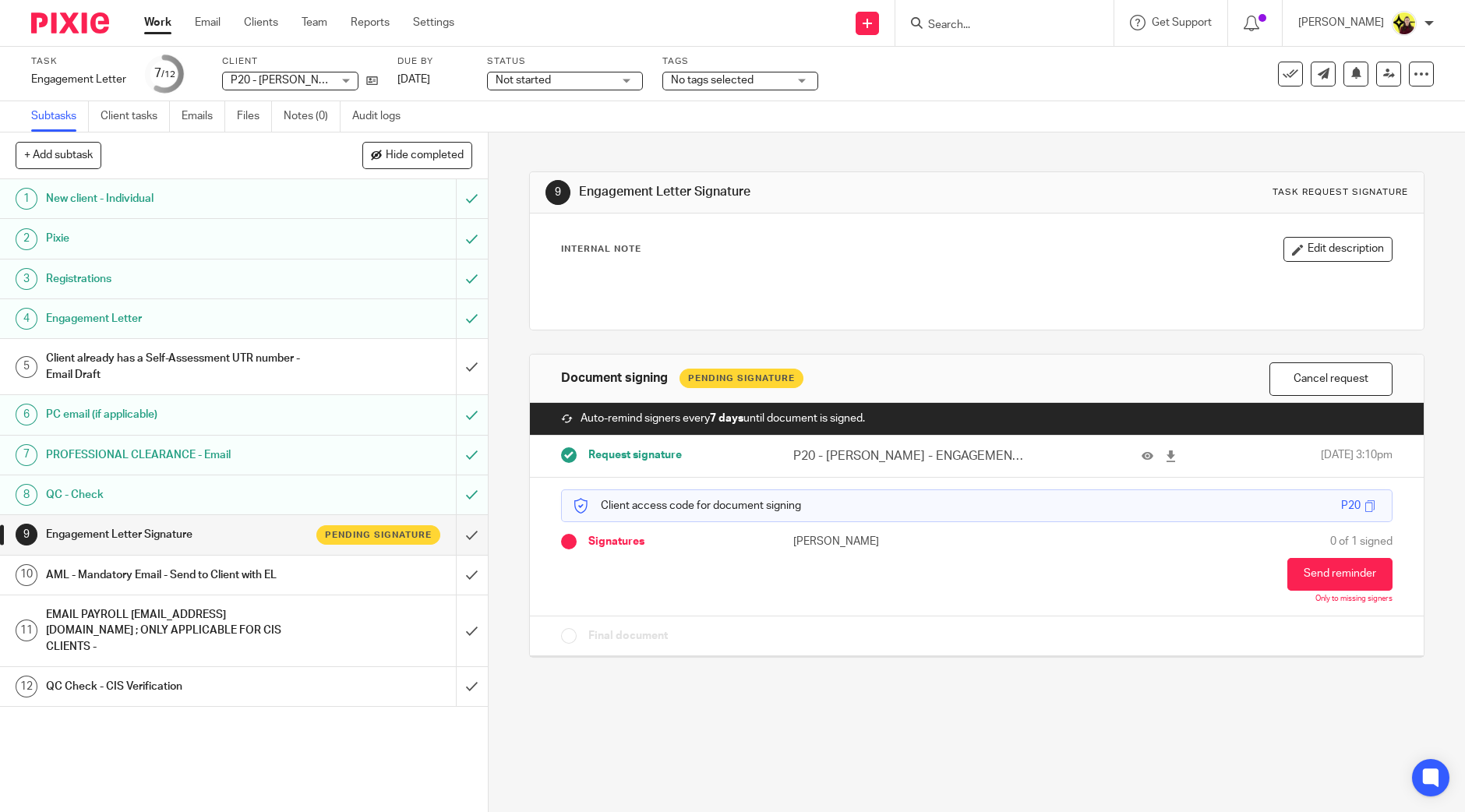
click at [203, 356] on h1 "Client already has a Self-Assessment UTR number - Email Draft" at bounding box center [177, 367] width 263 height 40
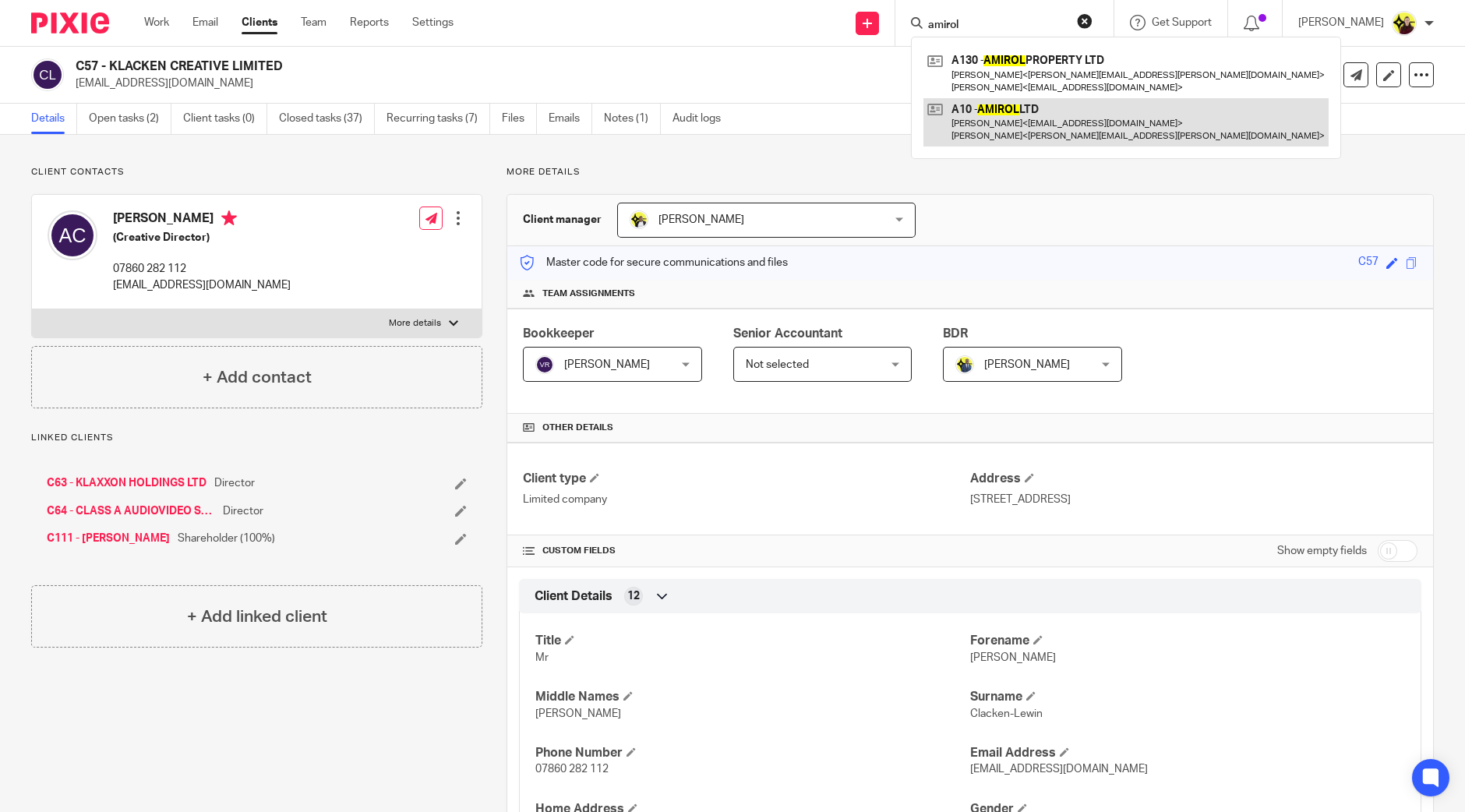
type input "amirol"
click at [1009, 121] on link at bounding box center [1126, 122] width 406 height 49
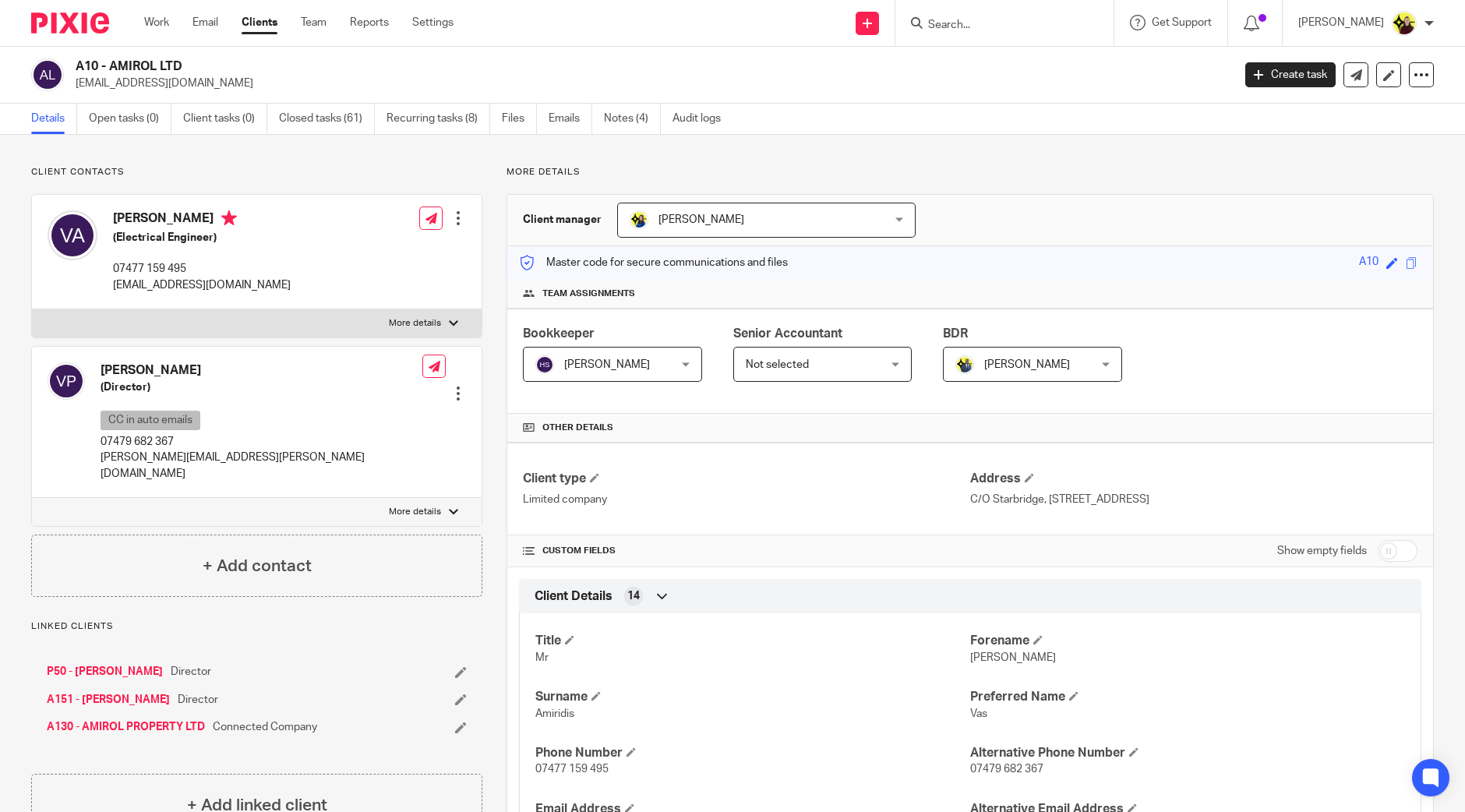
click at [141, 351] on div "Volha Parkhamovich (Director) CC in auto emails 07479 682 367 olga@amiridis.co.…" at bounding box center [257, 423] width 450 height 151
copy div "Volha Parkhamovich"
click at [1027, 20] on input "Search" at bounding box center [996, 25] width 141 height 14
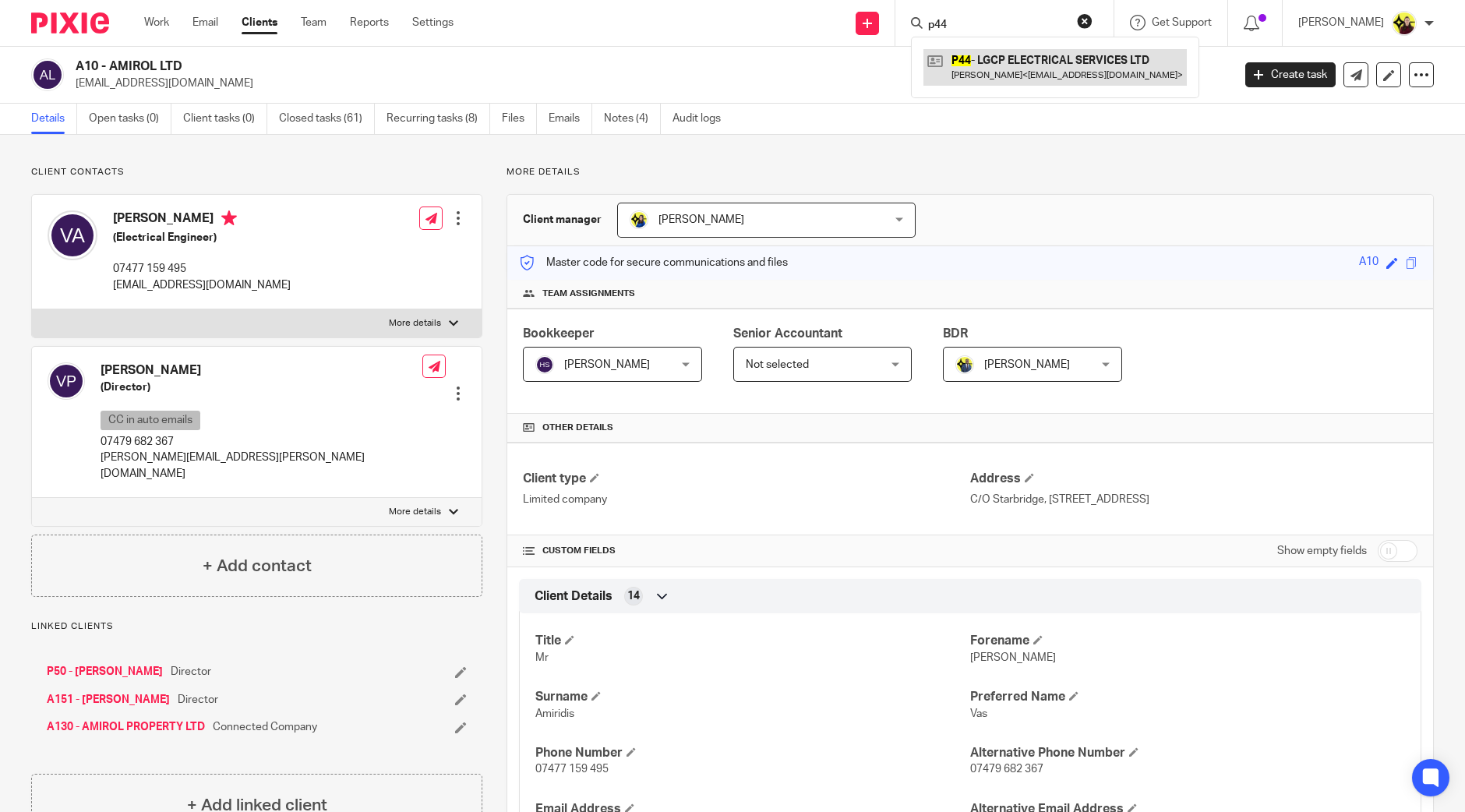
type input "p44"
click at [1035, 60] on link at bounding box center [1056, 67] width 264 height 36
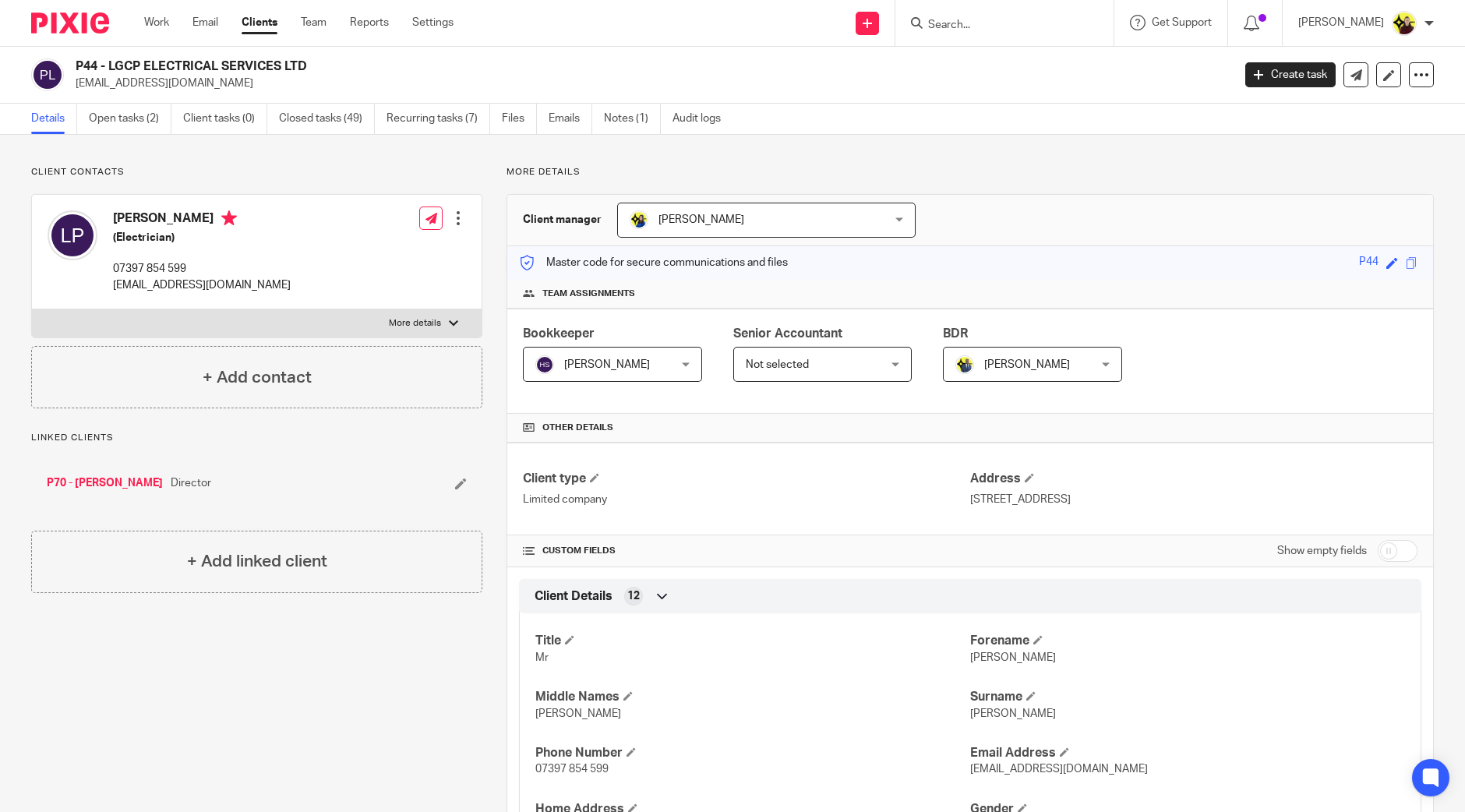
click at [1005, 26] on input "Search" at bounding box center [996, 25] width 141 height 14
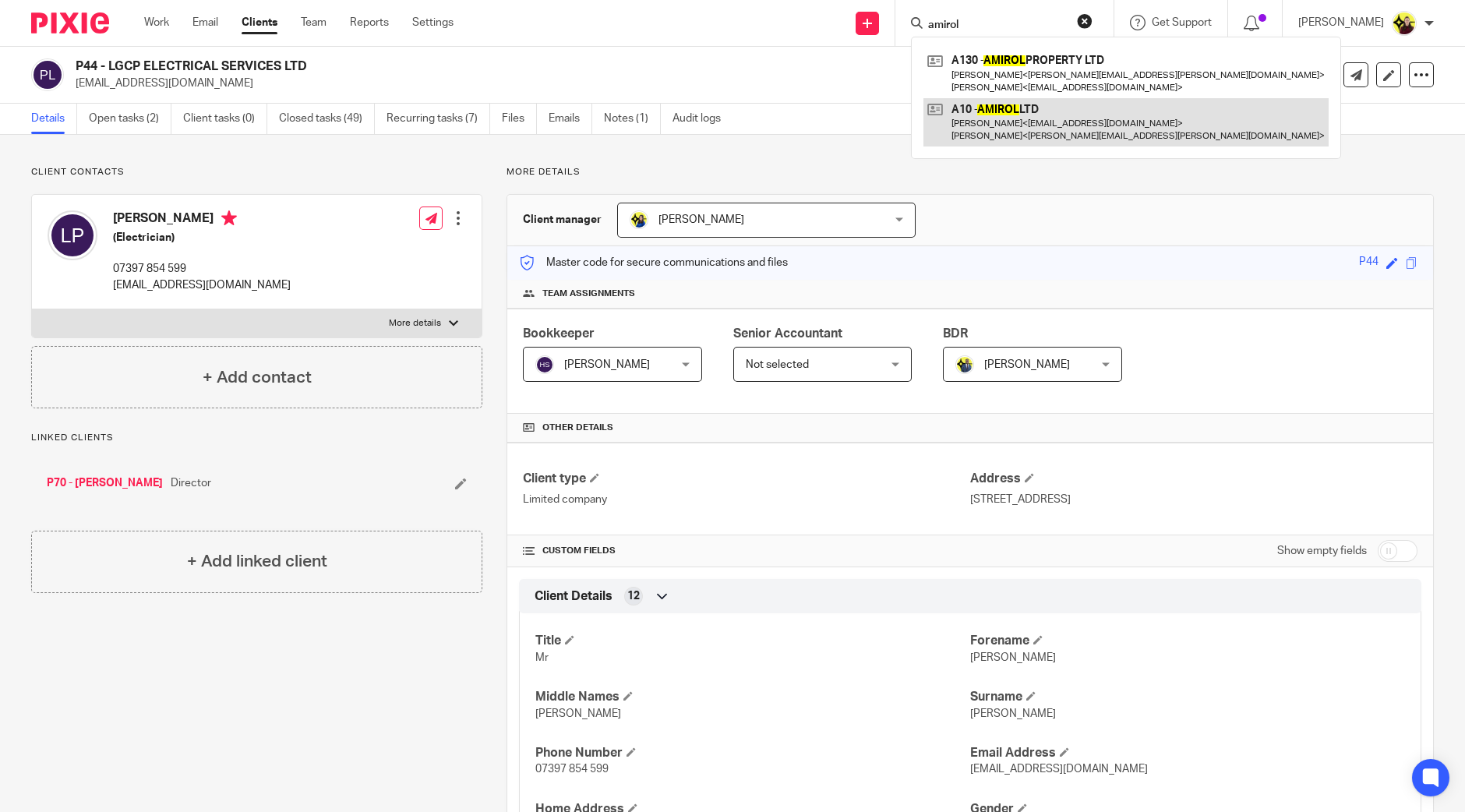
type input "amirol"
click at [1016, 111] on link at bounding box center [1126, 122] width 406 height 49
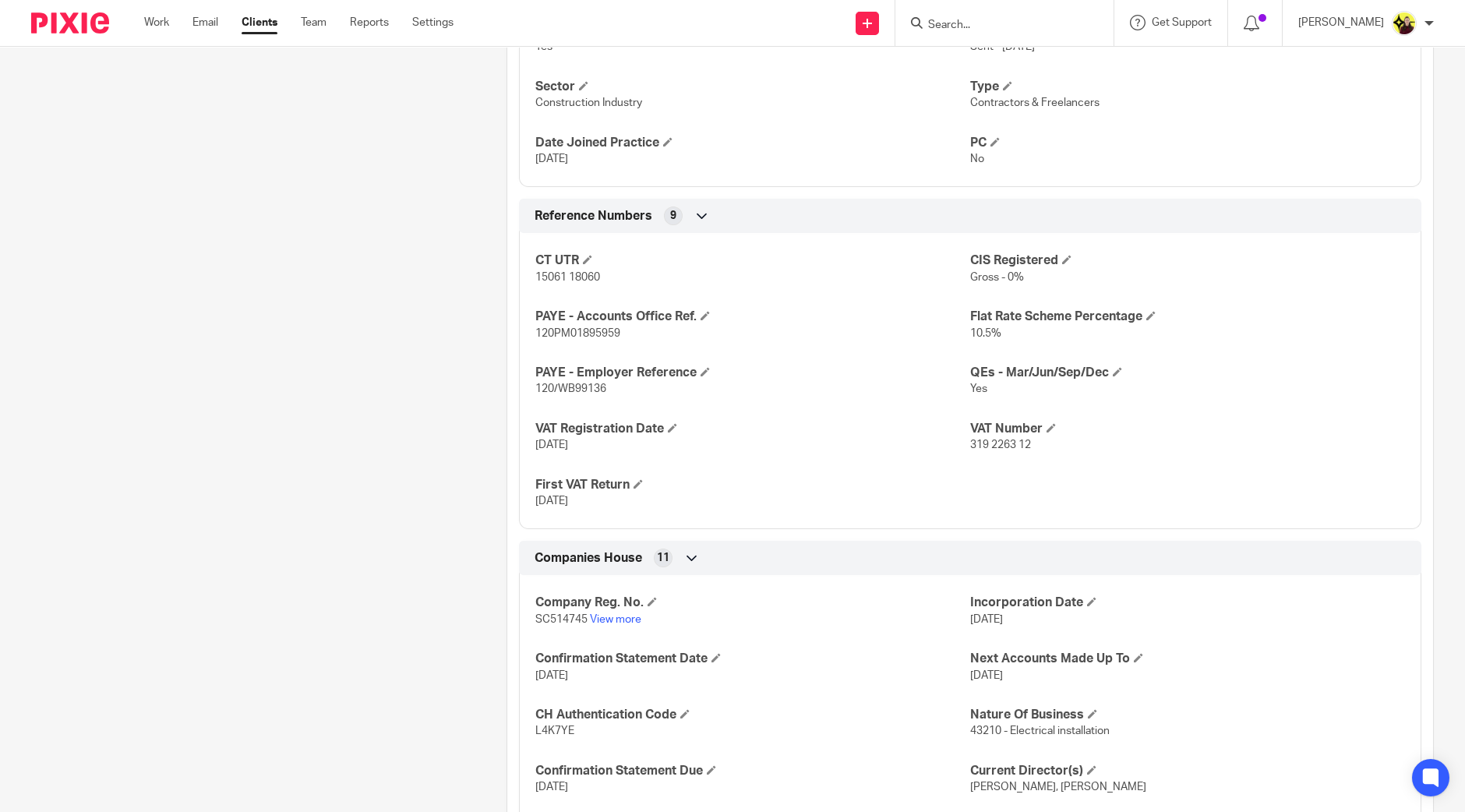
scroll to position [1169, 0]
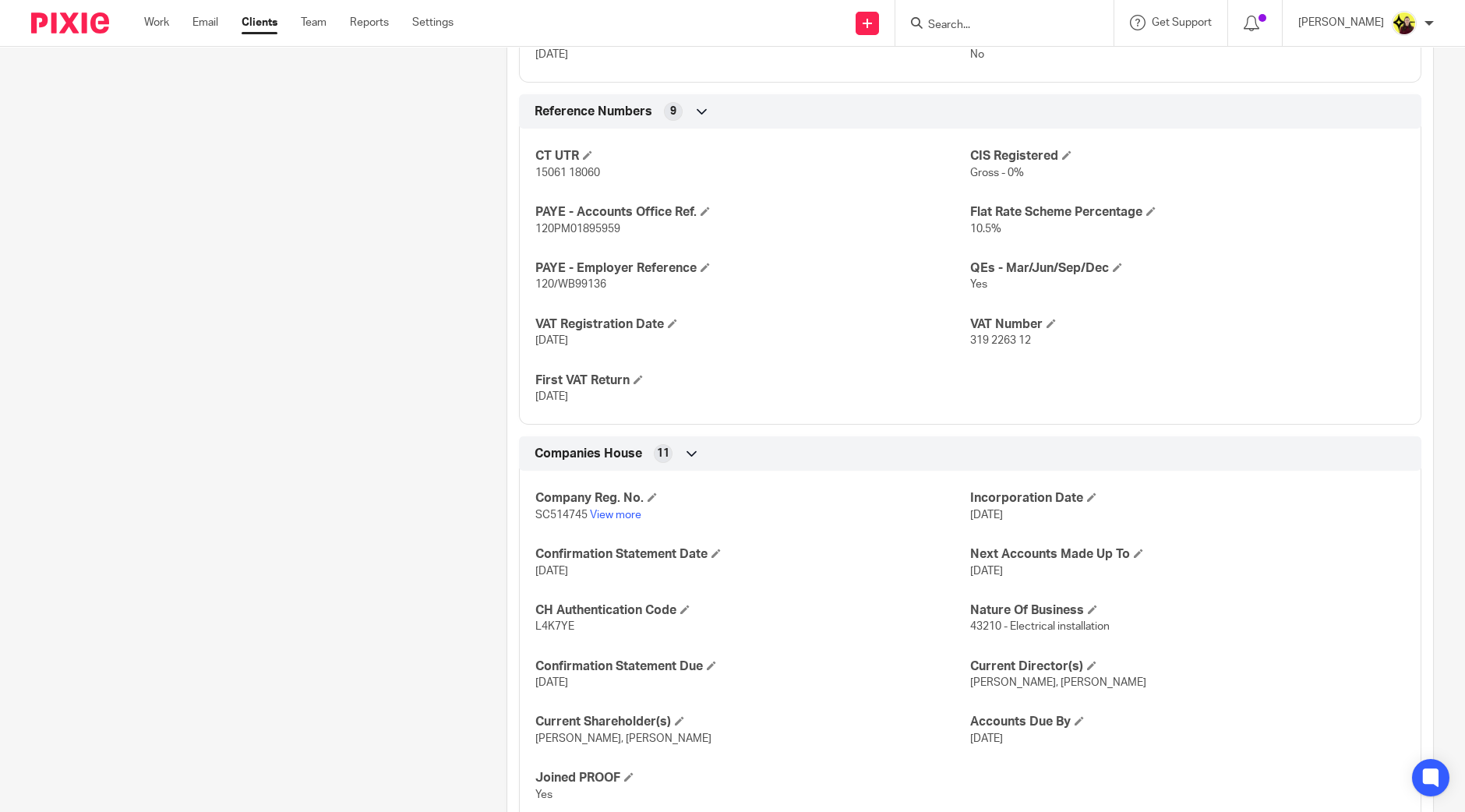
click at [1025, 25] on input "Search" at bounding box center [996, 25] width 141 height 14
paste input "AMIROL prop"
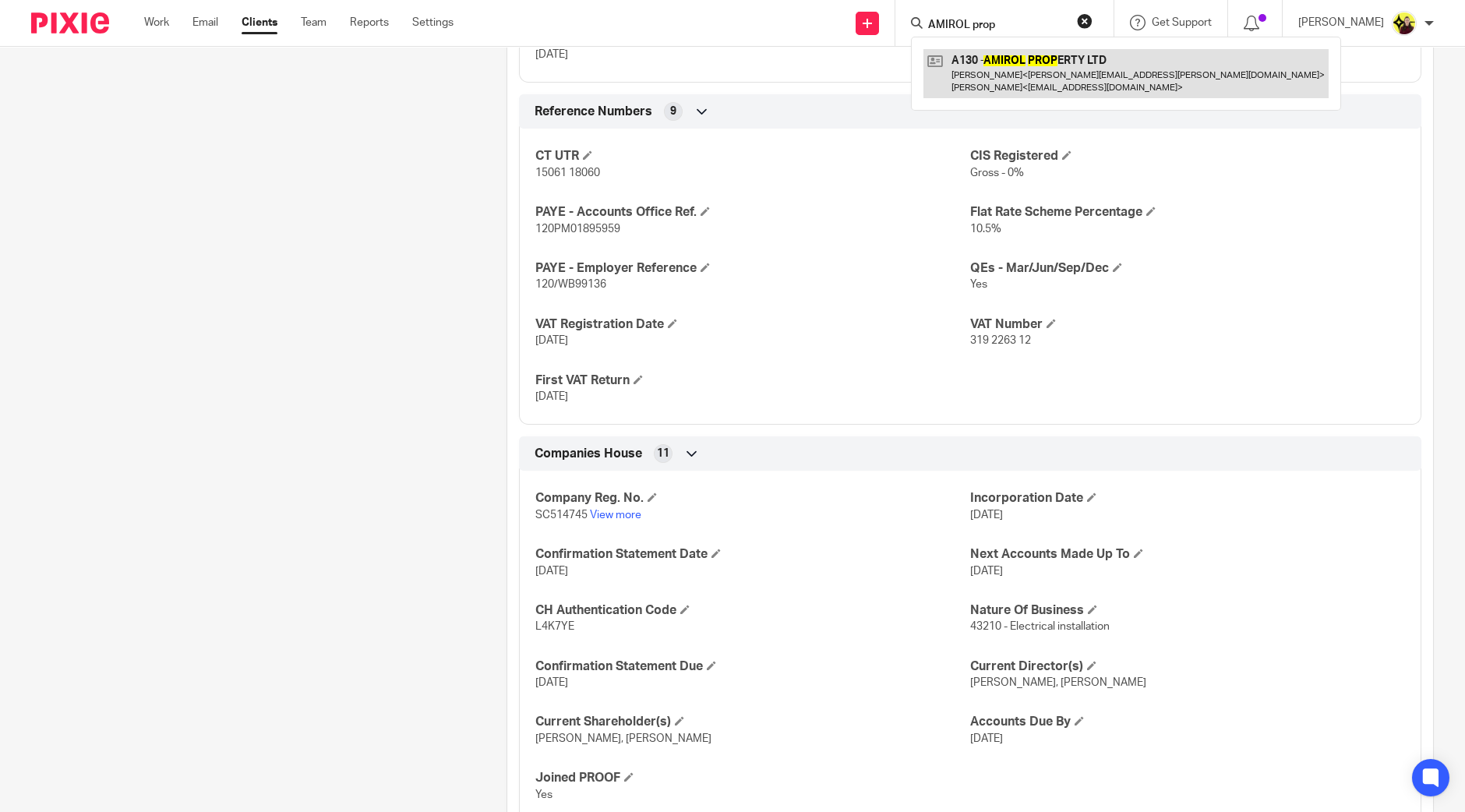
type input "AMIROL prop"
click at [1024, 56] on link at bounding box center [1126, 74] width 406 height 49
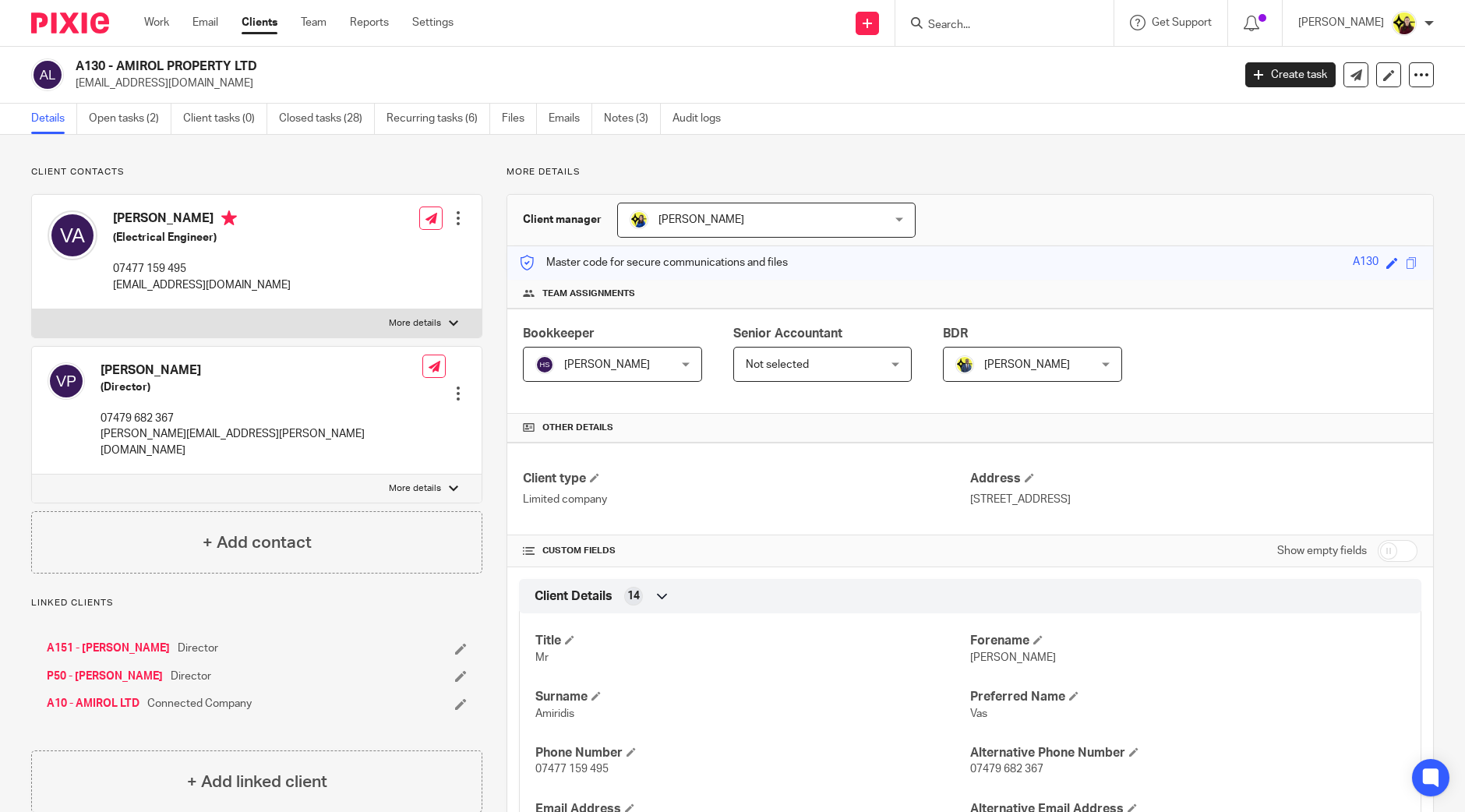
click at [1048, 18] on input "Search" at bounding box center [996, 25] width 141 height 14
type input "a11"
click at [1107, 65] on link at bounding box center [1091, 67] width 335 height 36
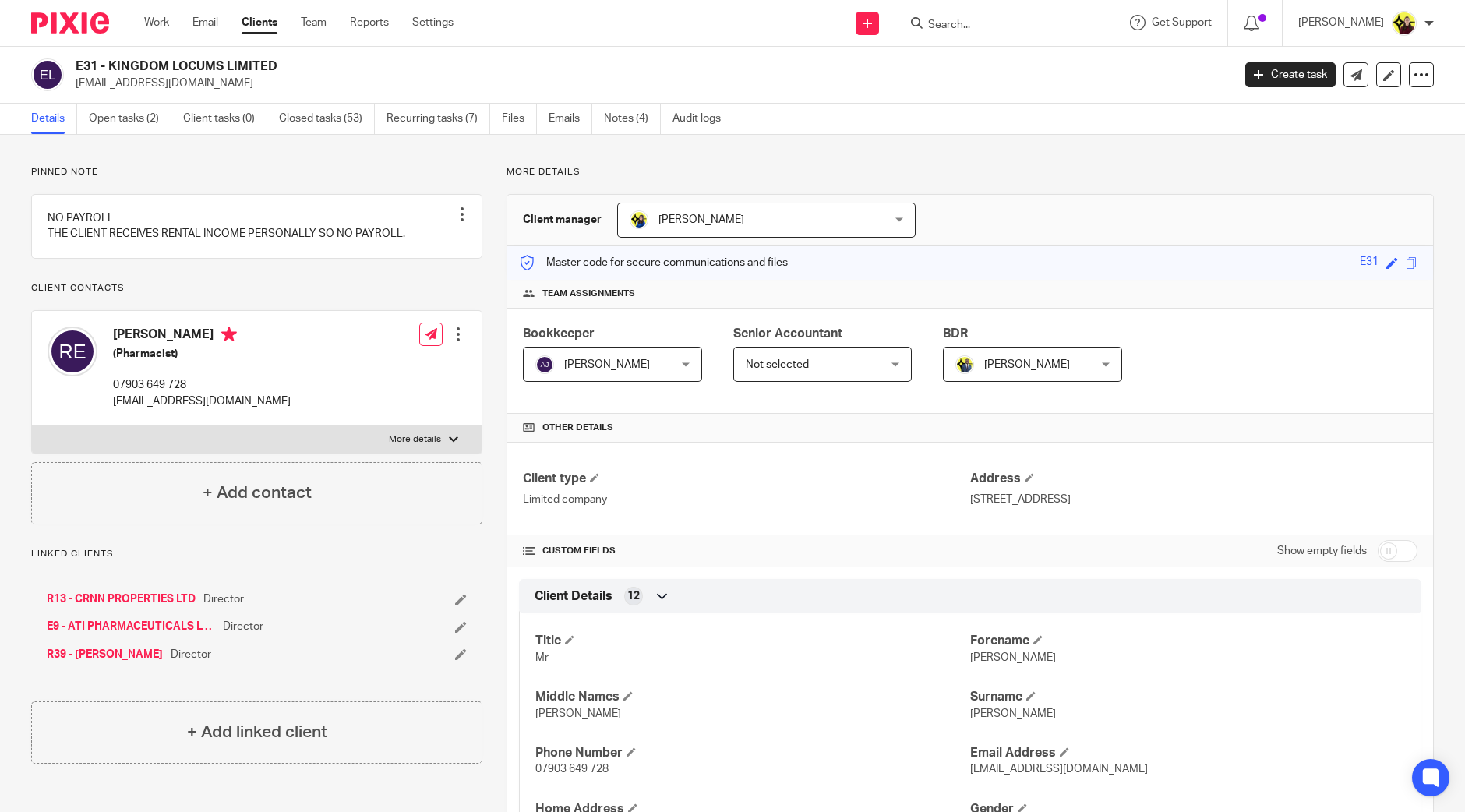
click at [1027, 18] on input "Search" at bounding box center [996, 25] width 141 height 14
type input "a76"
click at [1029, 61] on link at bounding box center [1056, 67] width 264 height 36
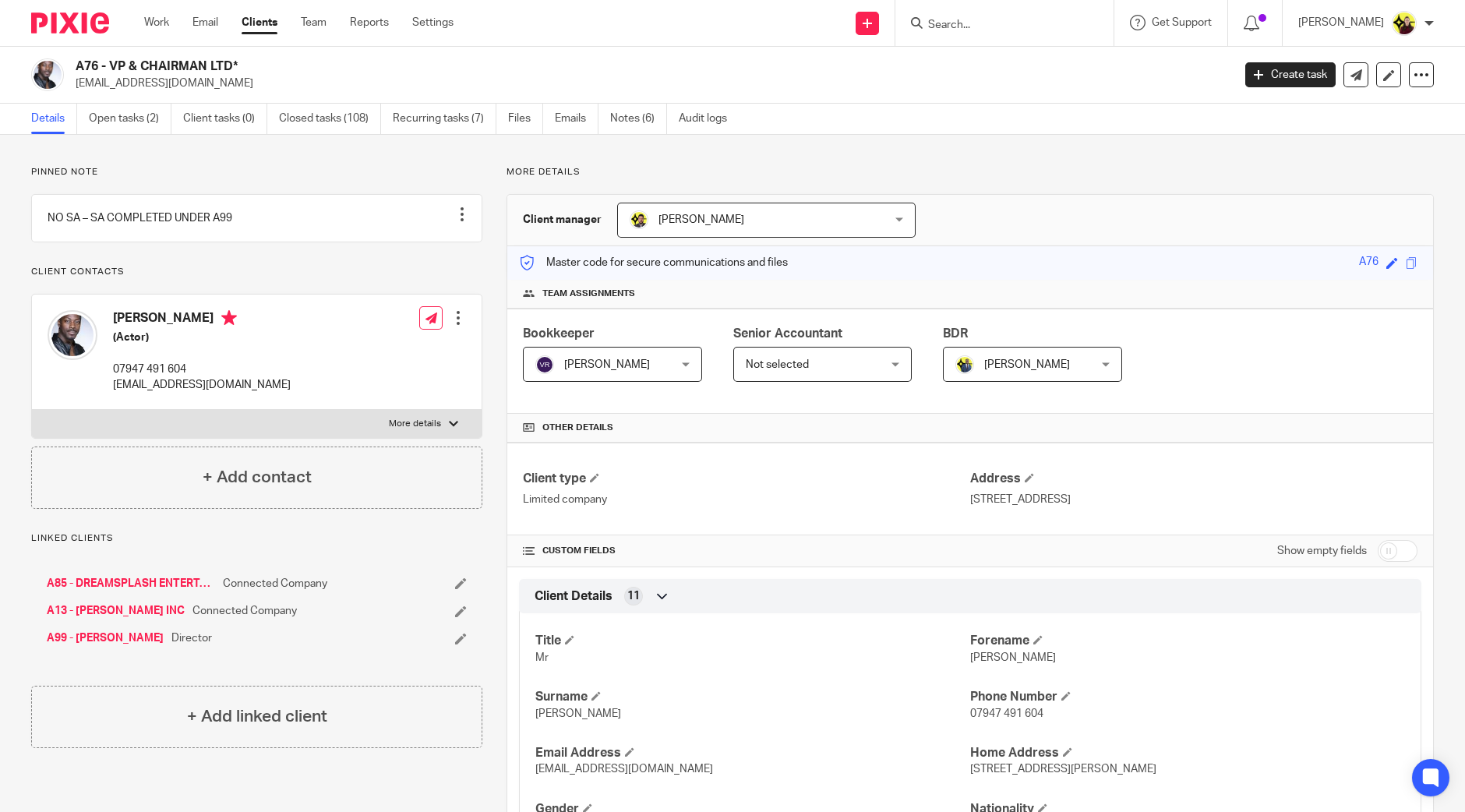
click at [960, 21] on input "Search" at bounding box center [996, 25] width 141 height 14
click at [974, 33] on div "u10 U10 - AYONOTE UNOARUMHI Ayonote Unoarumhi < temiayouno@gmail.com >" at bounding box center [1004, 22] width 218 height 46
click at [972, 22] on input "u10" at bounding box center [996, 25] width 141 height 14
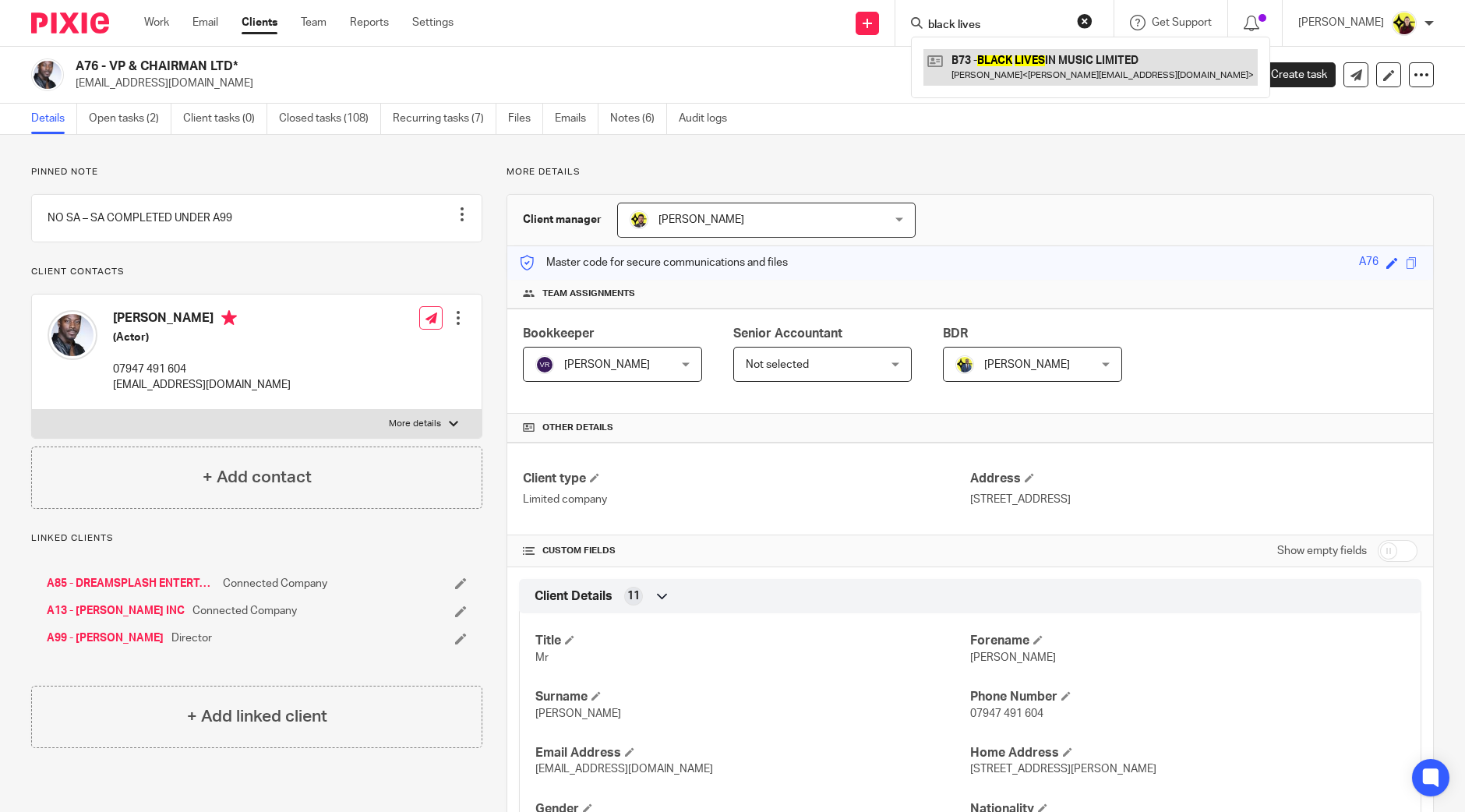
type input "black lives"
click at [991, 61] on link at bounding box center [1091, 67] width 335 height 36
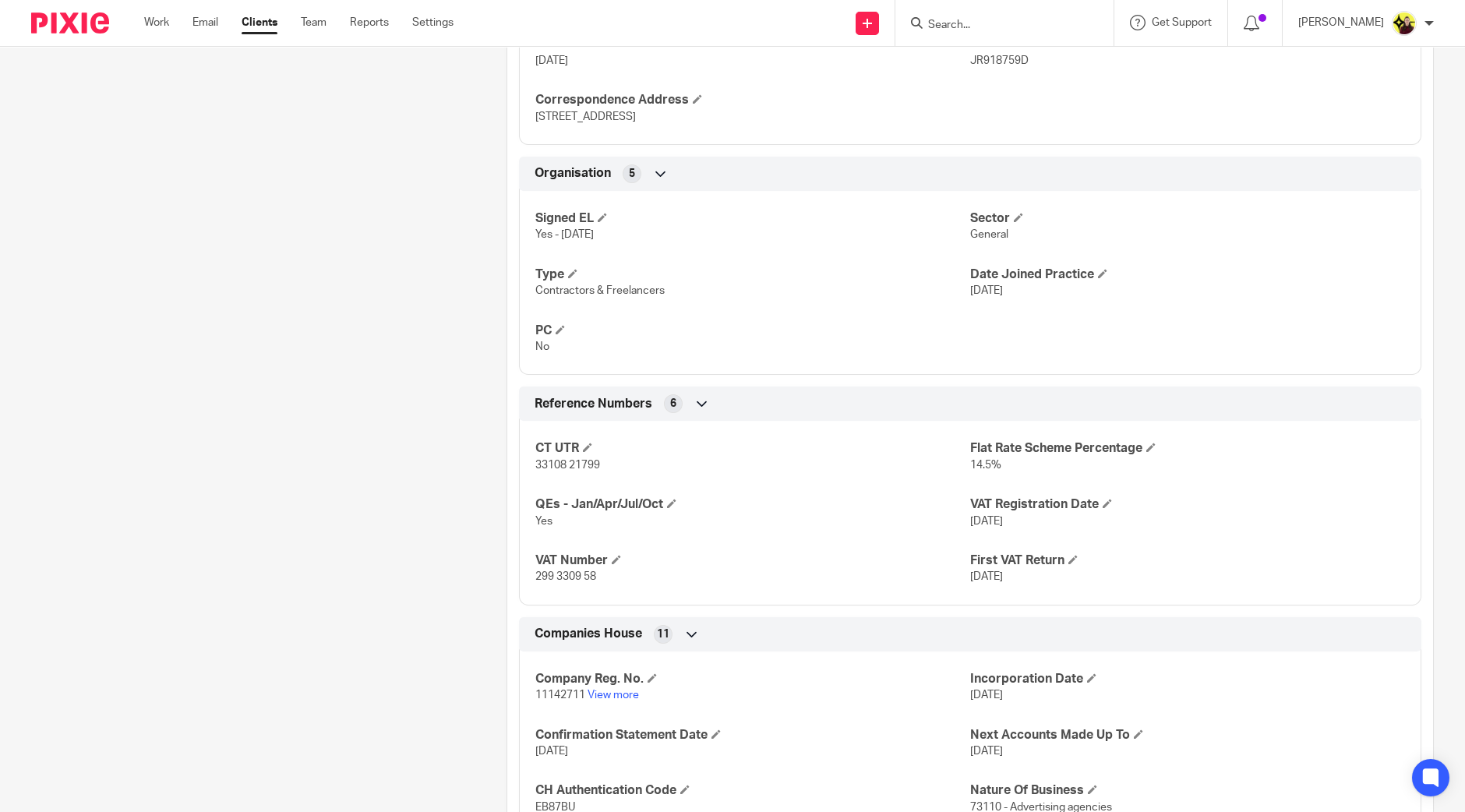
scroll to position [97, 0]
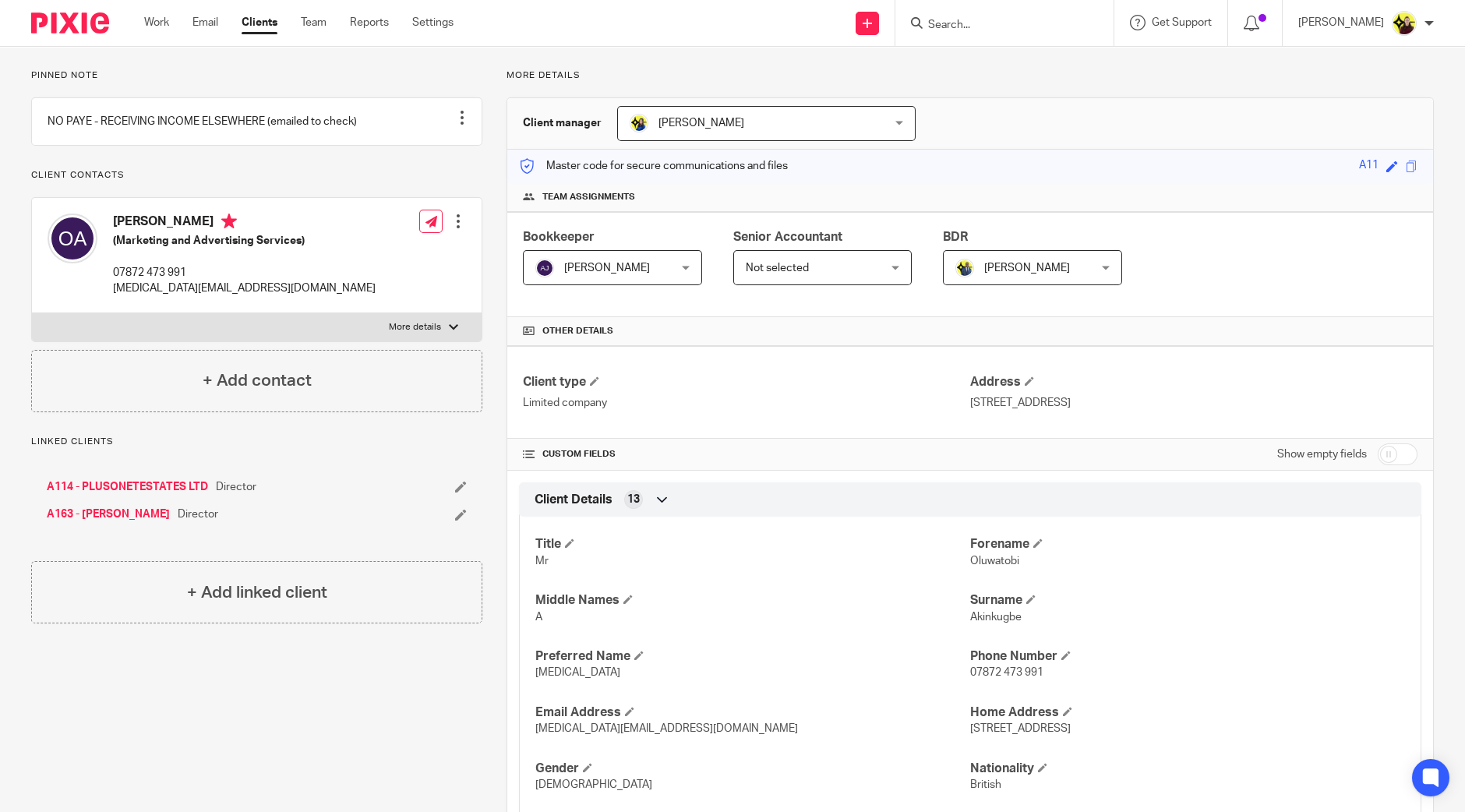
click at [1067, 21] on input "Search" at bounding box center [996, 25] width 141 height 14
paste input "[PERSON_NAME] <[EMAIL_ADDRESS][DOMAIN_NAME]>"
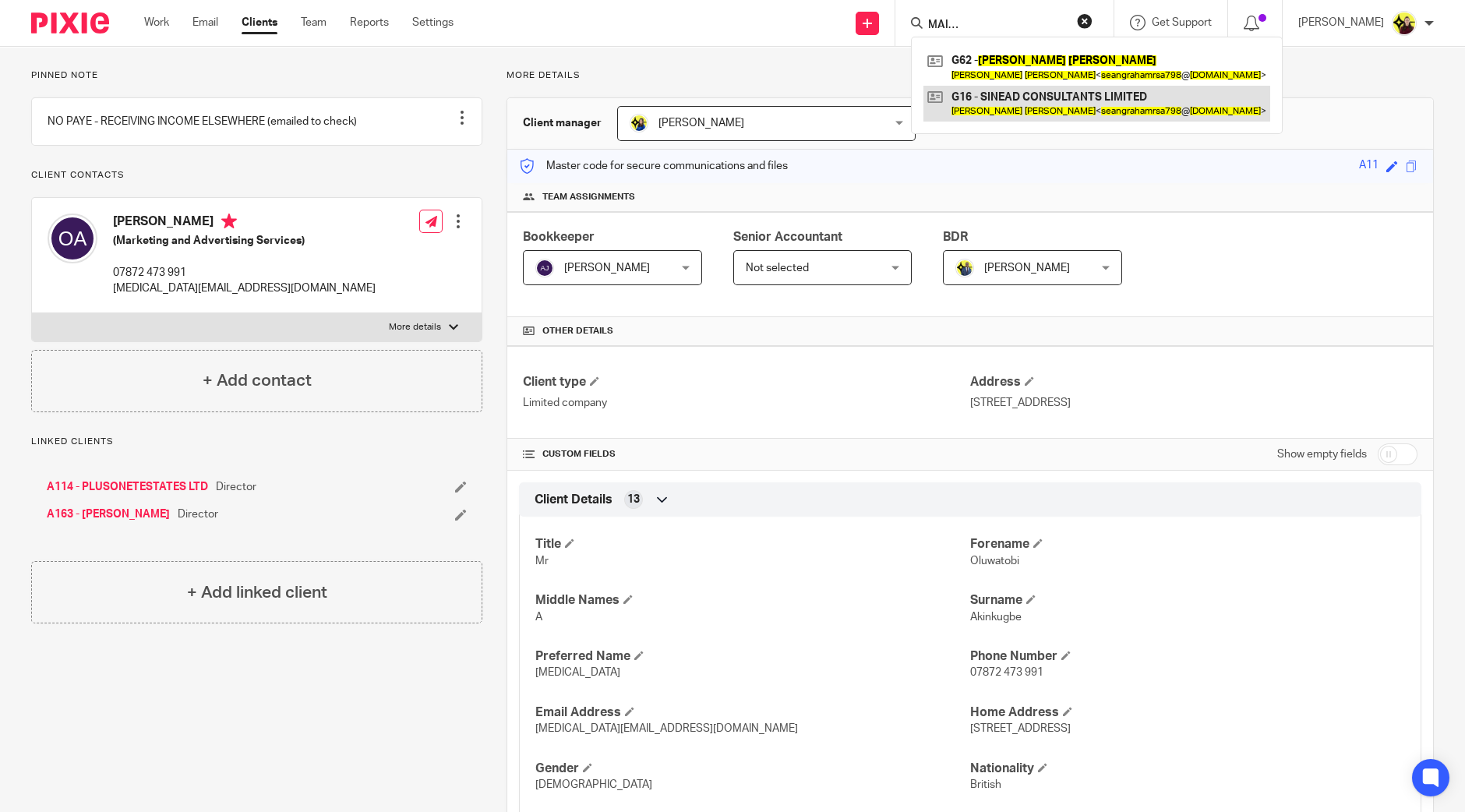
type input "[PERSON_NAME] <[EMAIL_ADDRESS][DOMAIN_NAME]>"
click at [1070, 95] on link at bounding box center [1097, 103] width 347 height 36
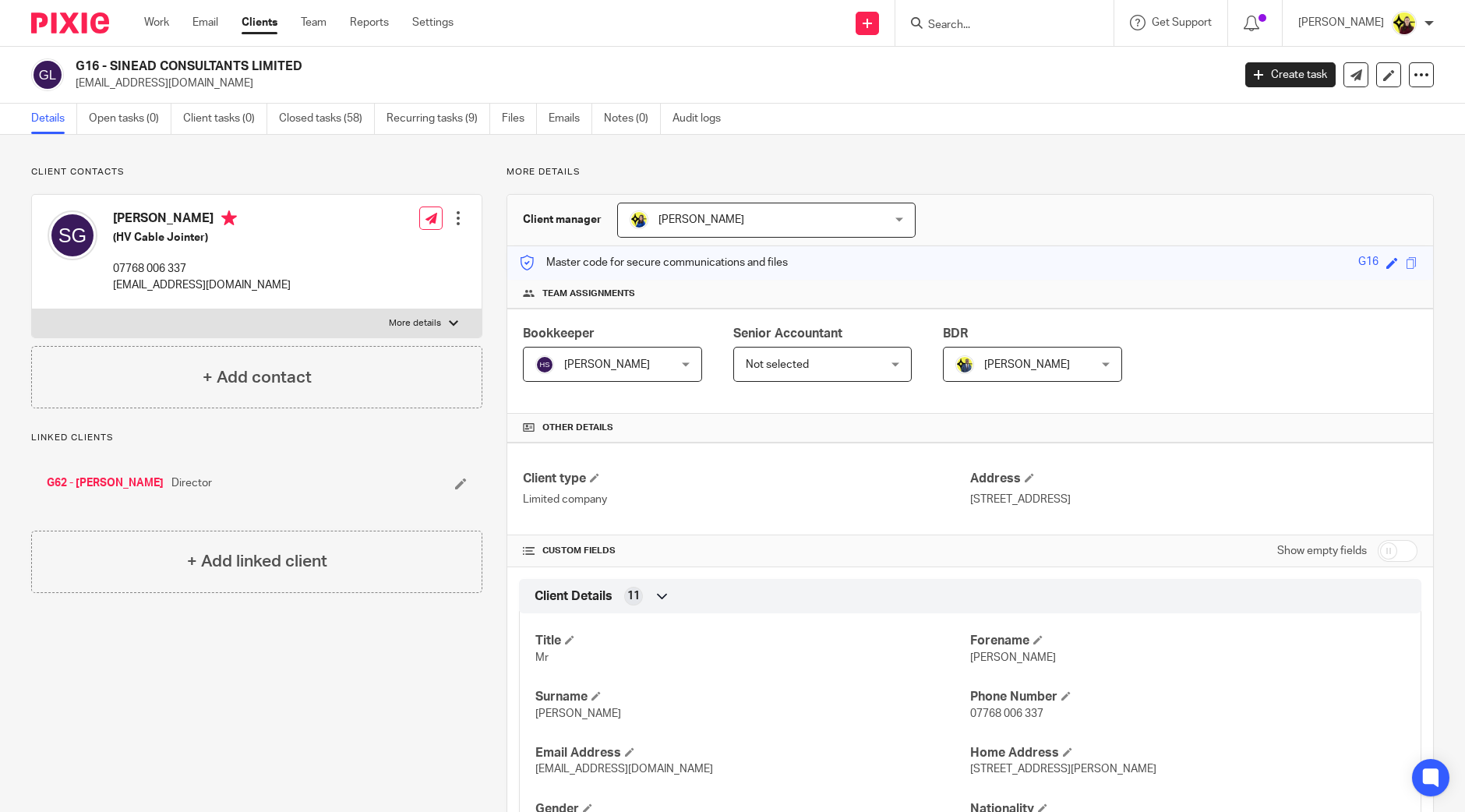
click at [999, 14] on form at bounding box center [1009, 23] width 166 height 19
click at [983, 25] on input "Search" at bounding box center [996, 25] width 141 height 14
paste input "Nerys Asala <nerysasala@hotmail.co.uk>"
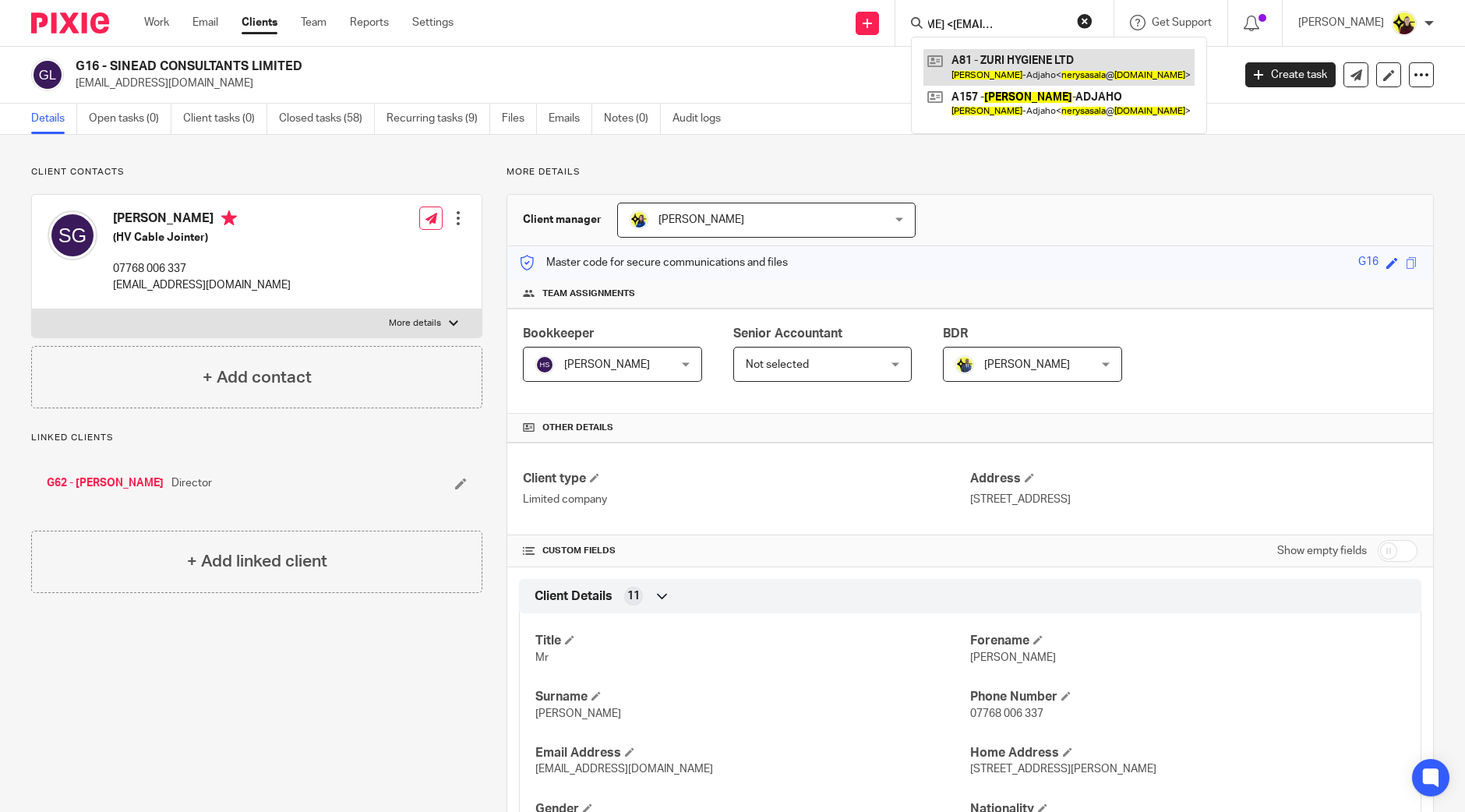
type input "Nerys Asala <nerysasala@hotmail.co.uk>"
click at [1001, 64] on link at bounding box center [1059, 67] width 272 height 36
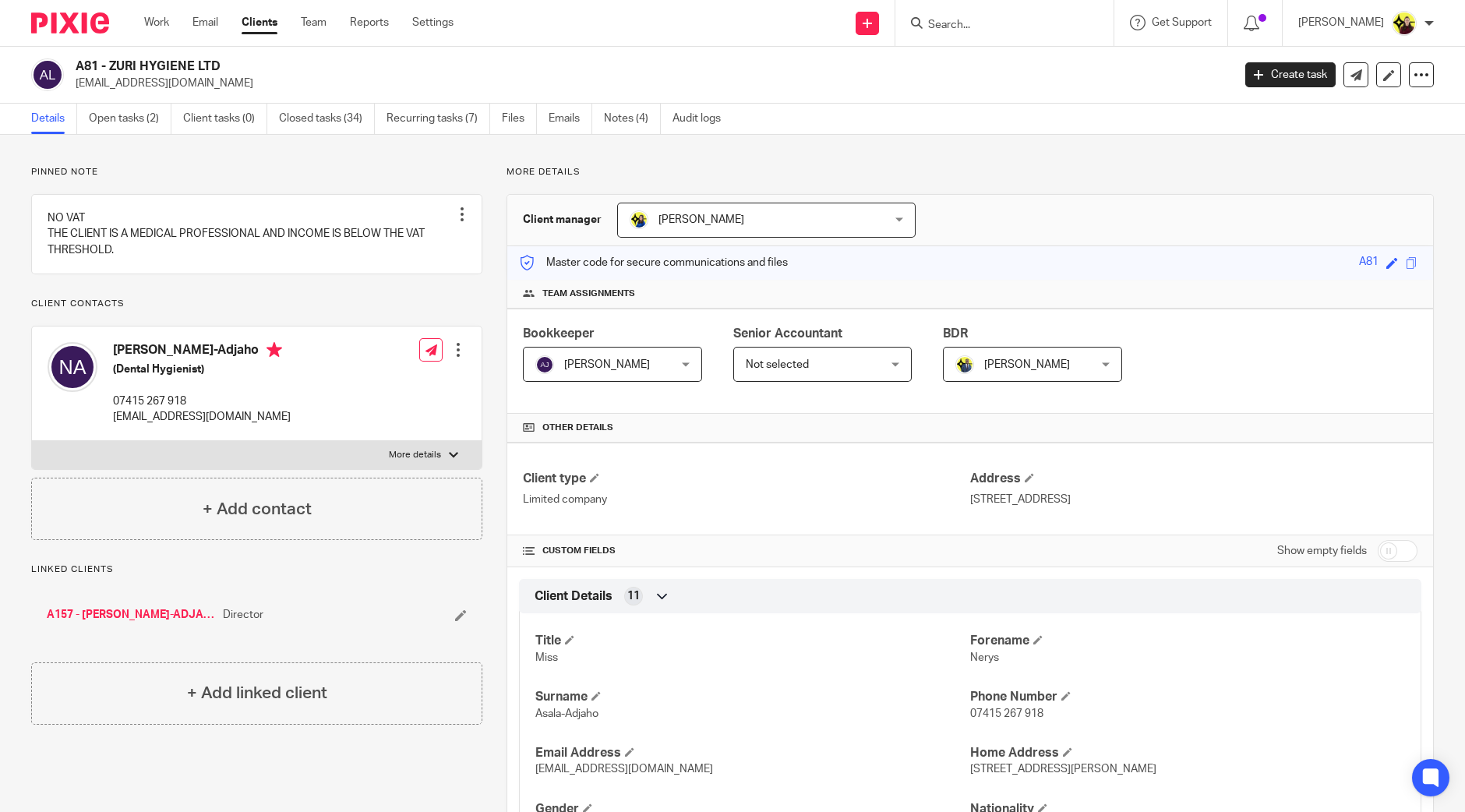
click at [106, 73] on h2 "A81 - ZURI HYGIENE LTD" at bounding box center [535, 66] width 918 height 16
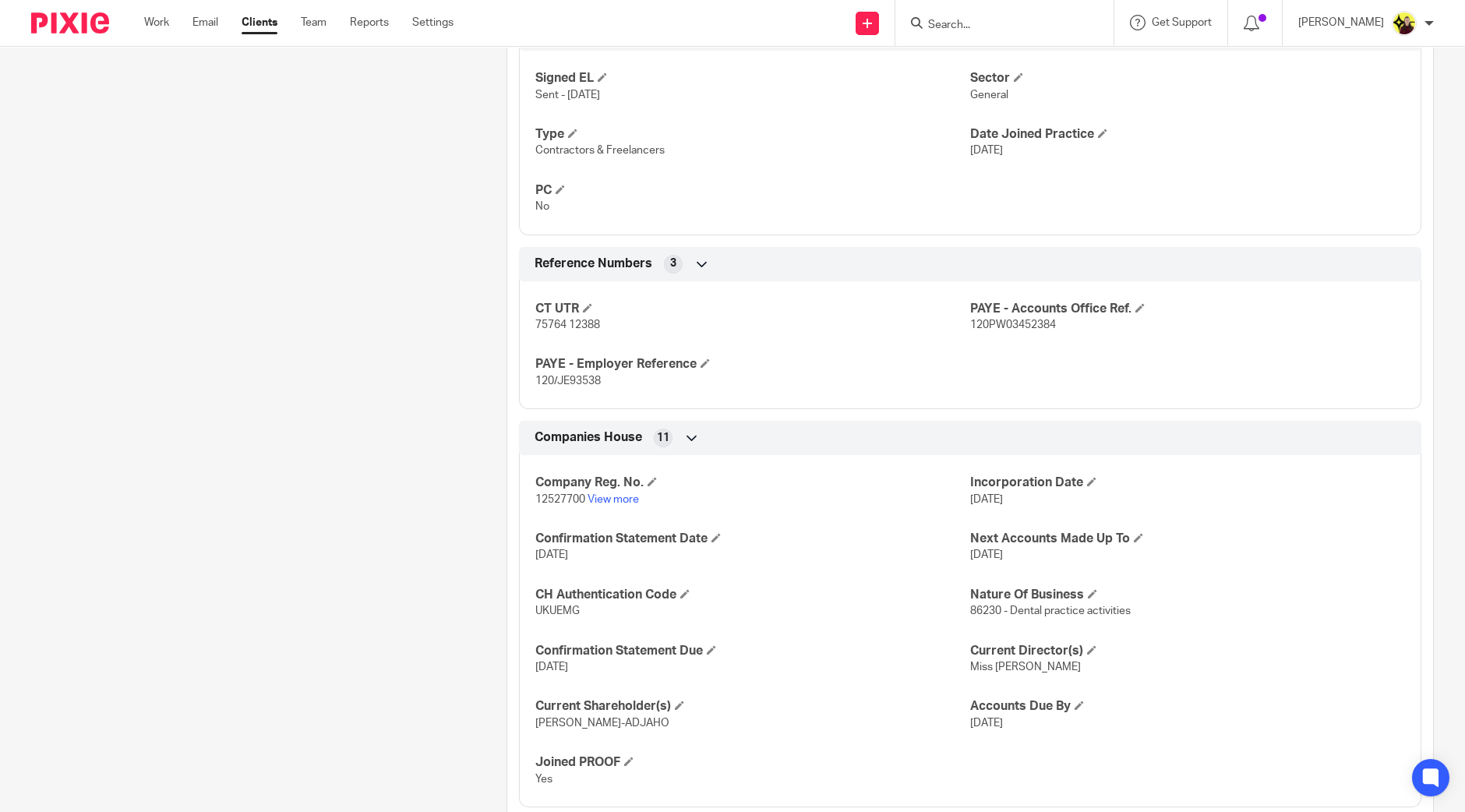
scroll to position [1072, 0]
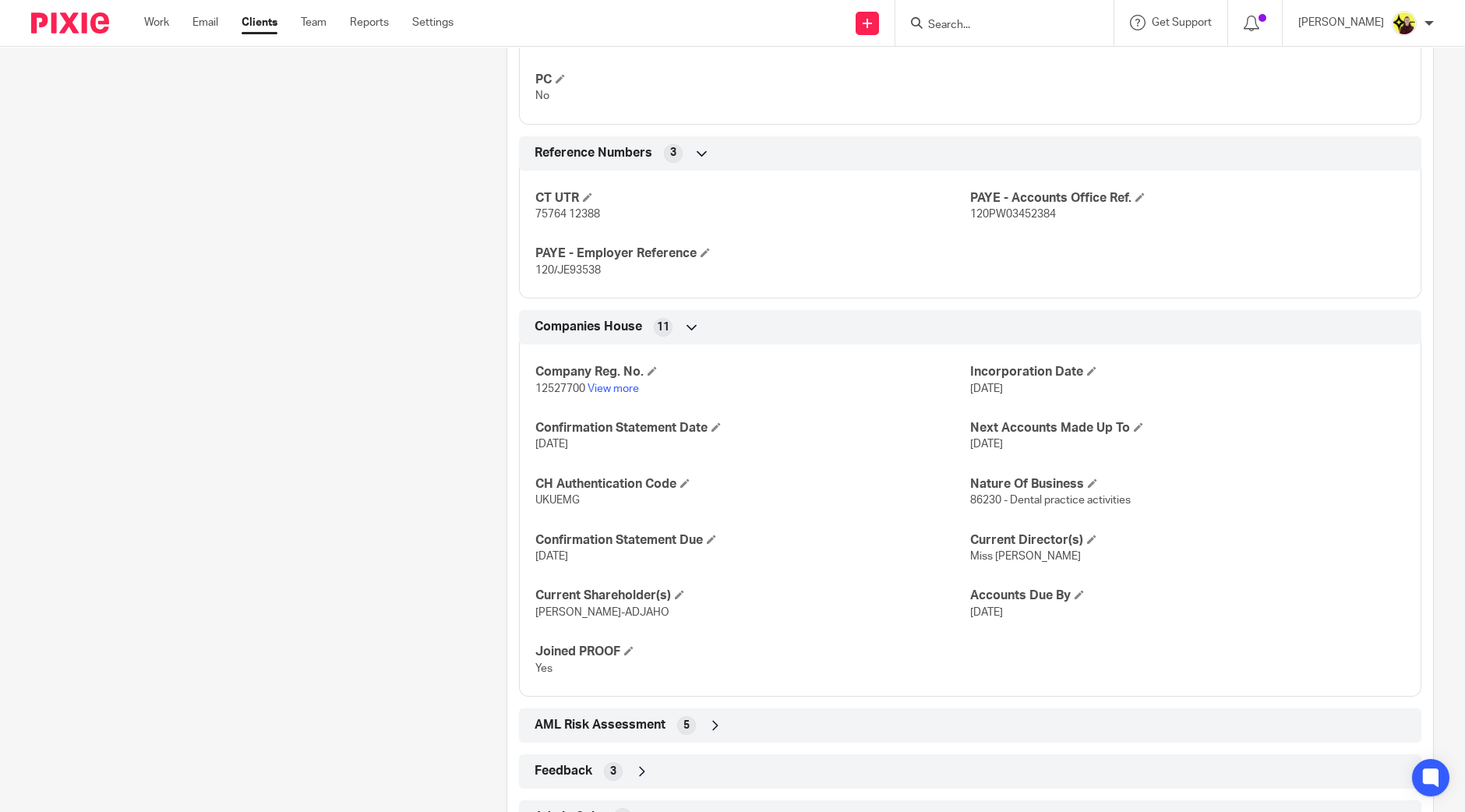
click at [1015, 213] on span "120PW03452384" at bounding box center [1013, 213] width 85 height 11
copy span "120PW03452384"
click at [566, 272] on span "120/JE93538" at bounding box center [568, 270] width 65 height 11
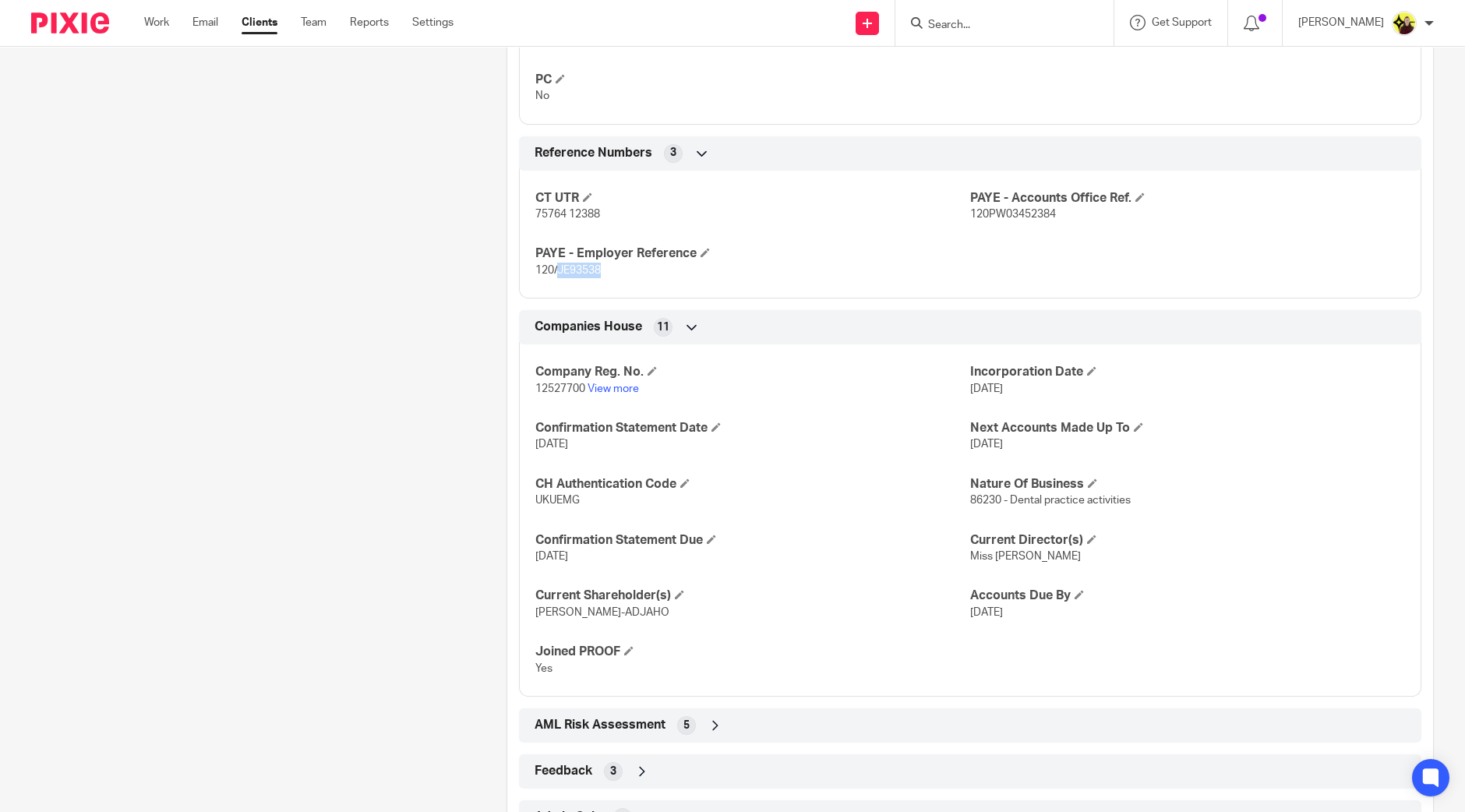
copy span "JE93538"
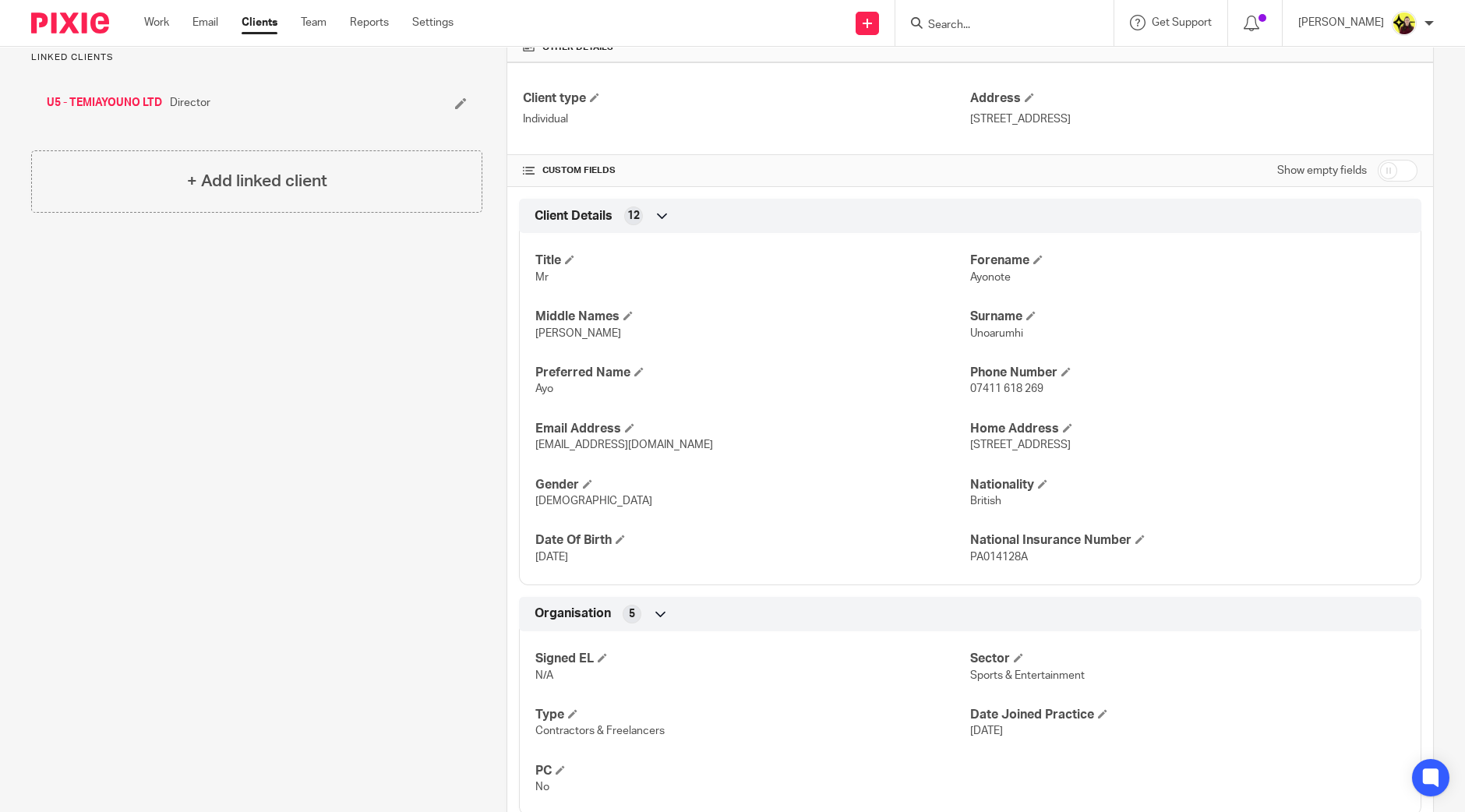
scroll to position [589, 0]
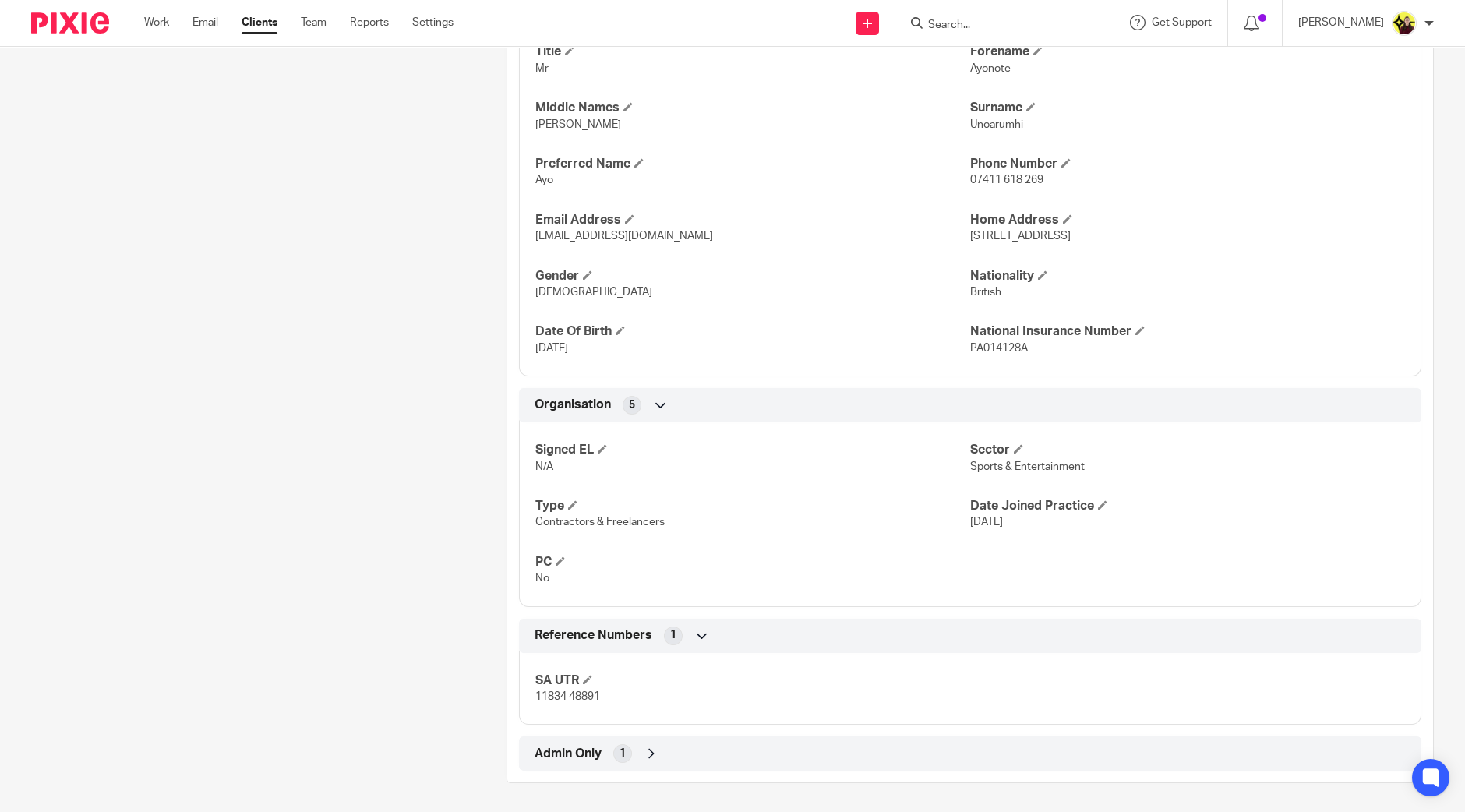
click at [769, 740] on div "Admin Only 1" at bounding box center [970, 753] width 879 height 26
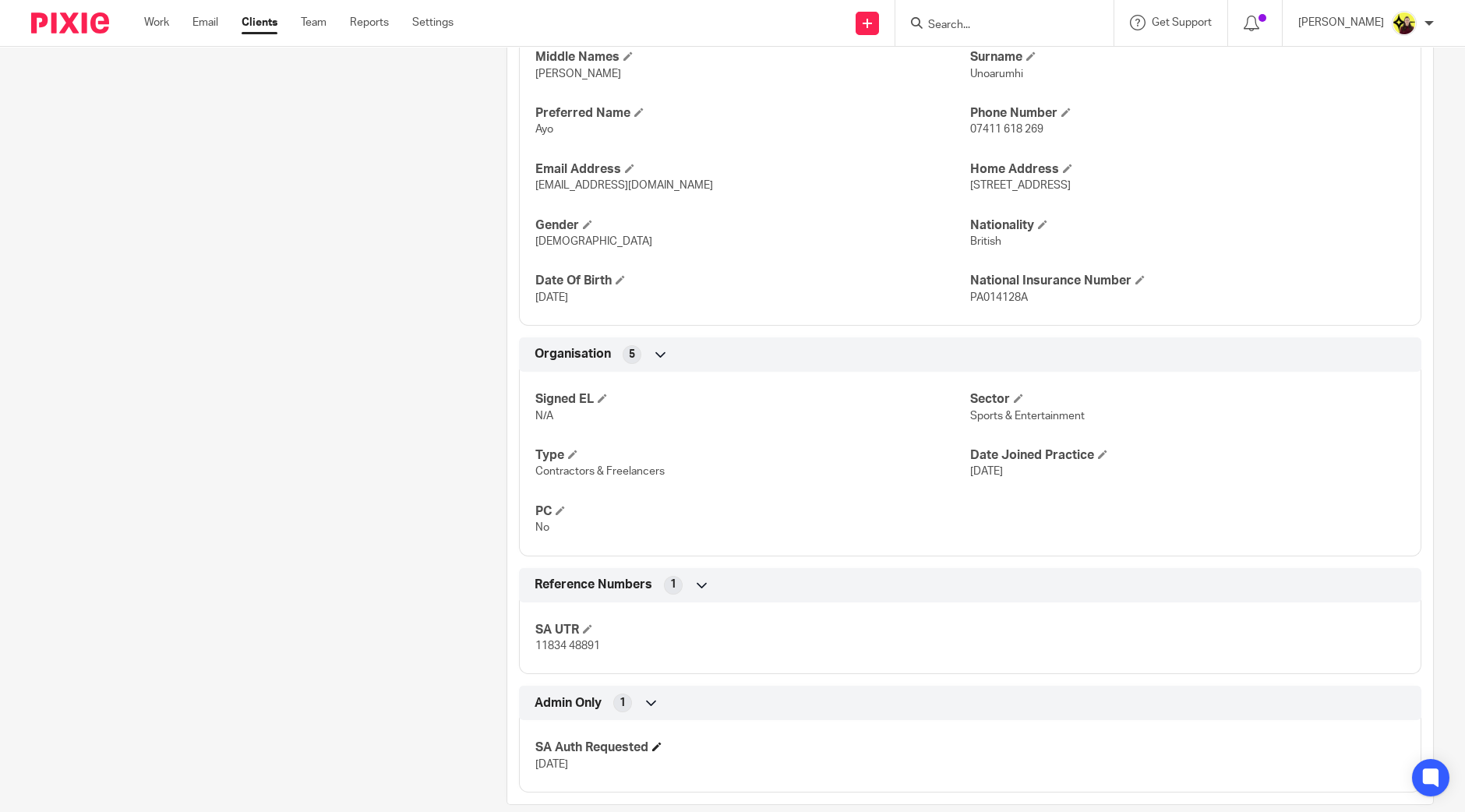
scroll to position [662, 0]
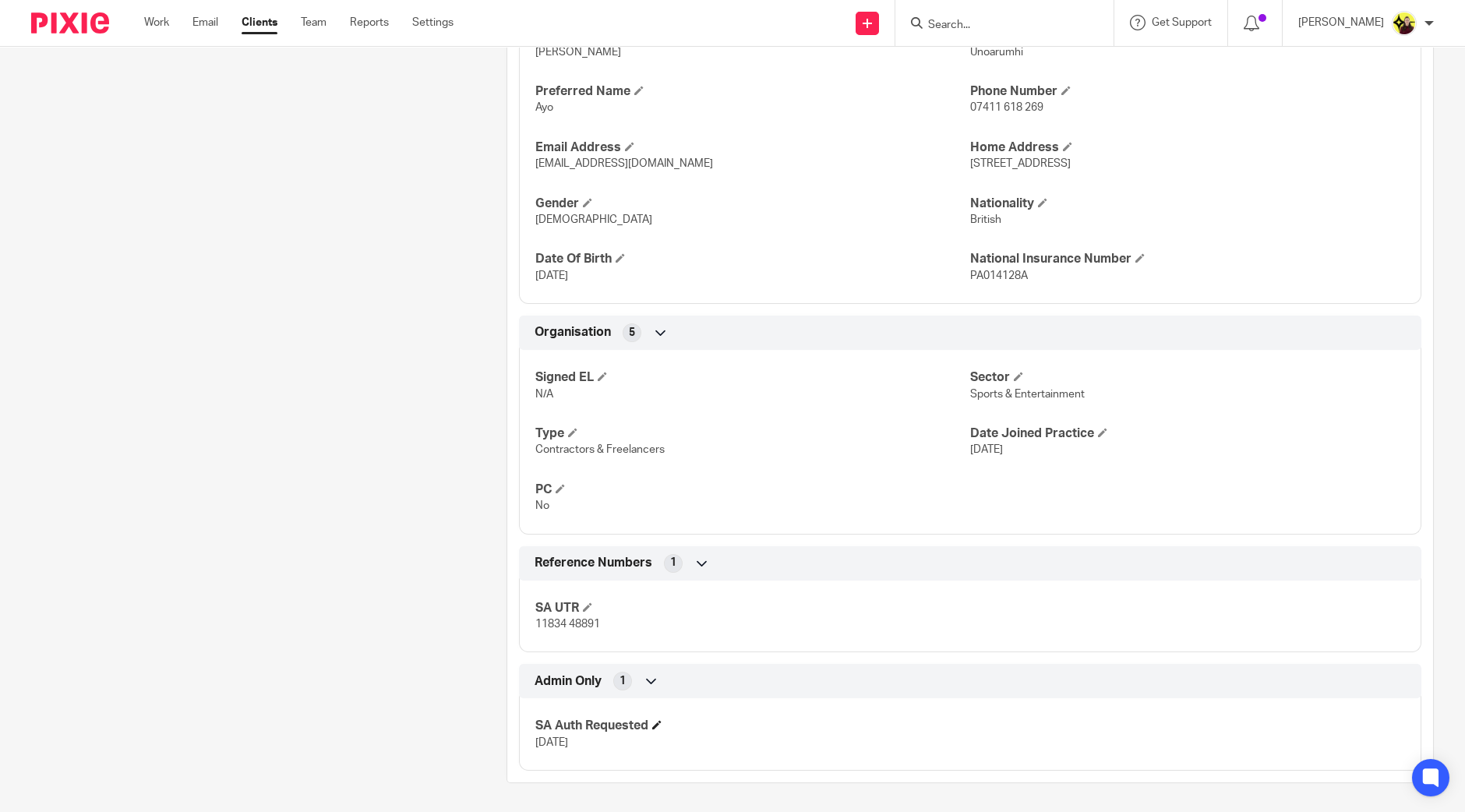
click at [652, 727] on span at bounding box center [657, 725] width 10 height 10
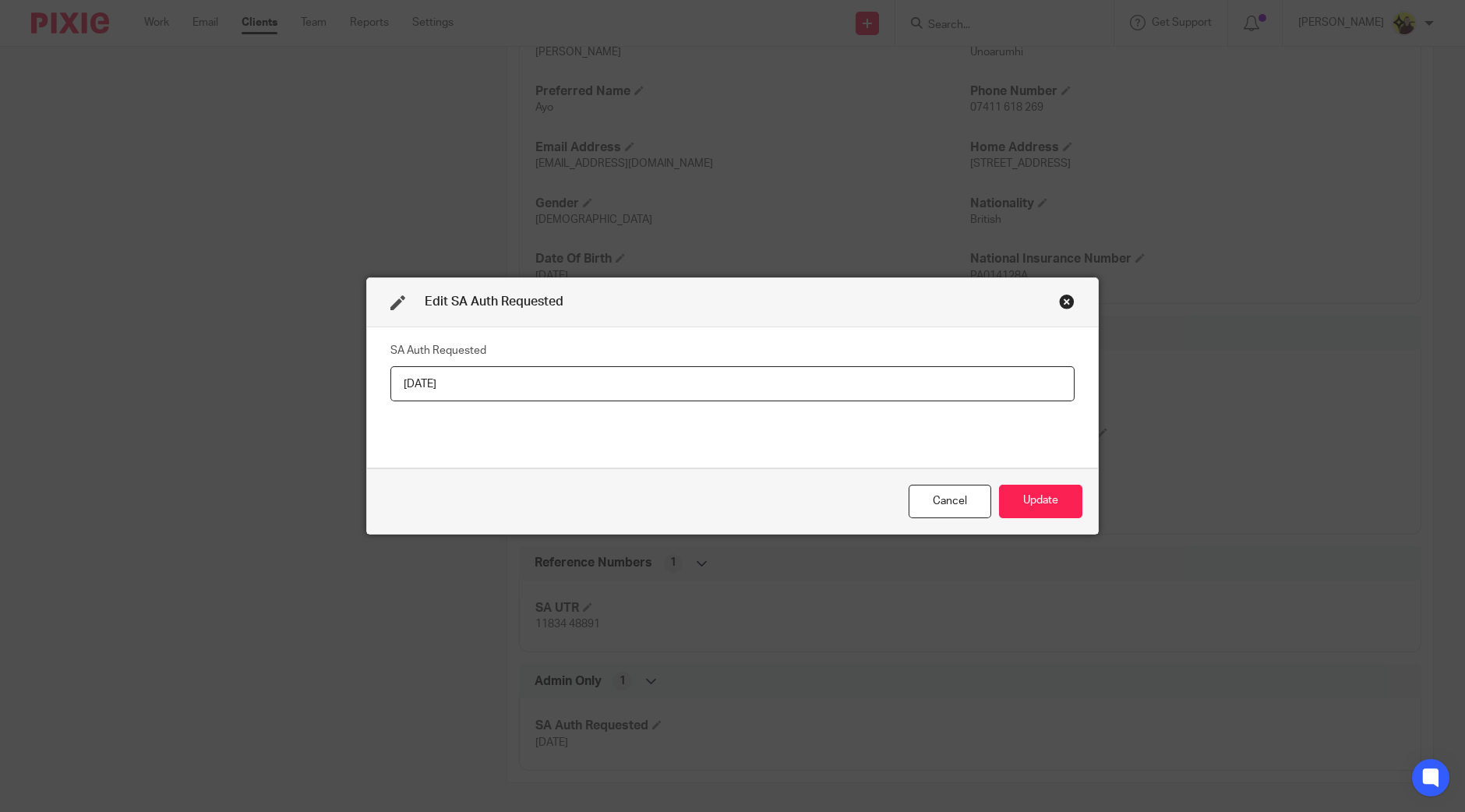
click at [618, 371] on input "[DATE]" at bounding box center [732, 384] width 684 height 35
type input "[DATE]"
click at [1059, 496] on button "Update" at bounding box center [1041, 502] width 83 height 34
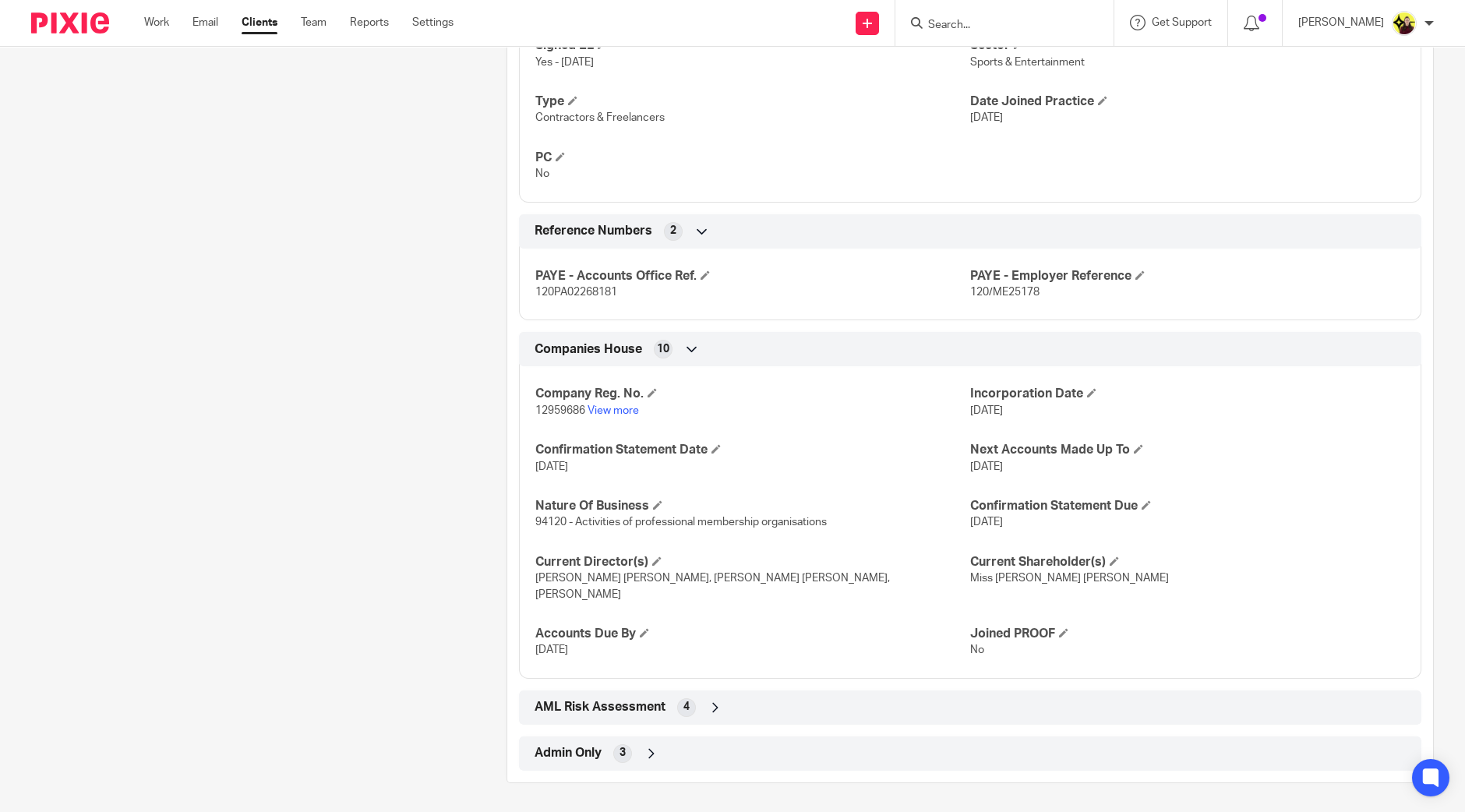
click at [698, 756] on div "Admin Only 3" at bounding box center [970, 753] width 879 height 26
